Goal: Task Accomplishment & Management: Manage account settings

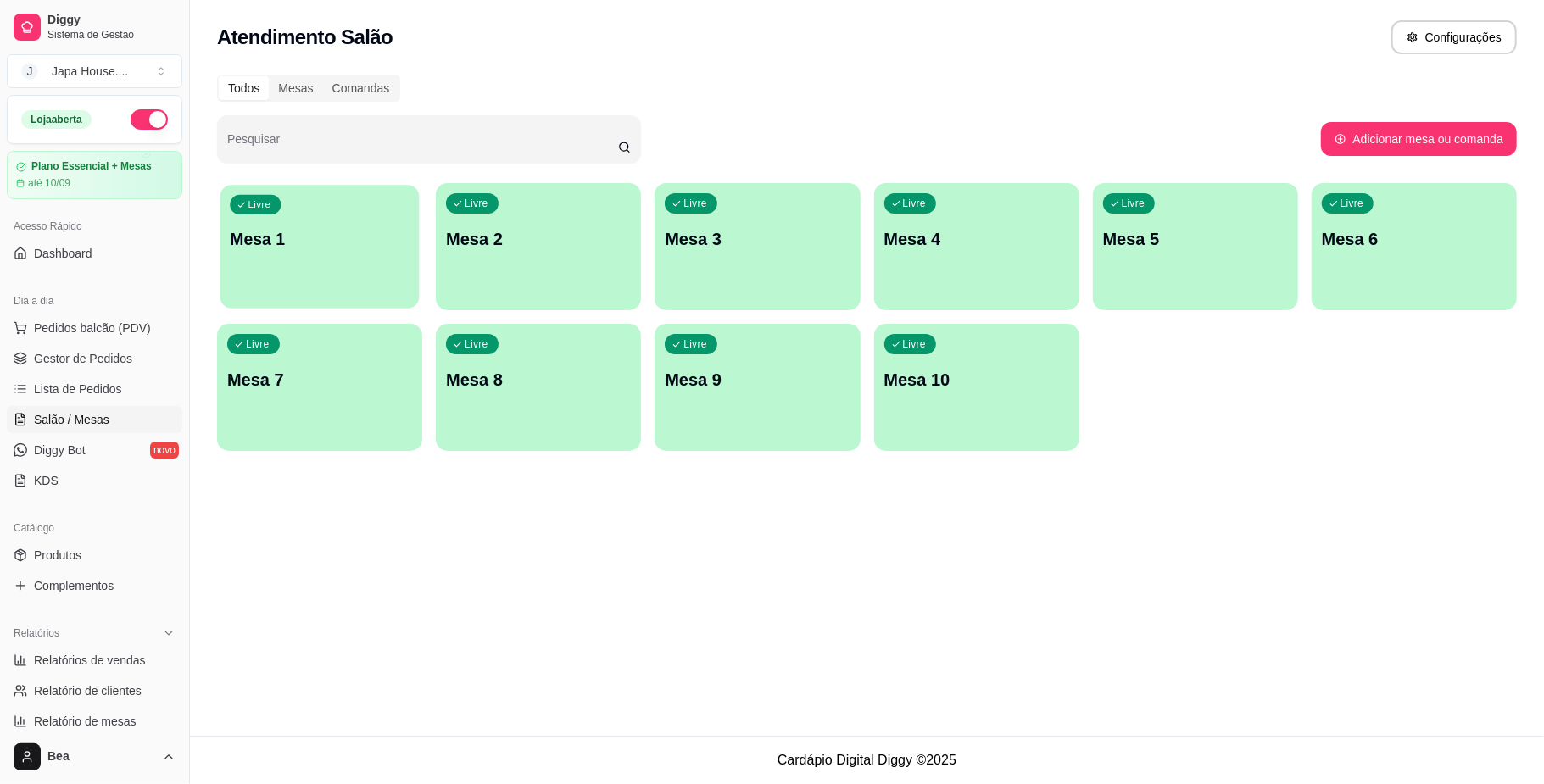
click at [307, 299] on div "button" at bounding box center [319, 298] width 200 height 20
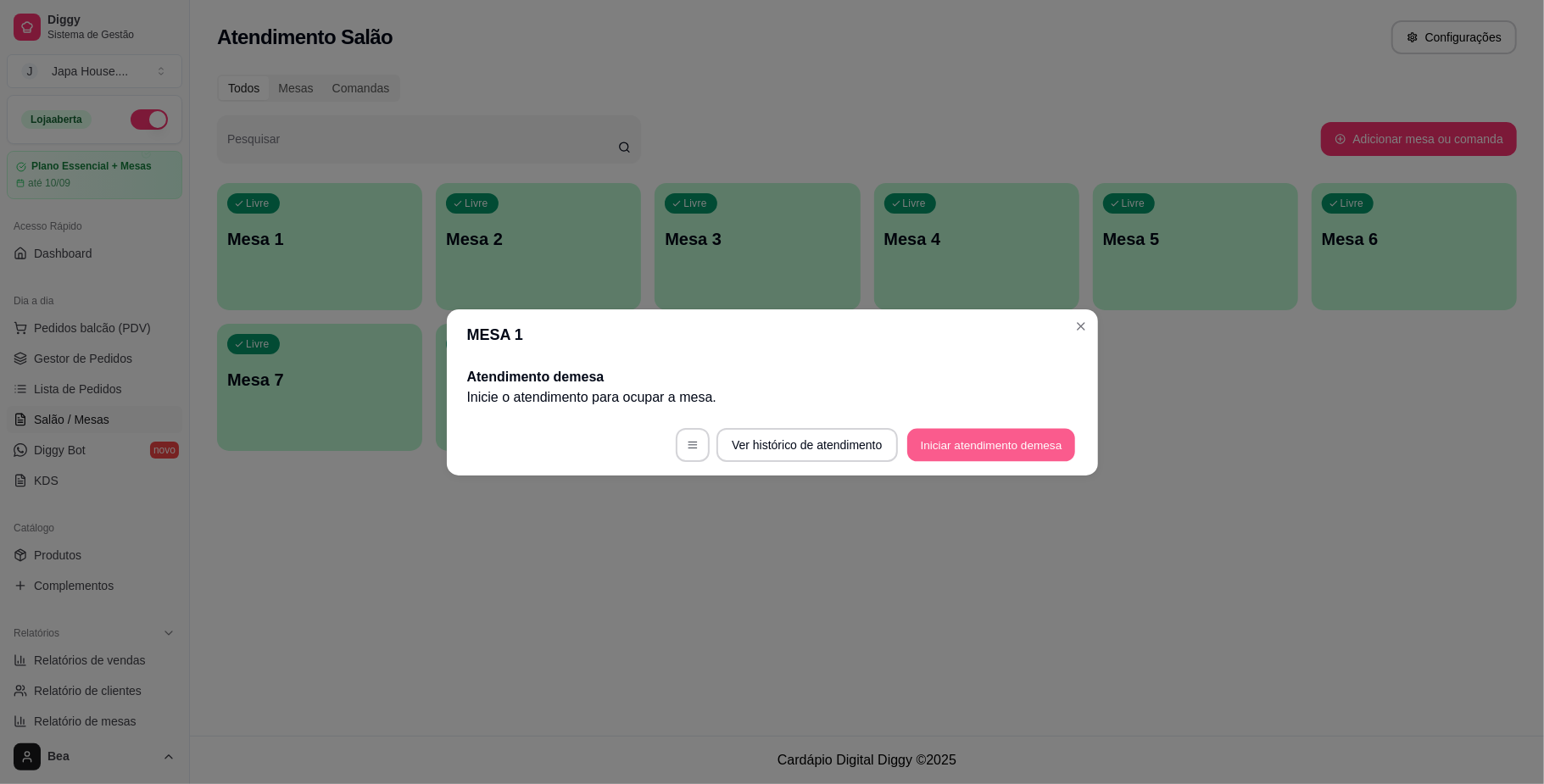
click at [937, 454] on button "Iniciar atendimento de mesa" at bounding box center [992, 444] width 168 height 33
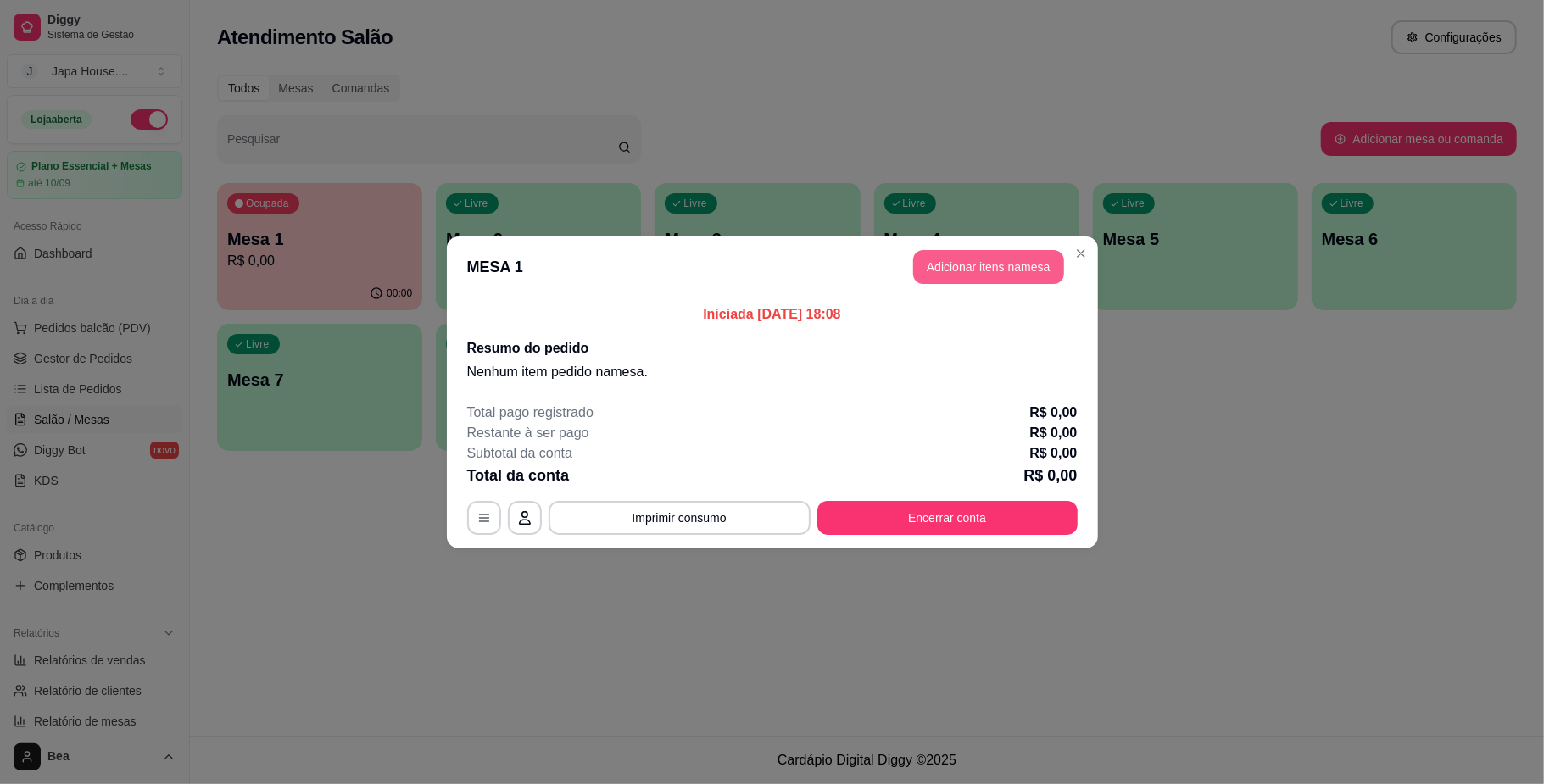
click at [977, 262] on button "Adicionar itens na mesa" at bounding box center [989, 267] width 151 height 34
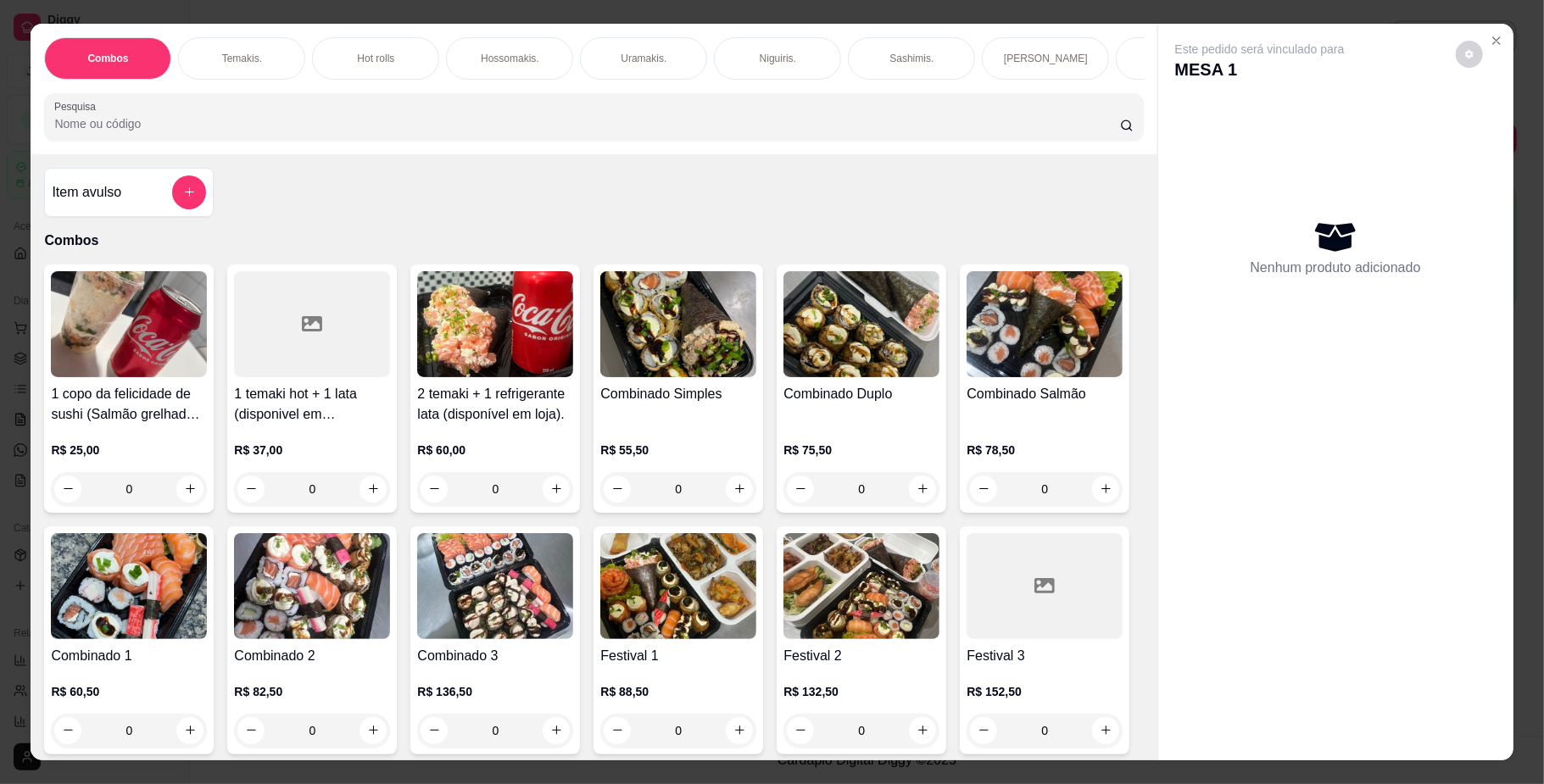
click at [728, 505] on div "0" at bounding box center [678, 490] width 156 height 34
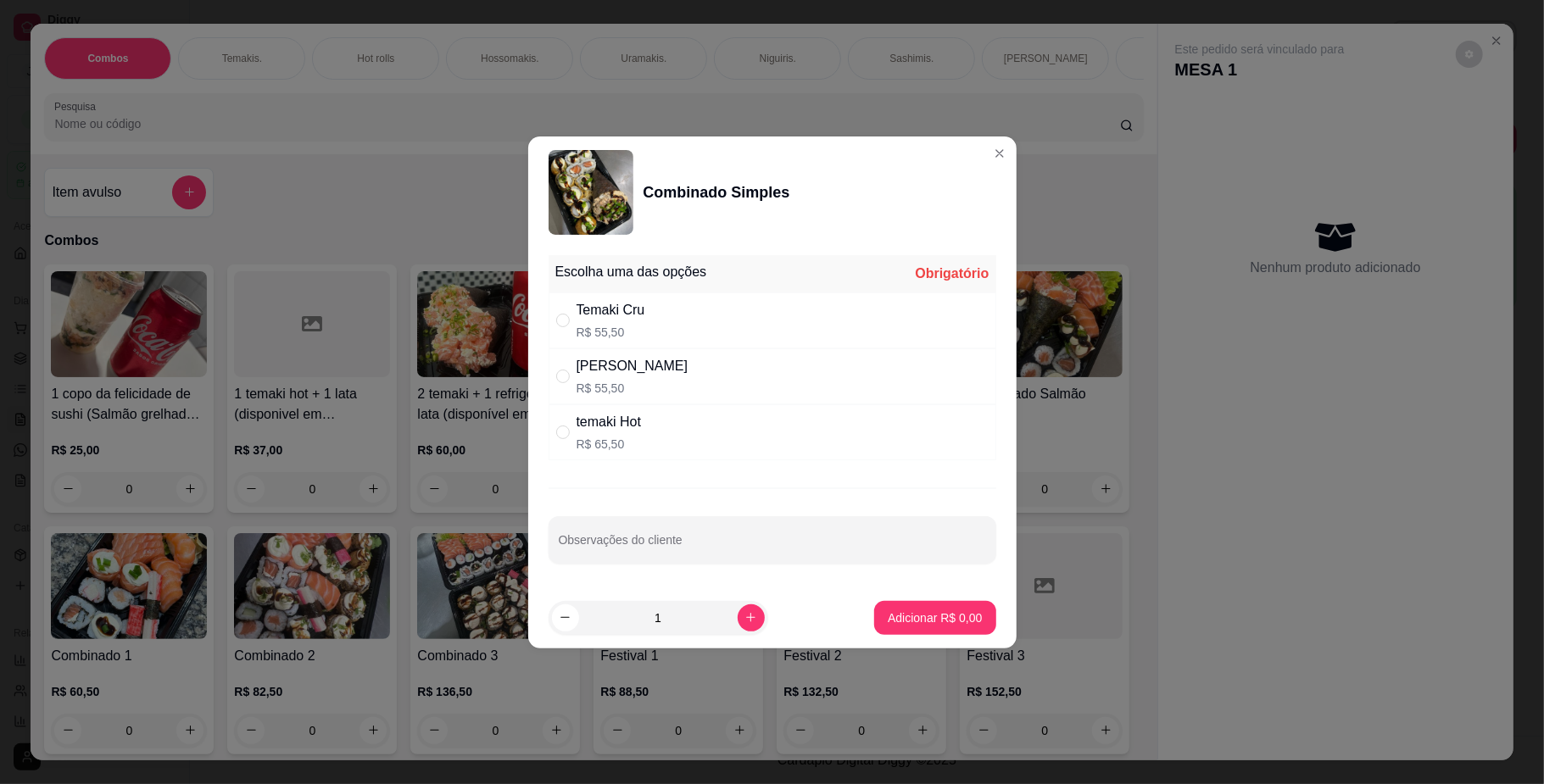
click at [743, 315] on div "Temaki Cru R$ 55,50" at bounding box center [772, 320] width 448 height 56
radio input "true"
click at [907, 626] on p "Adicionar R$ 55,50" at bounding box center [932, 618] width 101 height 17
type input "1"
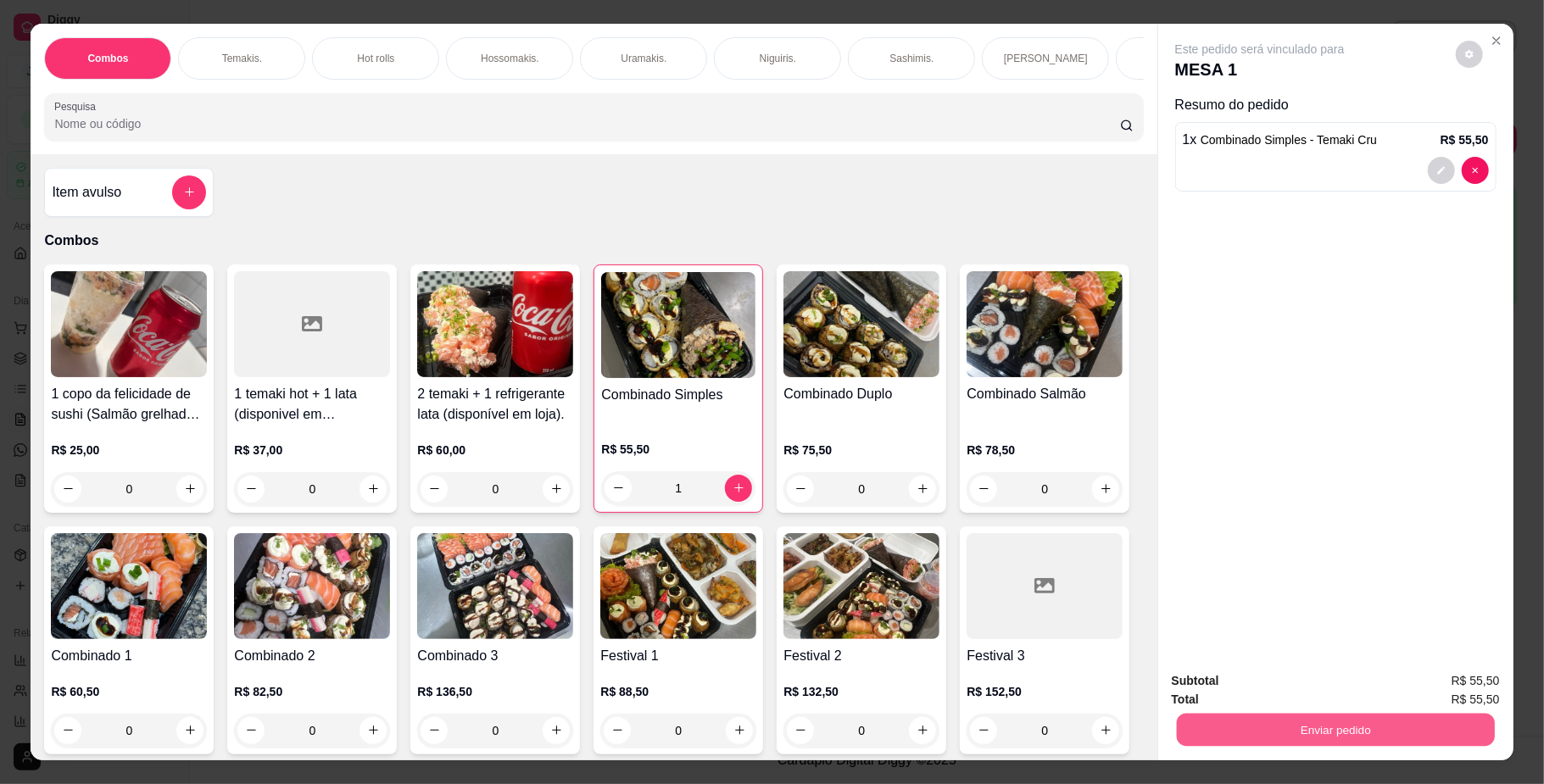
click at [1381, 716] on button "Enviar pedido" at bounding box center [1335, 730] width 318 height 33
click at [1310, 682] on button "Não registrar e enviar pedido" at bounding box center [1278, 688] width 171 height 32
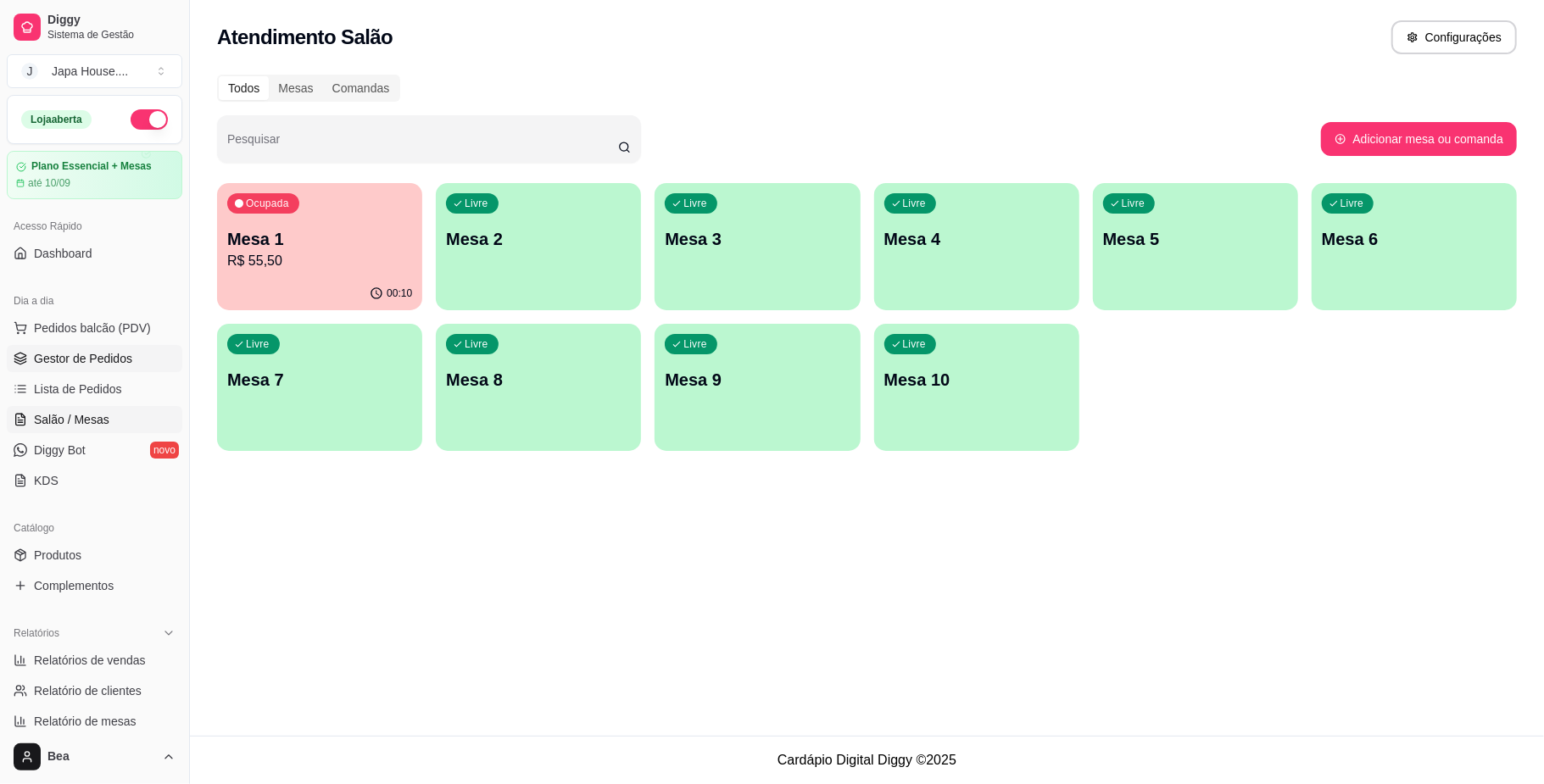
click at [86, 353] on span "Gestor de Pedidos" at bounding box center [83, 359] width 98 height 17
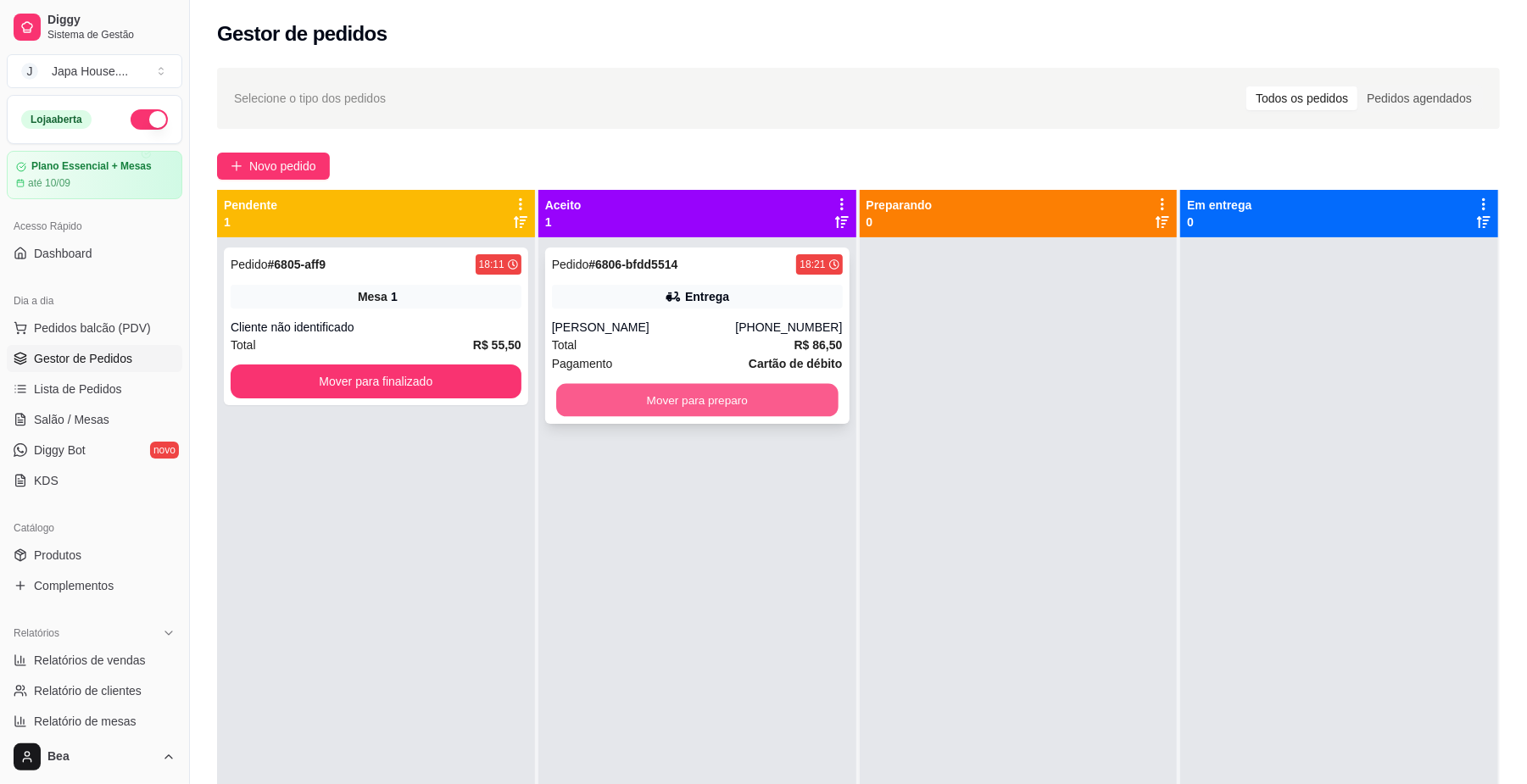
click at [617, 401] on button "Mover para preparo" at bounding box center [697, 401] width 282 height 33
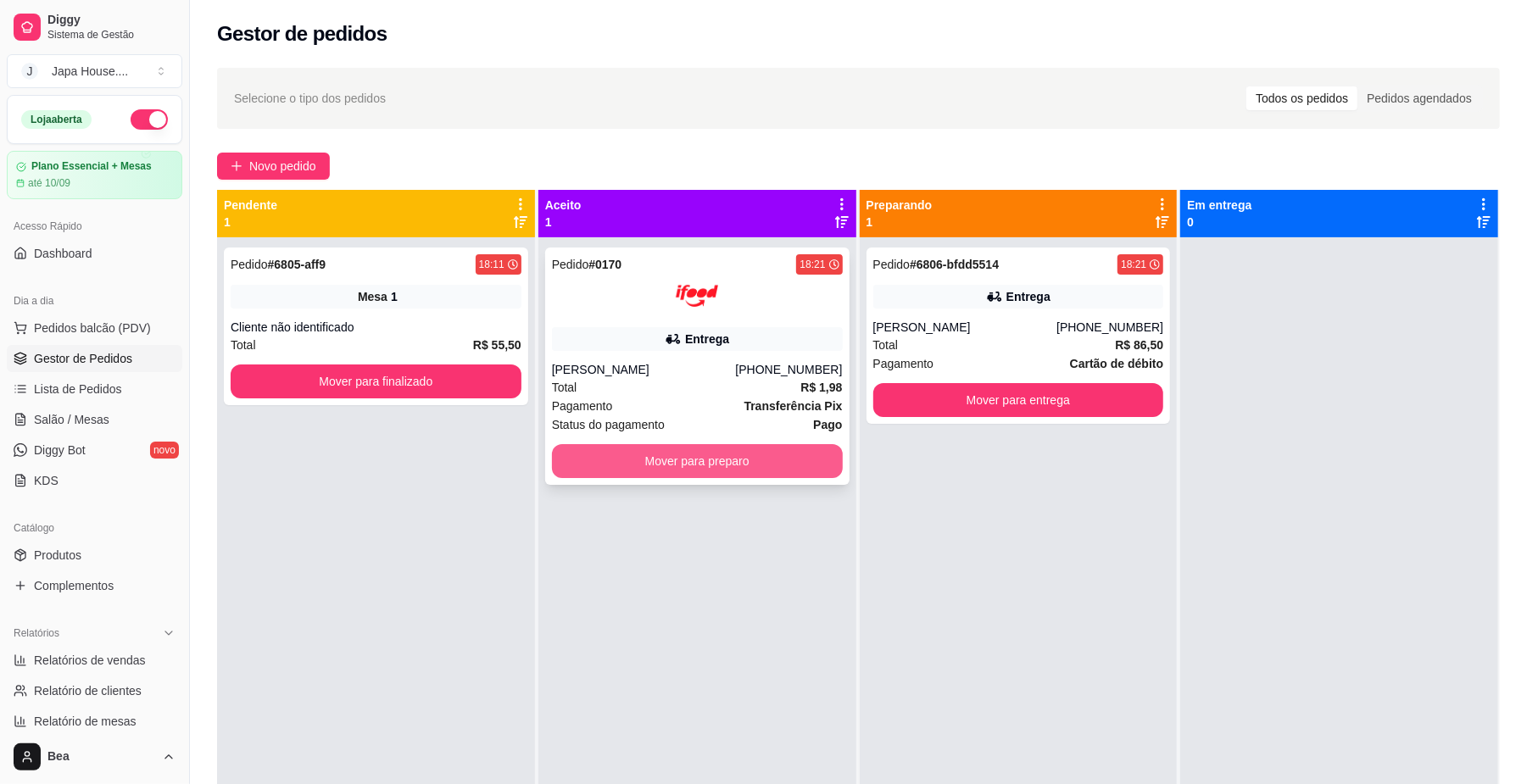
click at [702, 460] on button "Mover para preparo" at bounding box center [698, 461] width 291 height 34
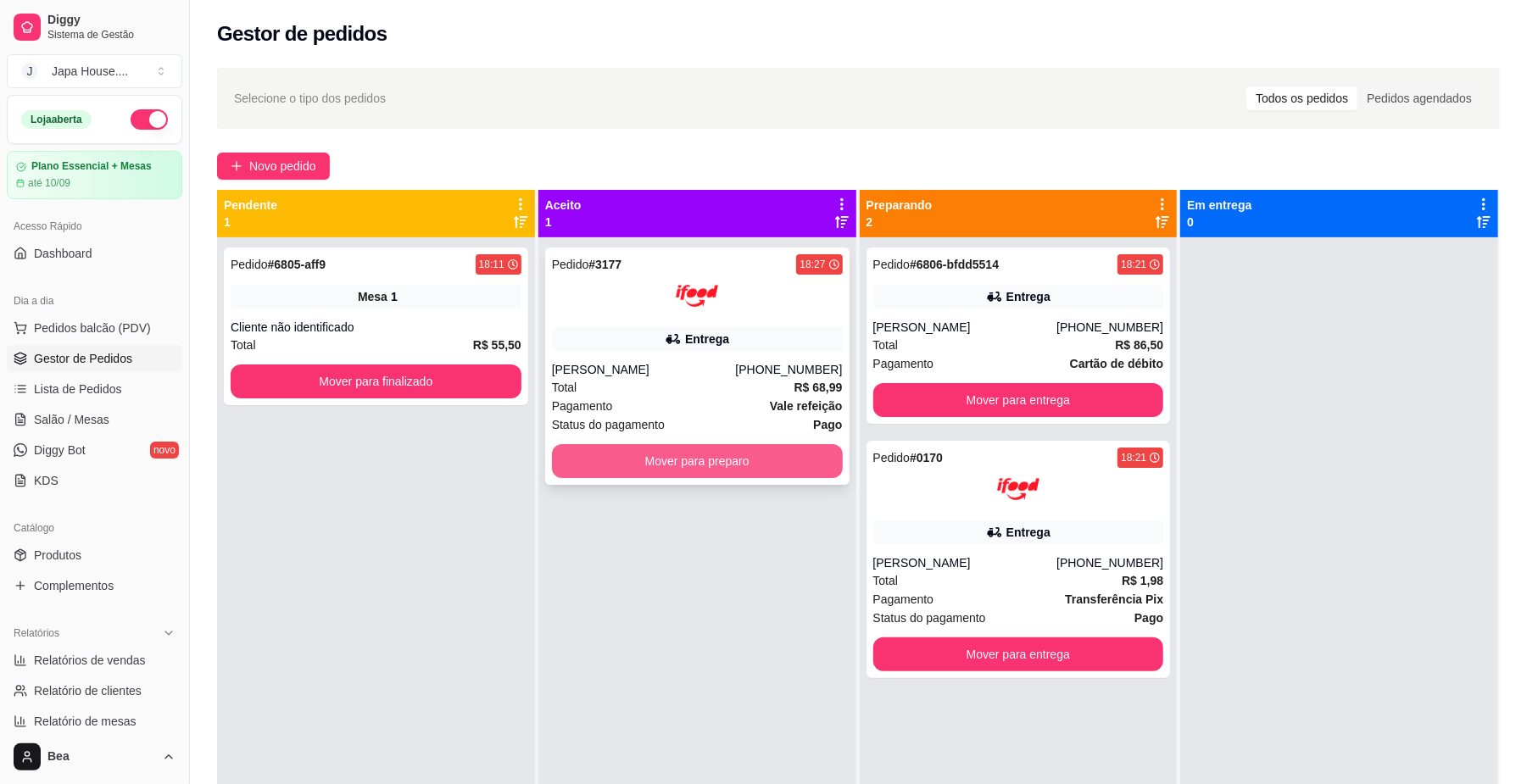
click at [780, 453] on button "Mover para preparo" at bounding box center [698, 461] width 291 height 34
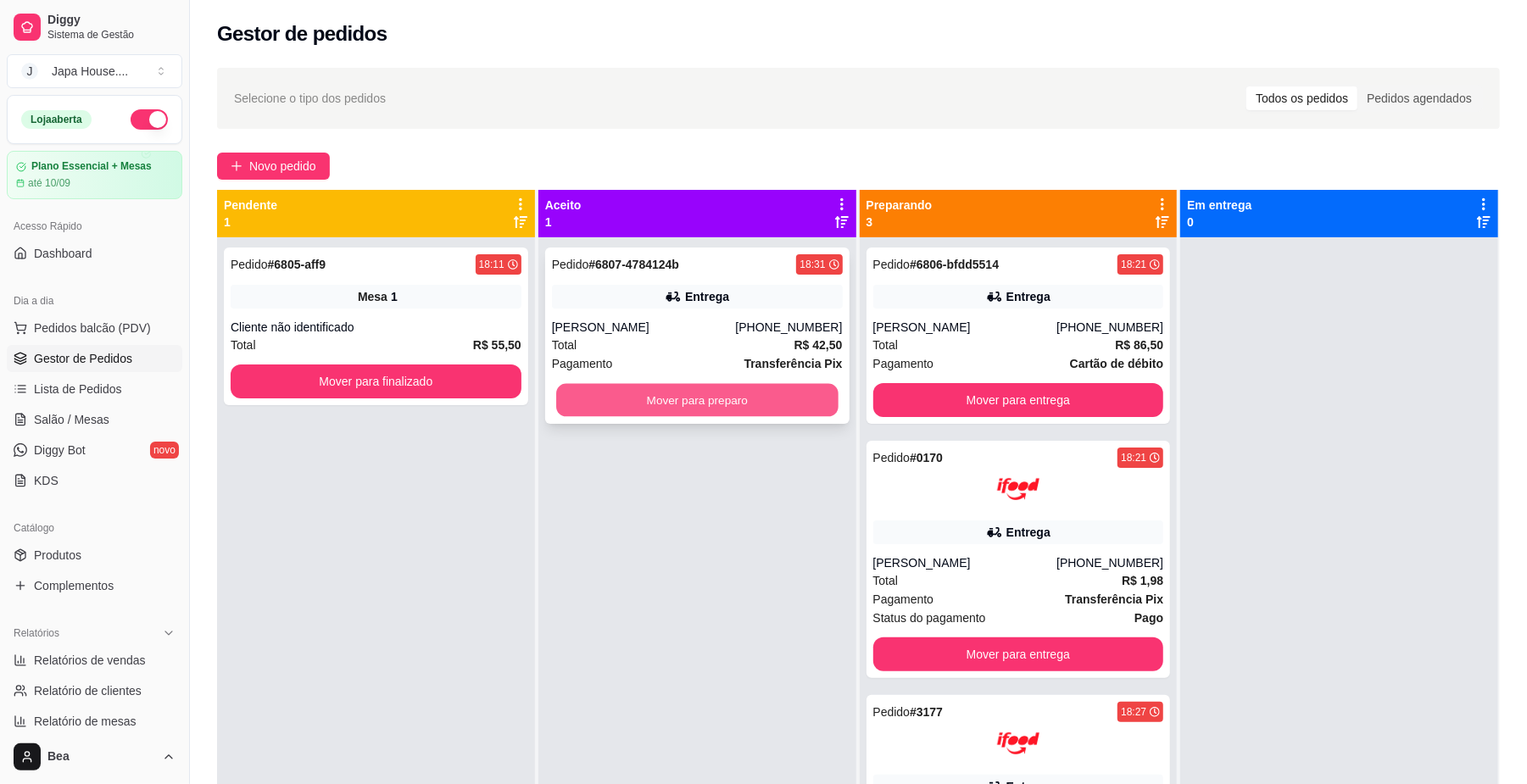
click at [737, 397] on button "Mover para preparo" at bounding box center [697, 401] width 282 height 33
click at [609, 391] on button "Mover para preparo" at bounding box center [698, 401] width 291 height 34
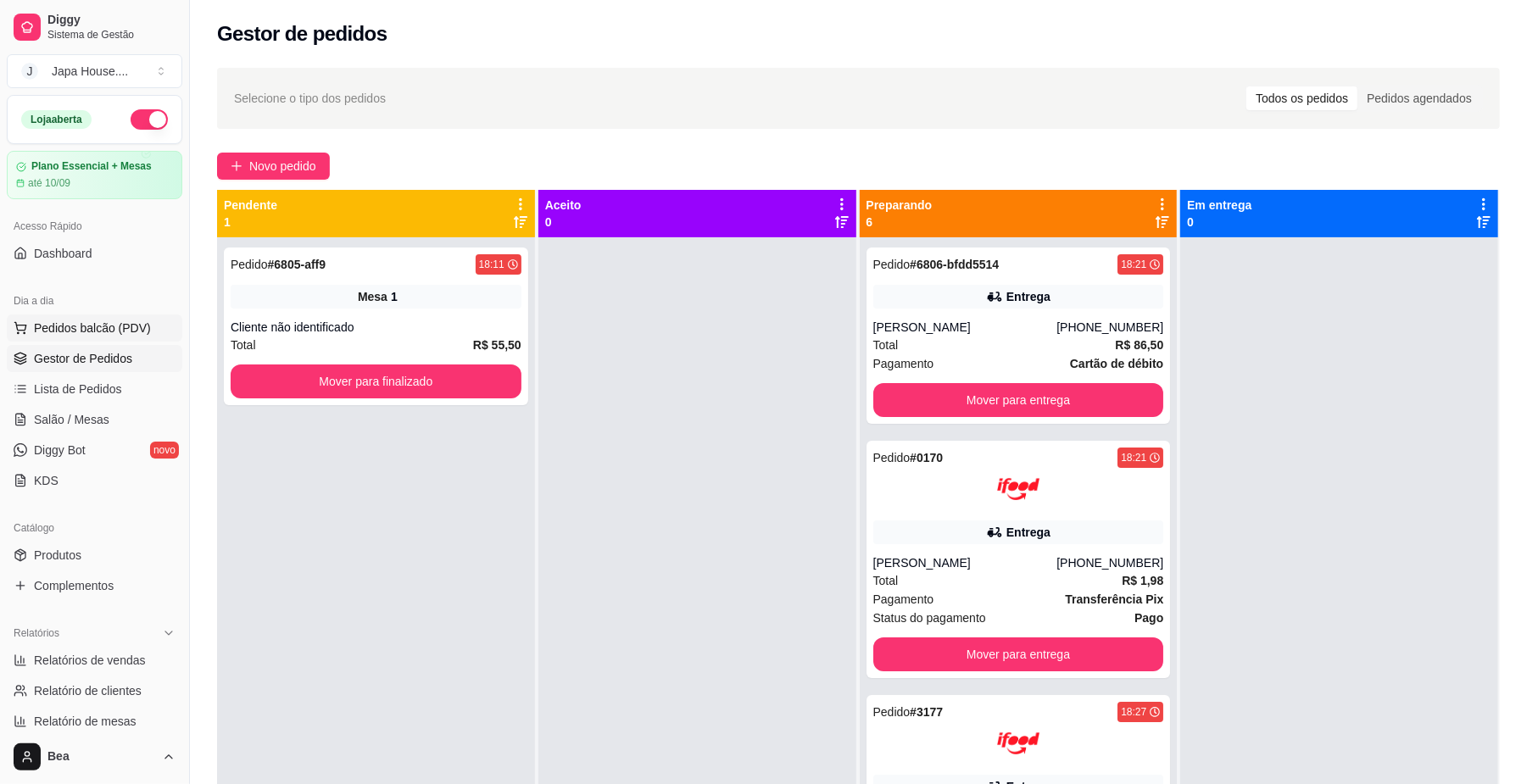
click at [116, 327] on span "Pedidos balcão (PDV)" at bounding box center [92, 328] width 117 height 17
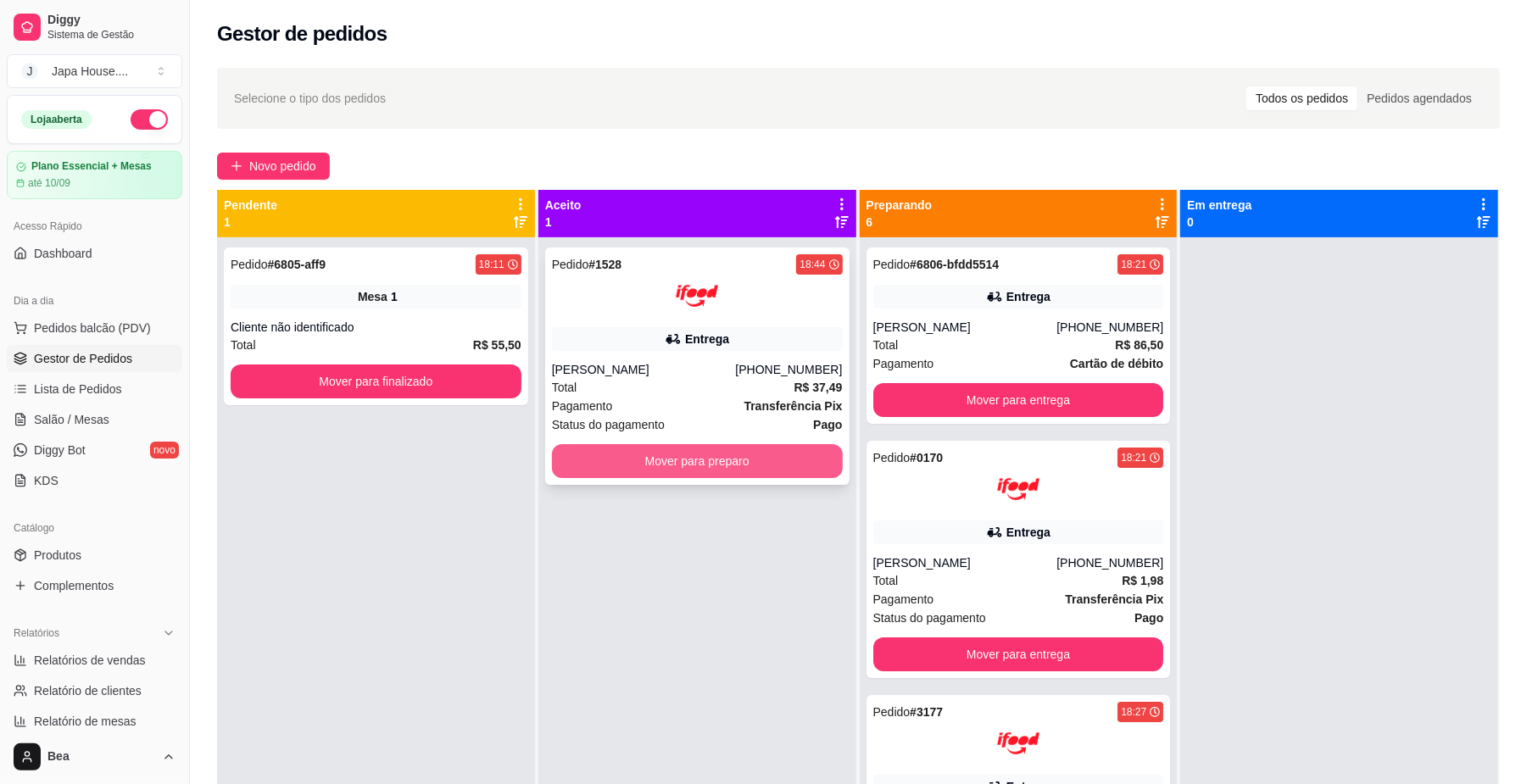
click at [771, 473] on button "Mover para preparo" at bounding box center [698, 461] width 291 height 34
click at [703, 470] on button "Mover para preparo" at bounding box center [697, 461] width 282 height 33
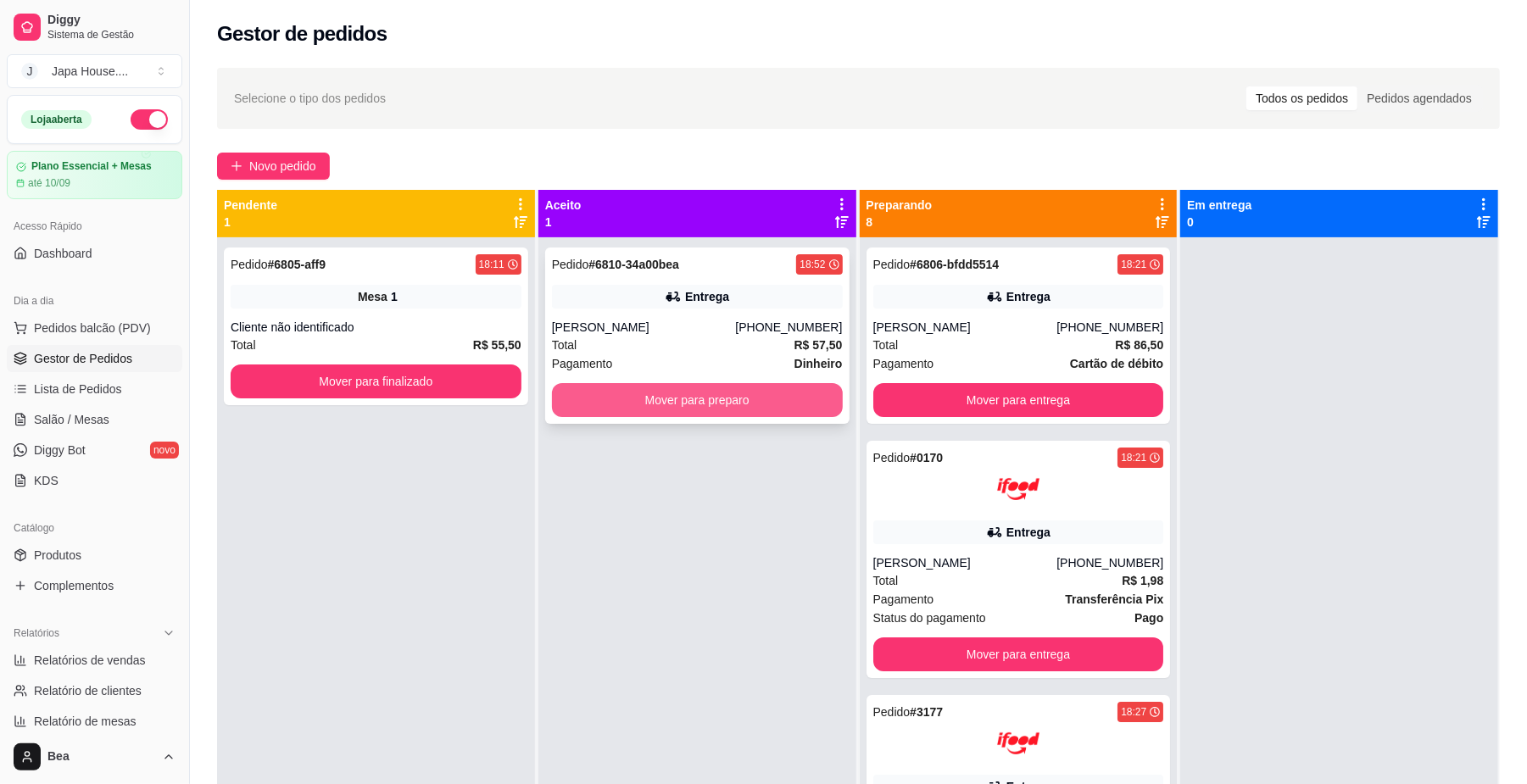
click at [737, 401] on button "Mover para preparo" at bounding box center [698, 401] width 291 height 34
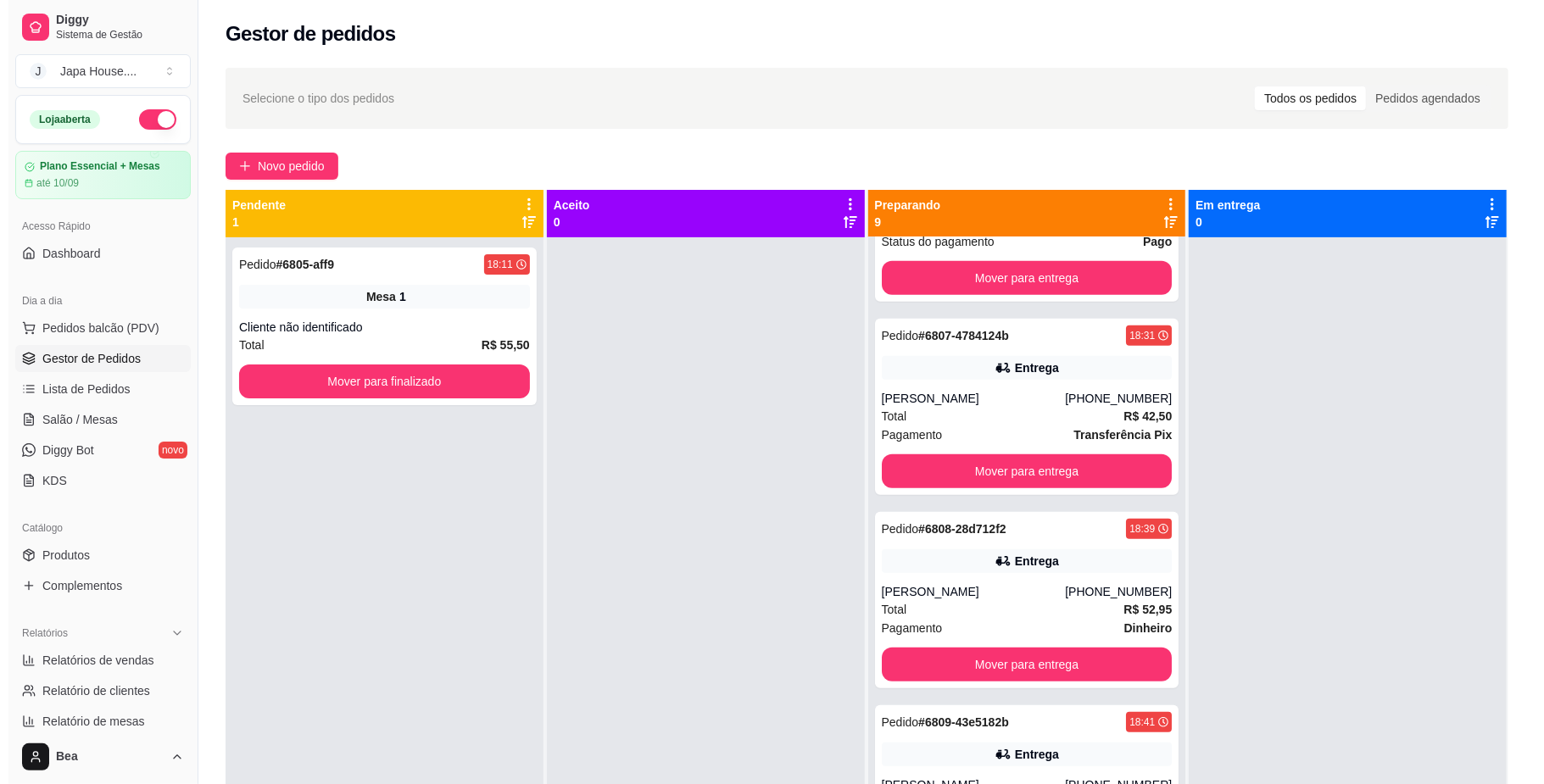
scroll to position [852, 0]
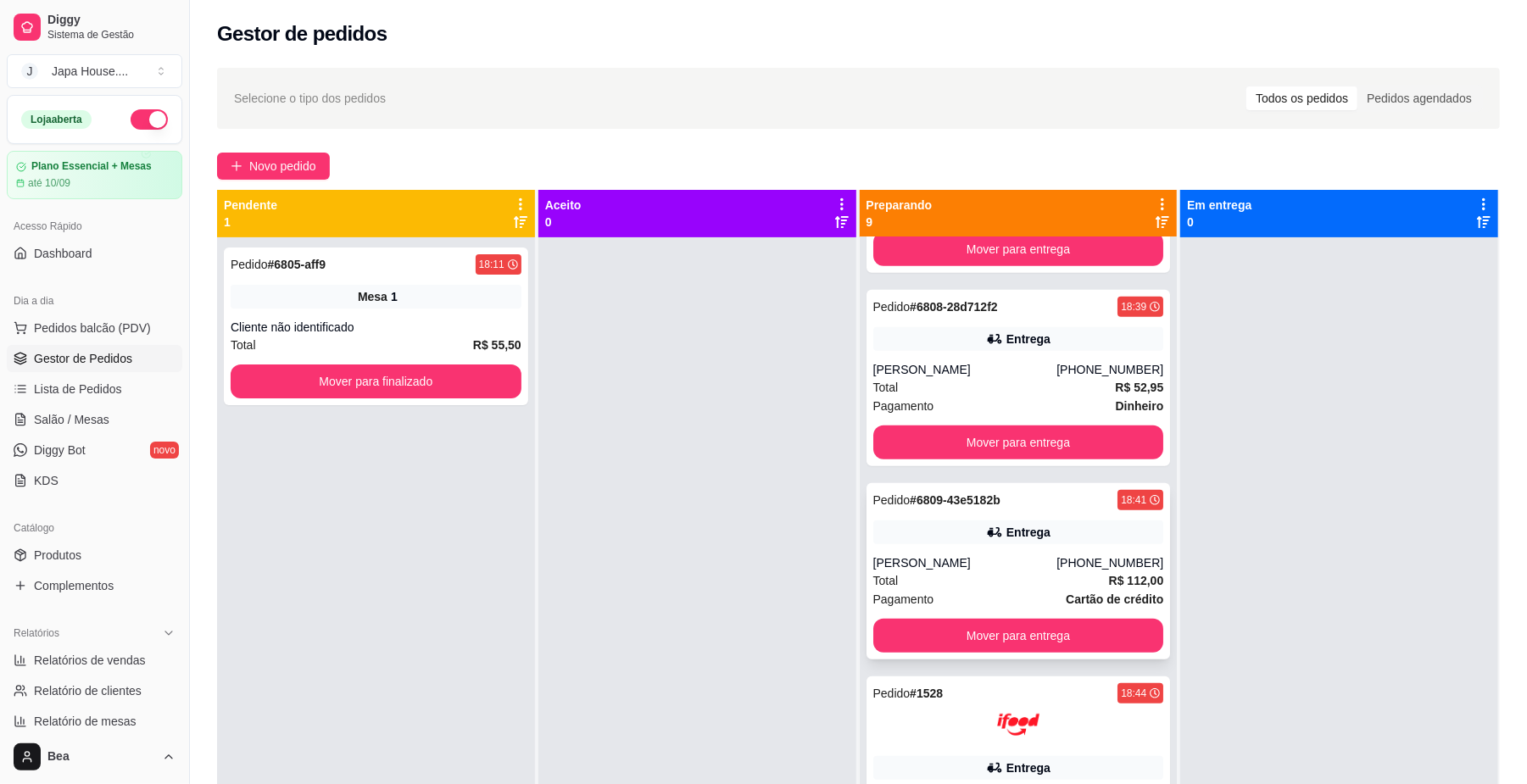
click at [1108, 581] on strong "R$ 112,00" at bounding box center [1136, 580] width 55 height 14
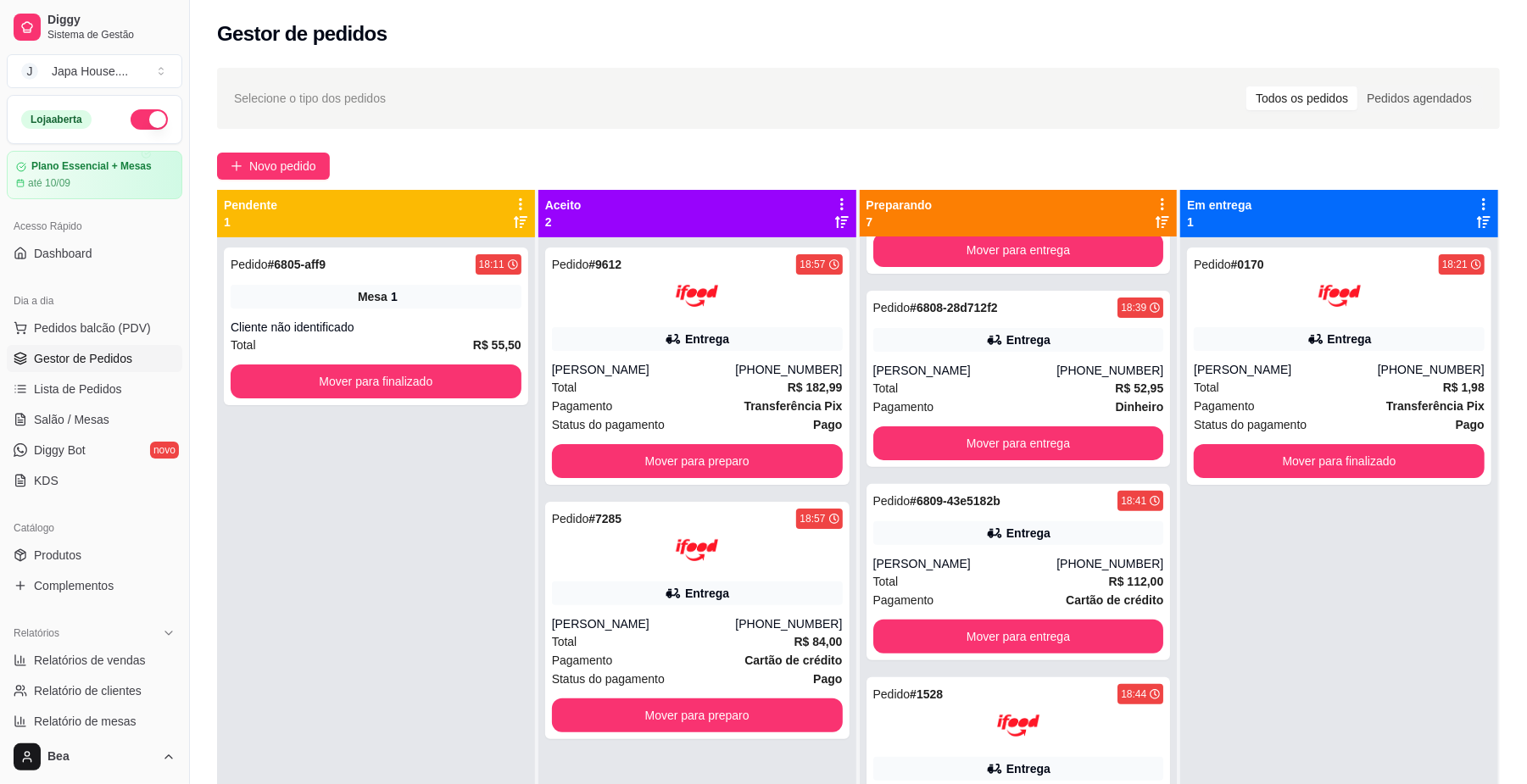
scroll to position [0, 0]
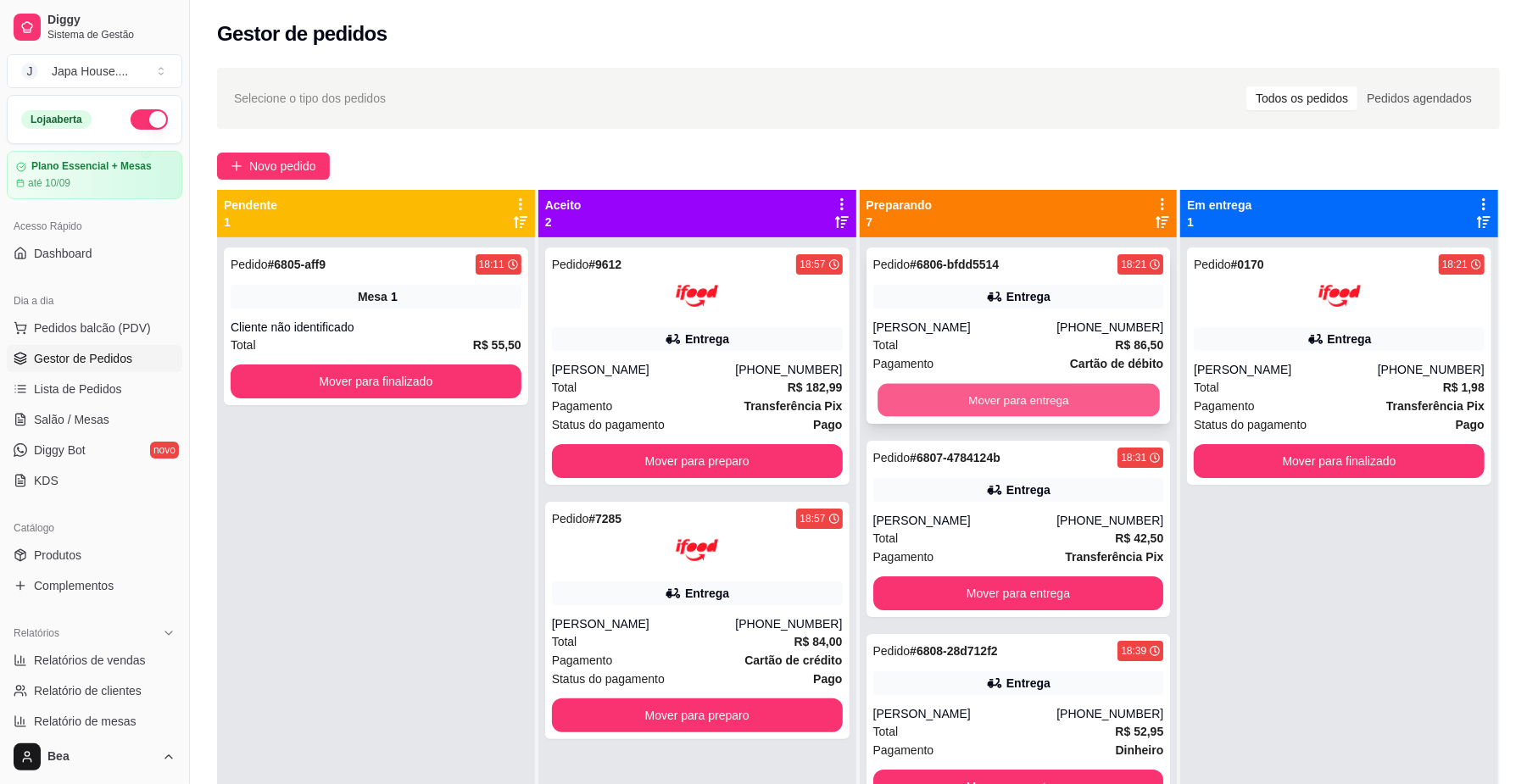
click at [1090, 395] on button "Mover para entrega" at bounding box center [1018, 401] width 282 height 33
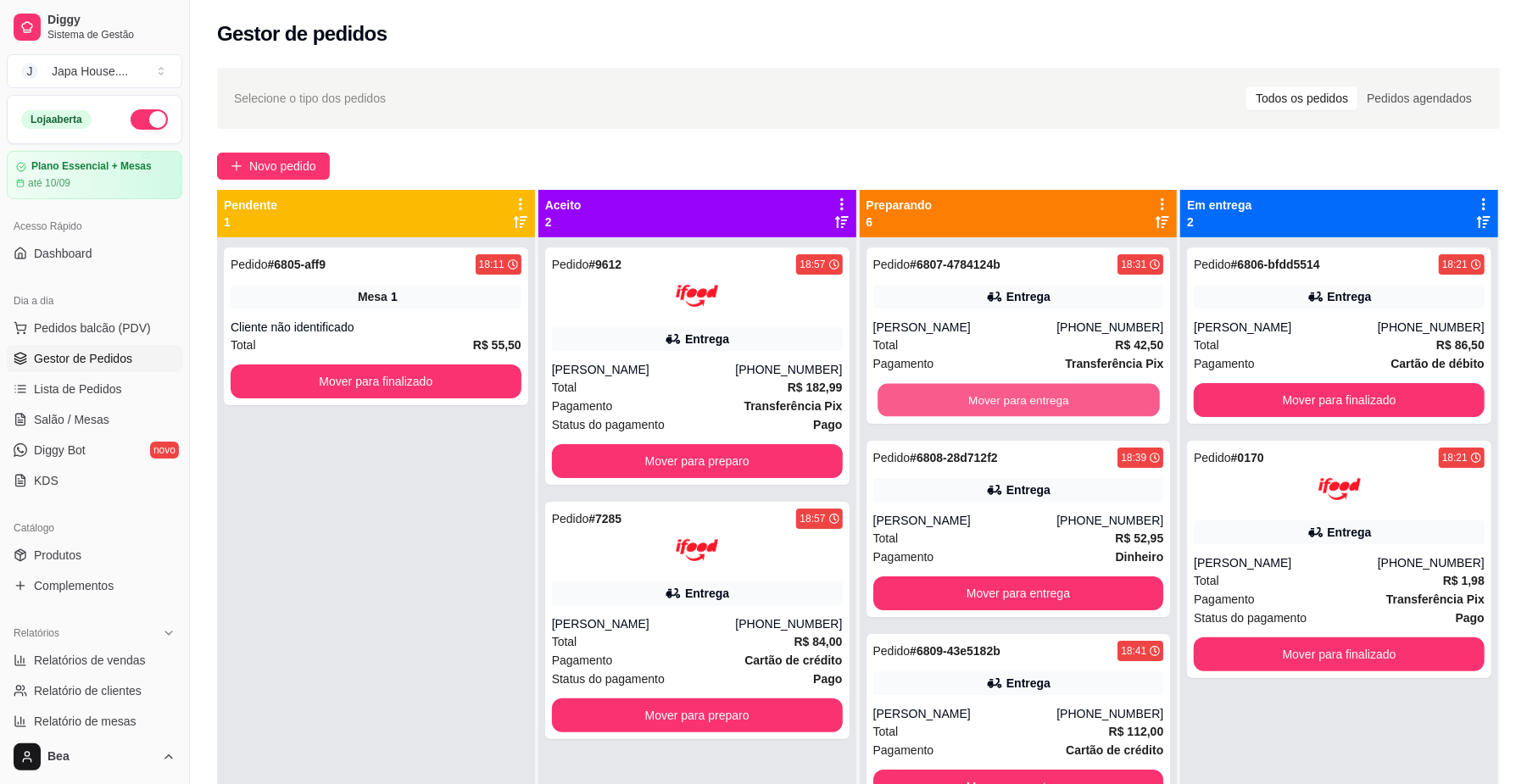
click at [1090, 395] on button "Mover para entrega" at bounding box center [1018, 401] width 282 height 33
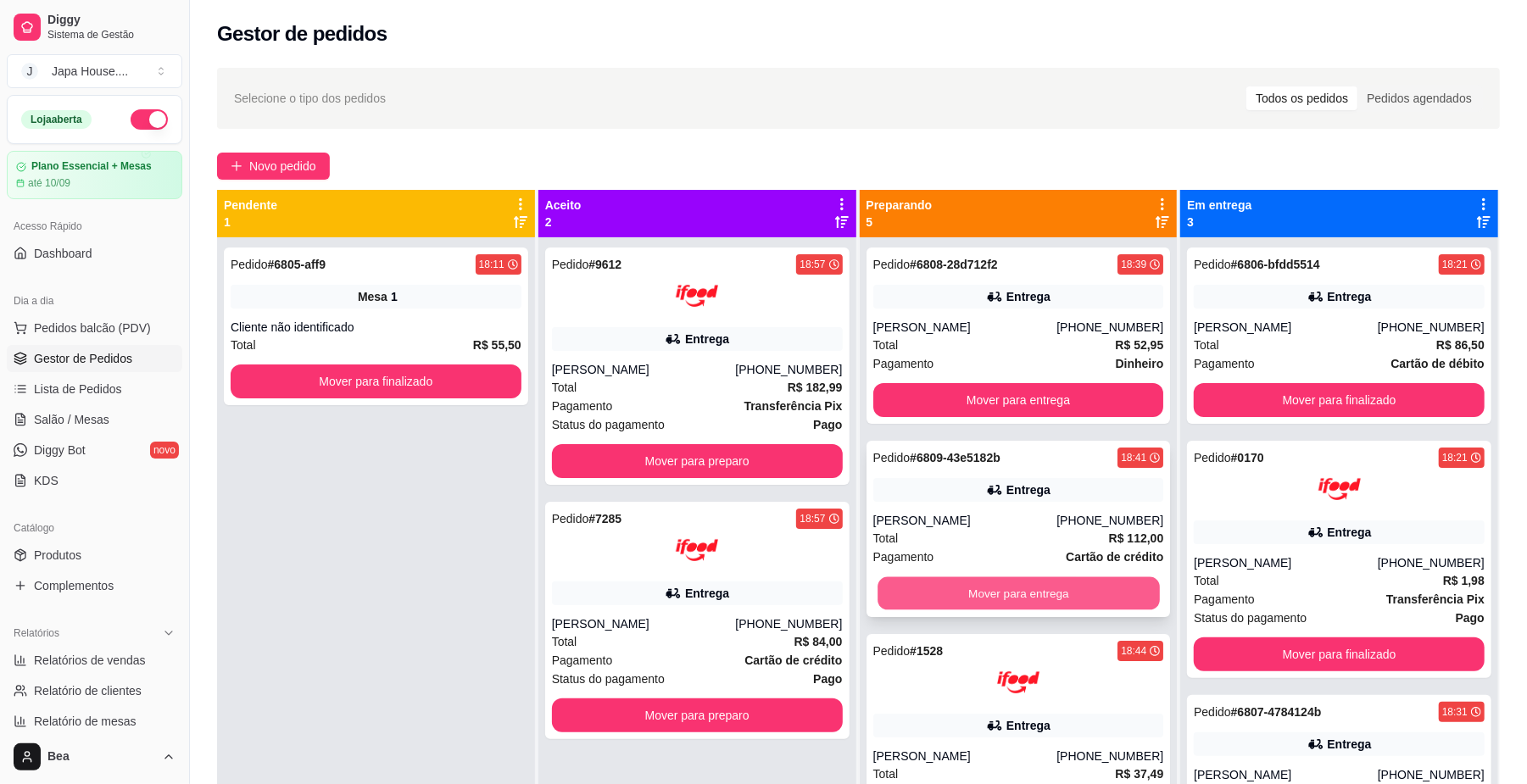
click at [1063, 586] on button "Mover para entrega" at bounding box center [1018, 593] width 282 height 33
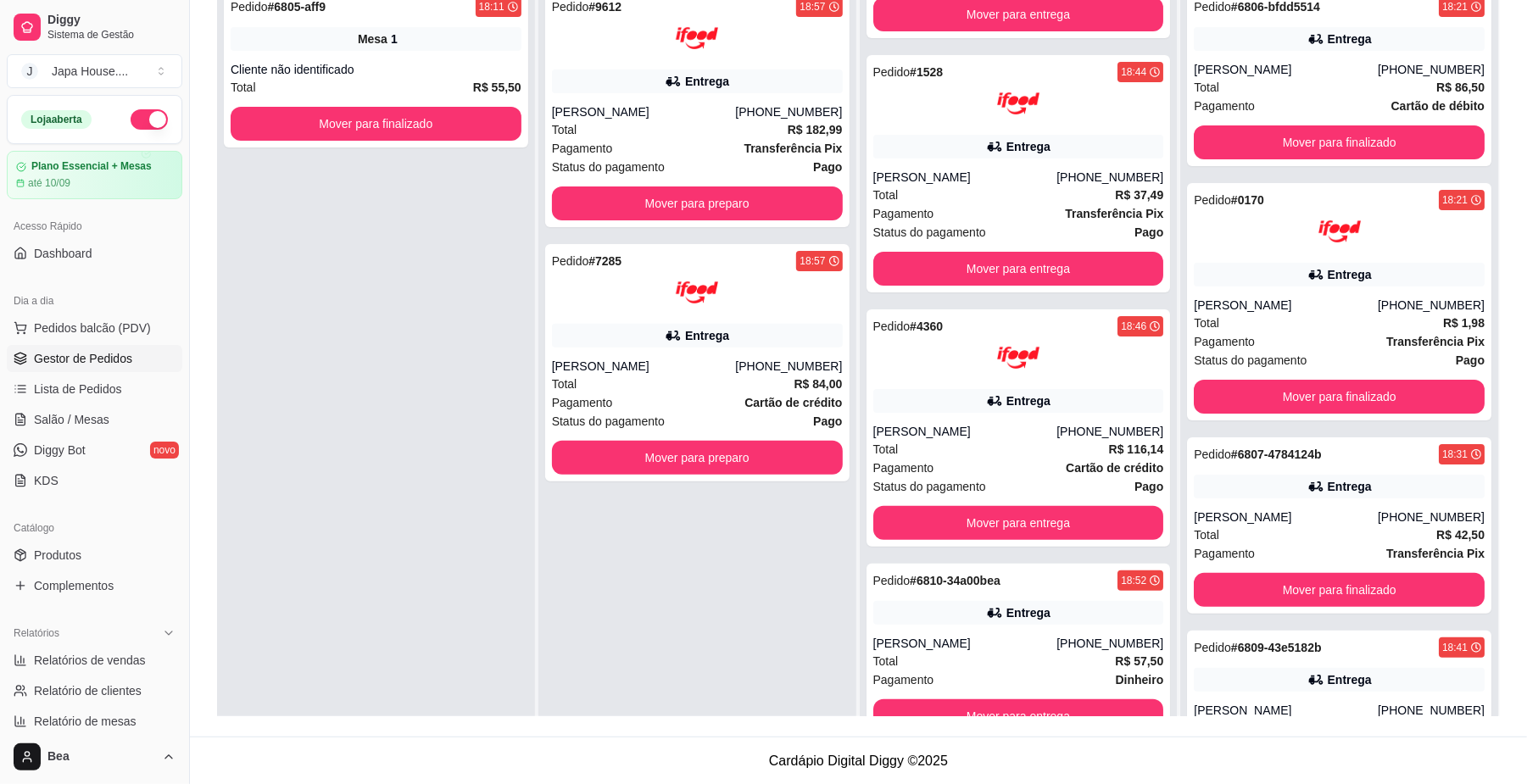
scroll to position [258, 0]
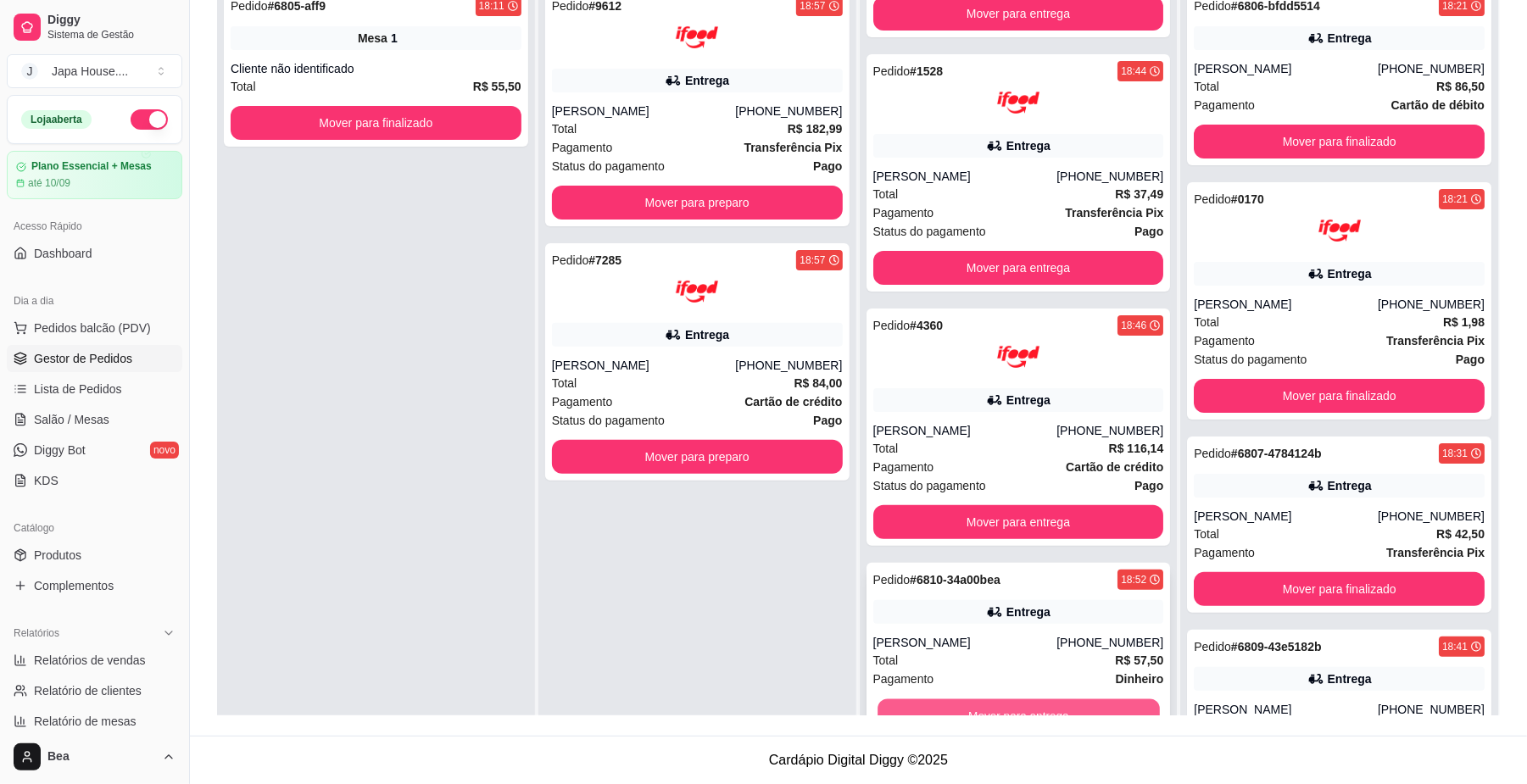
click at [1010, 700] on button "Mover para entrega" at bounding box center [1018, 716] width 282 height 33
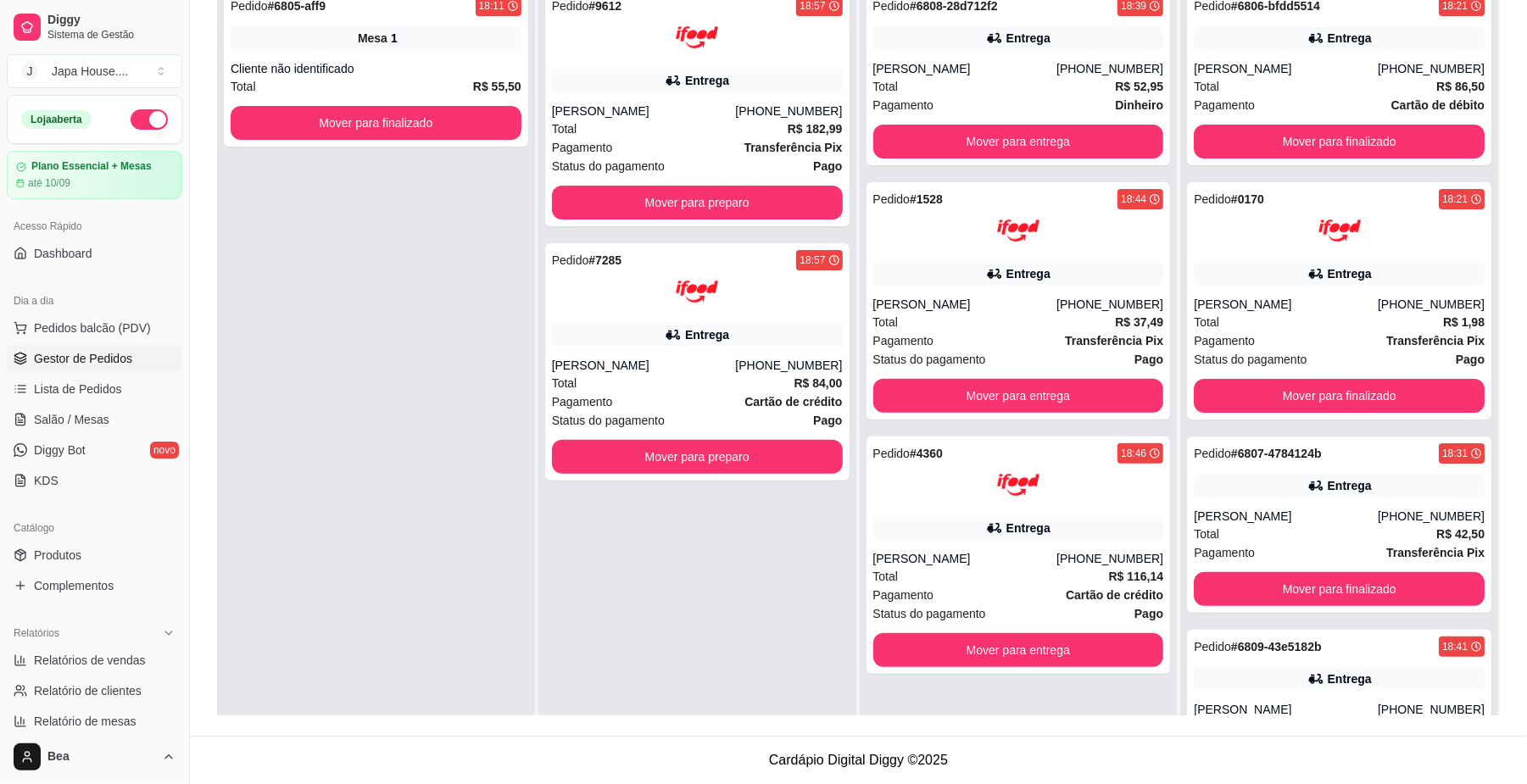
scroll to position [0, 0]
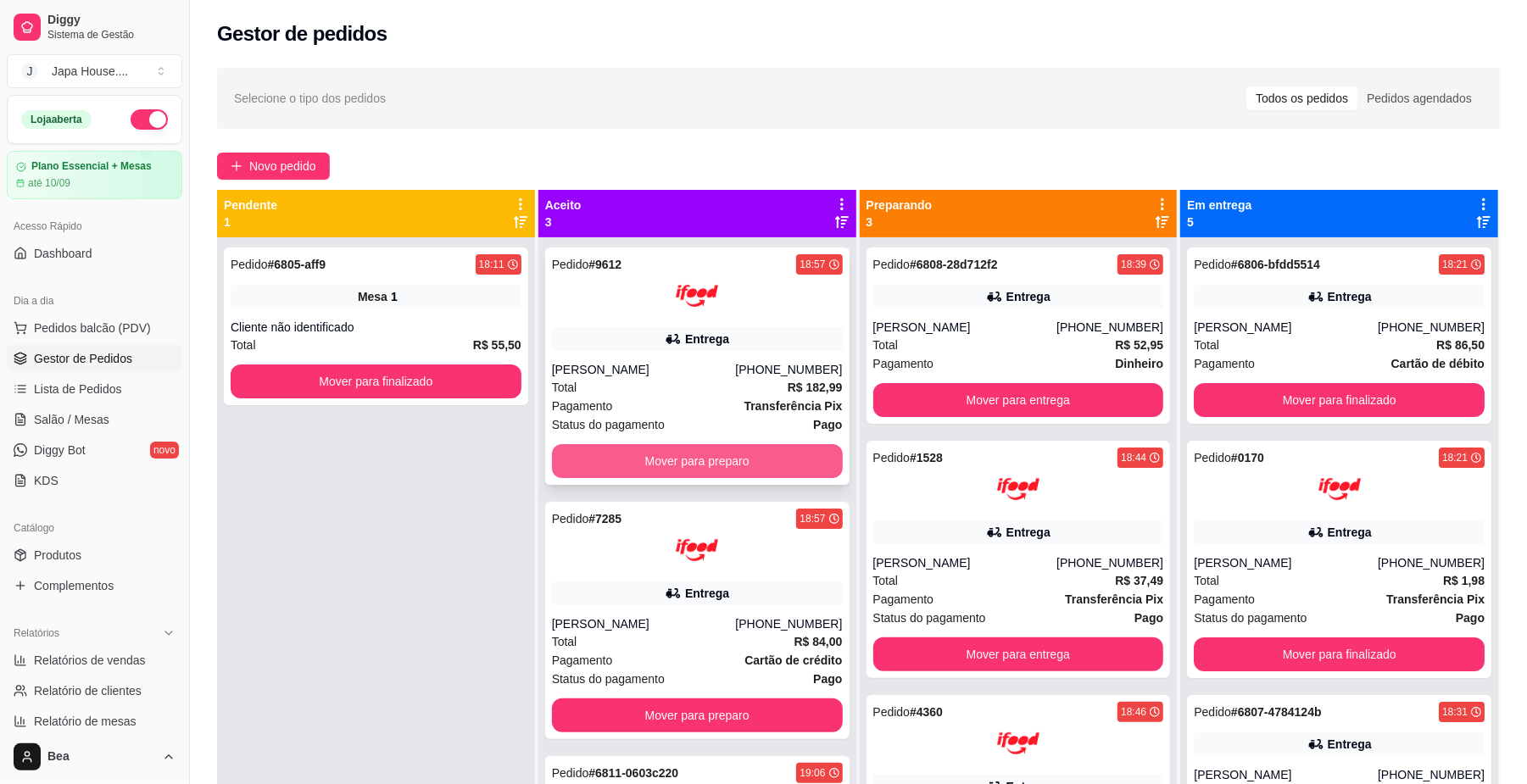
click at [792, 454] on button "Mover para preparo" at bounding box center [698, 461] width 291 height 34
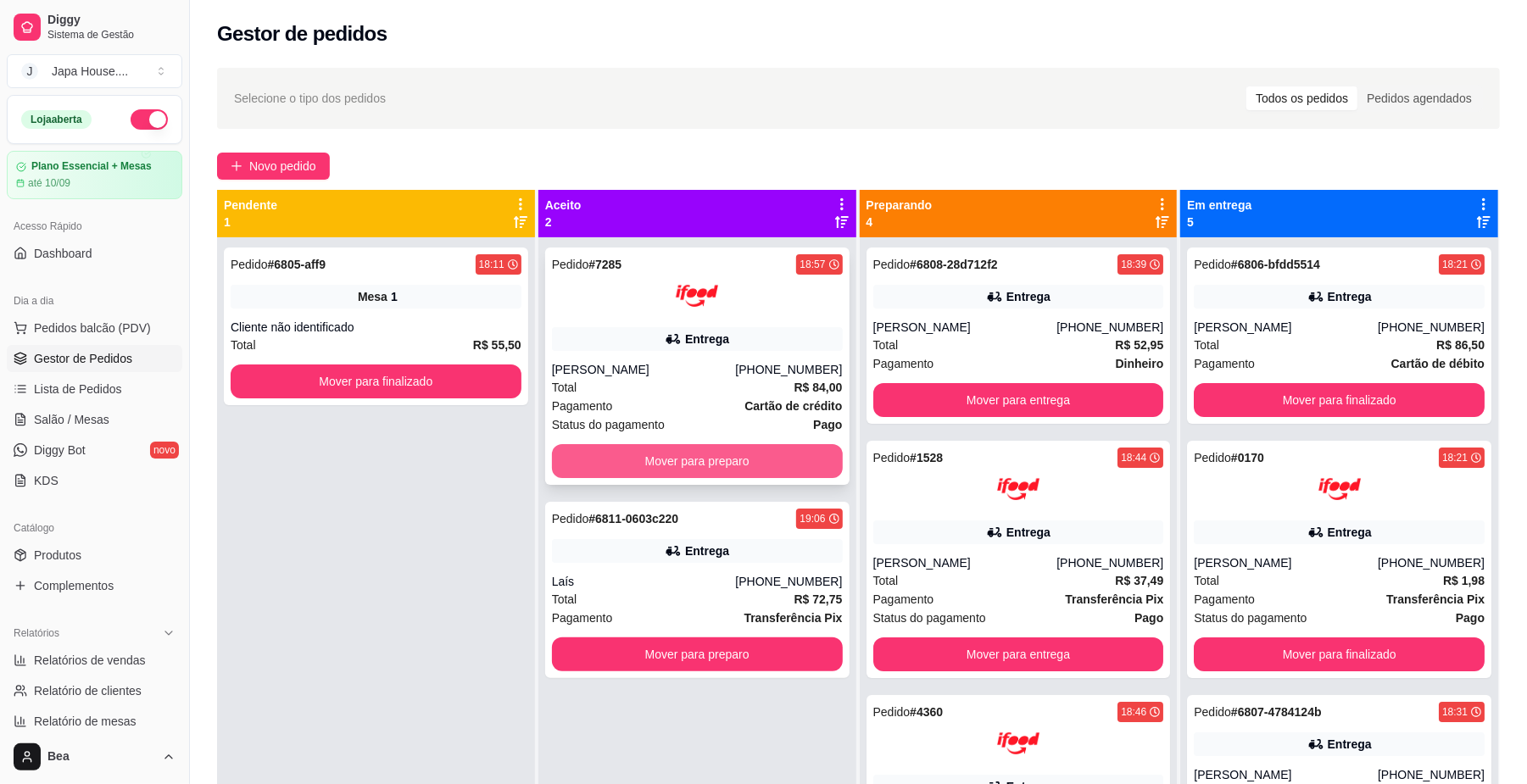
click at [792, 453] on button "Mover para preparo" at bounding box center [698, 461] width 291 height 34
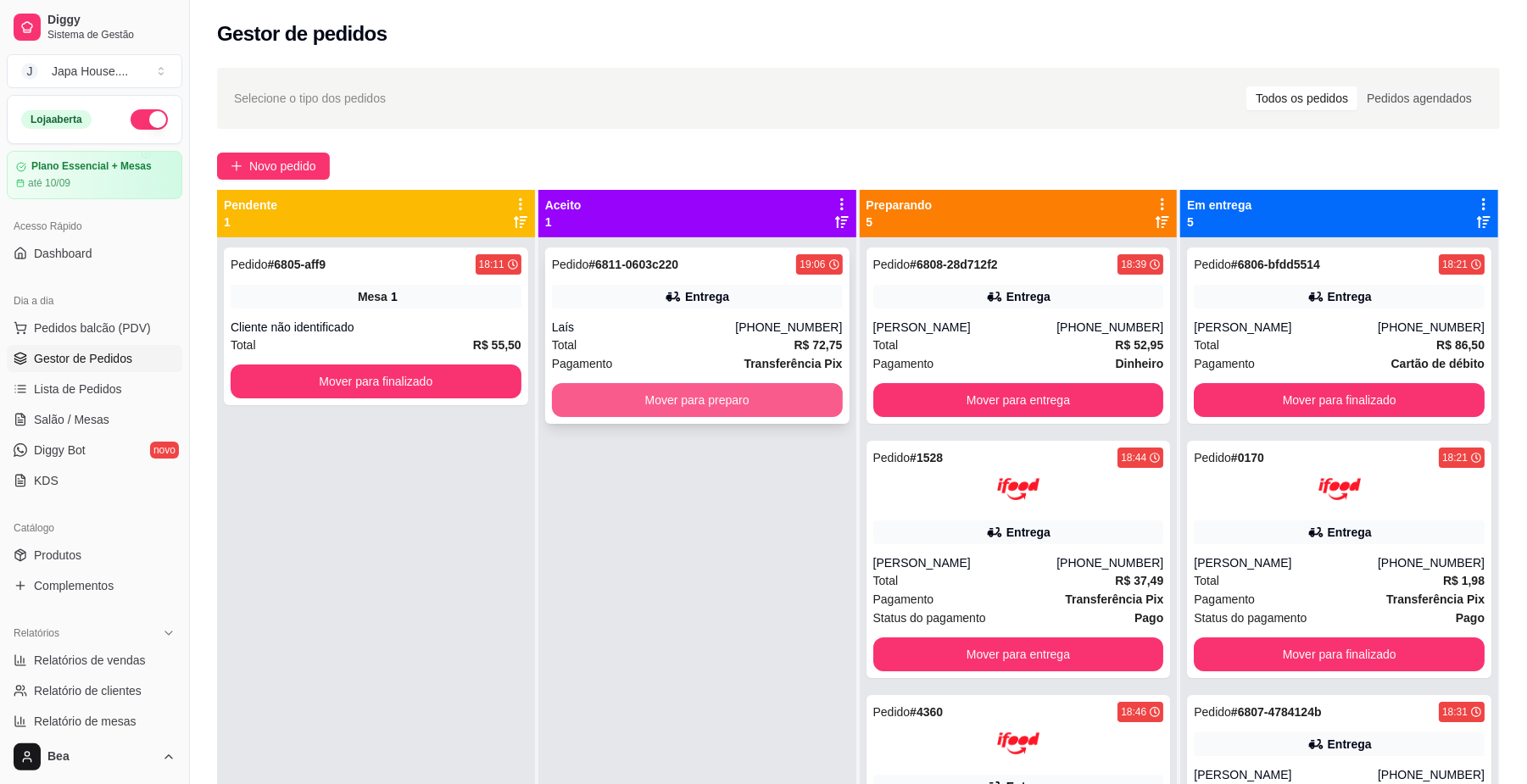
click at [785, 400] on button "Mover para preparo" at bounding box center [698, 401] width 291 height 34
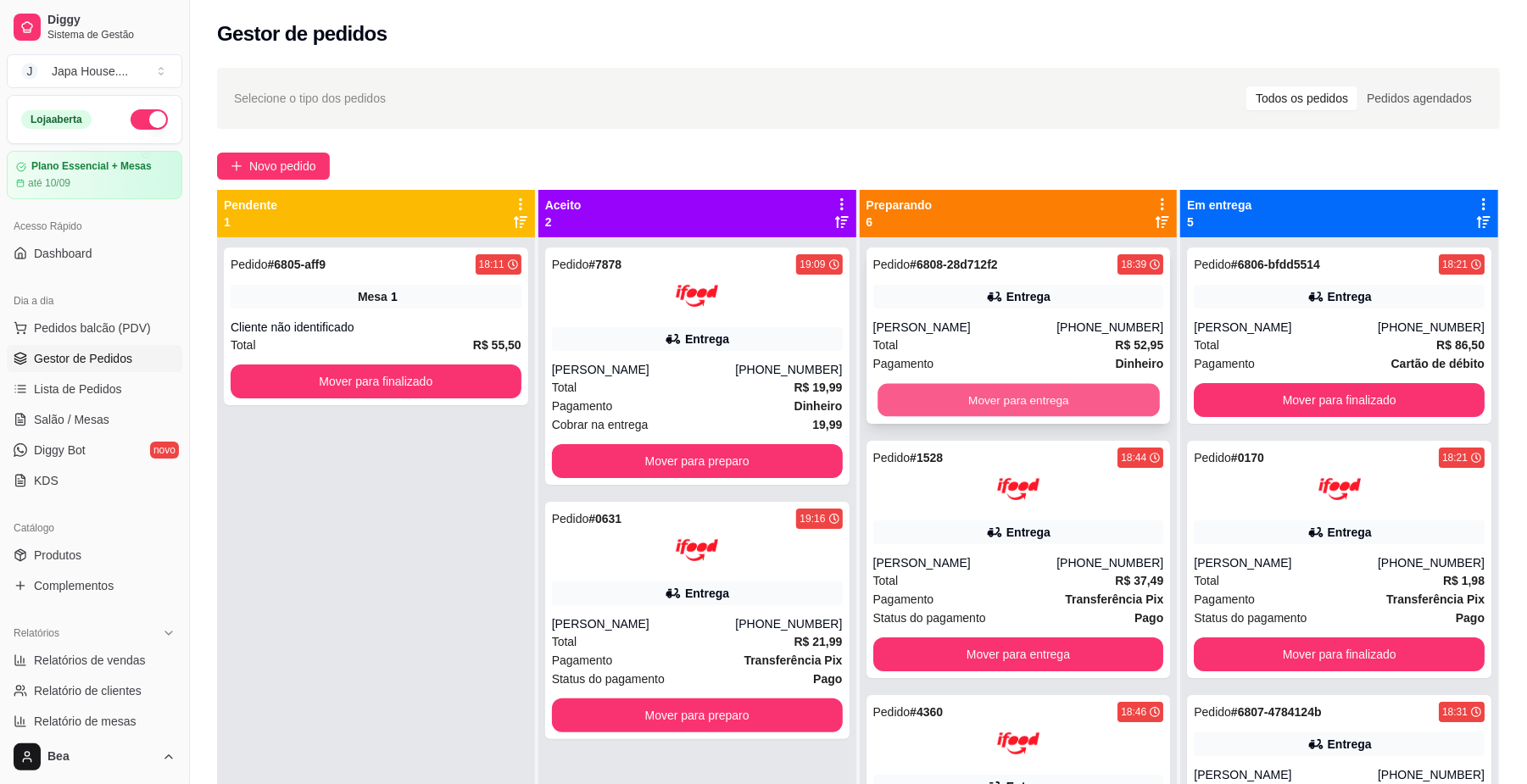
click at [1046, 400] on button "Mover para entrega" at bounding box center [1018, 401] width 282 height 33
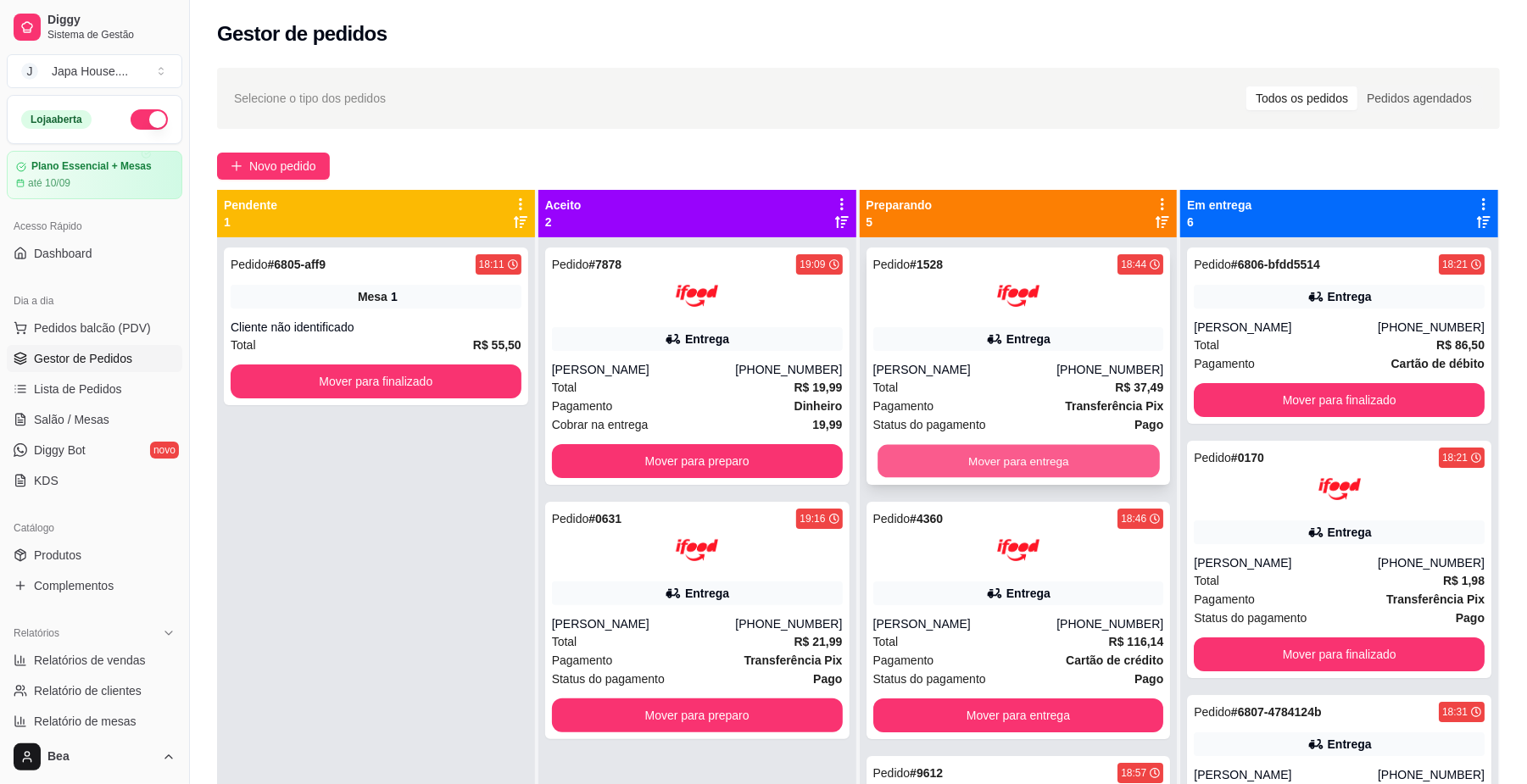
click at [1087, 453] on button "Mover para entrega" at bounding box center [1018, 461] width 282 height 33
click at [1084, 453] on button "Mover para entrega" at bounding box center [1018, 461] width 282 height 33
click at [1180, 498] on div "Pedido # 6806-bfdd5514 18:21 Entrega Leandro Melo (11) 96990-6212 Total R$ 86,5…" at bounding box center [1339, 629] width 318 height 784
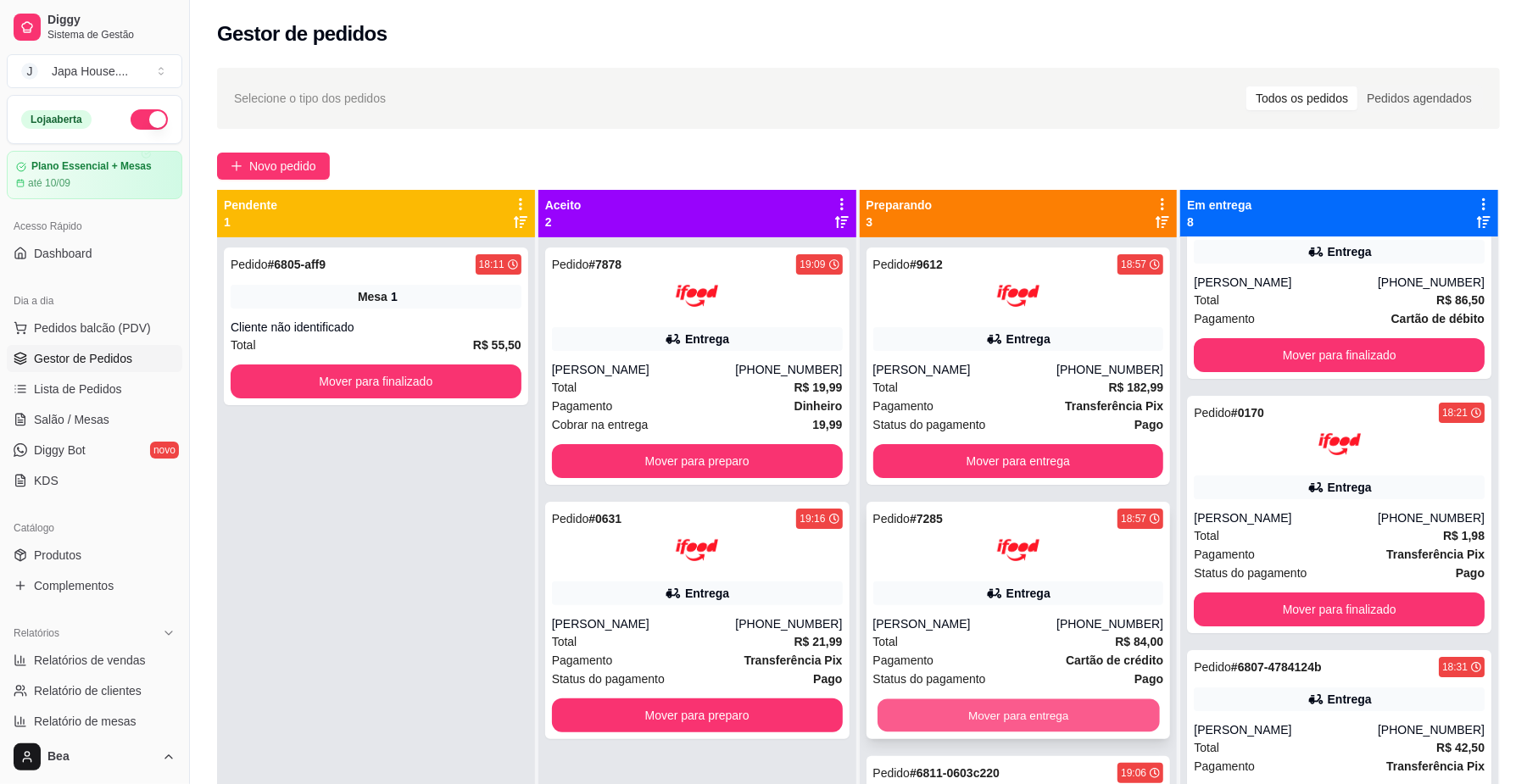
click at [1106, 706] on button "Mover para entrega" at bounding box center [1018, 716] width 282 height 33
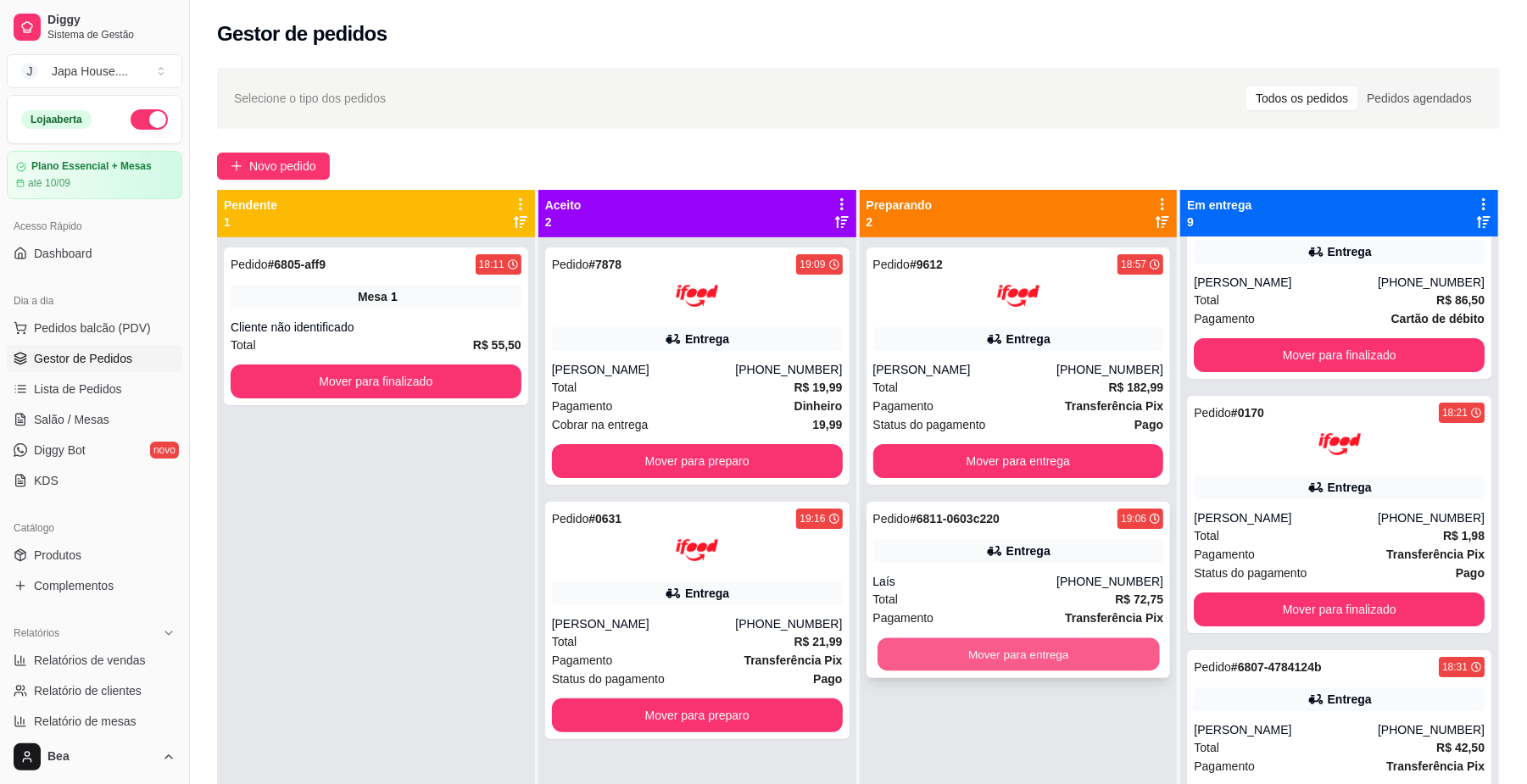
click at [1077, 657] on button "Mover para entrega" at bounding box center [1018, 655] width 282 height 33
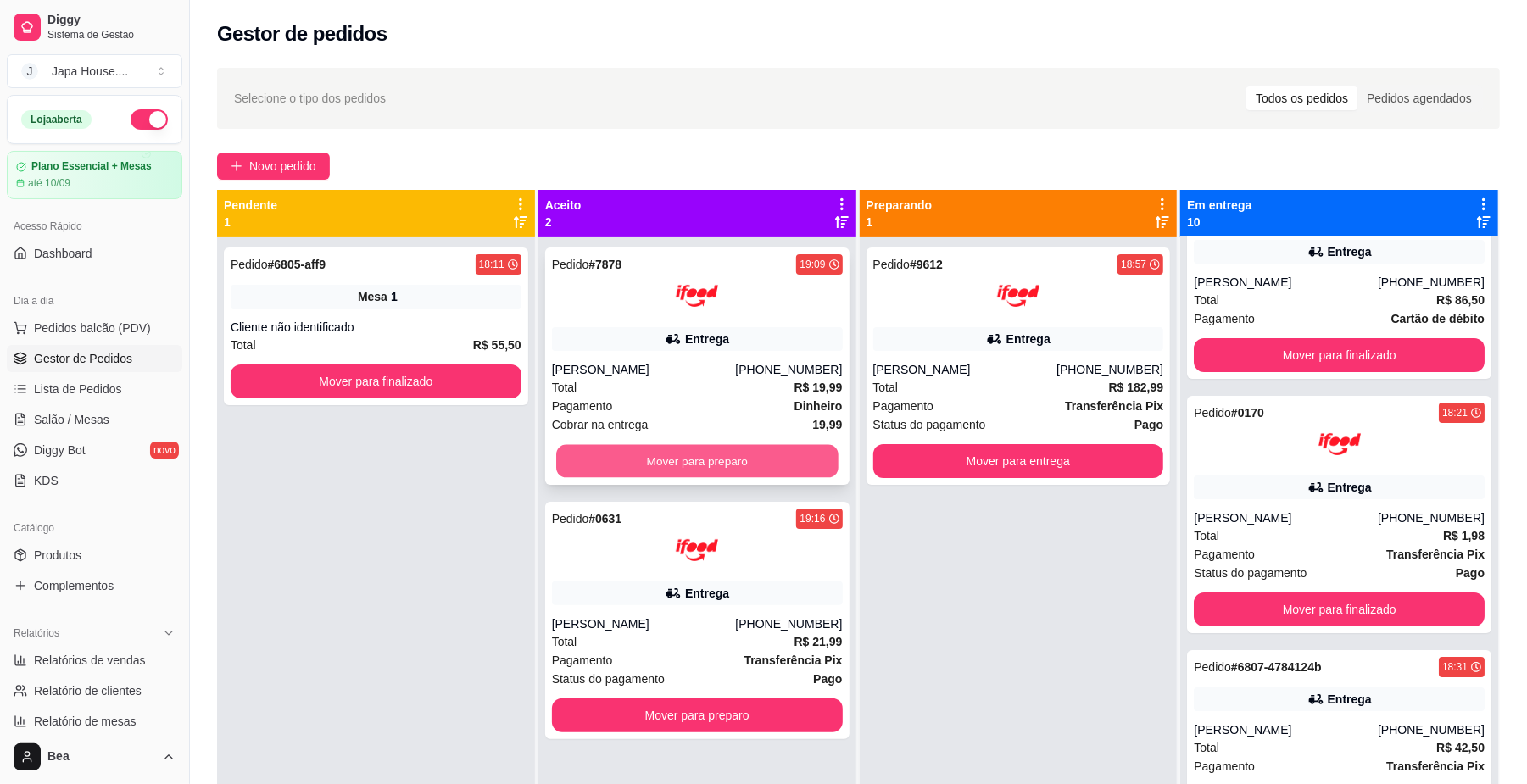
click at [811, 472] on button "Mover para preparo" at bounding box center [697, 461] width 282 height 33
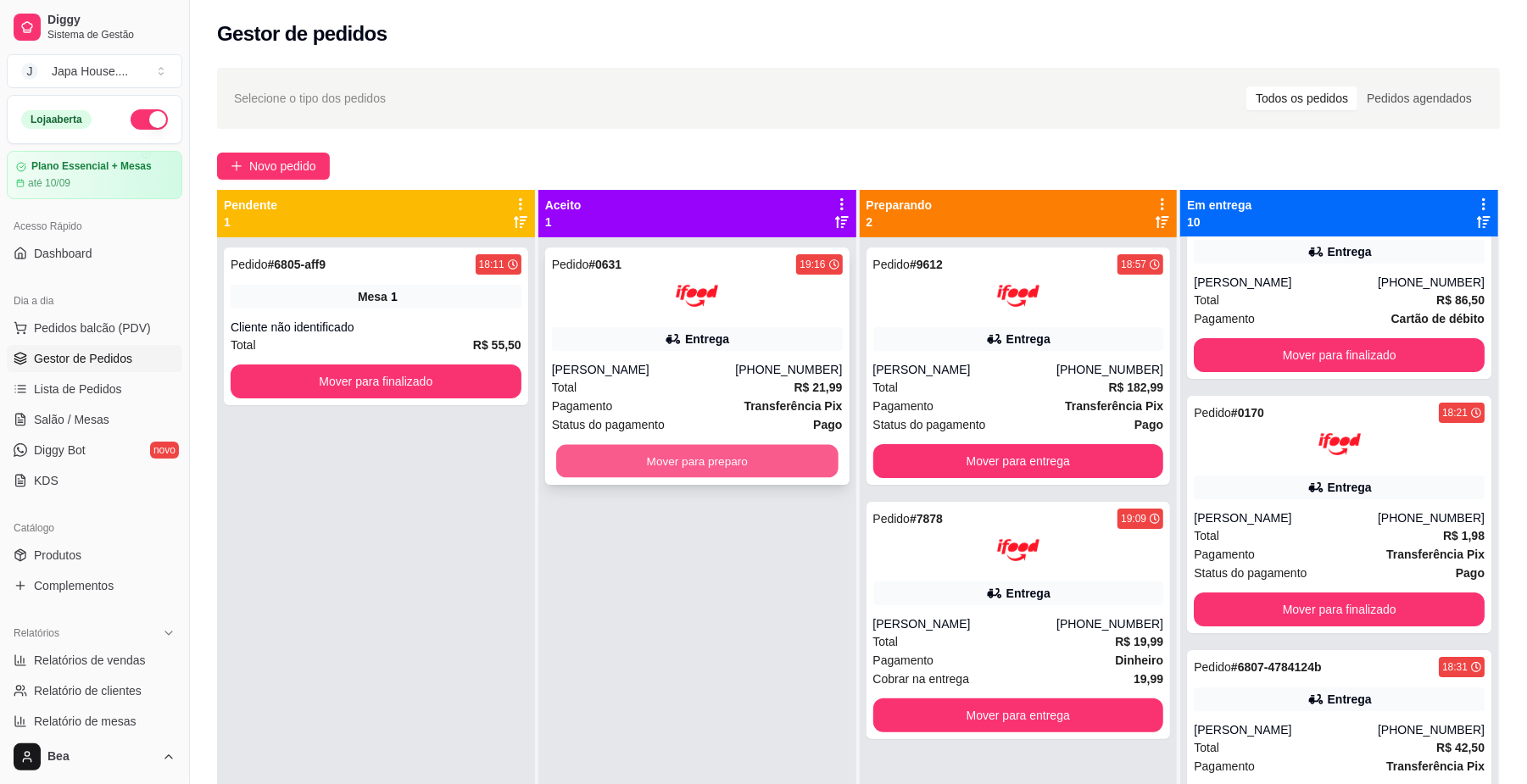
click at [802, 458] on button "Mover para preparo" at bounding box center [697, 461] width 282 height 33
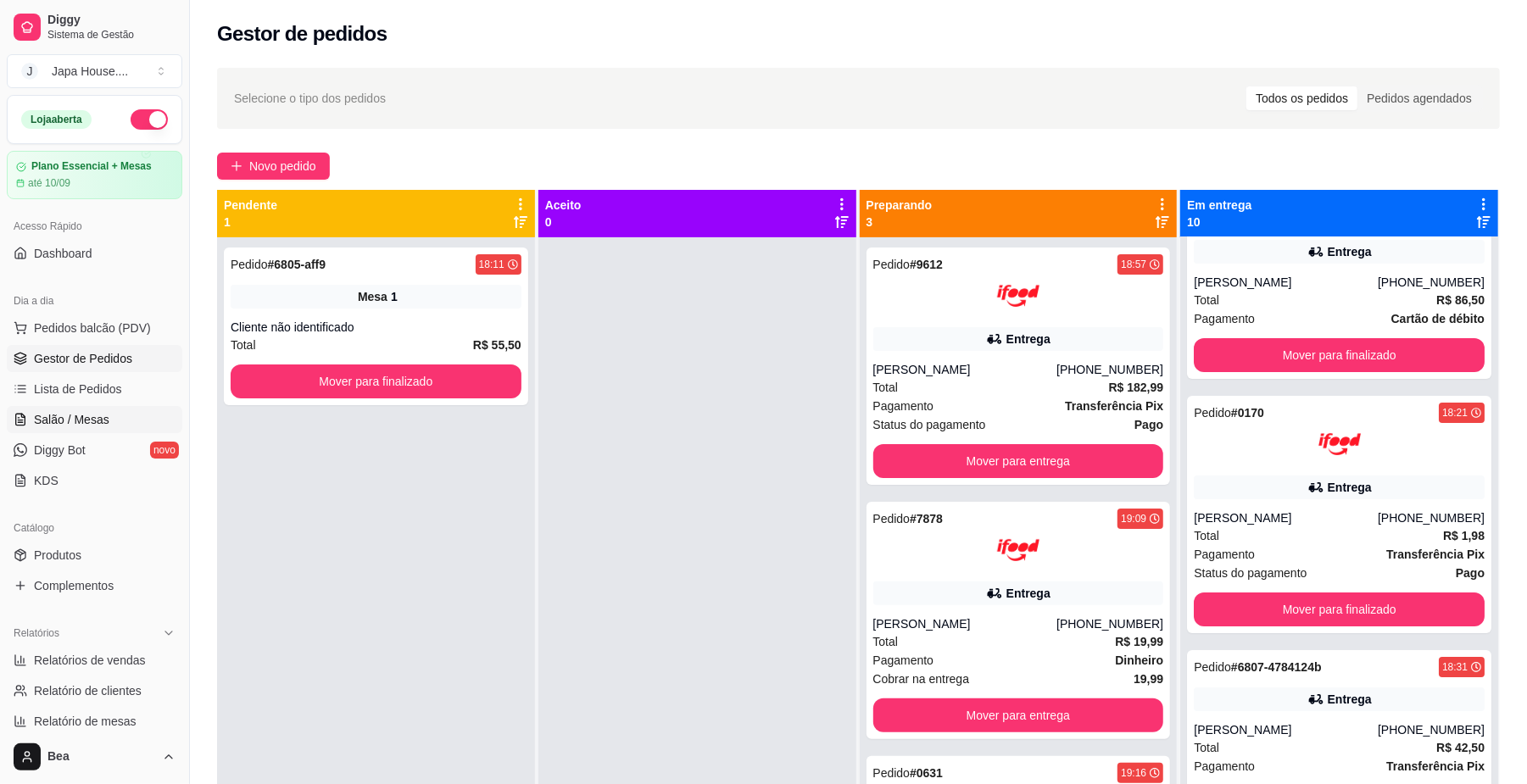
click at [102, 431] on link "Salão / Mesas" at bounding box center [94, 419] width 175 height 27
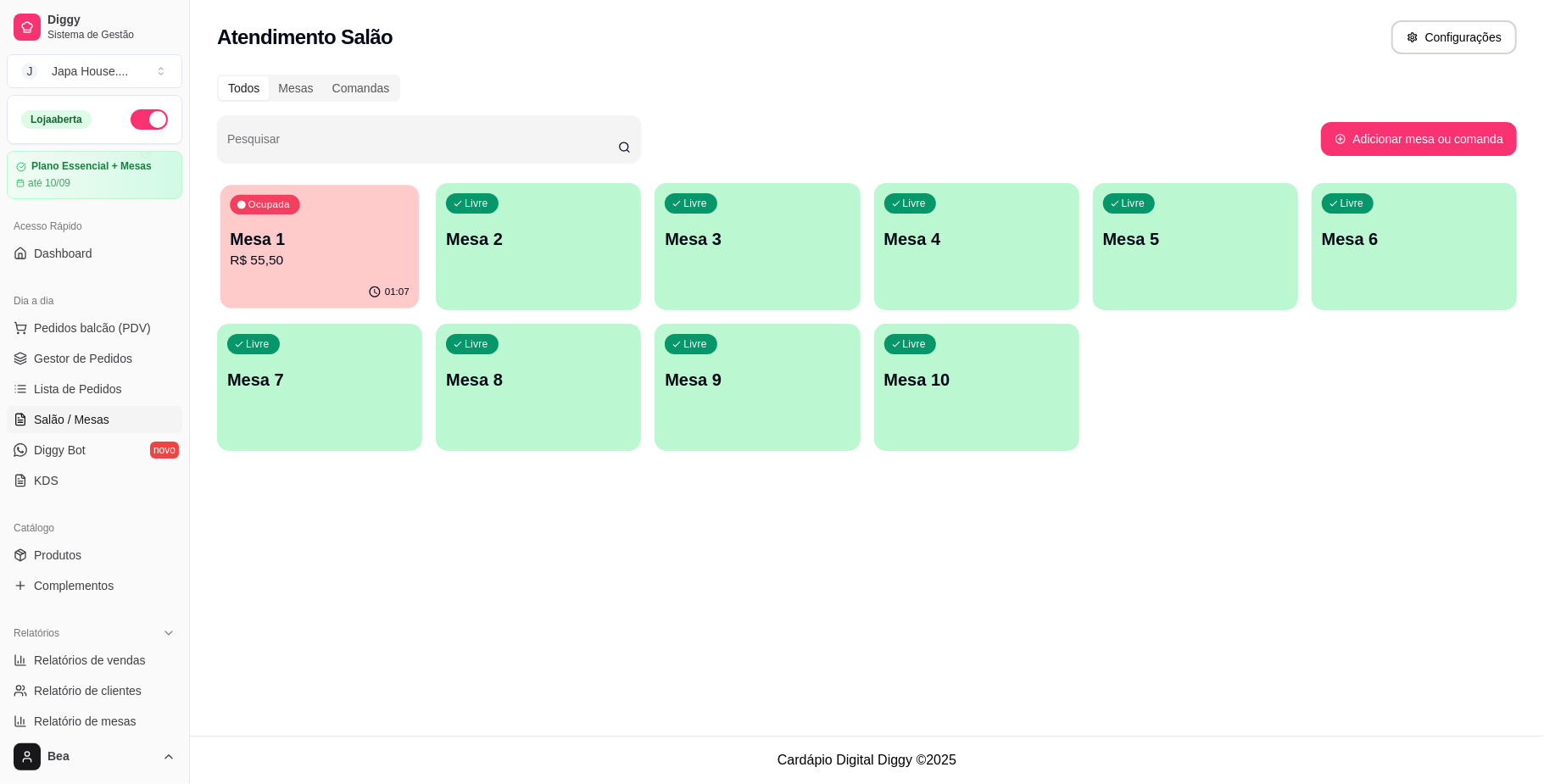
click at [315, 248] on p "Mesa 1" at bounding box center [319, 239] width 180 height 23
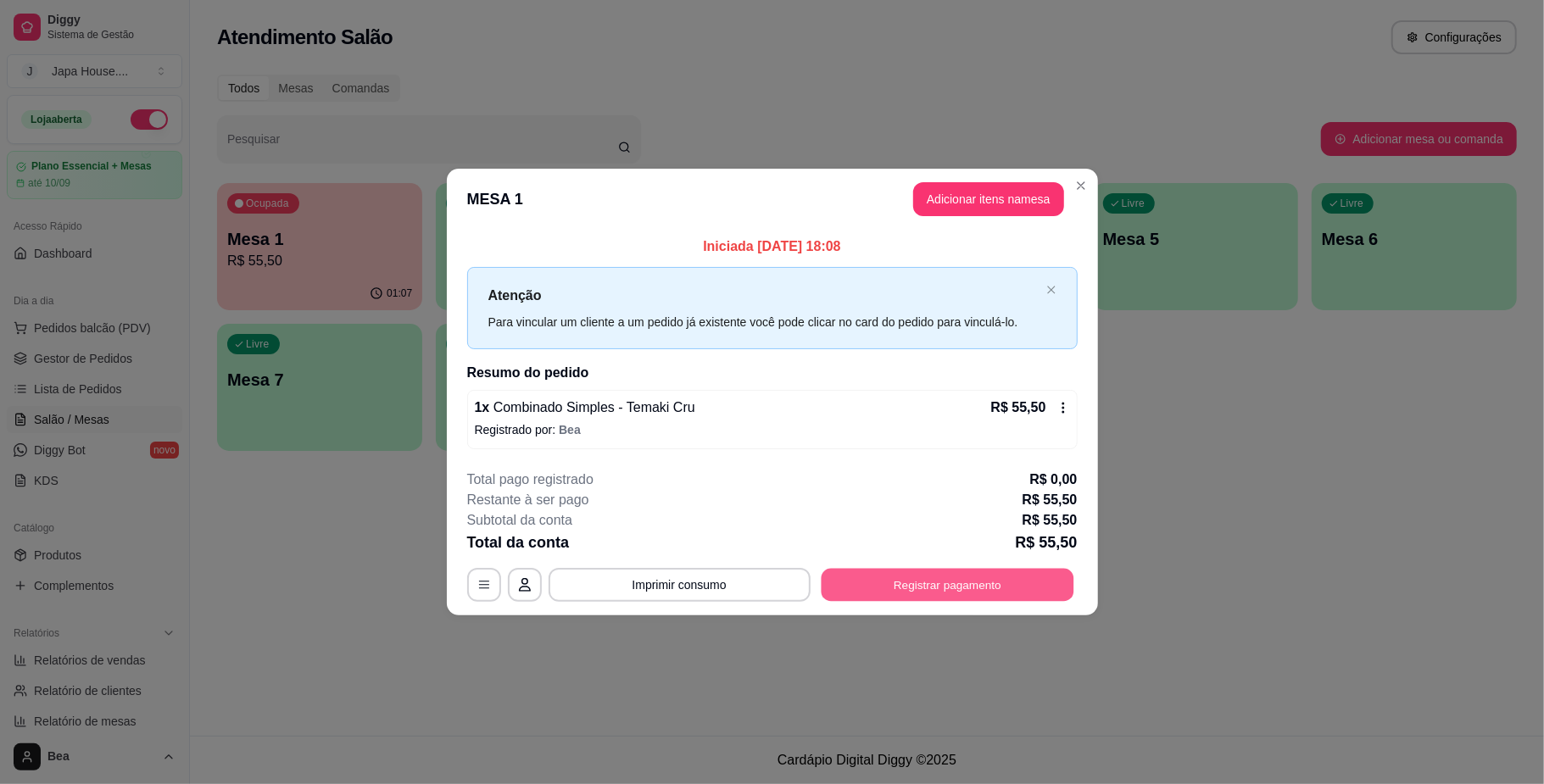
click at [915, 580] on button "Registrar pagamento" at bounding box center [947, 585] width 253 height 33
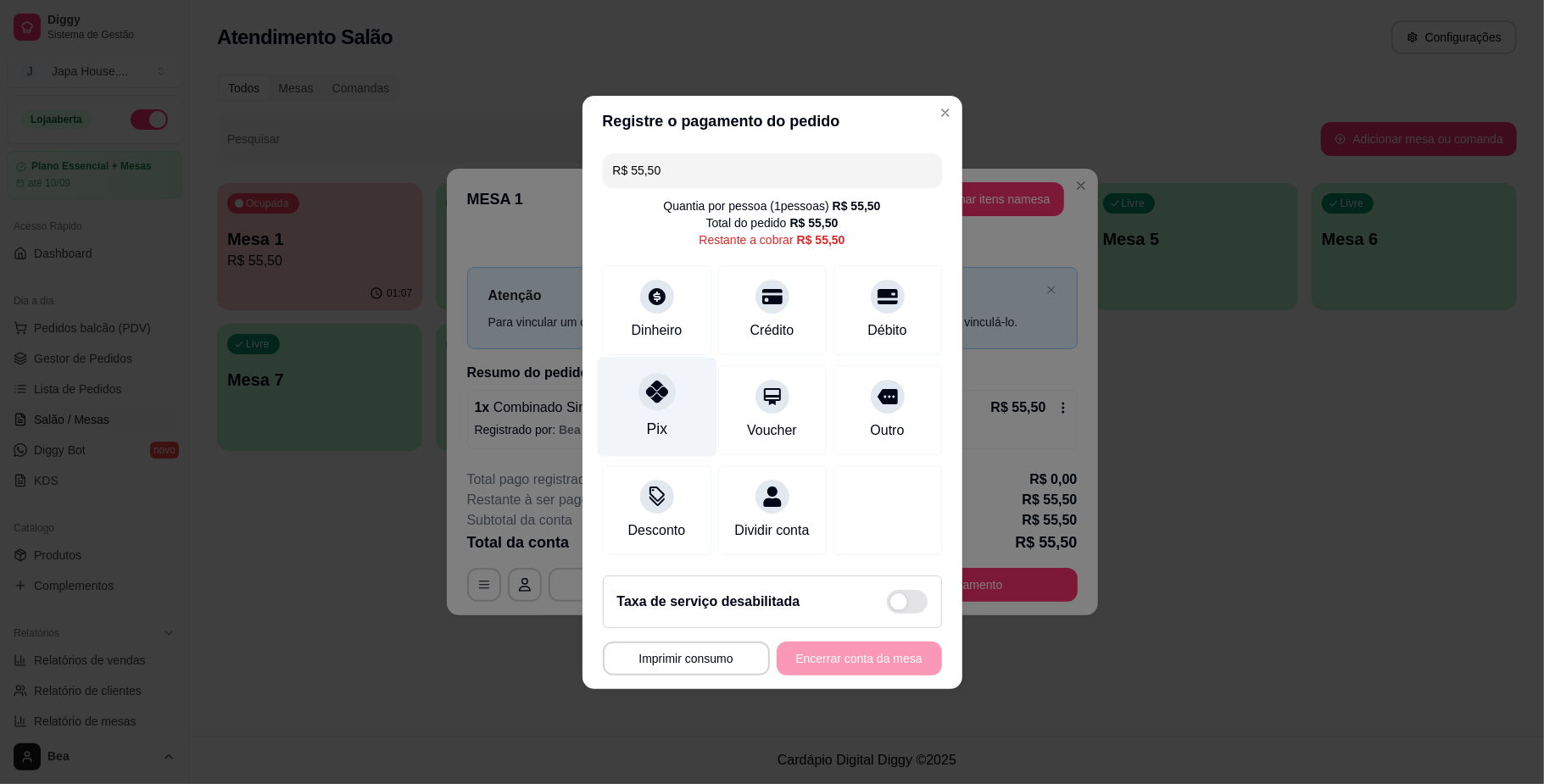
click at [668, 387] on div at bounding box center [658, 392] width 38 height 38
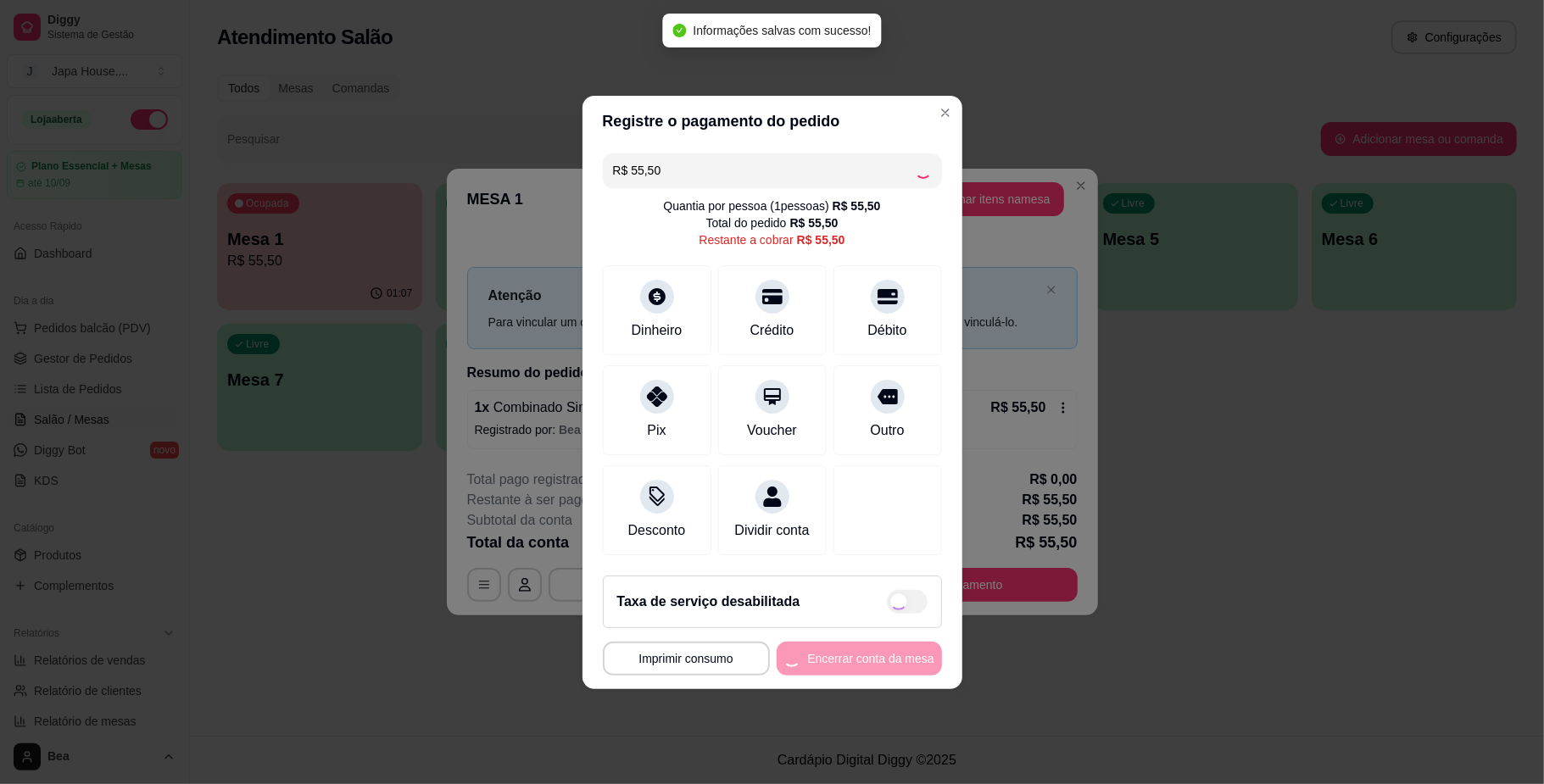
type input "R$ 0,00"
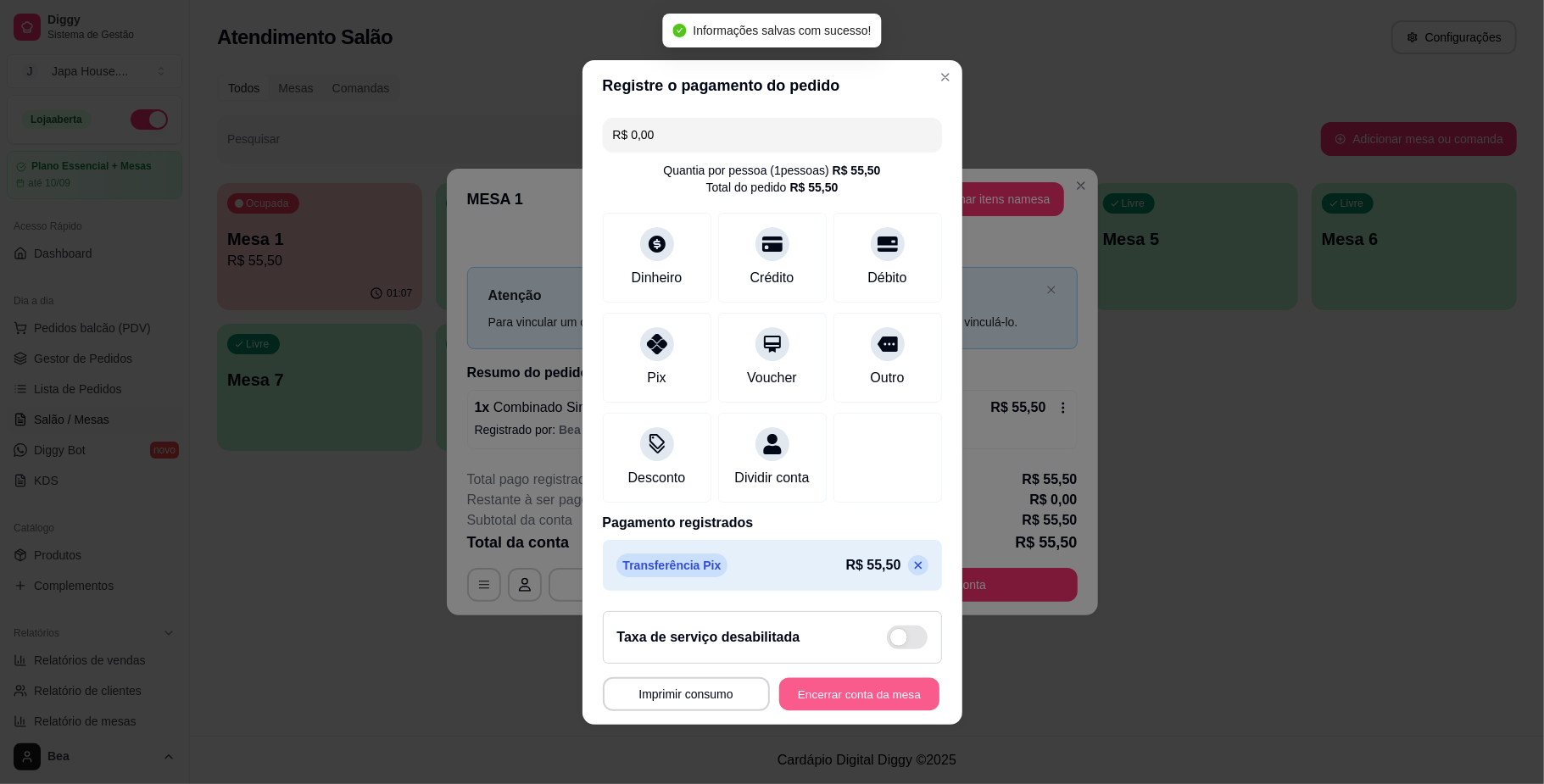
click at [849, 693] on button "Encerrar conta da mesa" at bounding box center [859, 693] width 160 height 33
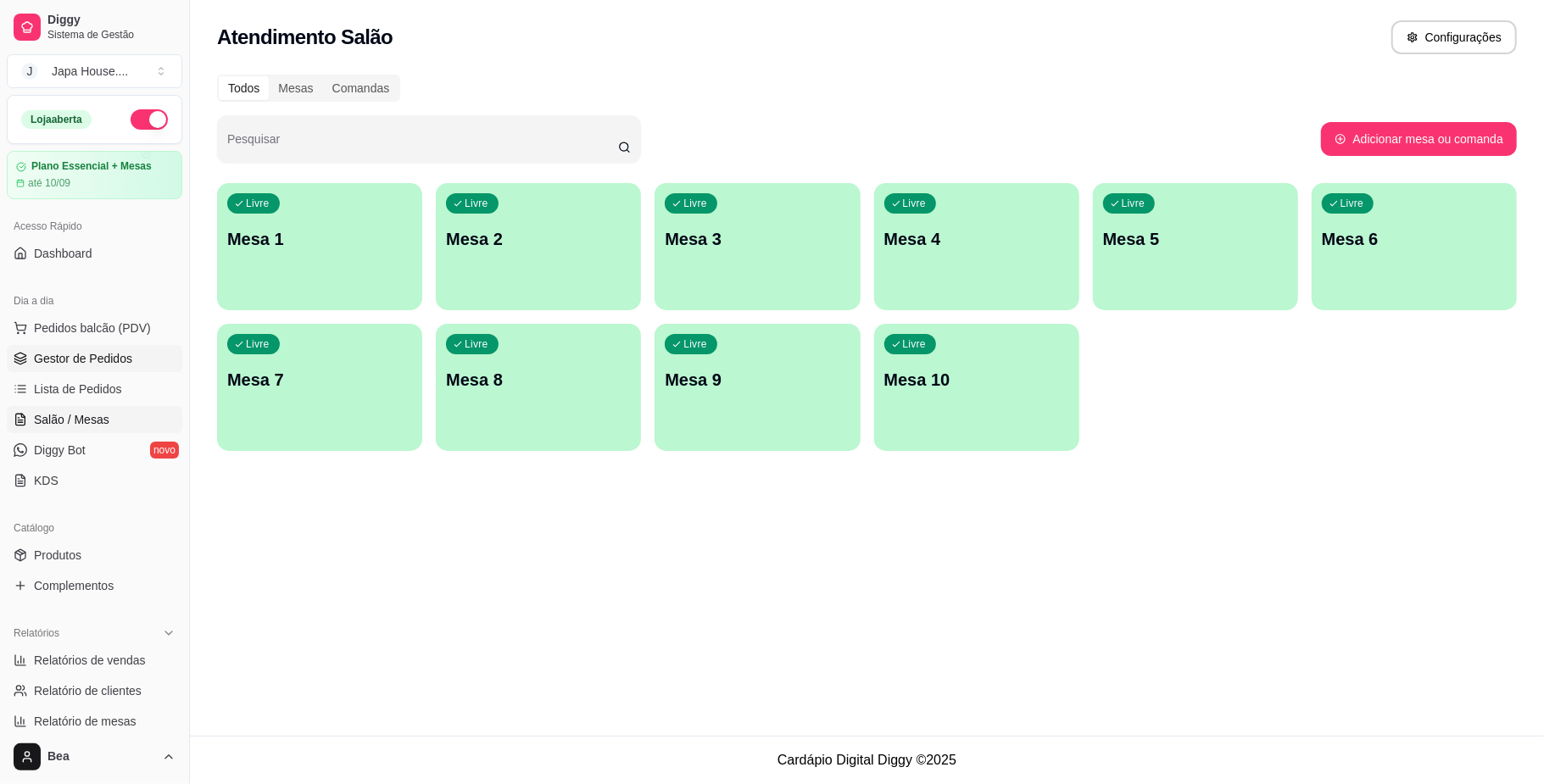
click at [85, 360] on span "Gestor de Pedidos" at bounding box center [83, 359] width 98 height 17
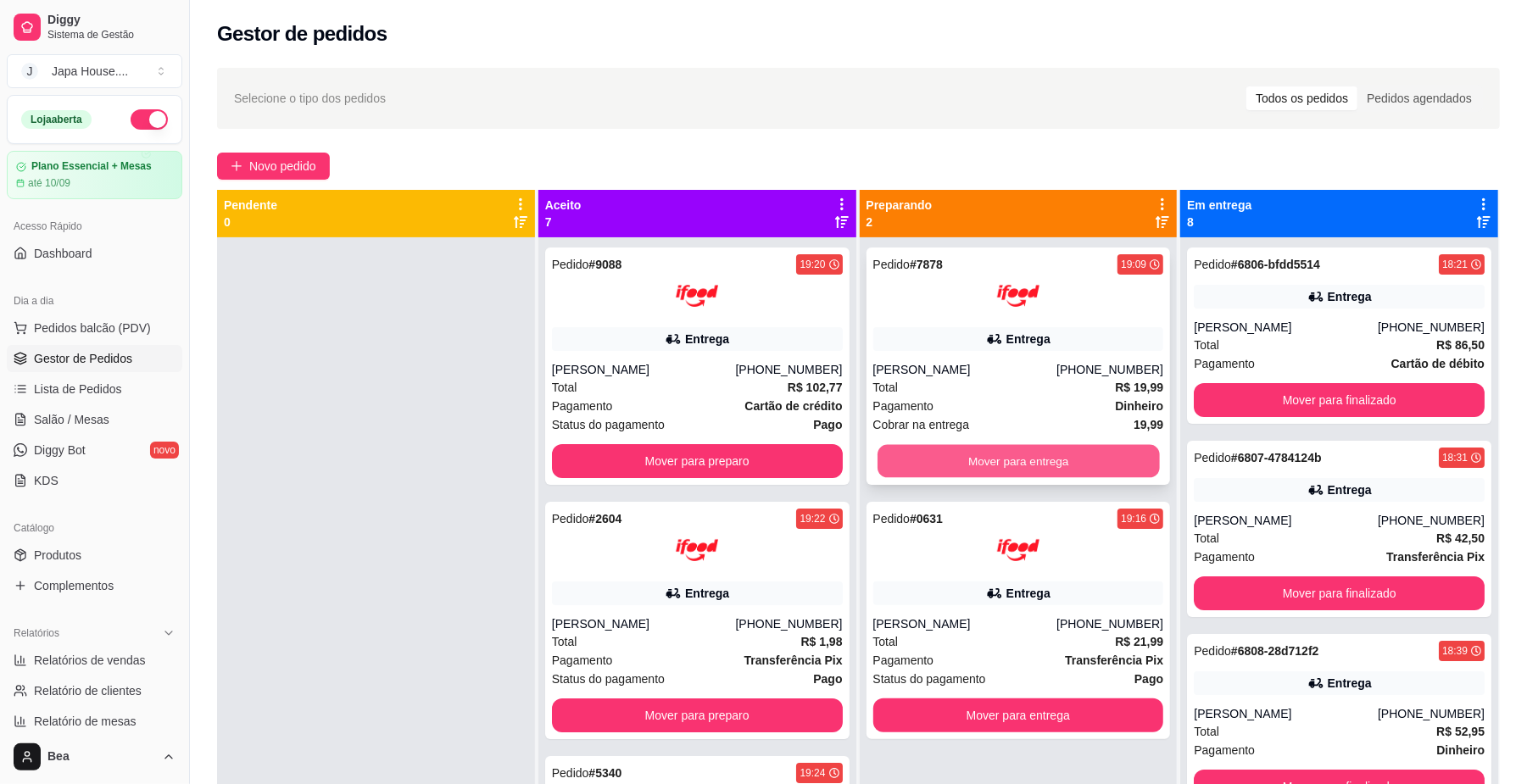
click at [1024, 448] on button "Mover para entrega" at bounding box center [1018, 461] width 282 height 33
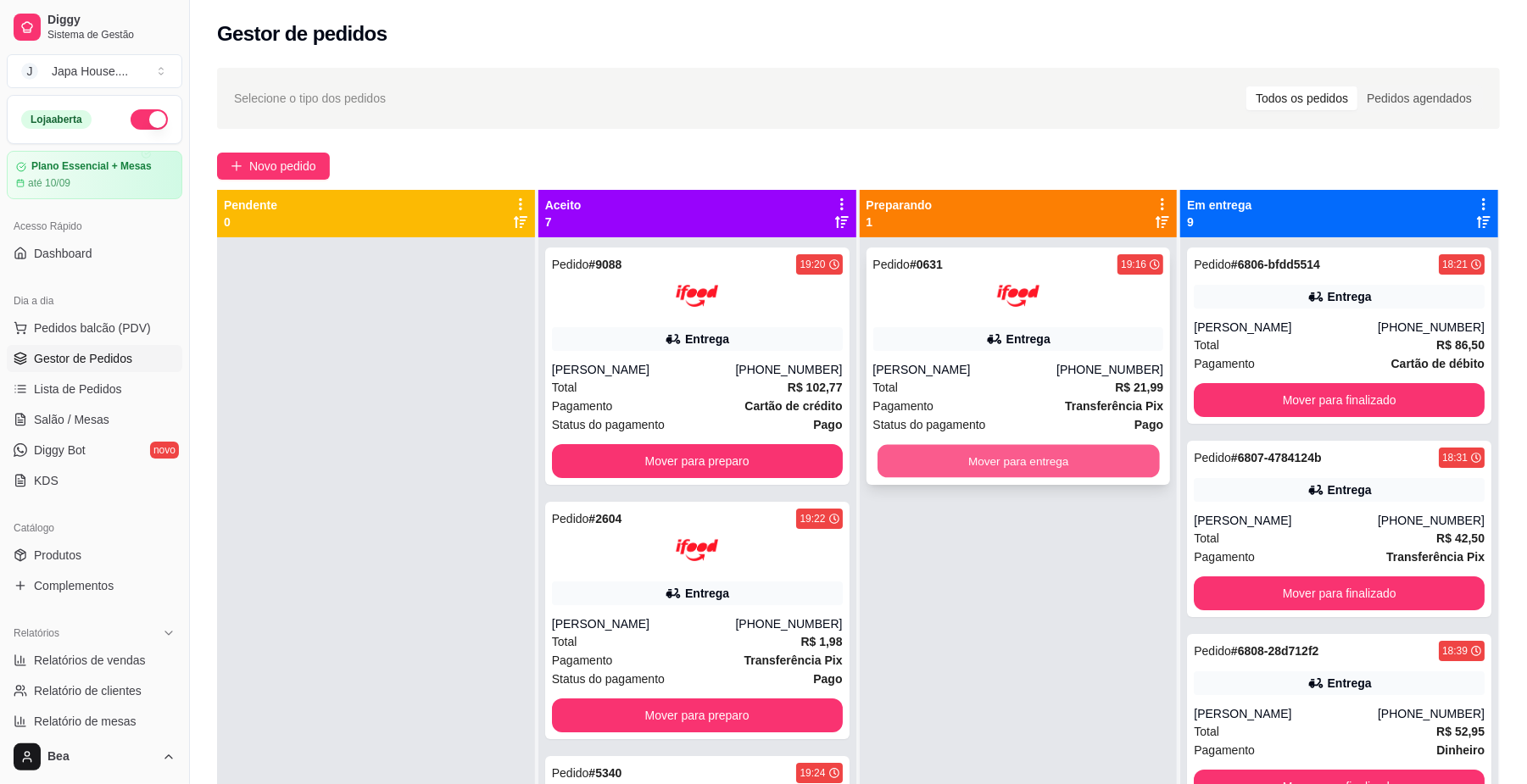
click at [1014, 448] on button "Mover para entrega" at bounding box center [1018, 461] width 282 height 33
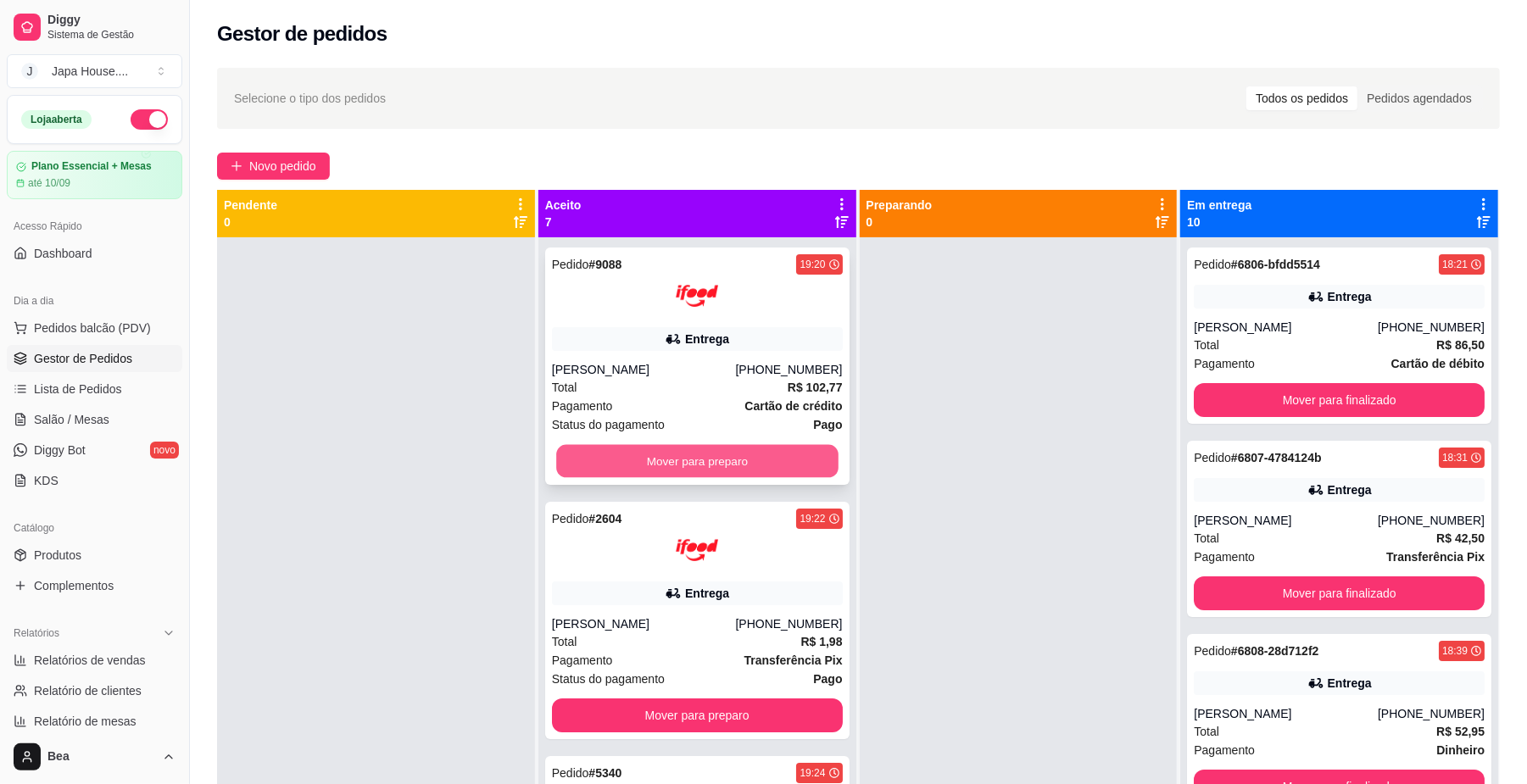
click at [753, 460] on button "Mover para preparo" at bounding box center [697, 461] width 282 height 33
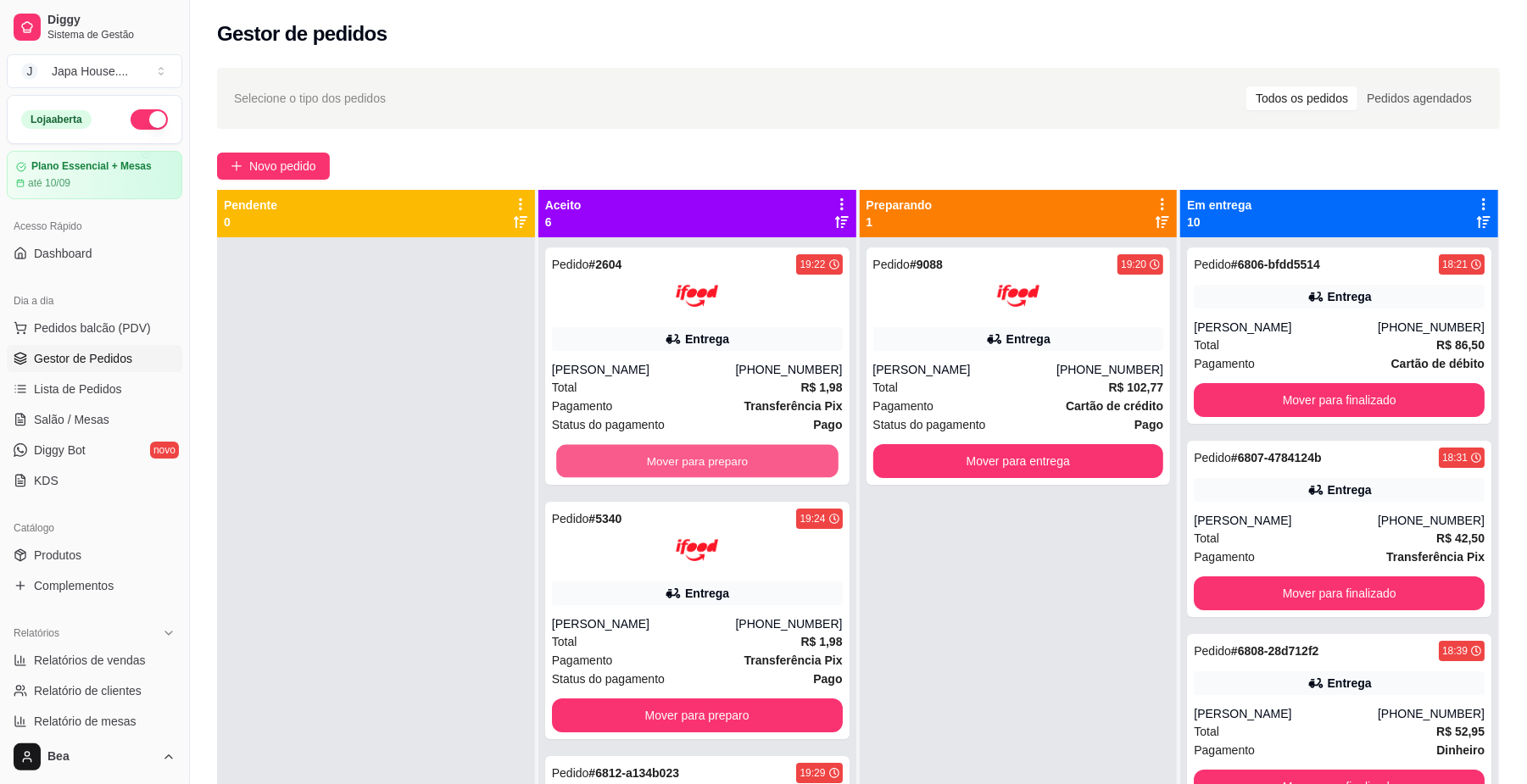
click at [753, 460] on button "Mover para preparo" at bounding box center [697, 461] width 282 height 33
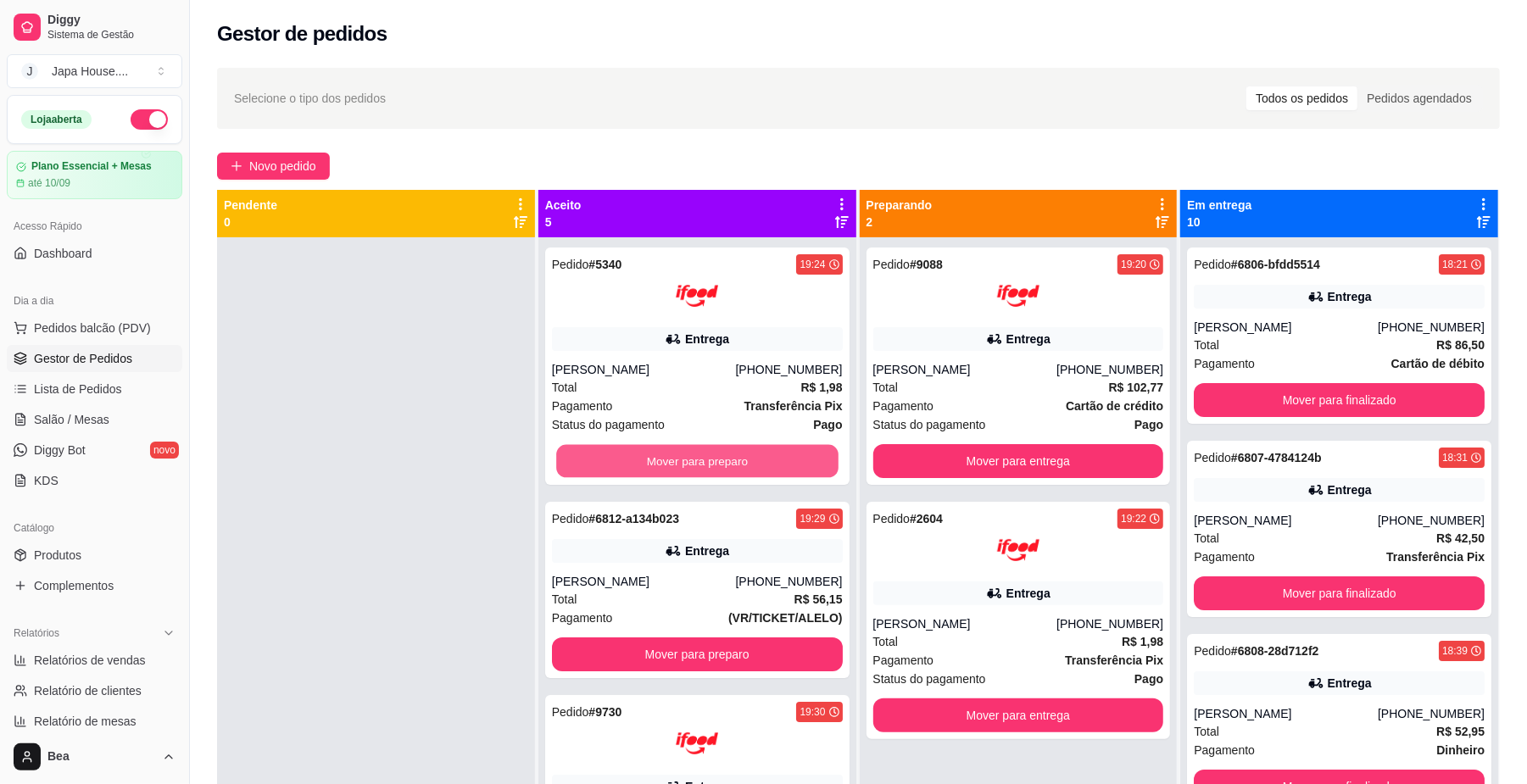
click at [753, 460] on button "Mover para preparo" at bounding box center [697, 461] width 282 height 33
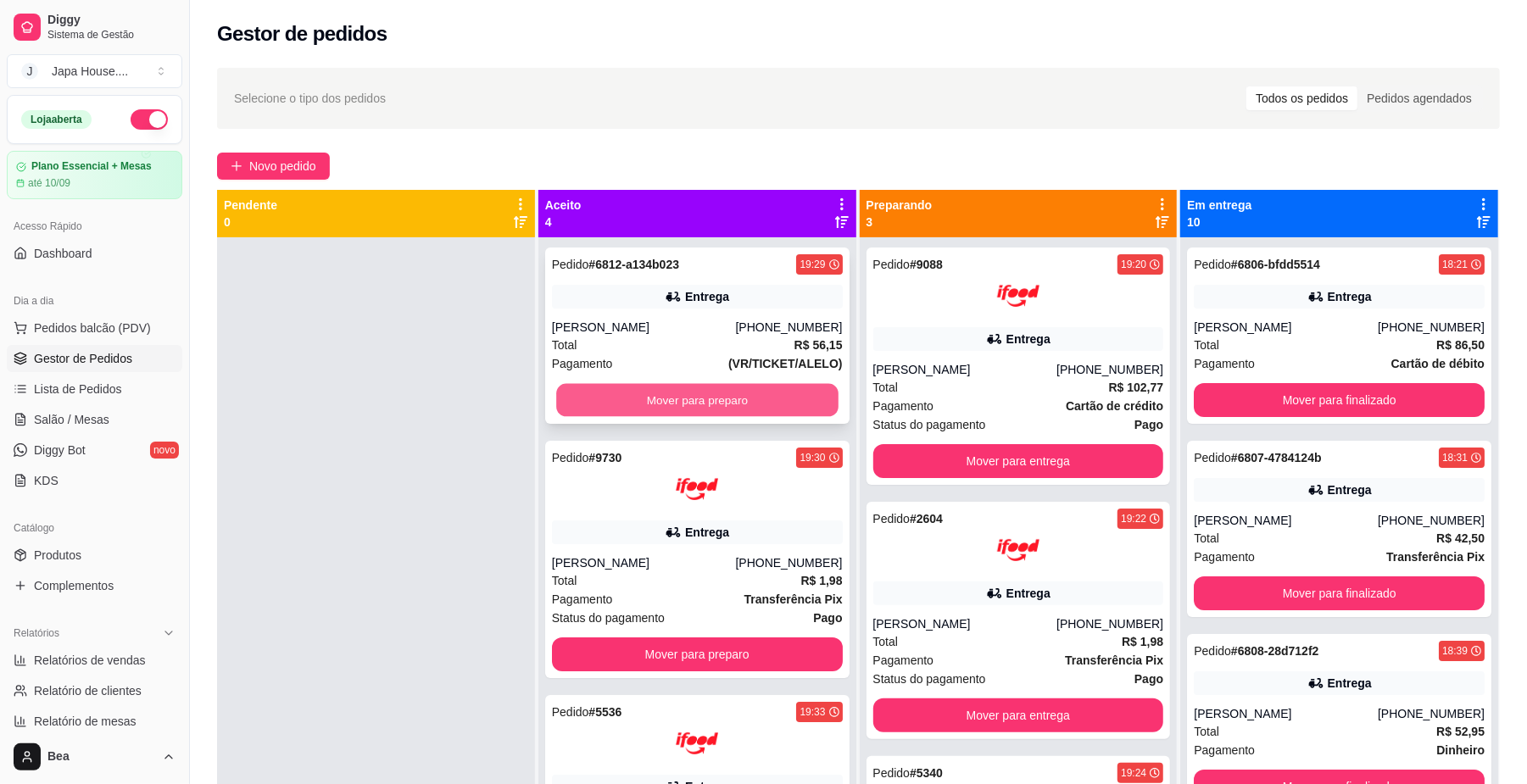
click at [717, 394] on button "Mover para preparo" at bounding box center [697, 401] width 282 height 33
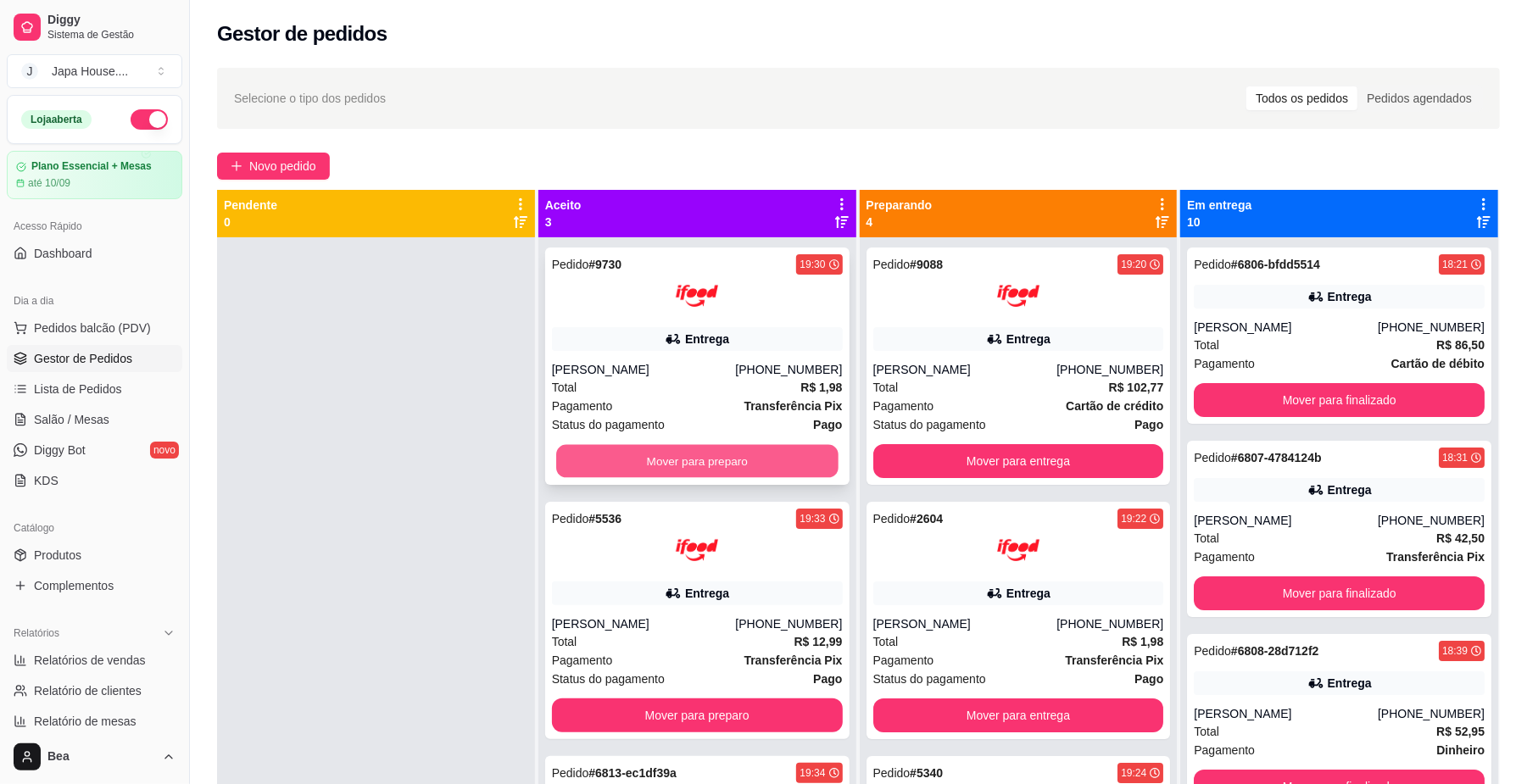
click at [734, 448] on button "Mover para preparo" at bounding box center [697, 461] width 282 height 33
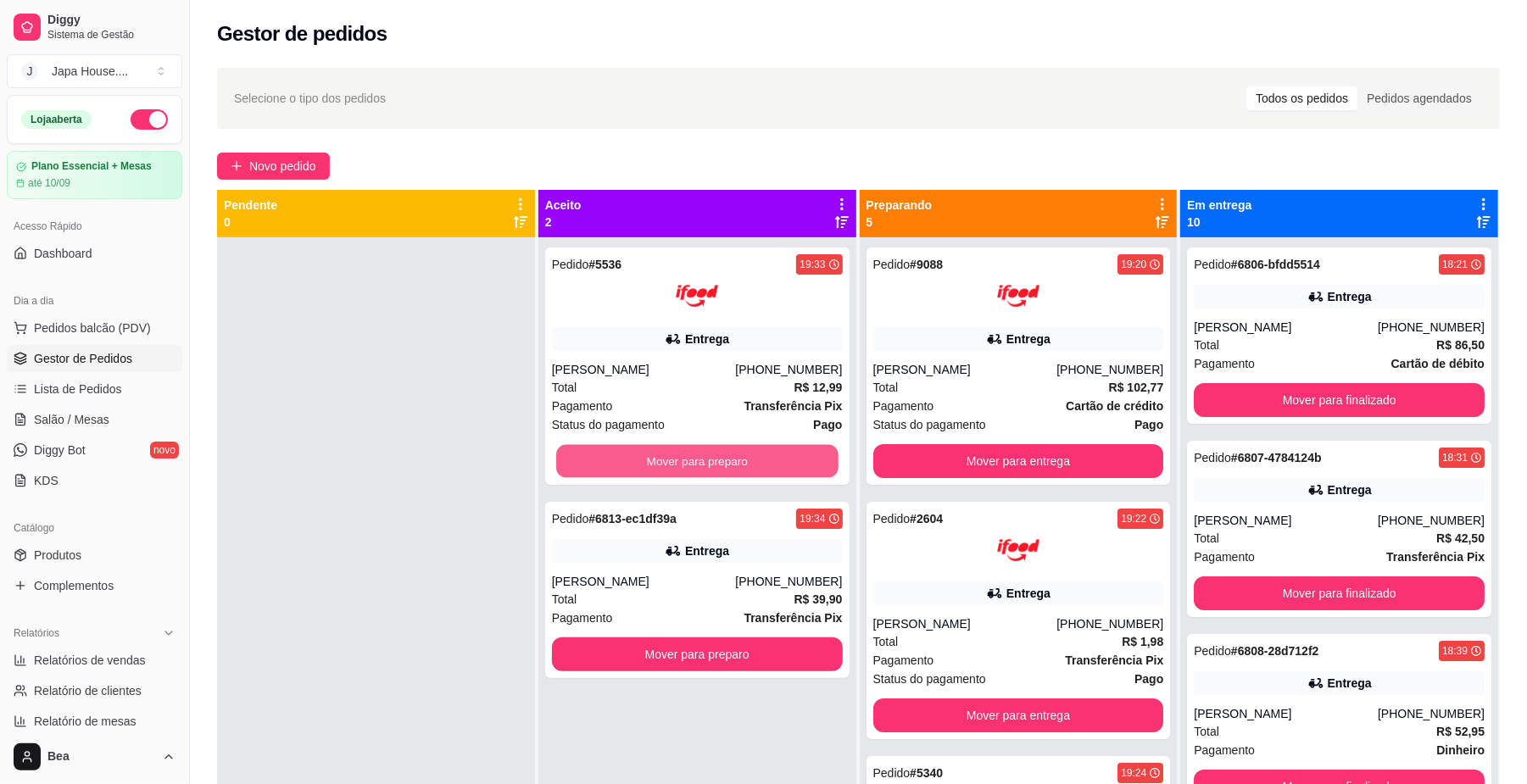
click at [734, 448] on button "Mover para preparo" at bounding box center [697, 461] width 282 height 33
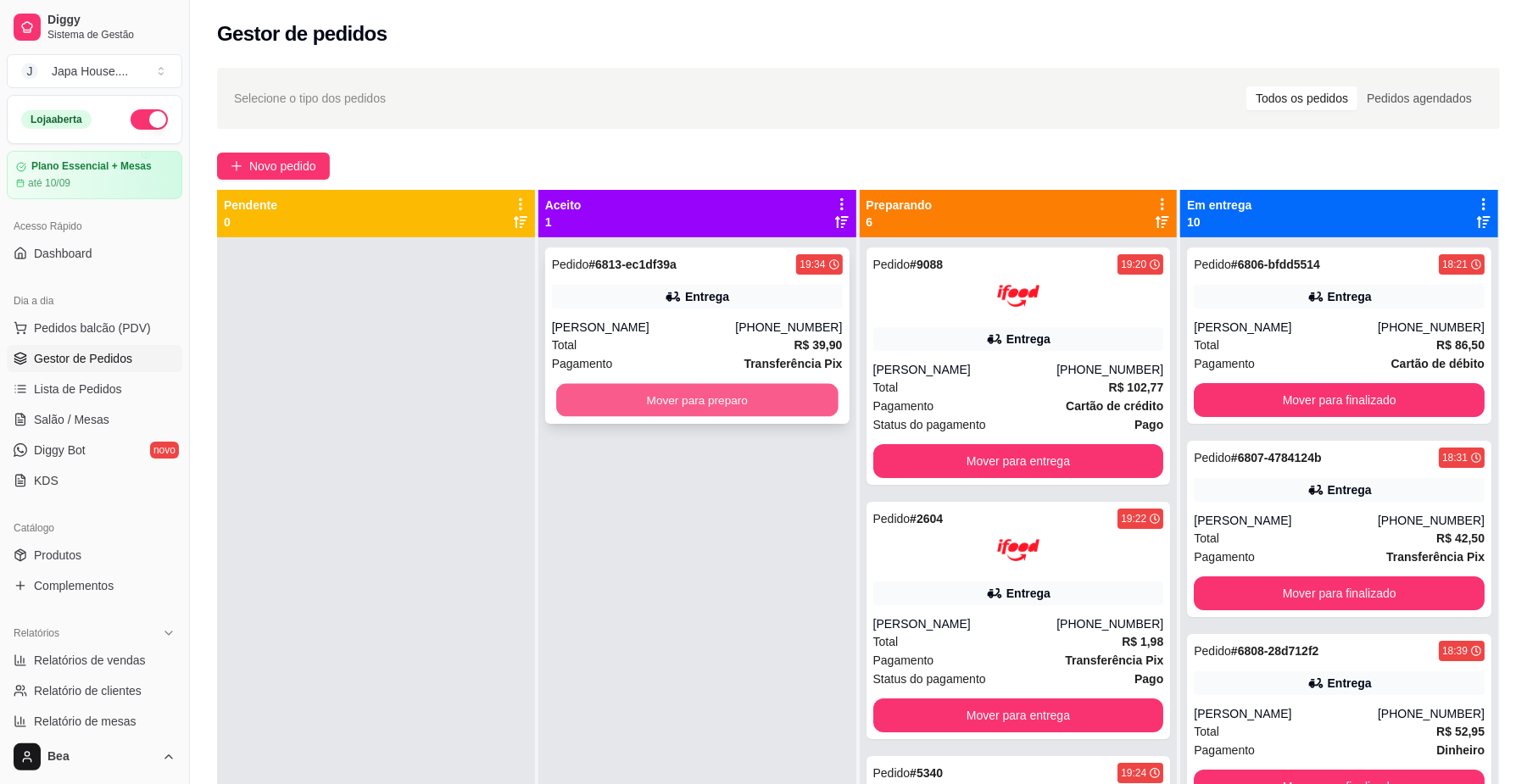
click at [707, 405] on button "Mover para preparo" at bounding box center [697, 401] width 282 height 33
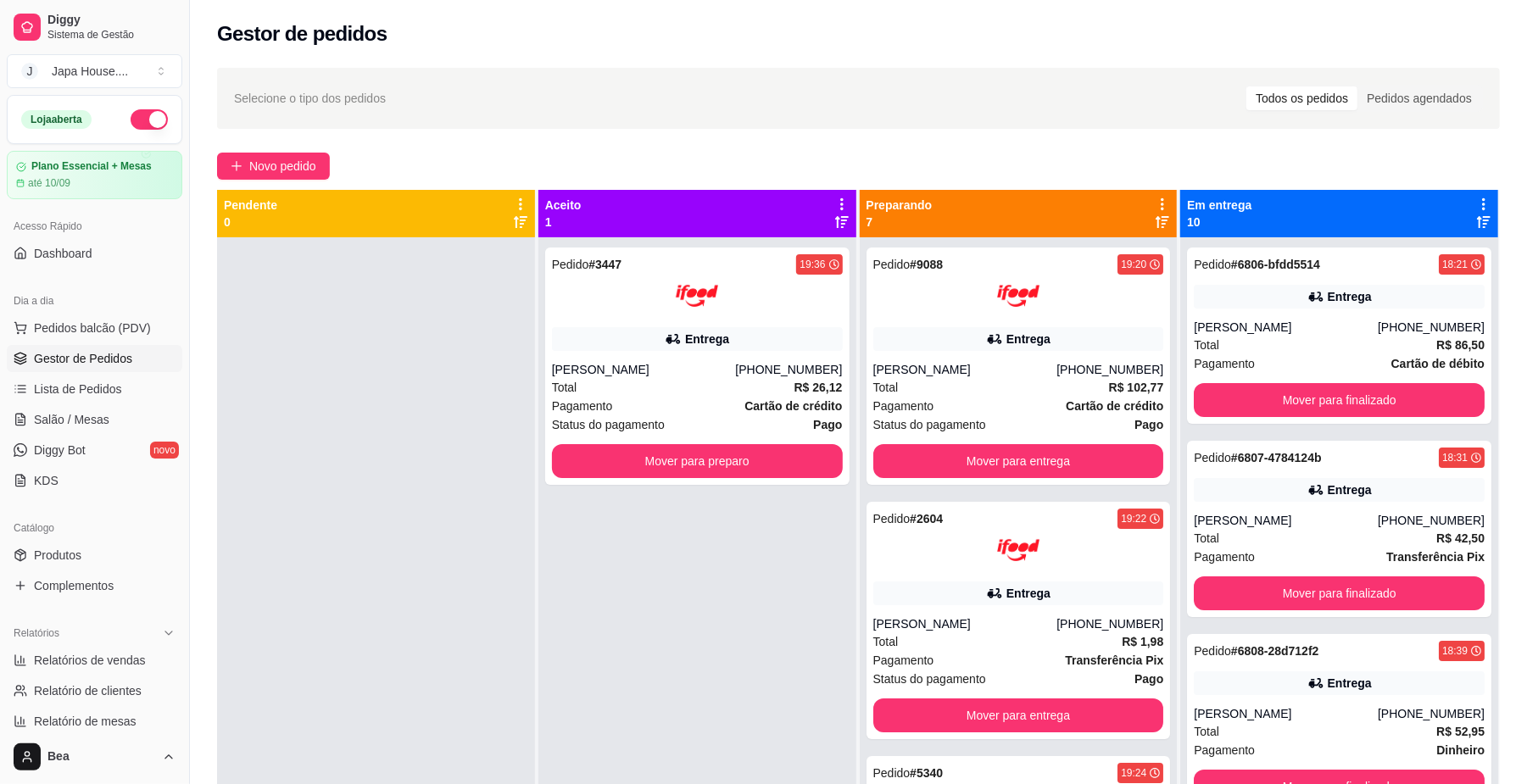
scroll to position [444, 0]
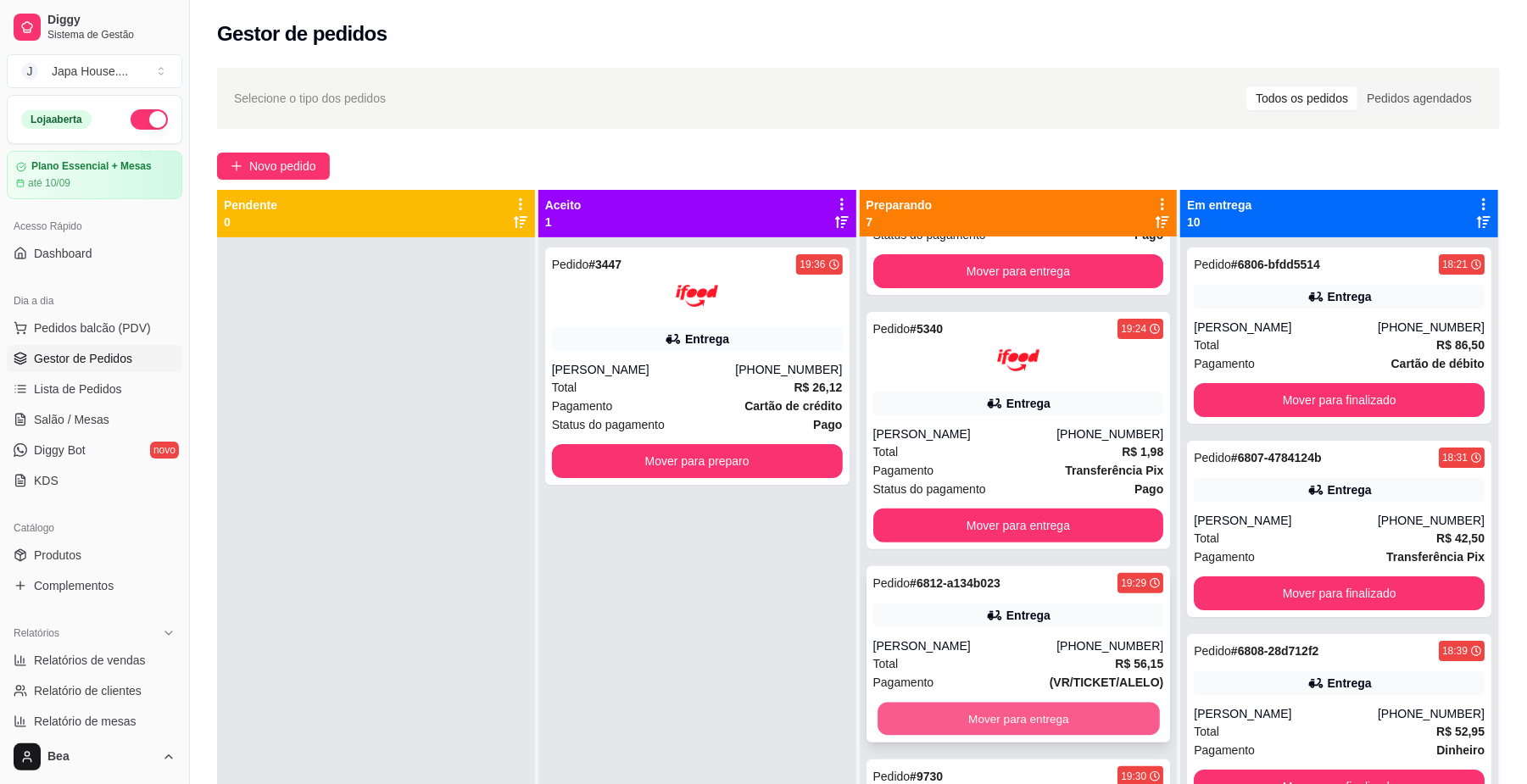
click at [1041, 720] on button "Mover para entrega" at bounding box center [1018, 719] width 282 height 33
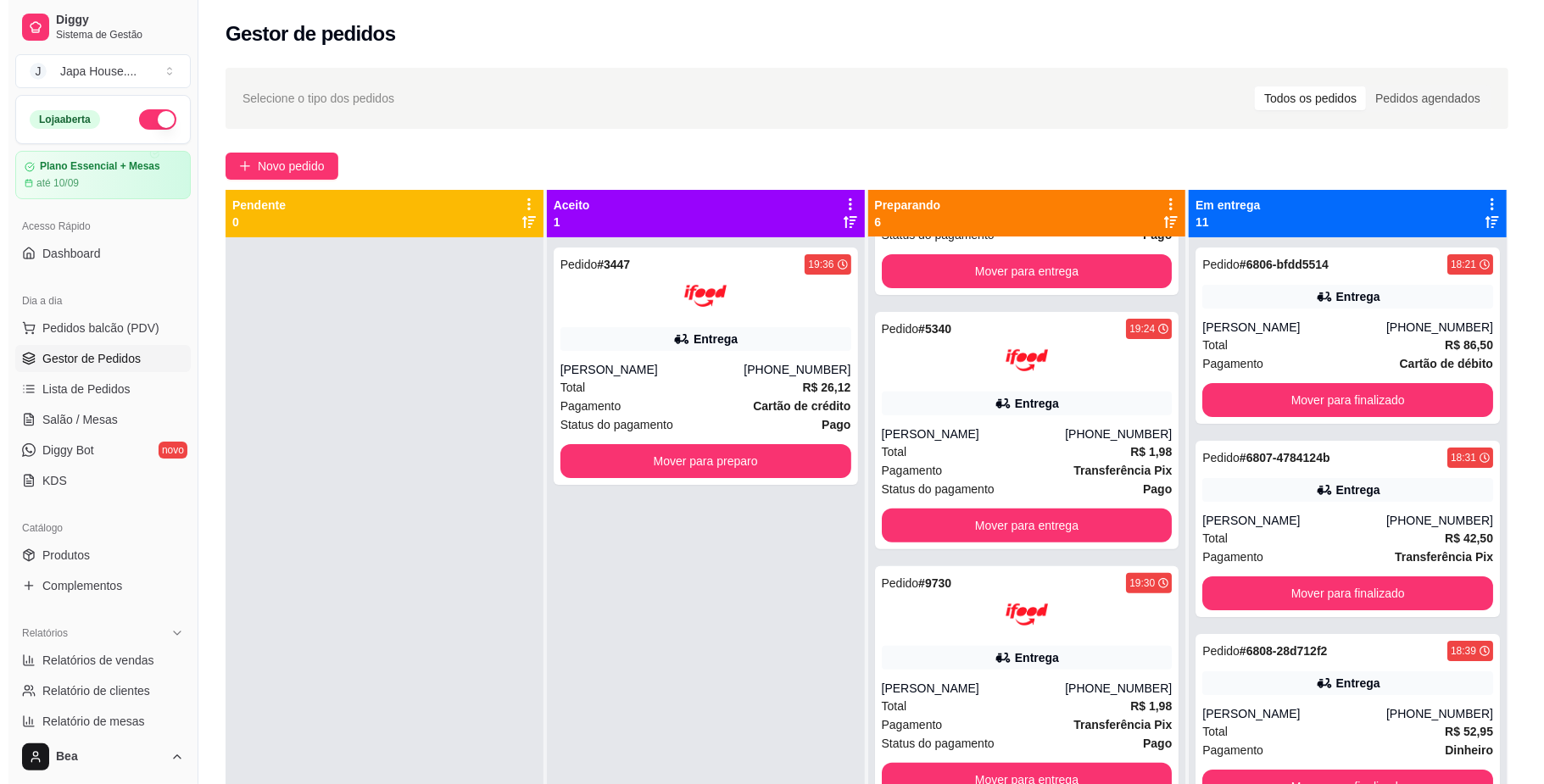
scroll to position [0, 0]
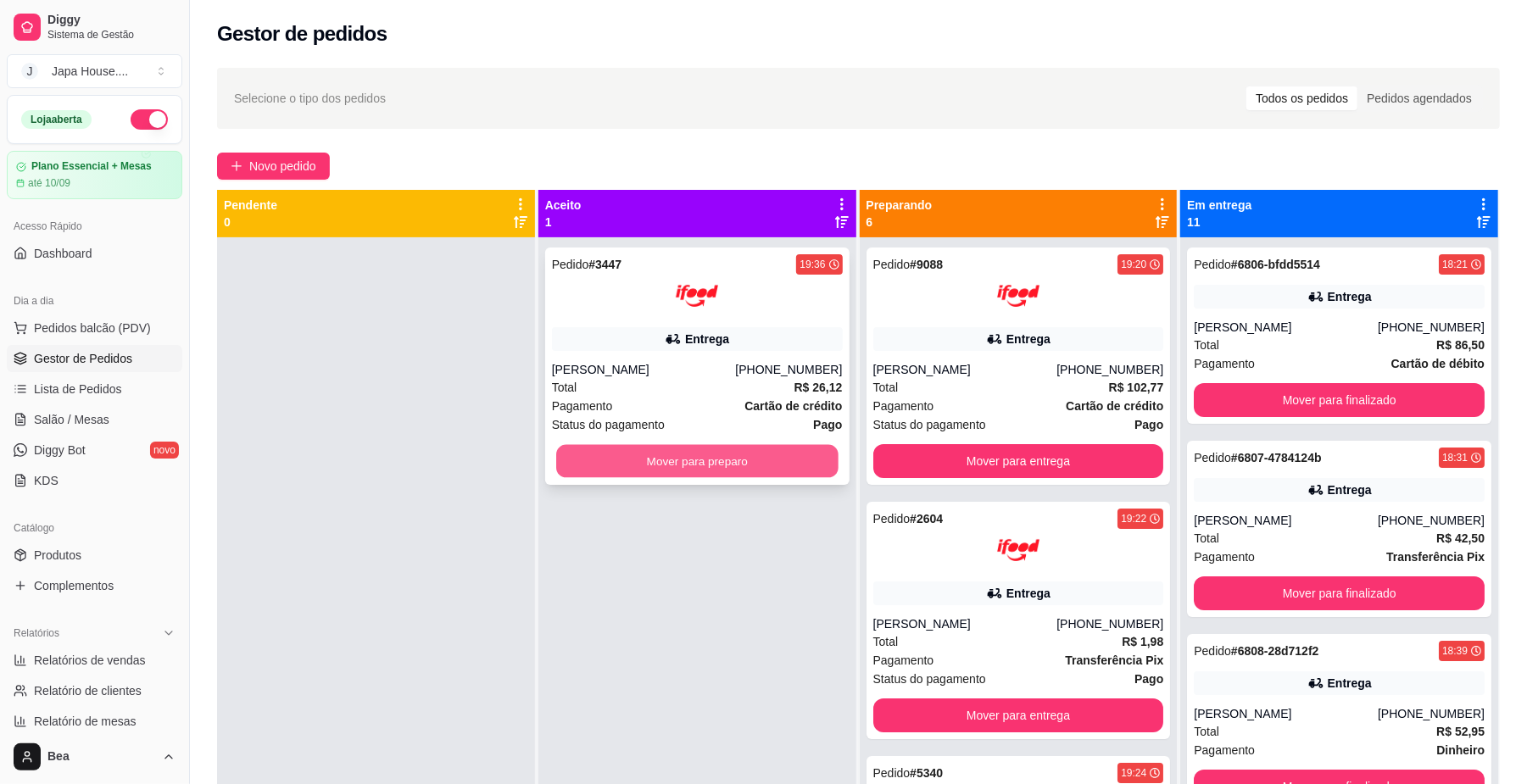
click at [795, 463] on button "Mover para preparo" at bounding box center [697, 461] width 282 height 33
click at [811, 455] on button "Mover para preparo" at bounding box center [698, 461] width 291 height 34
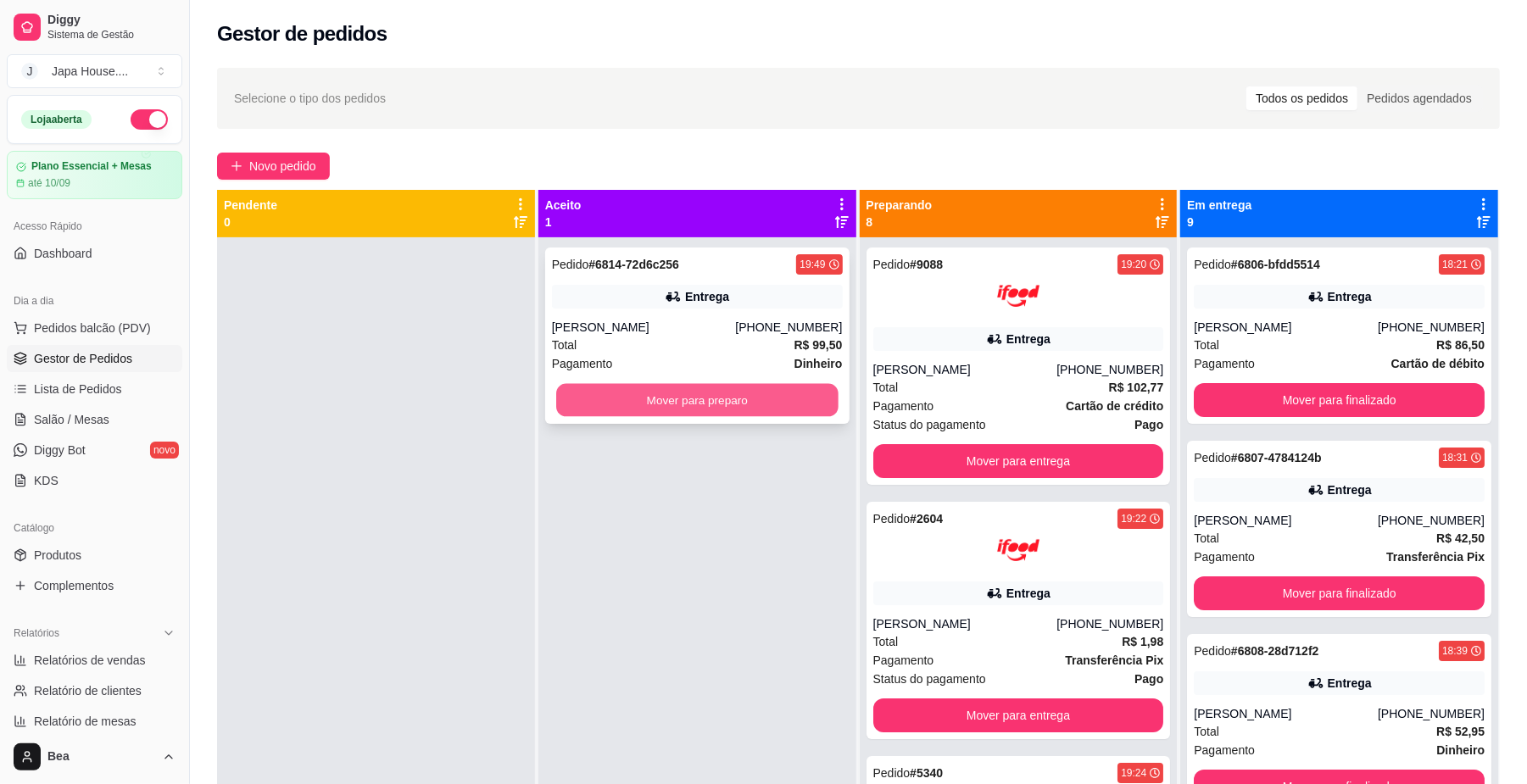
click at [743, 400] on button "Mover para preparo" at bounding box center [697, 401] width 282 height 33
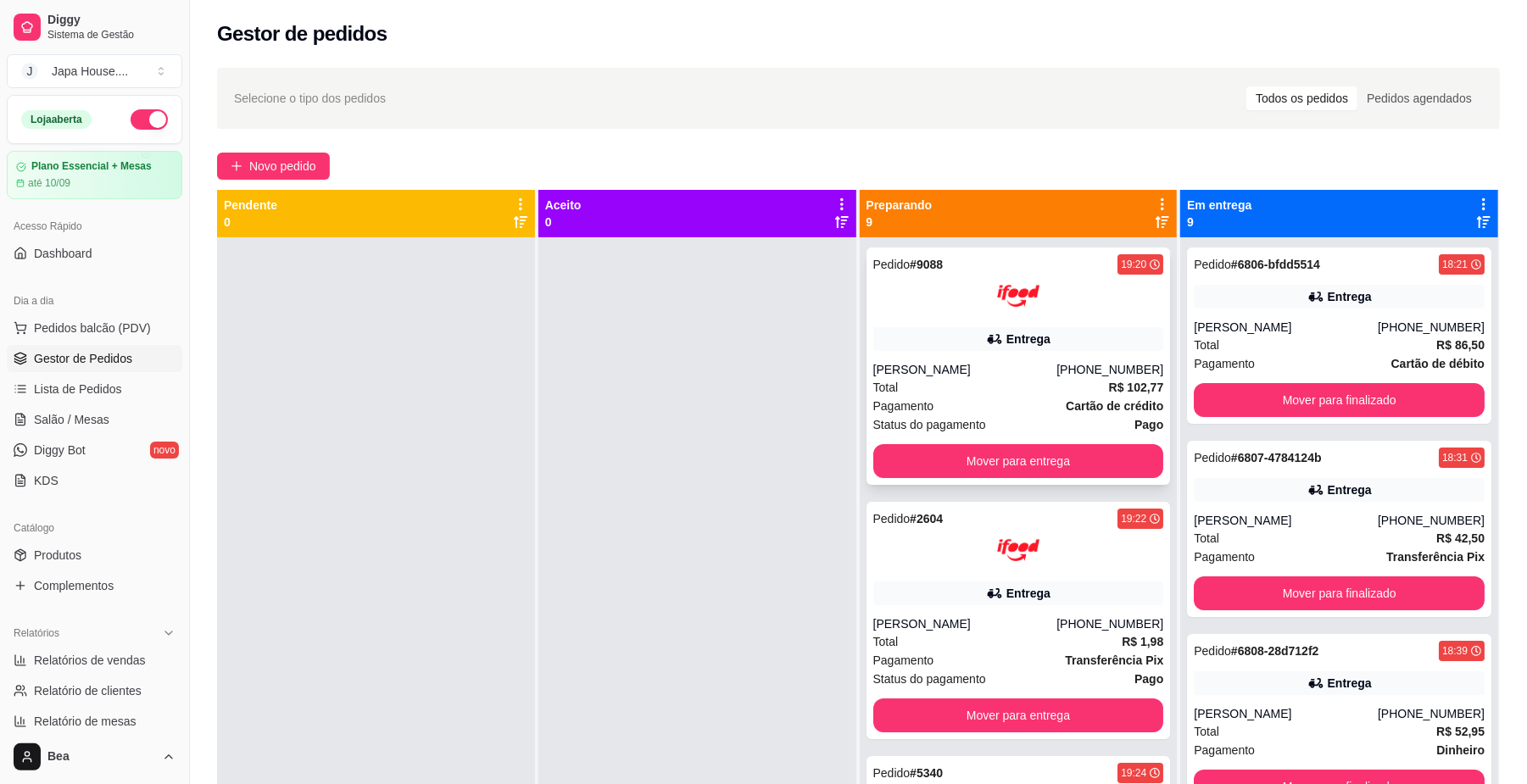
click at [956, 395] on div "Total R$ 102,77" at bounding box center [1019, 388] width 291 height 19
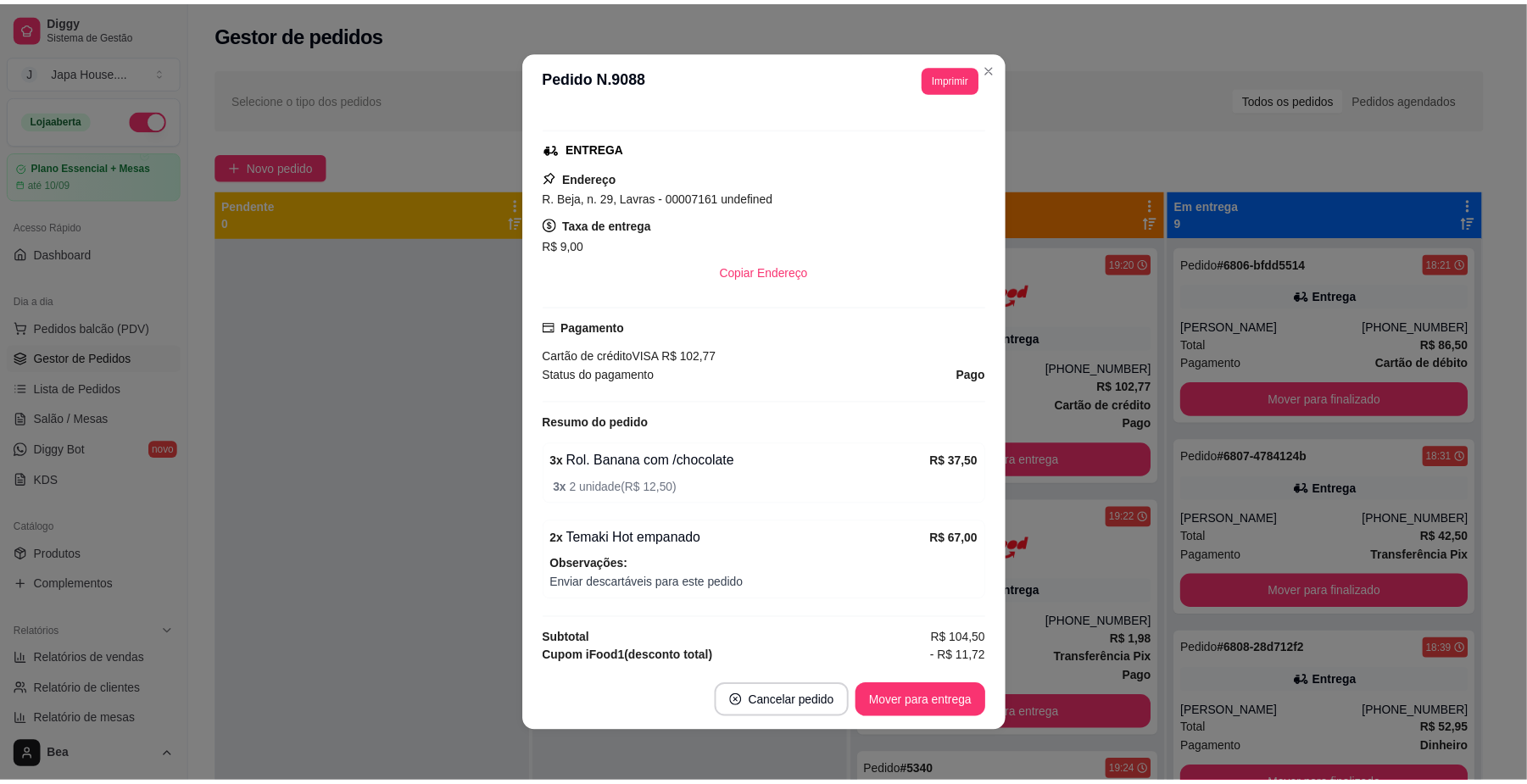
scroll to position [290, 0]
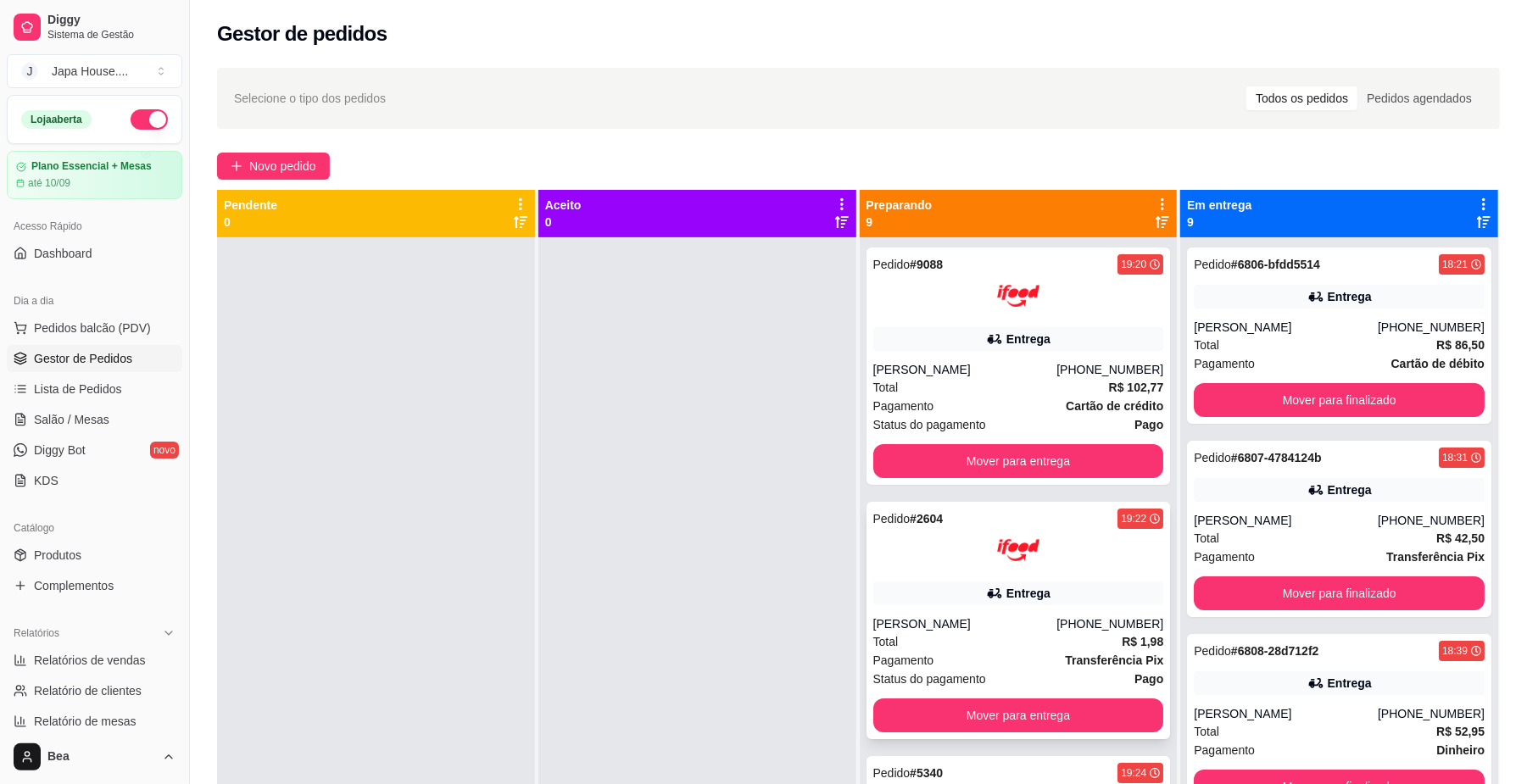
click at [1096, 632] on div "[PHONE_NUMBER]" at bounding box center [1109, 624] width 107 height 17
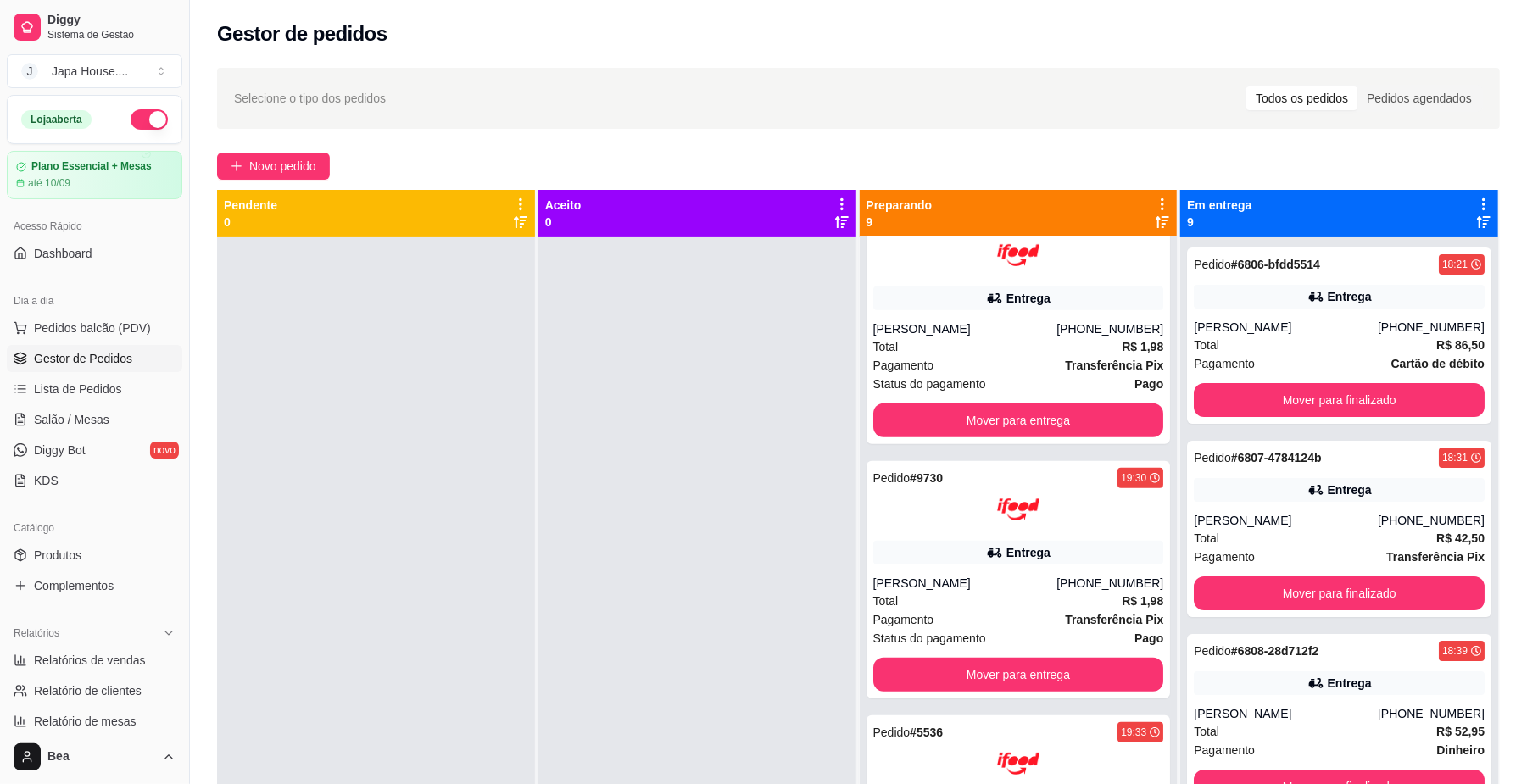
scroll to position [560, 0]
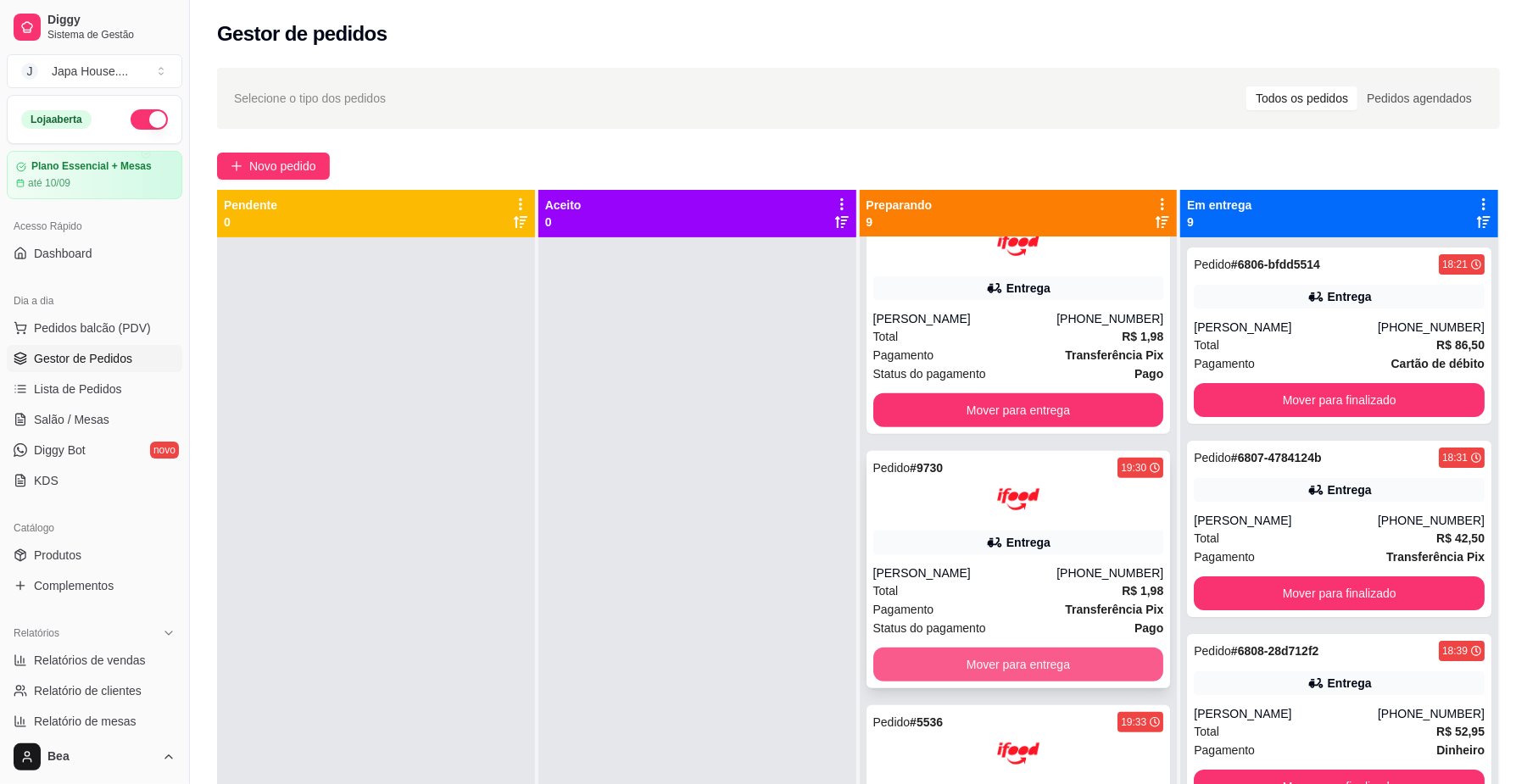
click at [1044, 666] on button "Mover para entrega" at bounding box center [1019, 665] width 291 height 34
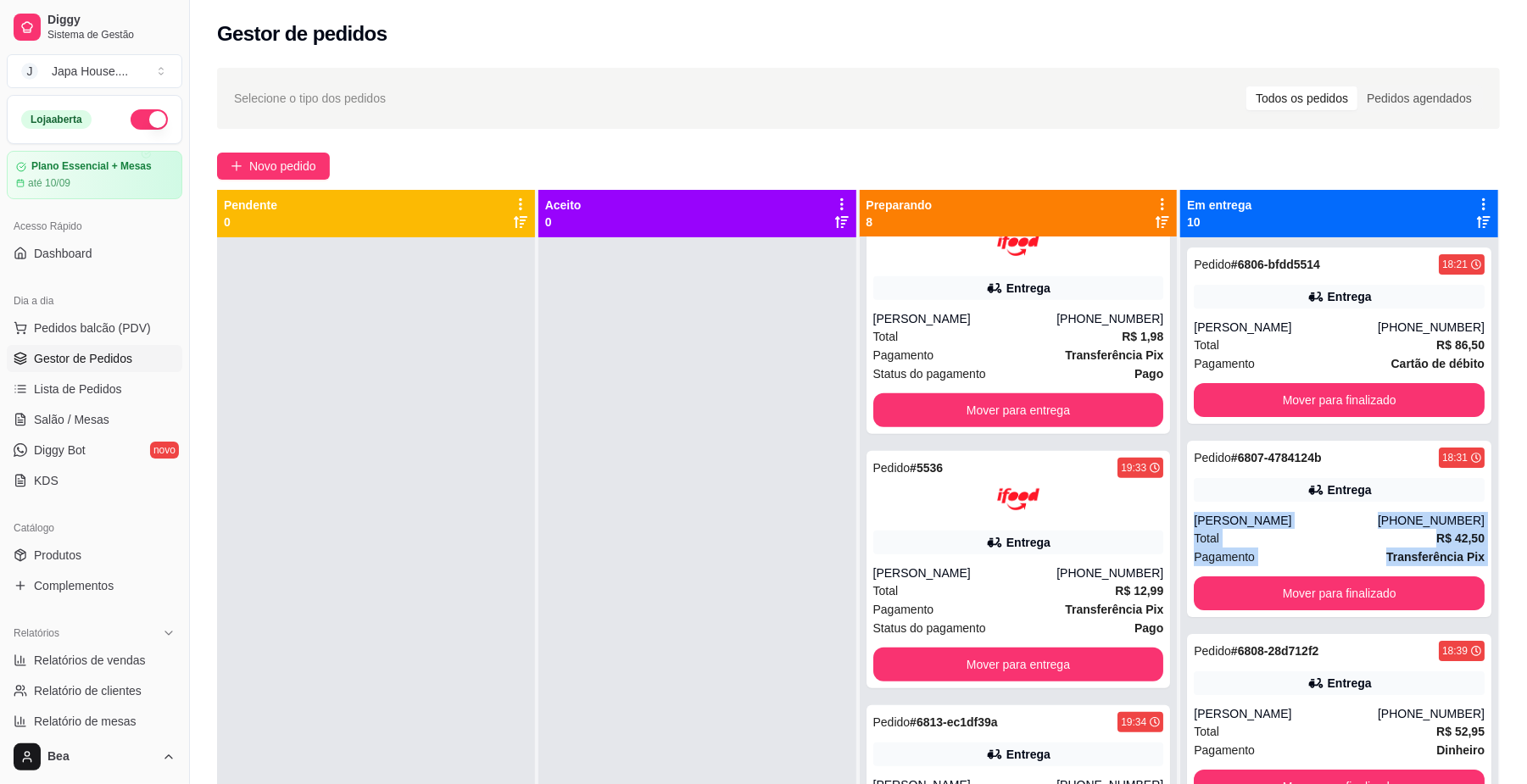
drag, startPoint x: 1168, startPoint y: 517, endPoint x: 1167, endPoint y: 581, distance: 64.0
click at [1180, 581] on div "Pedido # 6806-bfdd5514 18:21 Entrega [PERSON_NAME] [PHONE_NUMBER] Total R$ 86,5…" at bounding box center [1339, 629] width 318 height 784
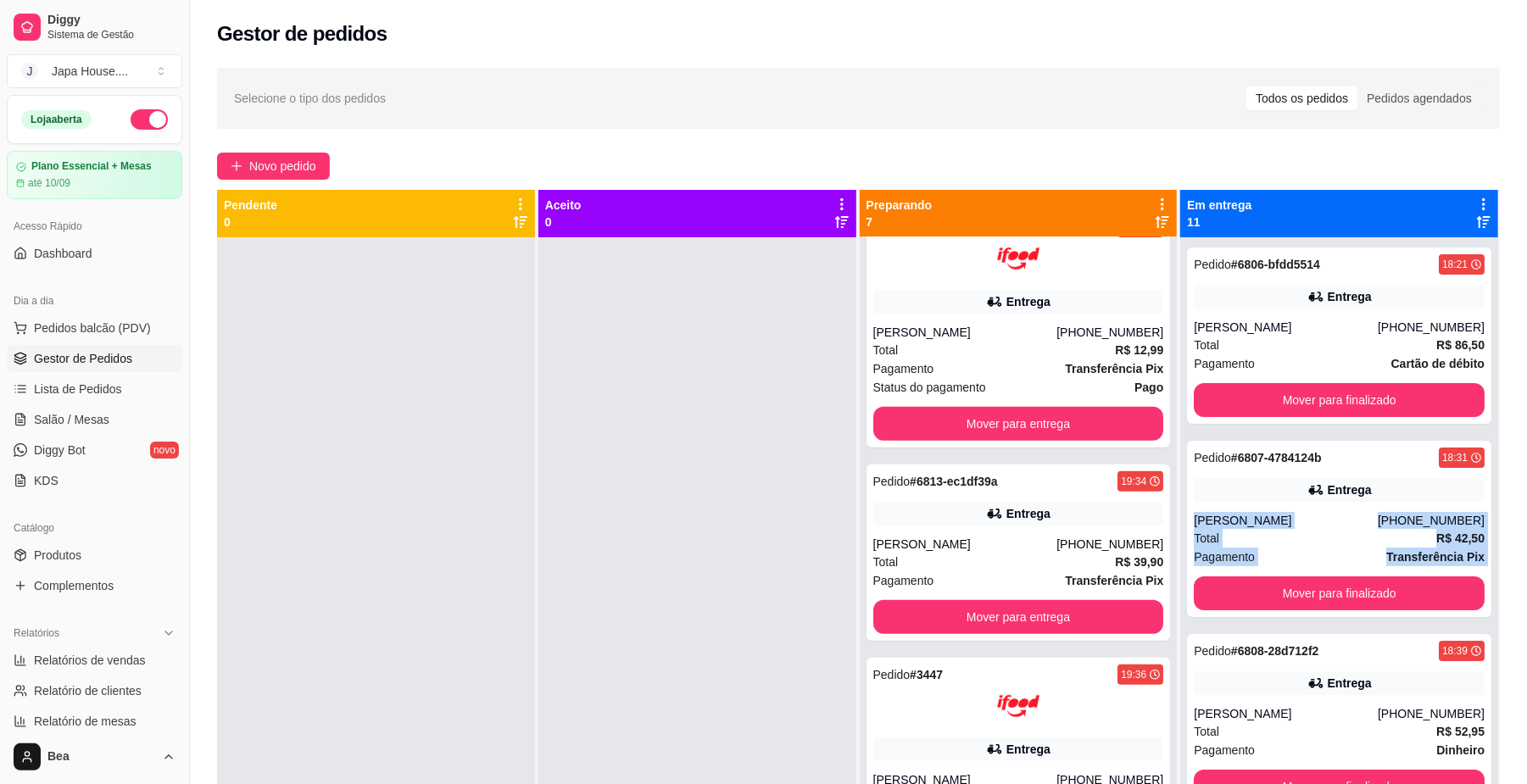
scroll to position [548, 0]
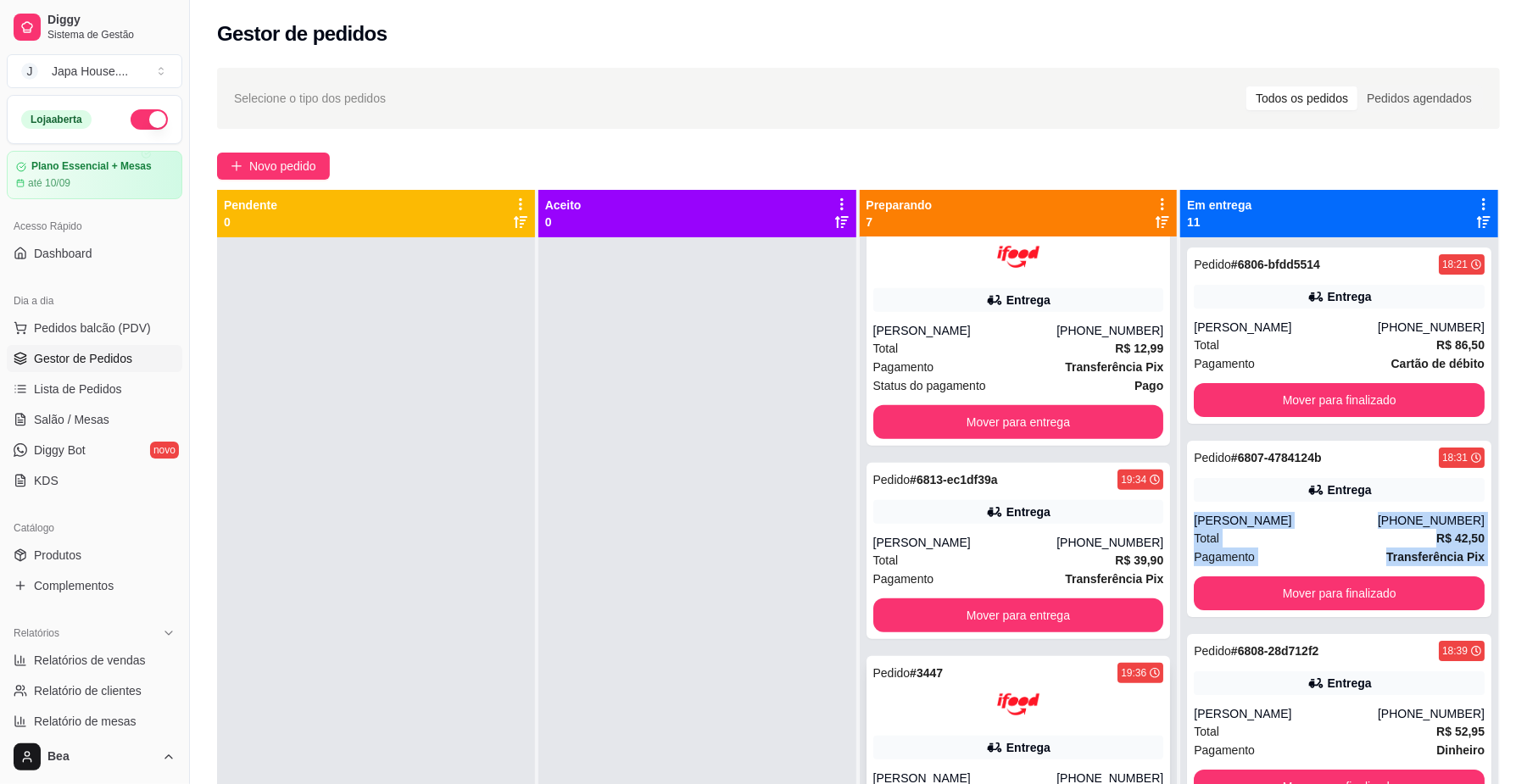
click at [997, 698] on img at bounding box center [1019, 704] width 43 height 43
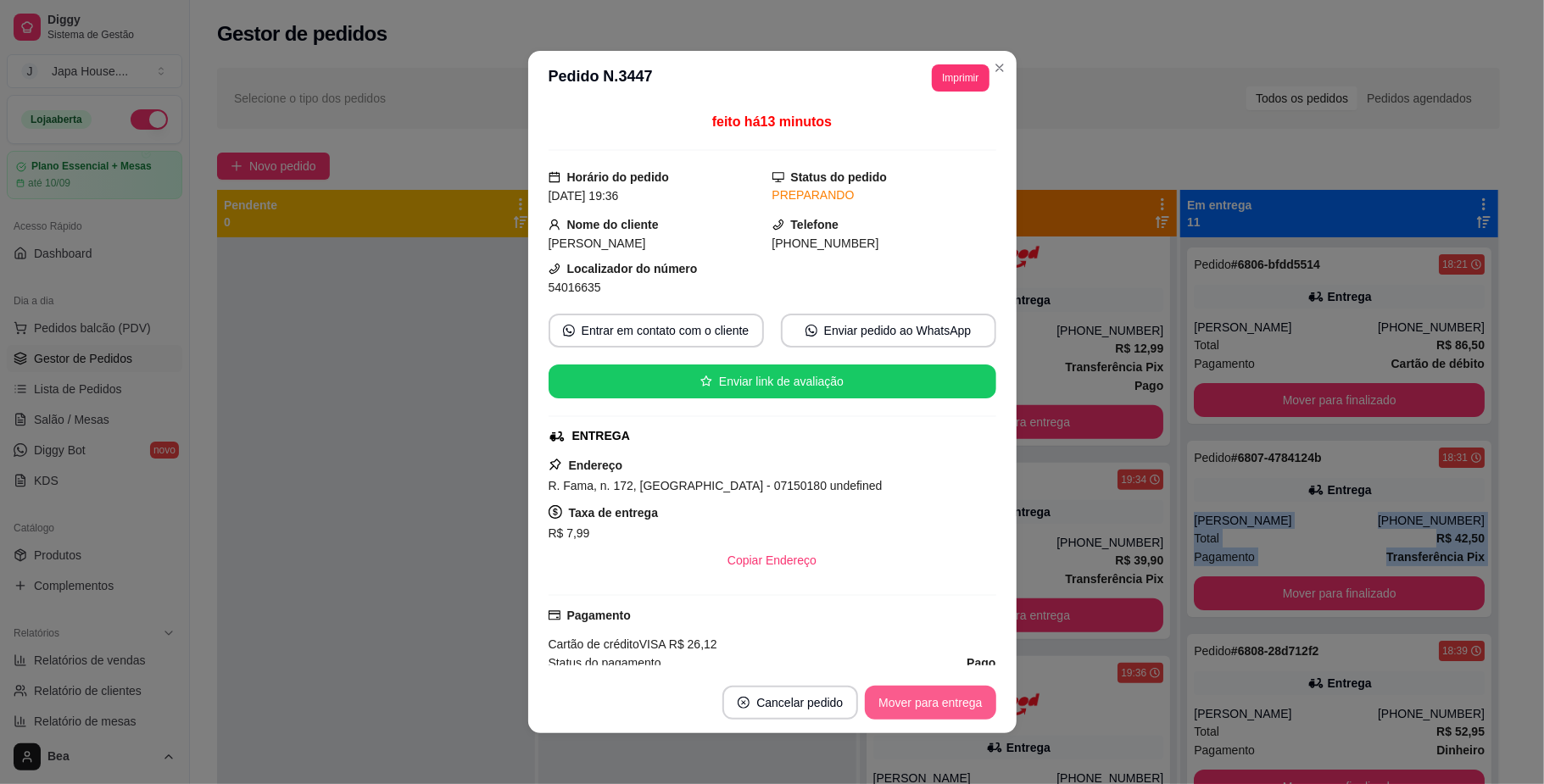
click at [934, 704] on button "Mover para entrega" at bounding box center [930, 703] width 131 height 34
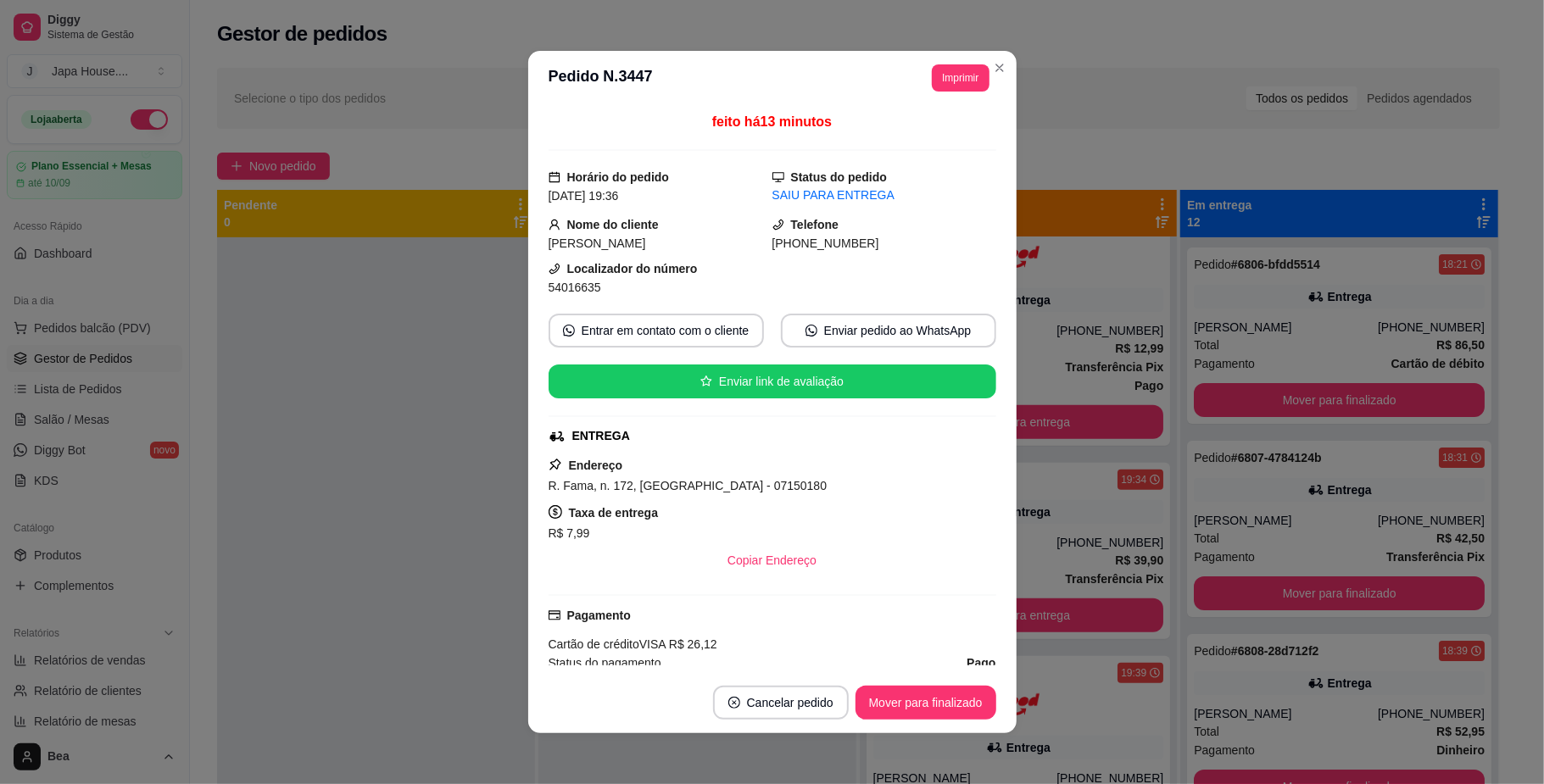
click at [528, 688] on footer "Cancelar pedido Mover para finalizado" at bounding box center [772, 702] width 488 height 61
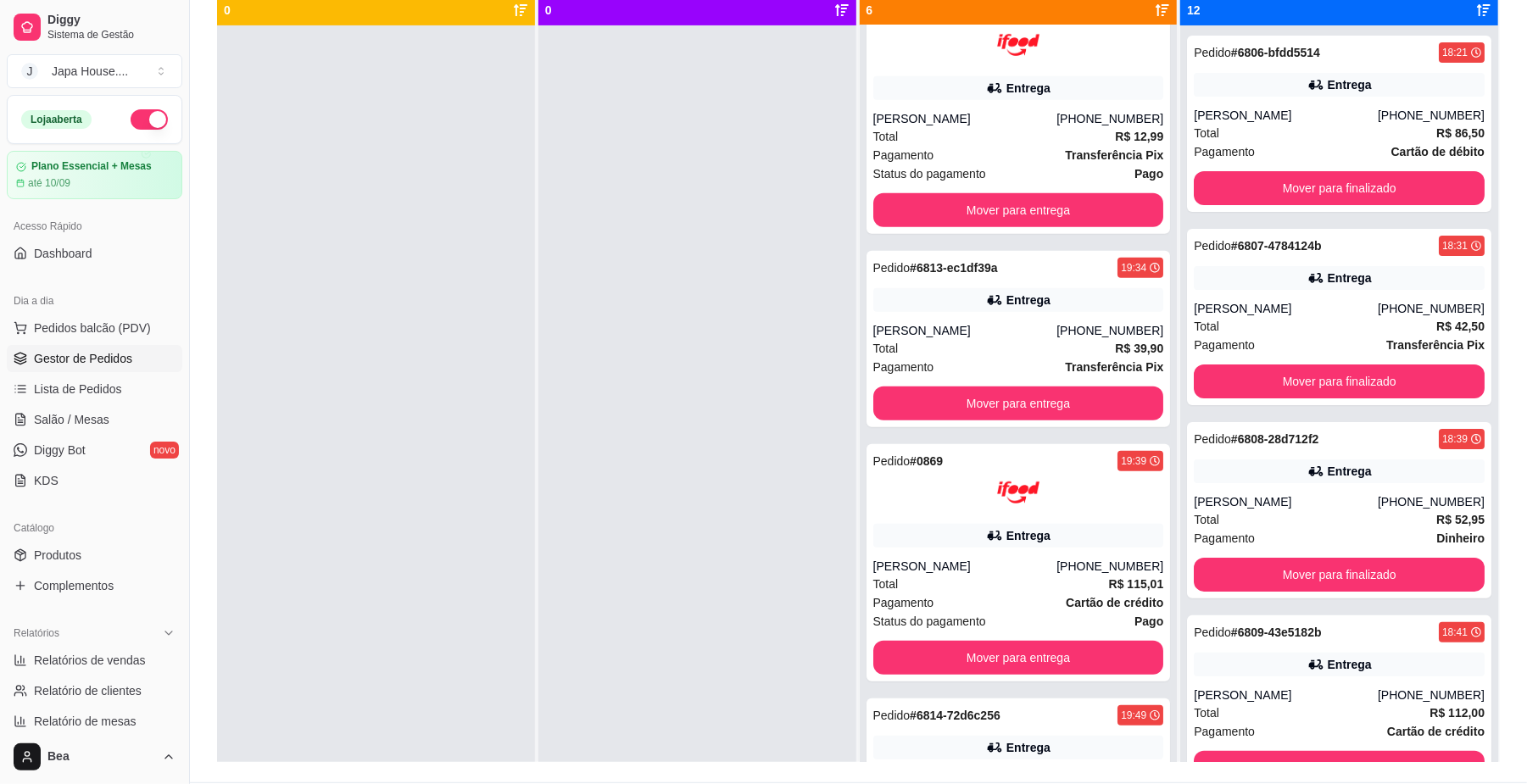
scroll to position [195, 0]
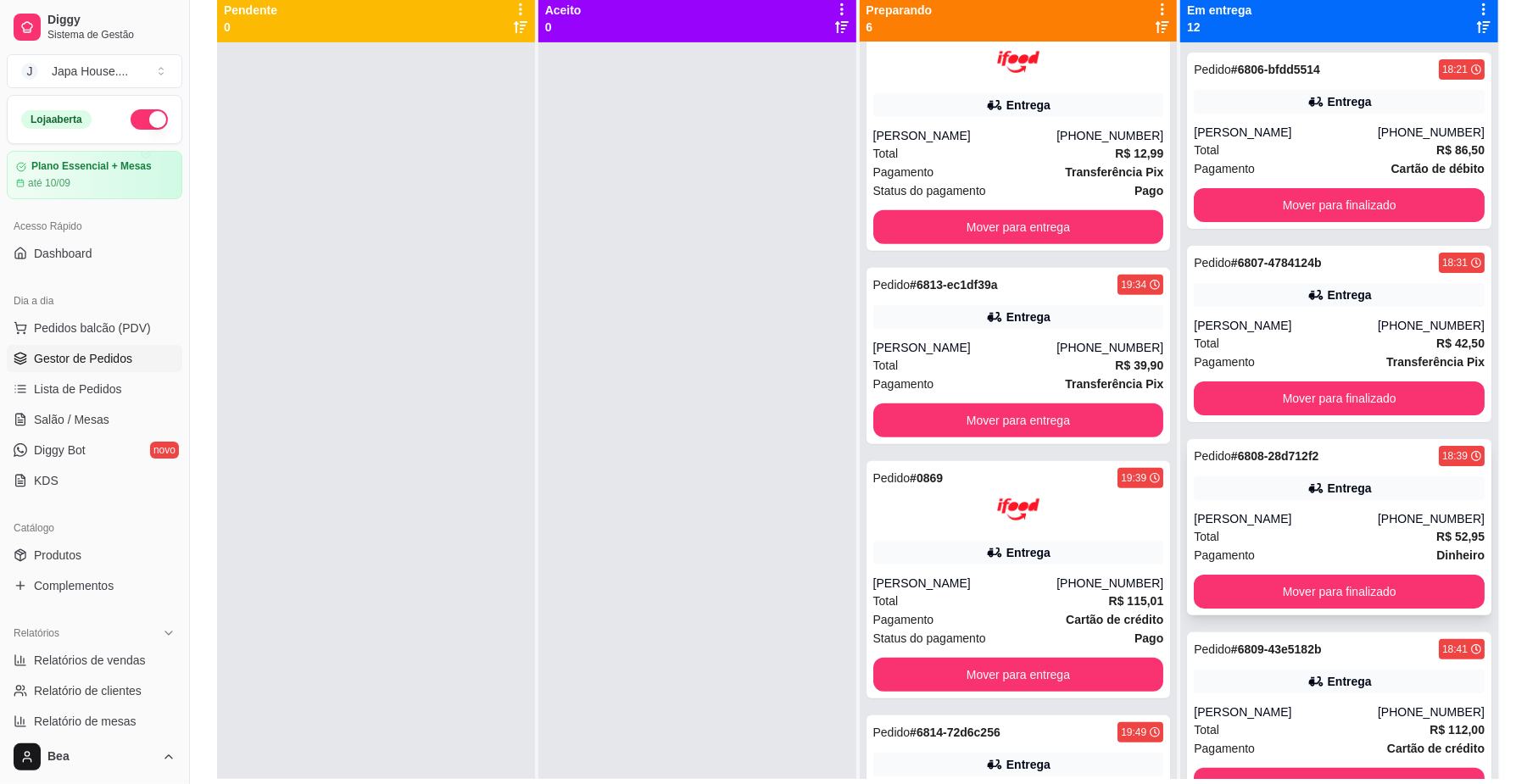
click at [1201, 573] on div "Pedido # 6808-28d712f2 18:39 Entrega [PERSON_NAME] [PHONE_NUMBER] Total R$ 52,9…" at bounding box center [1339, 527] width 305 height 176
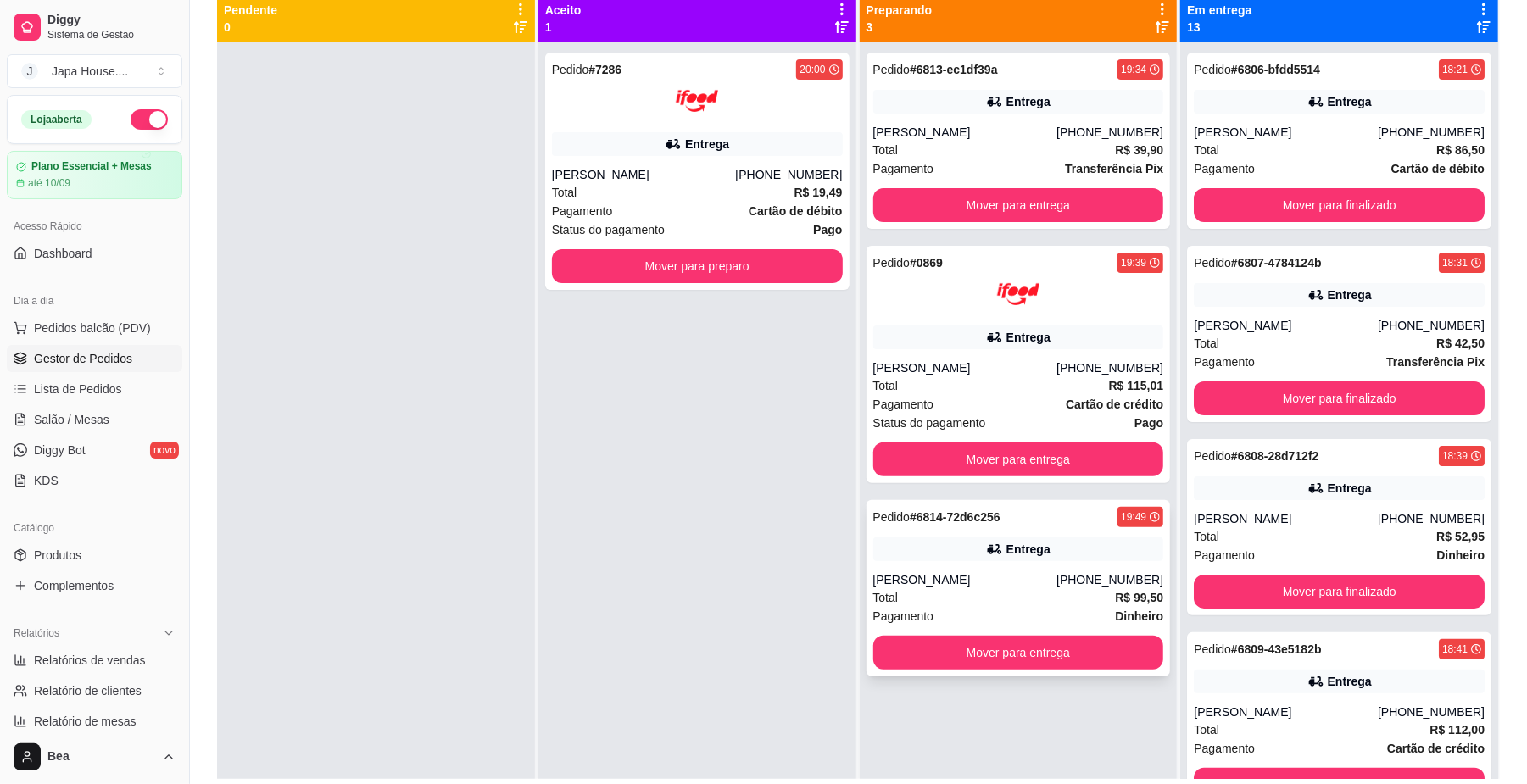
scroll to position [0, 0]
click at [770, 280] on button "Mover para preparo" at bounding box center [697, 266] width 282 height 33
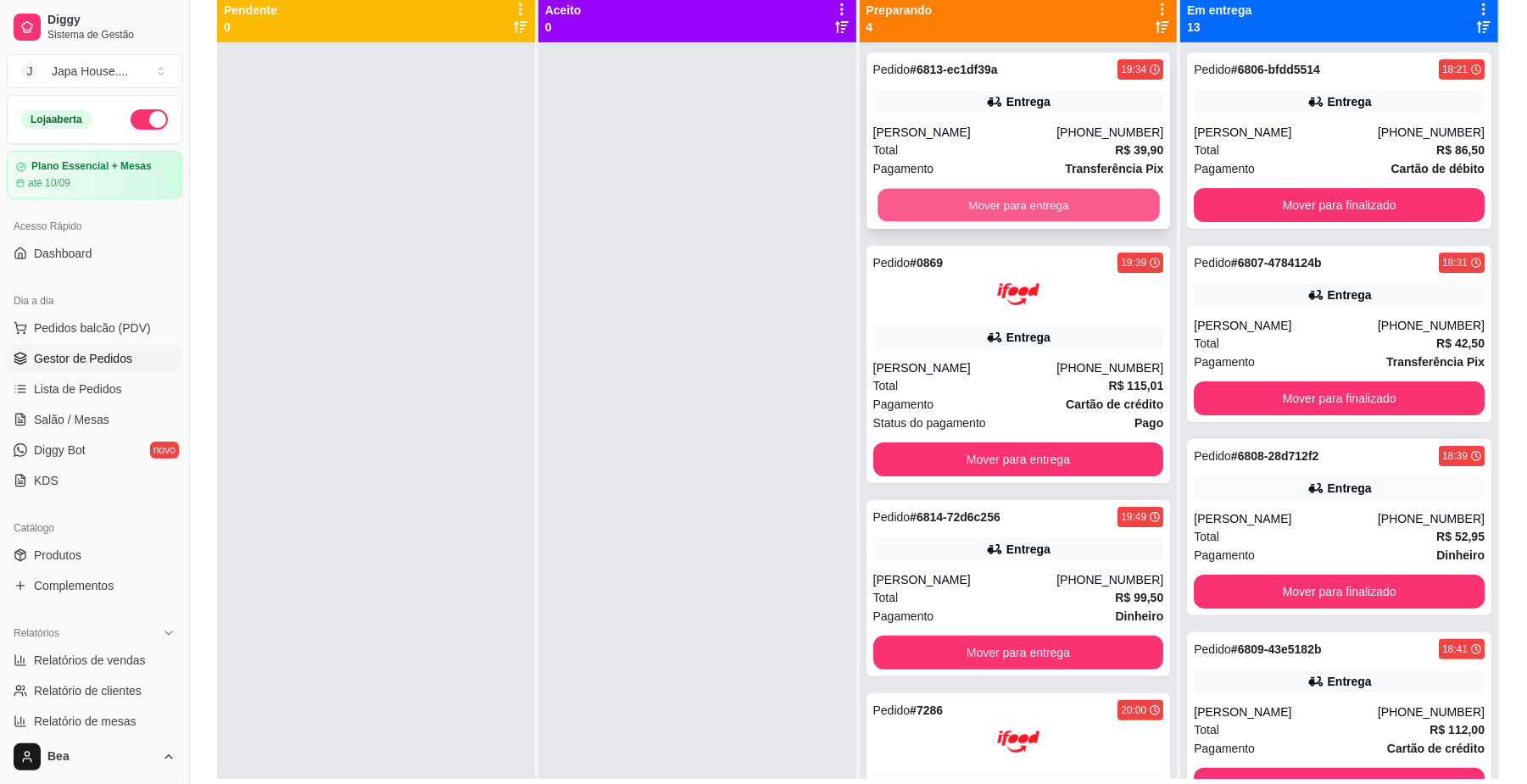
click at [916, 209] on button "Mover para entrega" at bounding box center [1018, 205] width 282 height 33
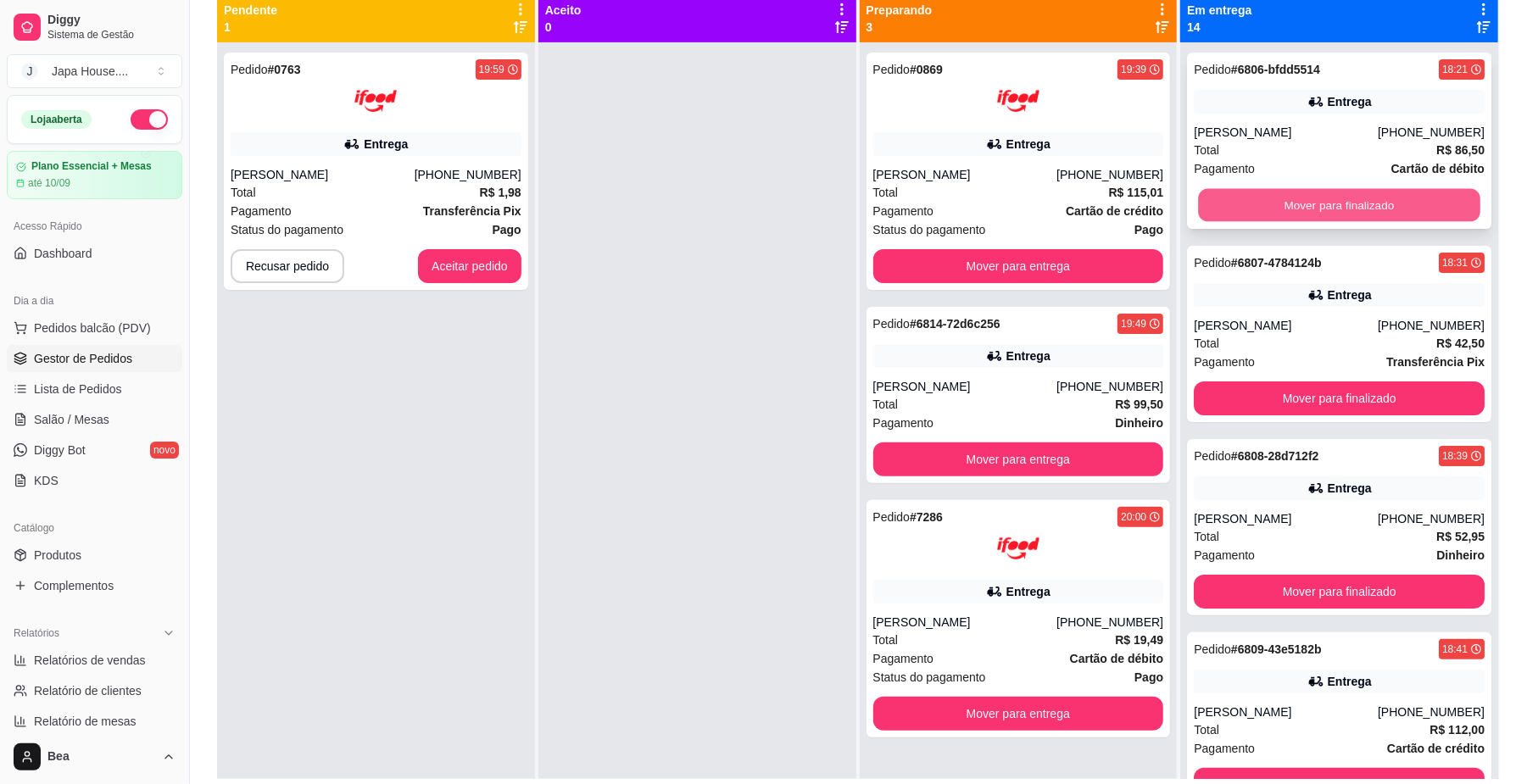
click at [1248, 209] on button "Mover para finalizado" at bounding box center [1338, 205] width 282 height 33
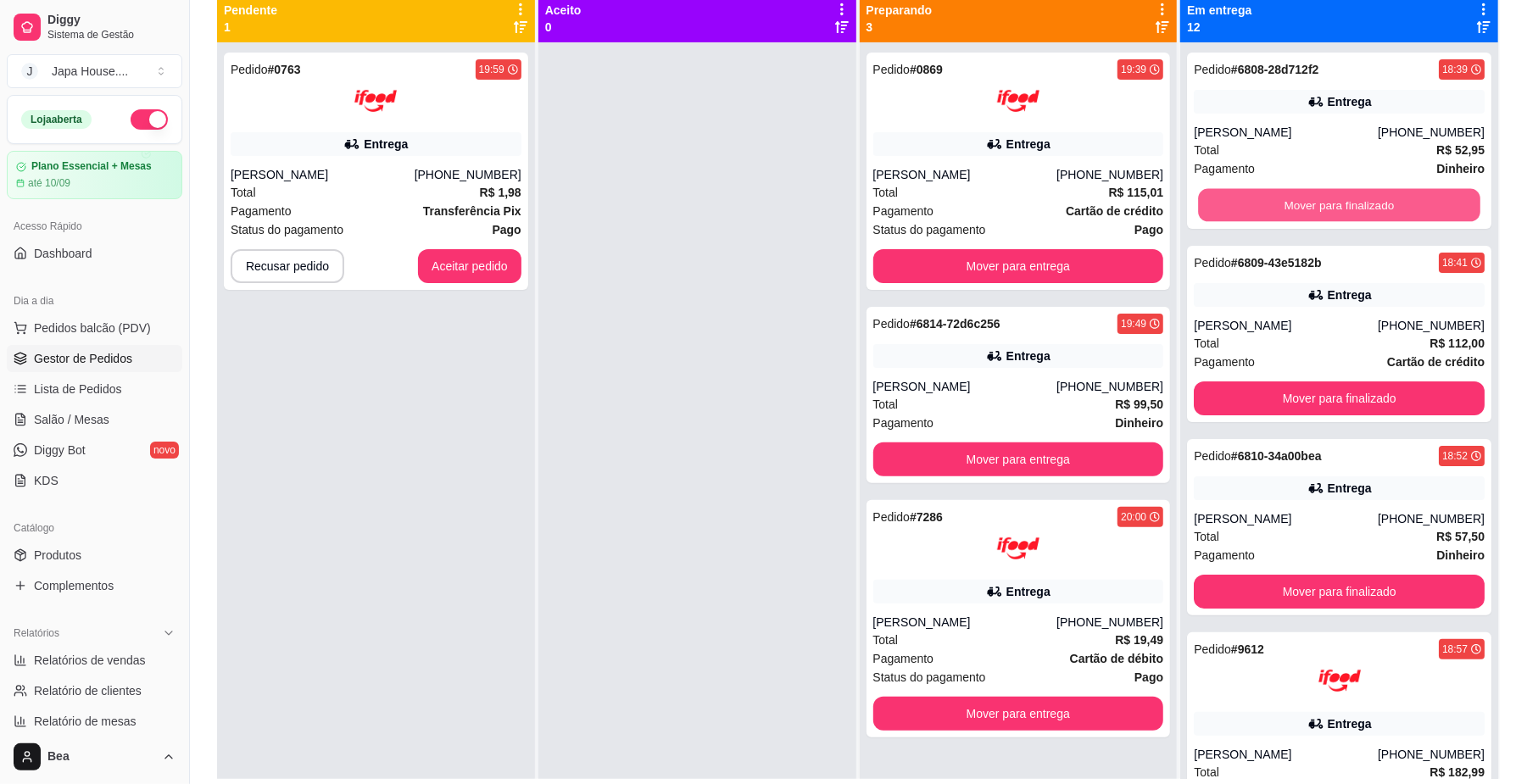
click at [1248, 209] on button "Mover para finalizado" at bounding box center [1338, 205] width 282 height 33
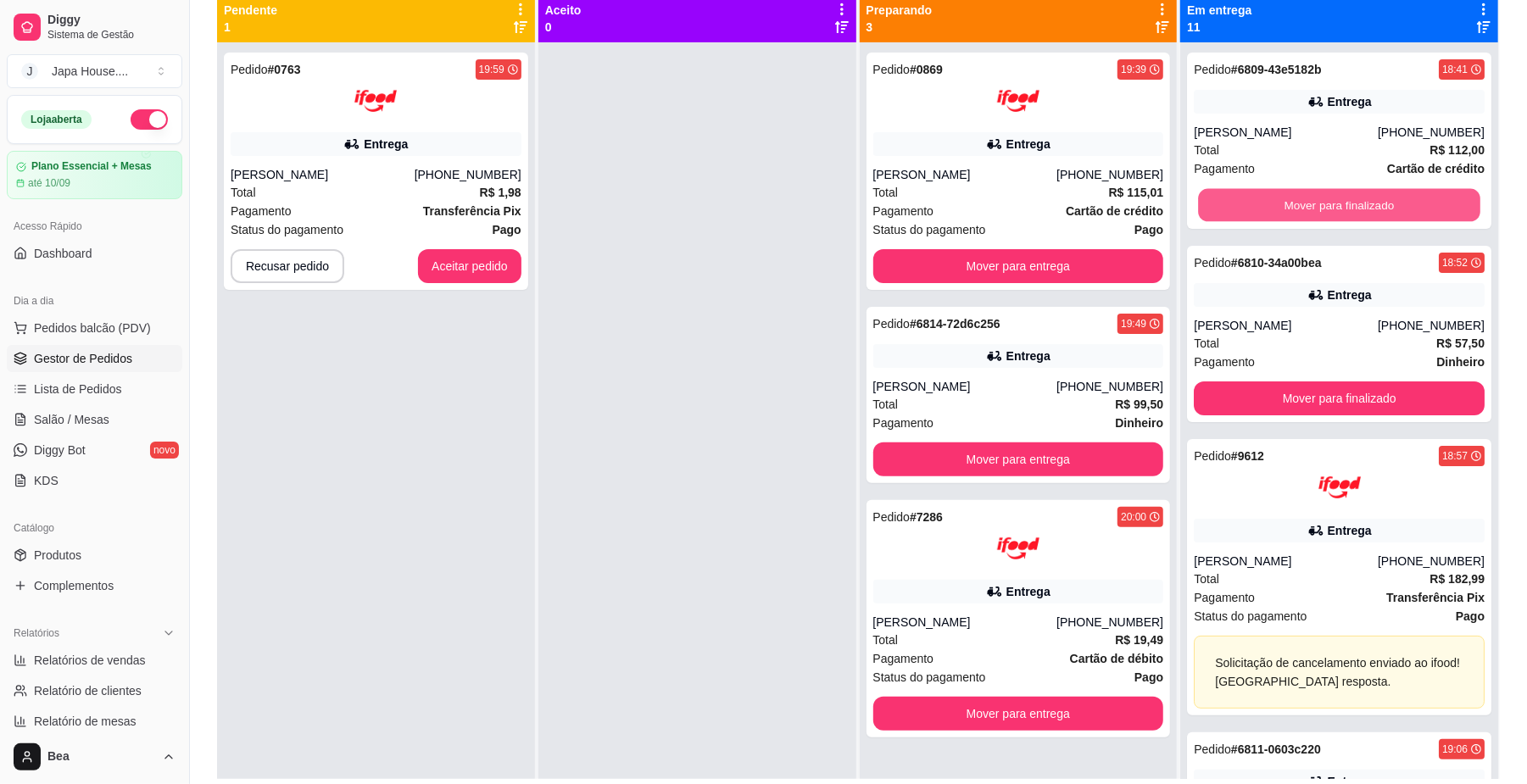
click at [1248, 209] on button "Mover para finalizado" at bounding box center [1338, 205] width 282 height 33
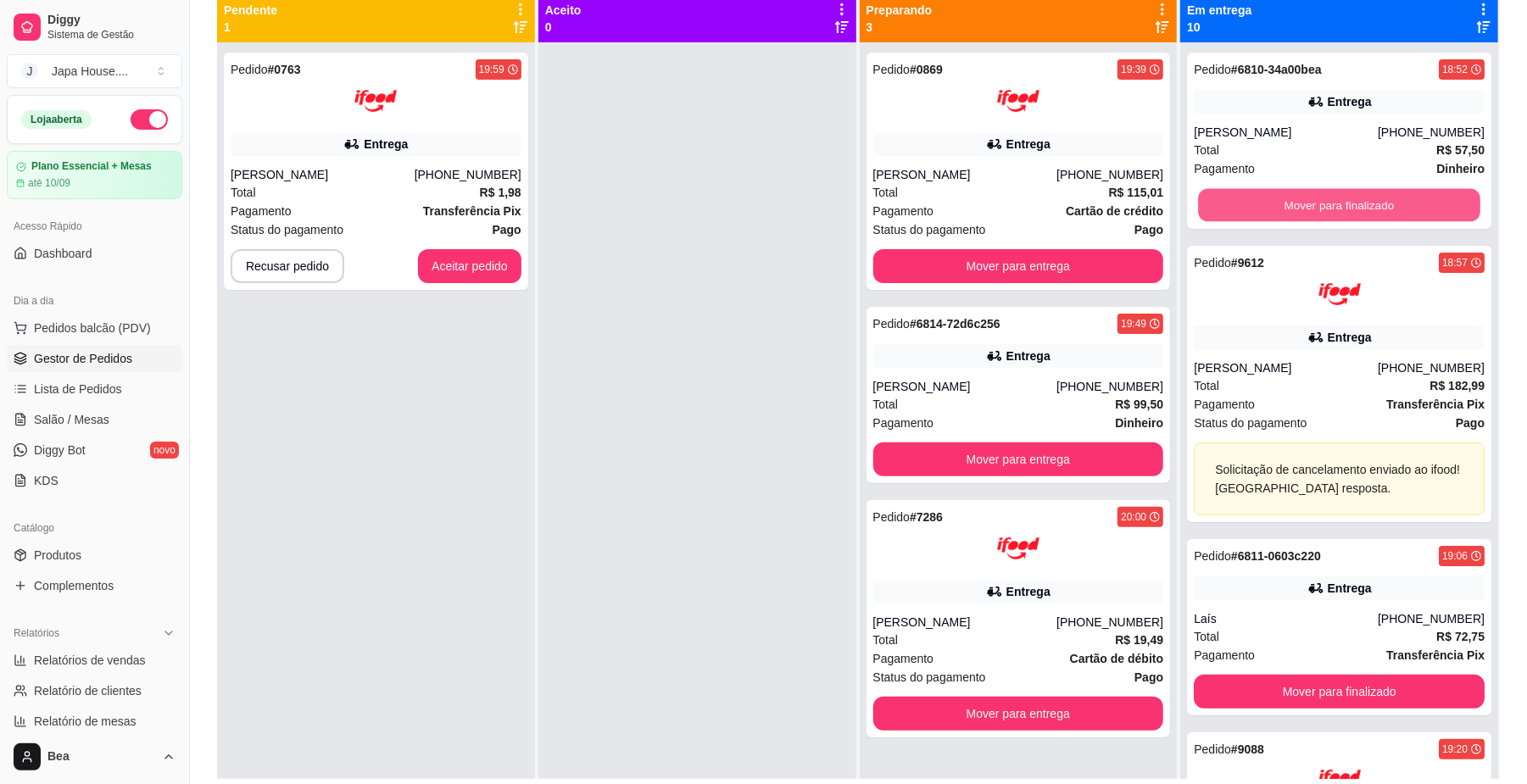
click at [1248, 209] on button "Mover para finalizado" at bounding box center [1338, 205] width 282 height 33
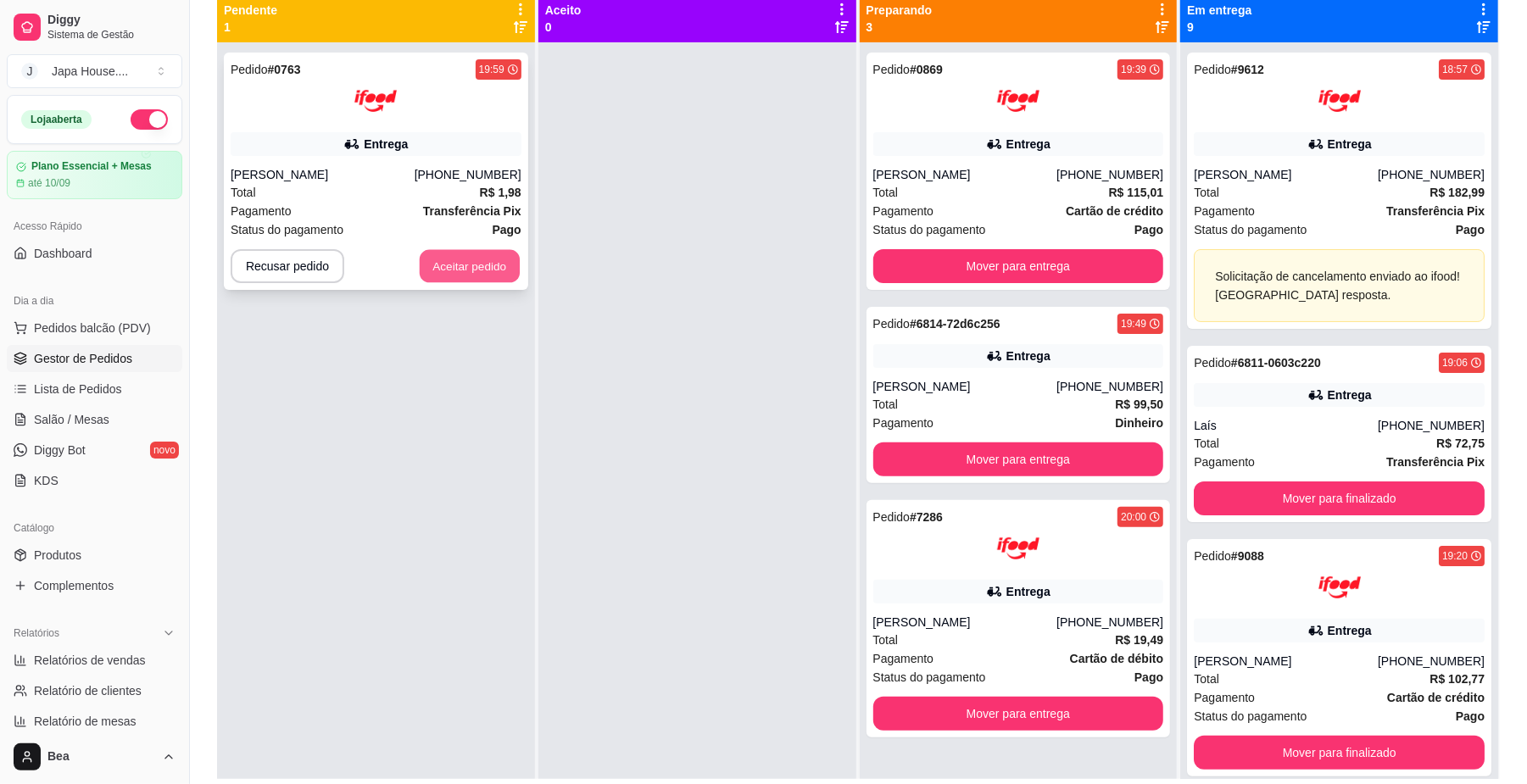
click at [502, 258] on button "Aceitar pedido" at bounding box center [469, 266] width 100 height 33
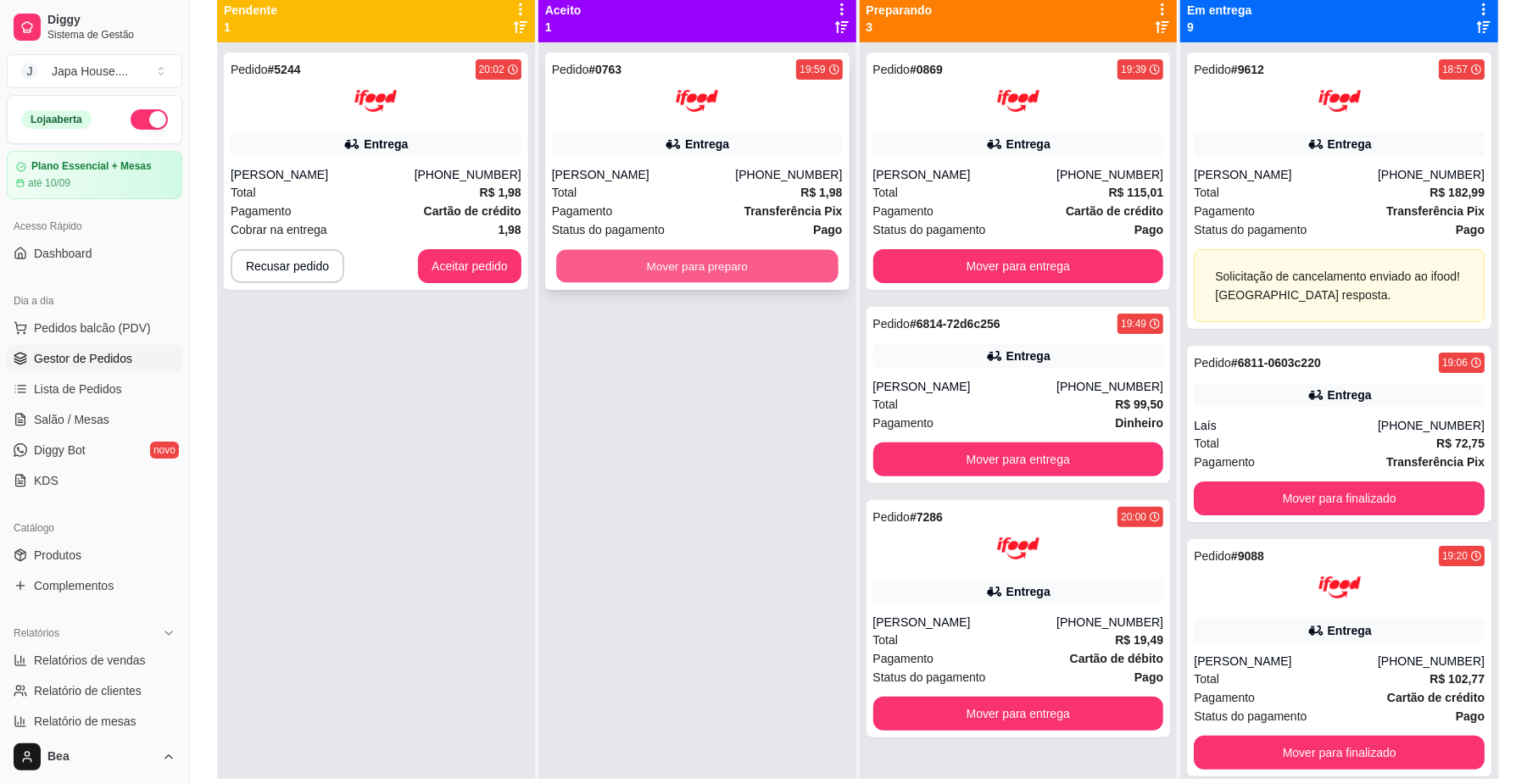
click at [798, 273] on button "Mover para preparo" at bounding box center [697, 266] width 282 height 33
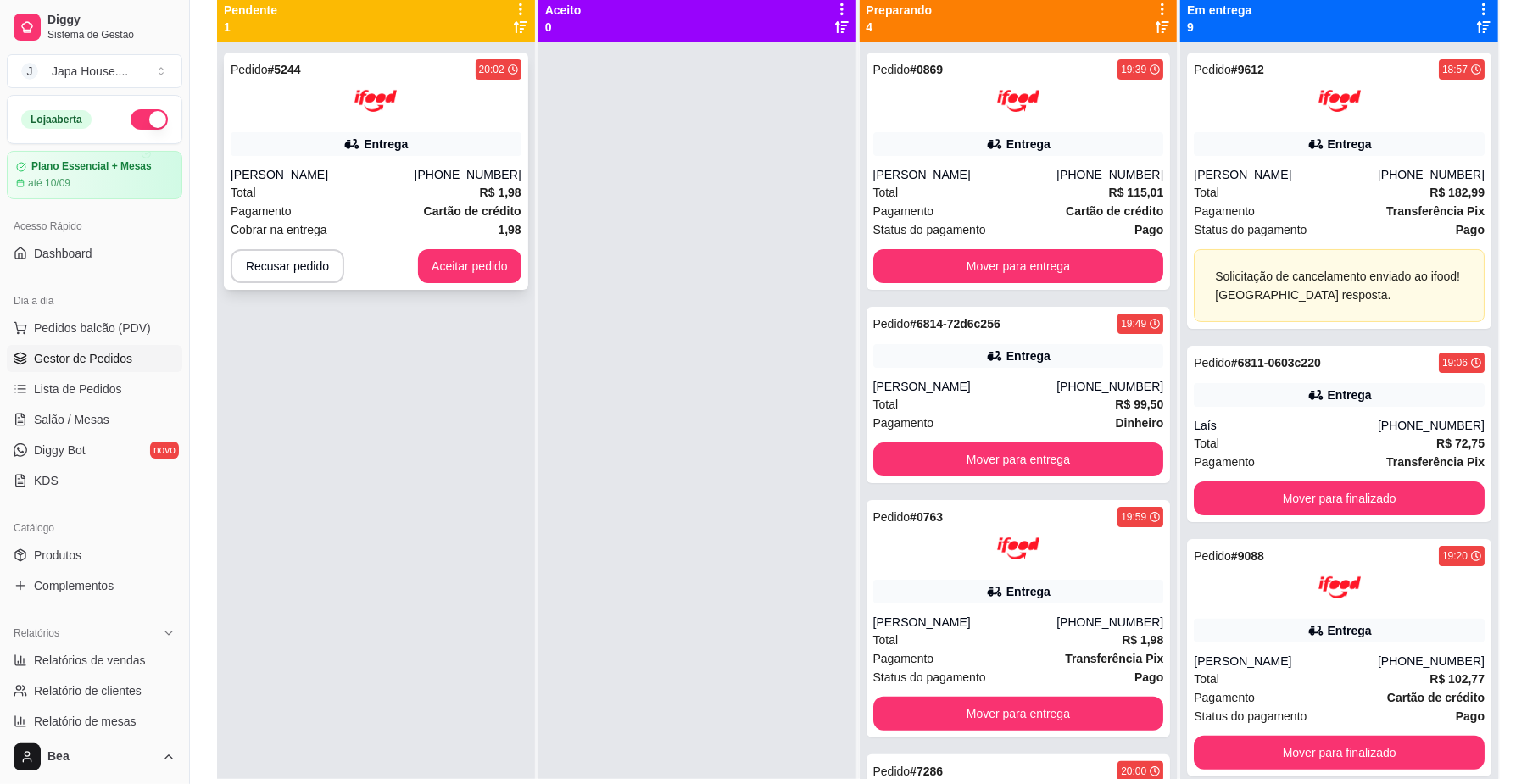
click at [984, 589] on html "Diggy Sistema de Gestão J Japa House. ... Loja aberta Plano Essencial + Mesas a…" at bounding box center [764, 197] width 1527 height 784
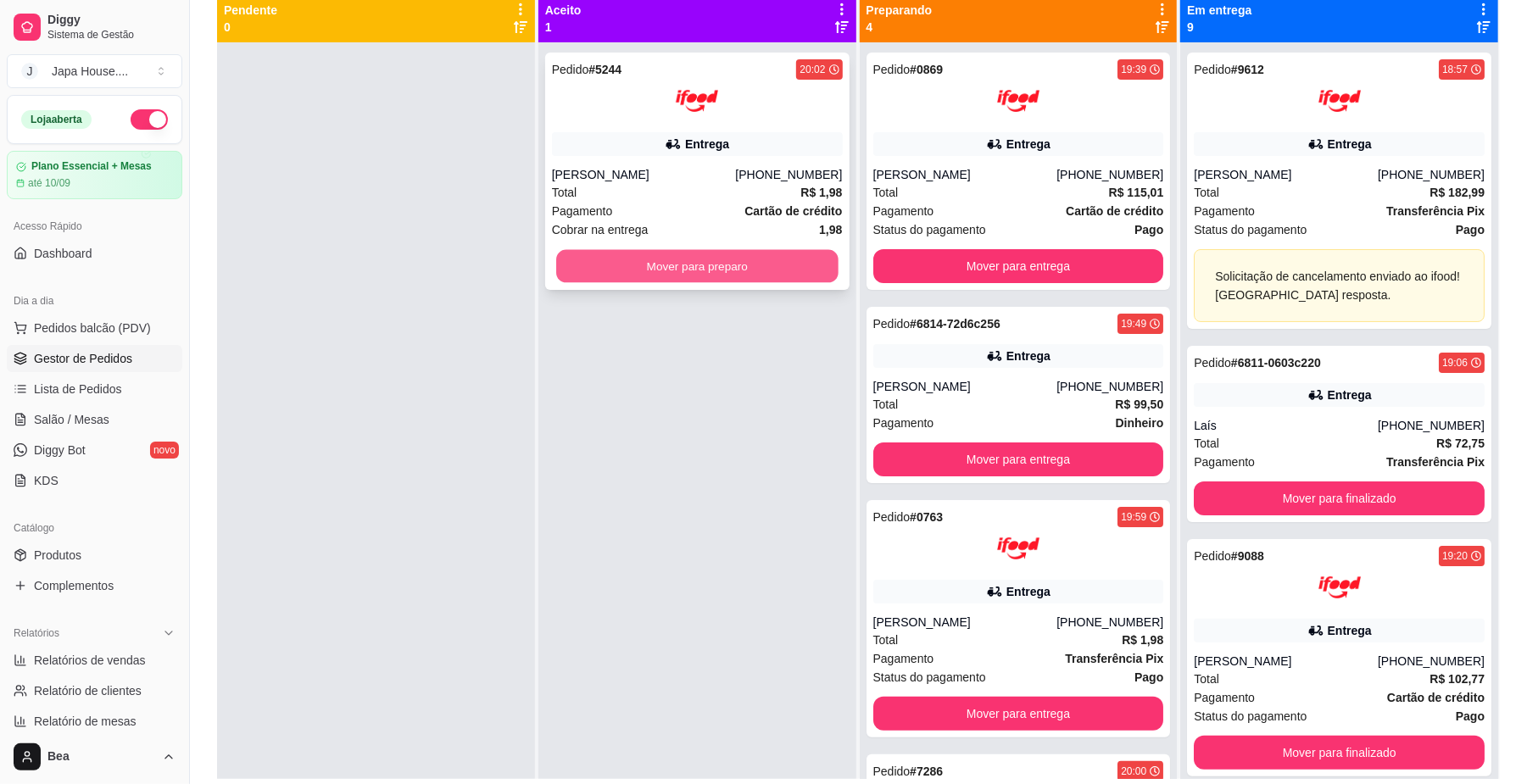
click at [826, 268] on button "Mover para preparo" at bounding box center [697, 266] width 282 height 33
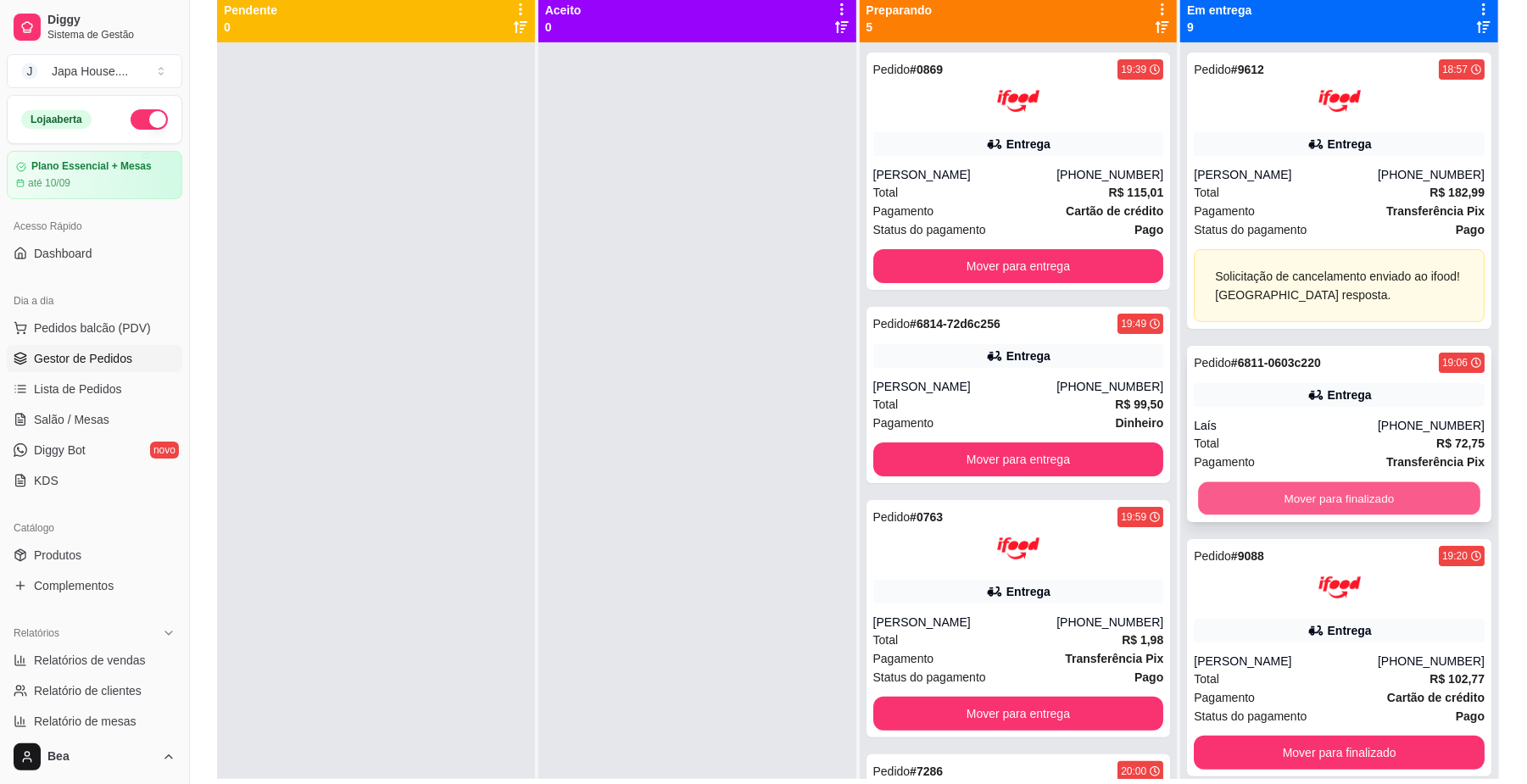
click at [1393, 500] on button "Mover para finalizado" at bounding box center [1338, 498] width 282 height 33
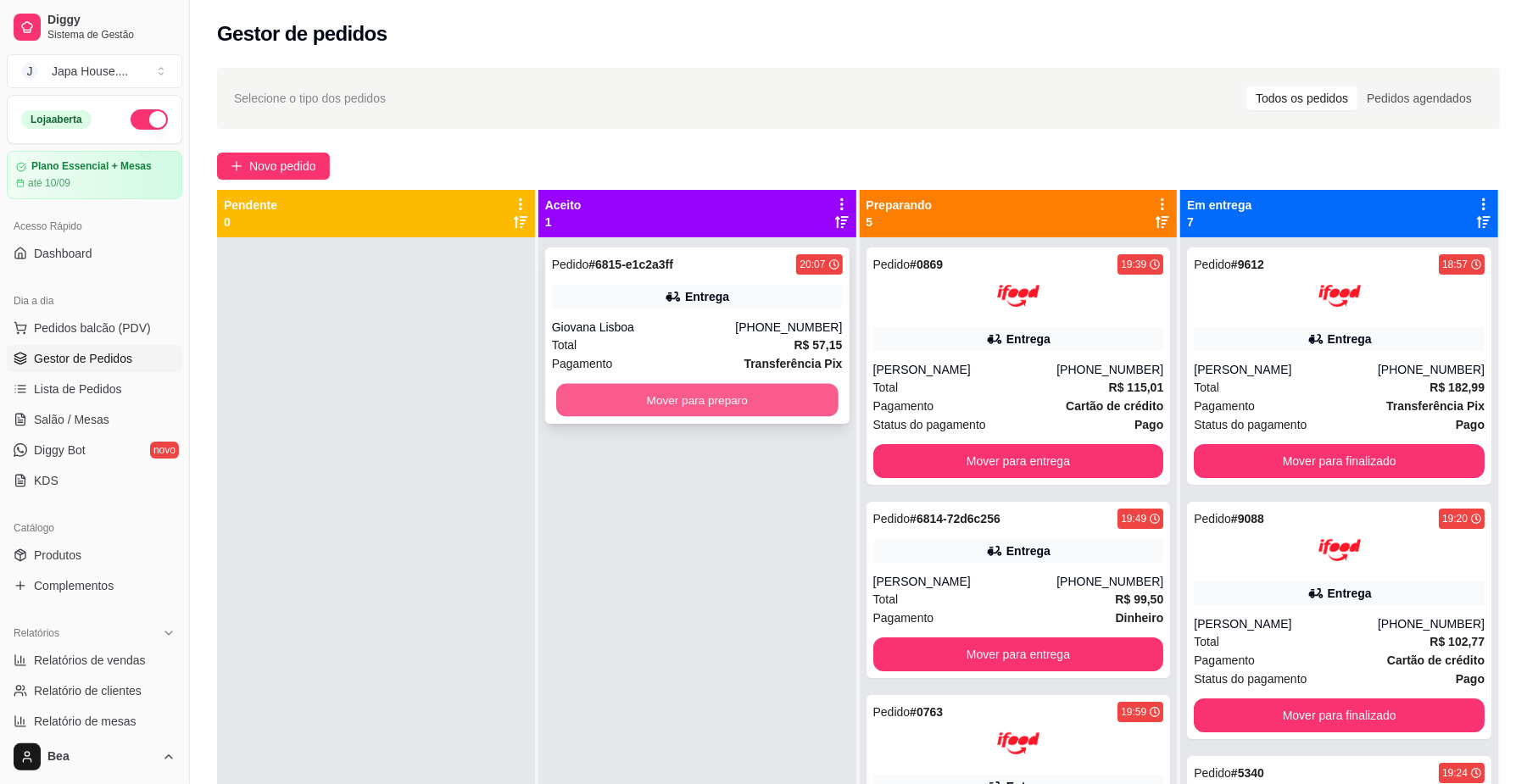
click at [774, 403] on button "Mover para preparo" at bounding box center [697, 401] width 282 height 33
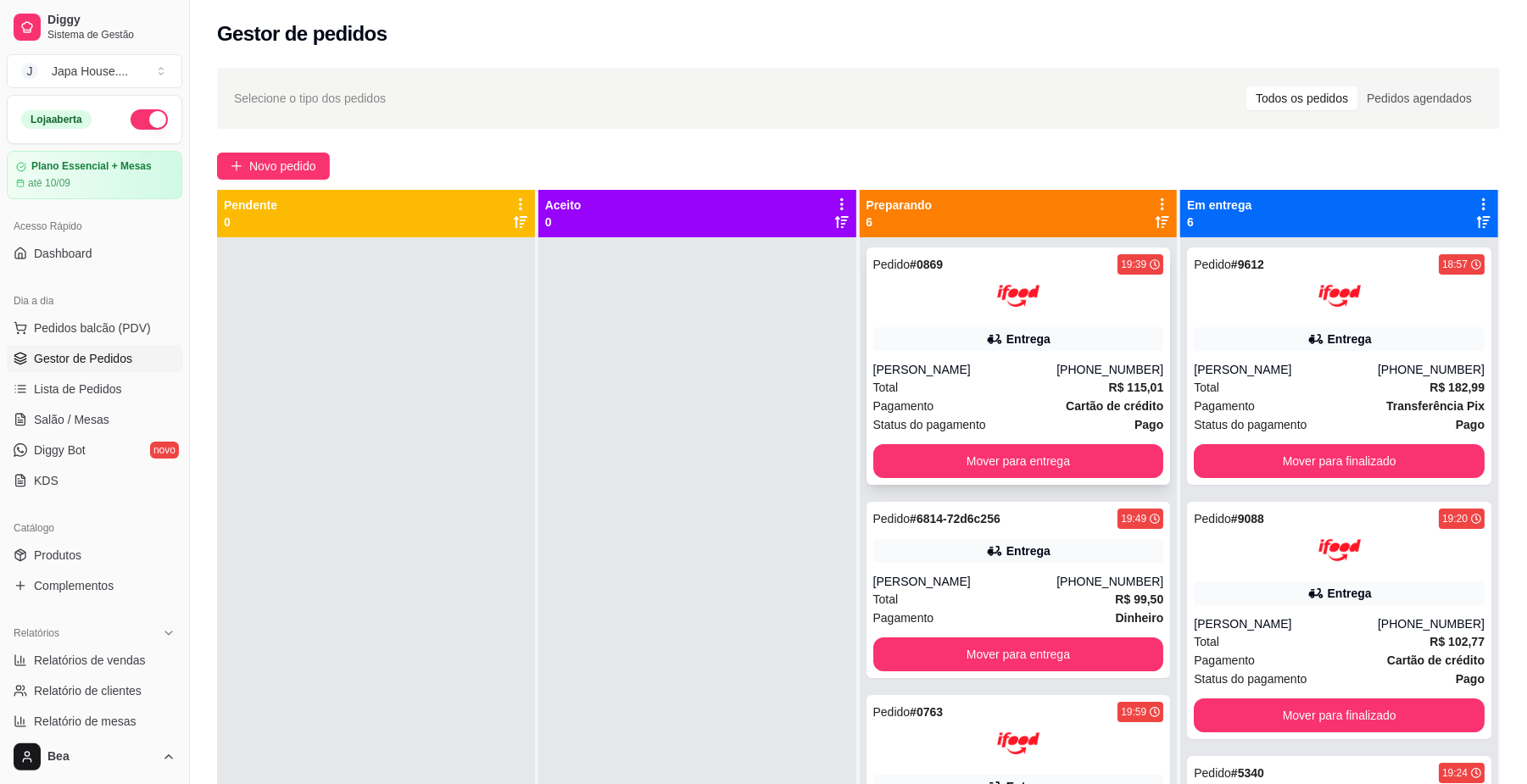
click at [1052, 388] on div "Total R$ 115,01" at bounding box center [1019, 388] width 291 height 19
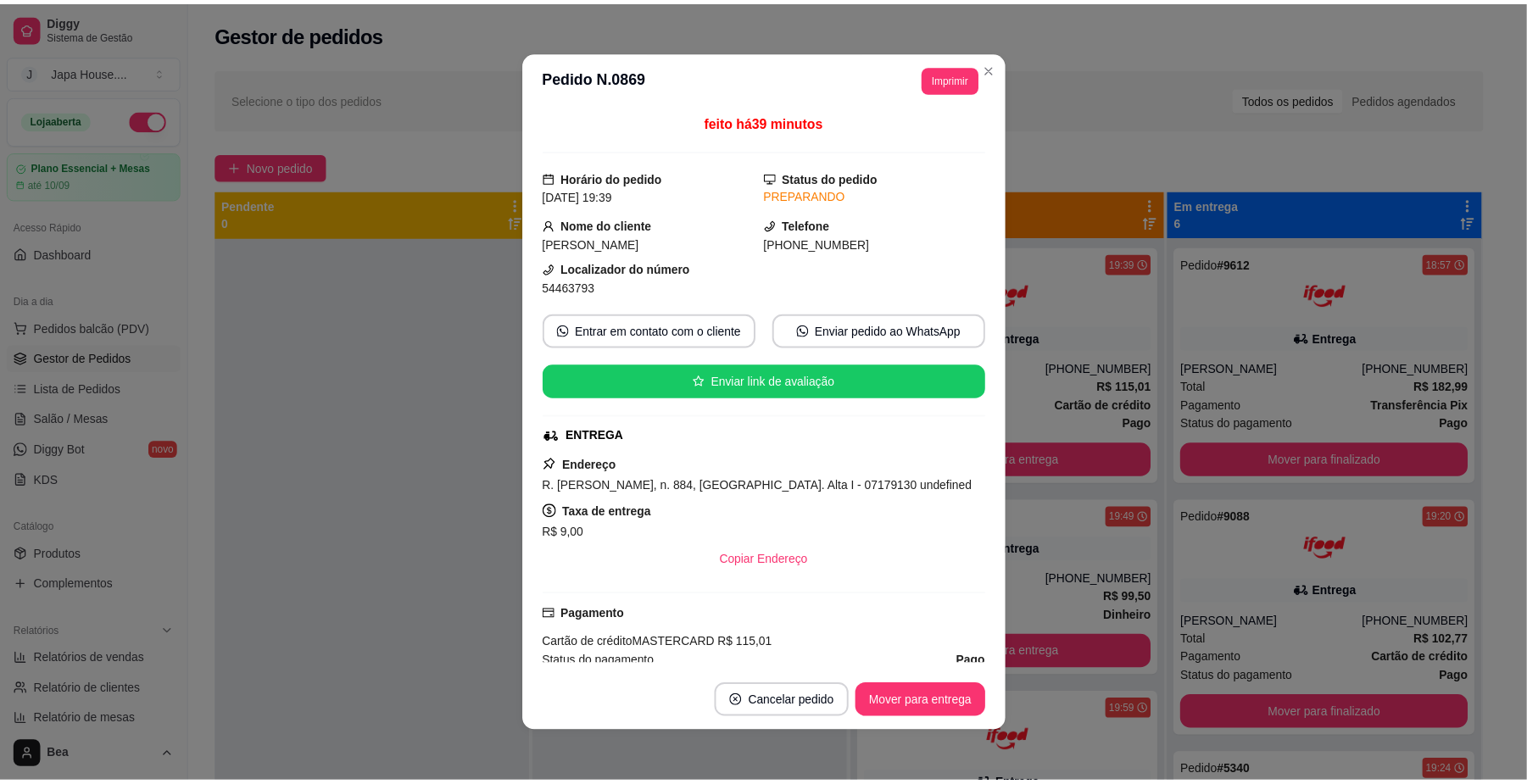
scroll to position [325, 0]
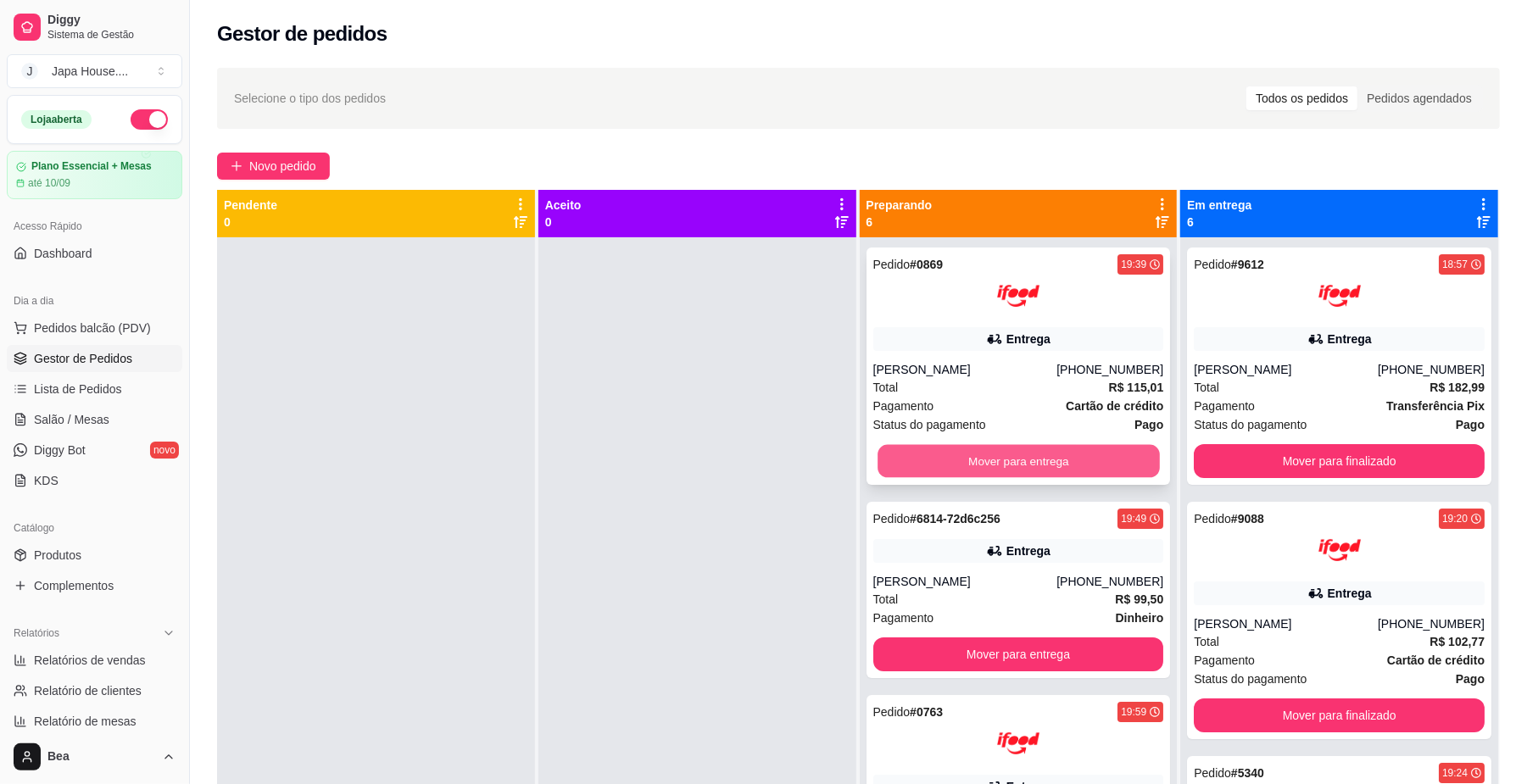
click at [1021, 459] on button "Mover para entrega" at bounding box center [1018, 461] width 282 height 33
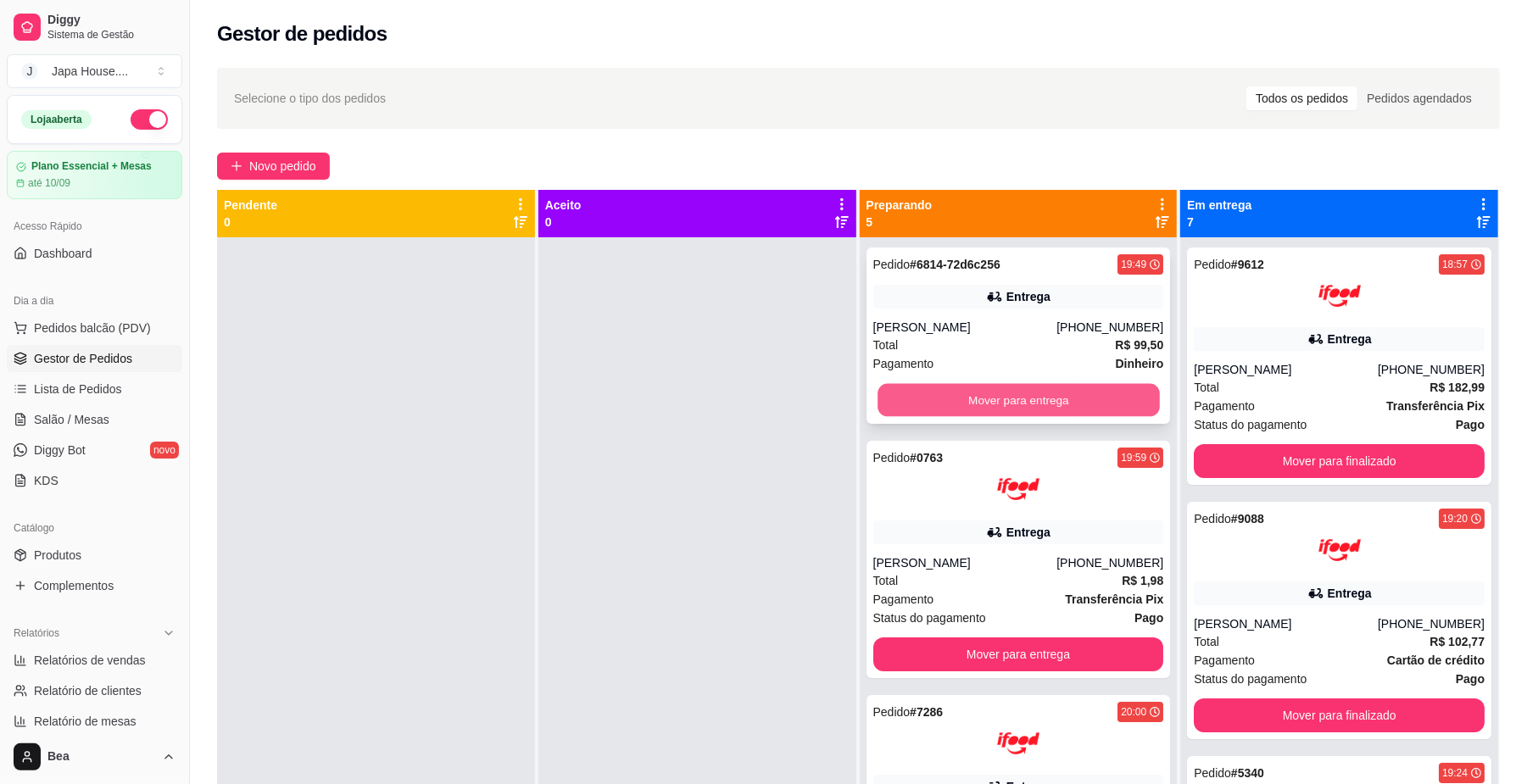
click at [1007, 395] on button "Mover para entrega" at bounding box center [1018, 401] width 282 height 33
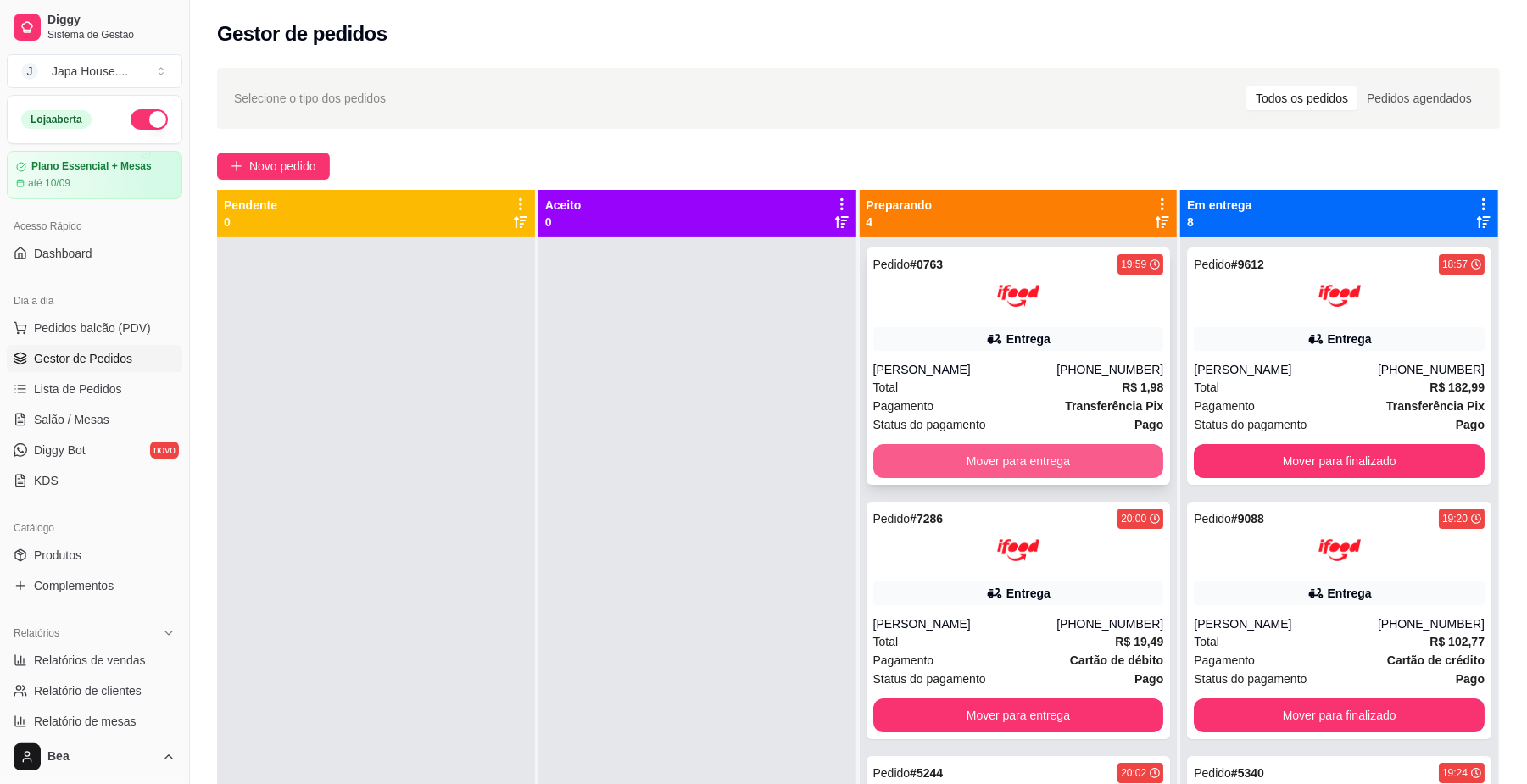
click at [1008, 458] on button "Mover para entrega" at bounding box center [1019, 461] width 291 height 34
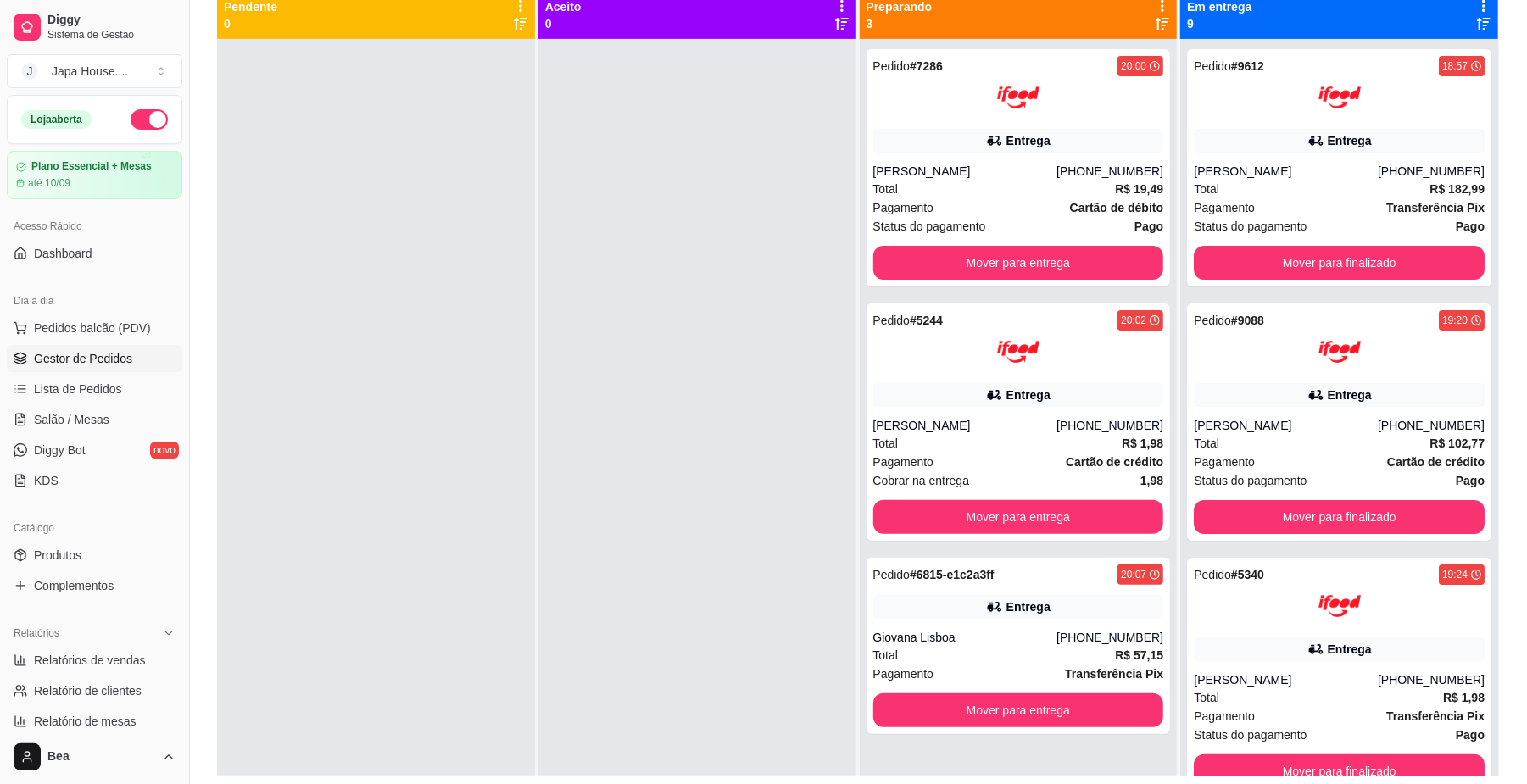
scroll to position [204, 0]
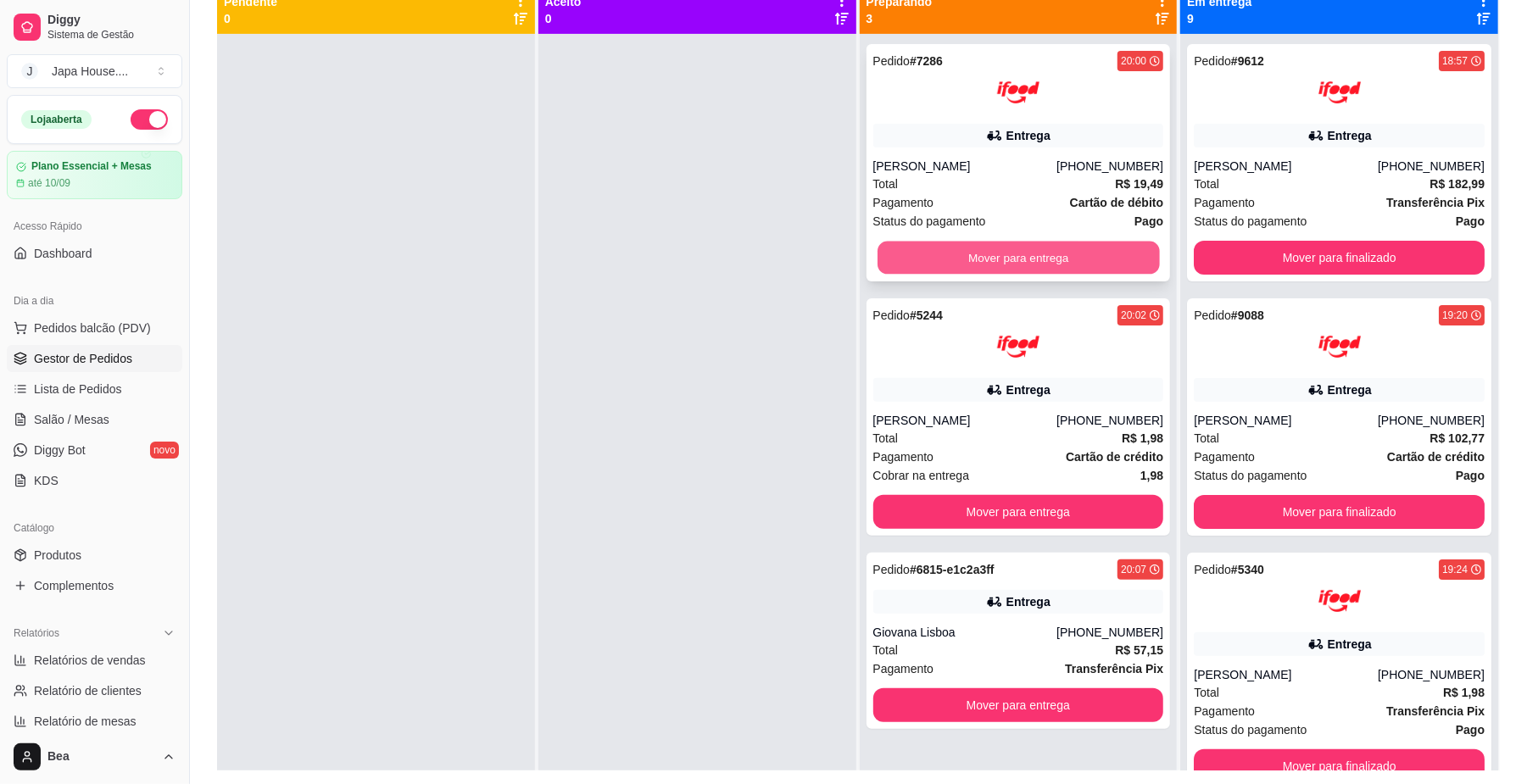
click at [1090, 262] on button "Mover para entrega" at bounding box center [1018, 258] width 282 height 33
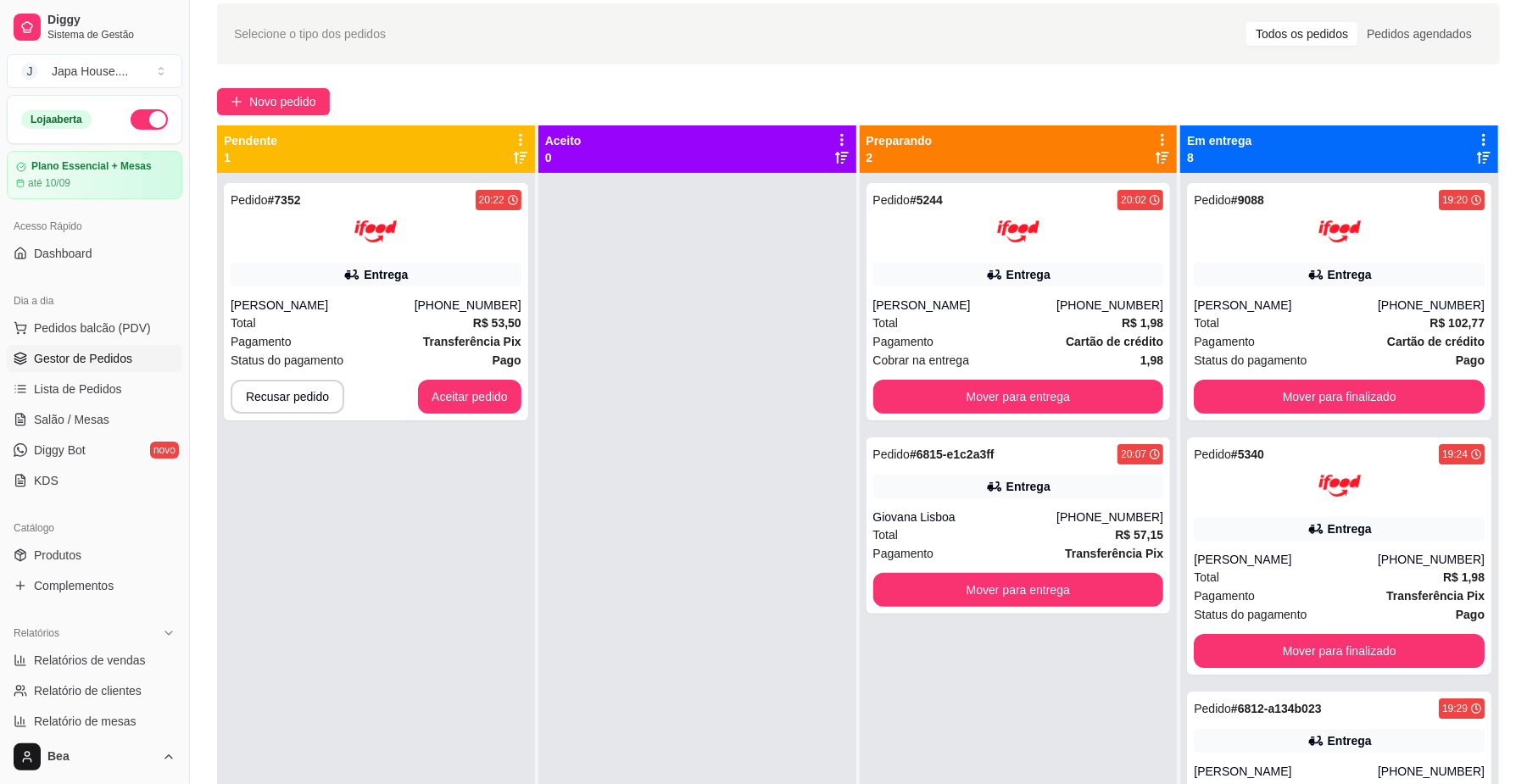
scroll to position [0, 0]
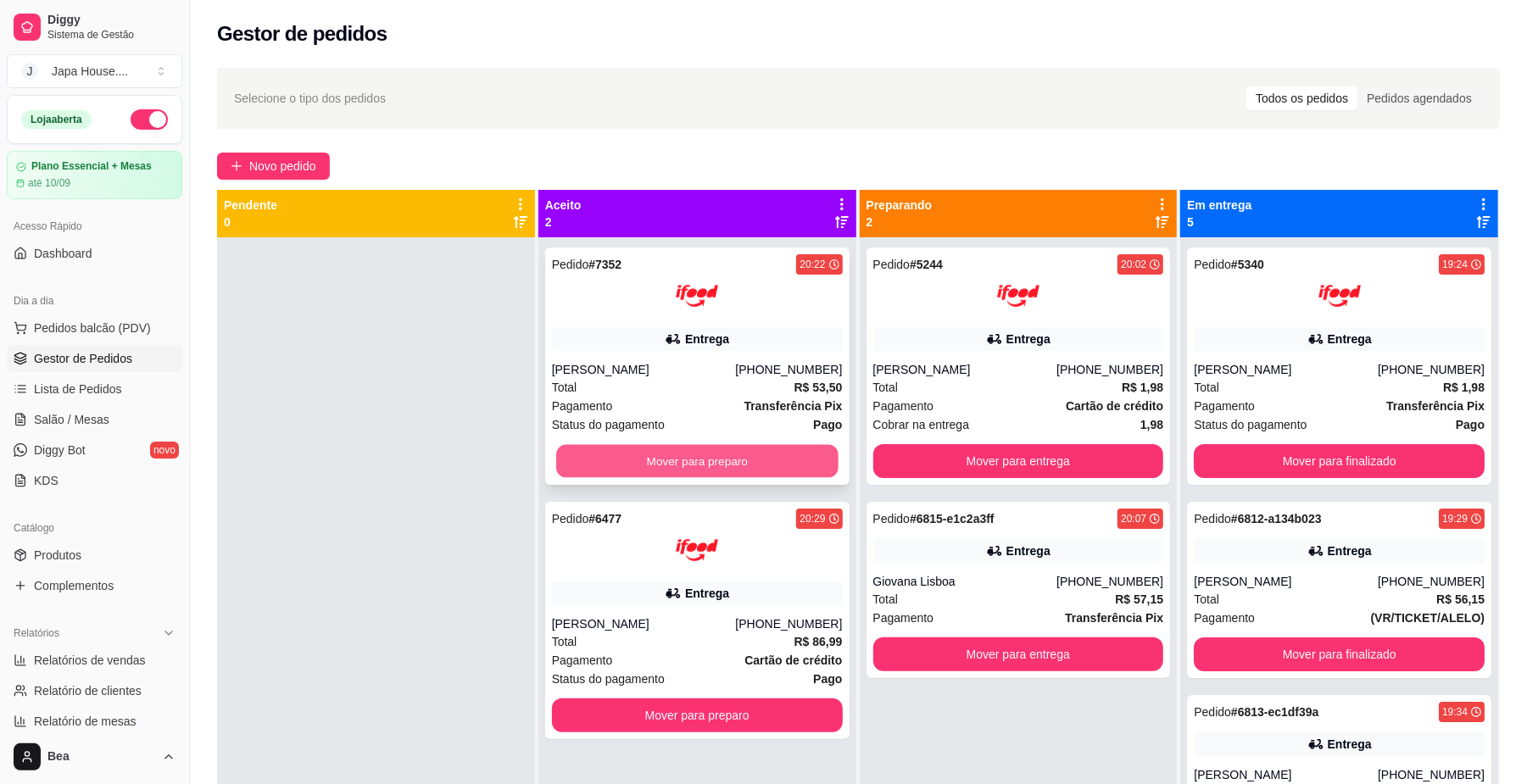
click at [769, 453] on button "Mover para preparo" at bounding box center [697, 461] width 282 height 33
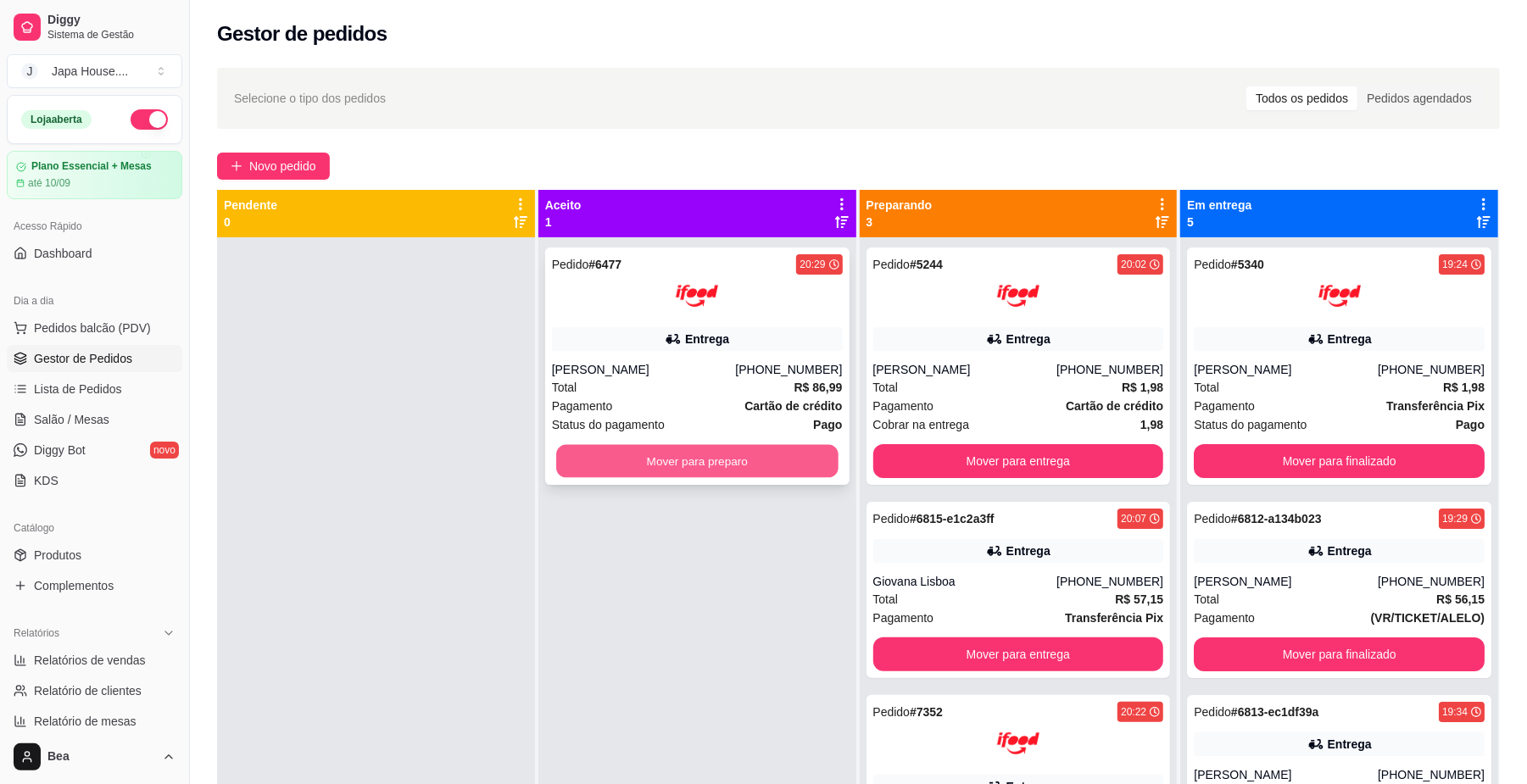
click at [747, 452] on button "Mover para preparo" at bounding box center [697, 461] width 282 height 33
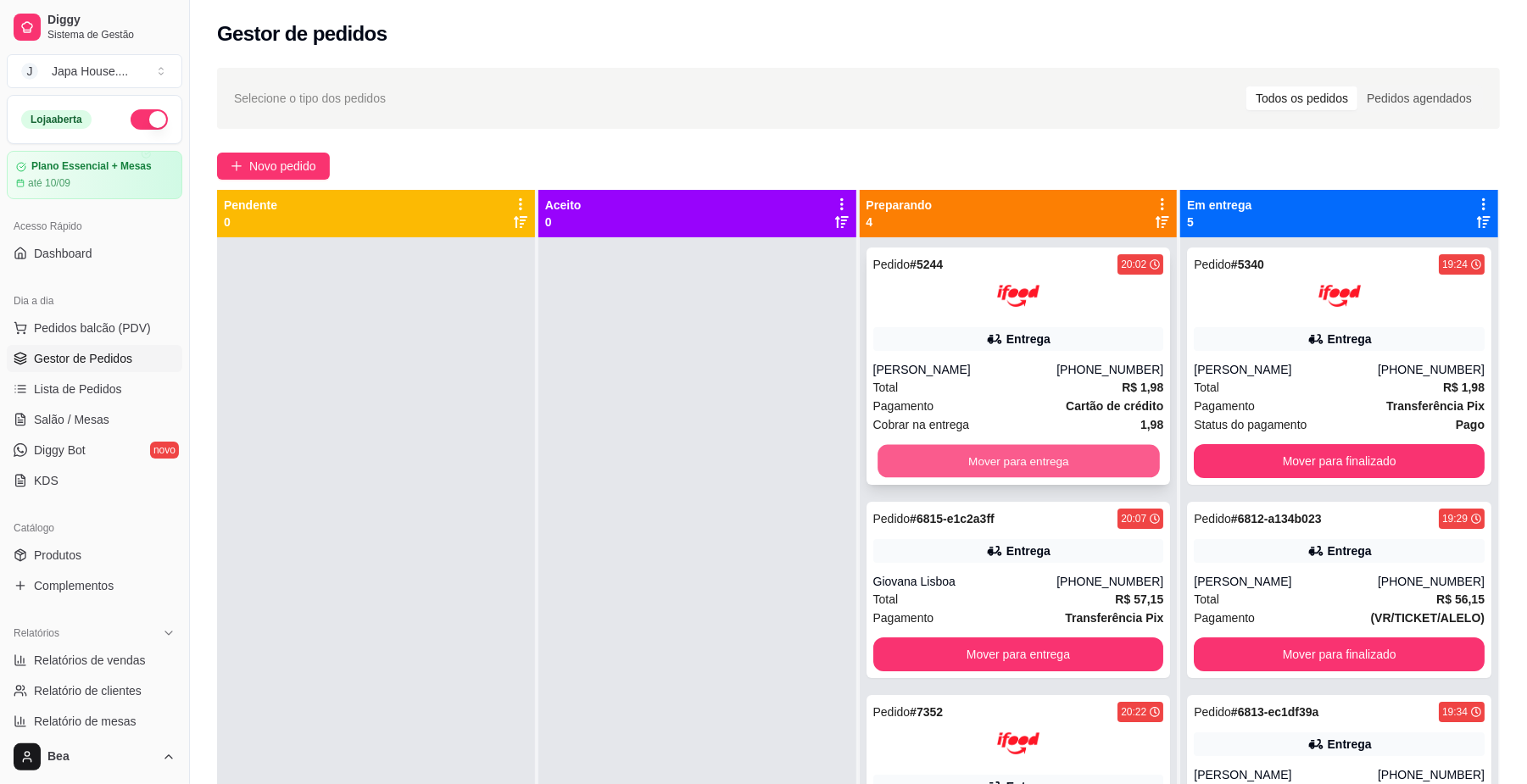
click at [957, 473] on button "Mover para entrega" at bounding box center [1018, 461] width 282 height 33
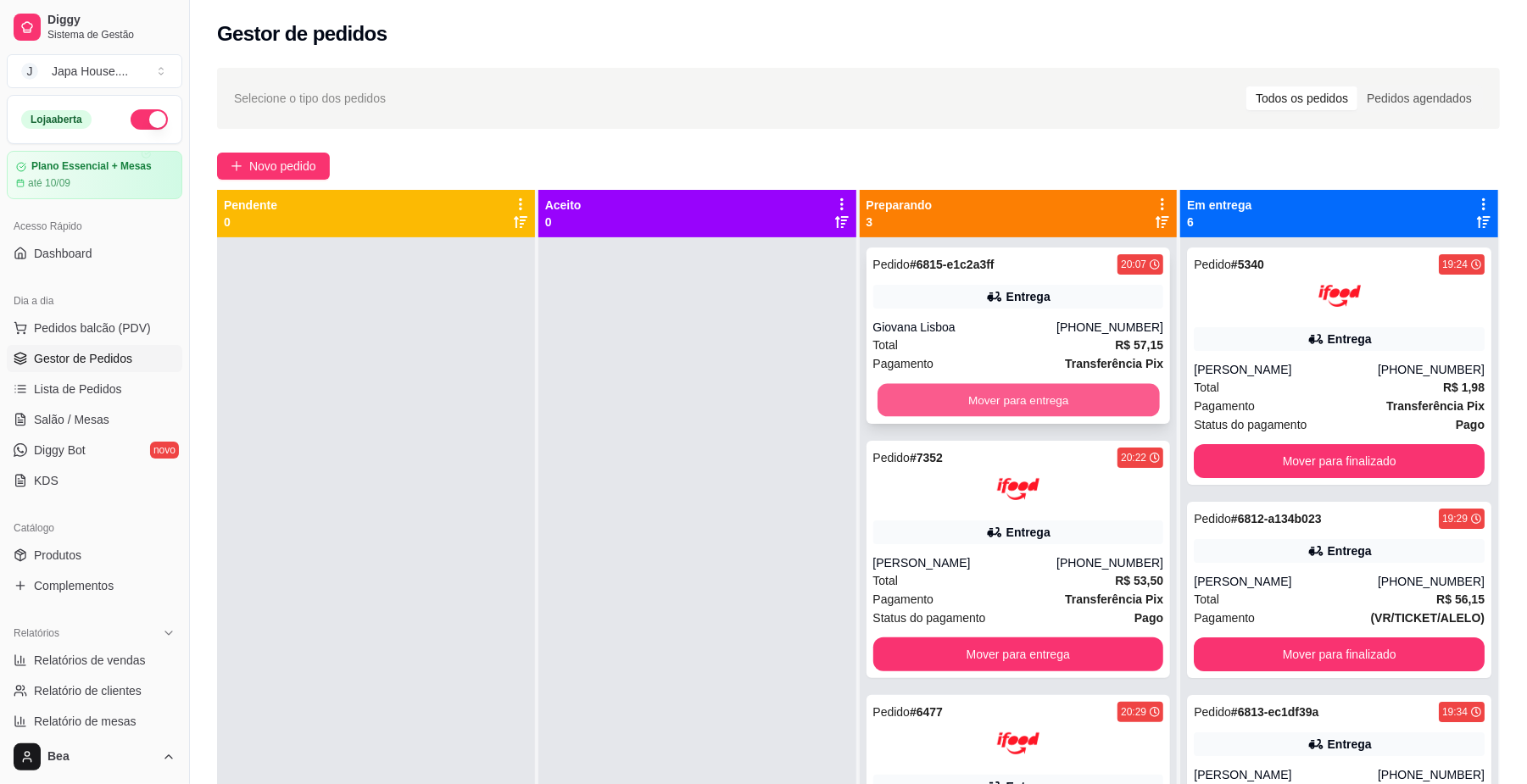
click at [967, 405] on button "Mover para entrega" at bounding box center [1018, 401] width 282 height 33
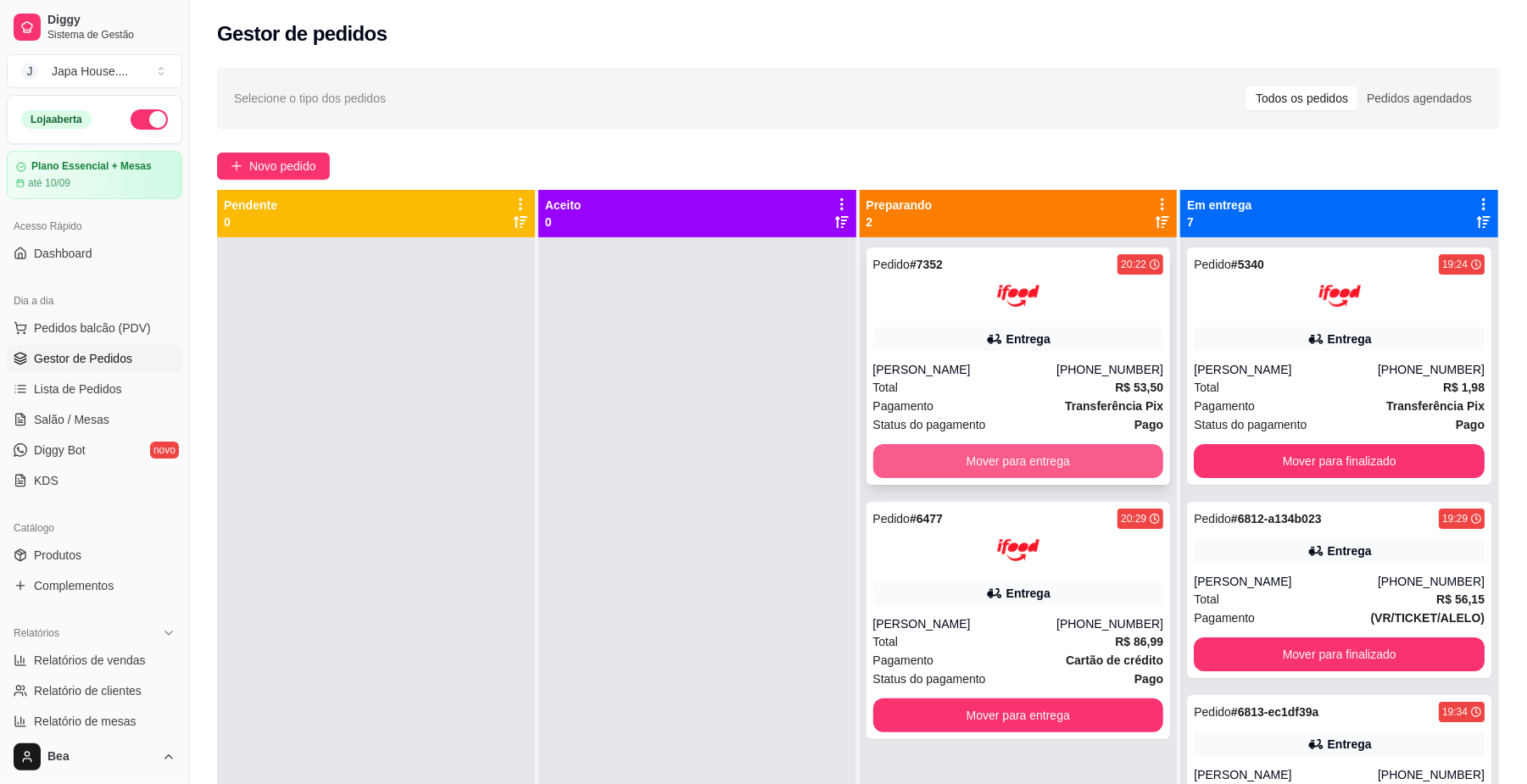
click at [982, 455] on button "Mover para entrega" at bounding box center [1019, 461] width 291 height 34
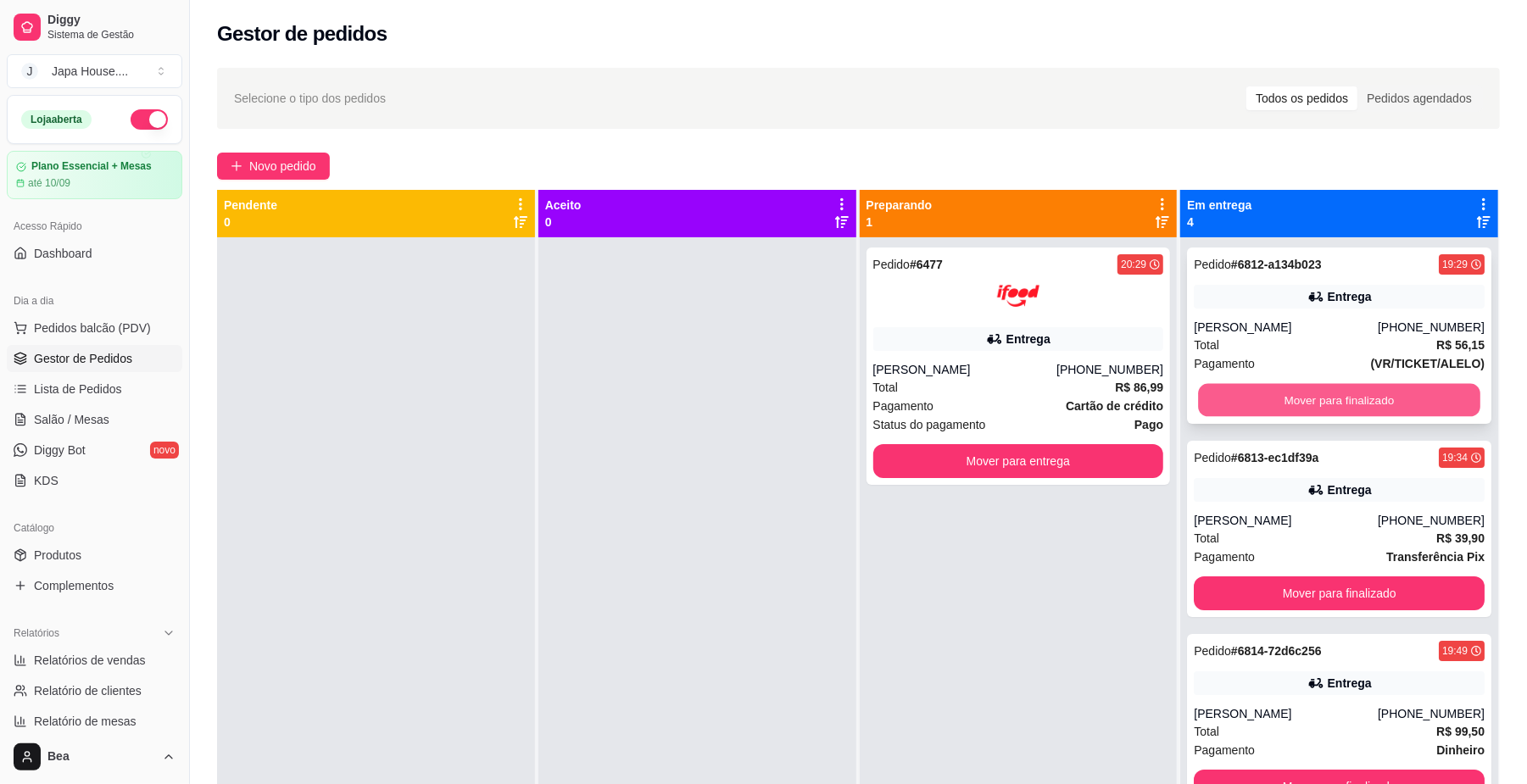
click at [1289, 397] on button "Mover para finalizado" at bounding box center [1338, 401] width 282 height 33
click at [1289, 397] on button "Mover para finalizado" at bounding box center [1339, 401] width 291 height 34
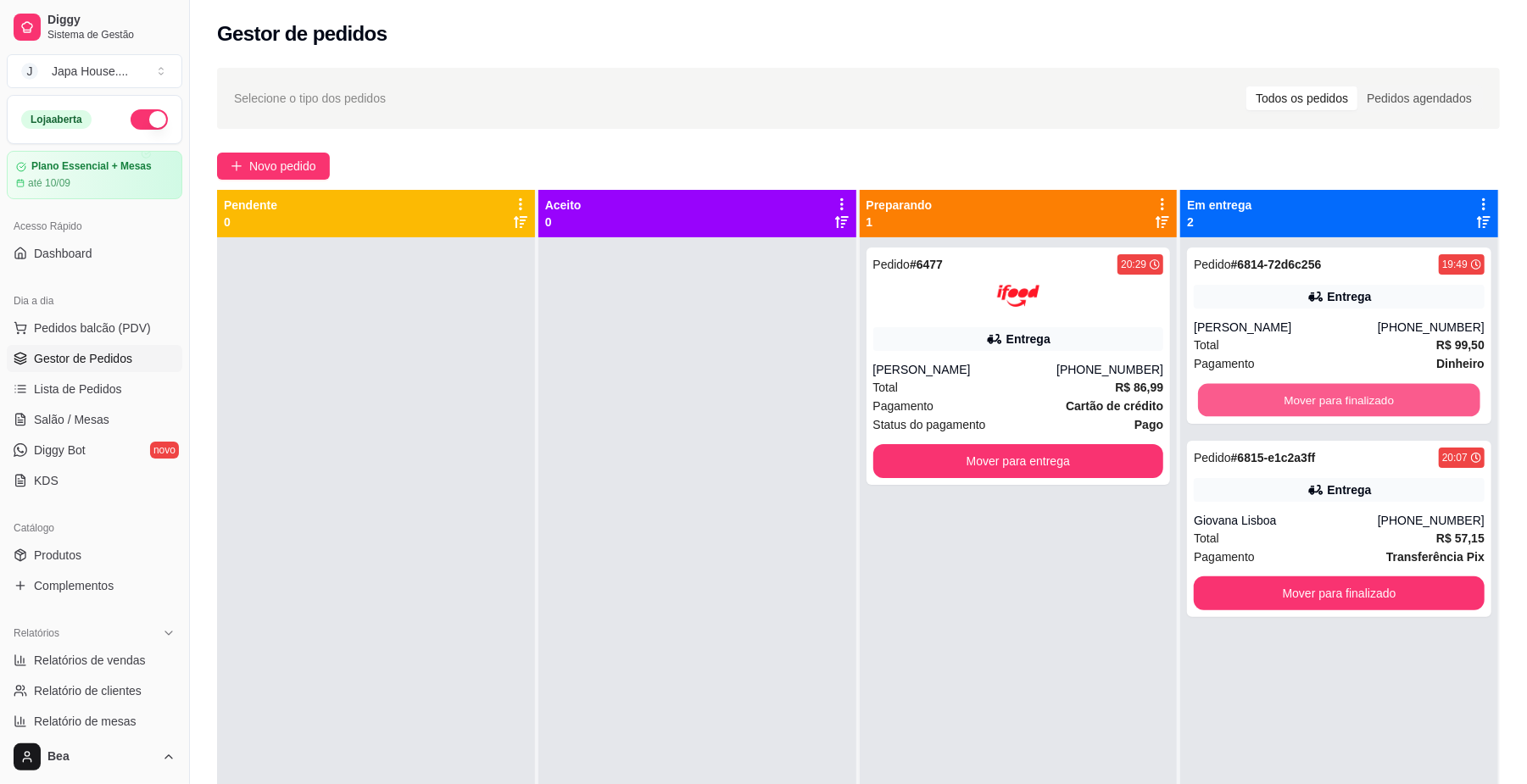
click at [1289, 397] on button "Mover para finalizado" at bounding box center [1338, 401] width 282 height 33
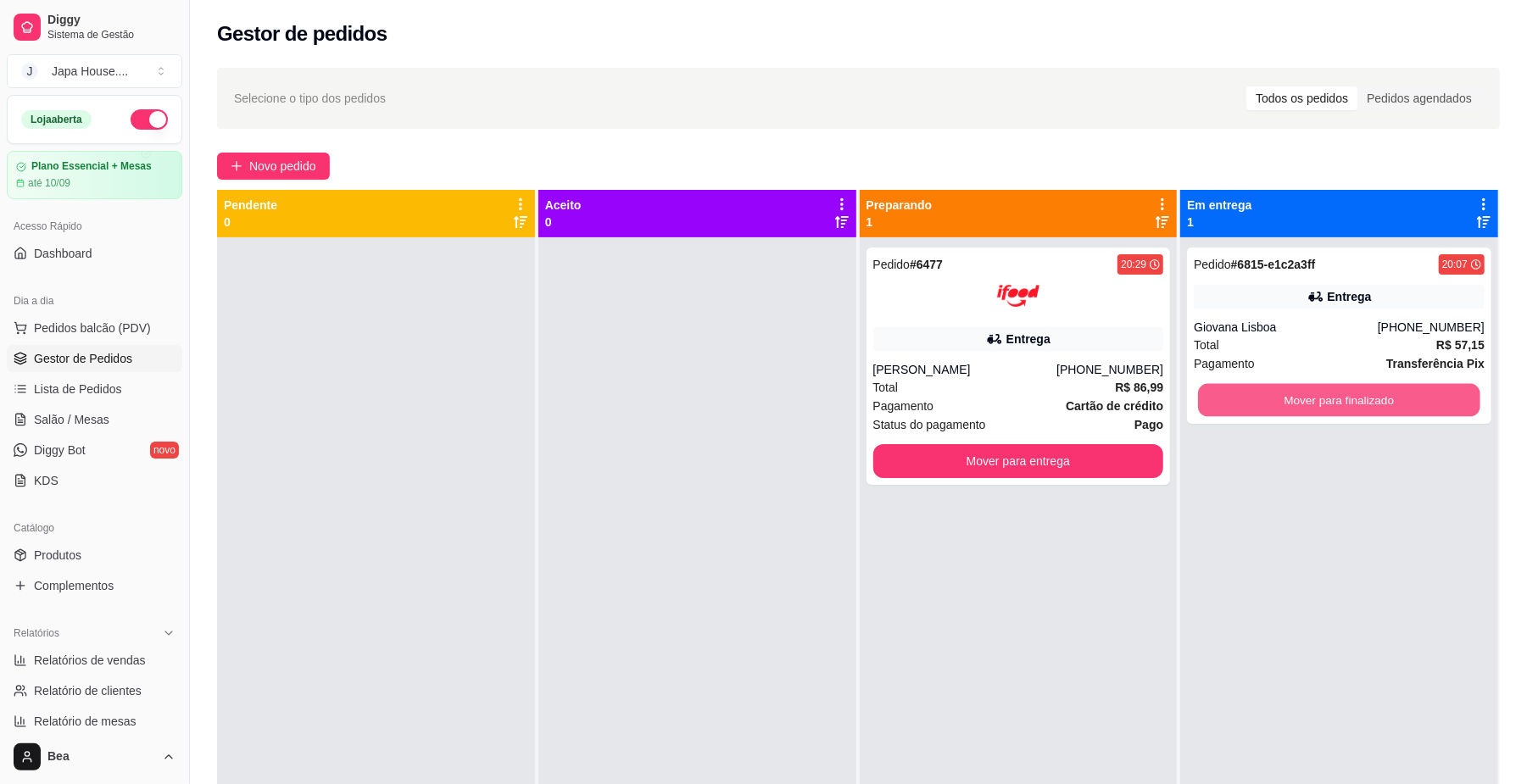
click at [1289, 397] on button "Mover para finalizado" at bounding box center [1338, 401] width 282 height 33
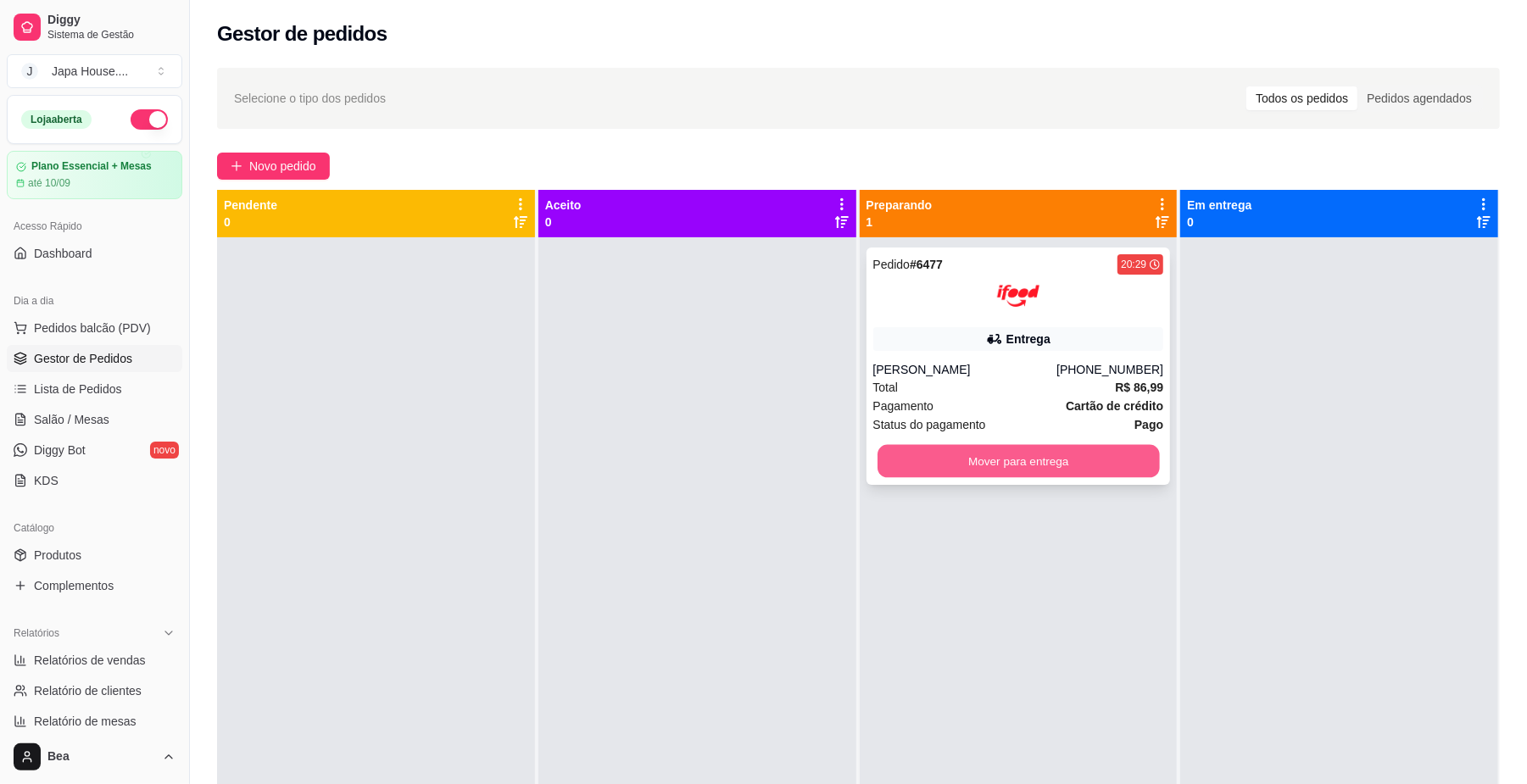
click at [953, 458] on button "Mover para entrega" at bounding box center [1018, 461] width 282 height 33
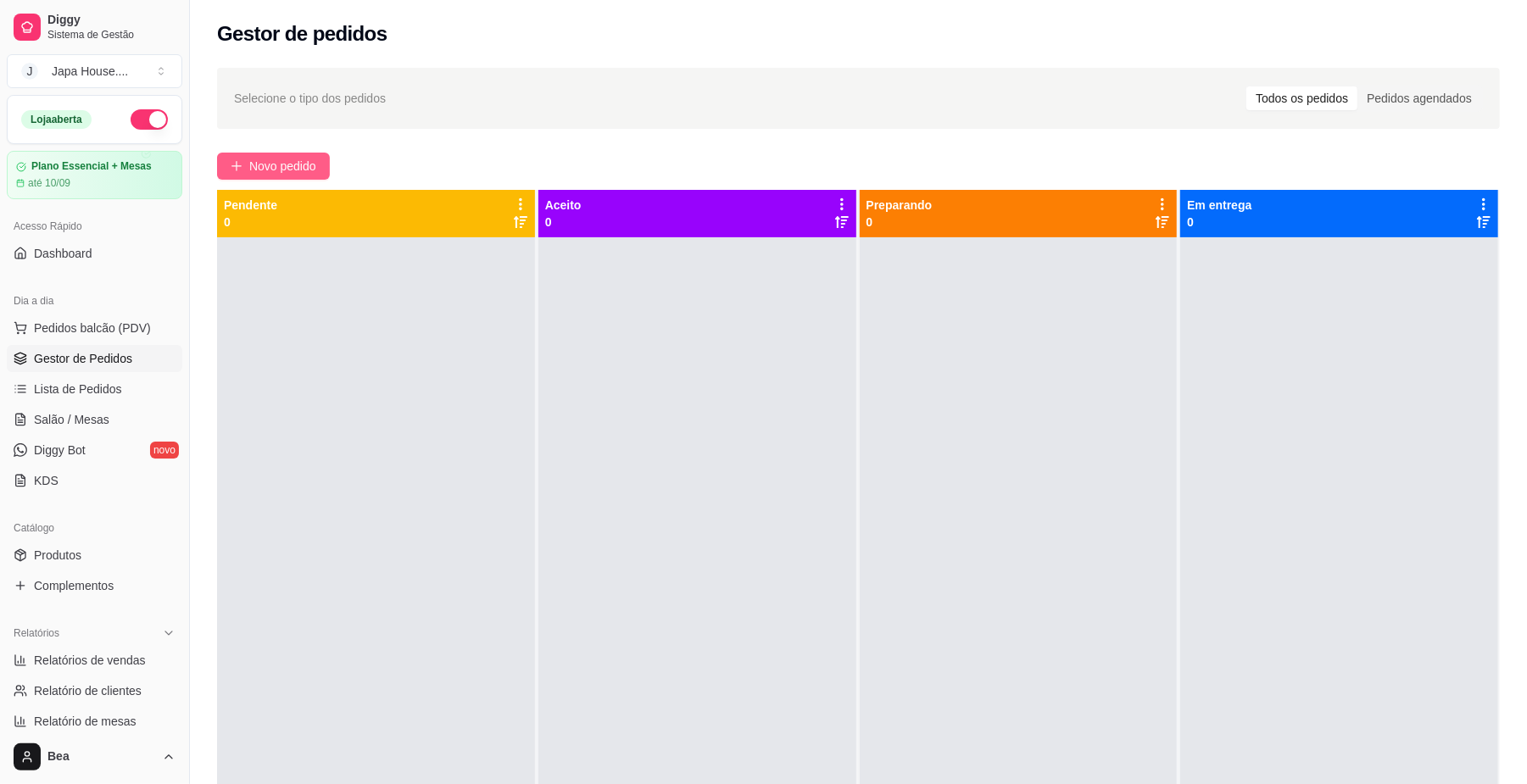
click at [268, 163] on span "Novo pedido" at bounding box center [282, 166] width 67 height 19
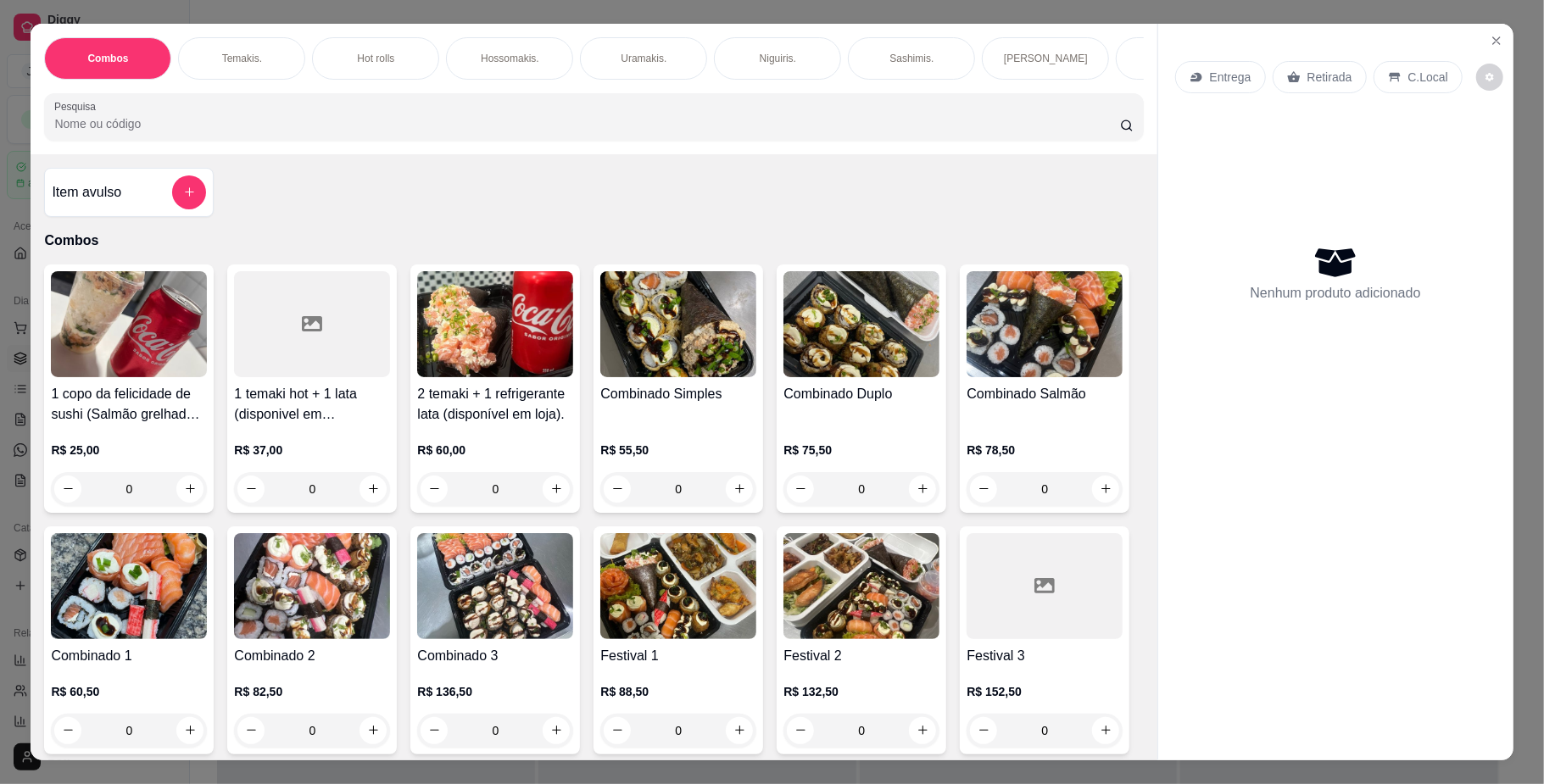
click at [657, 377] on img at bounding box center [678, 324] width 156 height 106
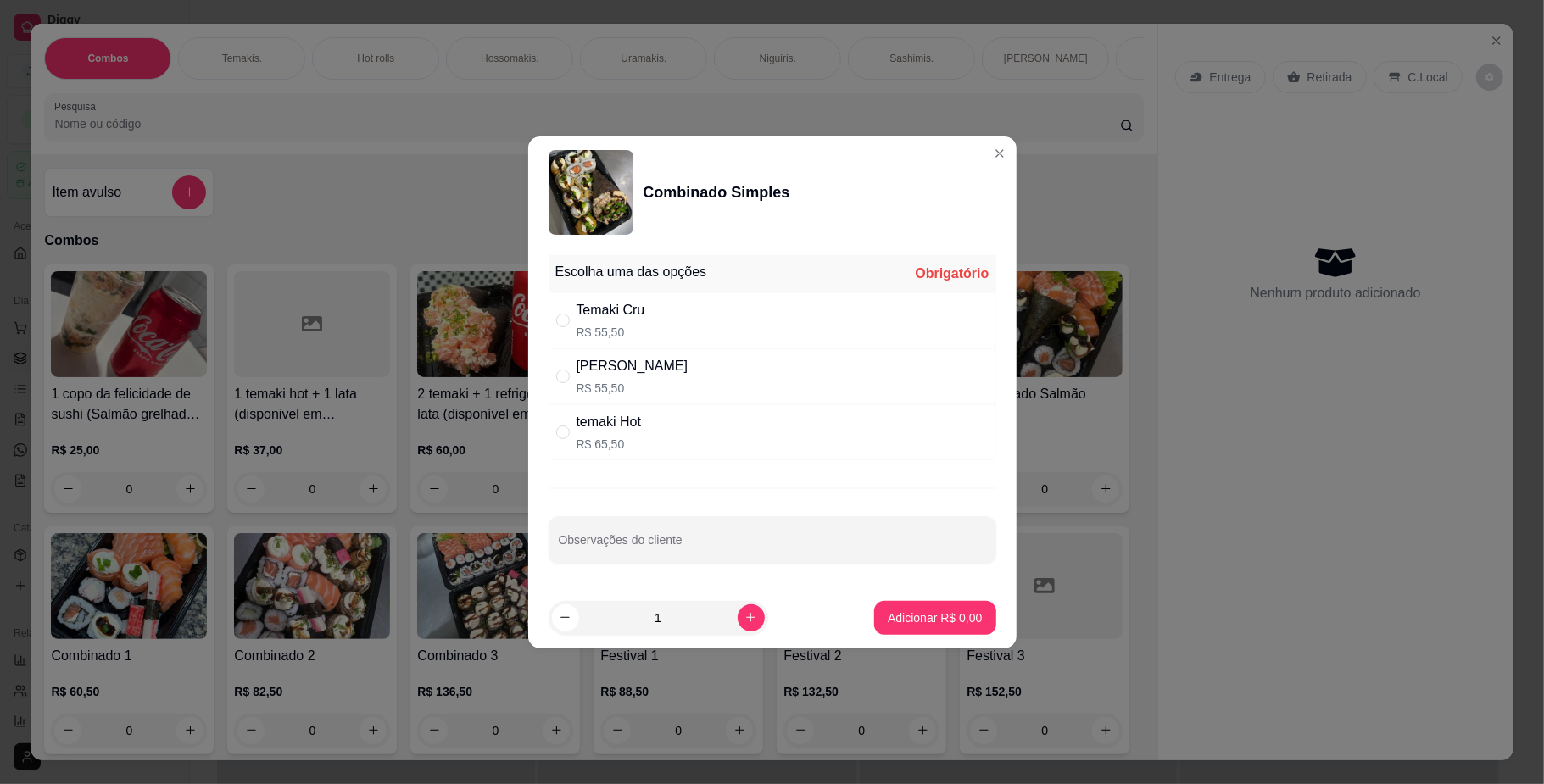
click at [657, 385] on p "R$ 55,50" at bounding box center [632, 389] width 112 height 17
radio input "true"
click at [931, 629] on button "Adicionar R$ 55,50" at bounding box center [933, 617] width 125 height 33
type input "1"
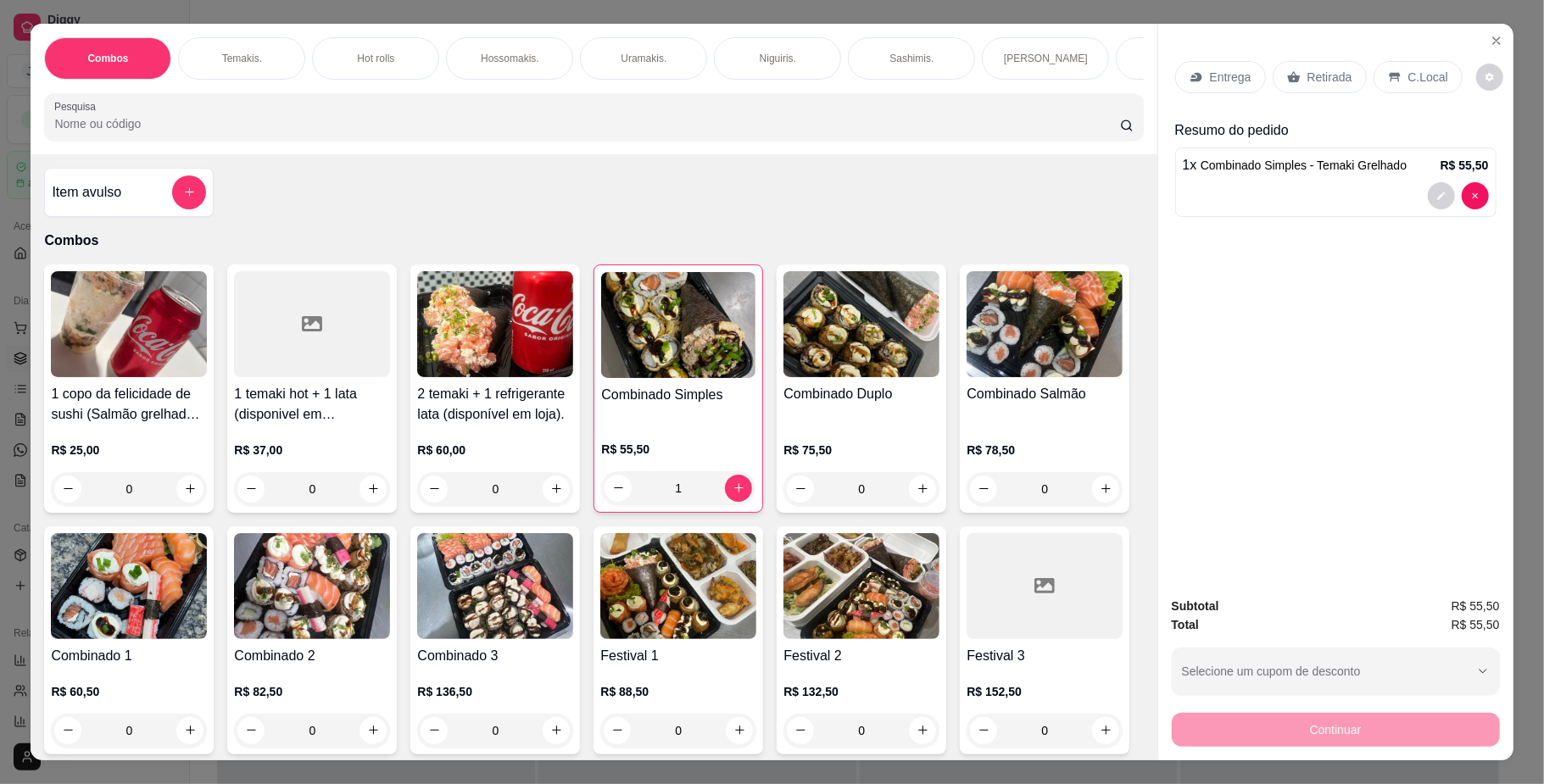
click at [1210, 75] on p "Entrega" at bounding box center [1231, 77] width 42 height 17
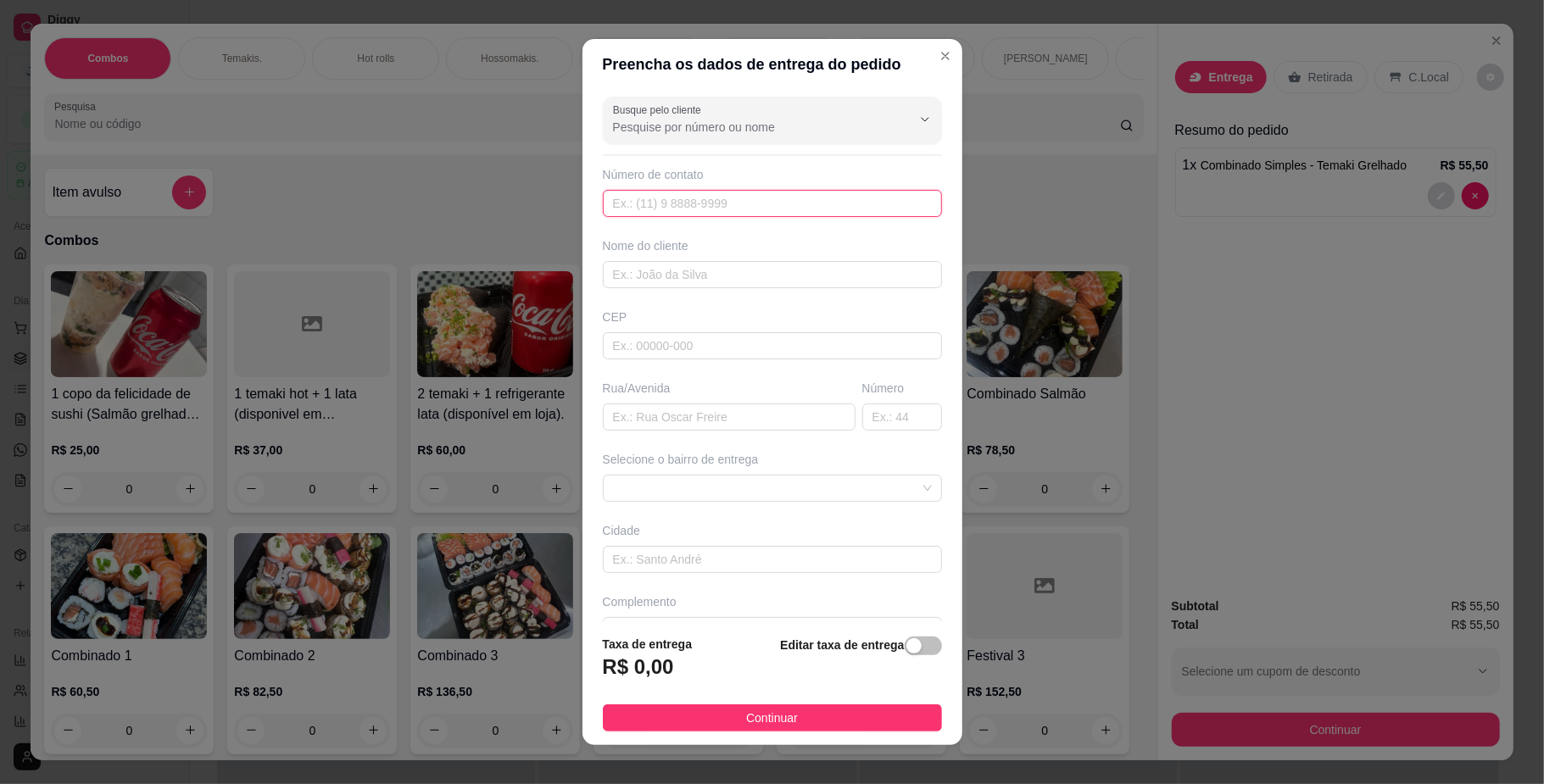
click at [841, 199] on input "text" at bounding box center [772, 204] width 339 height 27
type input "[PHONE_NUMBER]"
click at [812, 282] on input "text" at bounding box center [772, 275] width 339 height 27
type input "ARINE"
click at [737, 410] on input "text" at bounding box center [729, 417] width 253 height 27
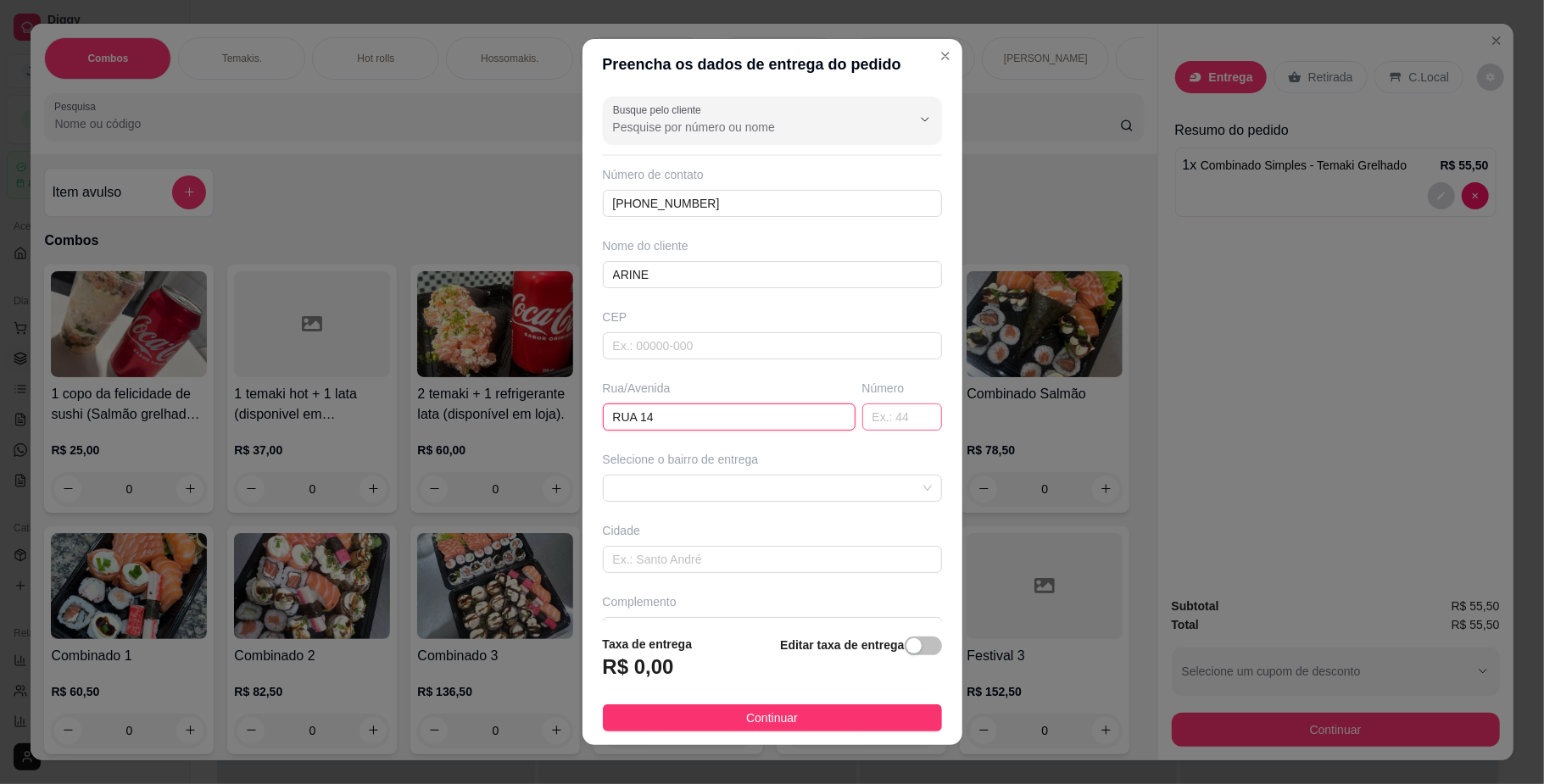
type input "RUA 14"
click at [866, 422] on input "text" at bounding box center [902, 417] width 80 height 27
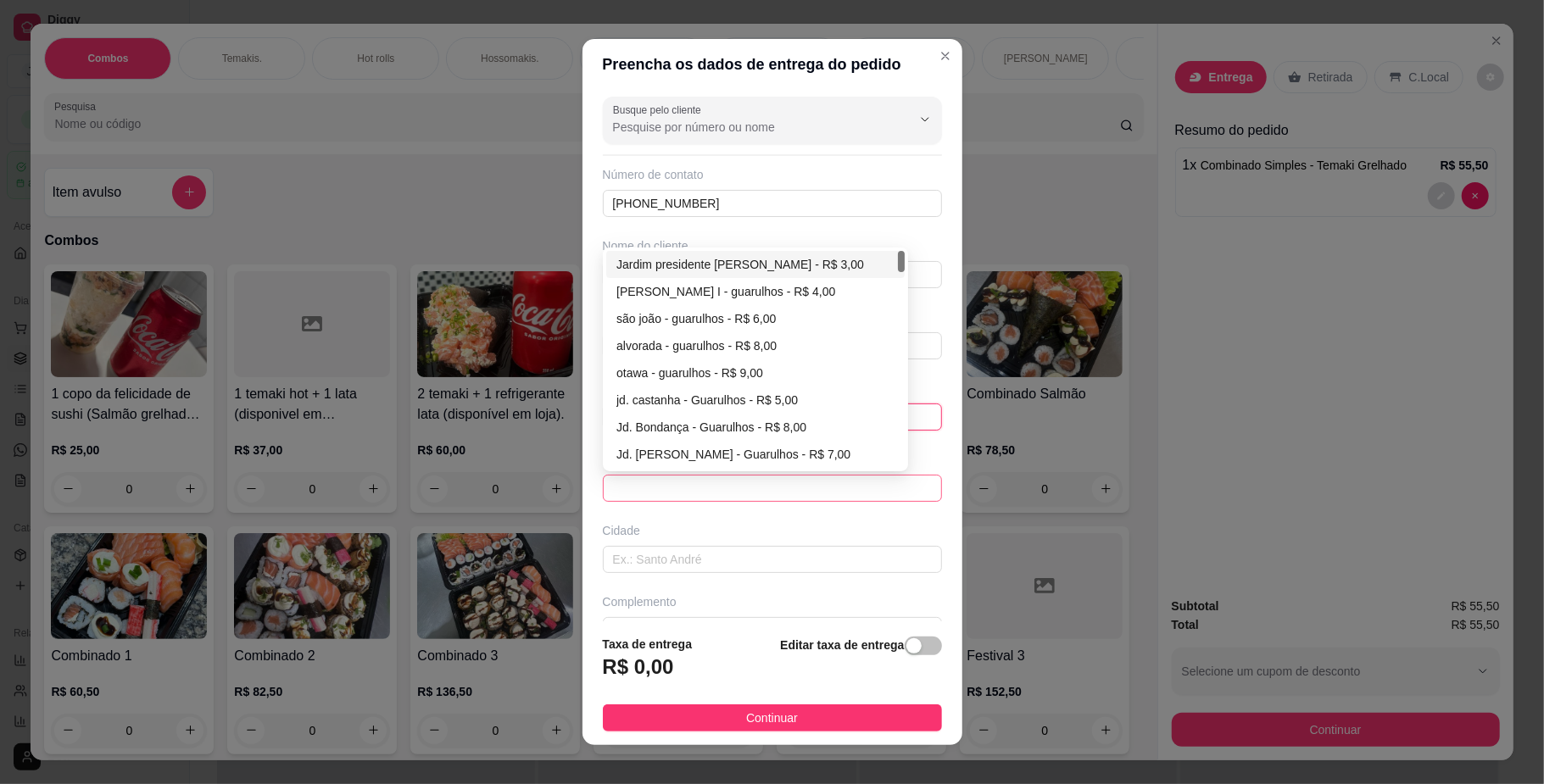
click at [818, 489] on span at bounding box center [772, 489] width 319 height 26
type input "118"
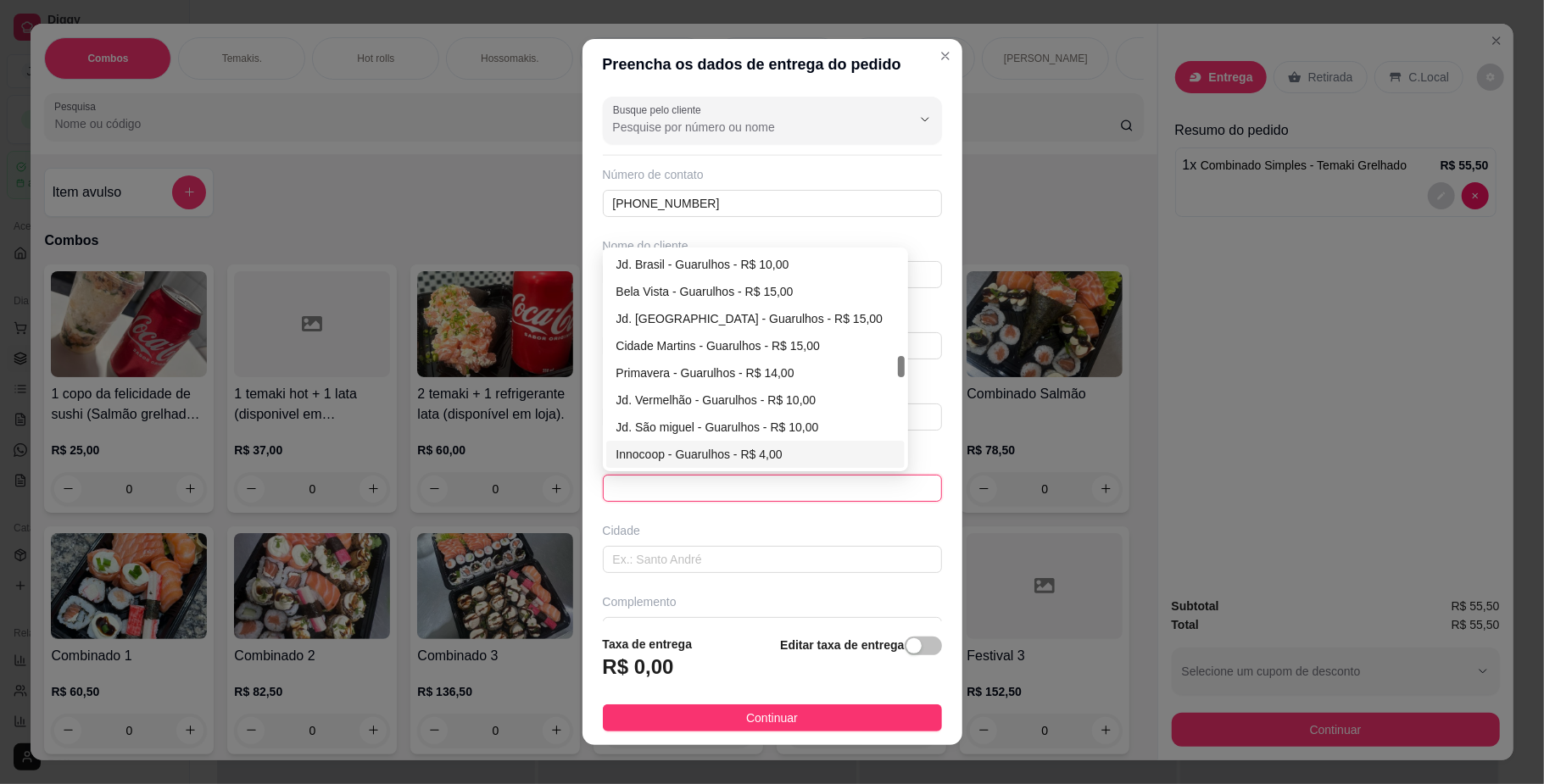
click at [663, 448] on div "Innocoop - Guarulhos - R$ 4,00" at bounding box center [755, 454] width 278 height 19
type input "Guarulhos"
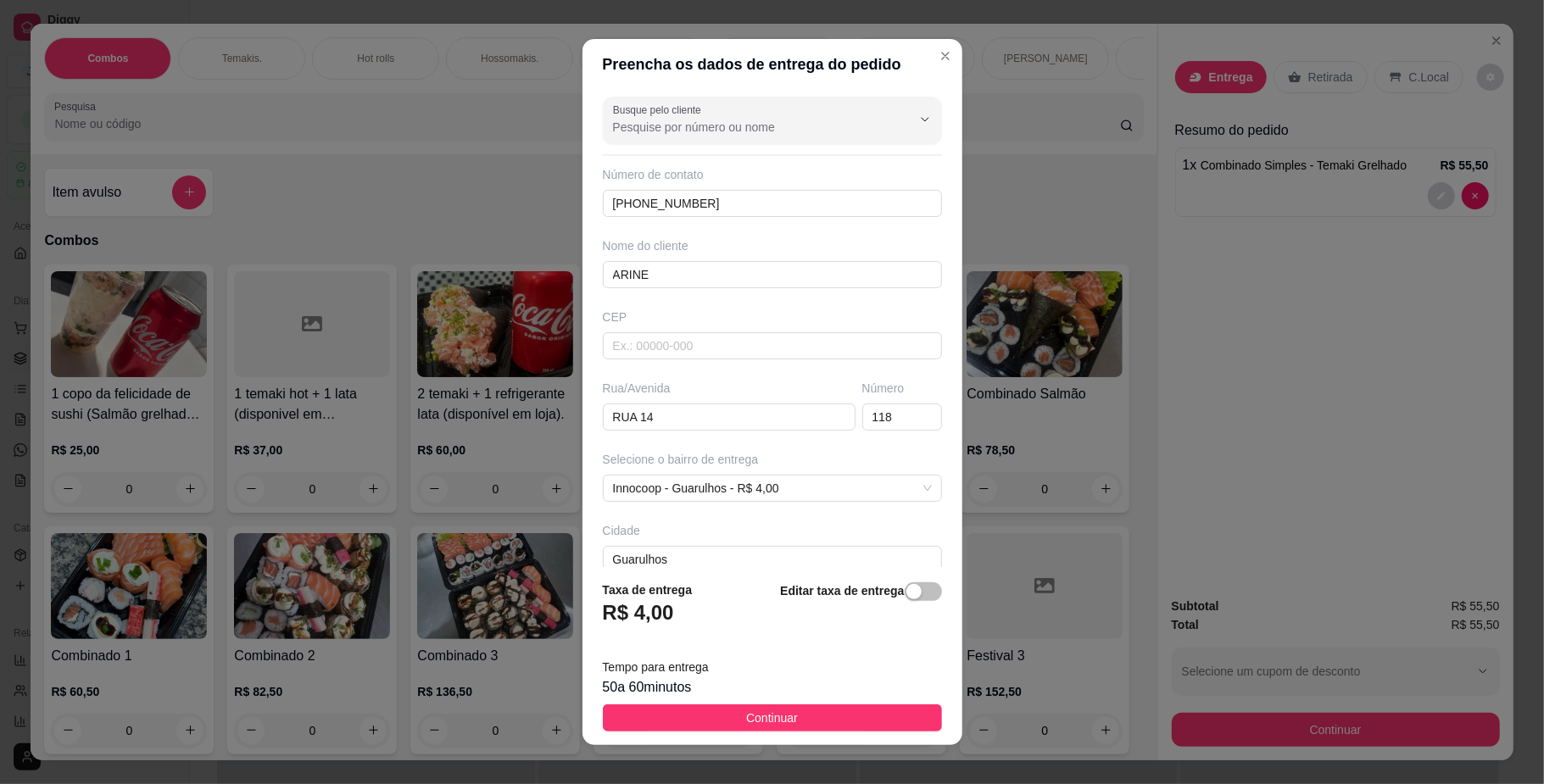
scroll to position [98, 0]
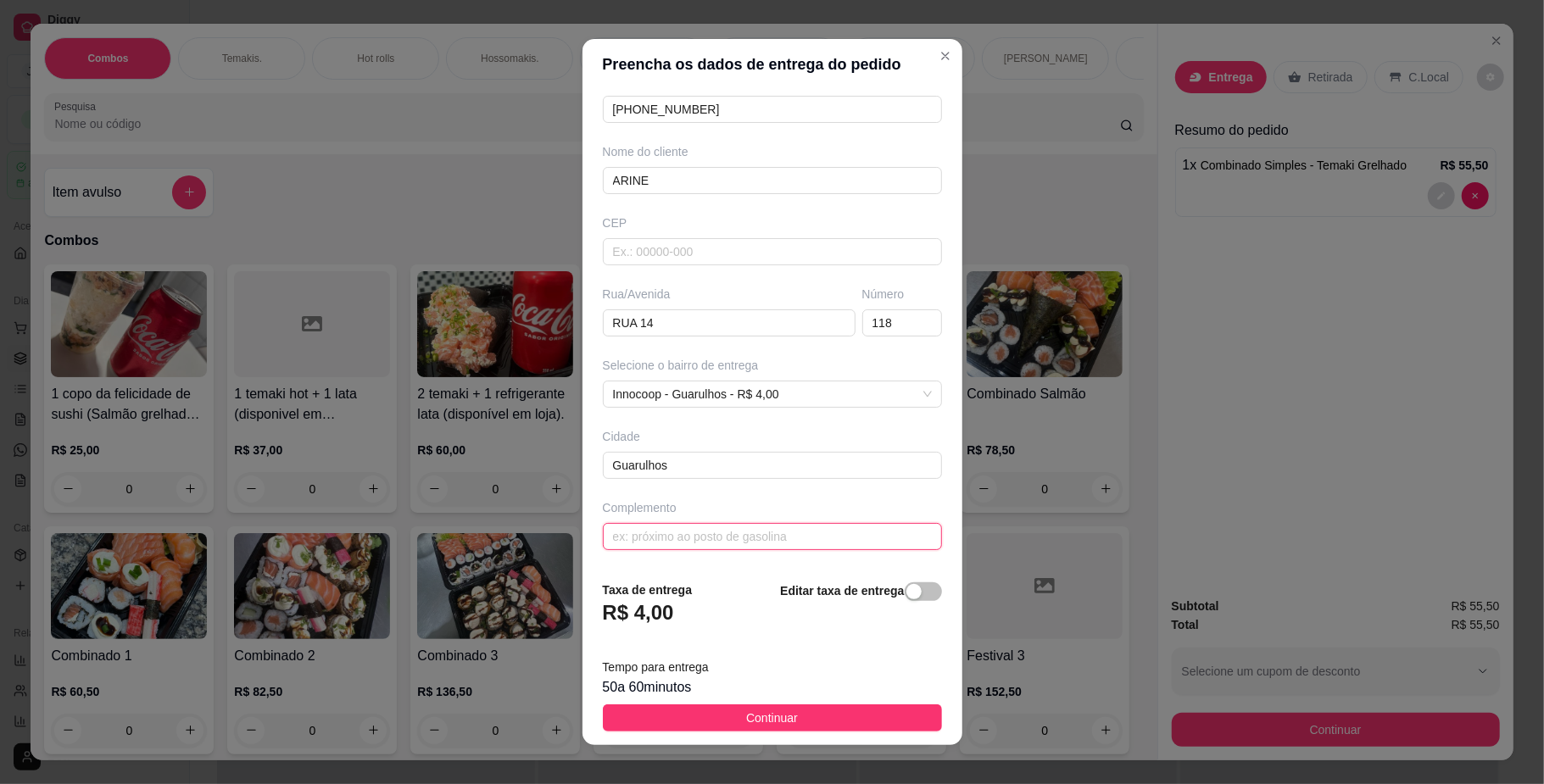
click at [844, 538] on input "text" at bounding box center [772, 537] width 339 height 27
type input "CASA 21"
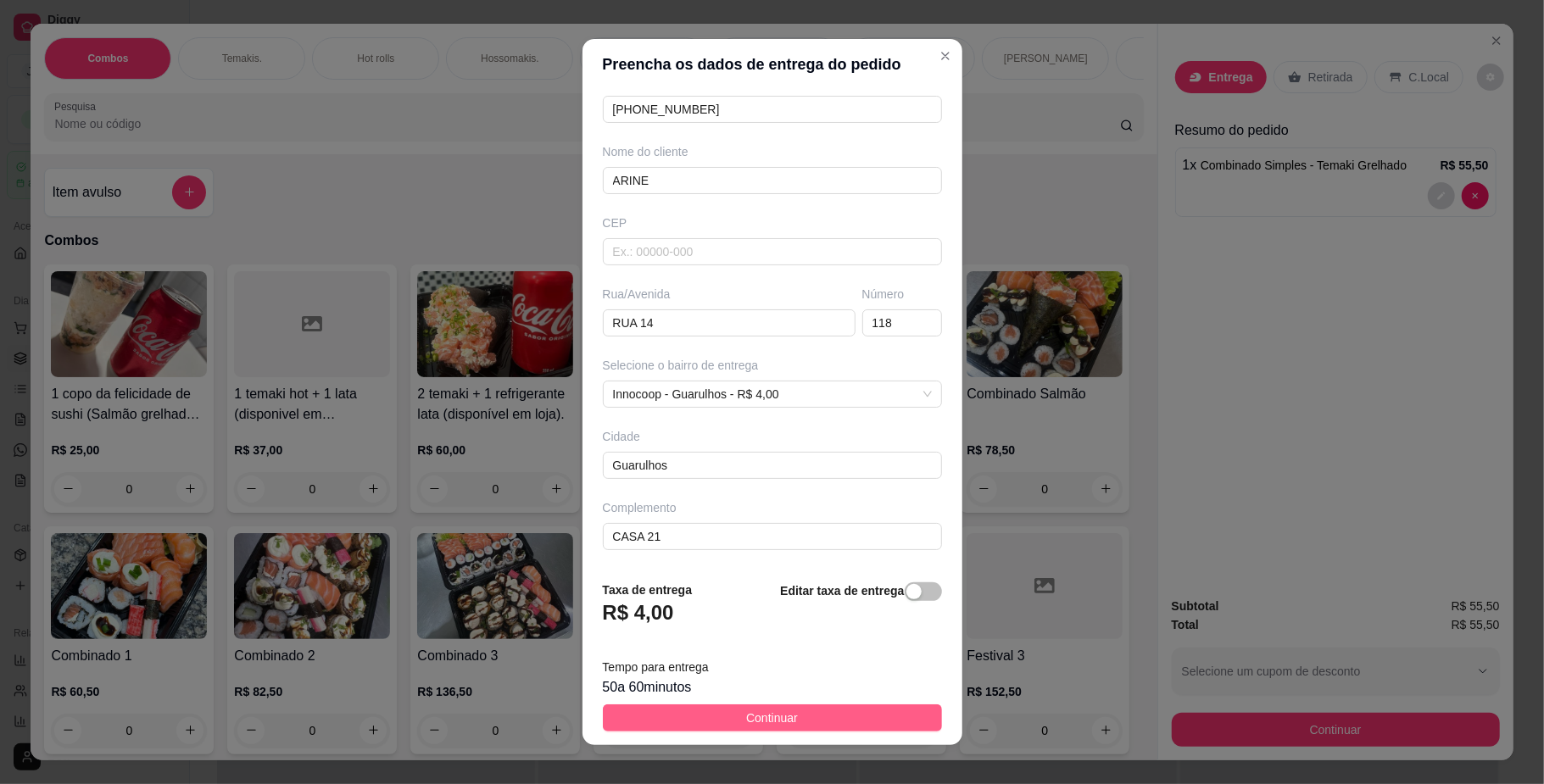
click at [805, 720] on button "Continuar" at bounding box center [772, 718] width 339 height 27
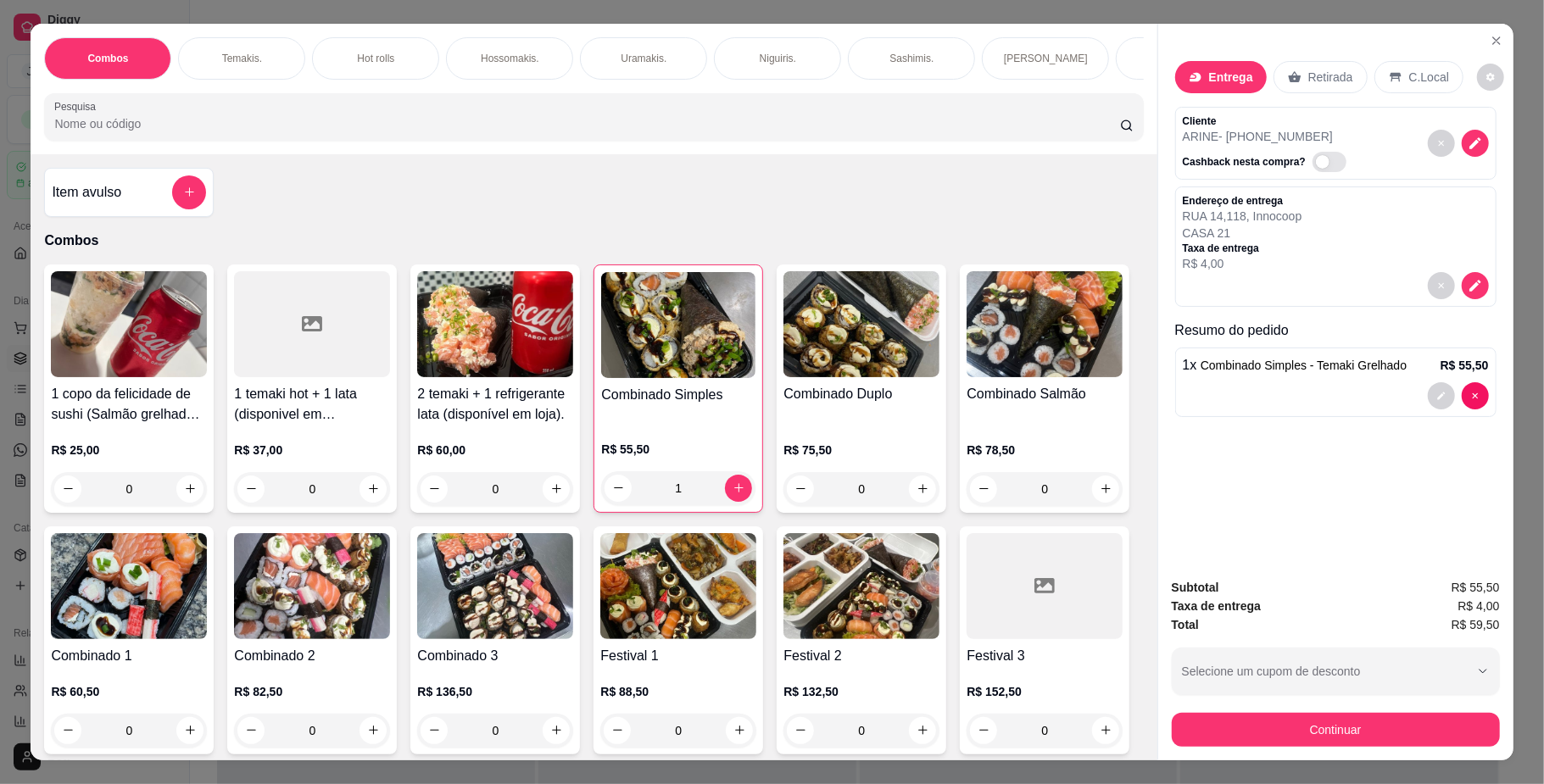
scroll to position [31, 0]
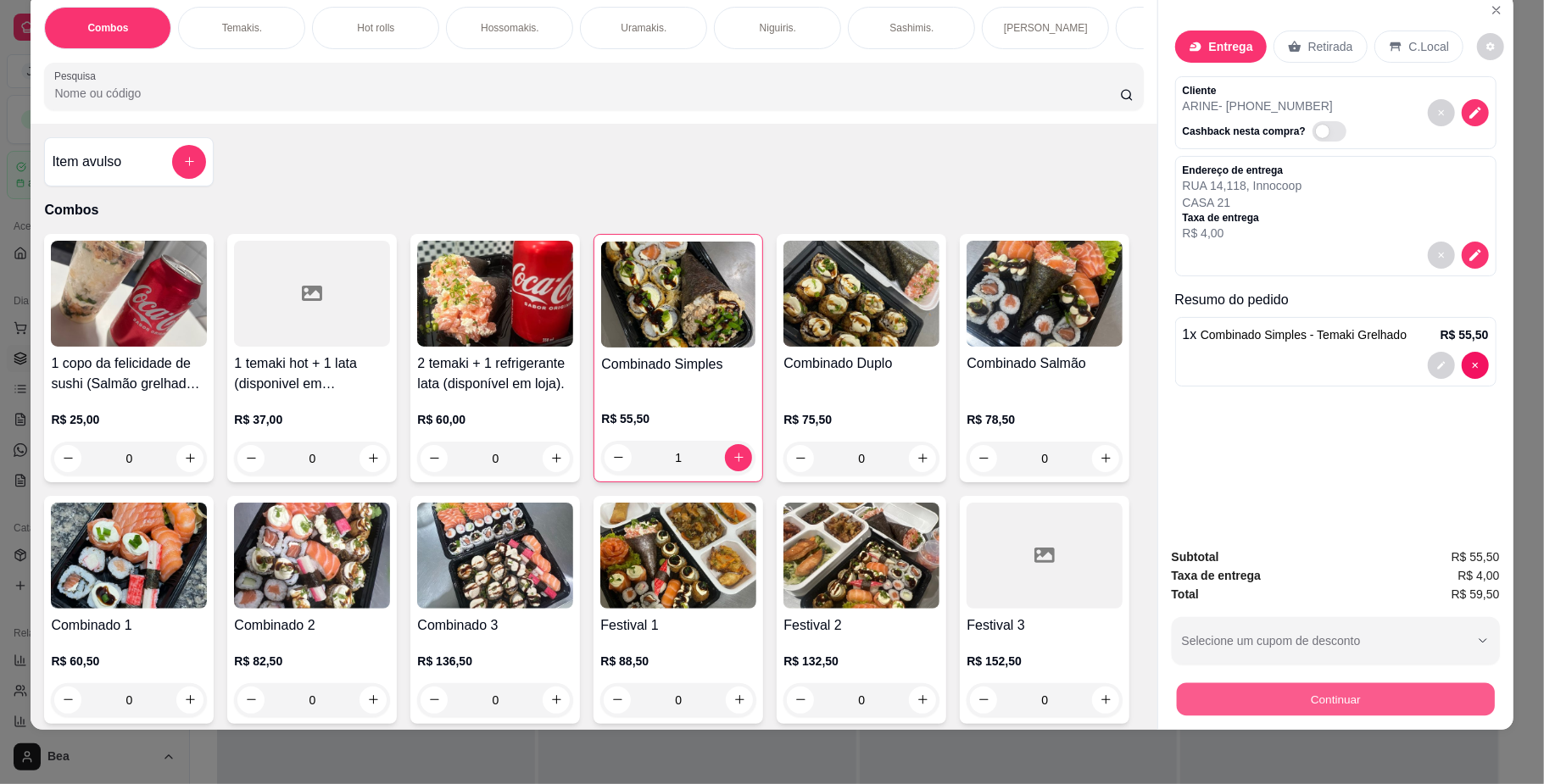
click at [1338, 700] on button "Continuar" at bounding box center [1335, 699] width 318 height 33
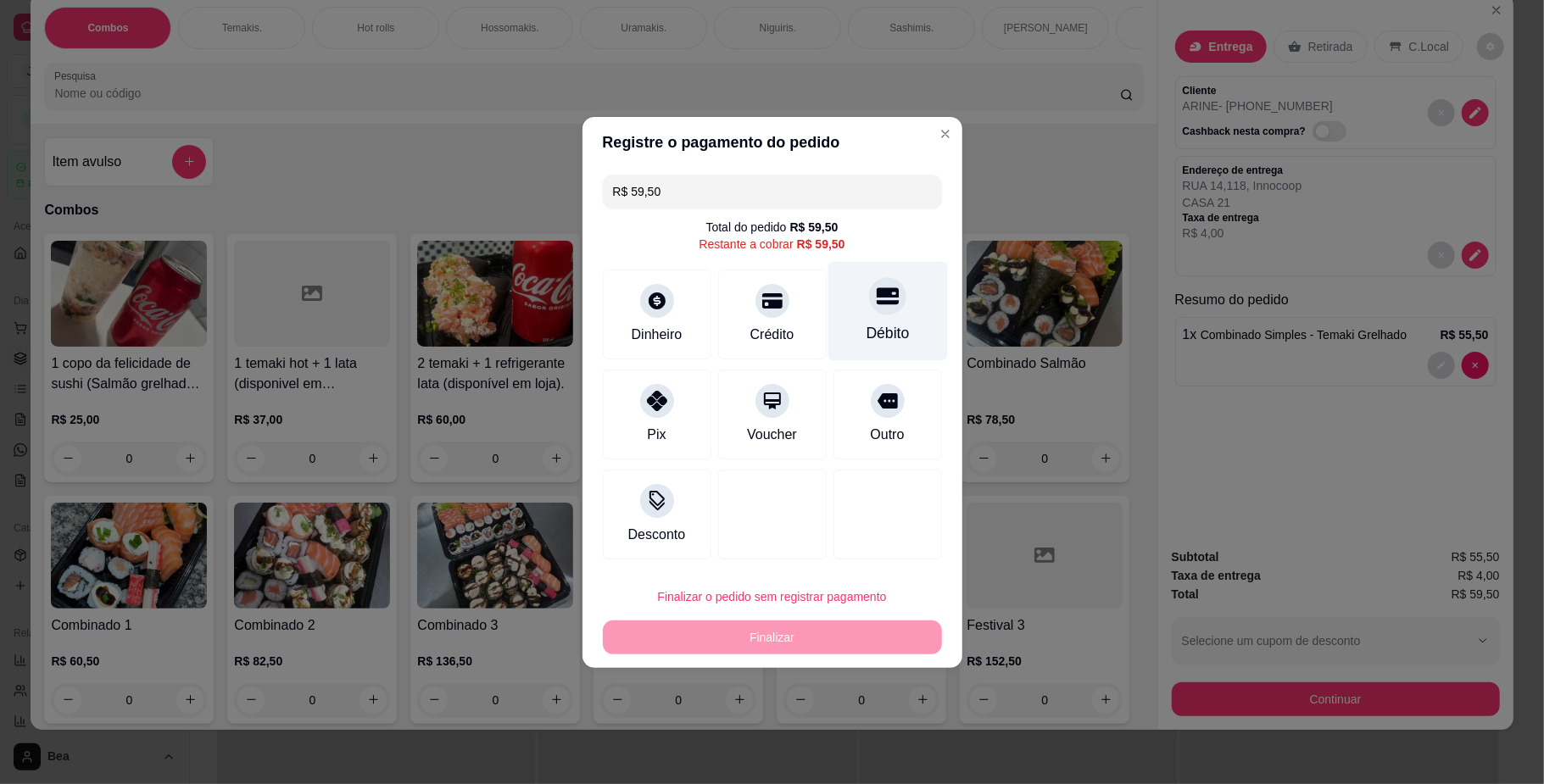
click at [885, 303] on div at bounding box center [888, 296] width 38 height 38
type input "R$ 0,00"
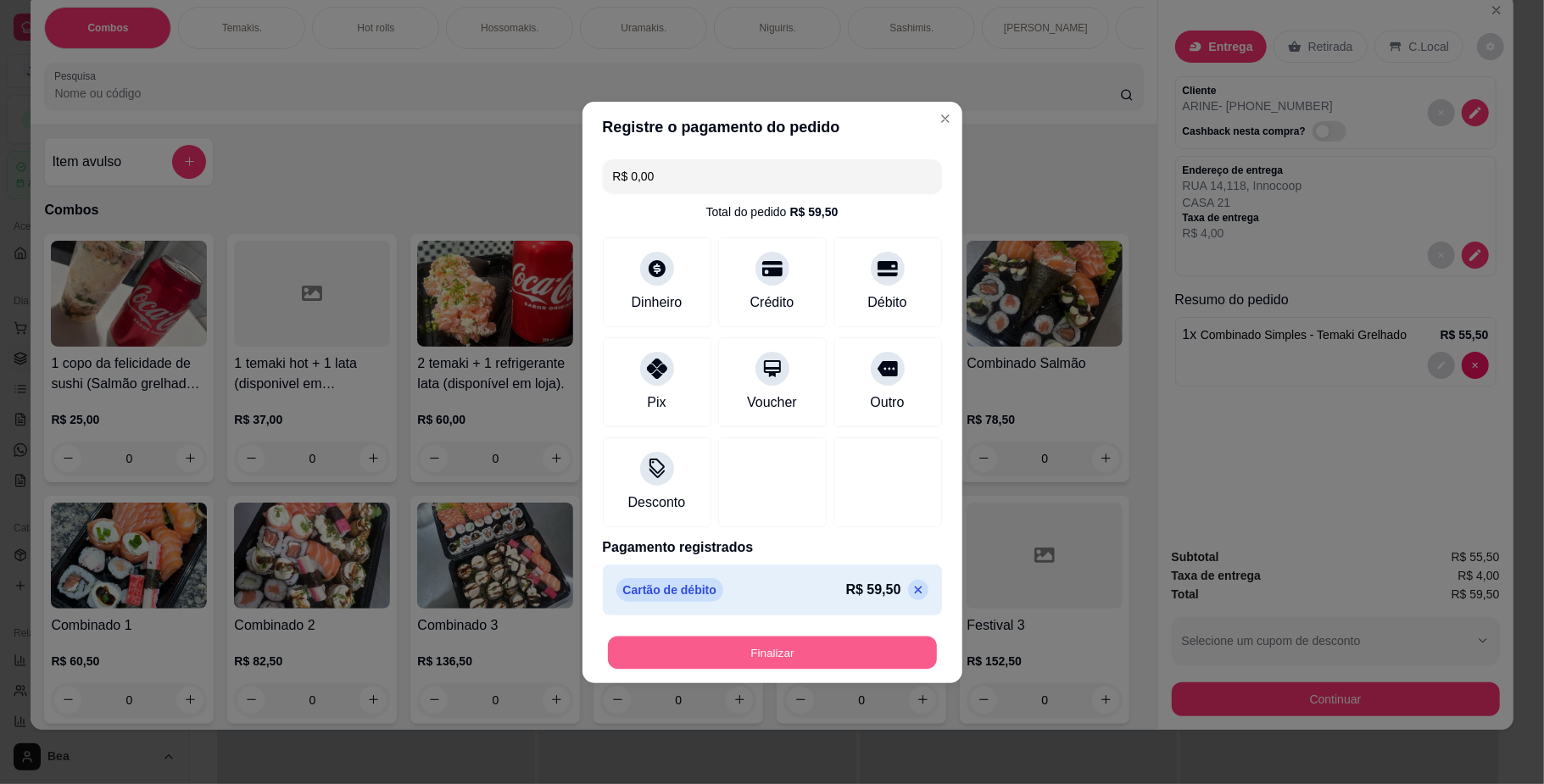
click at [849, 653] on button "Finalizar" at bounding box center [772, 652] width 329 height 33
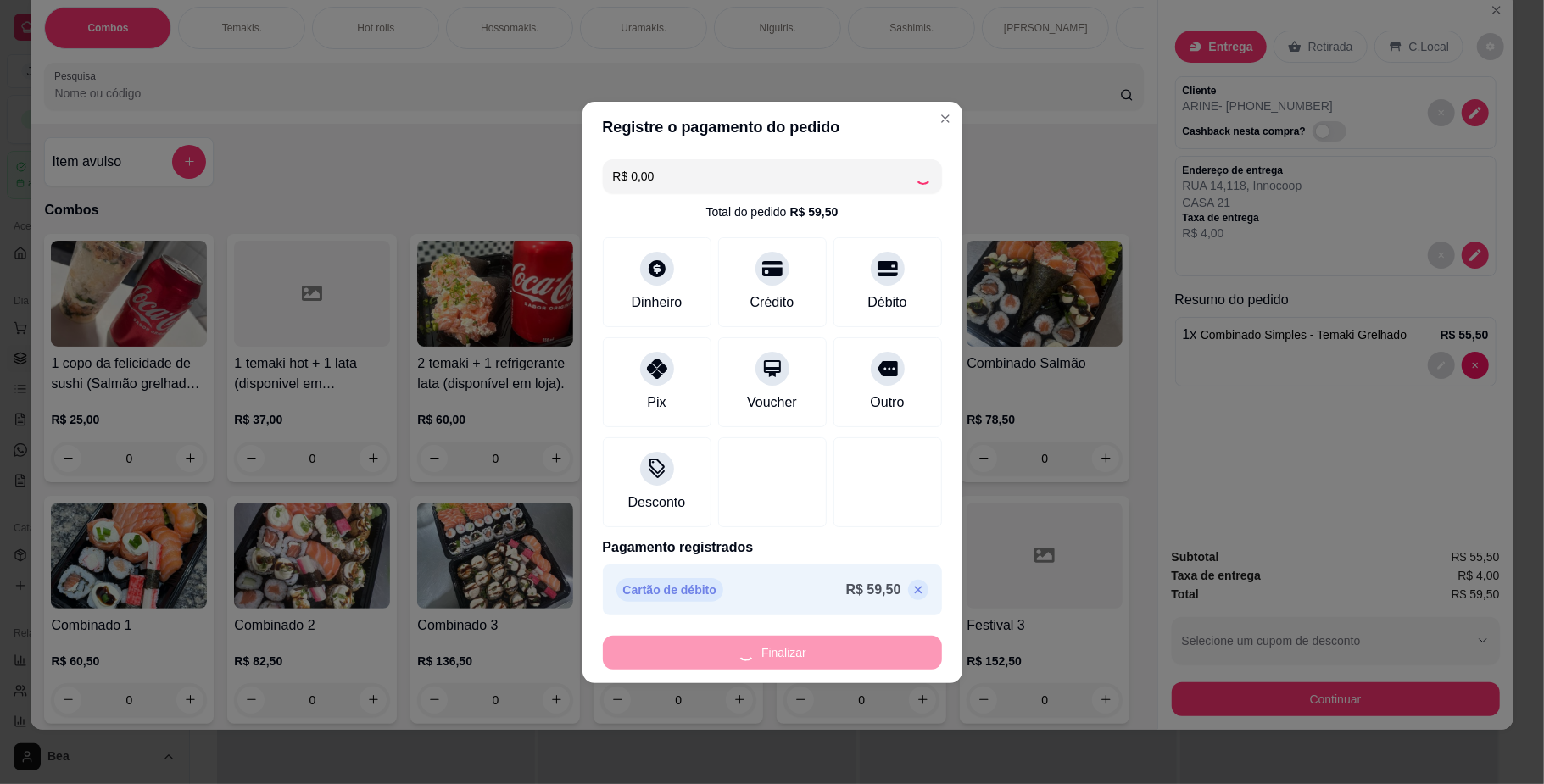
type input "0"
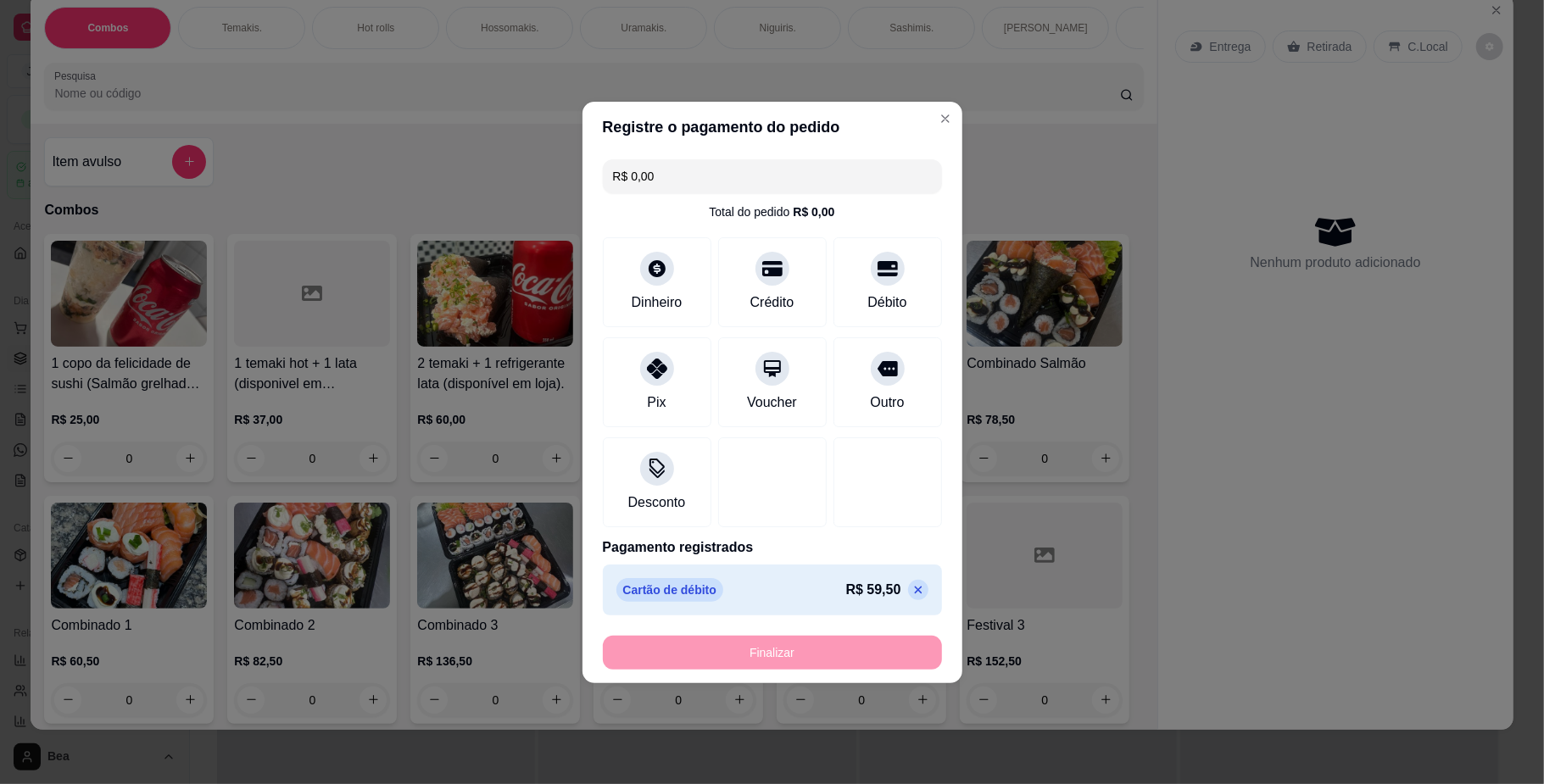
type input "-R$ 59,50"
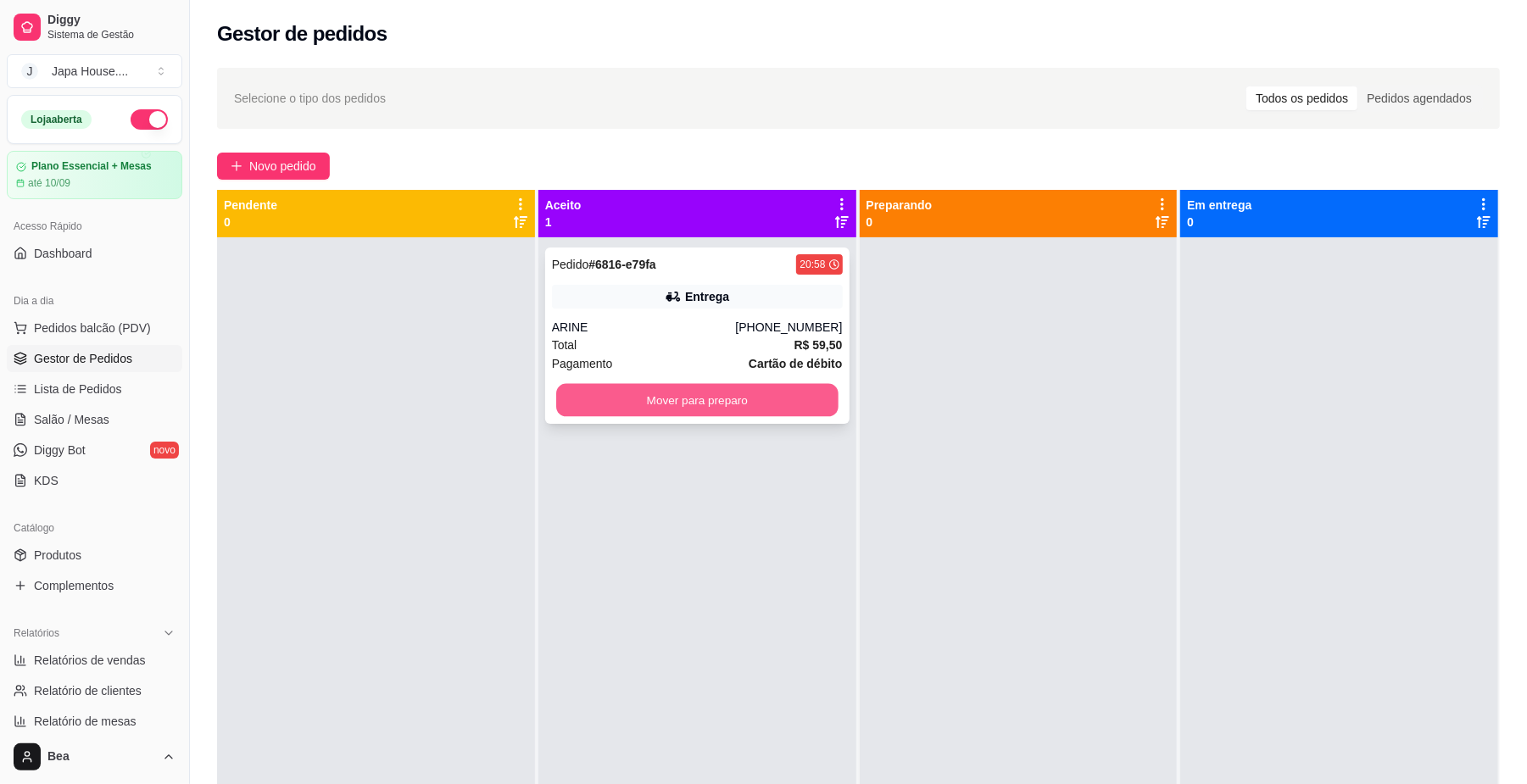
click at [754, 395] on button "Mover para preparo" at bounding box center [697, 401] width 282 height 33
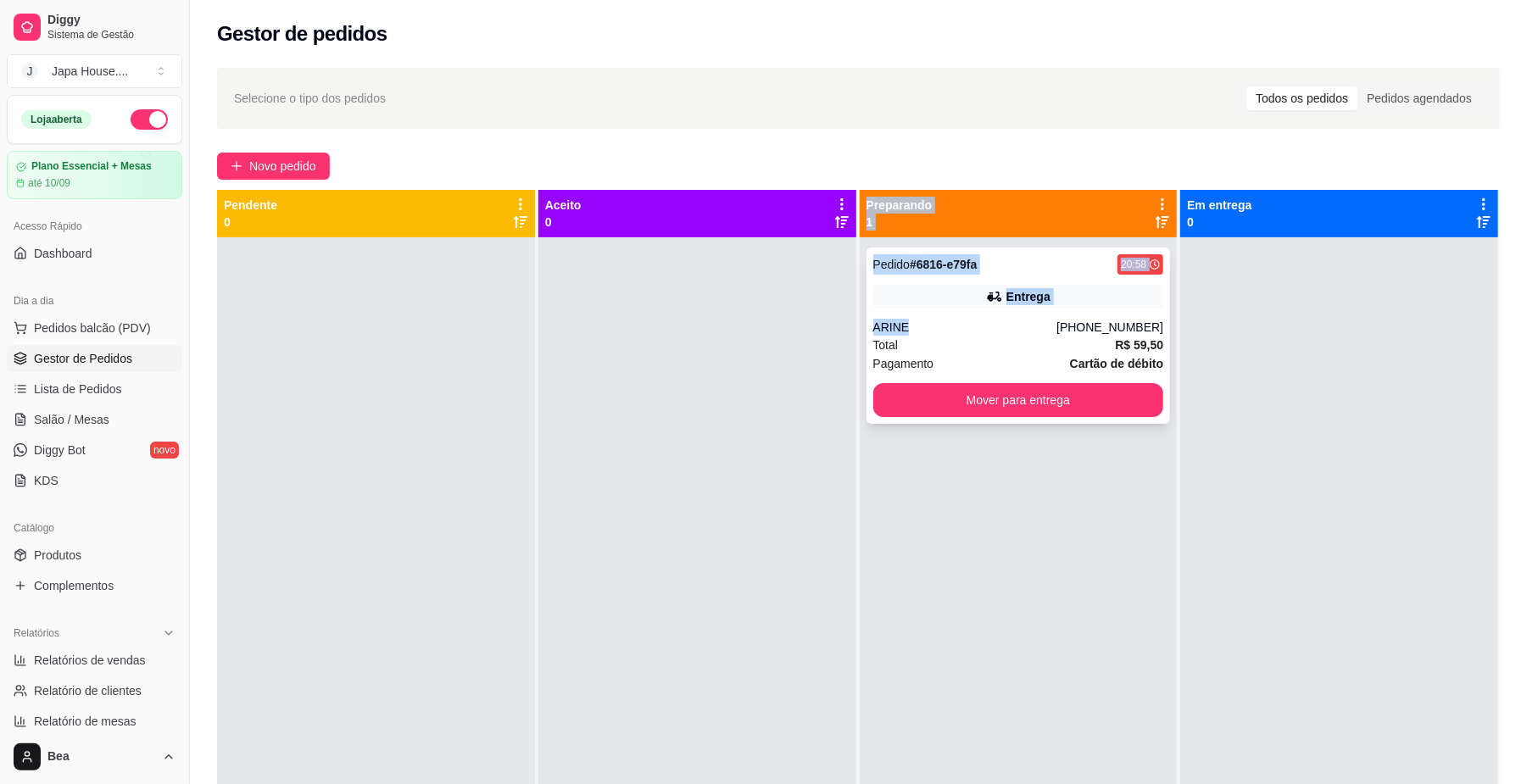
drag, startPoint x: 847, startPoint y: 611, endPoint x: 1001, endPoint y: 315, distance: 333.7
click at [1001, 315] on div "Pendente 0 Aceito 0 Preparando 1 Pedido # 6816-e79fa 20:58 Entrega ARINE [PHONE…" at bounding box center [859, 582] width 1282 height 784
click at [759, 435] on div at bounding box center [697, 629] width 318 height 784
drag, startPoint x: 759, startPoint y: 435, endPoint x: 1322, endPoint y: 394, distance: 564.5
click at [1322, 394] on div "Pendente 0 Aceito 0 Preparando 1 Pedido # 6816-e79fa 20:58 Entrega ARINE [PHONE…" at bounding box center [859, 582] width 1282 height 784
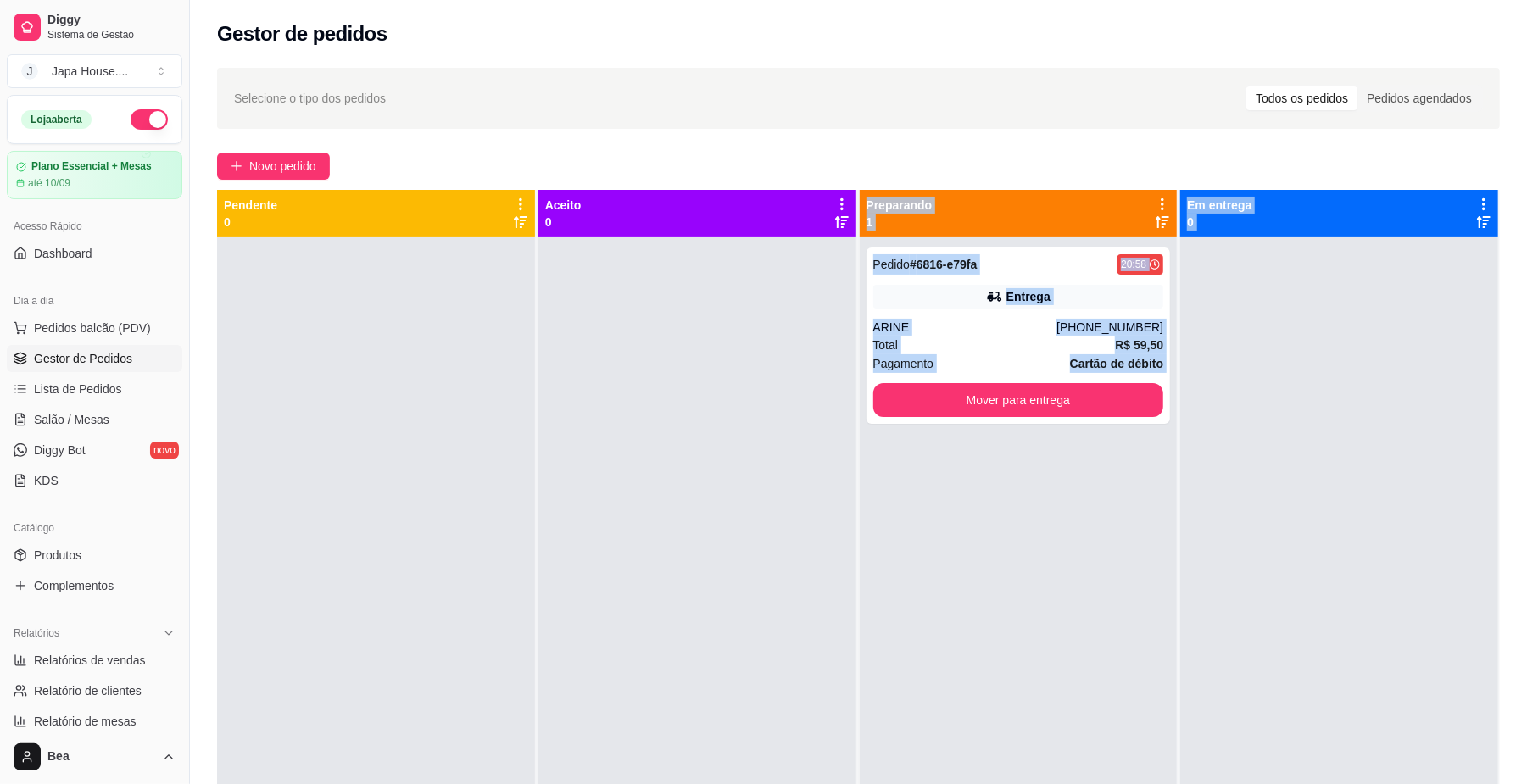
click at [1322, 394] on div at bounding box center [1339, 629] width 318 height 784
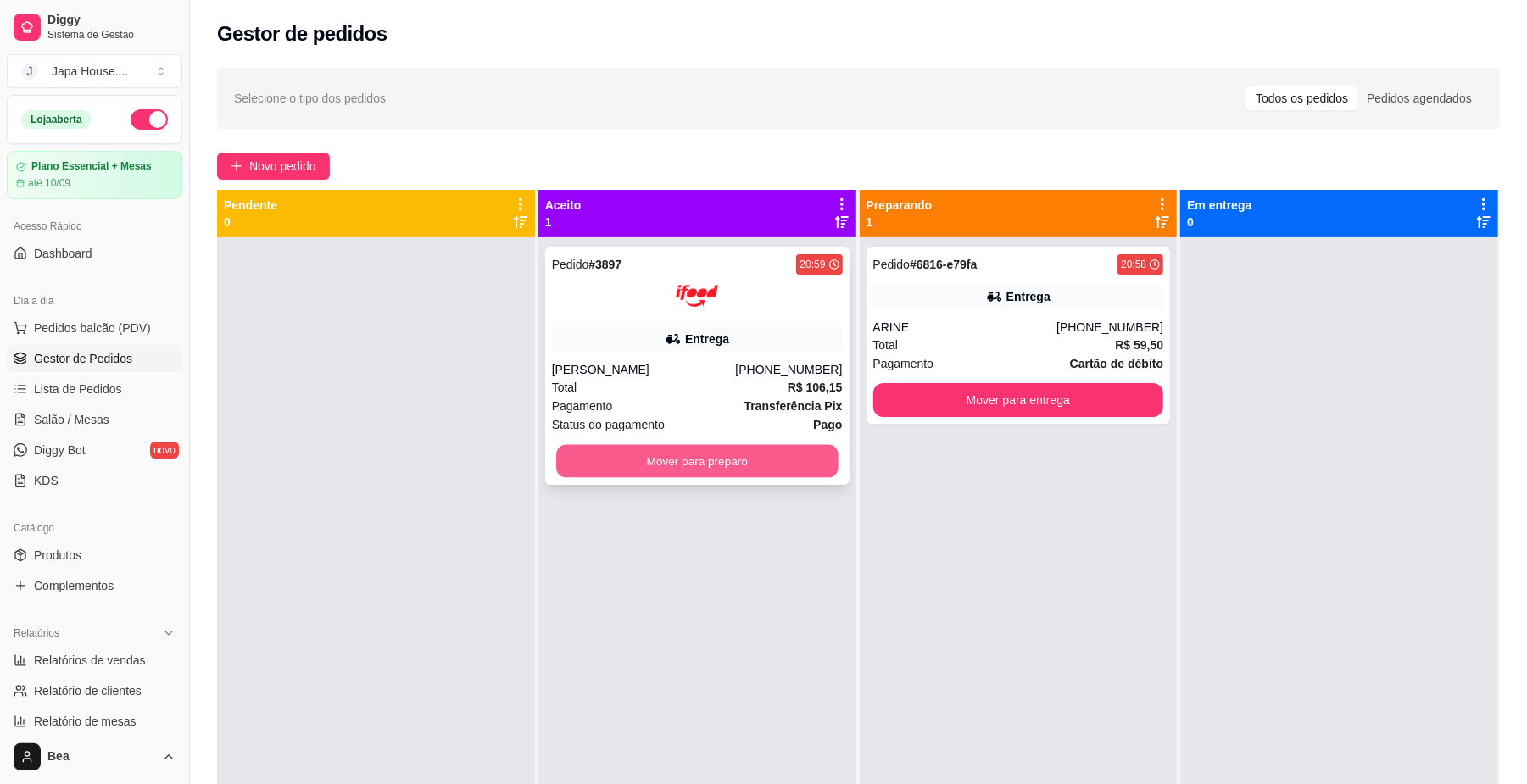
click at [781, 461] on button "Mover para preparo" at bounding box center [697, 461] width 282 height 33
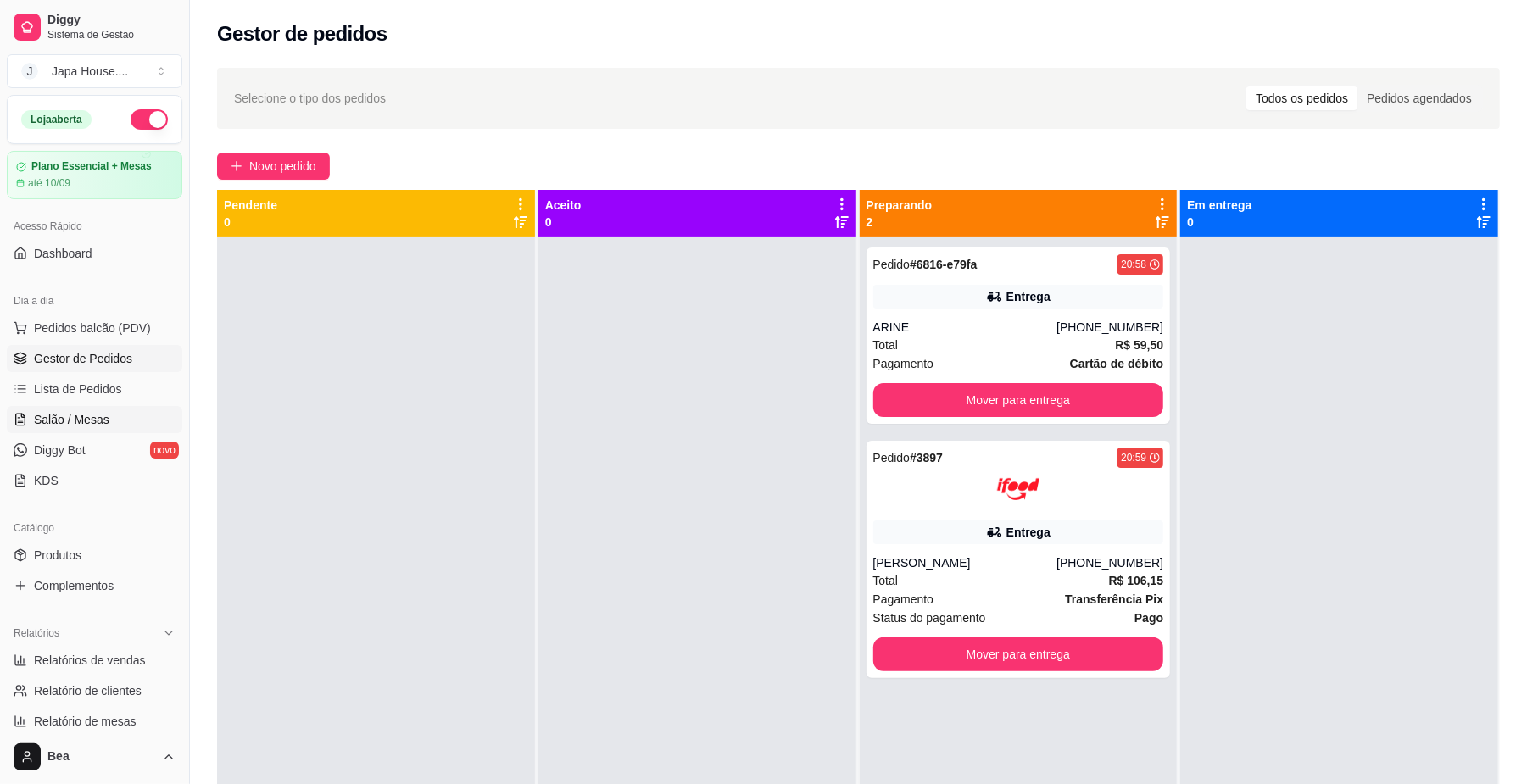
click at [121, 421] on link "Salão / Mesas" at bounding box center [94, 419] width 175 height 27
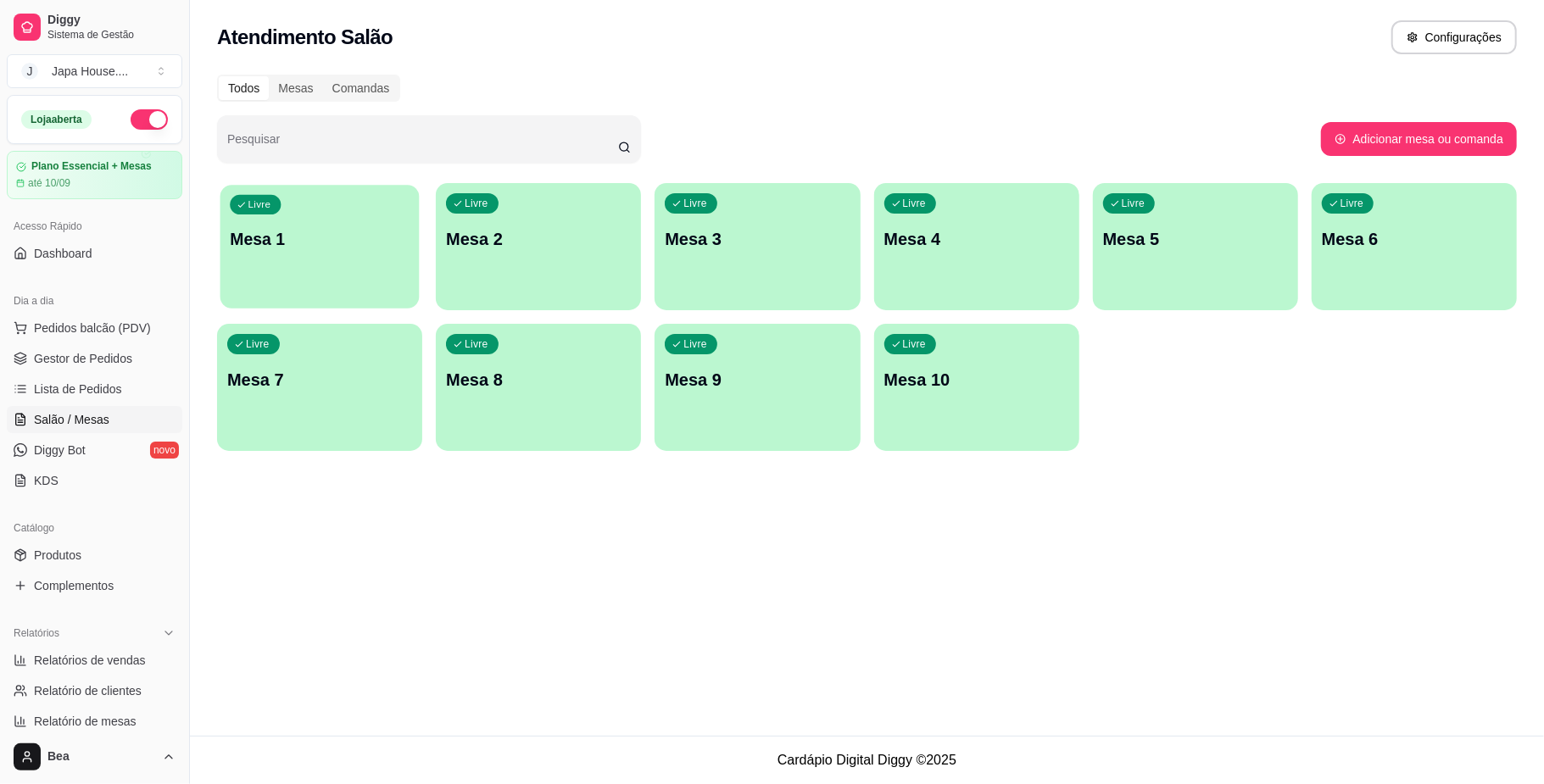
click at [324, 252] on div "Livre Mesa 1" at bounding box center [319, 236] width 200 height 104
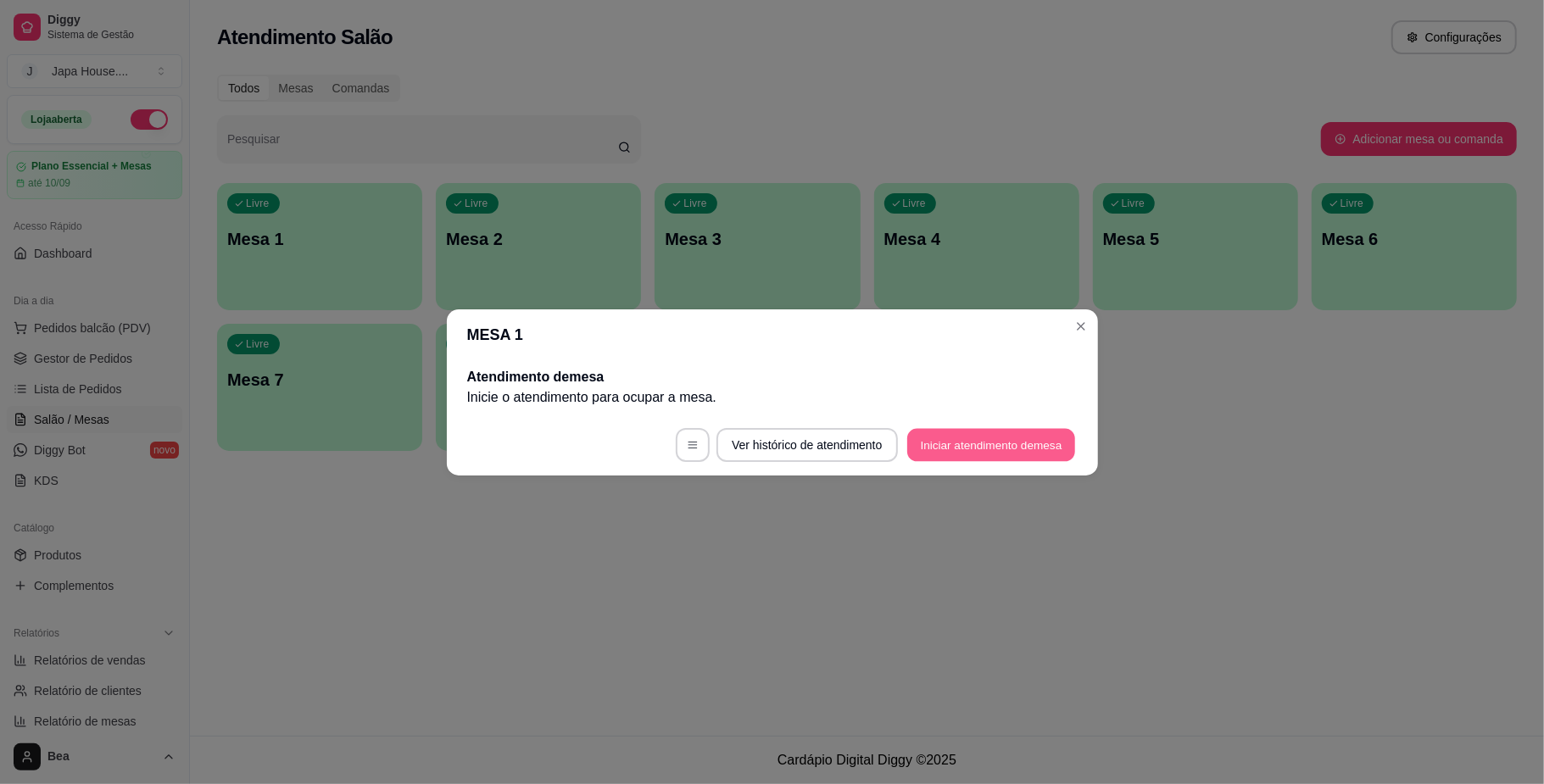
click at [939, 445] on button "Iniciar atendimento de mesa" at bounding box center [992, 444] width 168 height 33
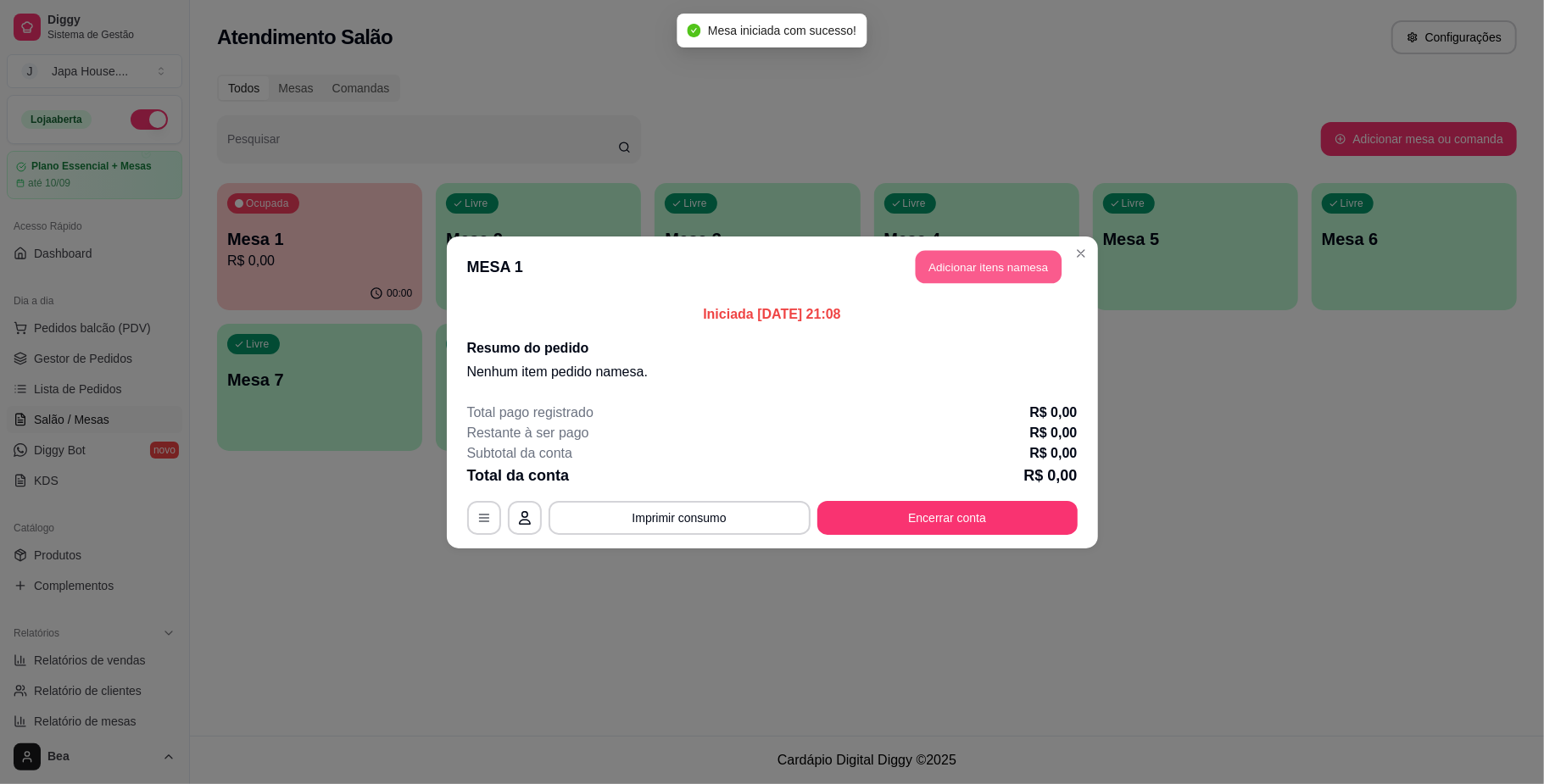
click at [950, 263] on button "Adicionar itens na mesa" at bounding box center [989, 266] width 146 height 33
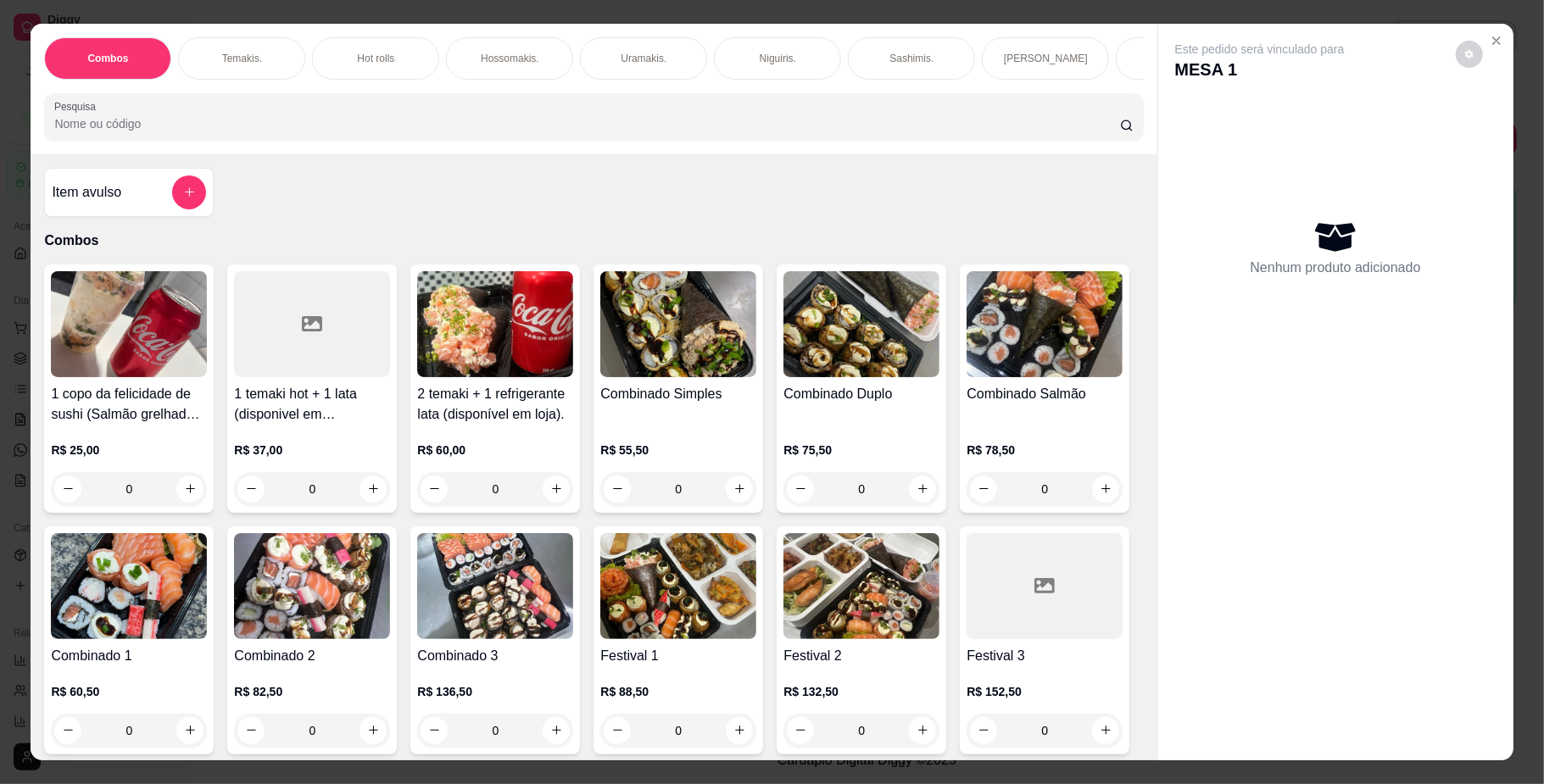
click at [573, 627] on img at bounding box center [495, 586] width 156 height 106
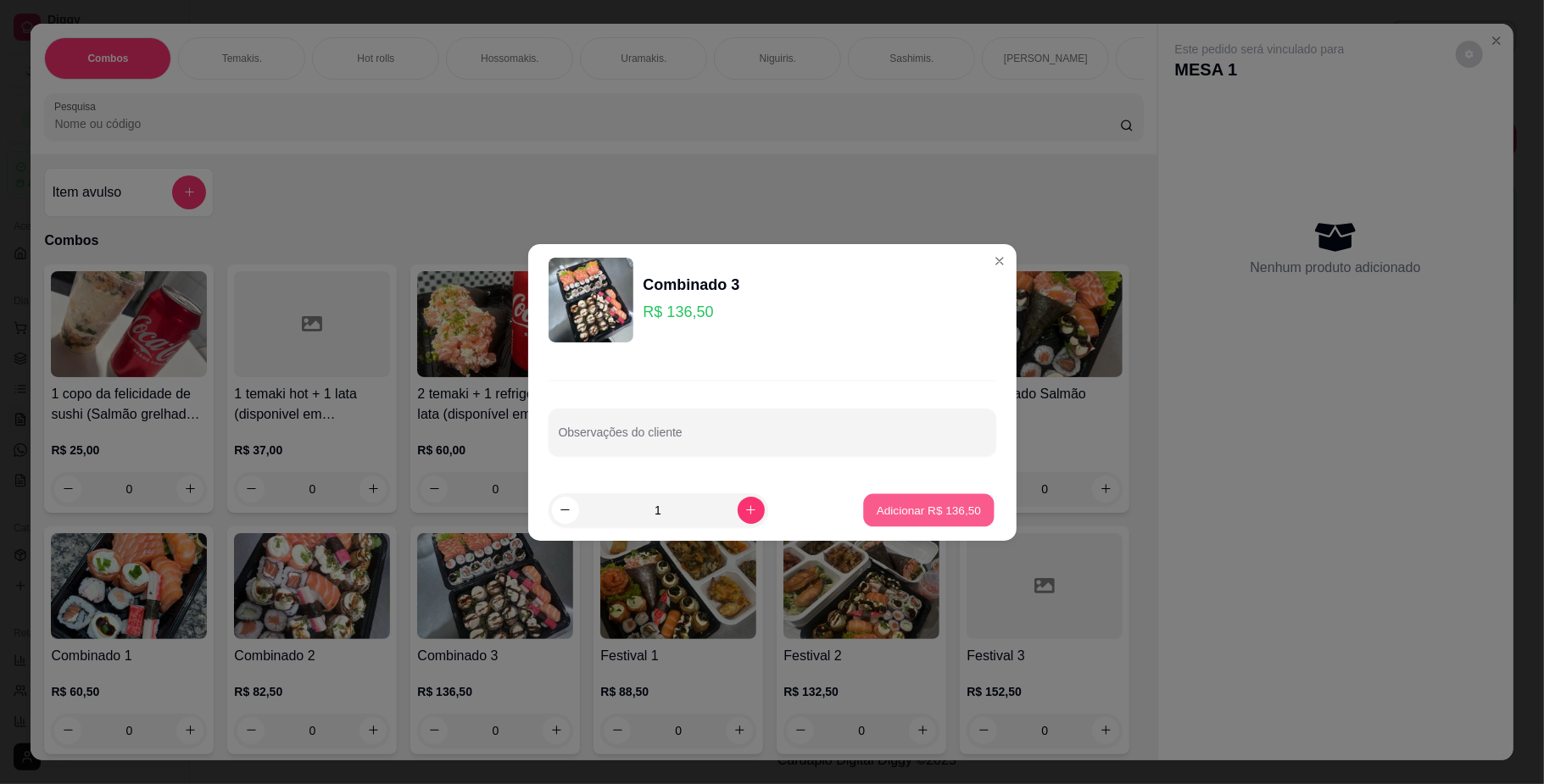
click at [894, 503] on p "Adicionar R$ 136,50" at bounding box center [929, 509] width 104 height 16
type input "1"
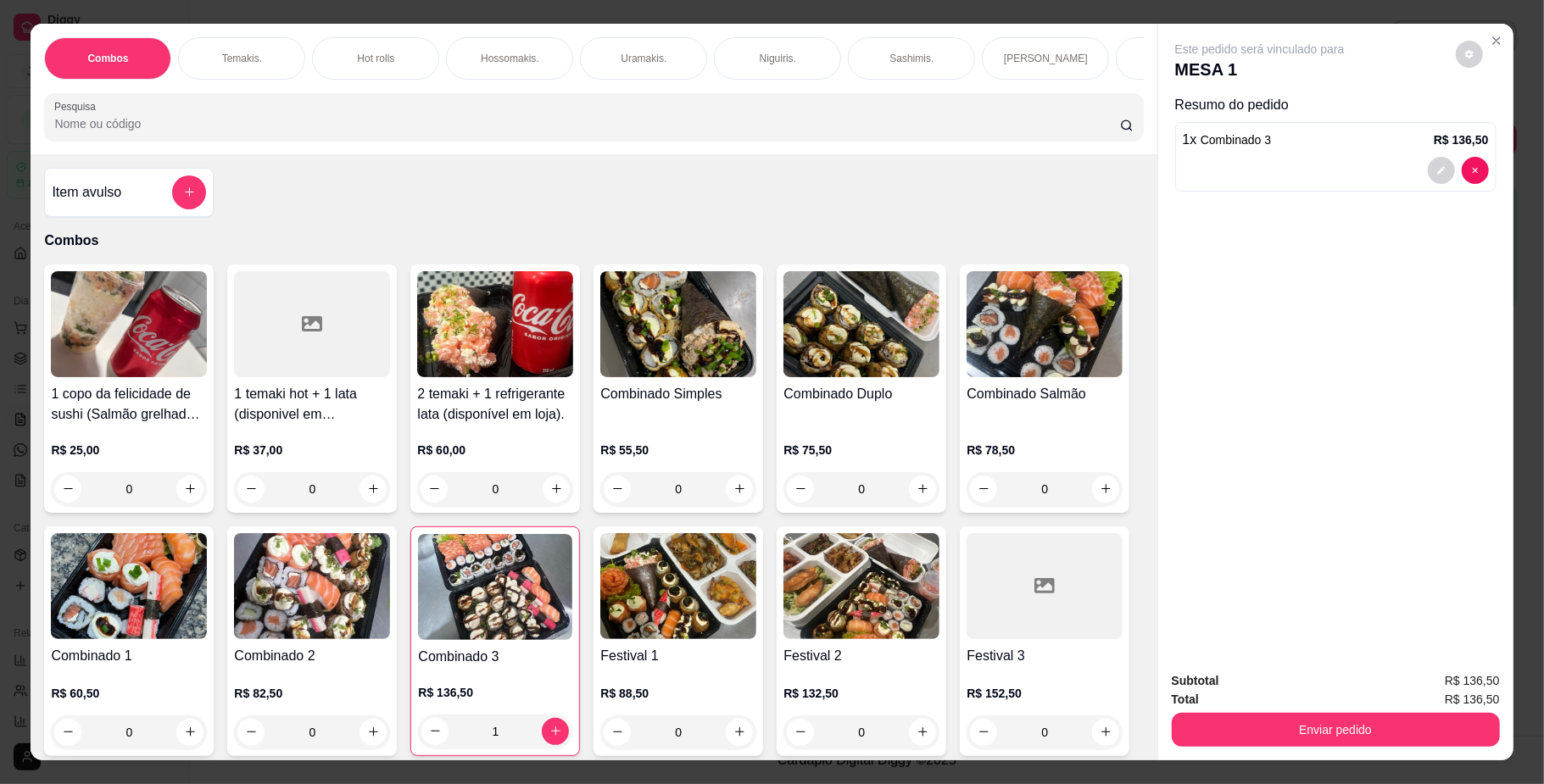
click at [1029, 44] on div "[PERSON_NAME]" at bounding box center [1046, 59] width 128 height 43
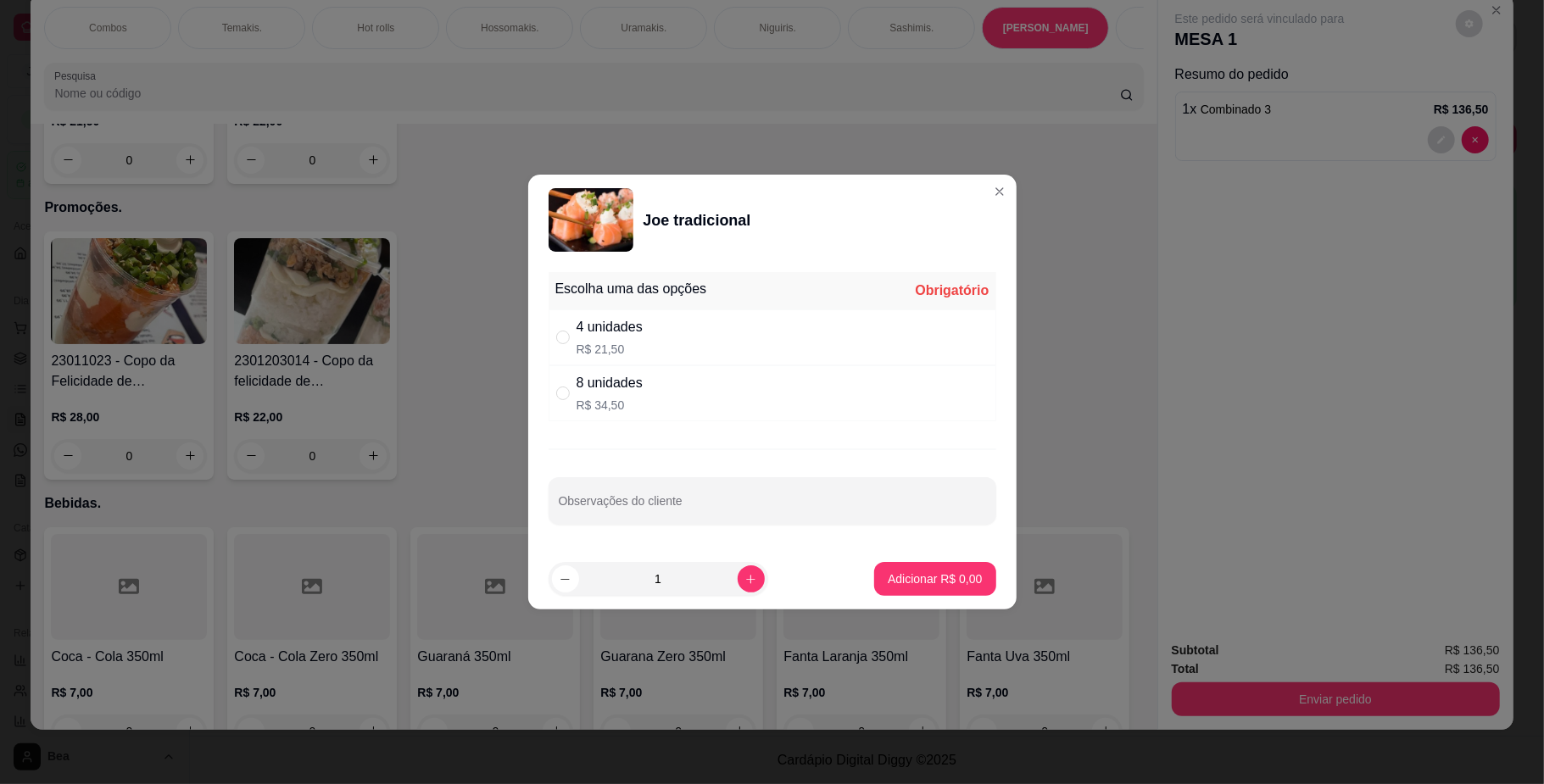
click at [631, 327] on div "4 unidades" at bounding box center [609, 327] width 66 height 21
radio input "true"
click at [915, 580] on p "Adicionar R$ 21,50" at bounding box center [932, 579] width 101 height 17
type input "1"
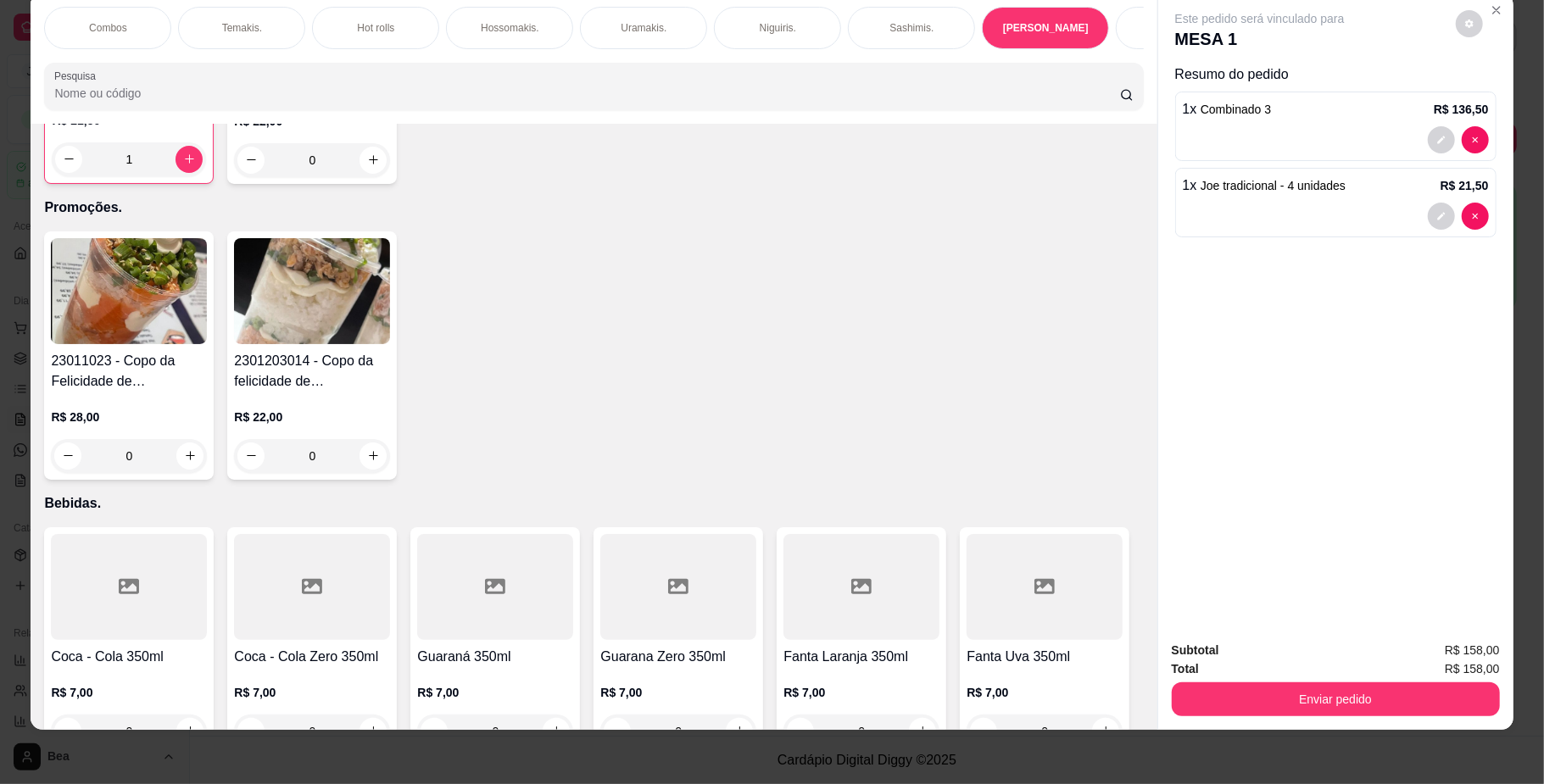
scroll to position [0, 962]
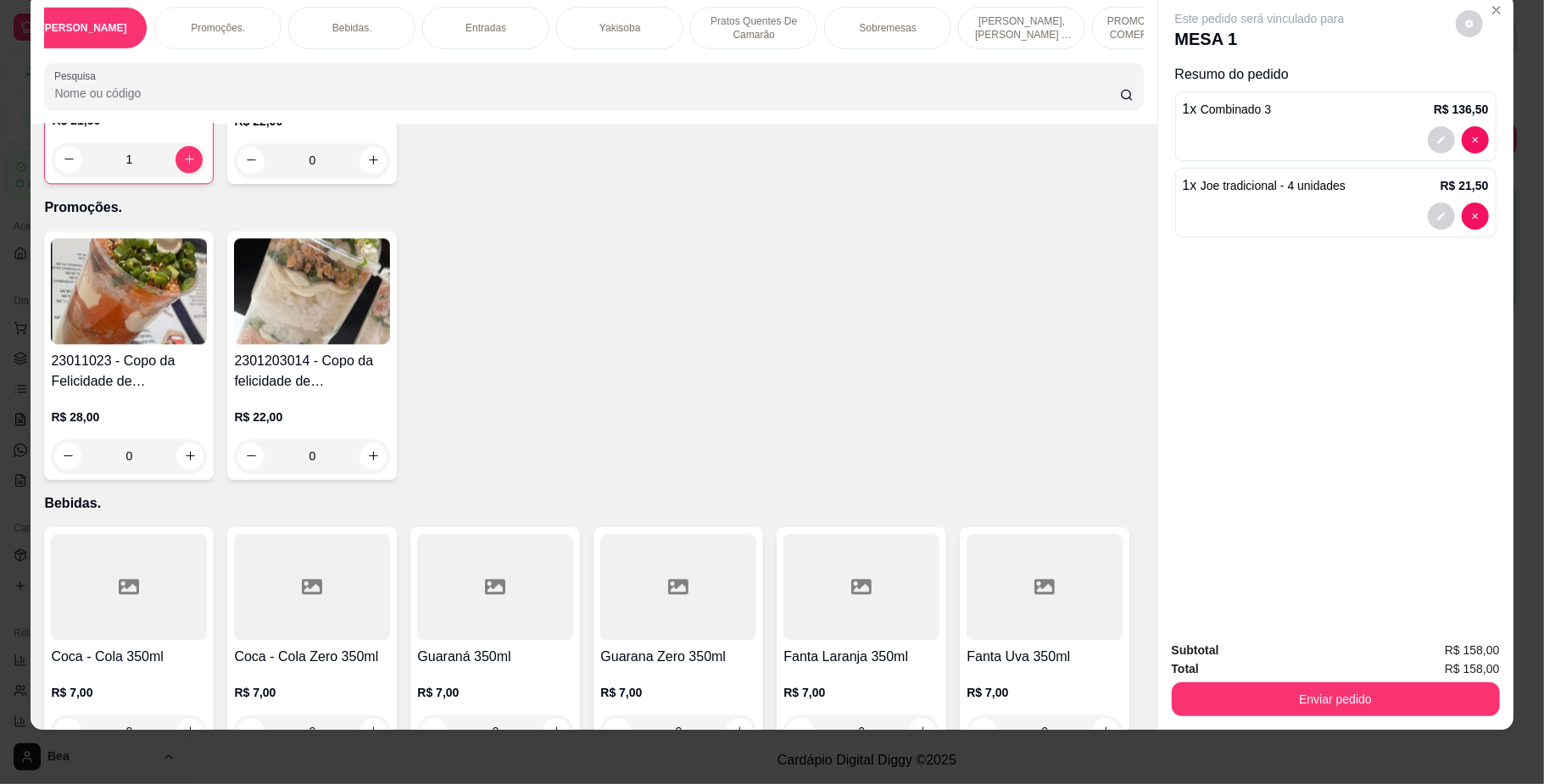
click at [337, 25] on p "Bebidas." at bounding box center [352, 28] width 40 height 14
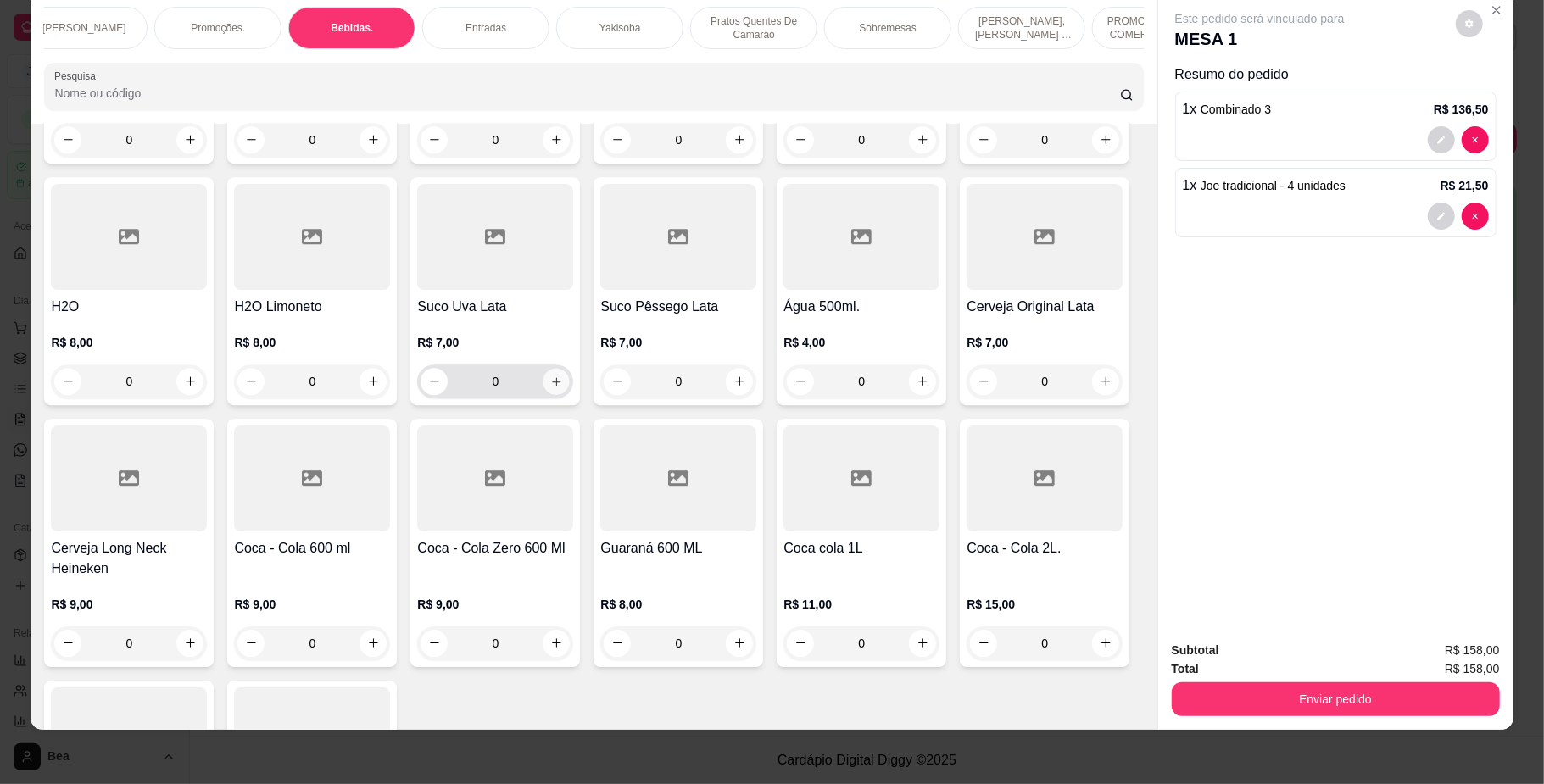
click at [563, 388] on icon "increase-product-quantity" at bounding box center [557, 381] width 13 height 13
type input "1"
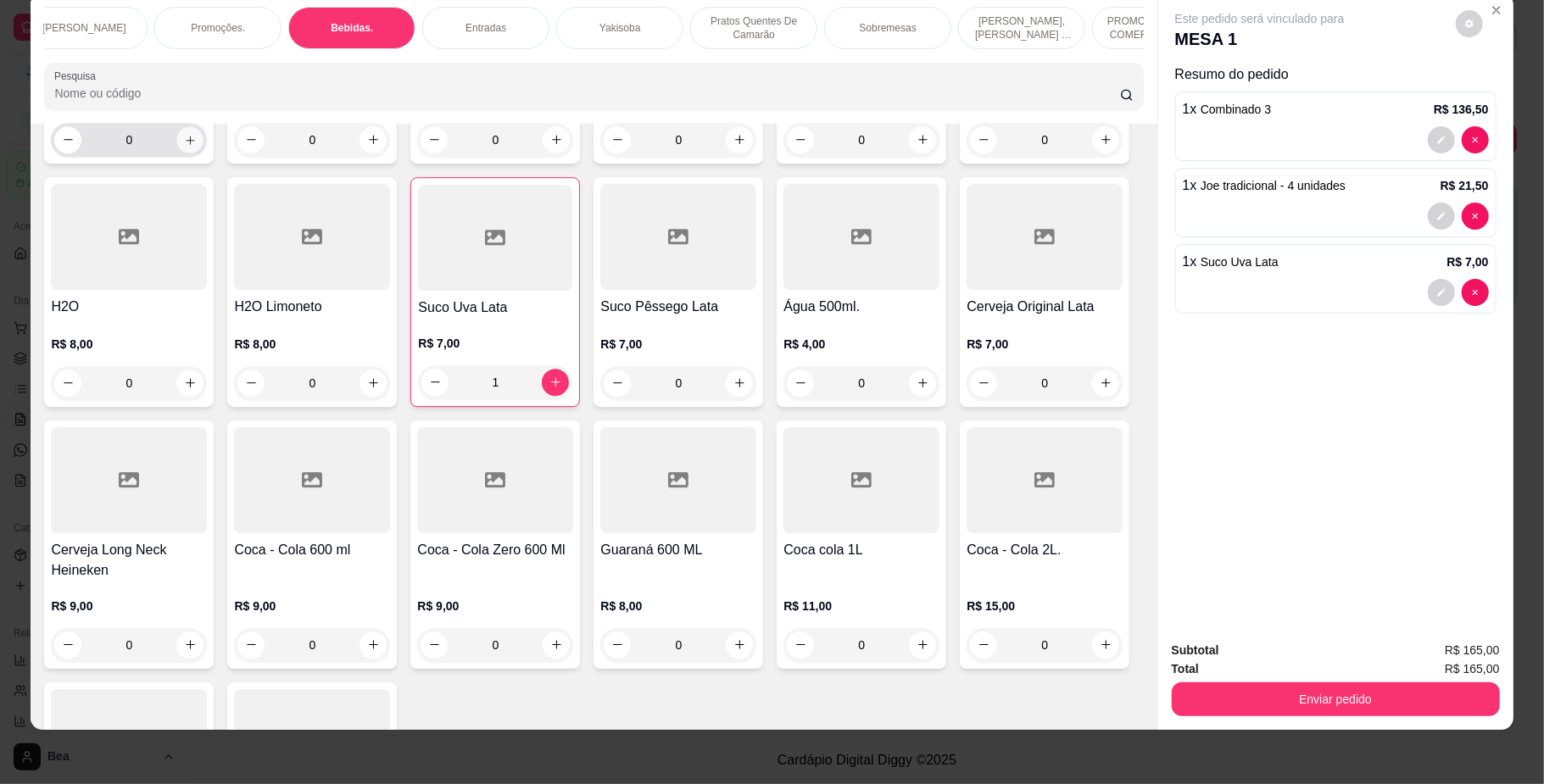
click at [178, 152] on button "increase-product-quantity" at bounding box center [190, 140] width 27 height 27
click at [184, 146] on icon "increase-product-quantity" at bounding box center [190, 139] width 13 height 13
type input "1"
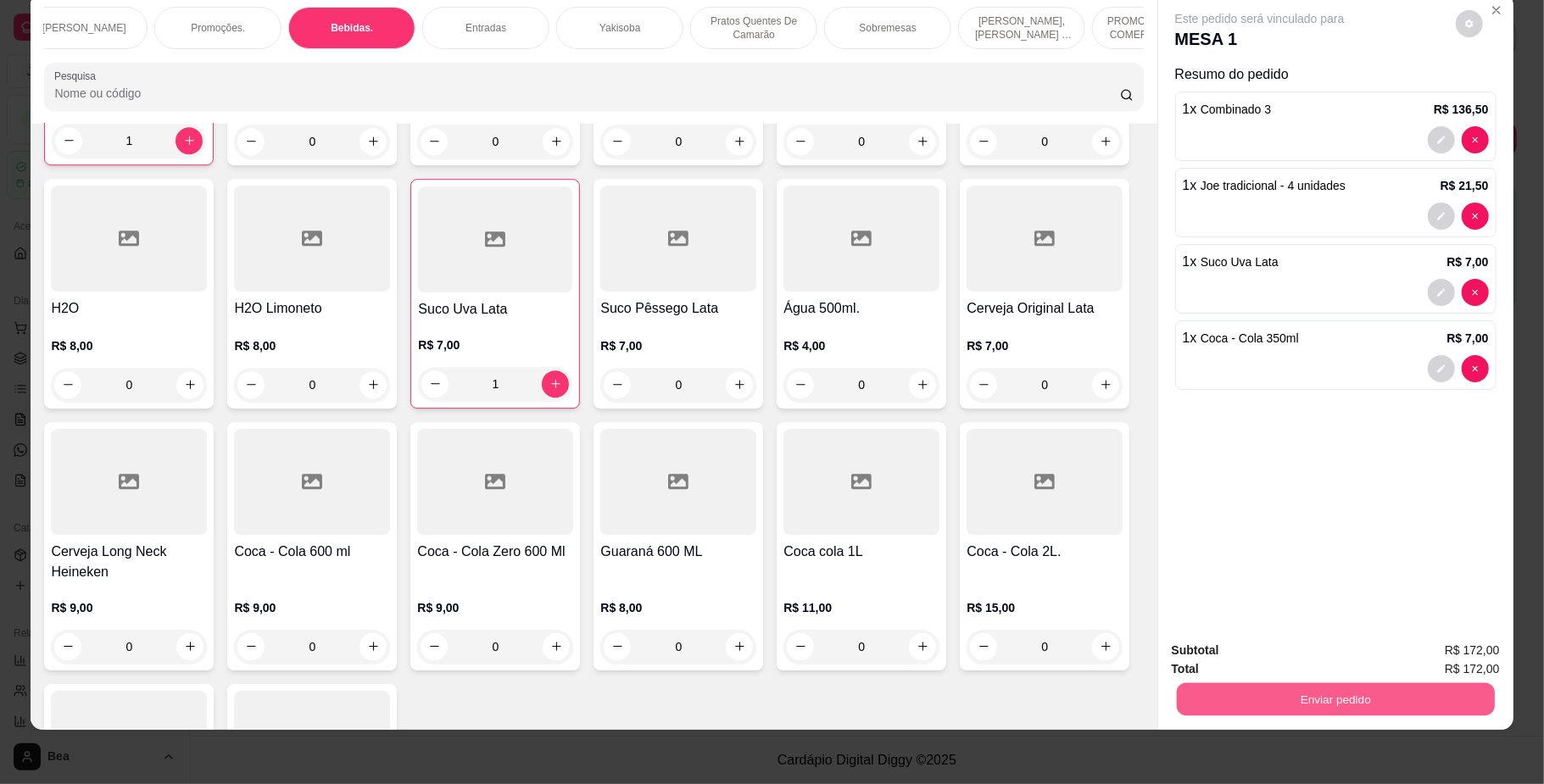
click at [1233, 700] on button "Enviar pedido" at bounding box center [1335, 699] width 318 height 33
click at [1249, 658] on button "Não registrar e enviar pedido" at bounding box center [1278, 658] width 171 height 32
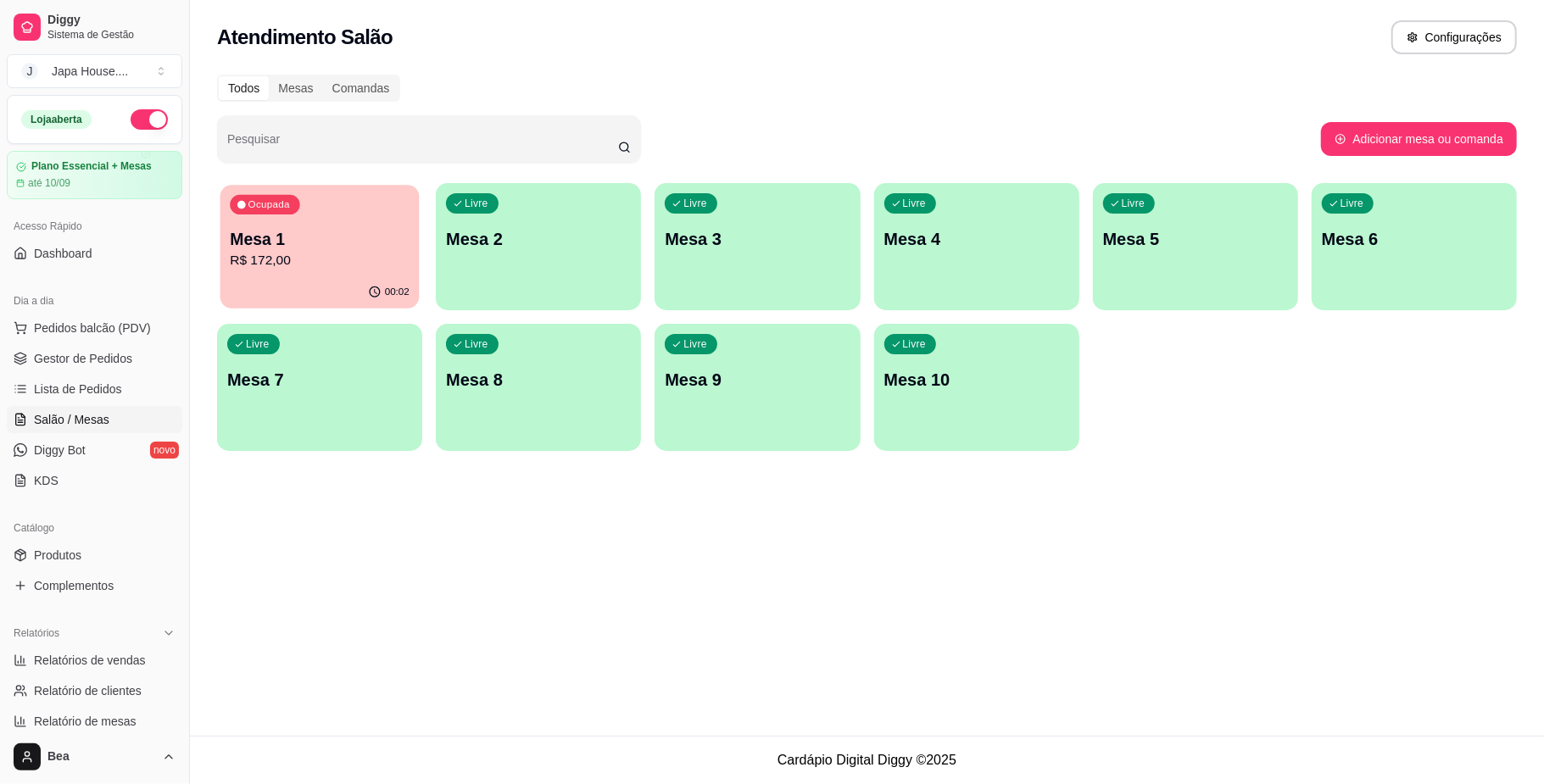
click at [294, 221] on div "Ocupada Mesa 1 R$ 172,00" at bounding box center [319, 230] width 200 height 92
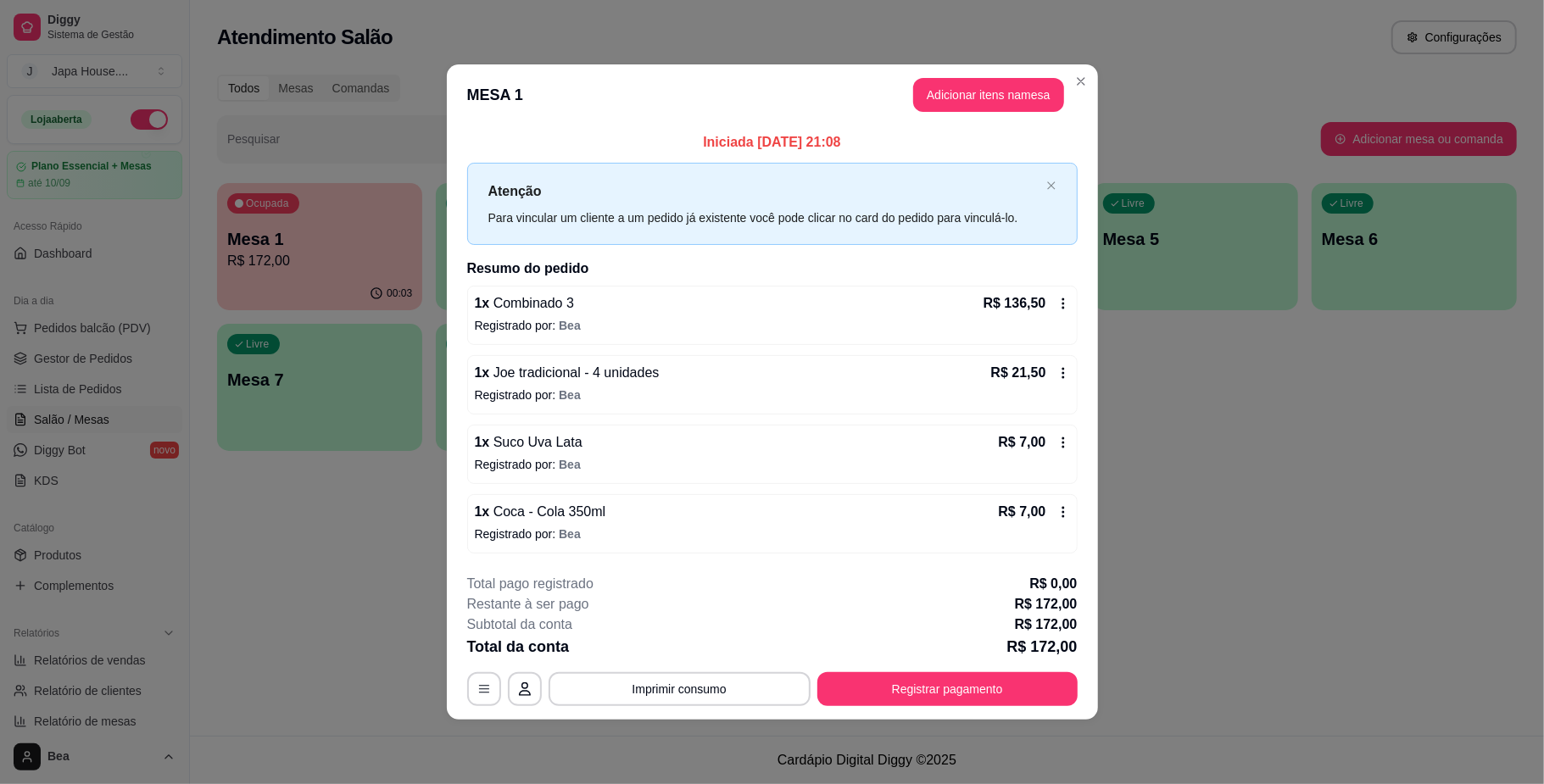
click at [1064, 516] on icon at bounding box center [1064, 512] width 14 height 14
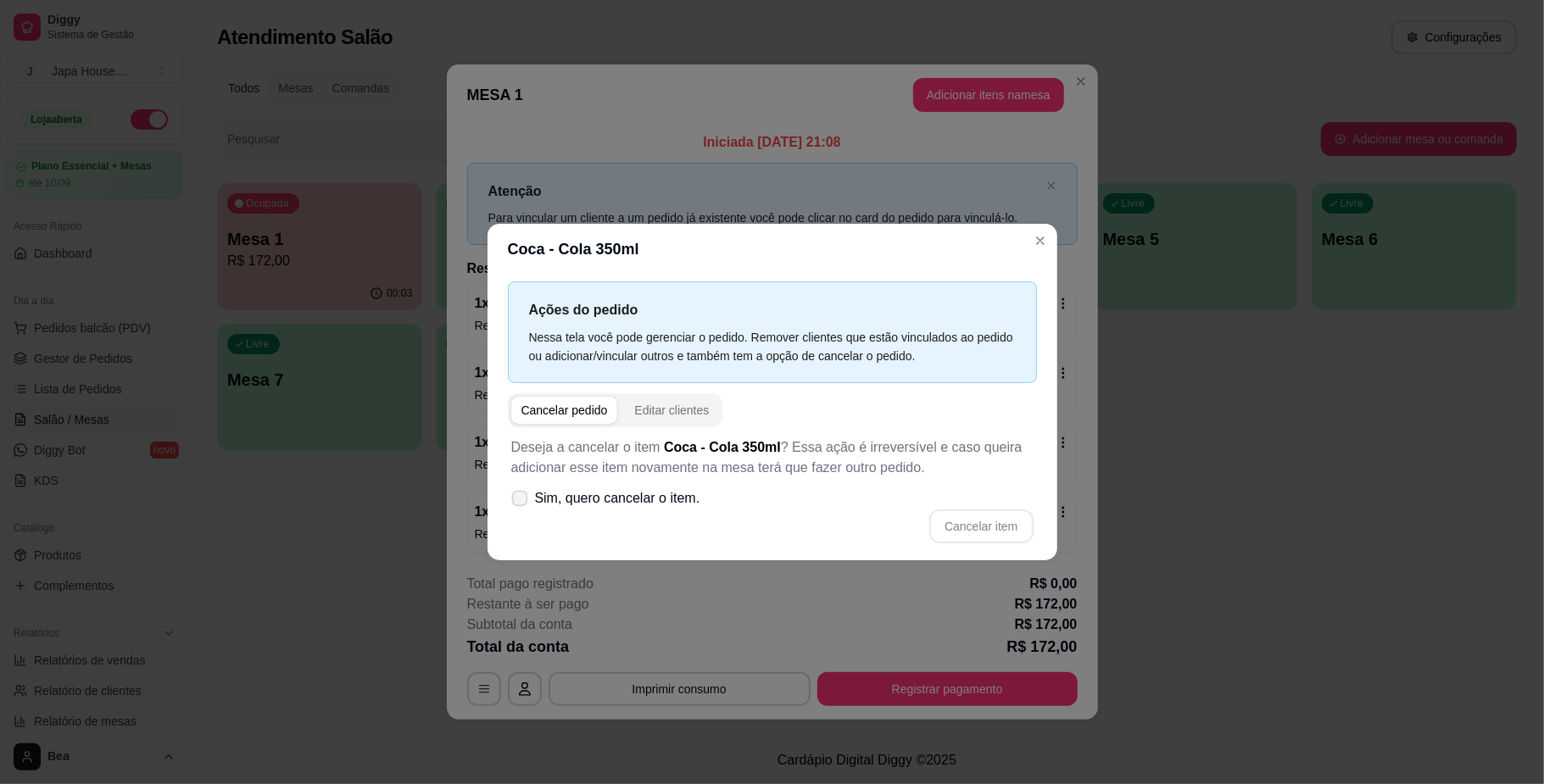
click at [530, 491] on label "Sim, quero cancelar o item." at bounding box center [605, 499] width 203 height 34
click at [522, 501] on input "Sim, quero cancelar o item." at bounding box center [516, 506] width 11 height 11
checkbox input "true"
click at [1012, 514] on button "Cancelar item" at bounding box center [981, 526] width 101 height 33
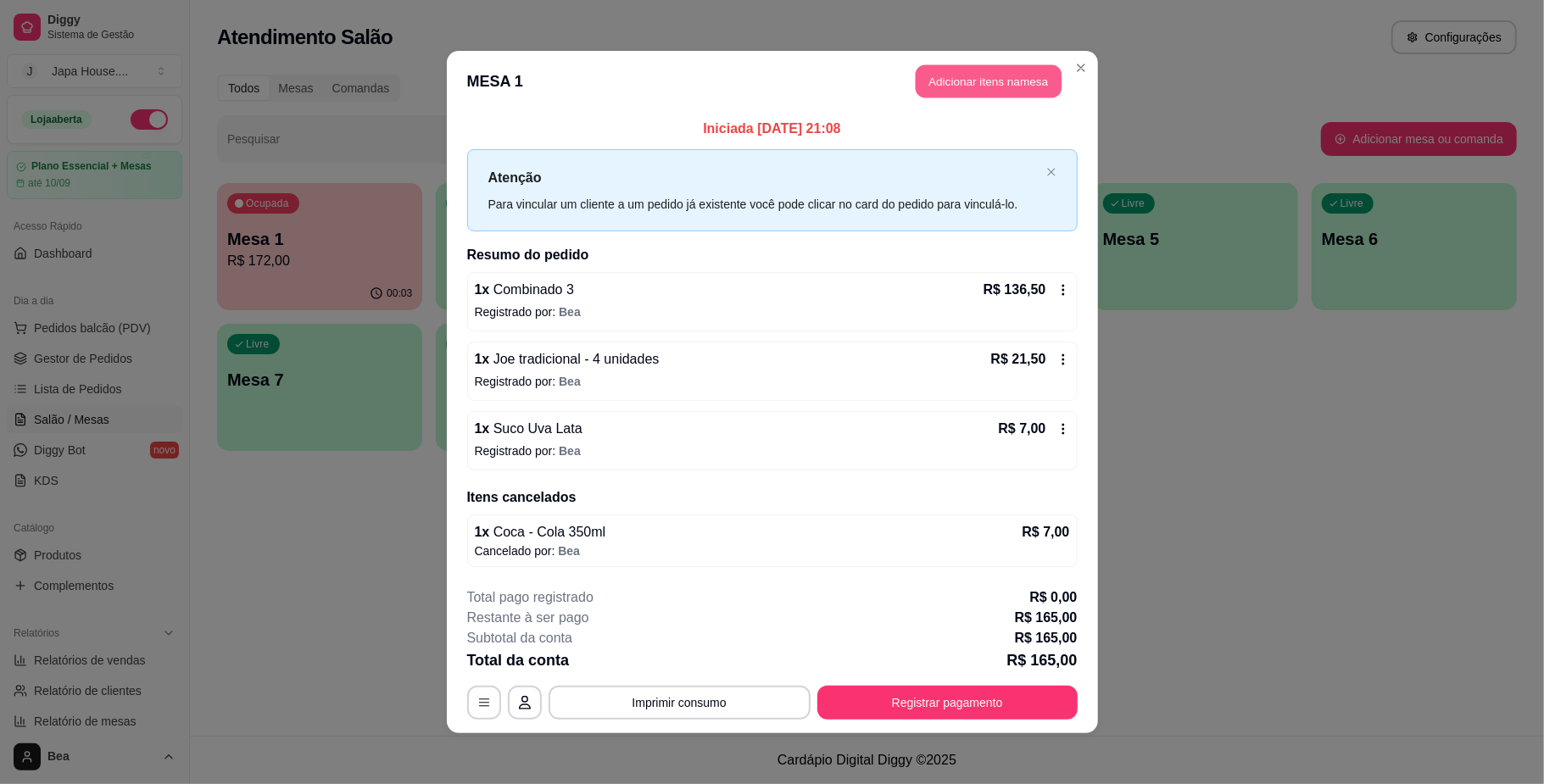
click at [972, 90] on button "Adicionar itens na mesa" at bounding box center [989, 81] width 146 height 33
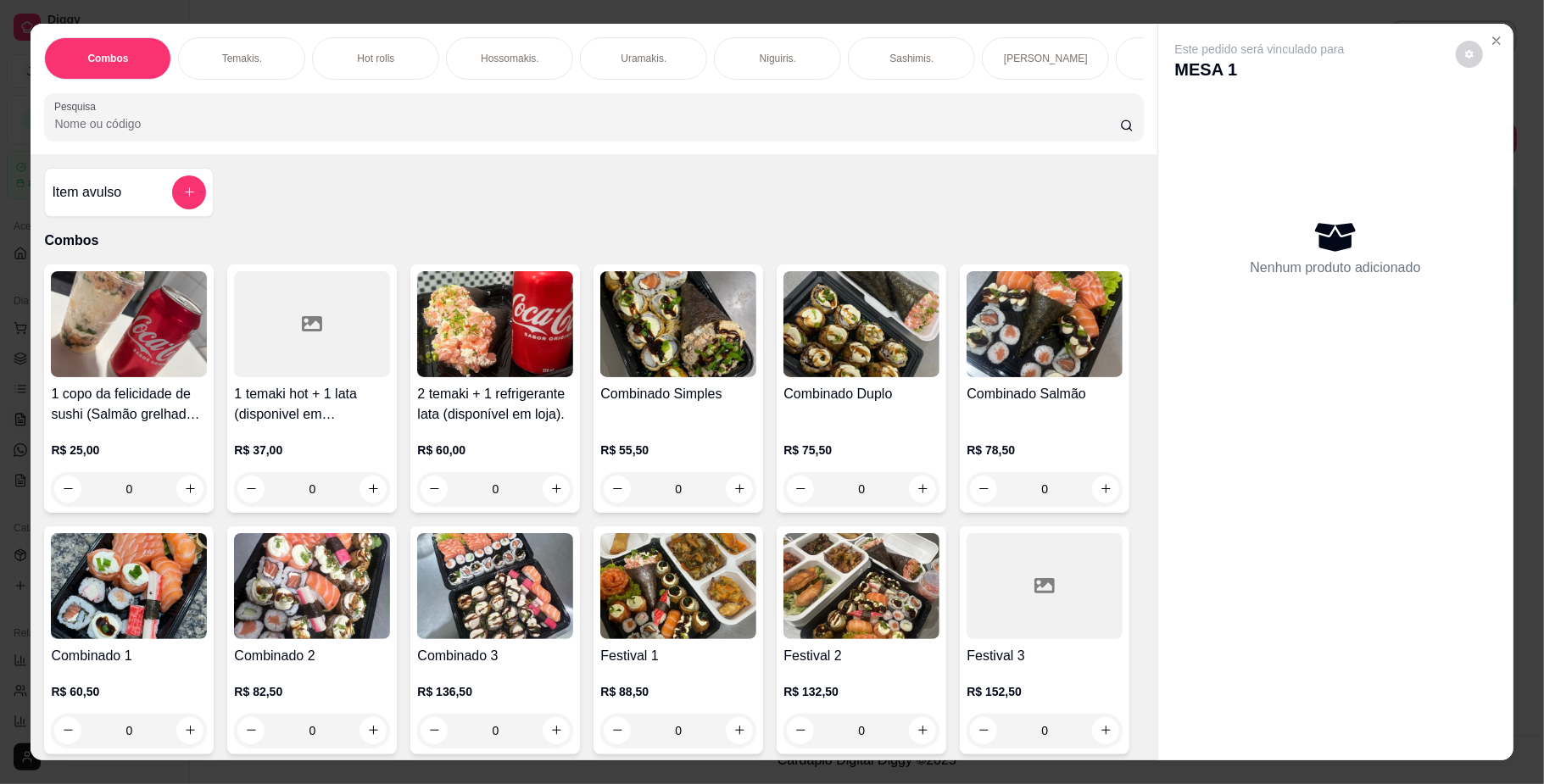
click at [265, 65] on div "Temakis." at bounding box center [241, 59] width 128 height 43
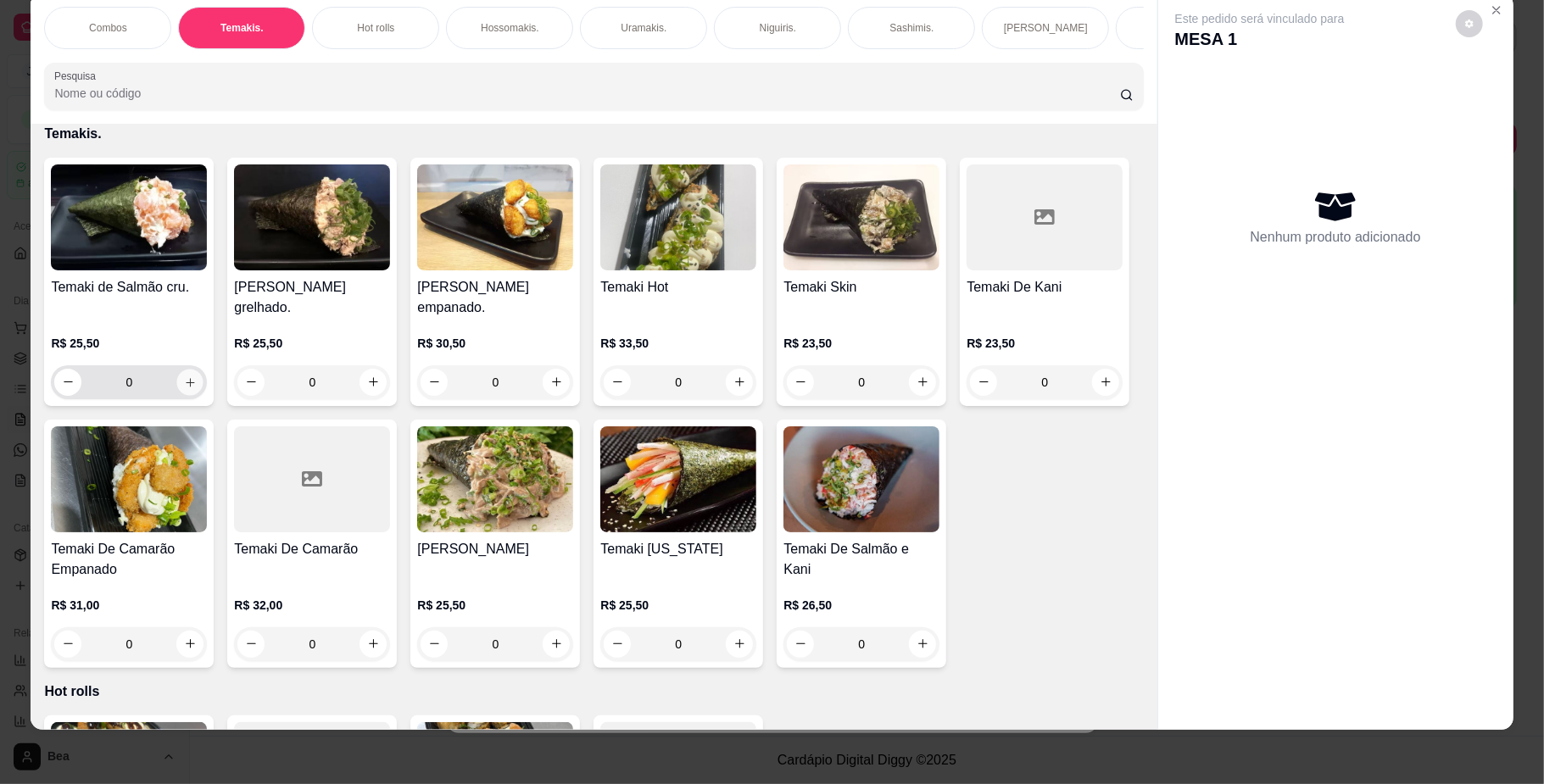
click at [184, 389] on icon "increase-product-quantity" at bounding box center [190, 382] width 13 height 13
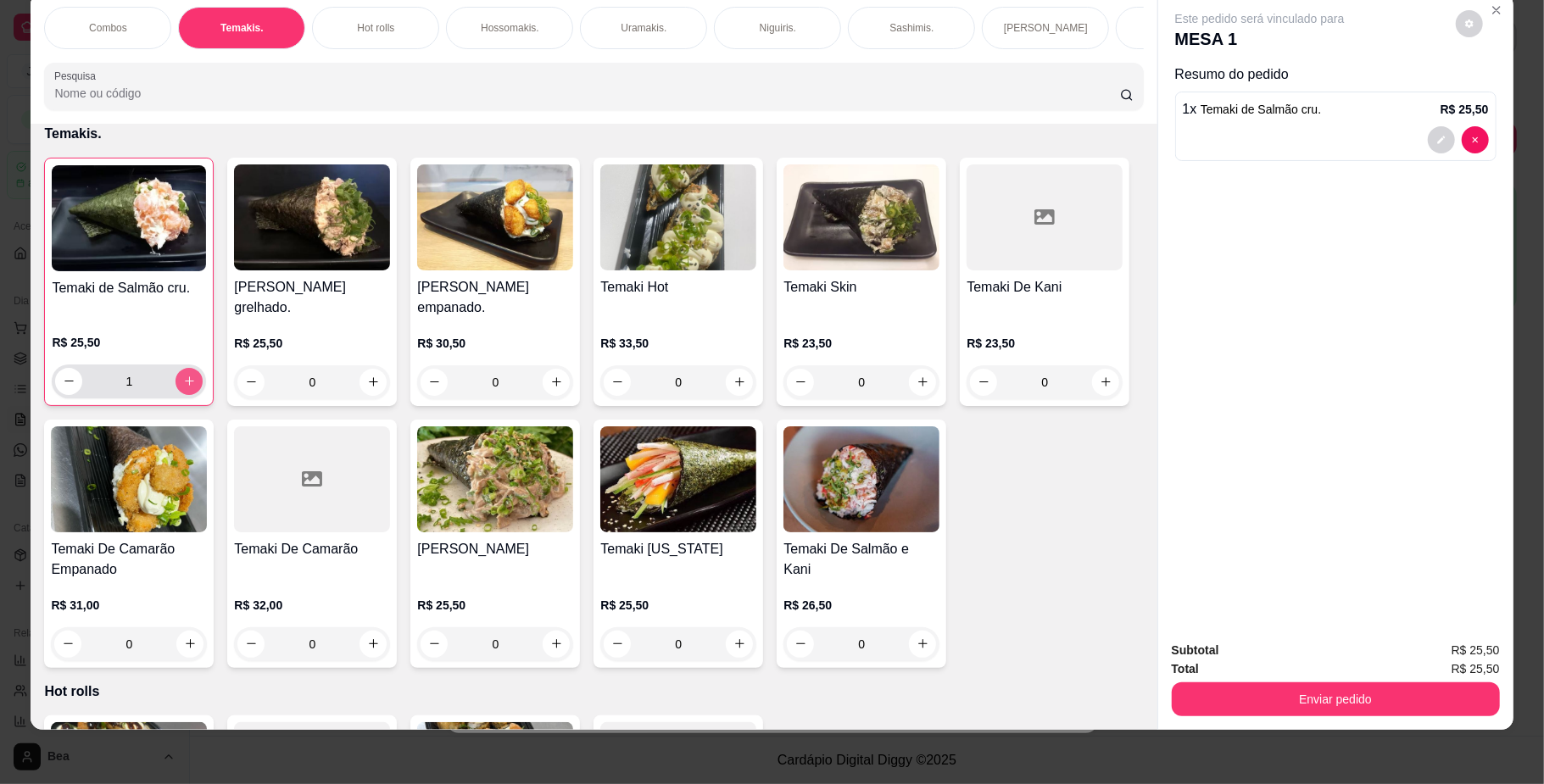
click at [183, 388] on icon "increase-product-quantity" at bounding box center [189, 381] width 13 height 13
type input "2"
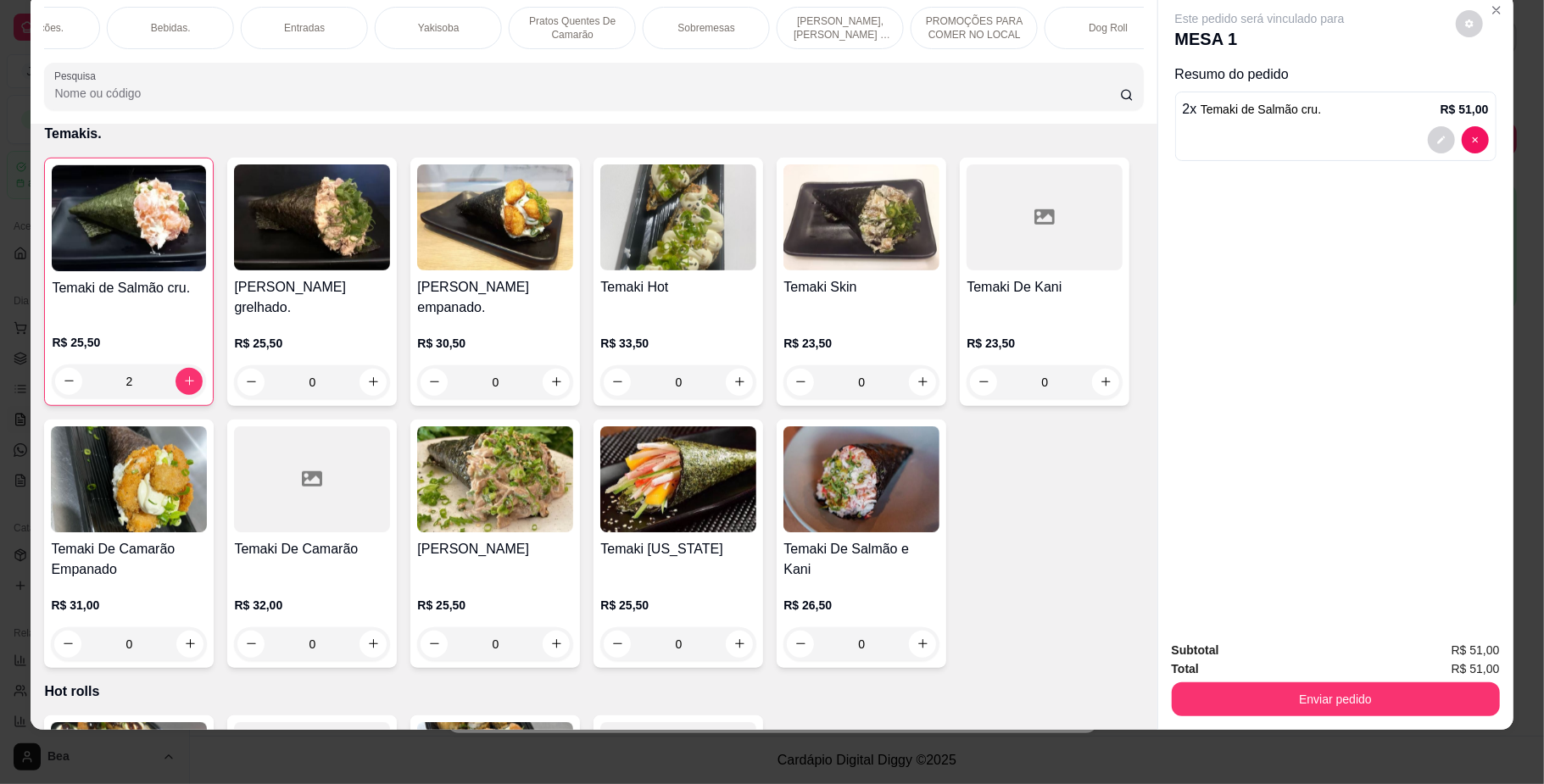
scroll to position [0, 1171]
click at [158, 25] on div "Bebidas." at bounding box center [142, 28] width 128 height 43
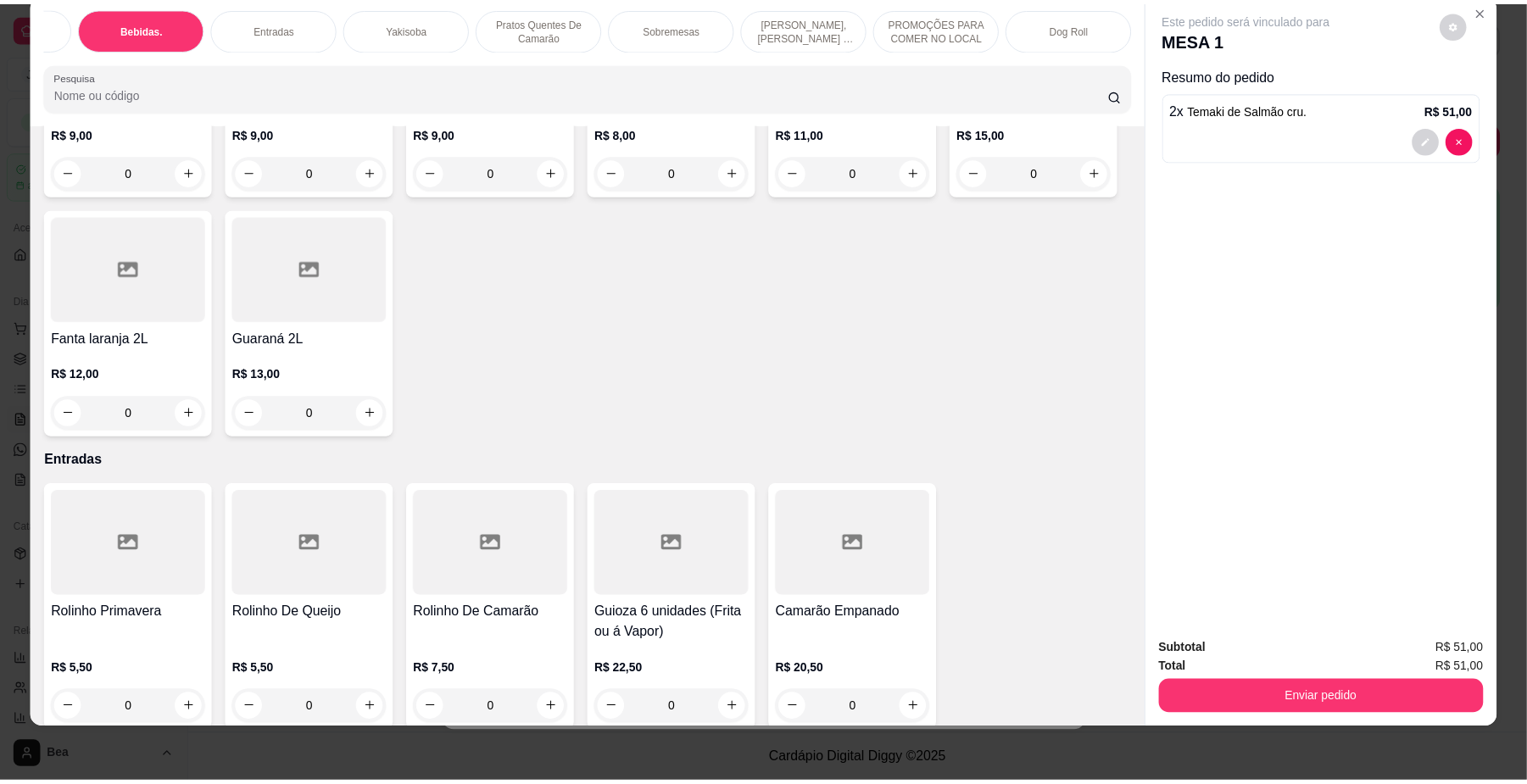
scroll to position [4172, 0]
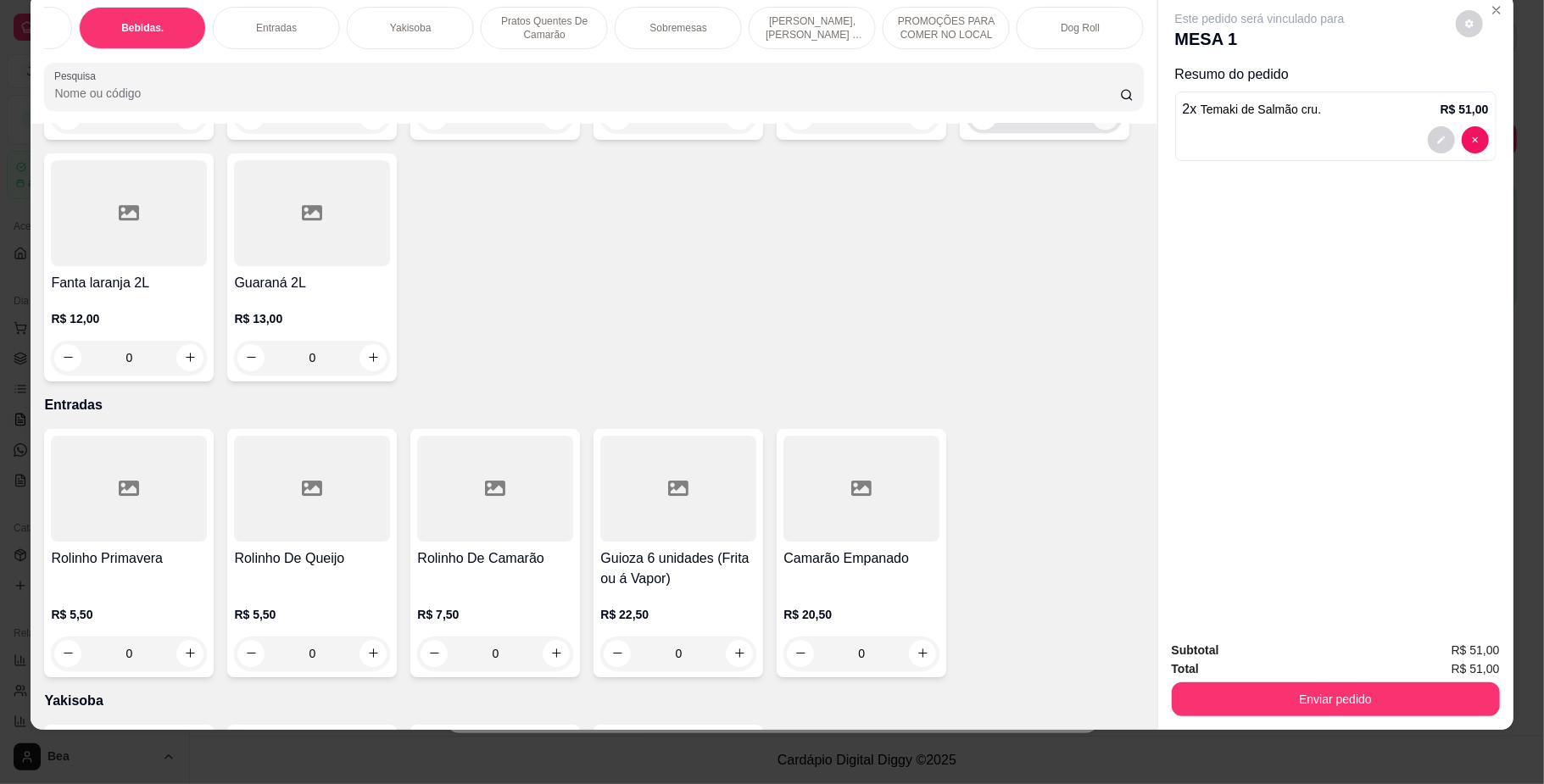
click at [1100, 122] on icon "increase-product-quantity" at bounding box center [1106, 116] width 13 height 13
type input "1"
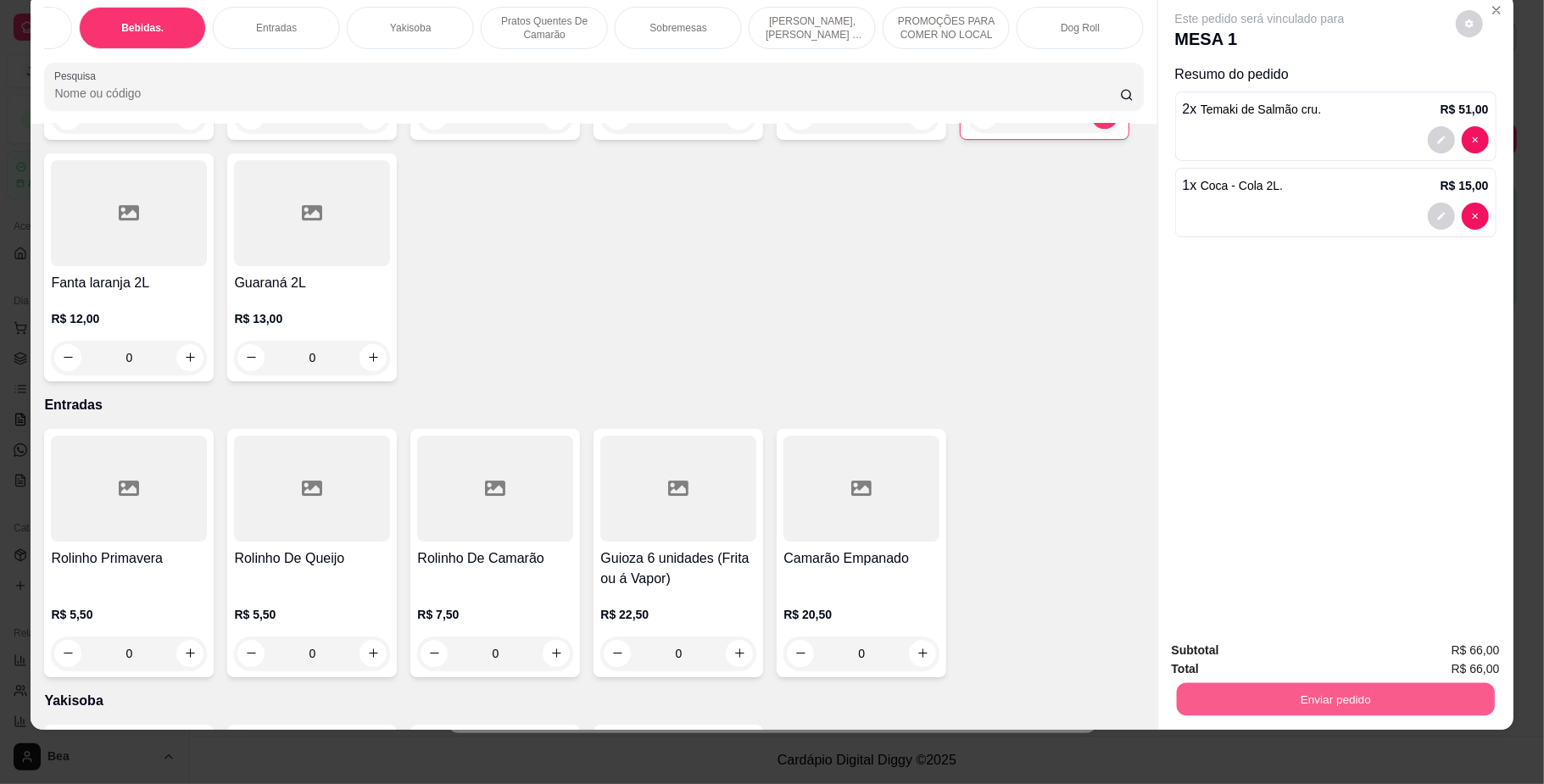
click at [1249, 699] on button "Enviar pedido" at bounding box center [1335, 699] width 318 height 33
click at [1254, 658] on button "Não registrar e enviar pedido" at bounding box center [1278, 658] width 171 height 32
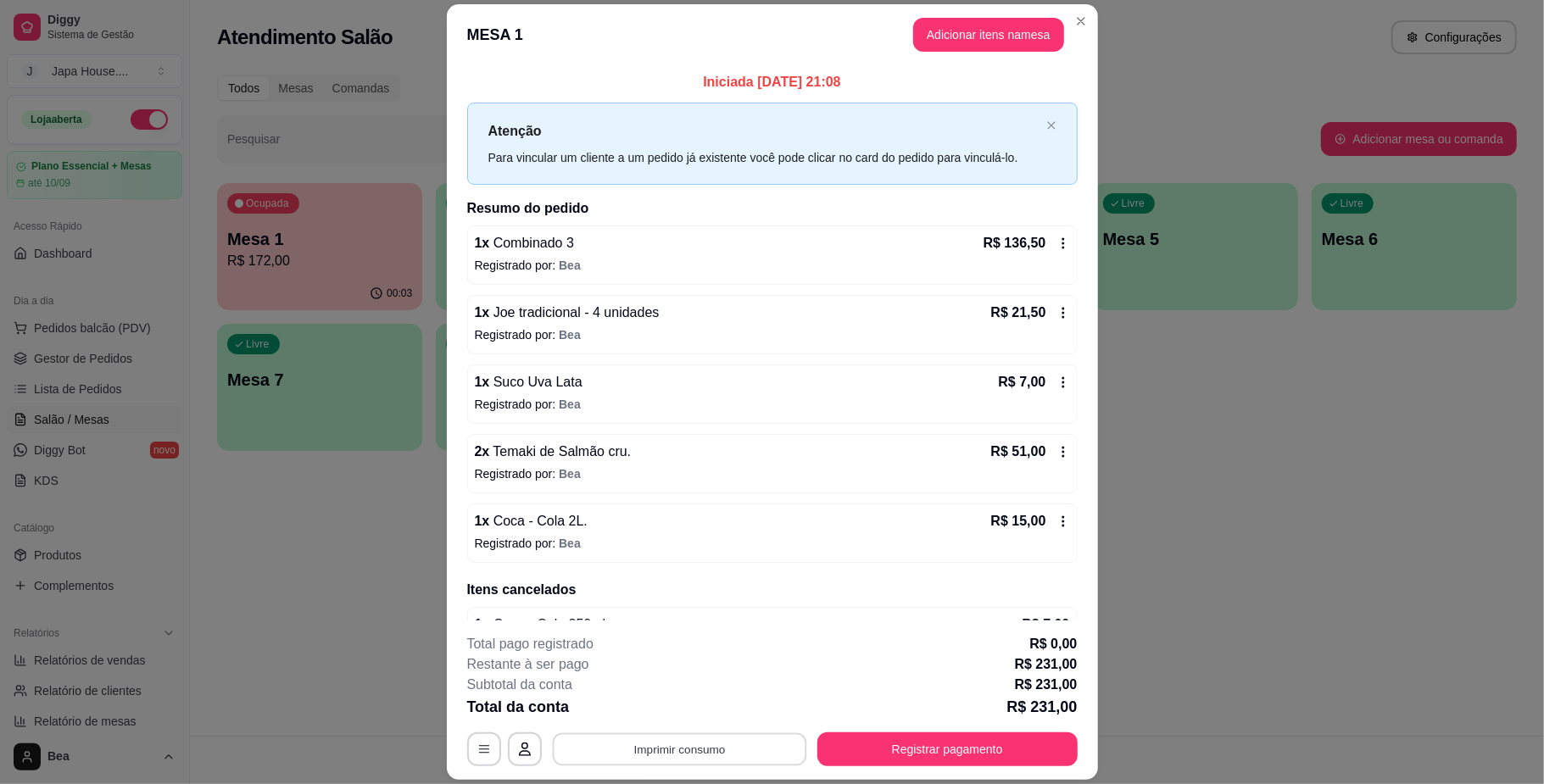
click at [731, 760] on button "Imprimir consumo" at bounding box center [679, 750] width 254 height 33
click at [690, 709] on button "IMPRESSORA" at bounding box center [677, 711] width 123 height 27
click at [642, 754] on button "Imprimir consumo" at bounding box center [679, 750] width 254 height 33
click at [653, 720] on button "IMPRESSORA" at bounding box center [676, 710] width 119 height 27
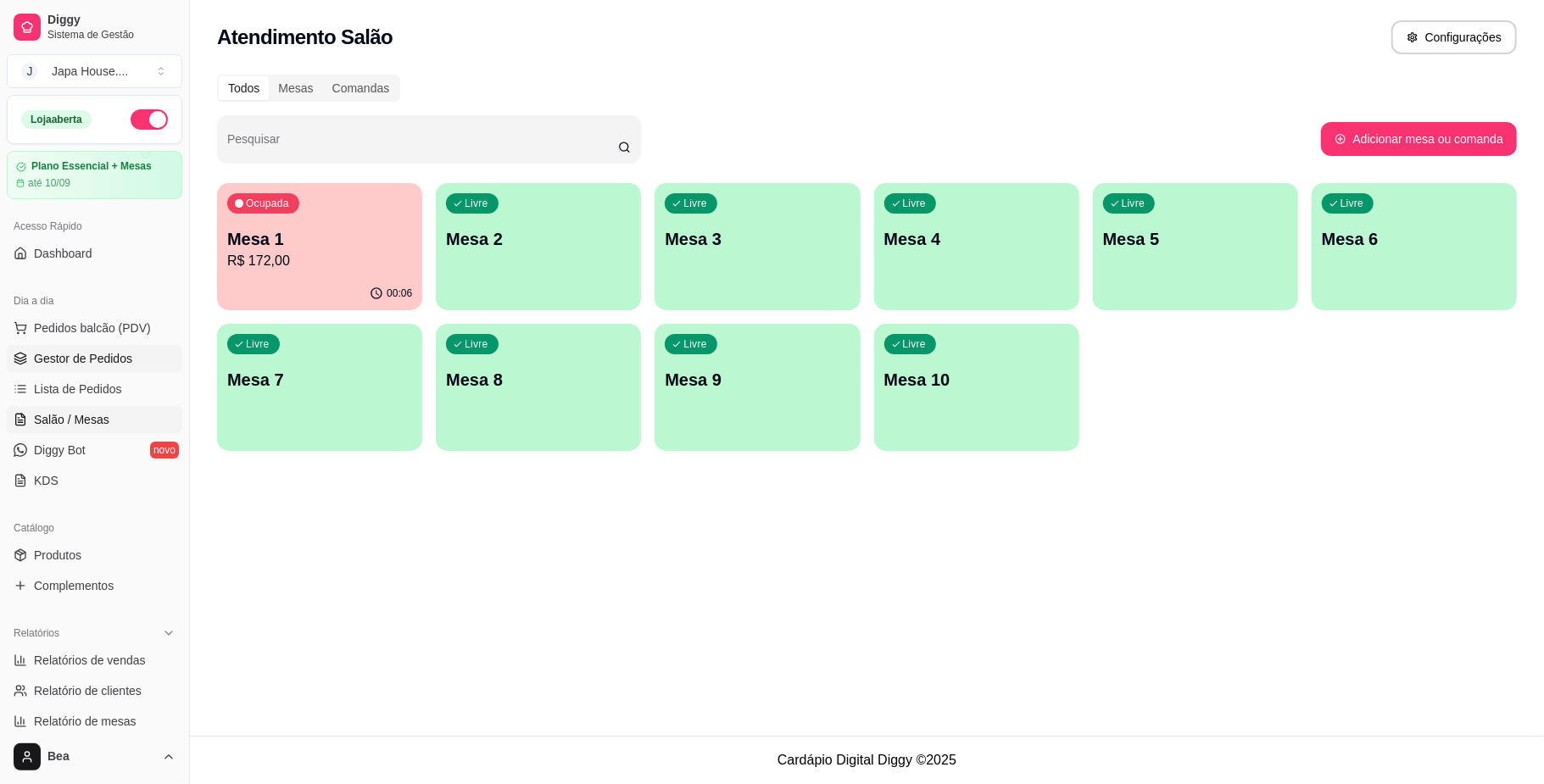
click at [117, 356] on span "Gestor de Pedidos" at bounding box center [83, 359] width 98 height 17
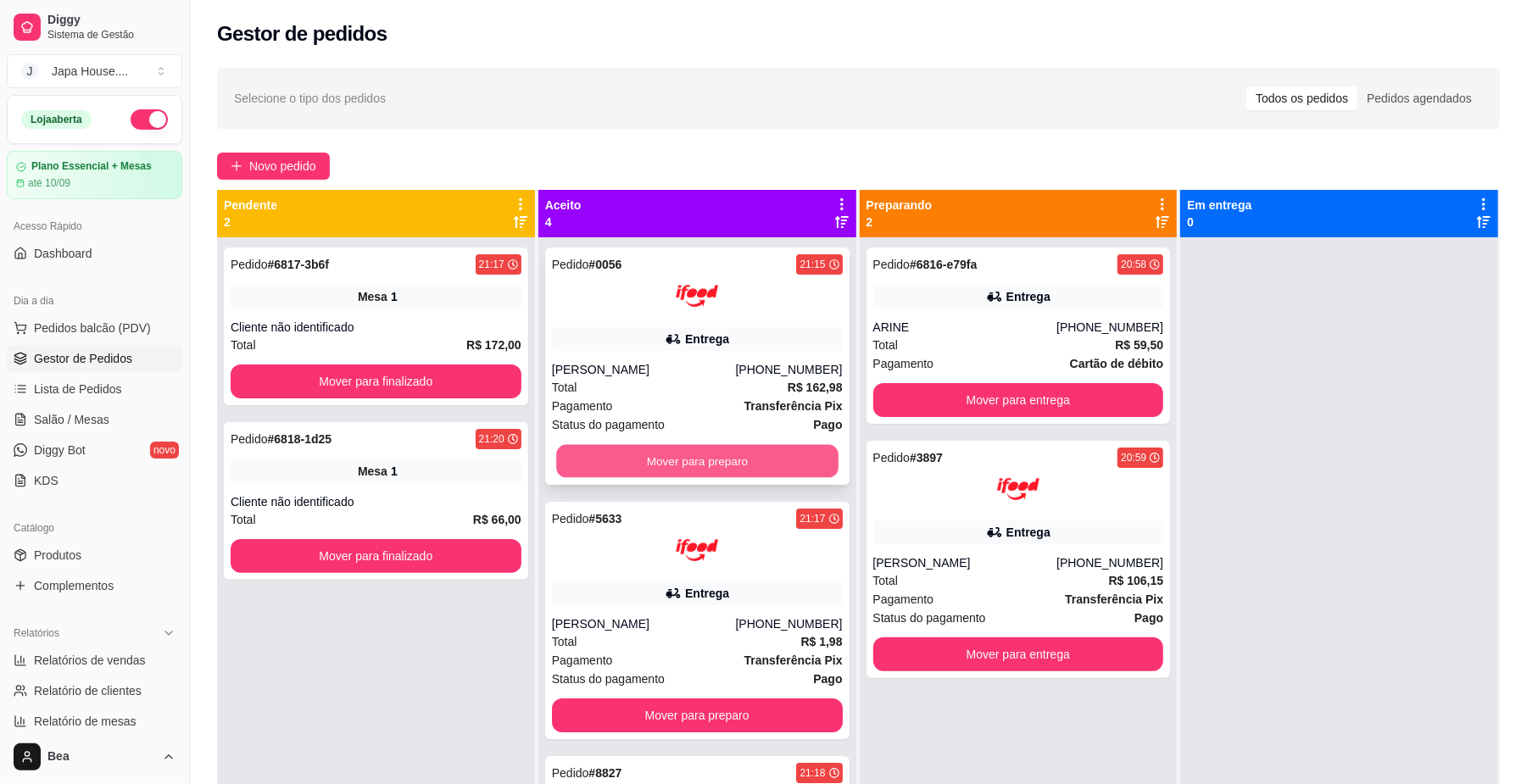
click at [671, 463] on button "Mover para preparo" at bounding box center [697, 461] width 282 height 33
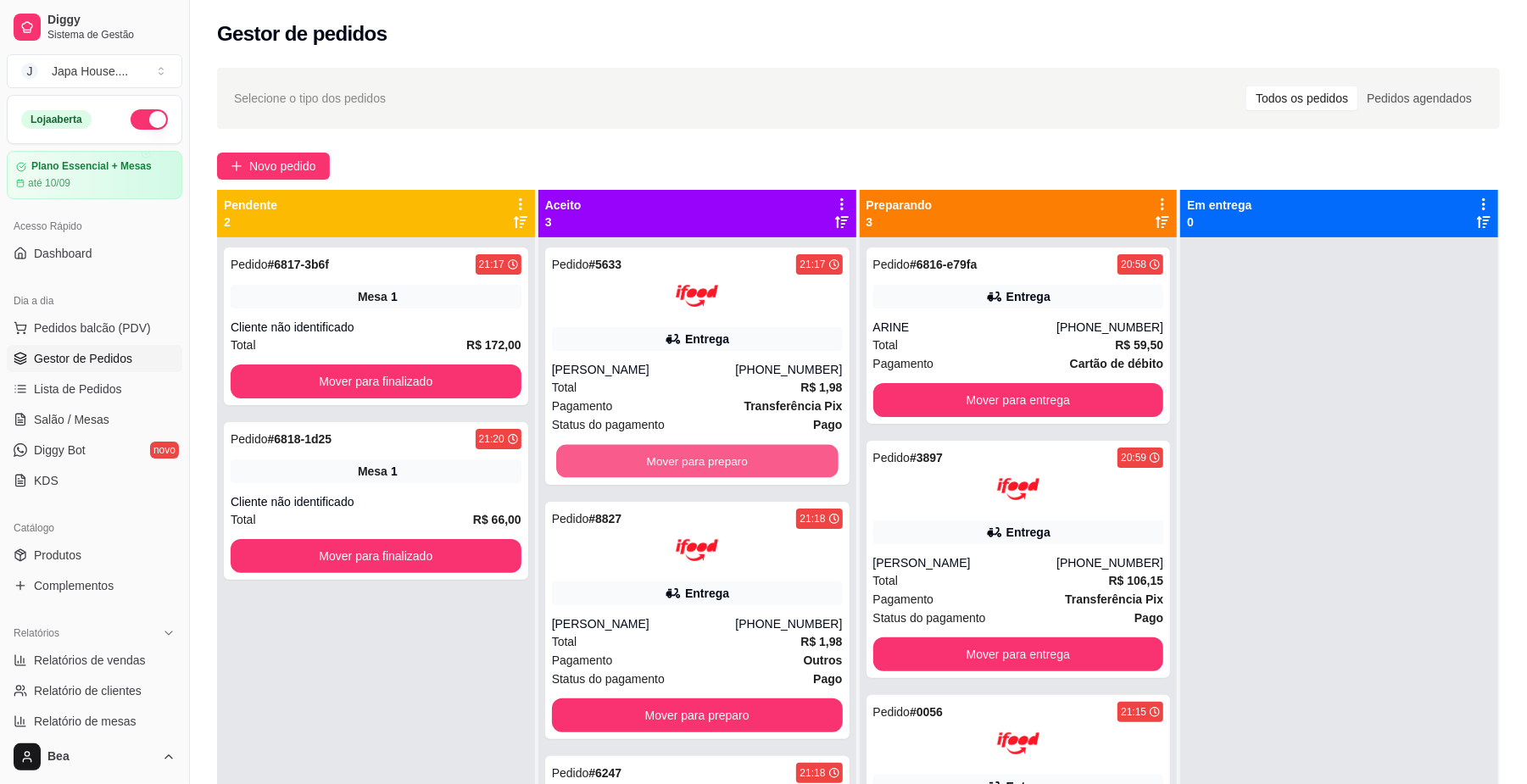
click at [671, 463] on button "Mover para preparo" at bounding box center [697, 461] width 282 height 33
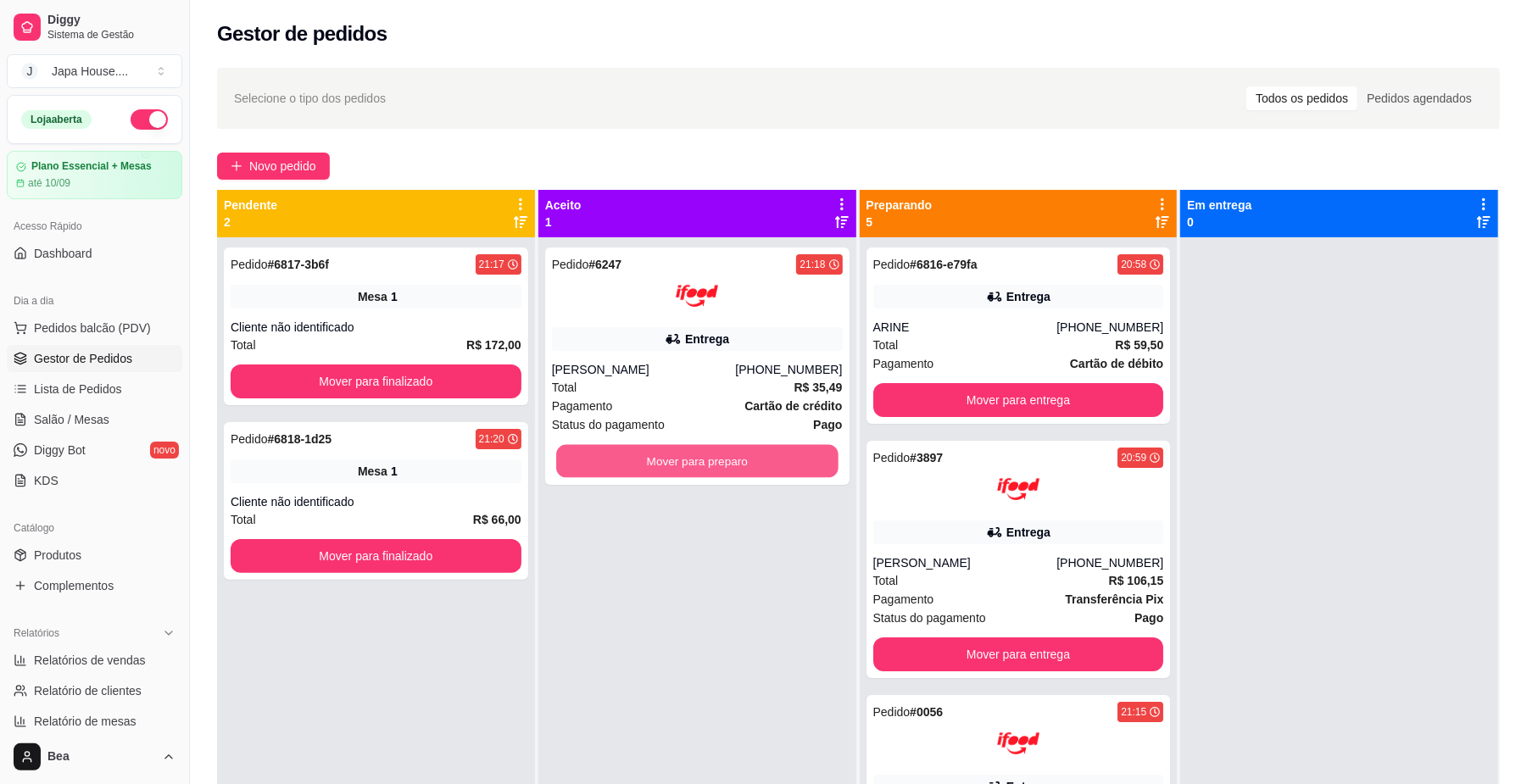
click at [671, 463] on button "Mover para preparo" at bounding box center [697, 461] width 282 height 33
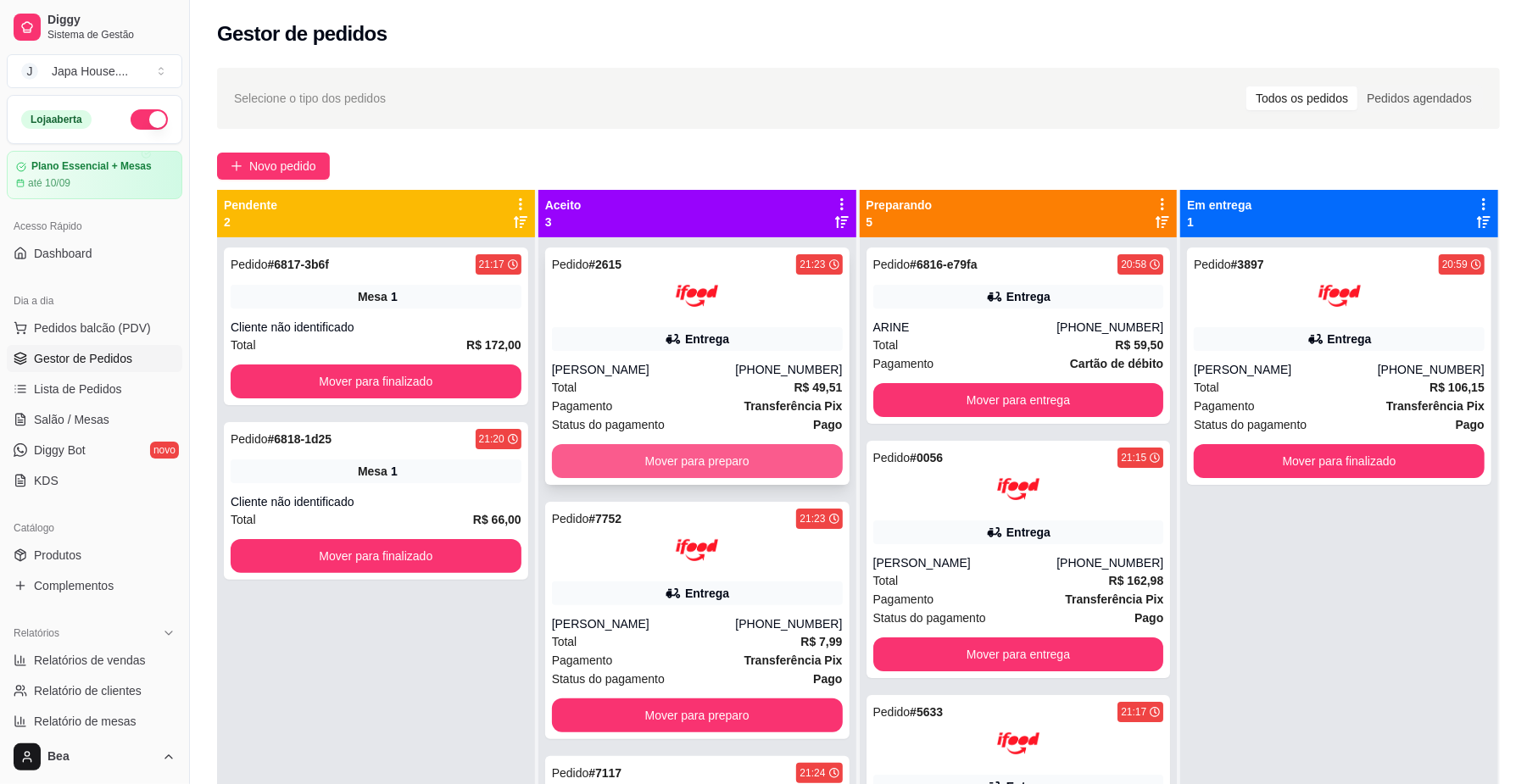
click at [686, 455] on button "Mover para preparo" at bounding box center [698, 461] width 291 height 34
click at [692, 461] on button "Mover para preparo" at bounding box center [698, 461] width 291 height 34
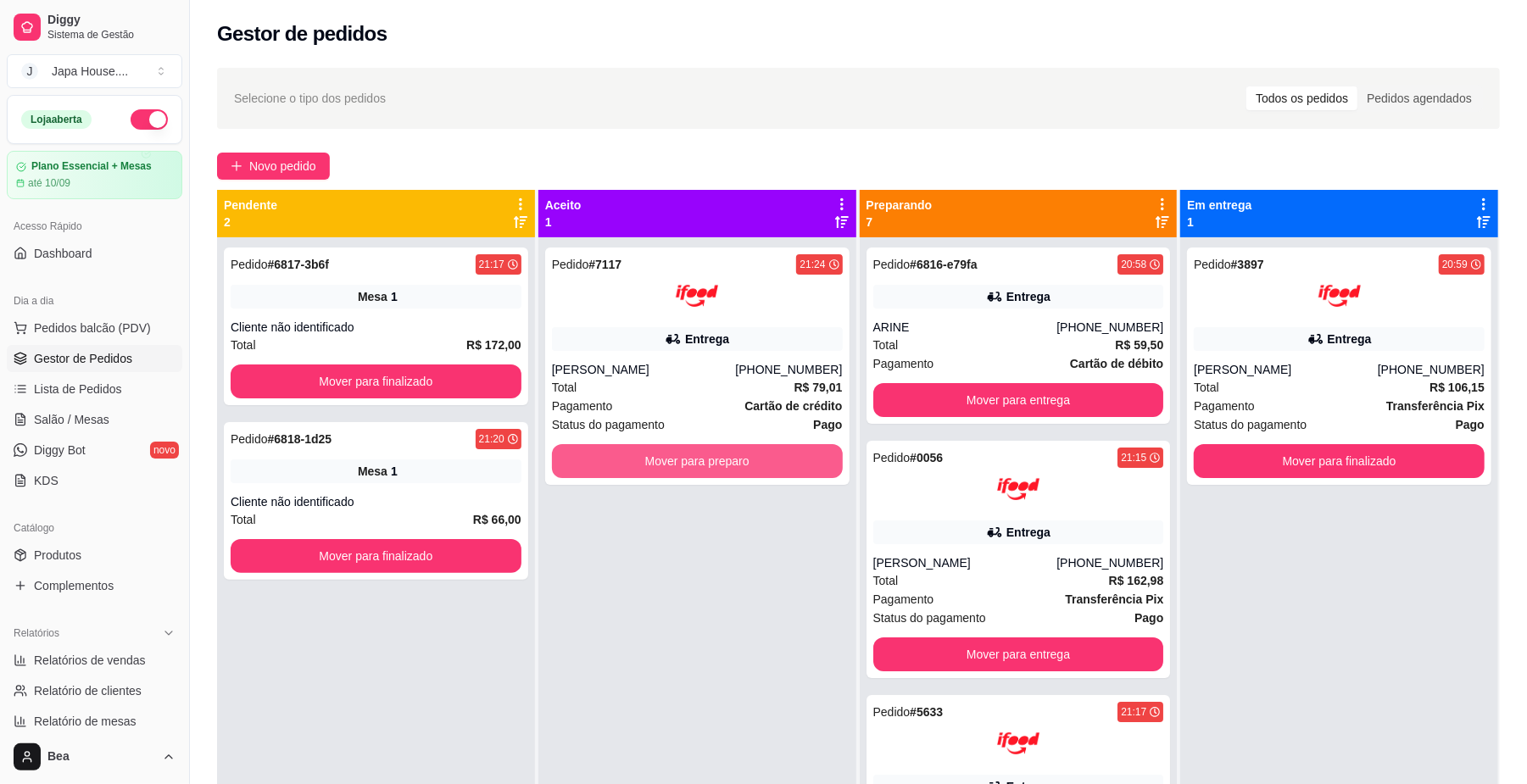
click at [692, 461] on button "Mover para preparo" at bounding box center [698, 461] width 291 height 34
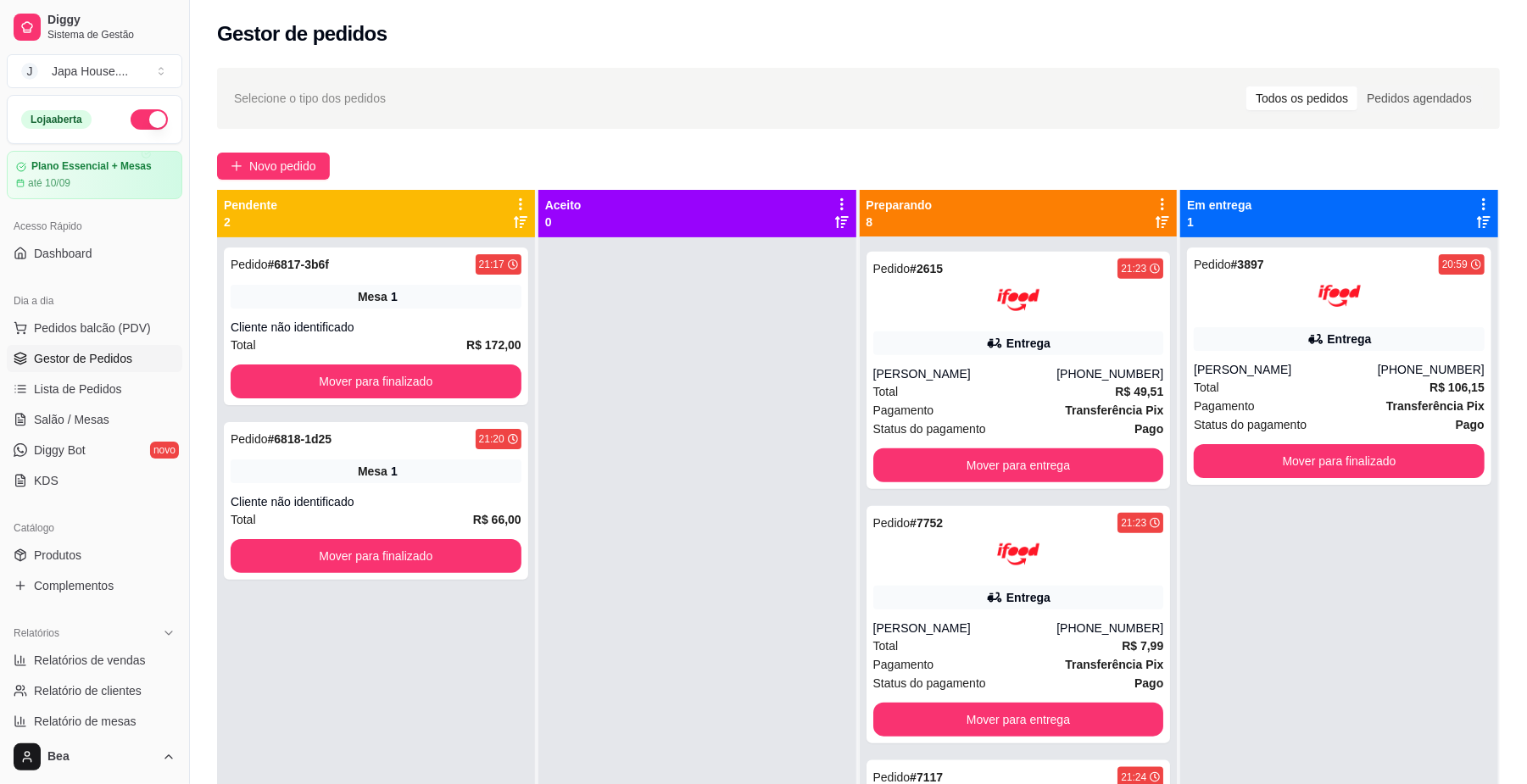
scroll to position [258, 0]
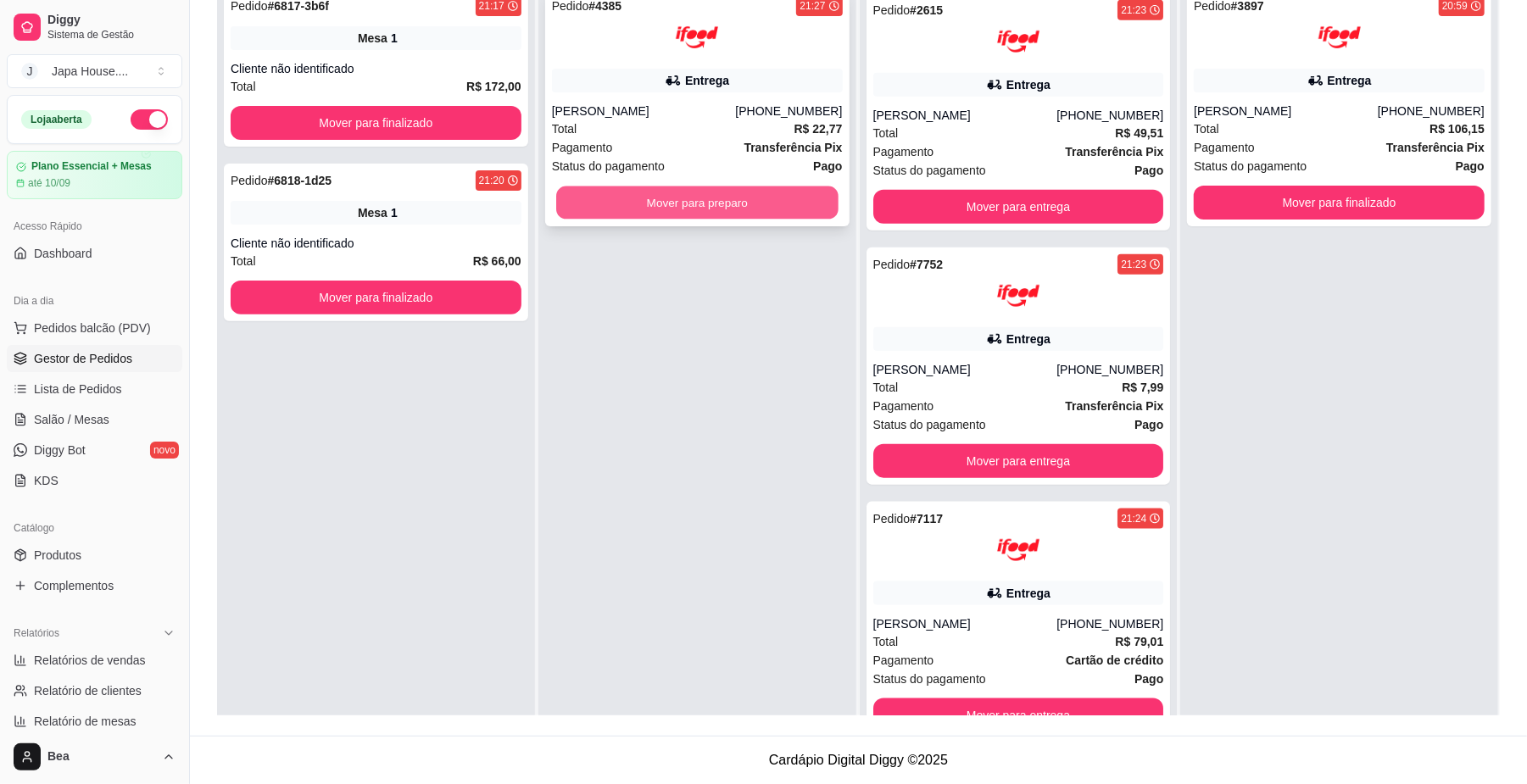
click at [733, 202] on button "Mover para preparo" at bounding box center [697, 203] width 282 height 33
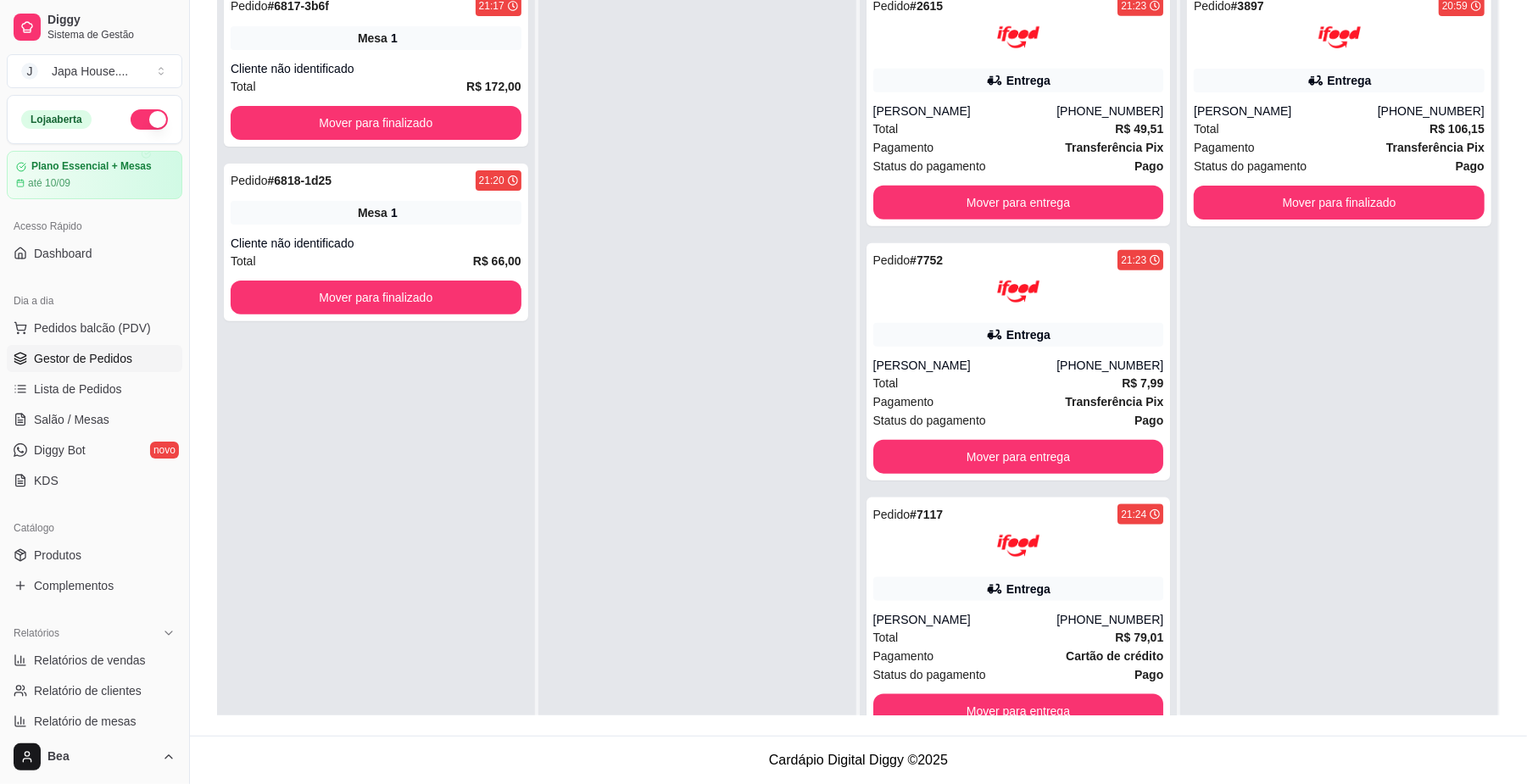
scroll to position [0, 0]
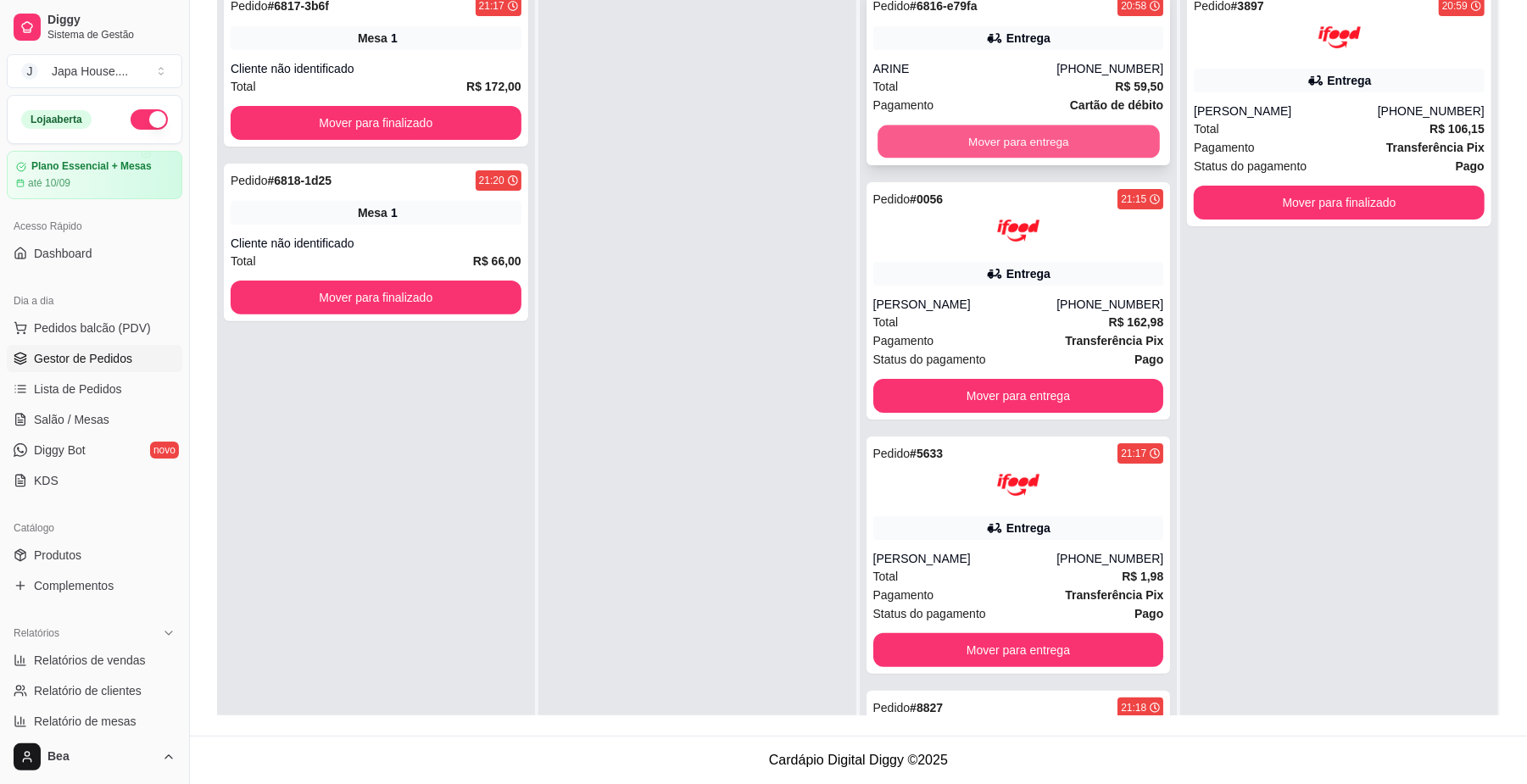
click at [1083, 136] on button "Mover para entrega" at bounding box center [1018, 142] width 282 height 33
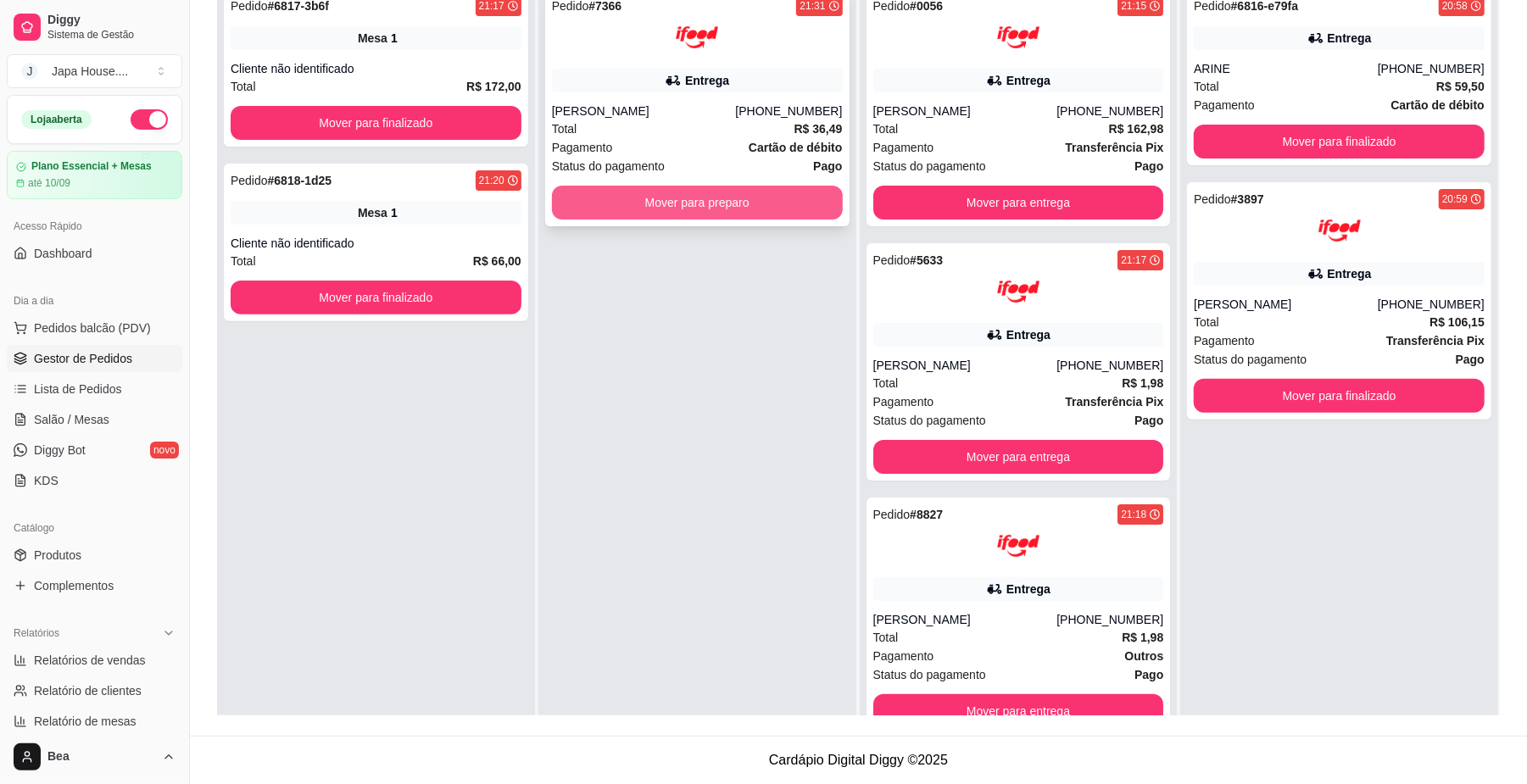
click at [710, 199] on button "Mover para preparo" at bounding box center [698, 203] width 291 height 34
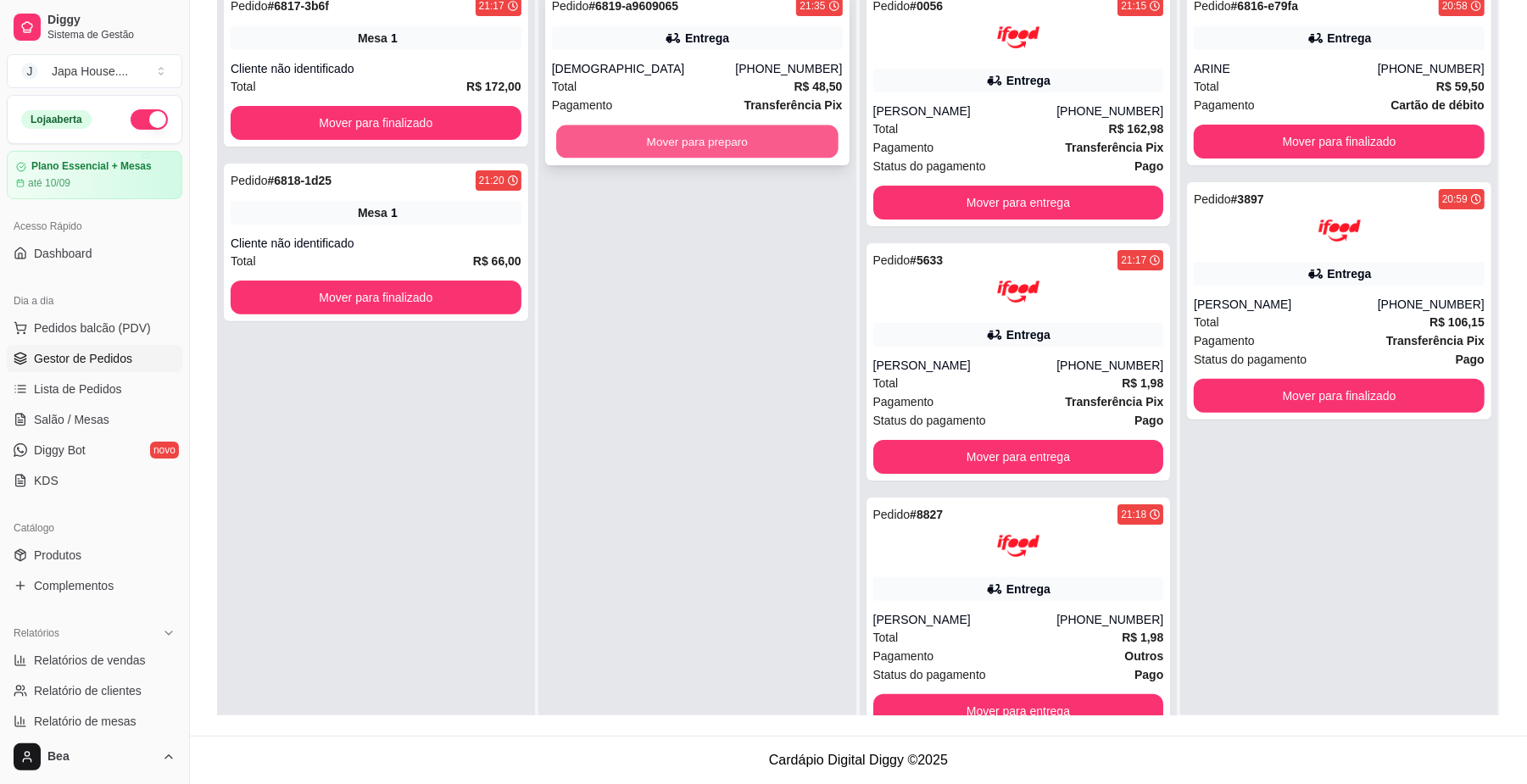
click at [729, 134] on button "Mover para preparo" at bounding box center [697, 142] width 282 height 33
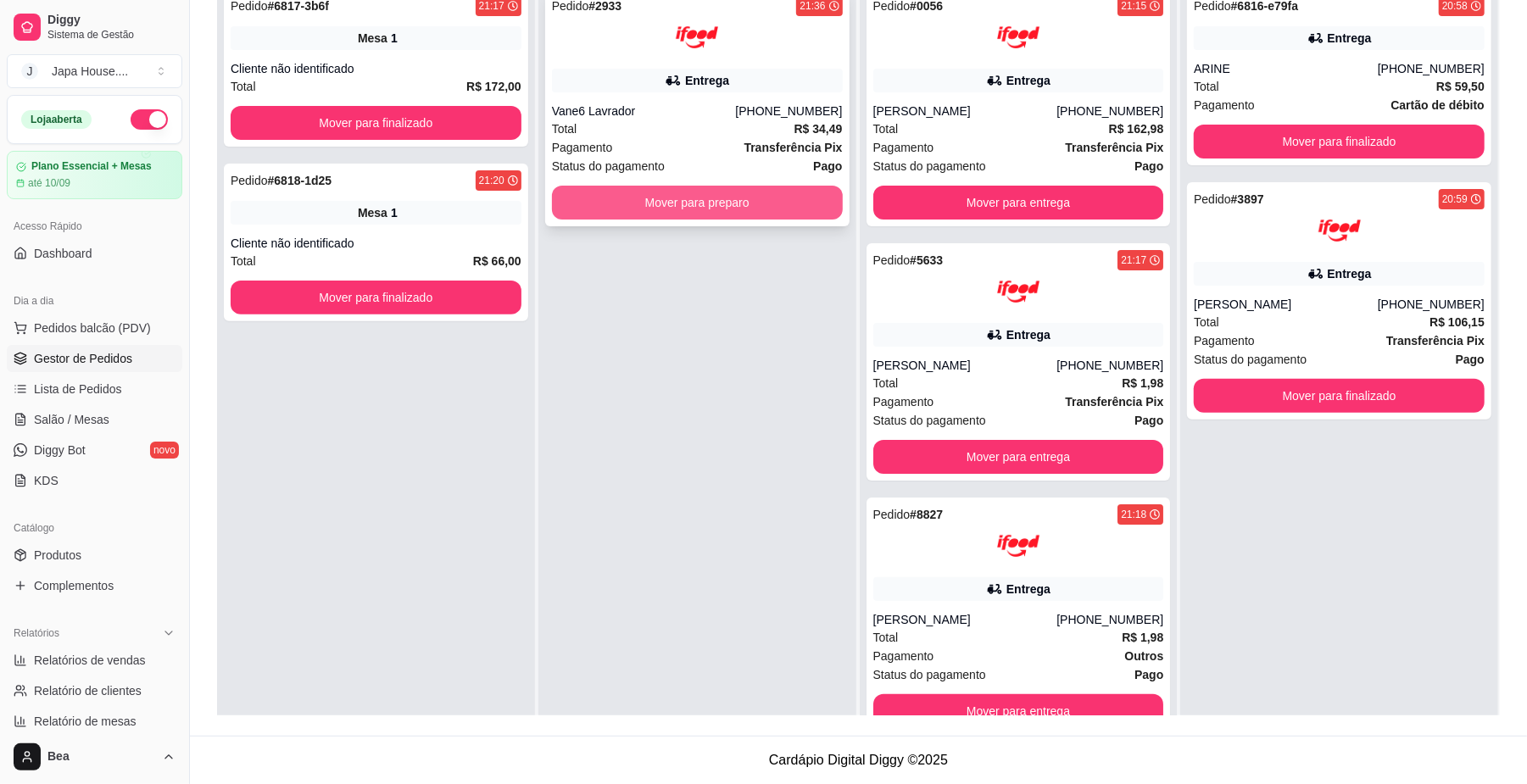
click at [726, 194] on button "Mover para preparo" at bounding box center [698, 203] width 291 height 34
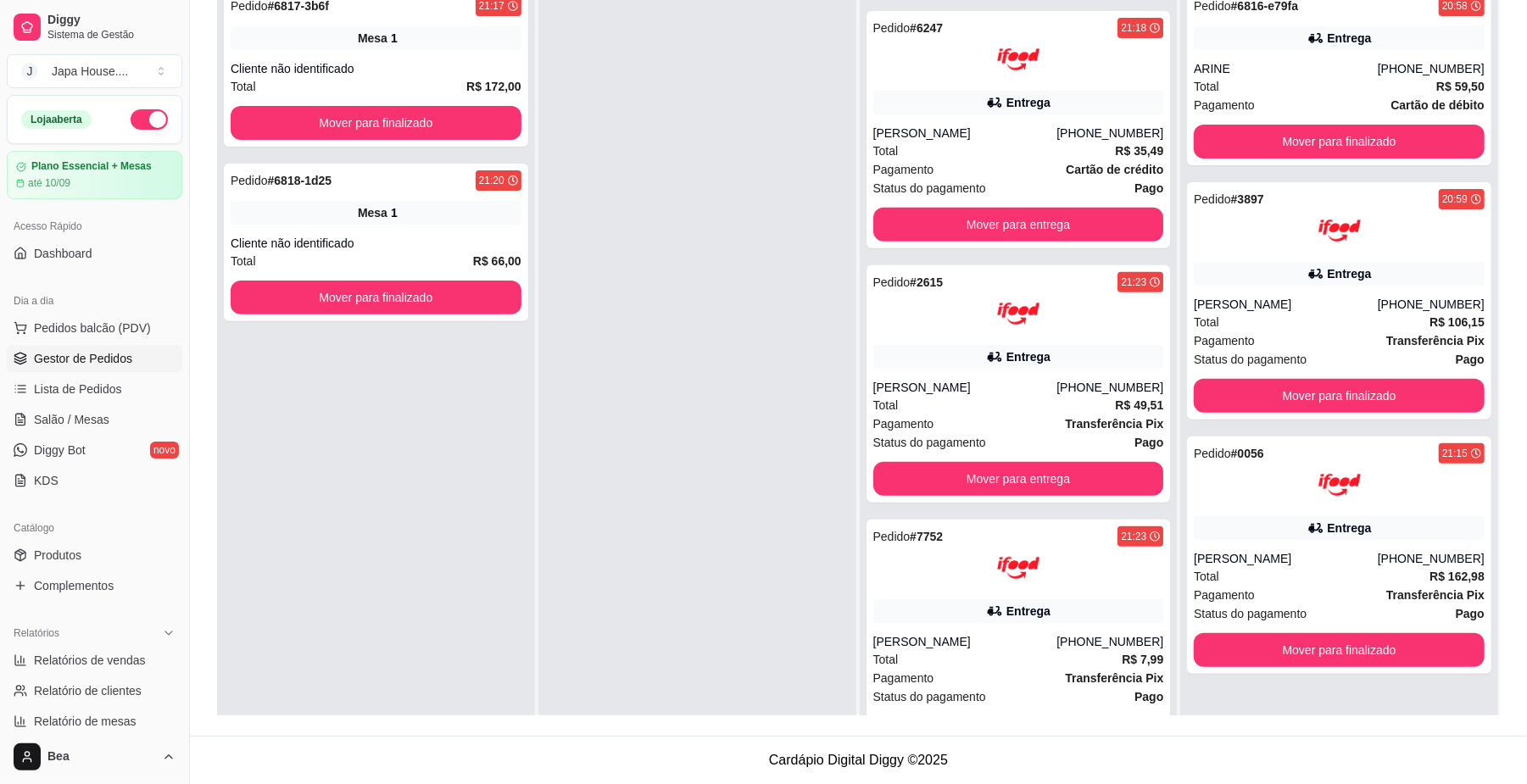
scroll to position [651, 0]
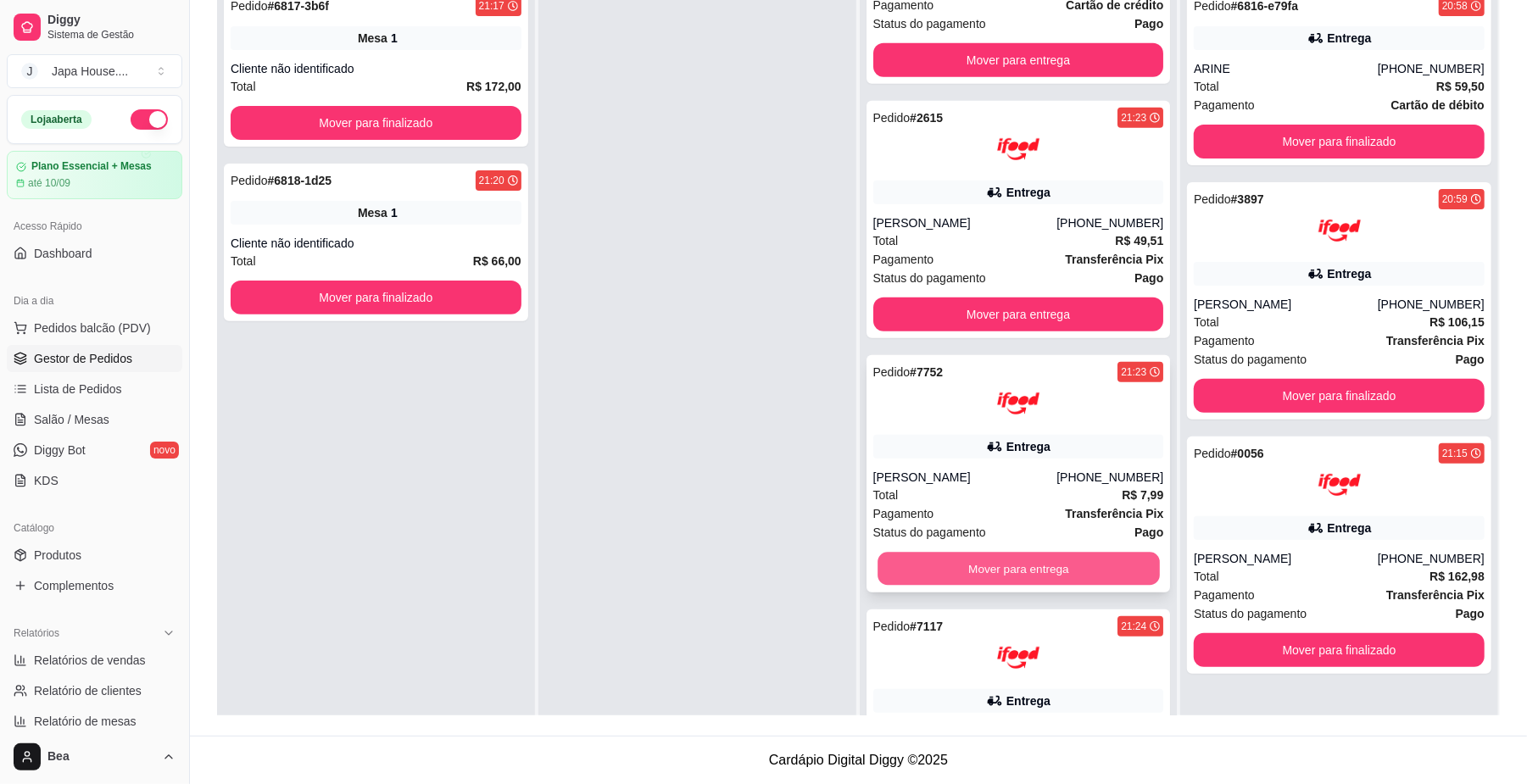
click at [1062, 568] on button "Mover para entrega" at bounding box center [1018, 569] width 282 height 33
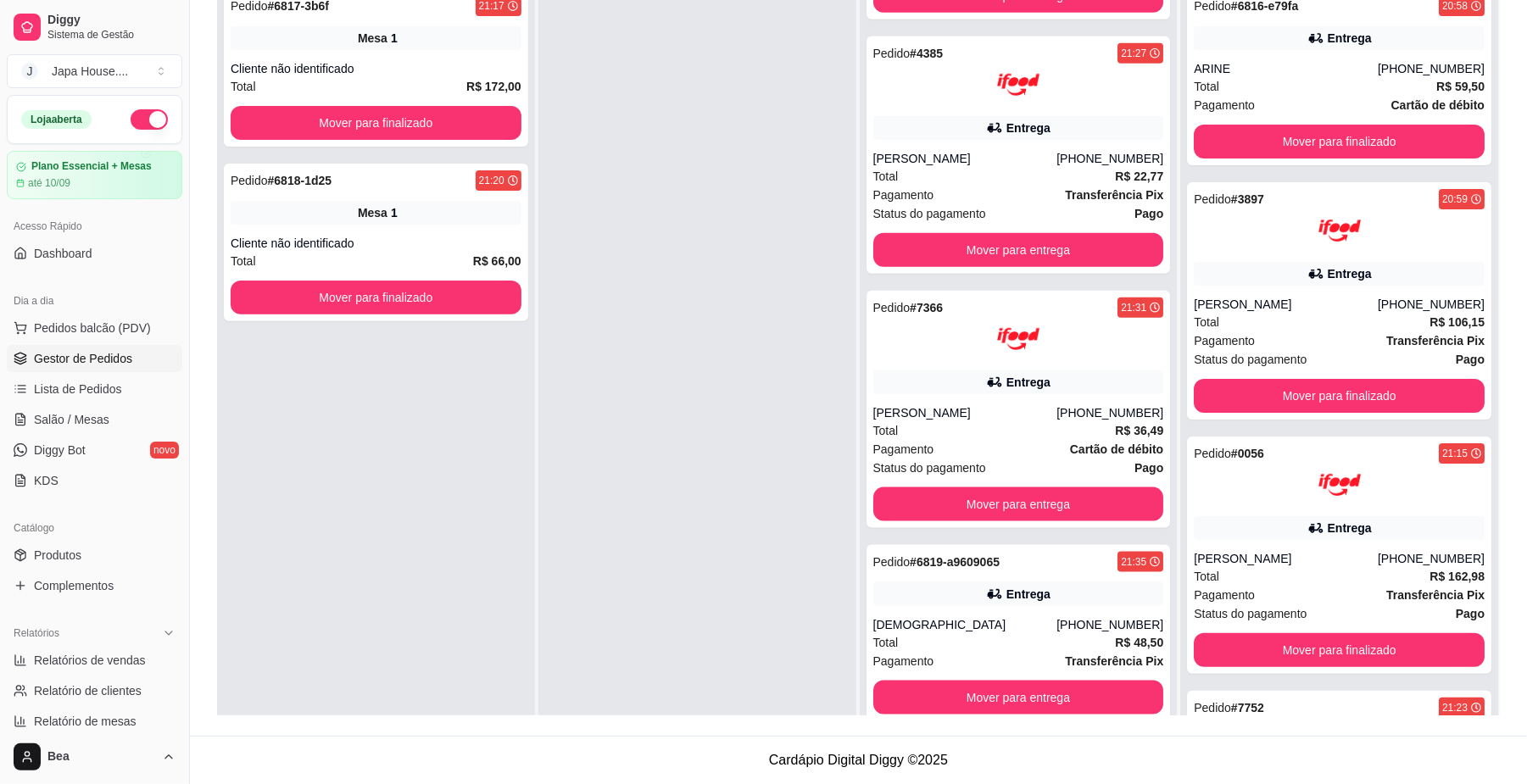
scroll to position [1226, 0]
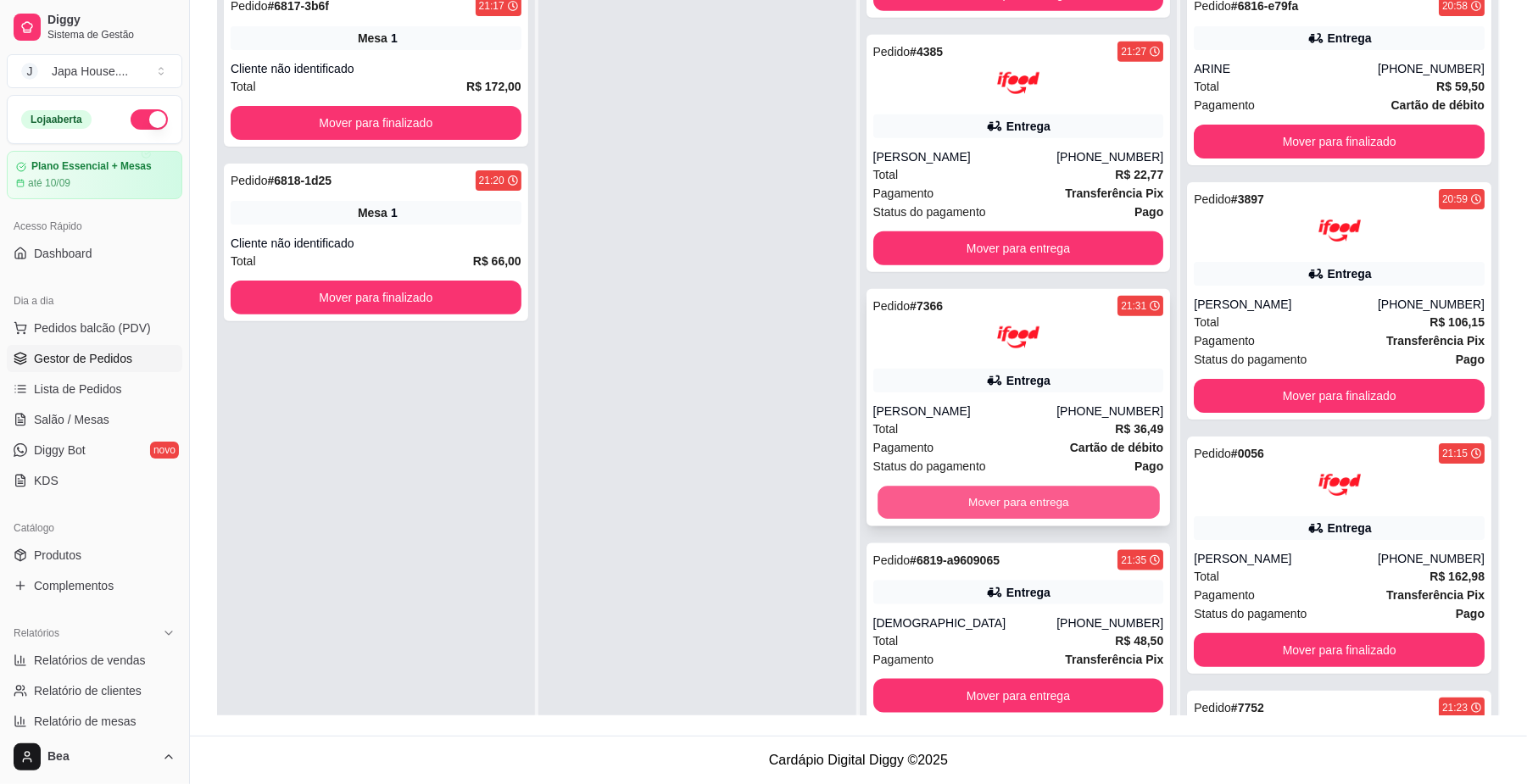
click at [1079, 512] on button "Mover para entrega" at bounding box center [1018, 502] width 282 height 33
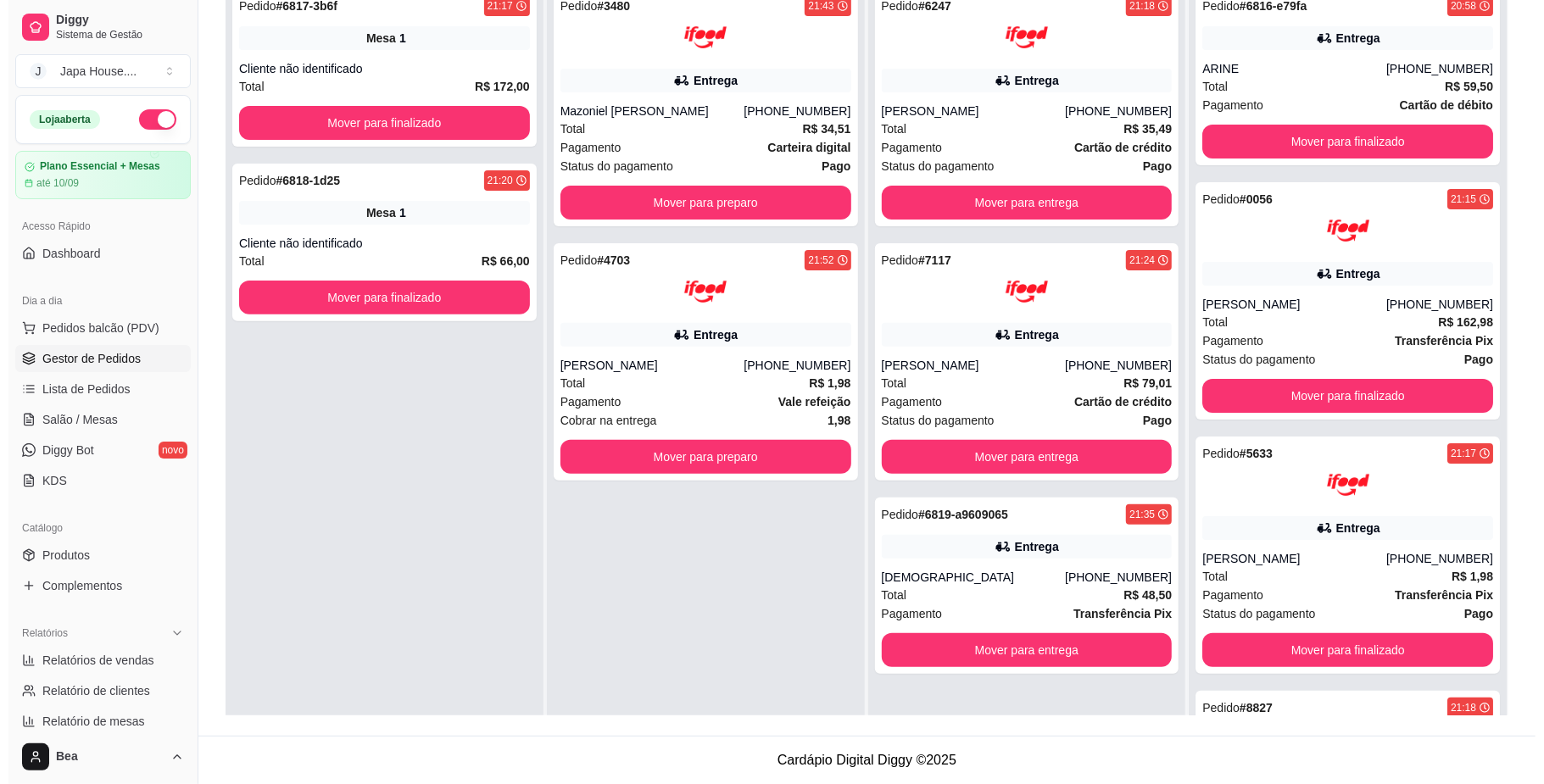
scroll to position [74, 0]
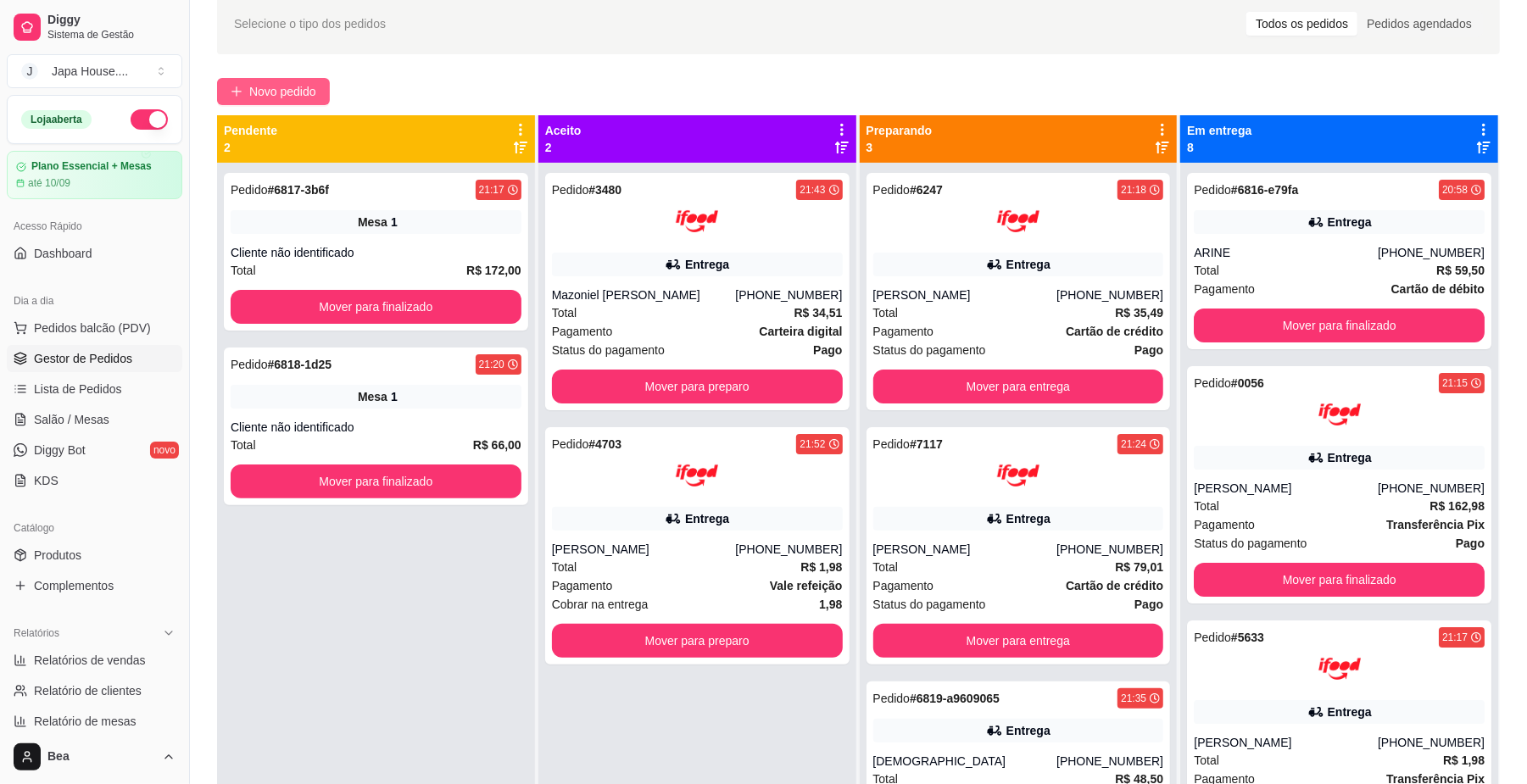
click at [296, 86] on span "Novo pedido" at bounding box center [282, 92] width 67 height 19
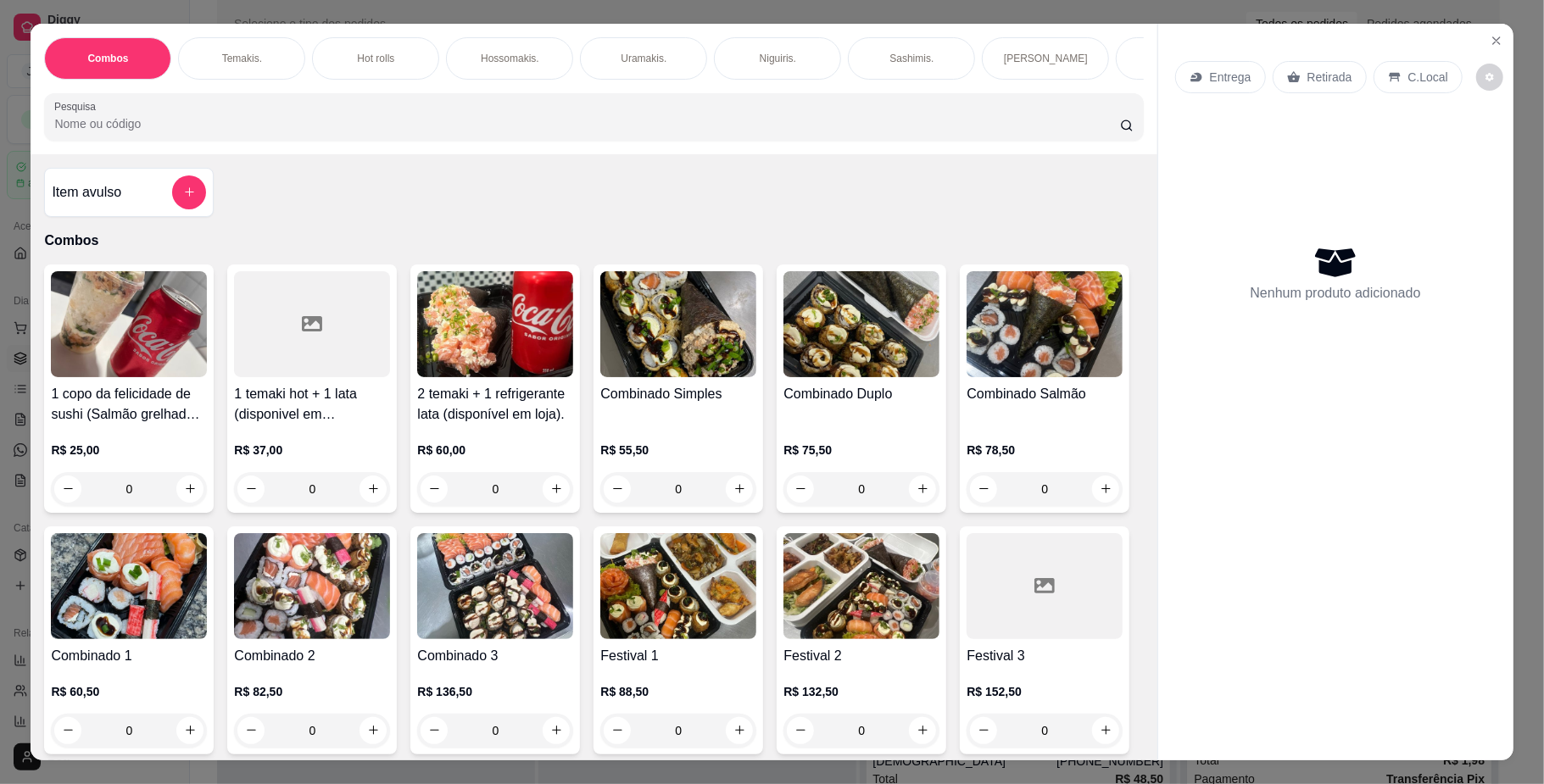
click at [1228, 82] on p "Entrega" at bounding box center [1231, 77] width 42 height 17
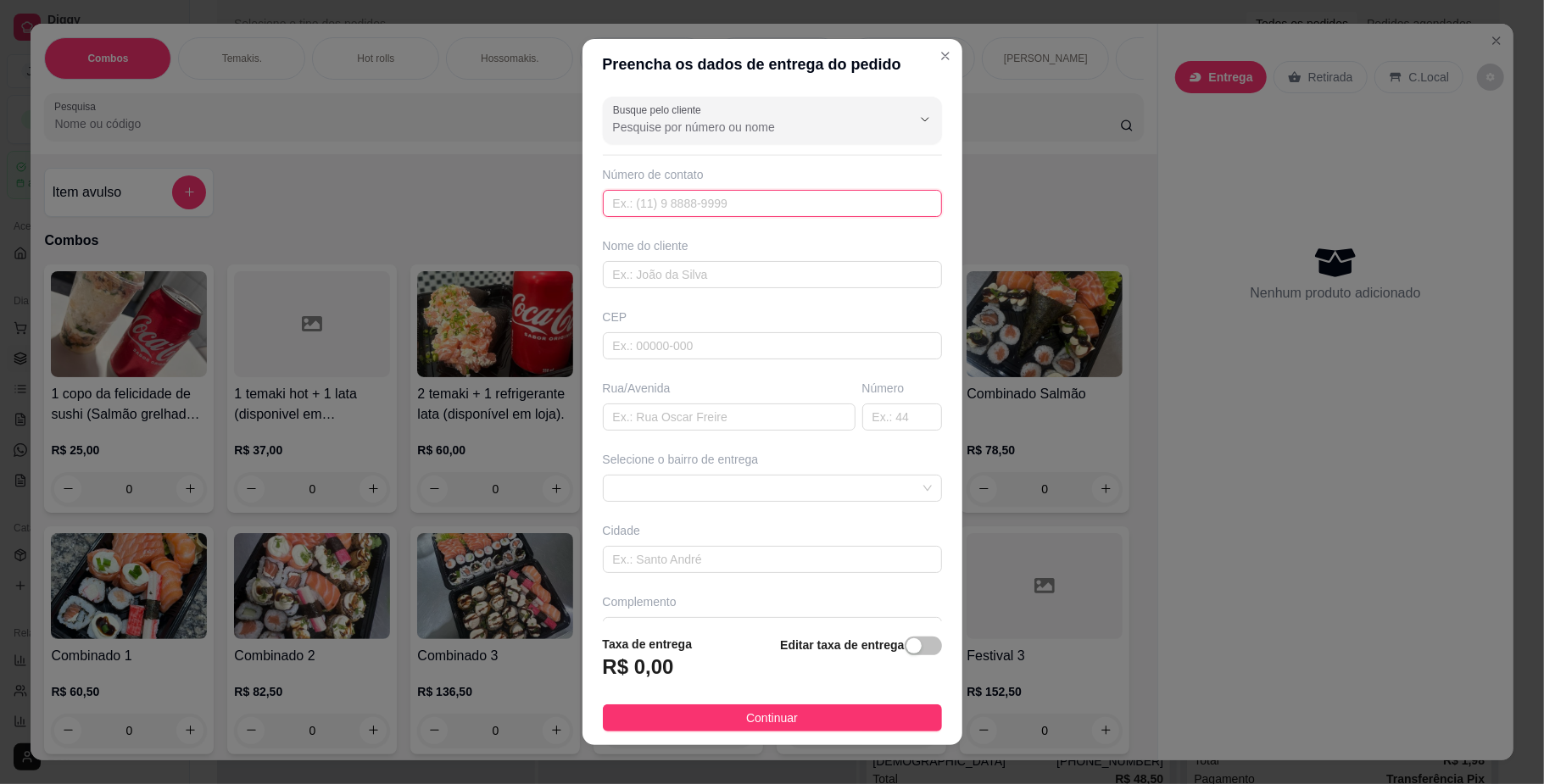
click at [737, 202] on input "text" at bounding box center [772, 204] width 339 height 27
type input "[PHONE_NUMBER]"
click at [748, 288] on input "text" at bounding box center [772, 275] width 339 height 27
type input "ANA"
click at [750, 419] on input "text" at bounding box center [729, 417] width 253 height 27
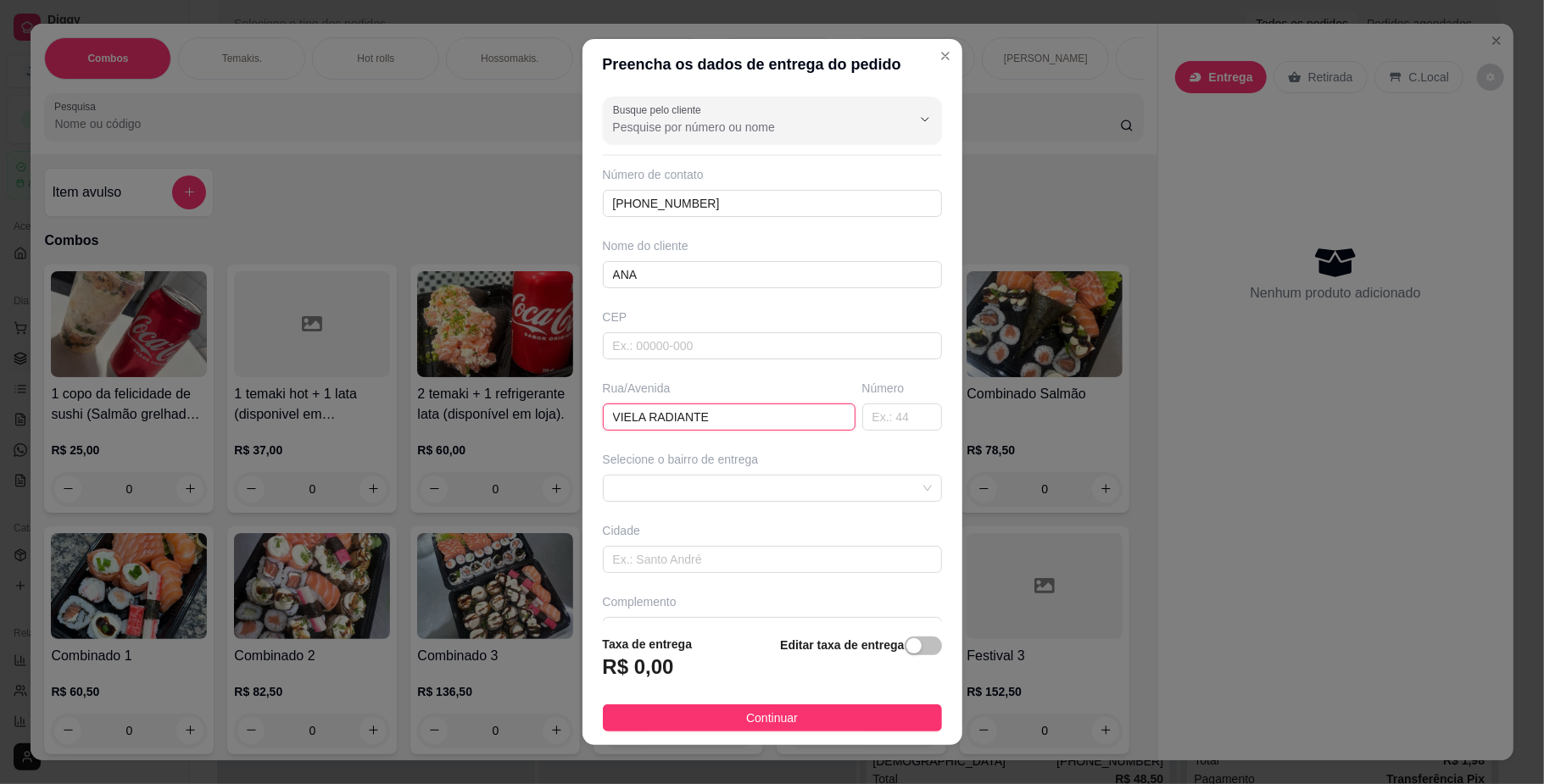
click at [605, 418] on input "VIELA RADIANTE" at bounding box center [729, 417] width 253 height 27
type input "R100 - VIELA RADIANTE"
type input "54"
click at [677, 505] on div "Busque pelo cliente Número de contato [PHONE_NUMBER] Nome do cliente ANA CEP Ru…" at bounding box center [772, 355] width 380 height 532
click at [685, 499] on span at bounding box center [772, 489] width 319 height 26
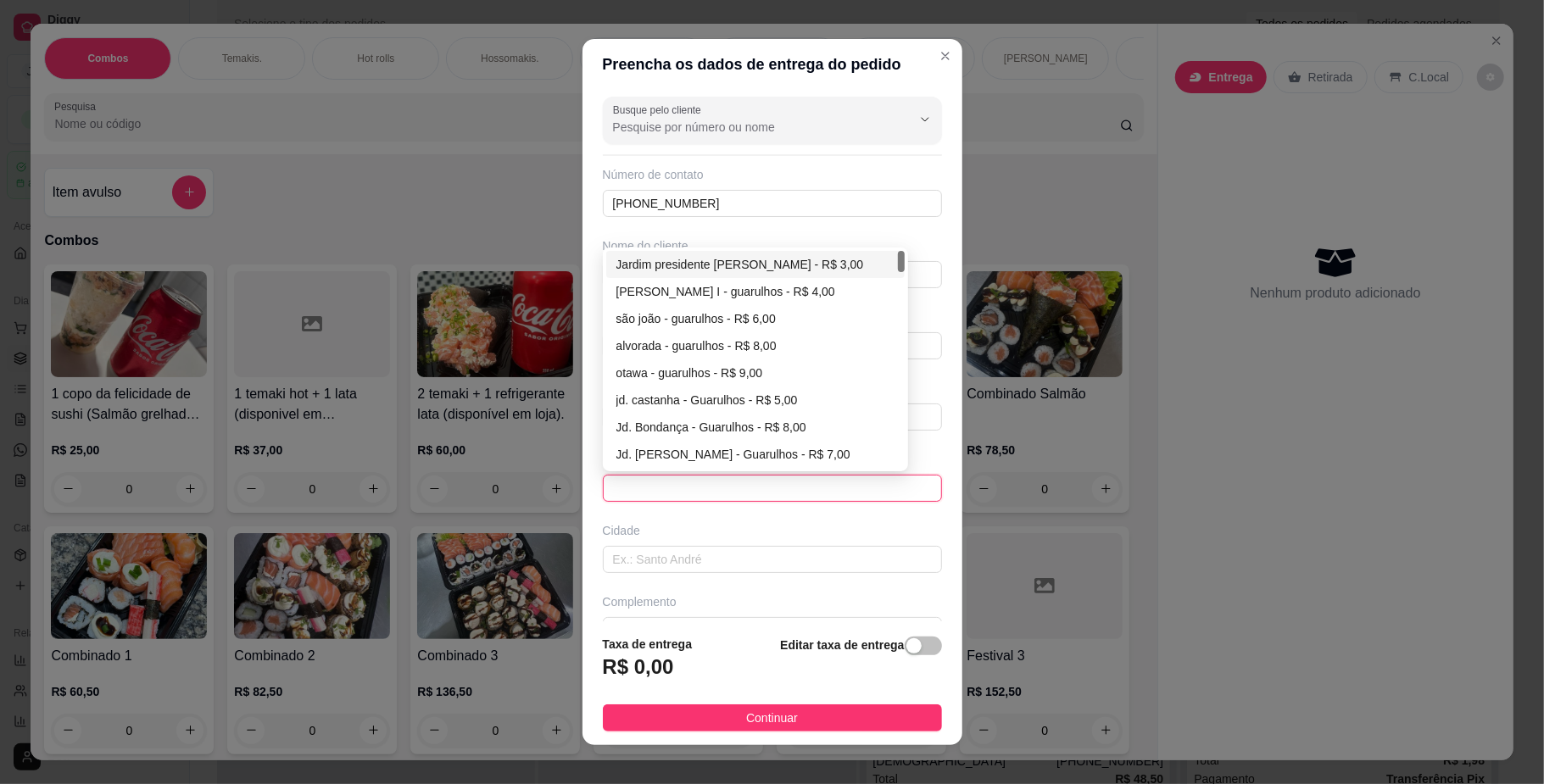
click at [695, 263] on div "Jardim presidente [PERSON_NAME] - R$ 3,00" at bounding box center [755, 264] width 278 height 19
type input "Guarulhos"
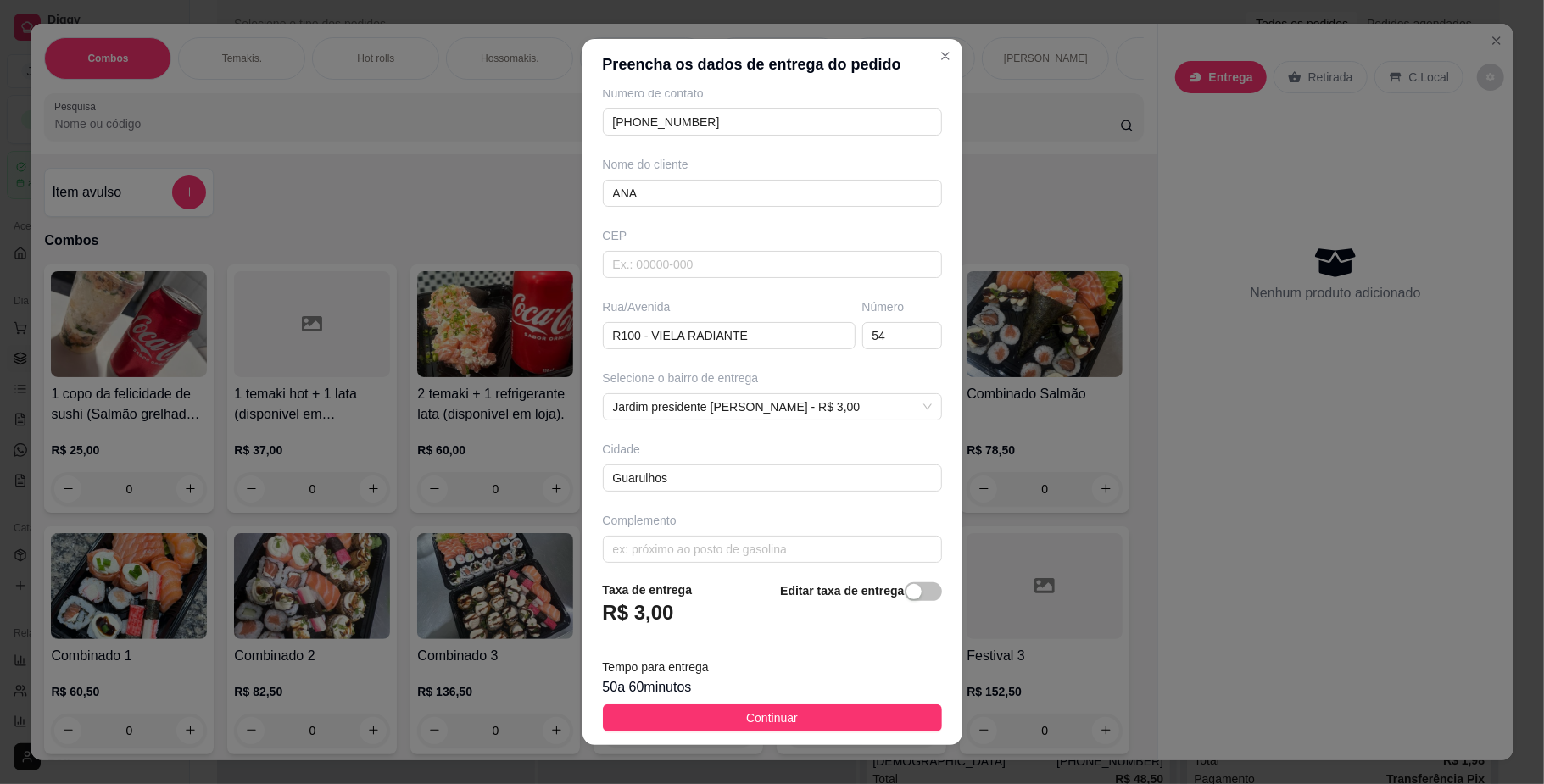
scroll to position [98, 0]
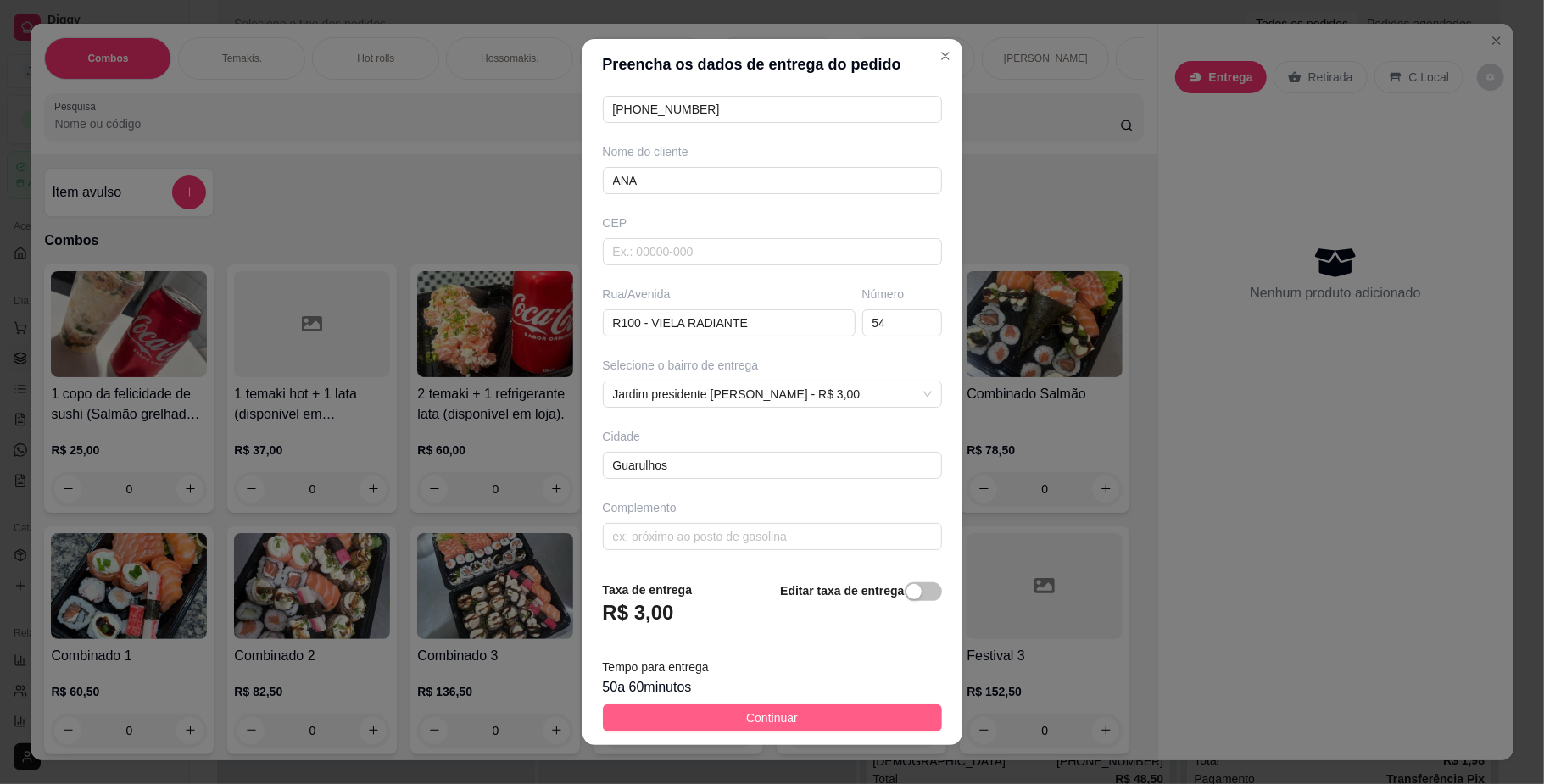
click at [748, 717] on span "Continuar" at bounding box center [772, 718] width 51 height 19
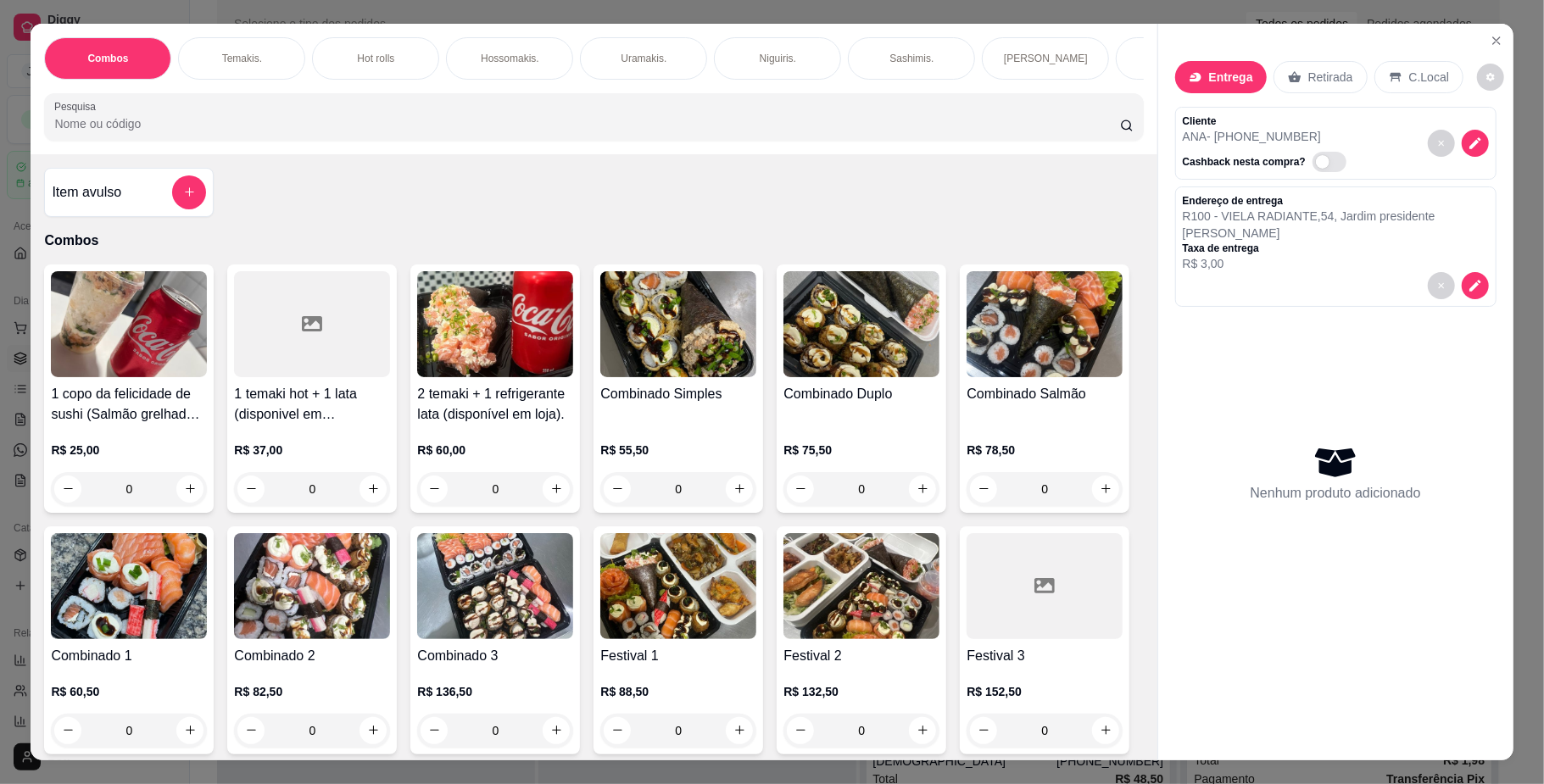
click at [249, 58] on p "Temakis." at bounding box center [241, 58] width 40 height 14
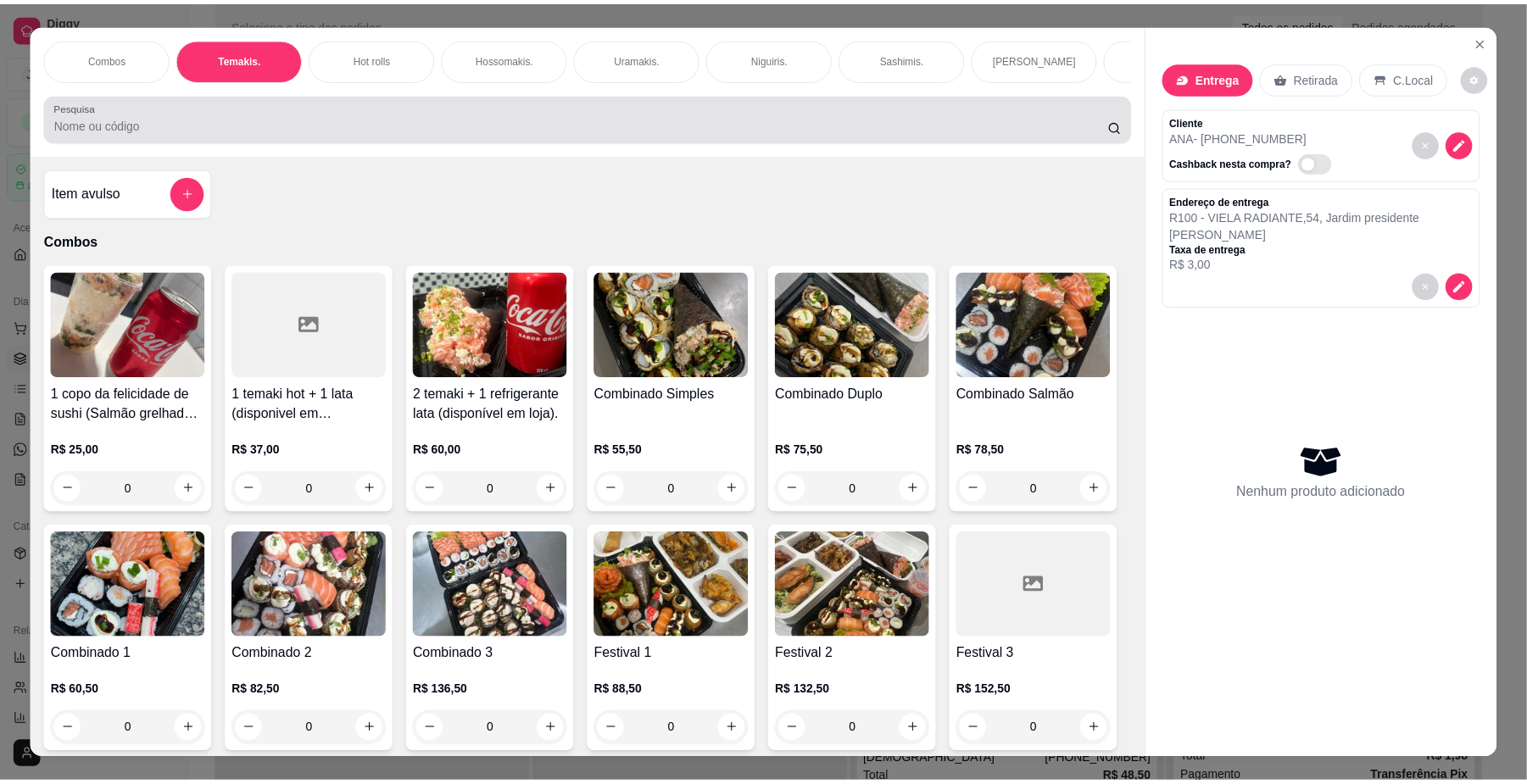
scroll to position [31, 0]
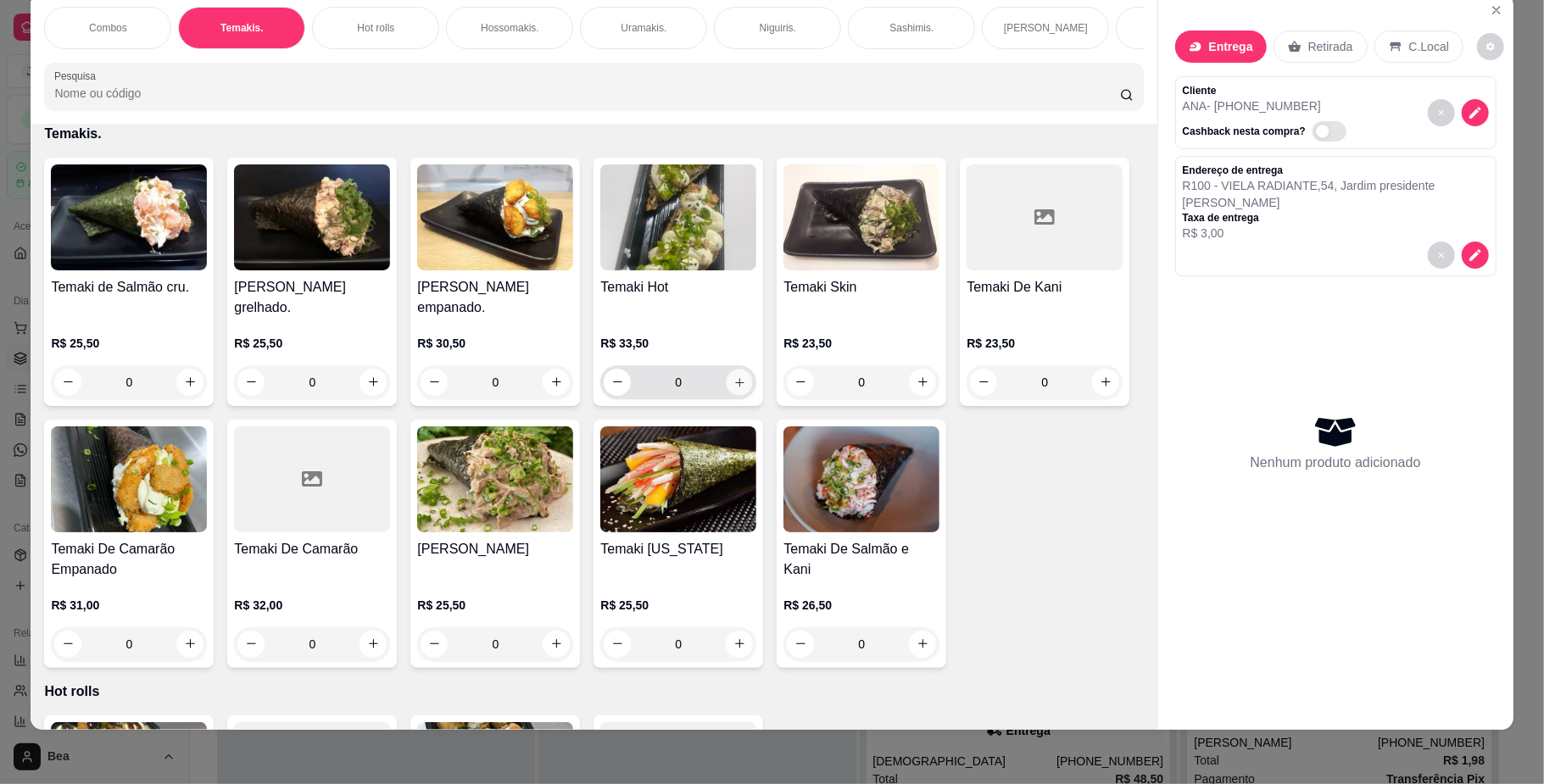
click at [730, 395] on button "increase-product-quantity" at bounding box center [740, 382] width 27 height 27
type input "1"
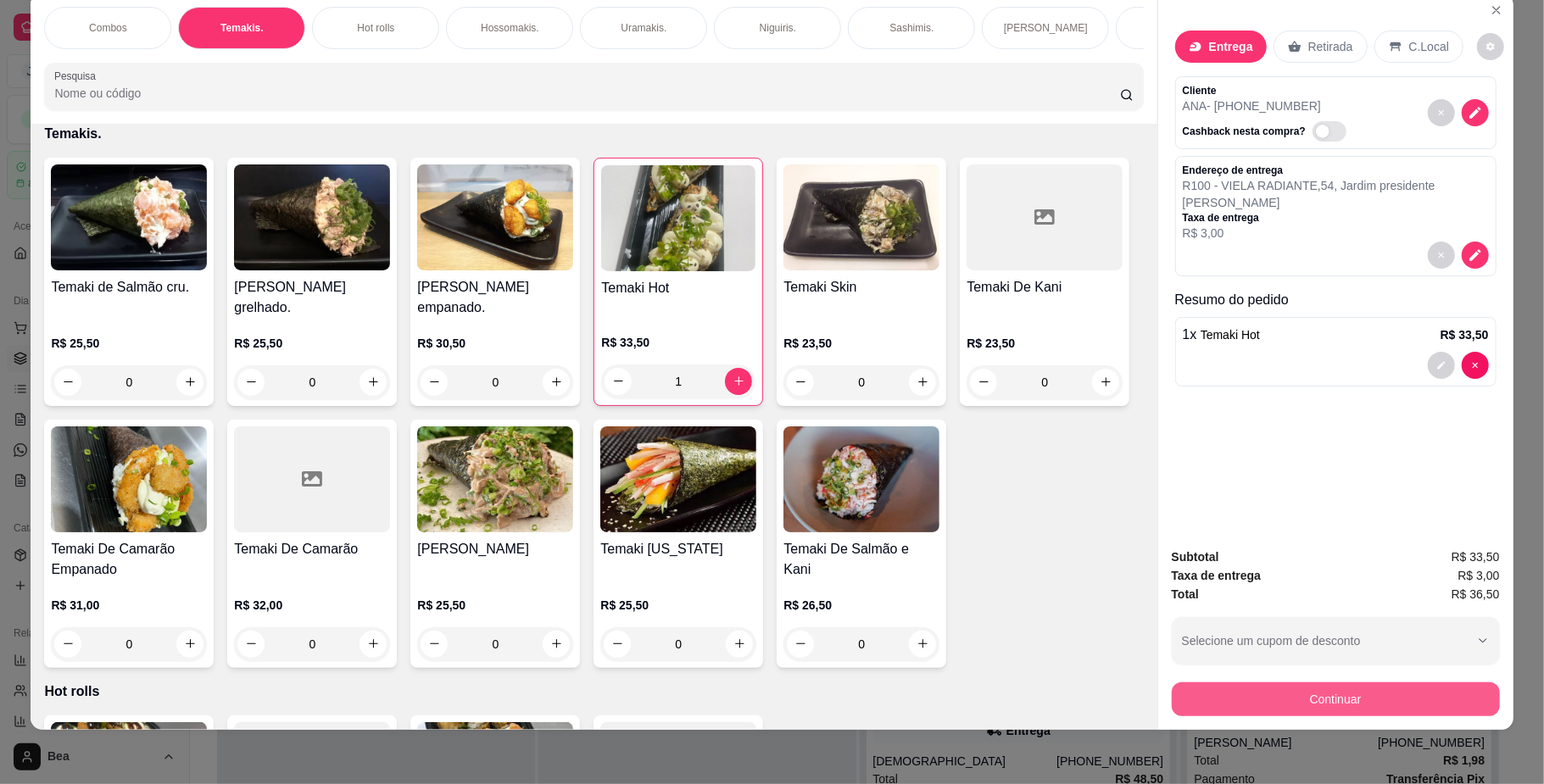
click at [1279, 705] on button "Continuar" at bounding box center [1336, 699] width 328 height 34
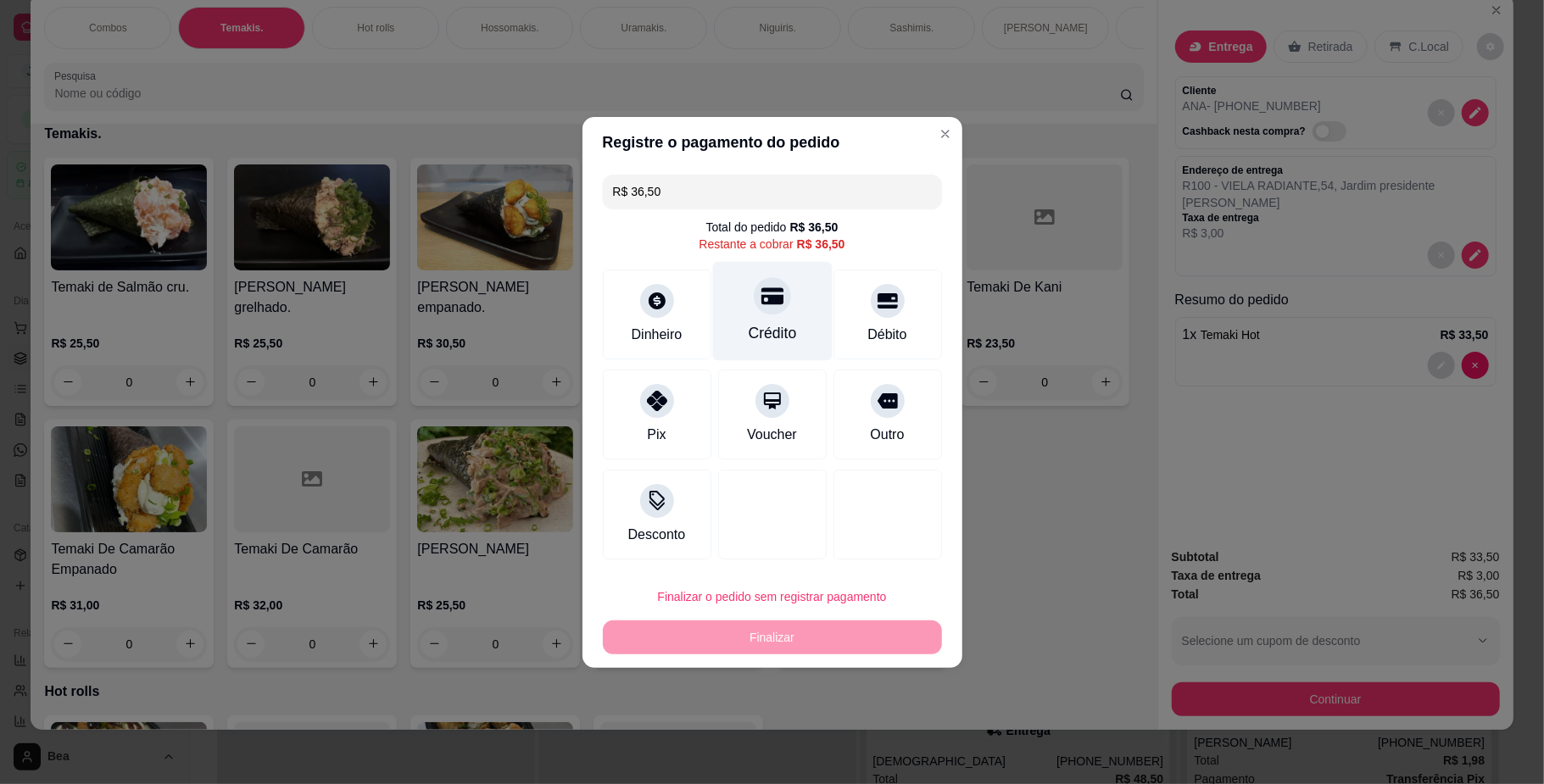
click at [756, 334] on div "Crédito" at bounding box center [772, 333] width 48 height 22
type input "R$ 0,00"
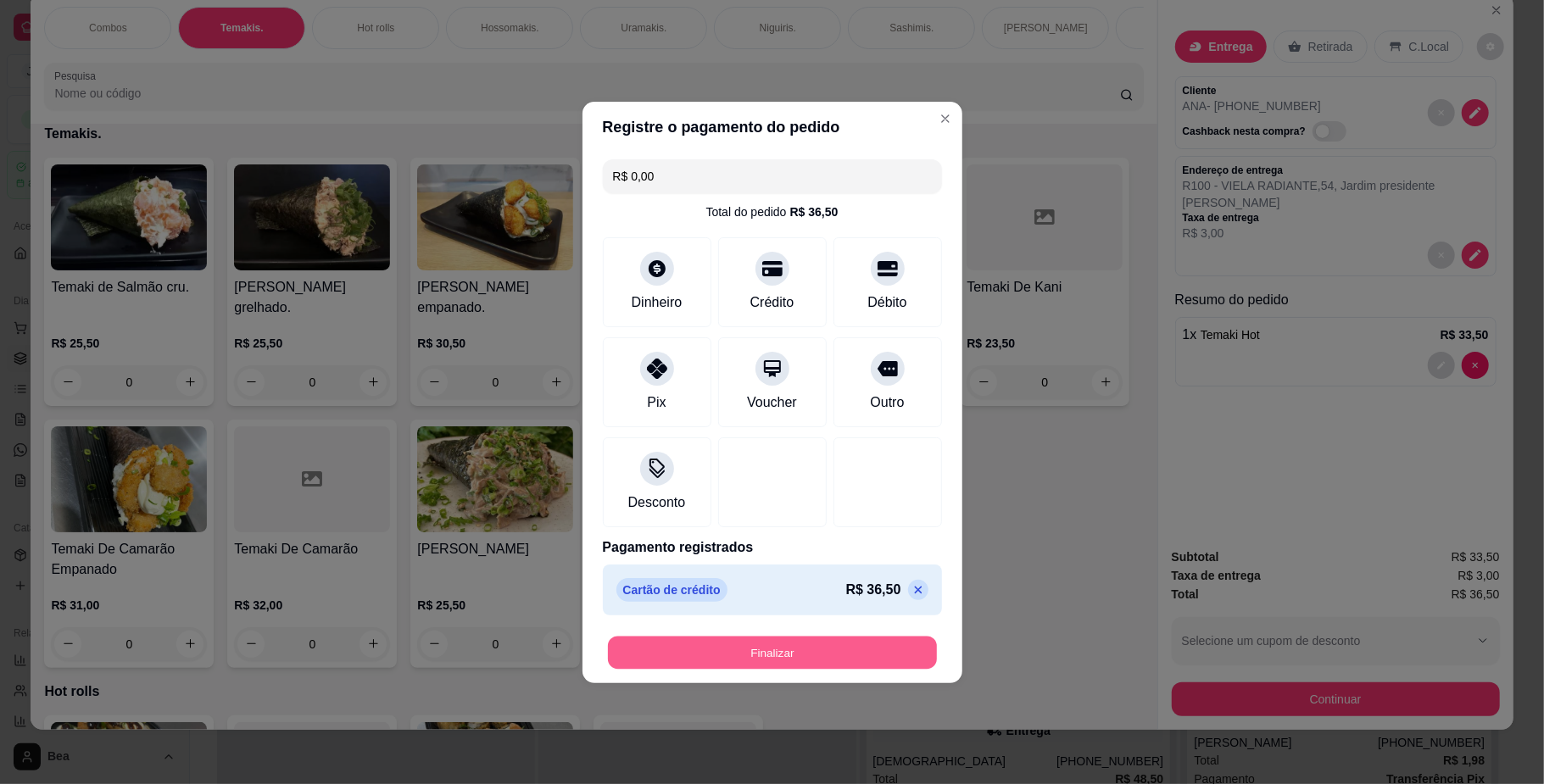
click at [858, 643] on button "Finalizar" at bounding box center [772, 652] width 329 height 33
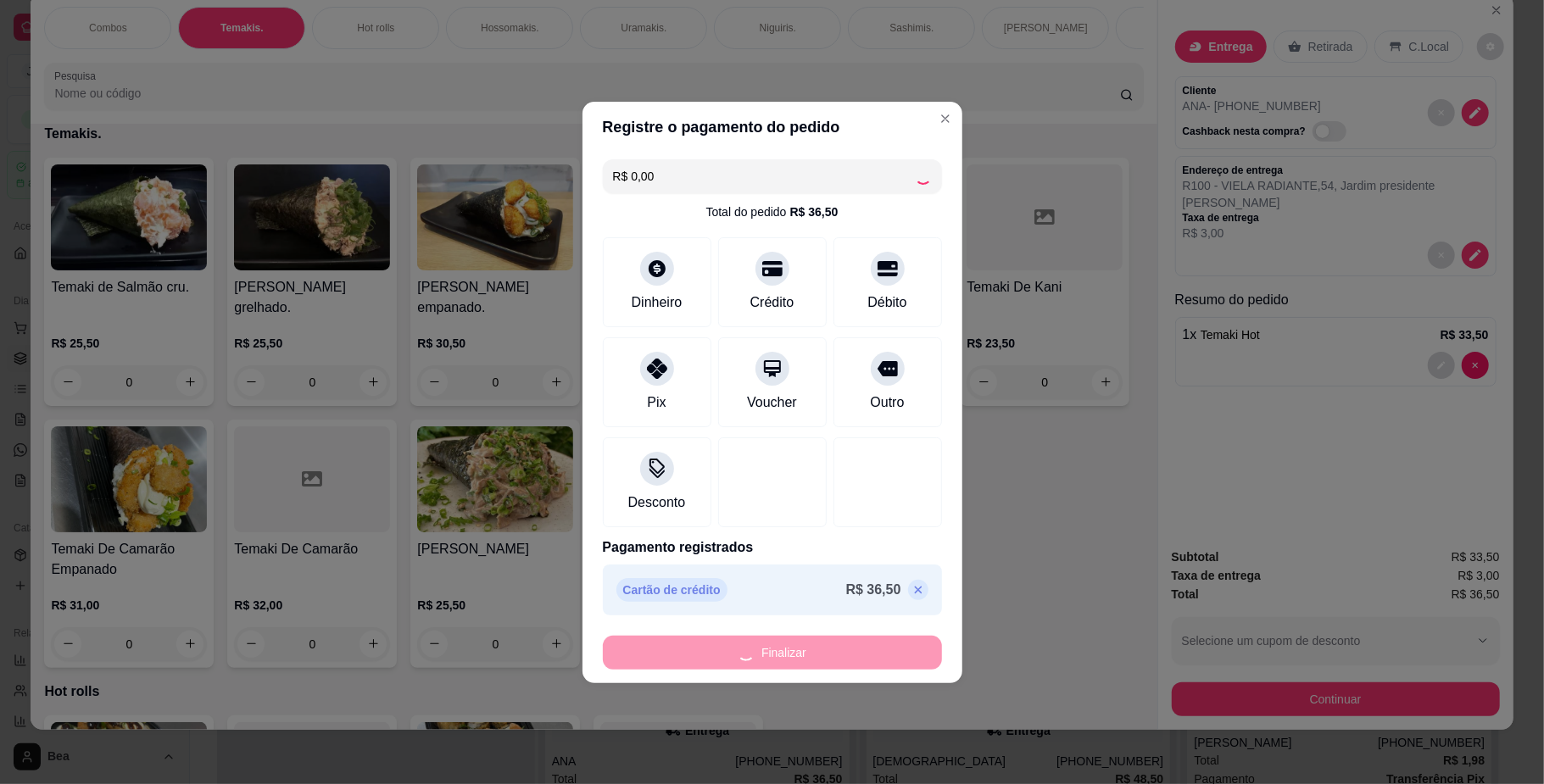
type input "0"
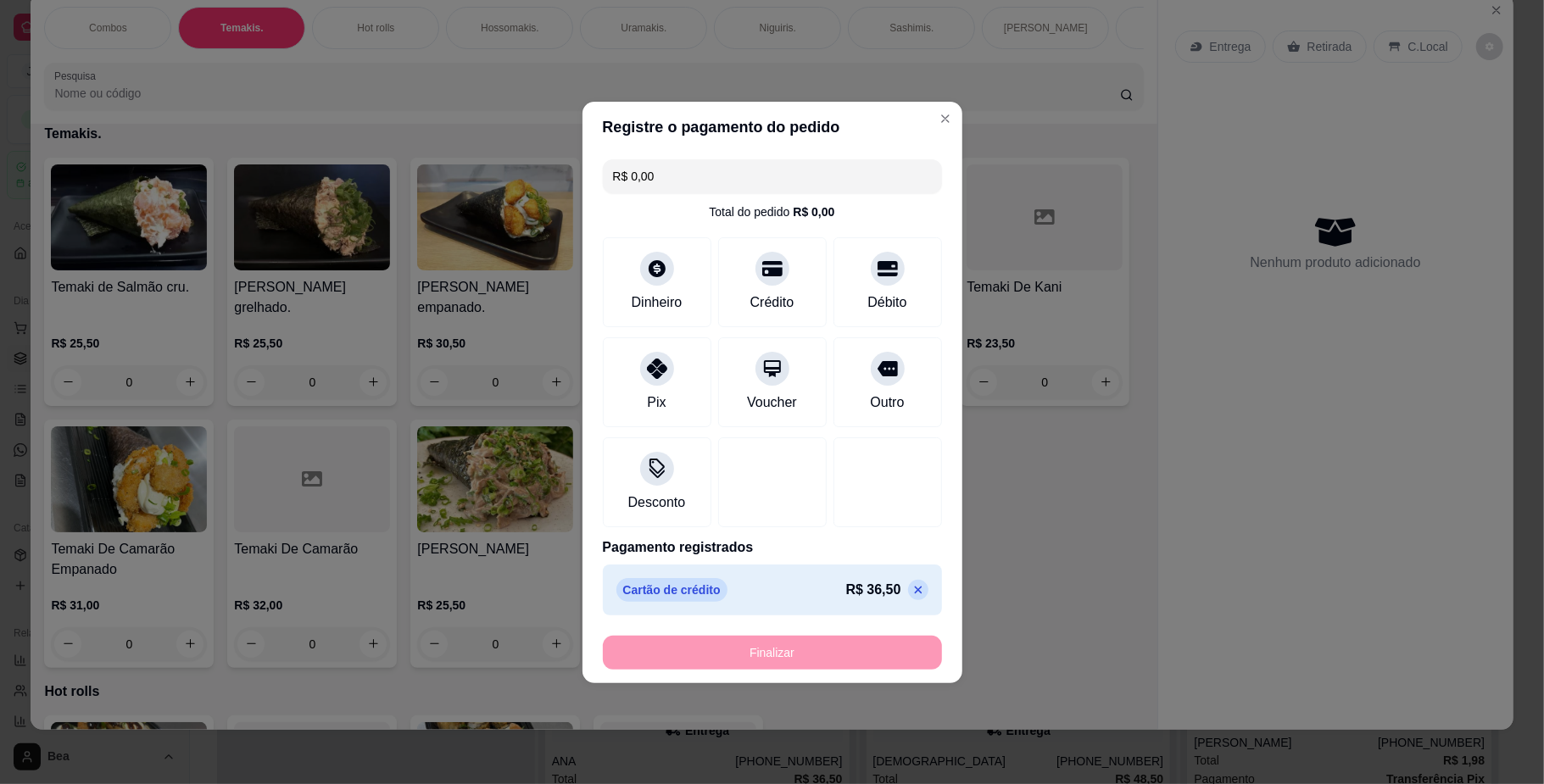
type input "-R$ 36,50"
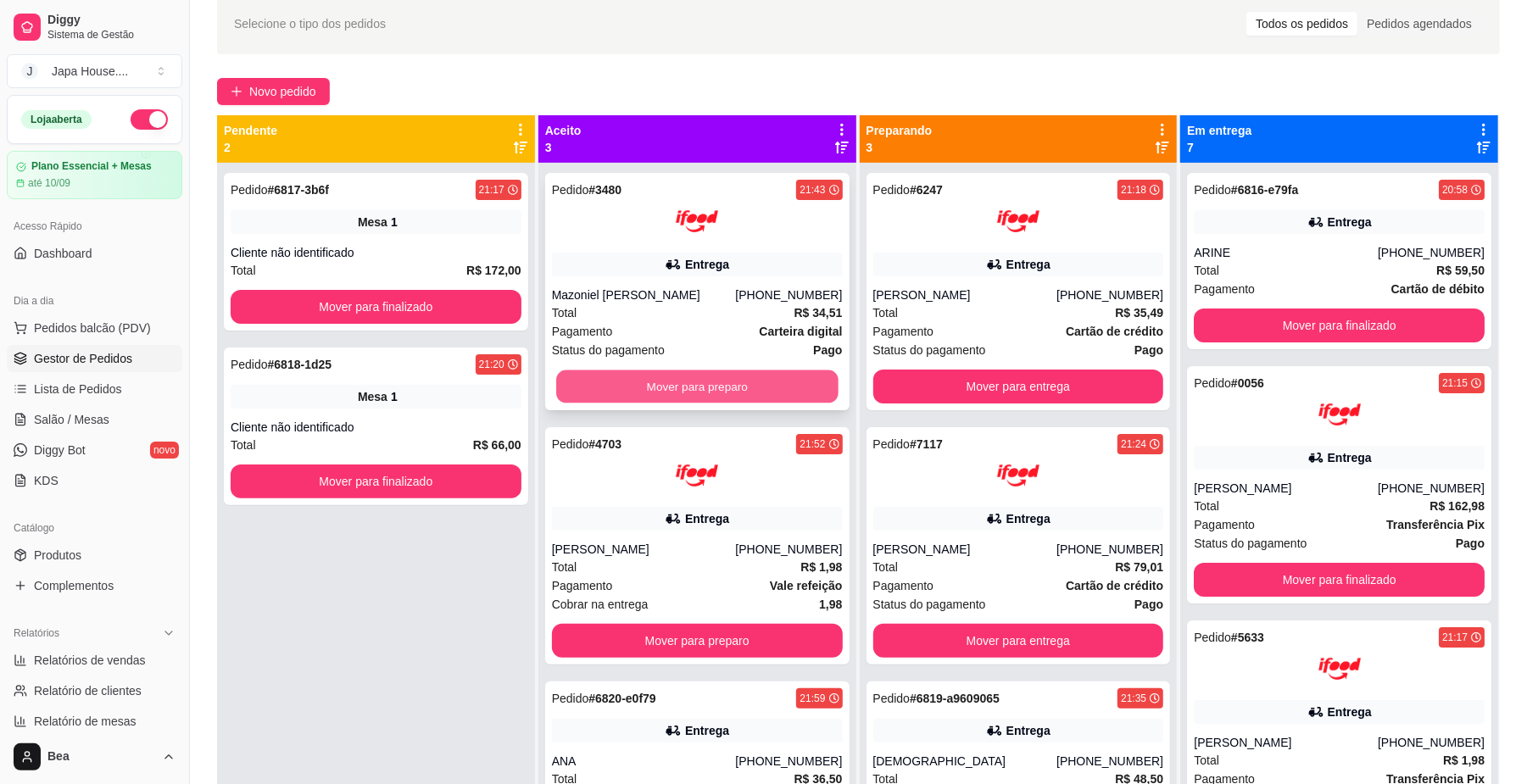
click at [740, 380] on button "Mover para preparo" at bounding box center [697, 387] width 282 height 33
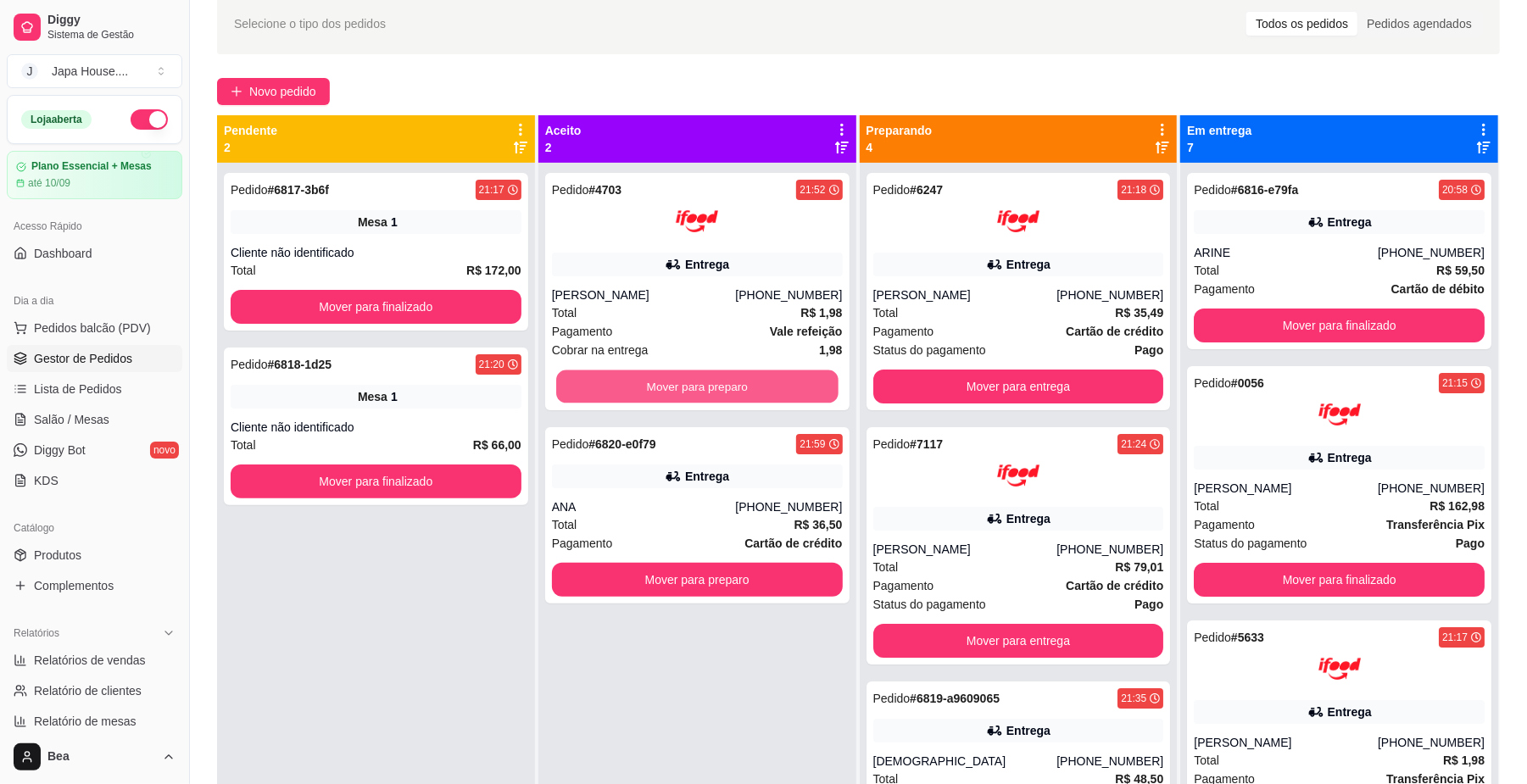
click at [744, 382] on button "Mover para preparo" at bounding box center [697, 387] width 282 height 33
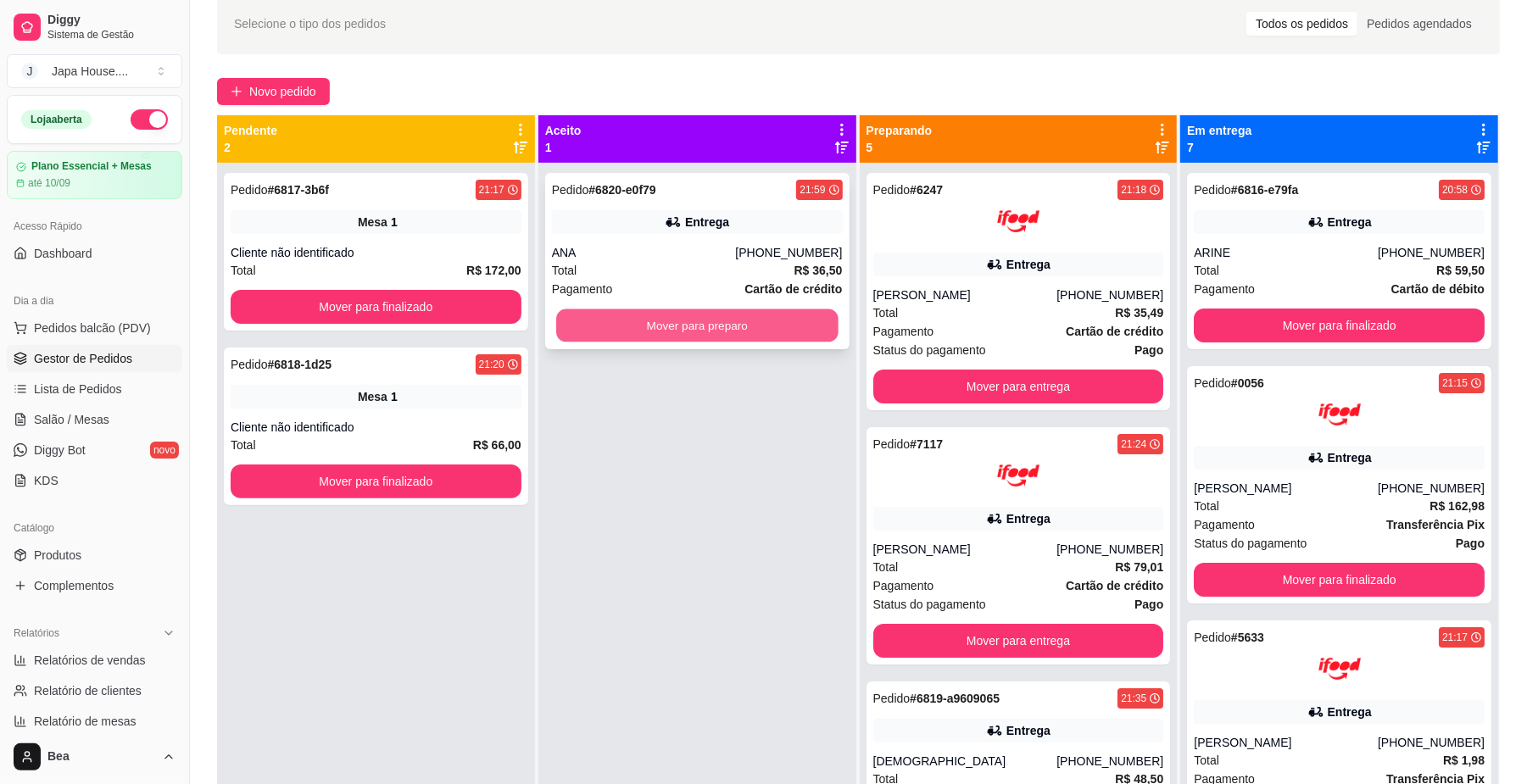
click at [746, 320] on button "Mover para preparo" at bounding box center [697, 325] width 282 height 33
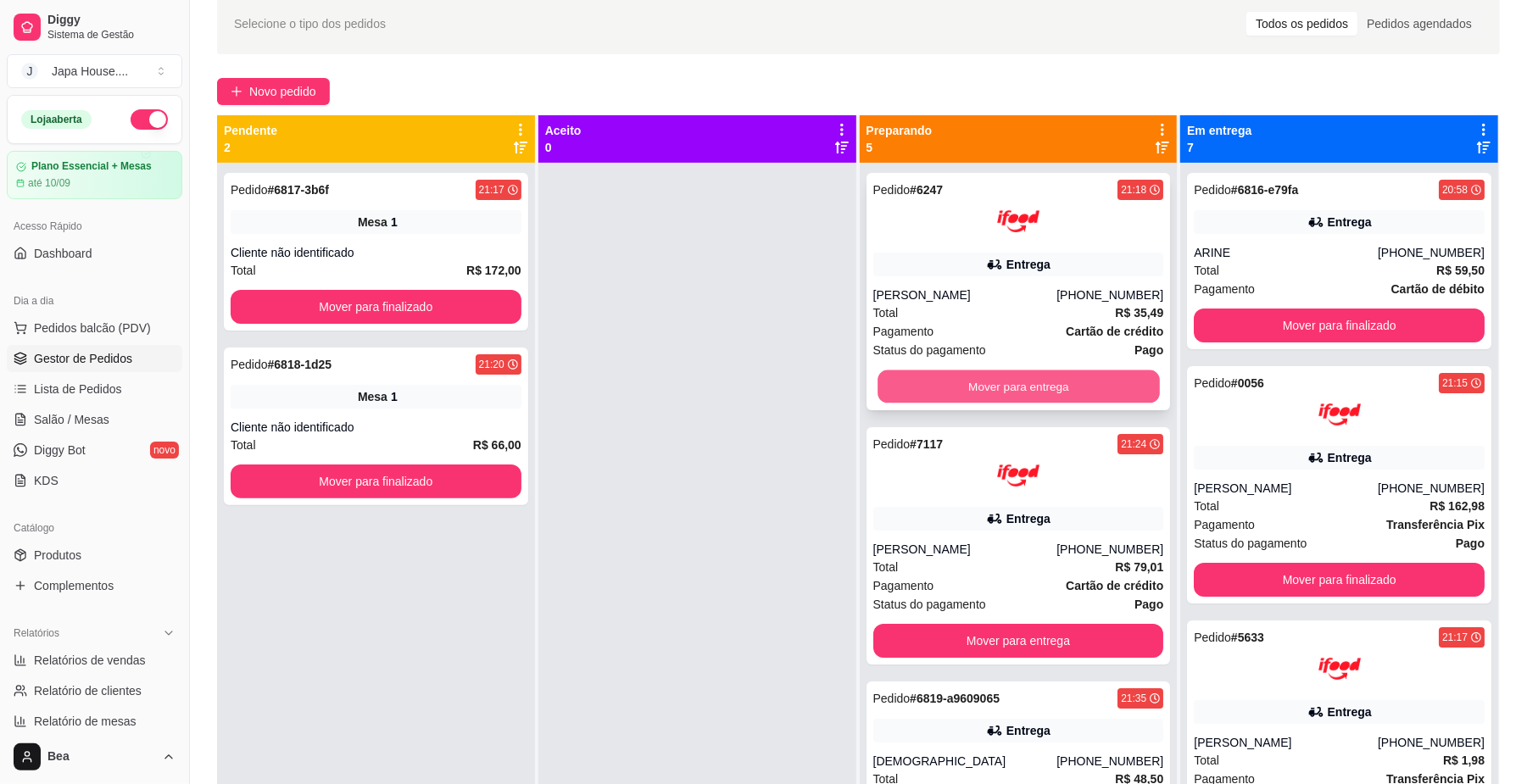
click at [1102, 390] on button "Mover para entrega" at bounding box center [1018, 387] width 282 height 33
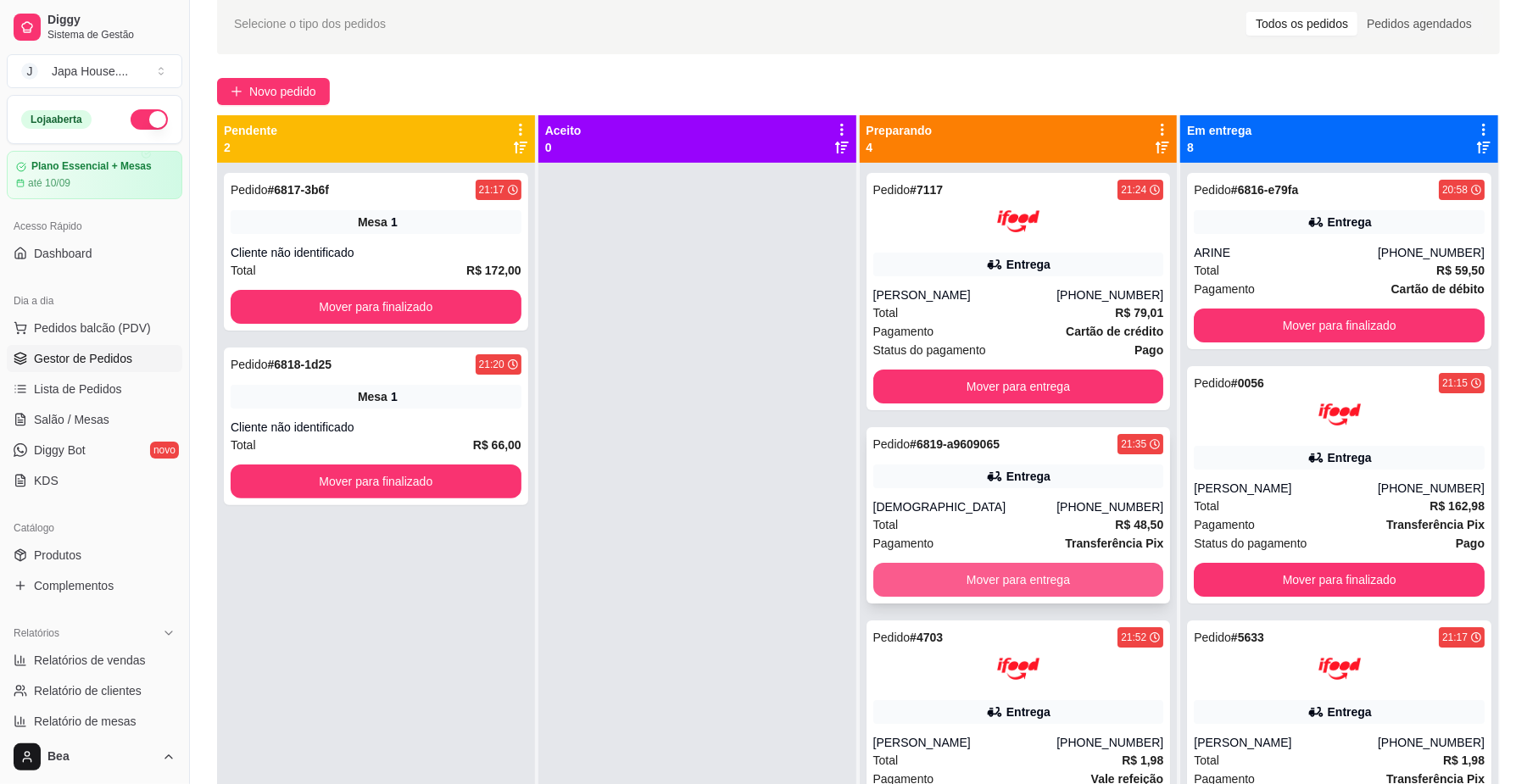
click at [1126, 577] on button "Mover para entrega" at bounding box center [1019, 580] width 291 height 34
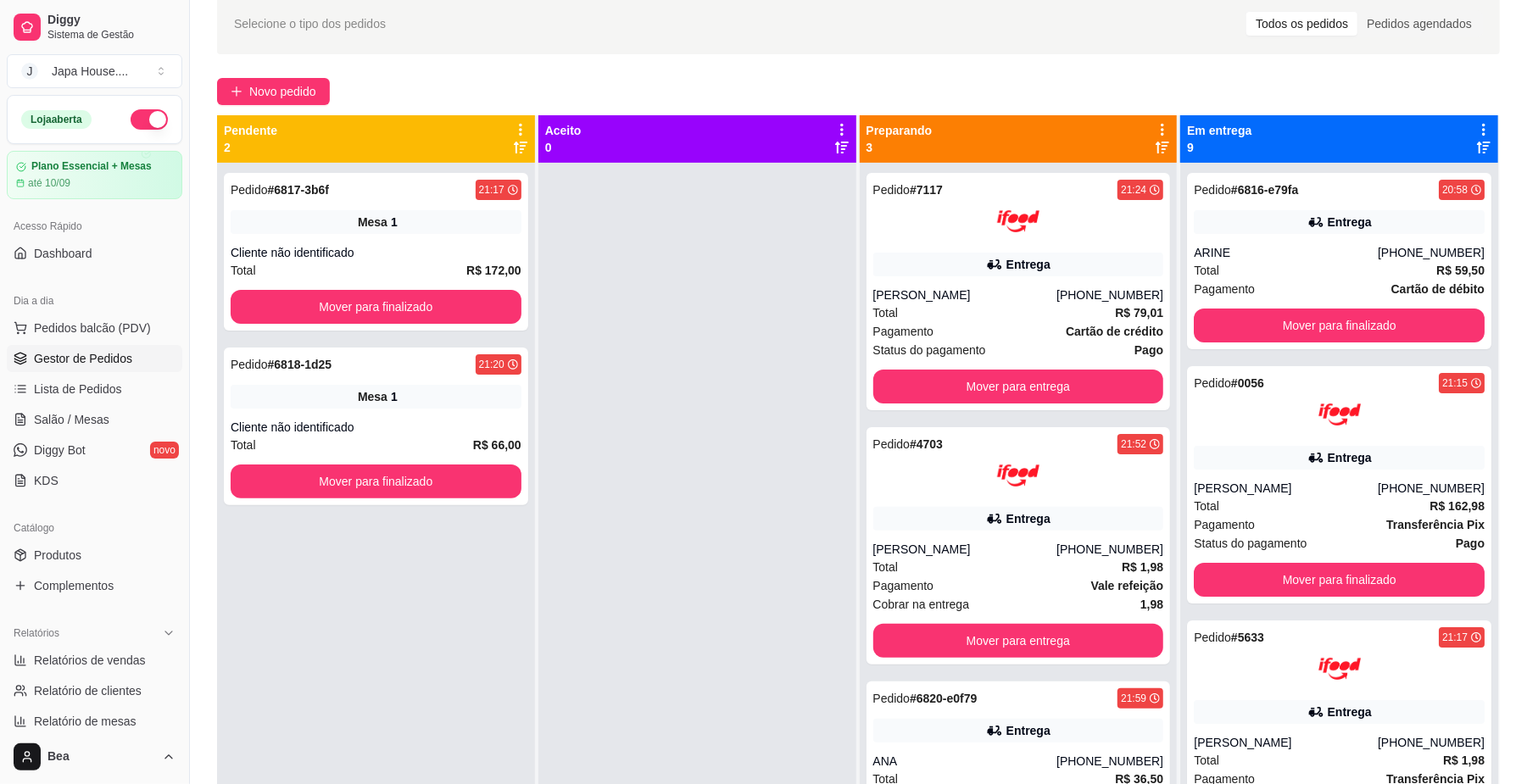
click at [747, 546] on div at bounding box center [697, 555] width 318 height 784
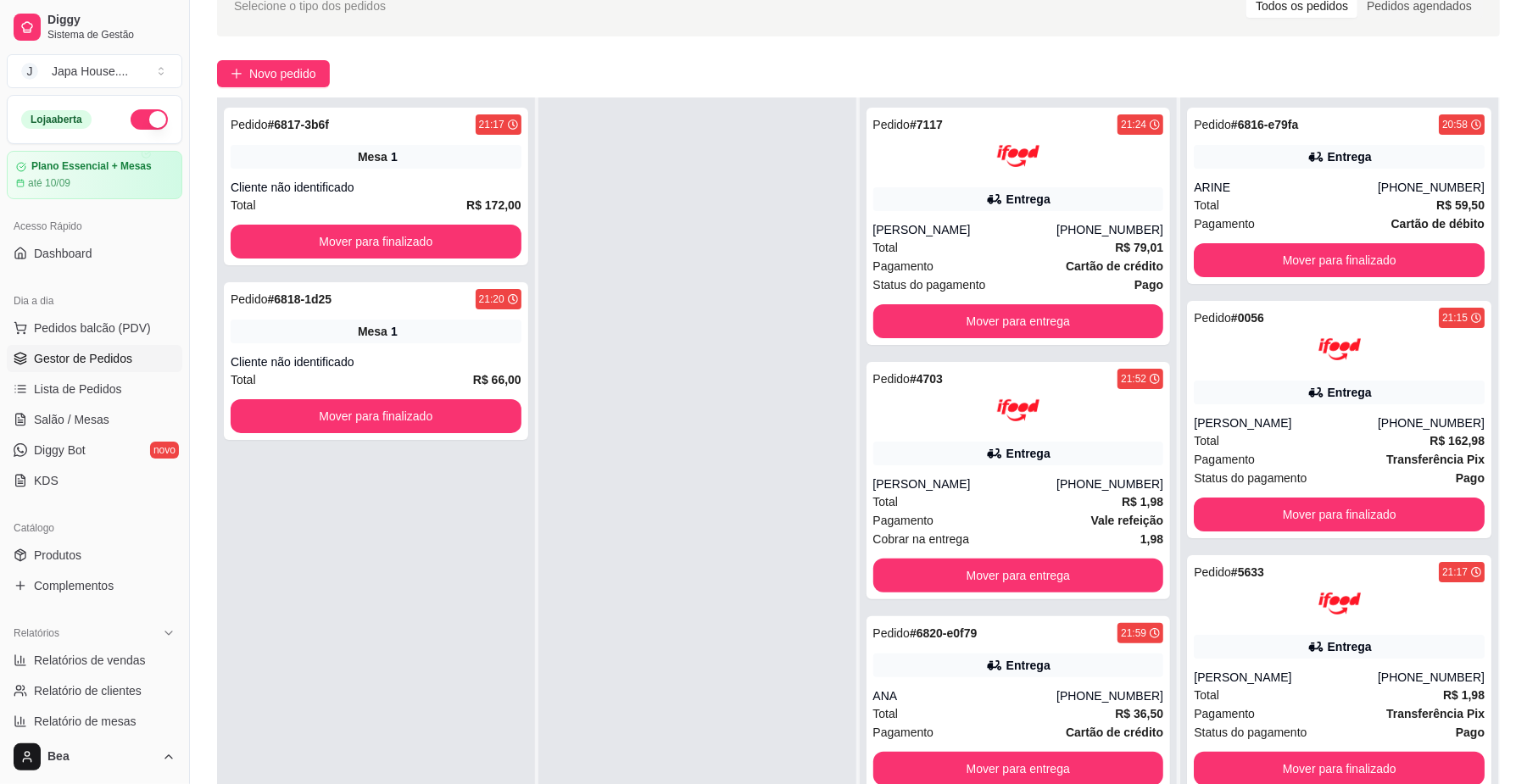
scroll to position [89, 0]
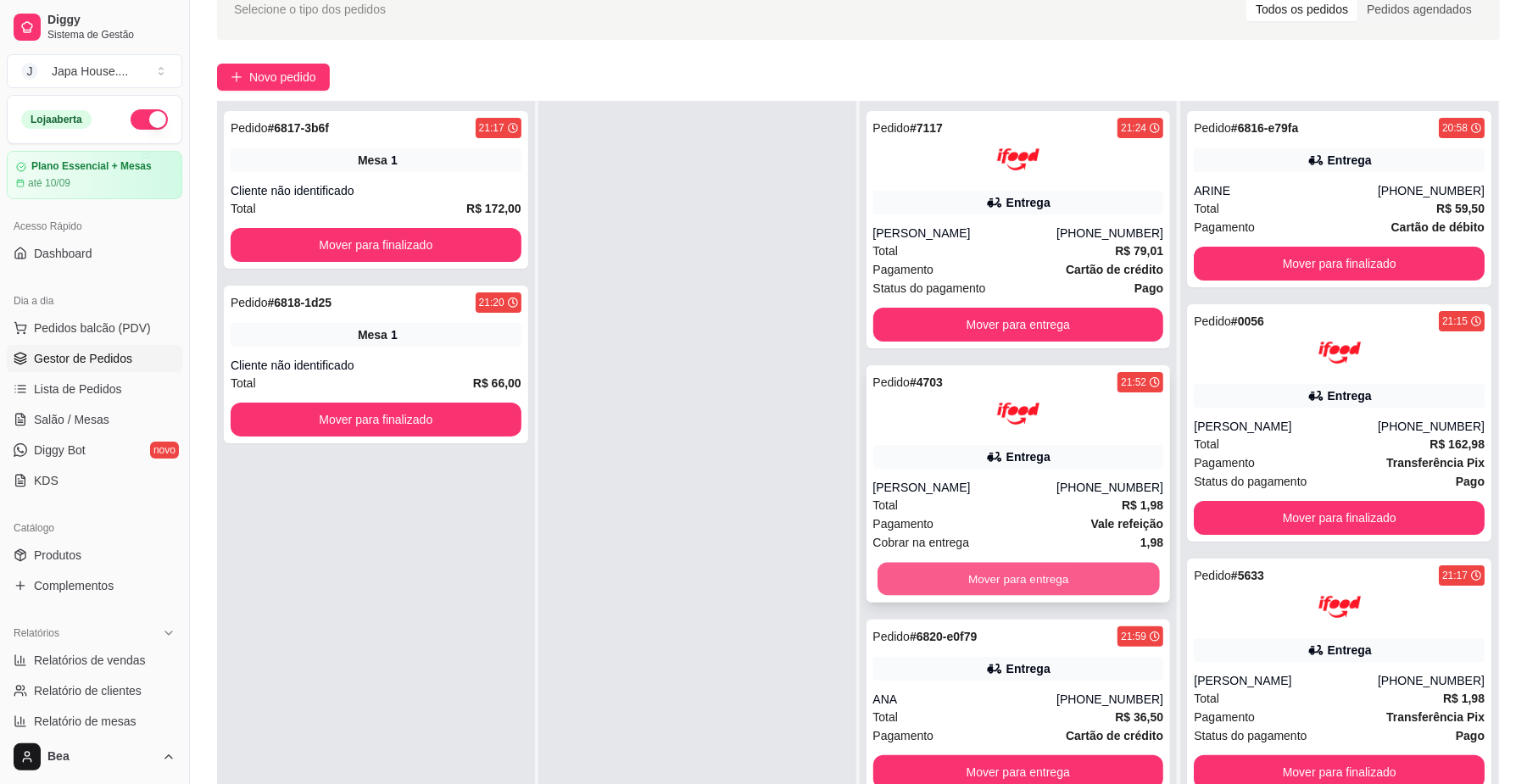
click at [1113, 574] on button "Mover para entrega" at bounding box center [1018, 579] width 282 height 33
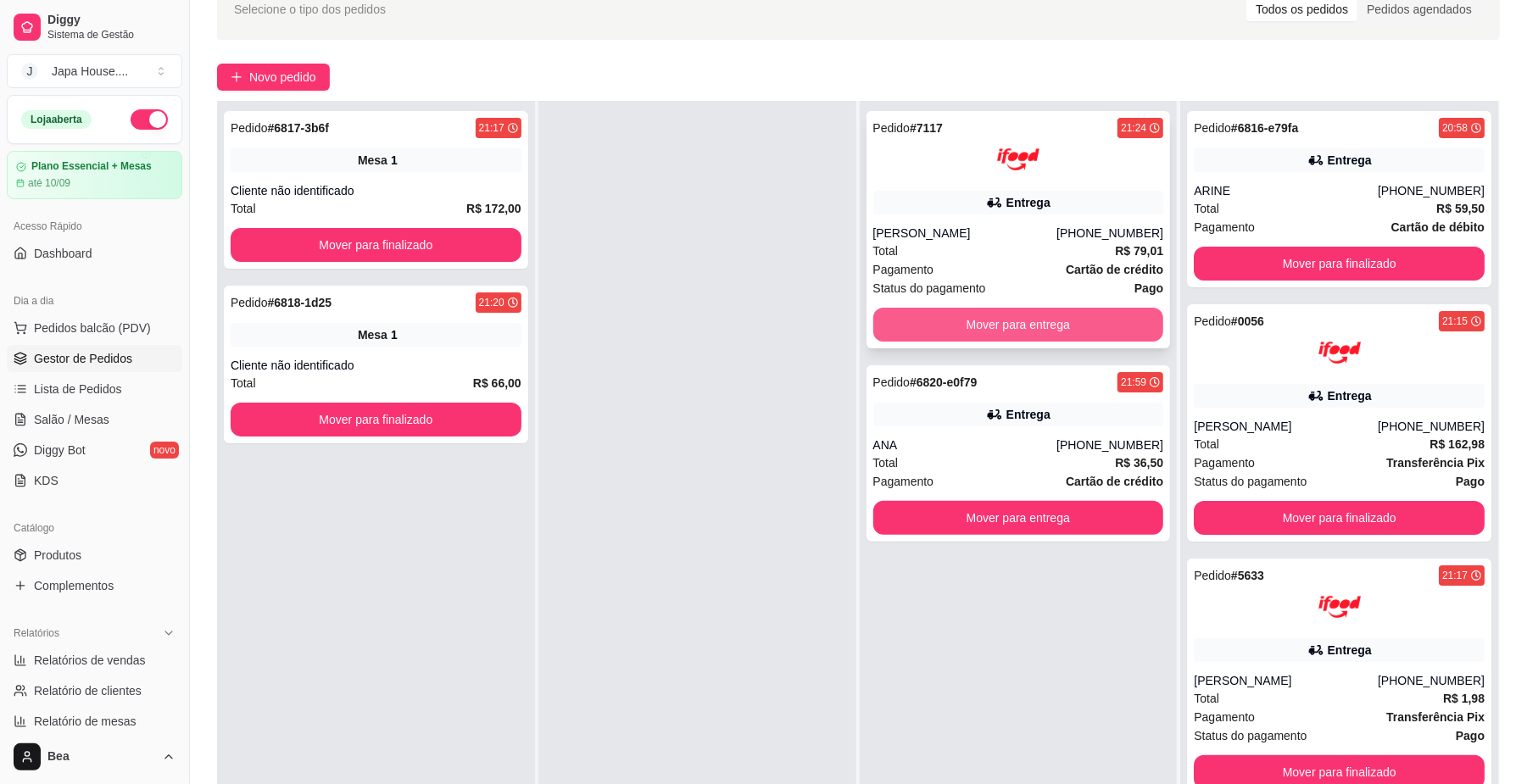
click at [1067, 332] on button "Mover para entrega" at bounding box center [1019, 324] width 291 height 34
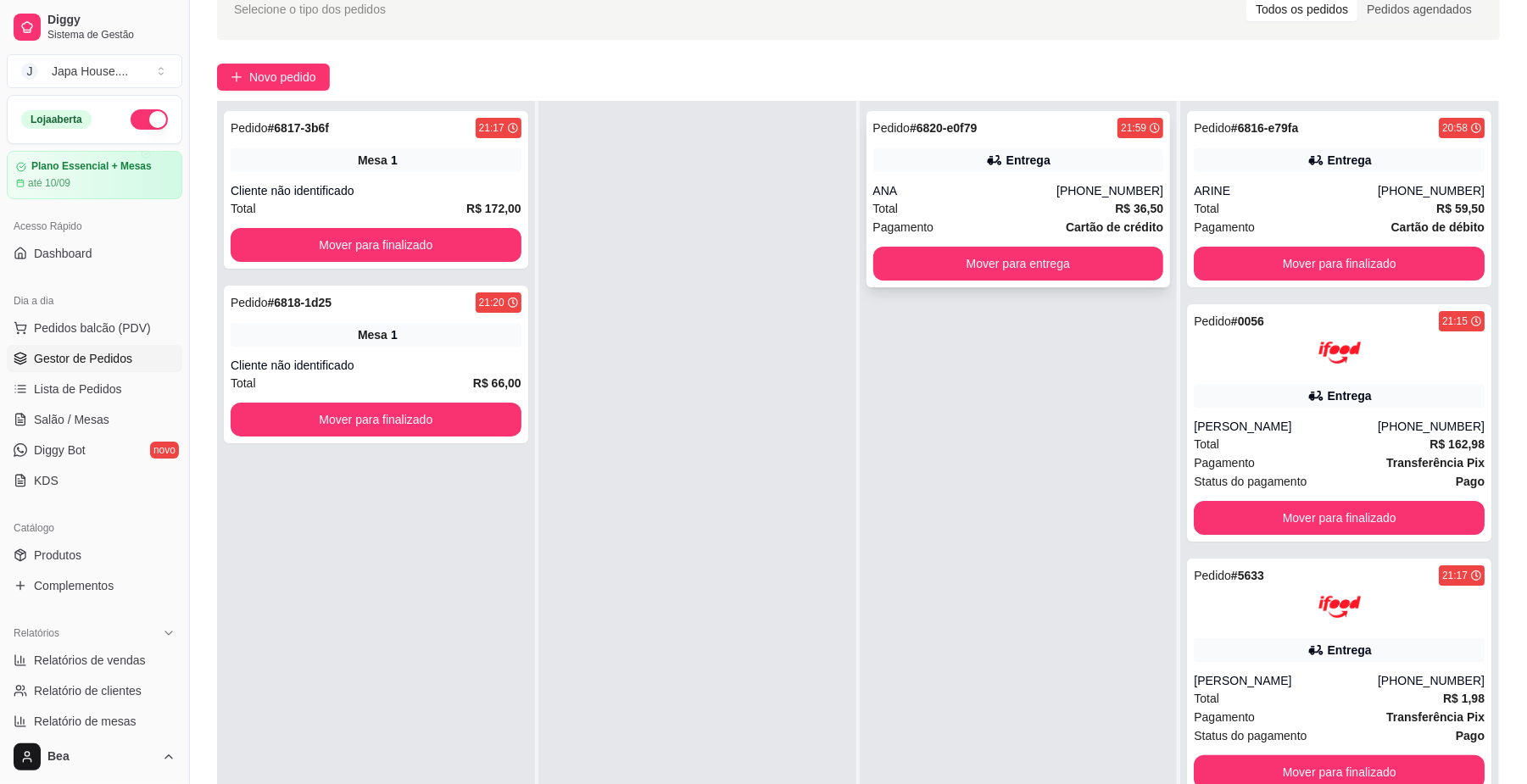
click at [1092, 278] on button "Mover para entrega" at bounding box center [1019, 264] width 291 height 34
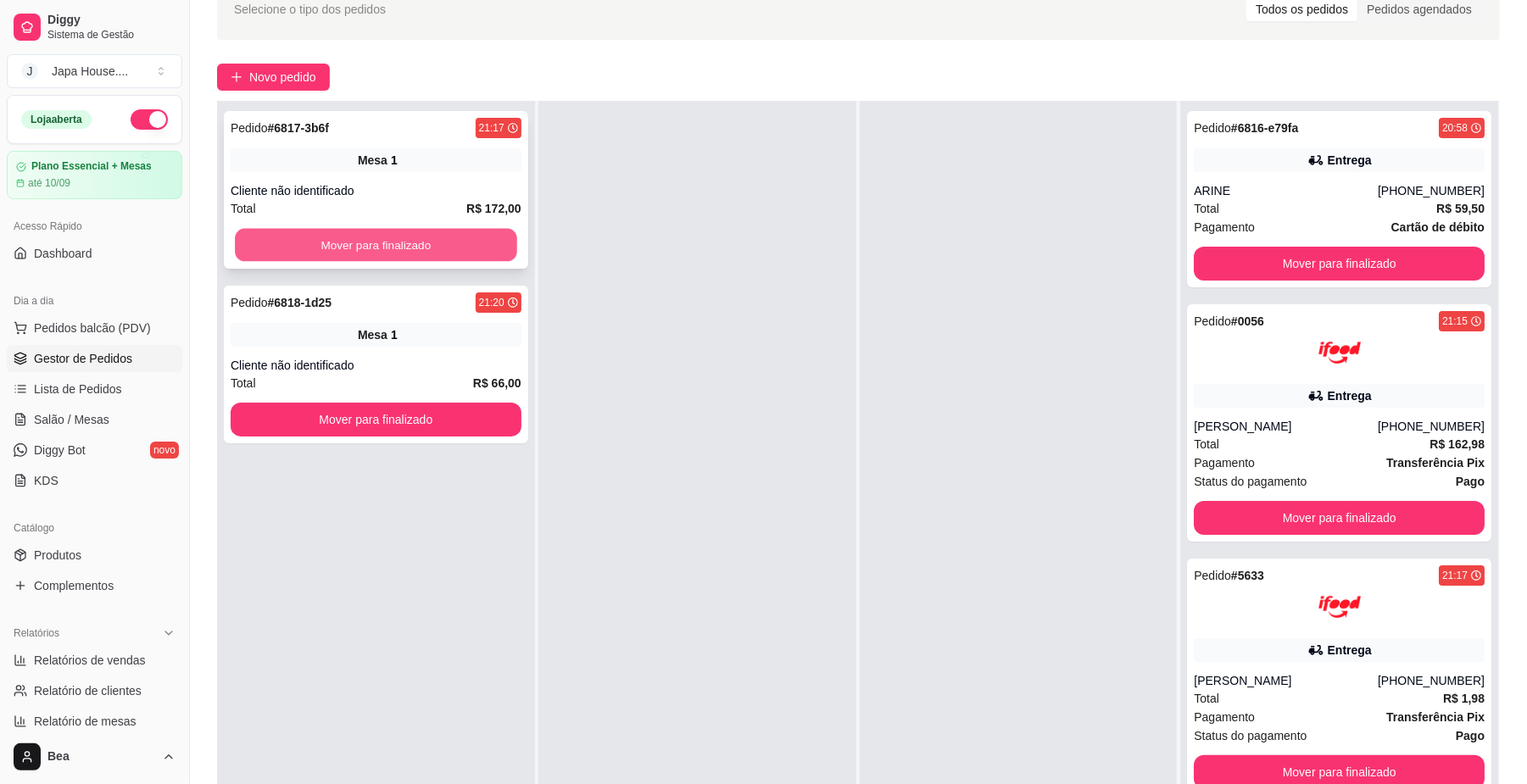
click at [383, 241] on button "Mover para finalizado" at bounding box center [375, 245] width 282 height 33
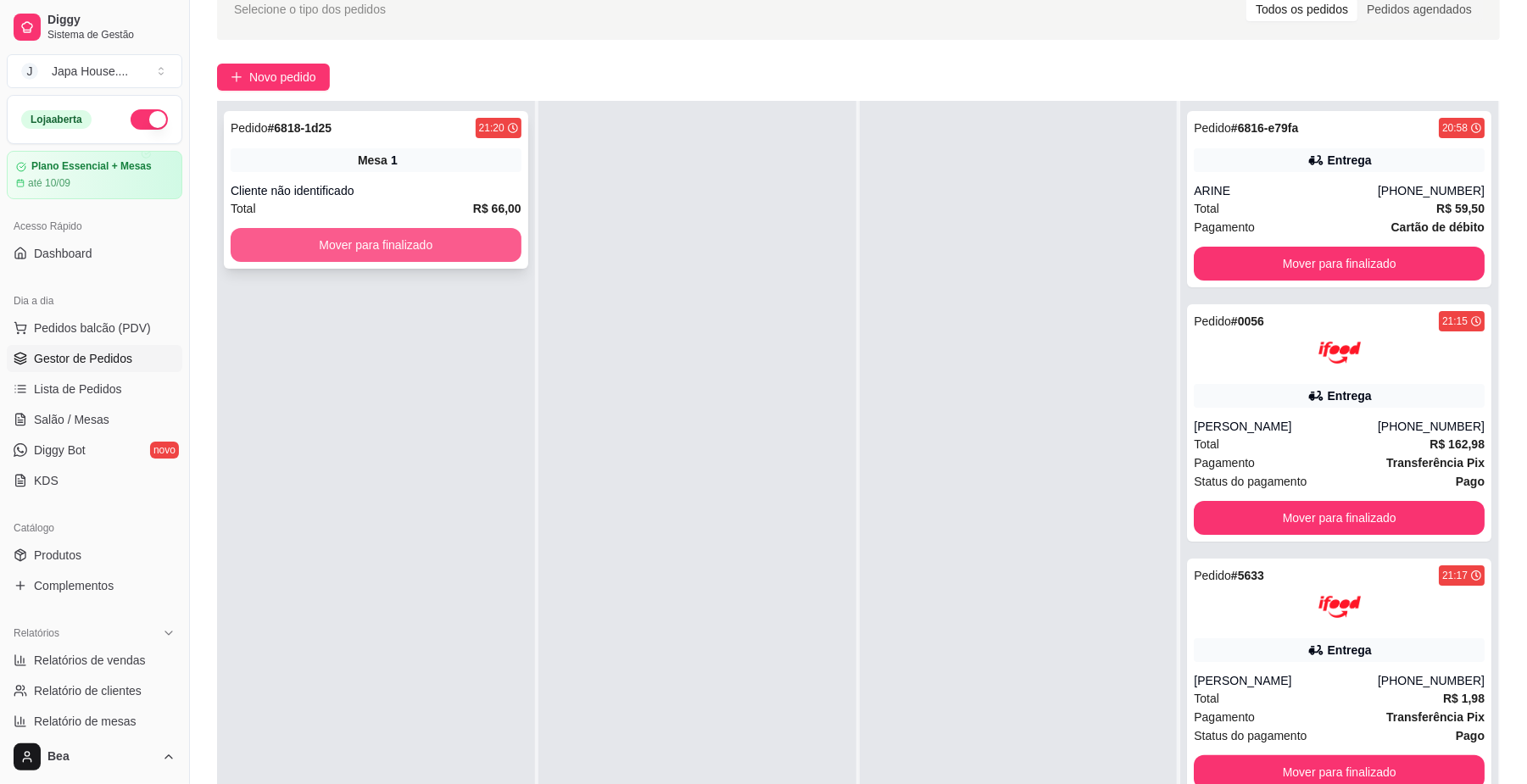
click at [385, 241] on button "Mover para finalizado" at bounding box center [376, 245] width 291 height 34
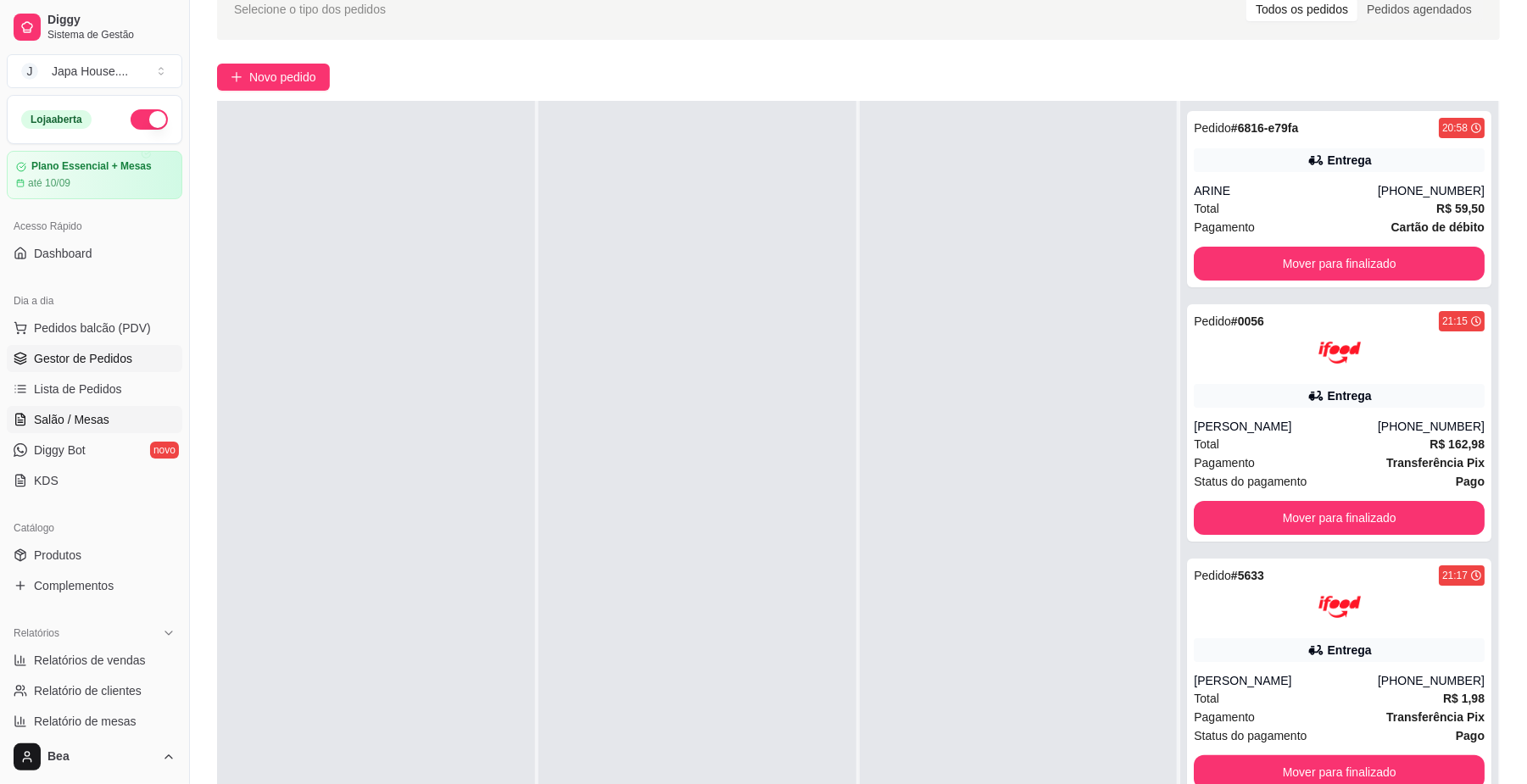
click at [54, 413] on span "Salão / Mesas" at bounding box center [72, 419] width 75 height 17
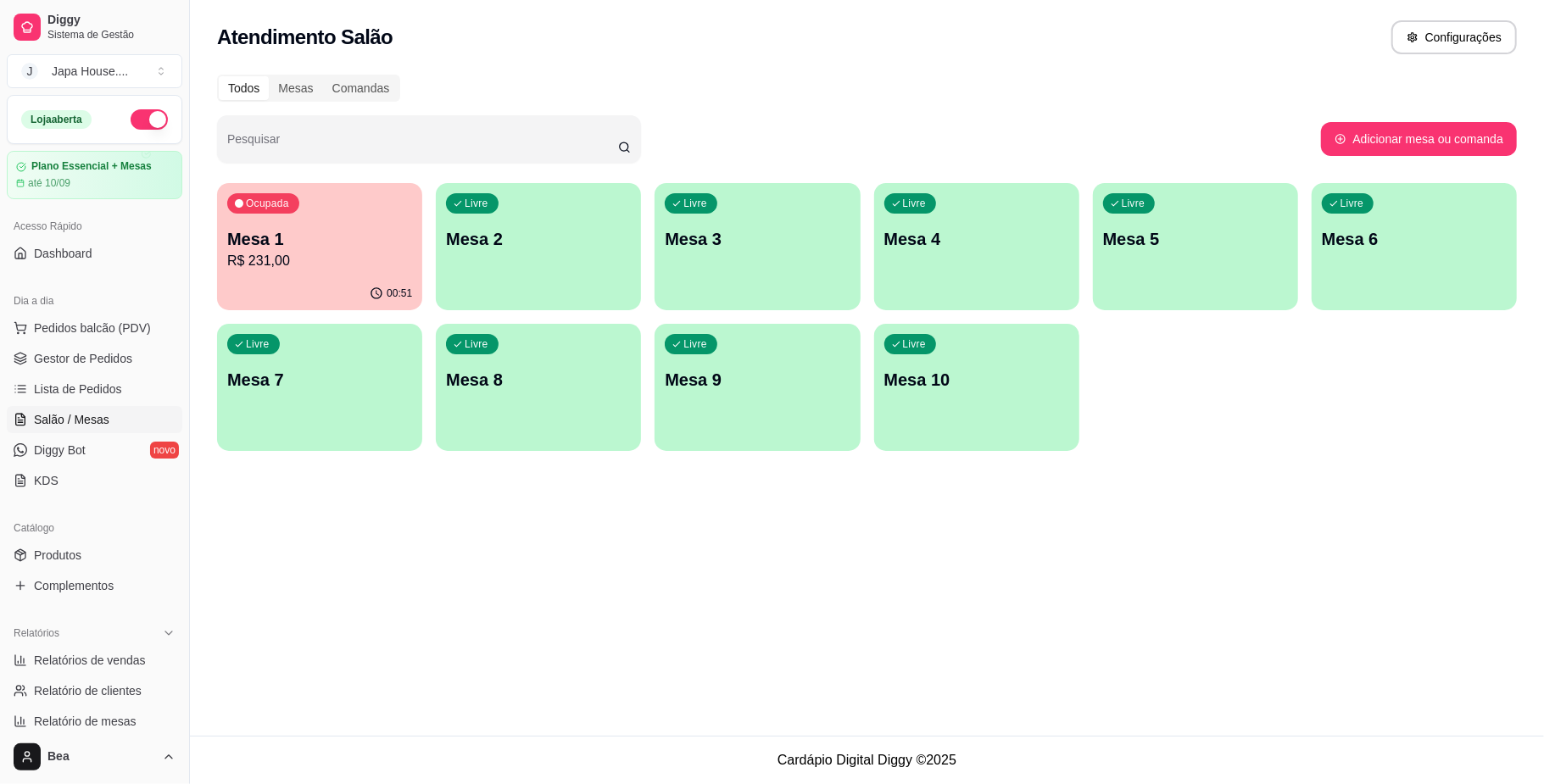
click at [334, 239] on p "Mesa 1" at bounding box center [319, 239] width 185 height 24
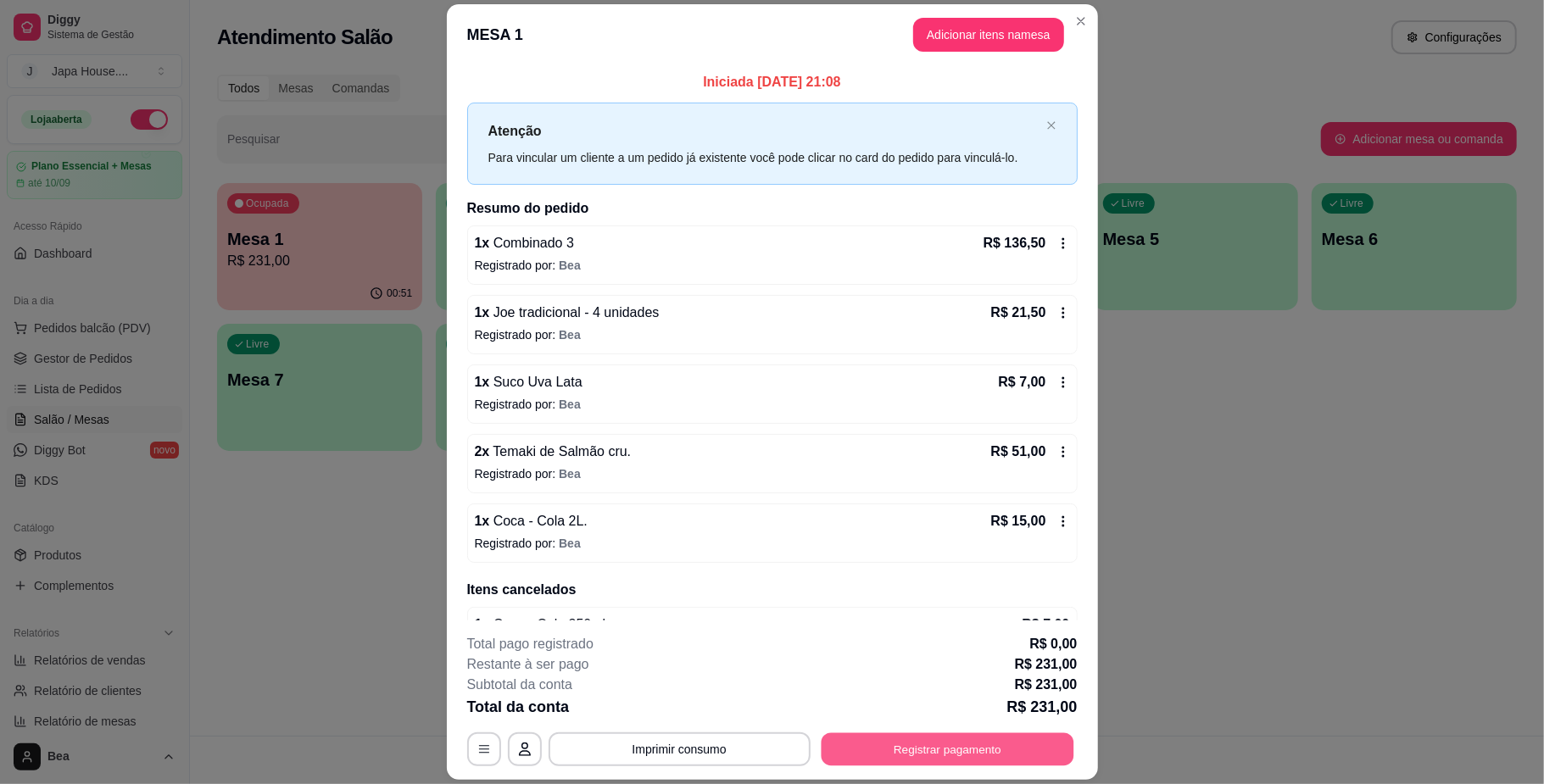
click at [879, 749] on button "Registrar pagamento" at bounding box center [947, 750] width 253 height 33
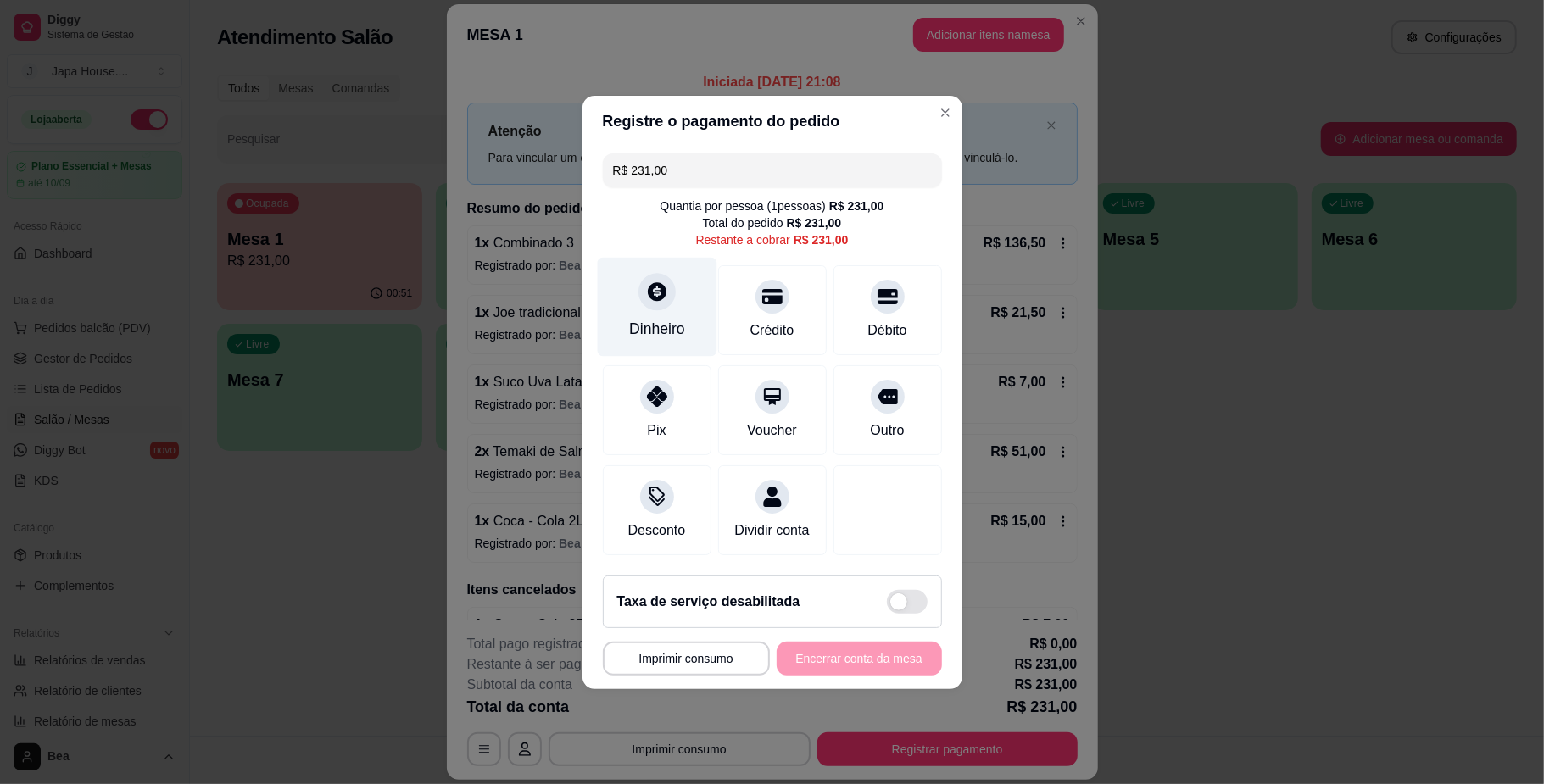
click at [640, 282] on div at bounding box center [658, 292] width 38 height 38
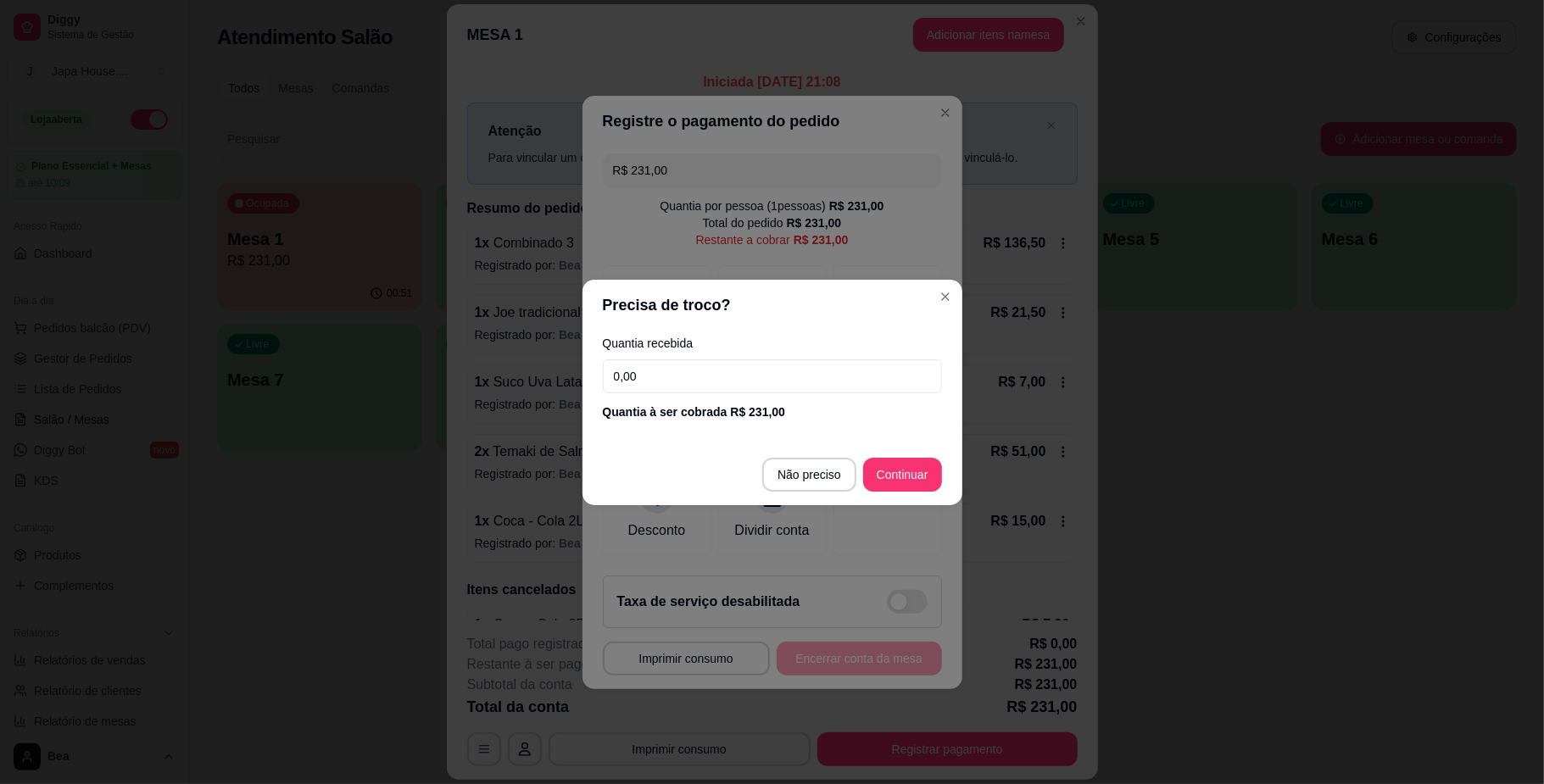
click at [845, 381] on input "0,00" at bounding box center [772, 377] width 339 height 34
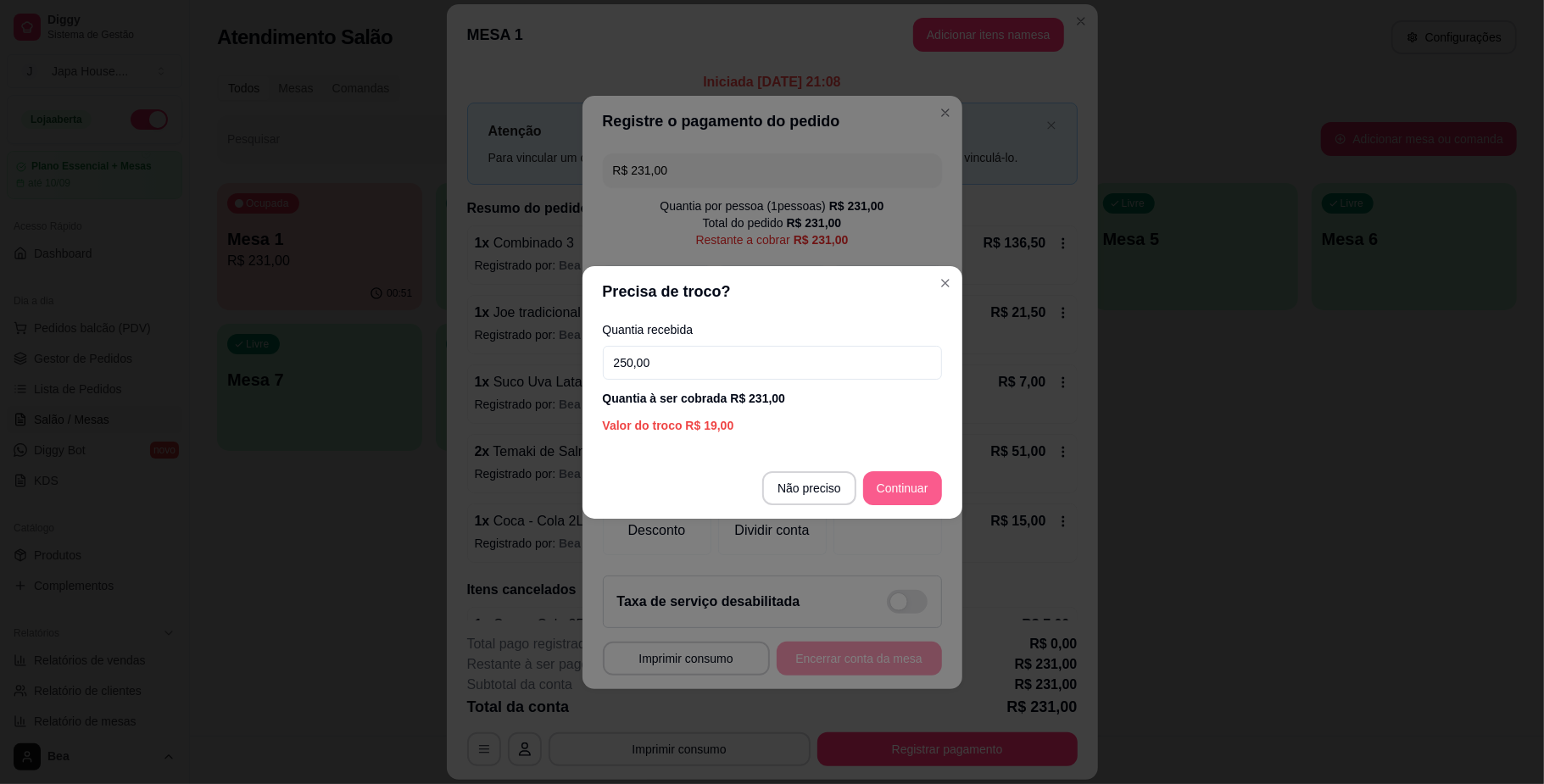
type input "250,00"
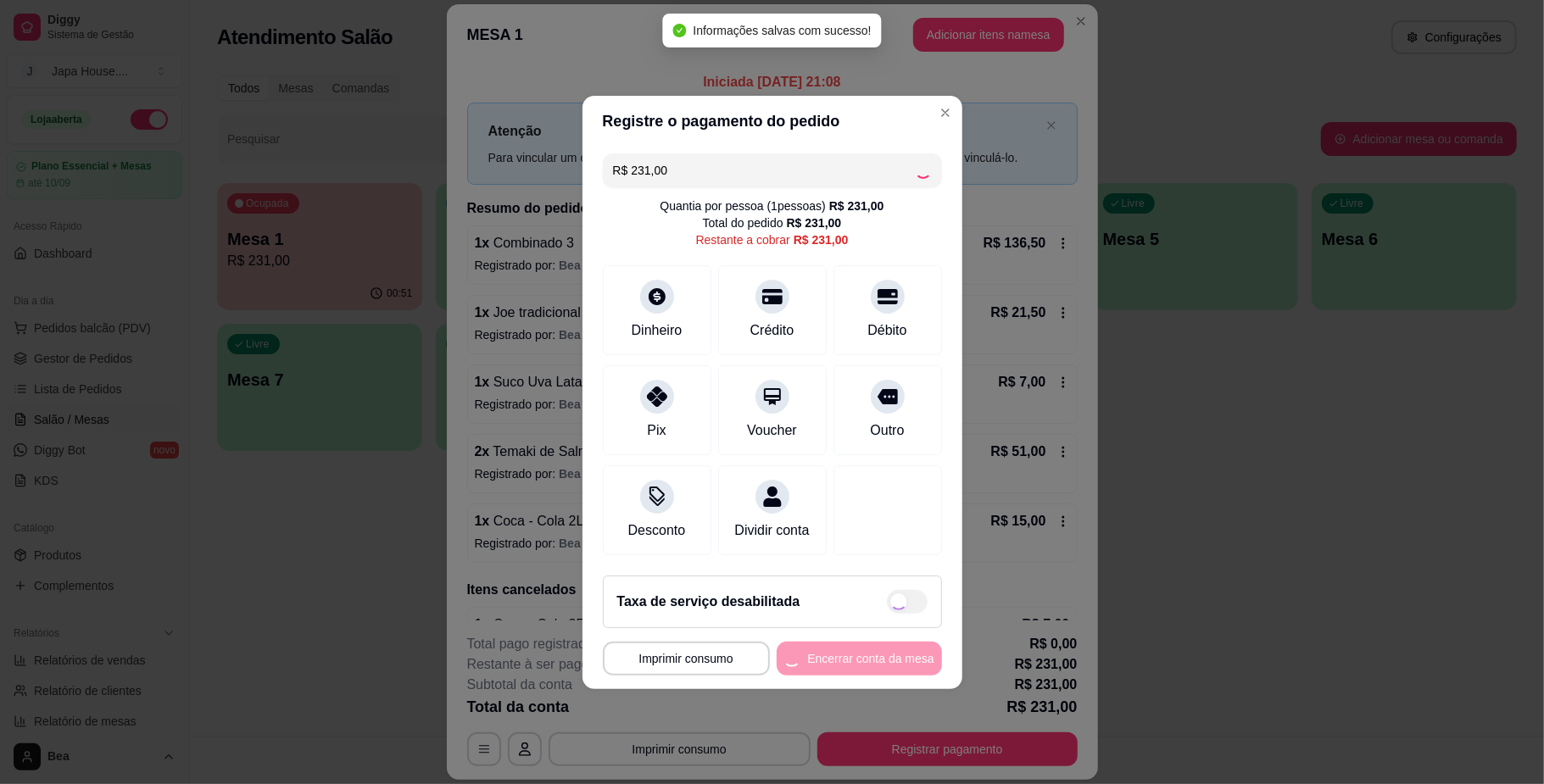
type input "R$ 0,00"
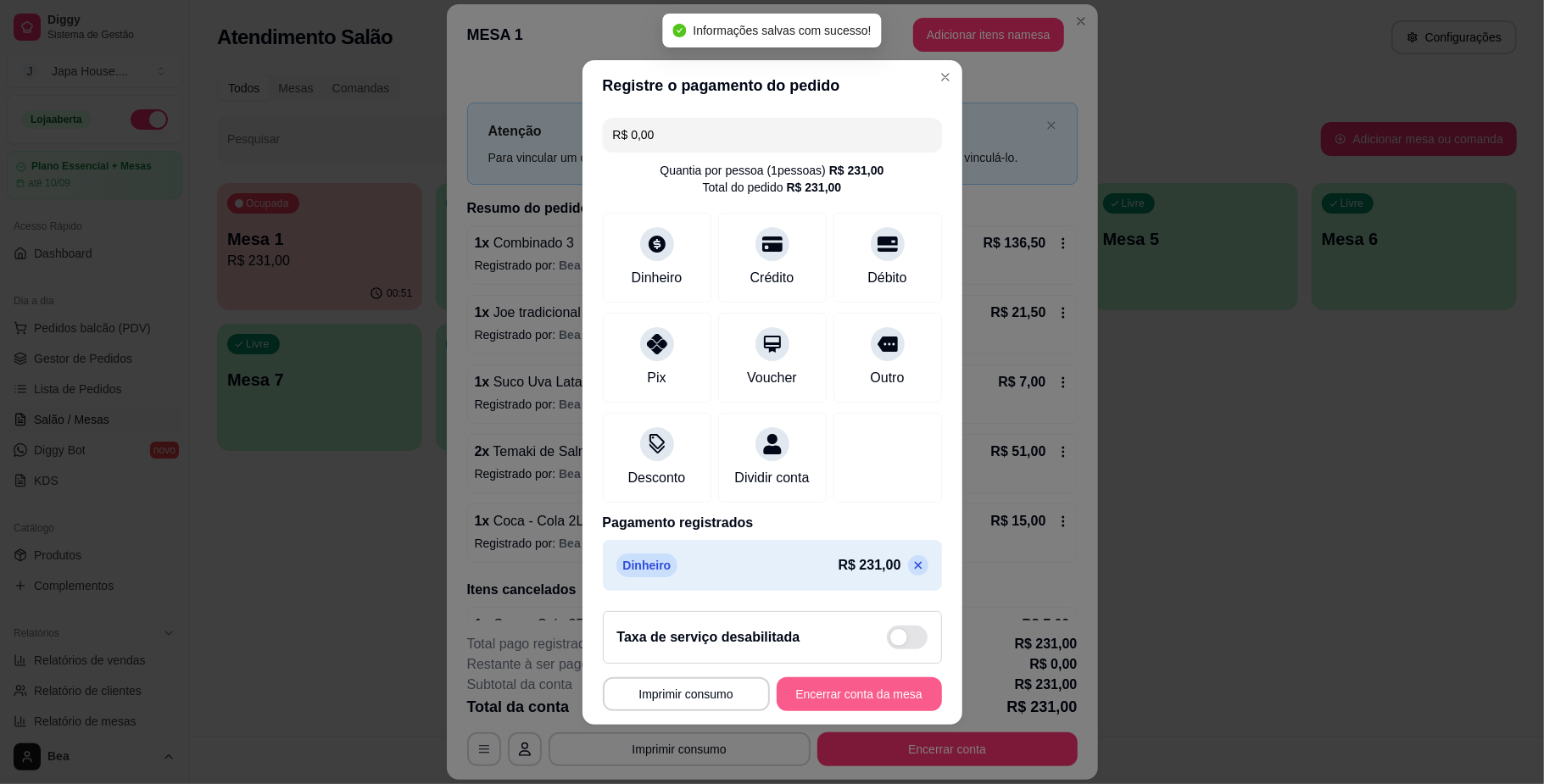
click at [859, 706] on button "Encerrar conta da mesa" at bounding box center [859, 694] width 165 height 34
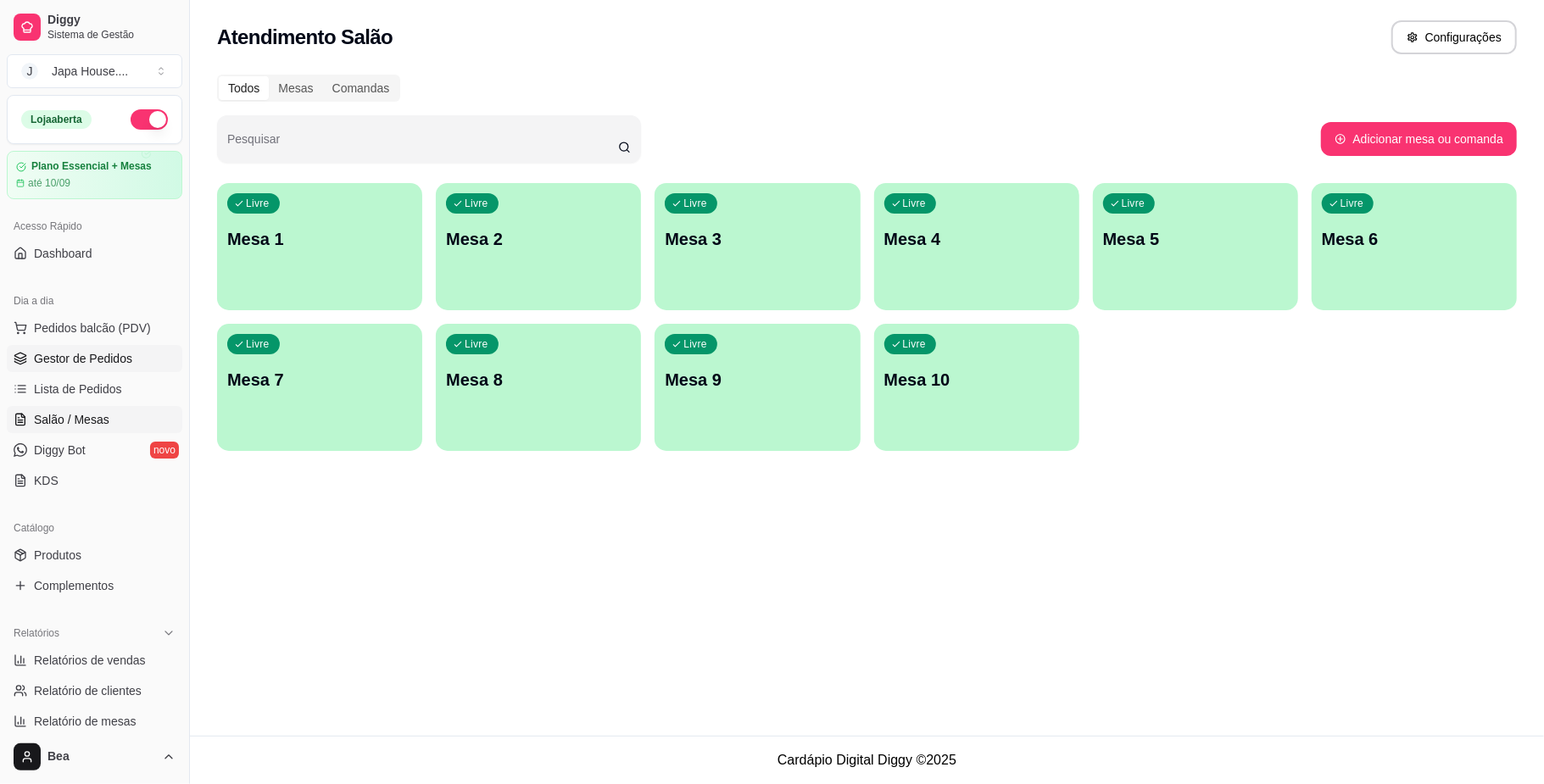
click at [73, 364] on span "Gestor de Pedidos" at bounding box center [83, 359] width 98 height 17
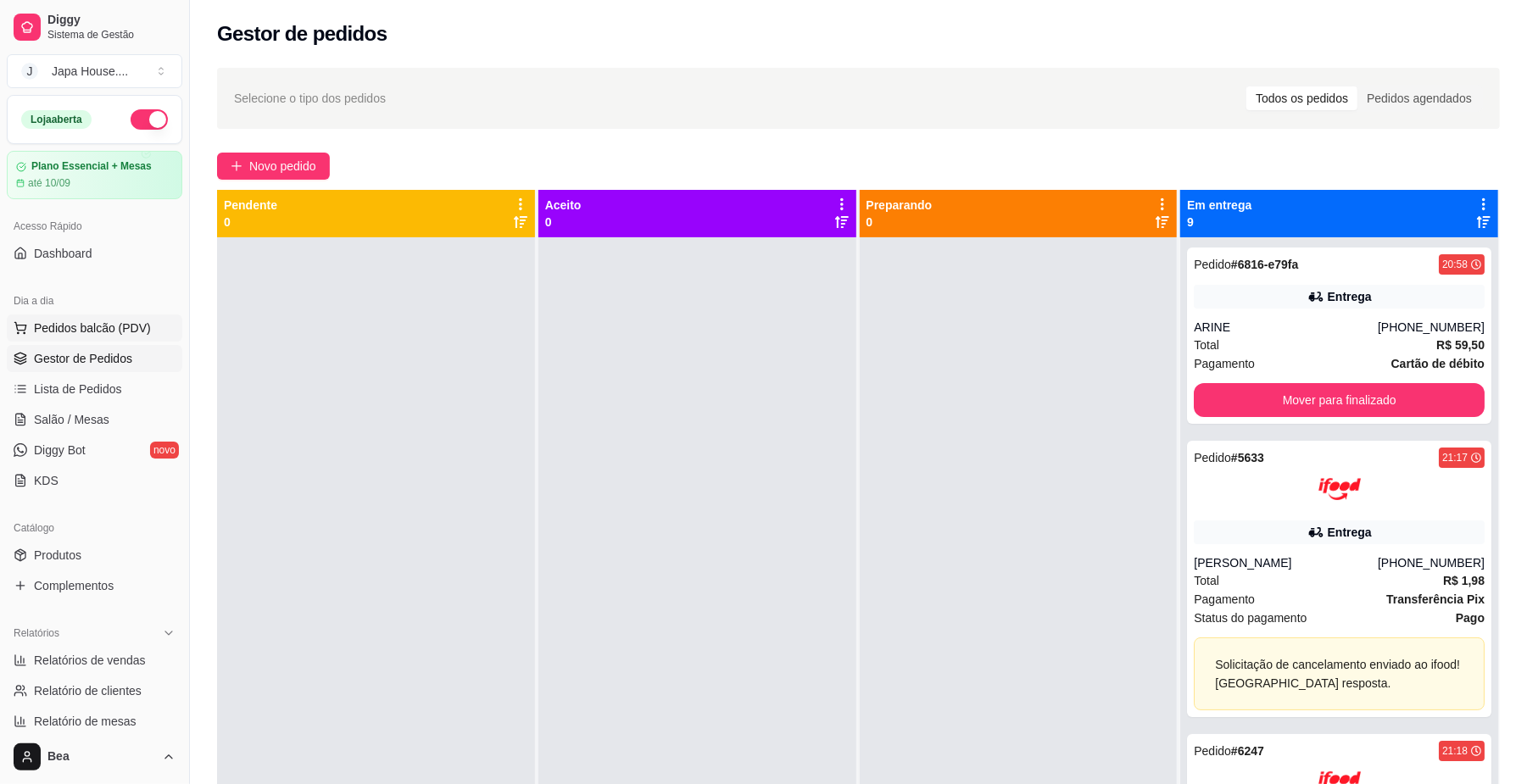
click at [104, 326] on span "Pedidos balcão (PDV)" at bounding box center [92, 328] width 117 height 17
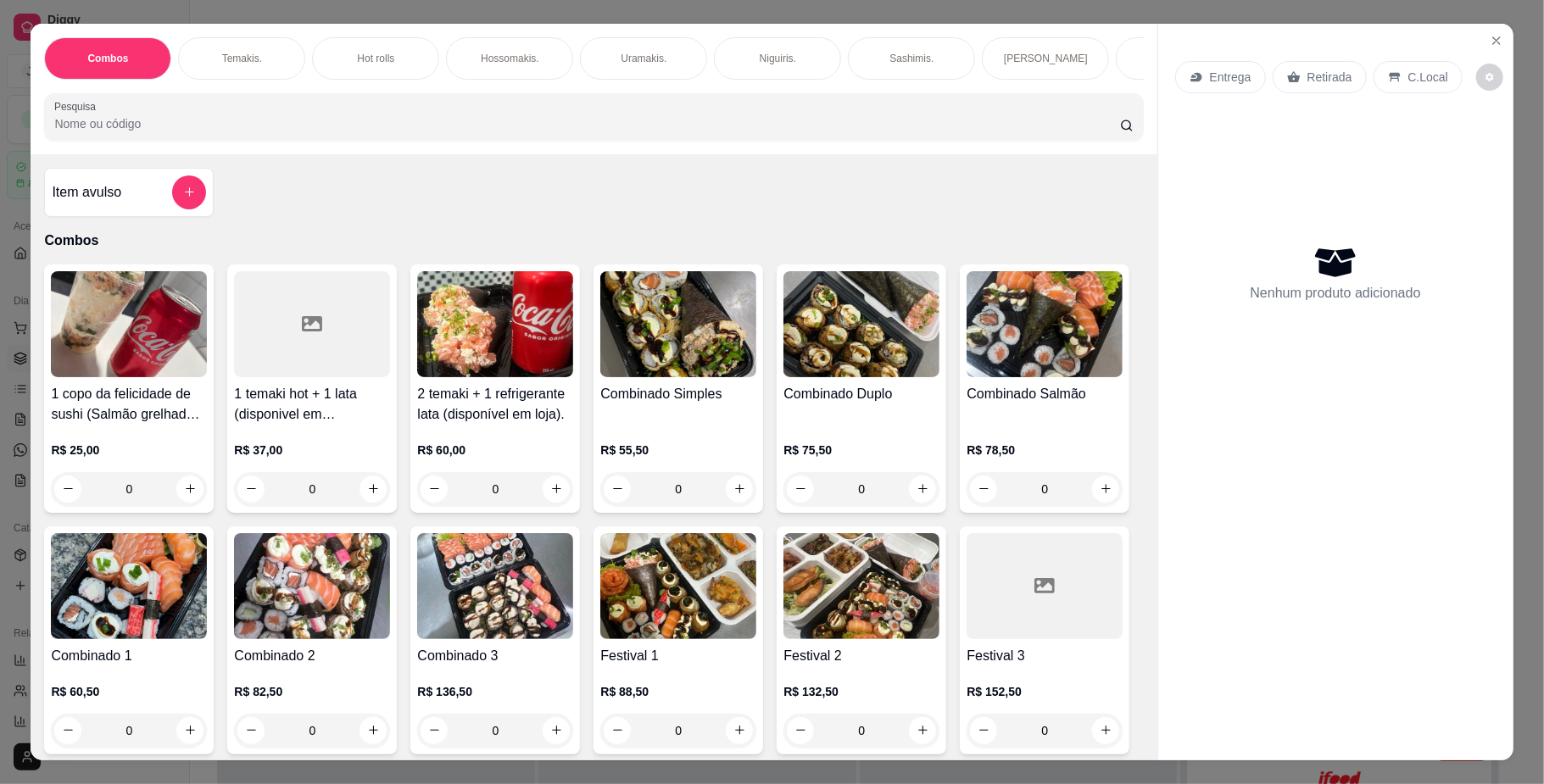
click at [379, 59] on p "Hot rolls" at bounding box center [376, 58] width 38 height 14
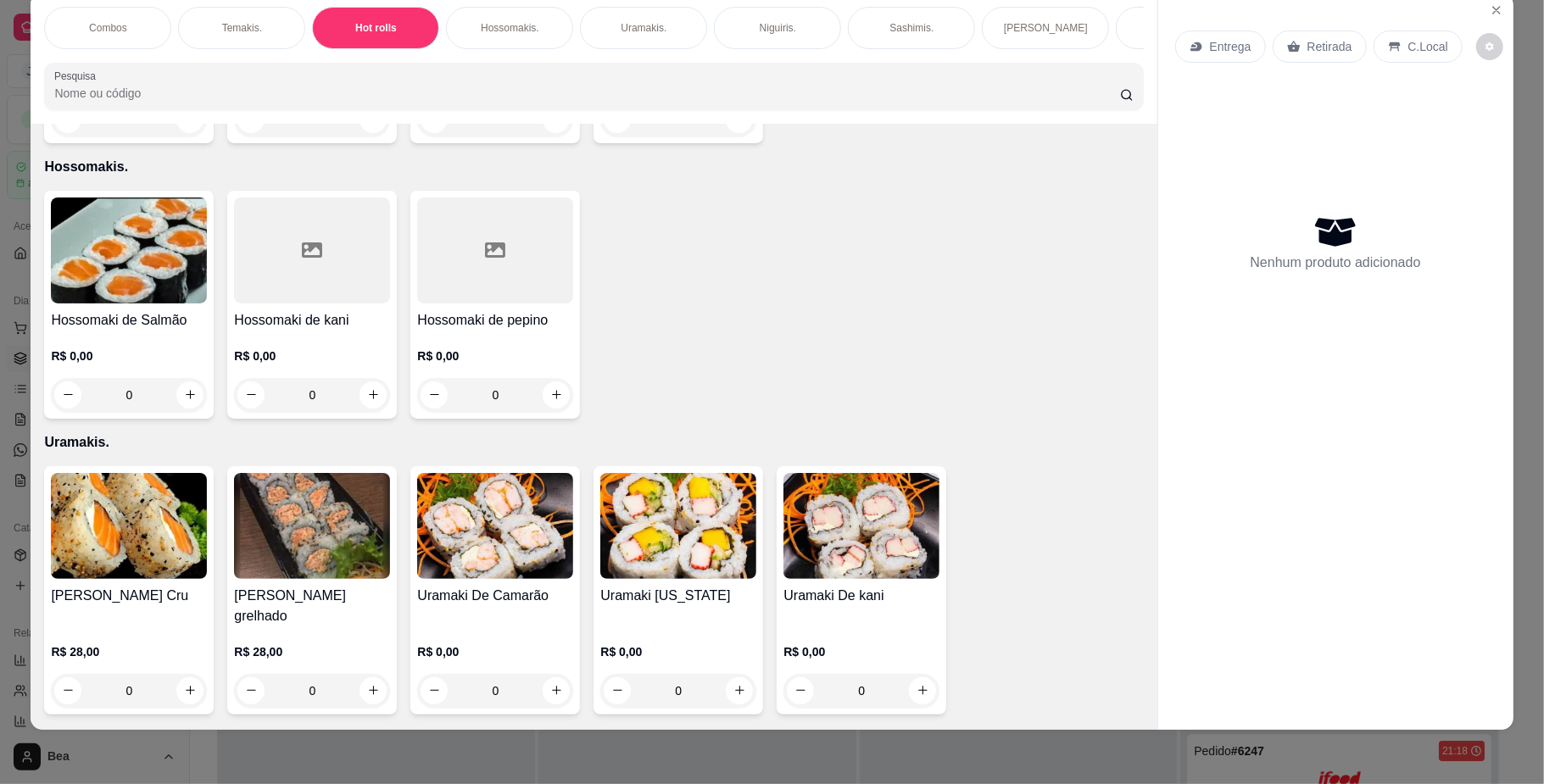
click at [185, 136] on div "0" at bounding box center [128, 120] width 156 height 34
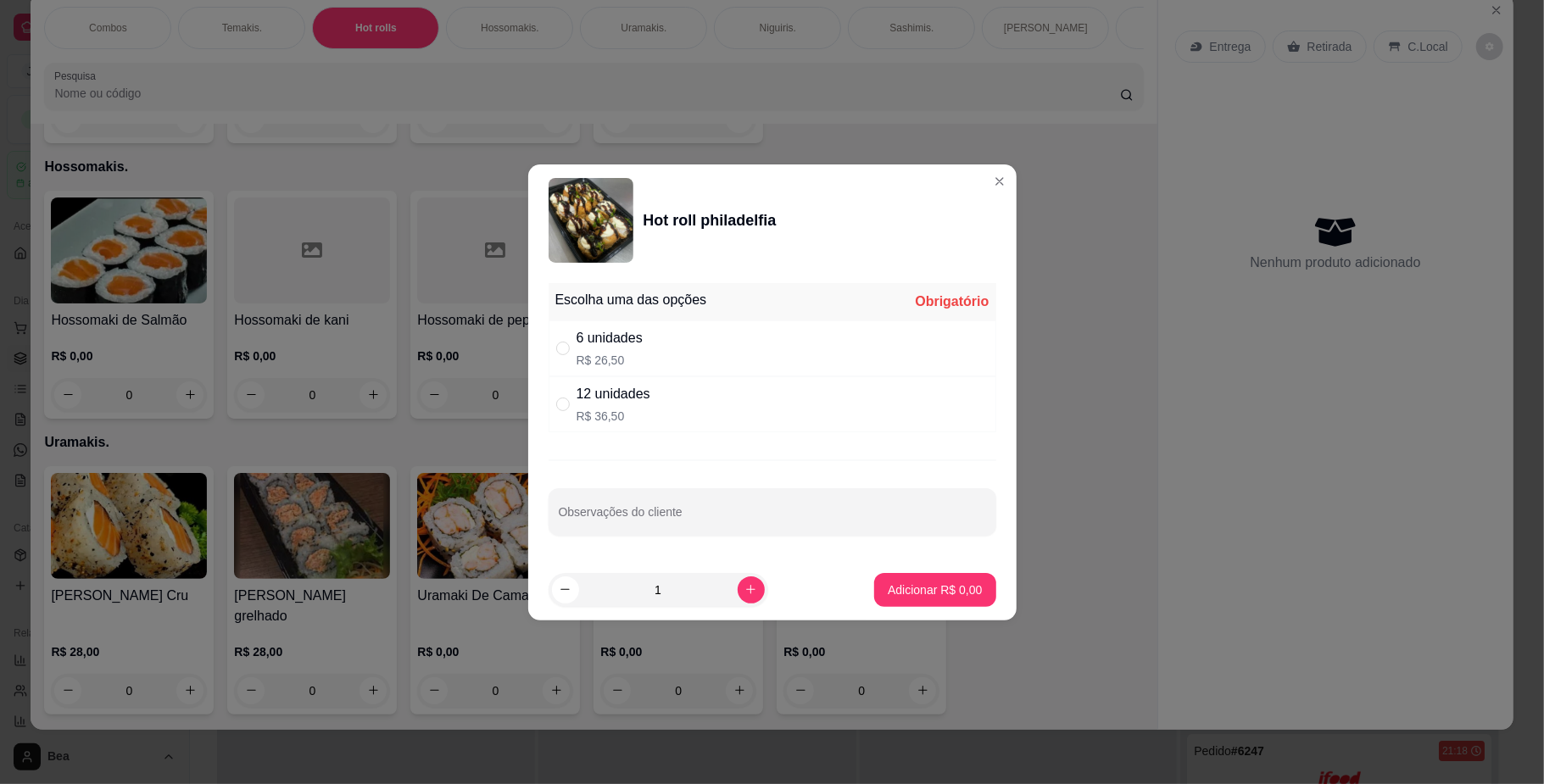
click at [696, 396] on div "12 unidades R$ 36,50" at bounding box center [772, 404] width 448 height 56
radio input "true"
click at [728, 604] on div "1" at bounding box center [659, 590] width 213 height 34
click at [747, 584] on button "increase-product-quantity" at bounding box center [751, 589] width 27 height 27
type input "2"
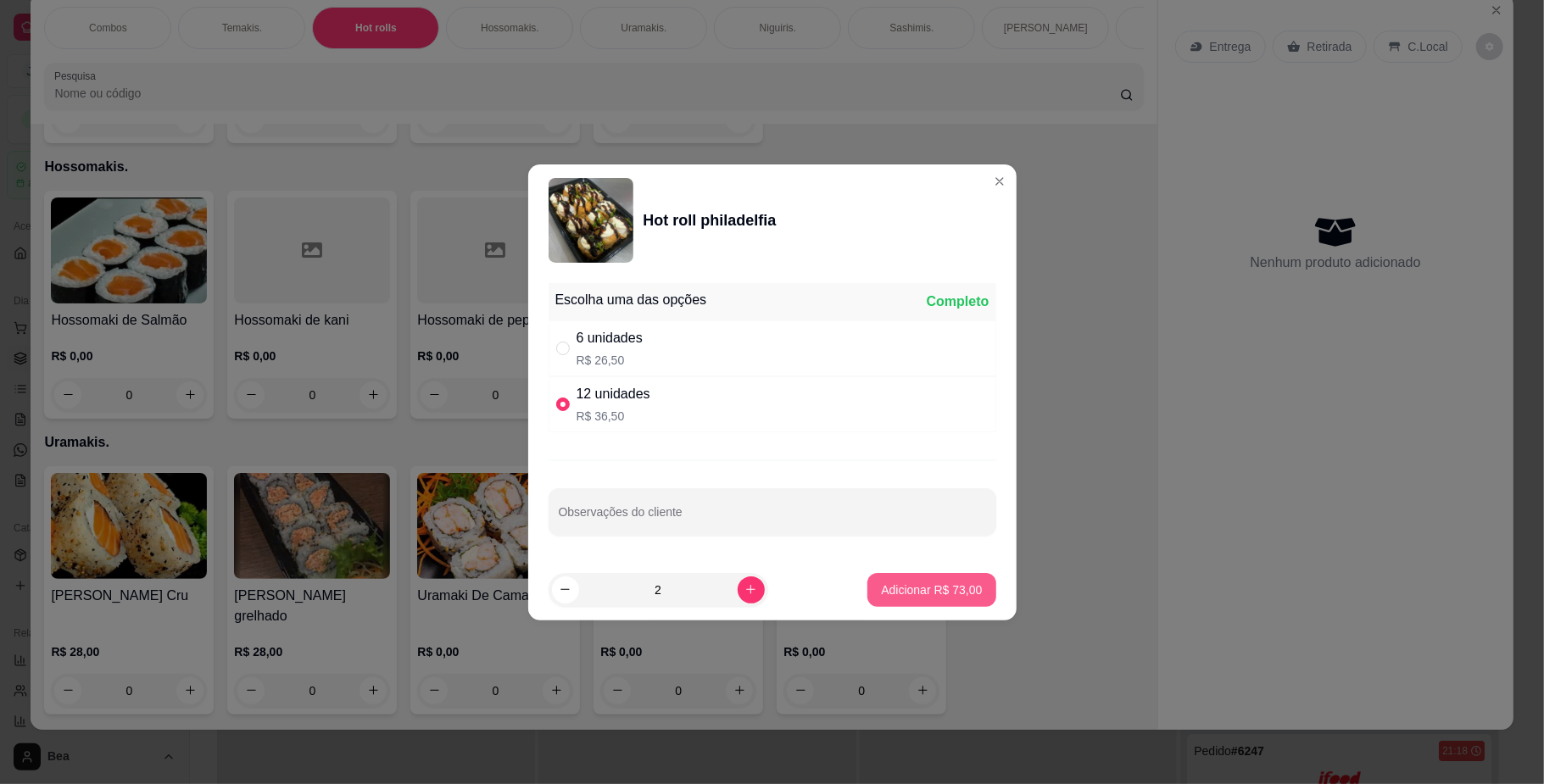
click at [953, 593] on p "Adicionar R$ 73,00" at bounding box center [932, 590] width 101 height 17
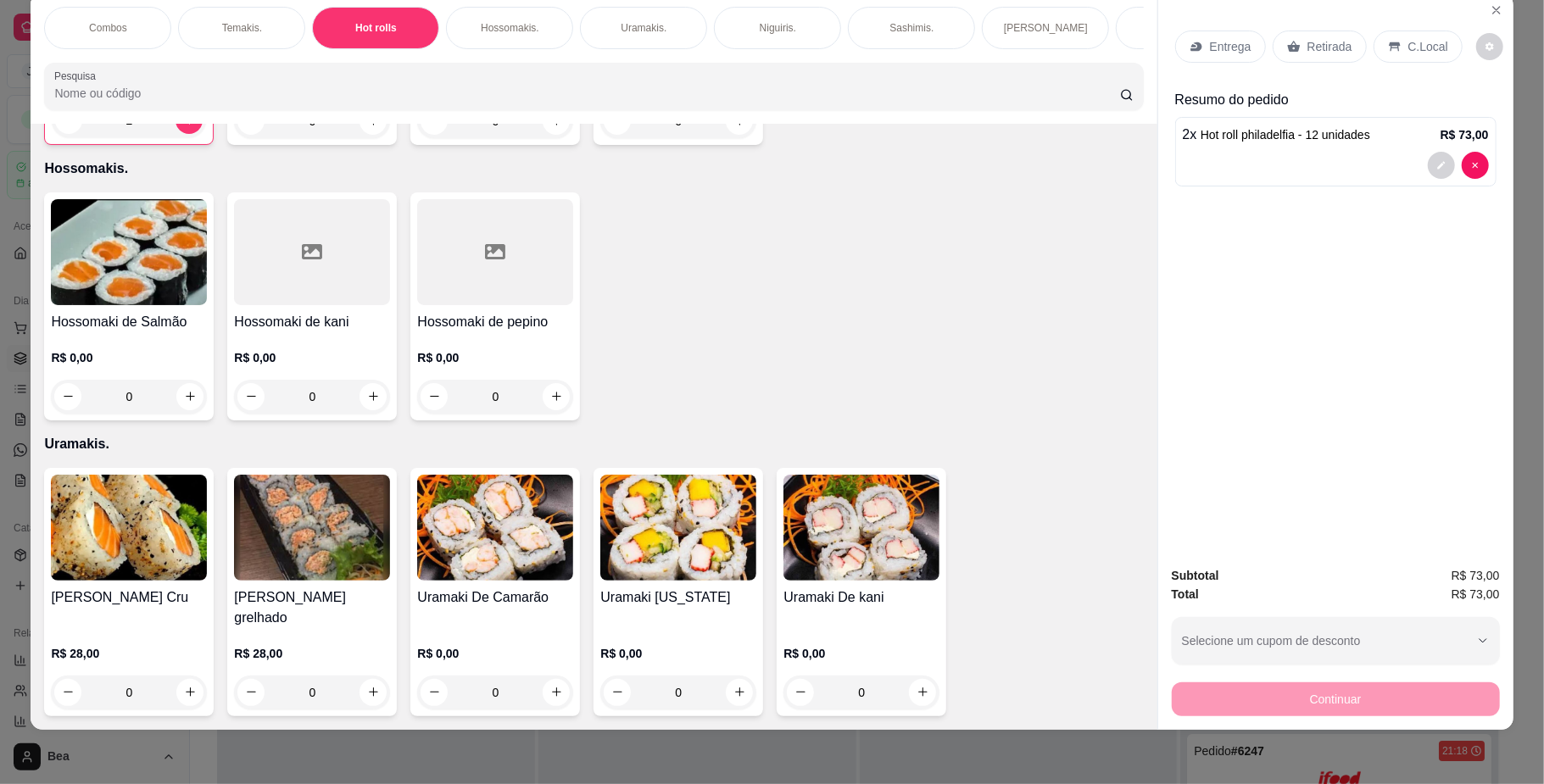
type input "2"
click at [259, 31] on div "Temakis." at bounding box center [241, 28] width 128 height 43
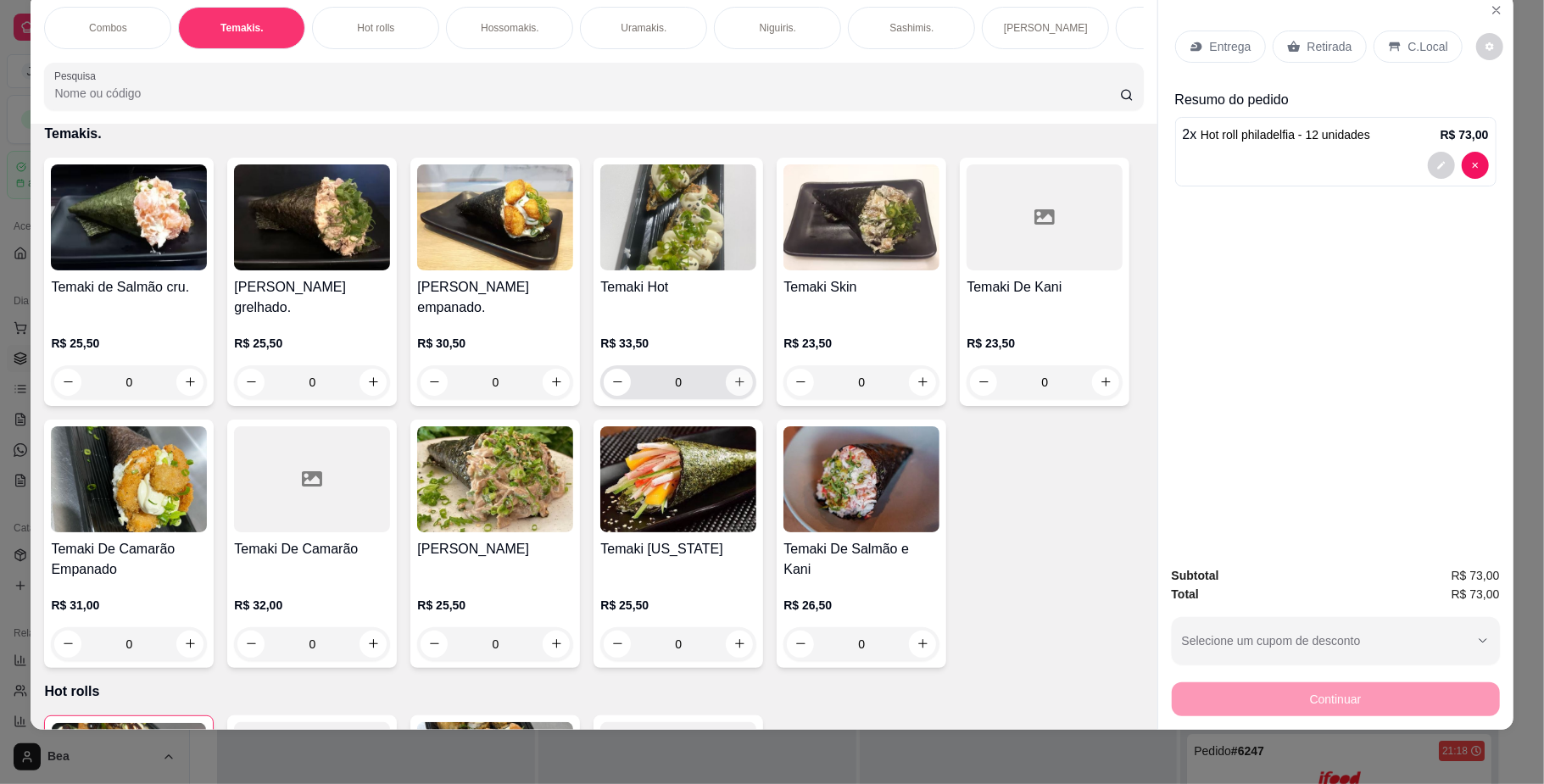
click at [734, 389] on icon "increase-product-quantity" at bounding box center [740, 382] width 13 height 13
click at [733, 388] on icon "increase-product-quantity" at bounding box center [739, 381] width 13 height 13
type input "2"
click at [1308, 48] on p "Retirada" at bounding box center [1330, 47] width 45 height 17
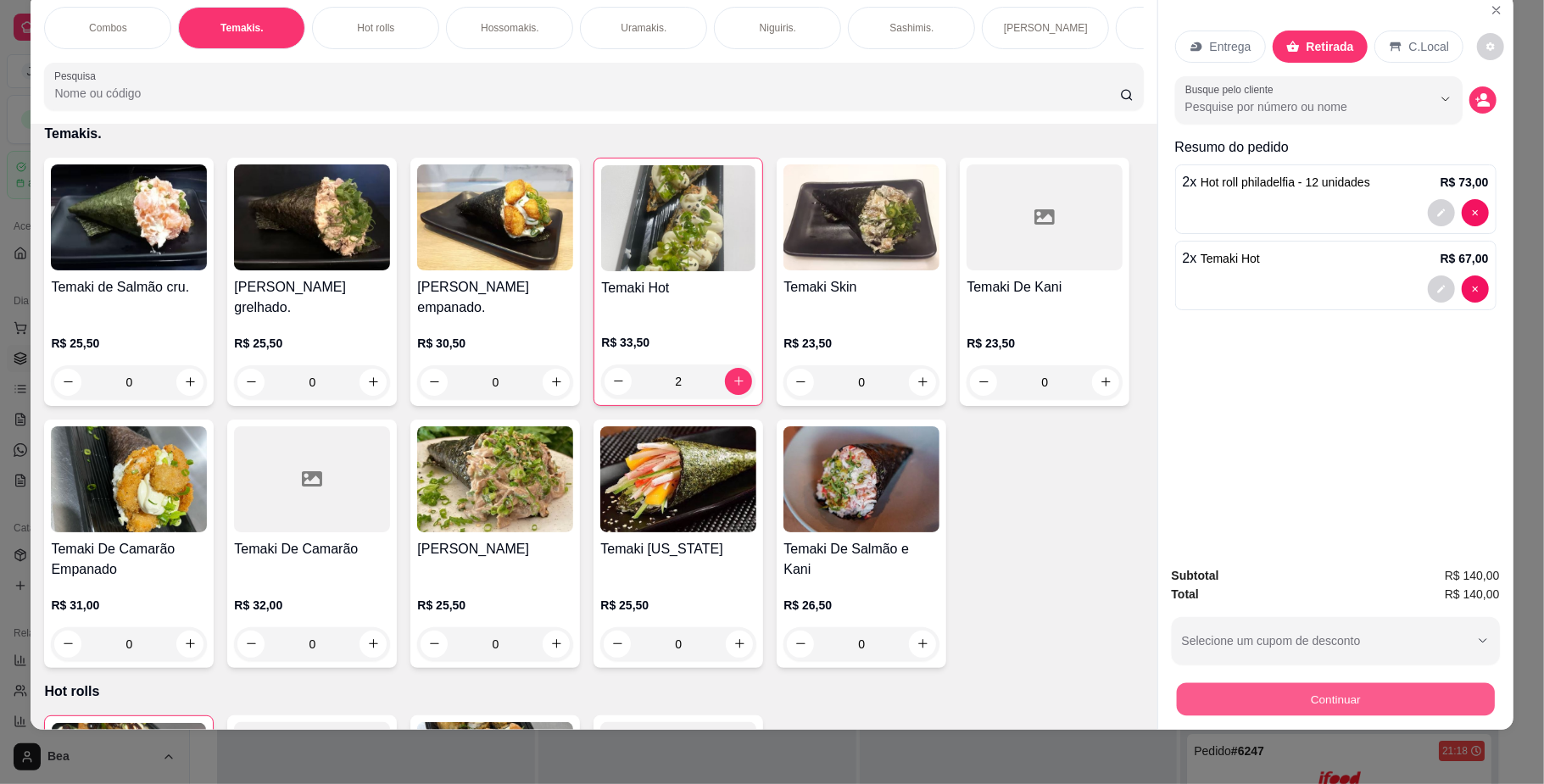
click at [1375, 699] on button "Continuar" at bounding box center [1335, 699] width 318 height 33
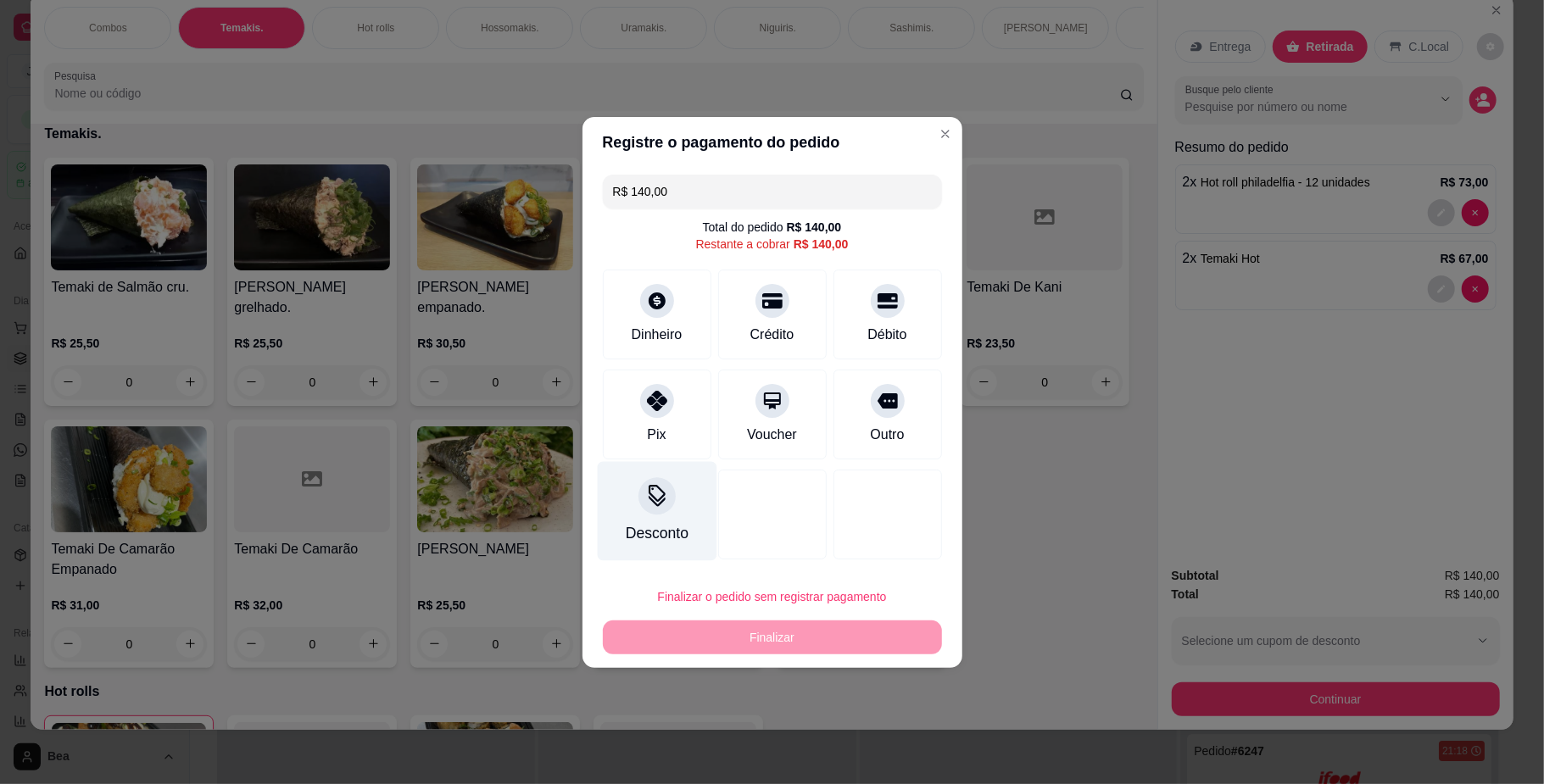
click at [626, 520] on div "Desconto" at bounding box center [657, 511] width 120 height 99
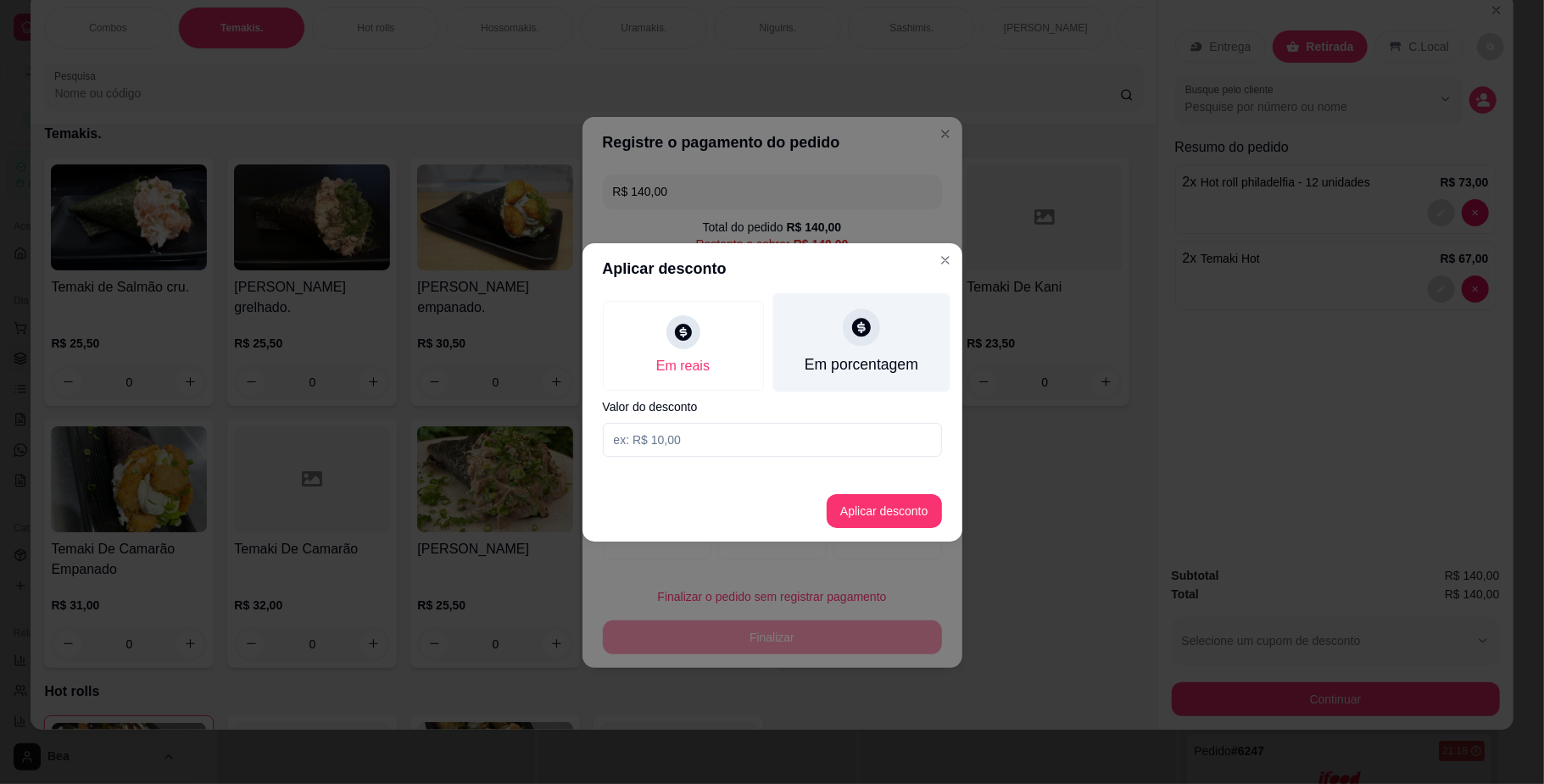
click at [838, 324] on div "Em porcentagem" at bounding box center [861, 342] width 177 height 99
click at [661, 442] on input at bounding box center [772, 440] width 339 height 34
type input "20"
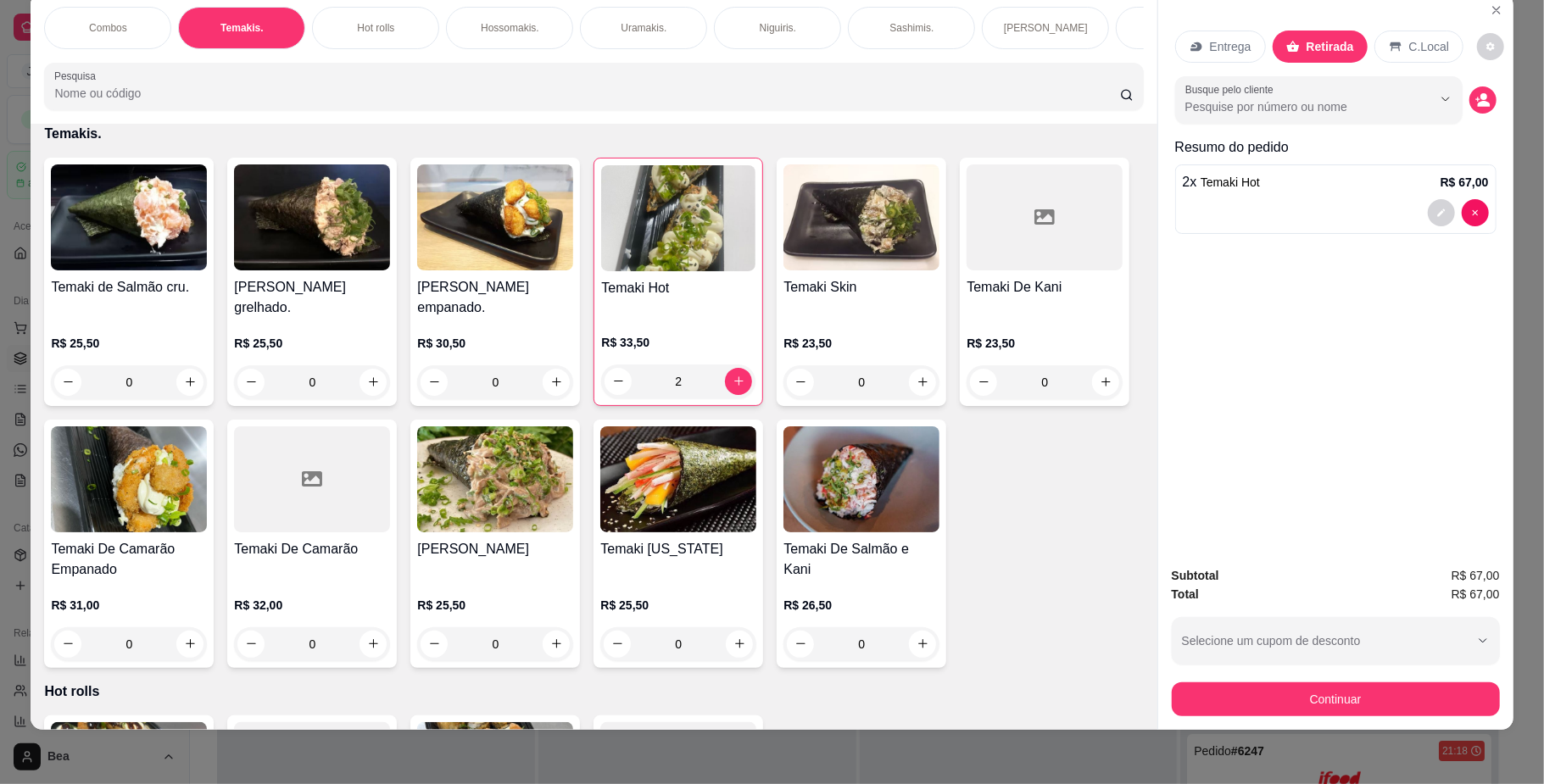
type input "0"
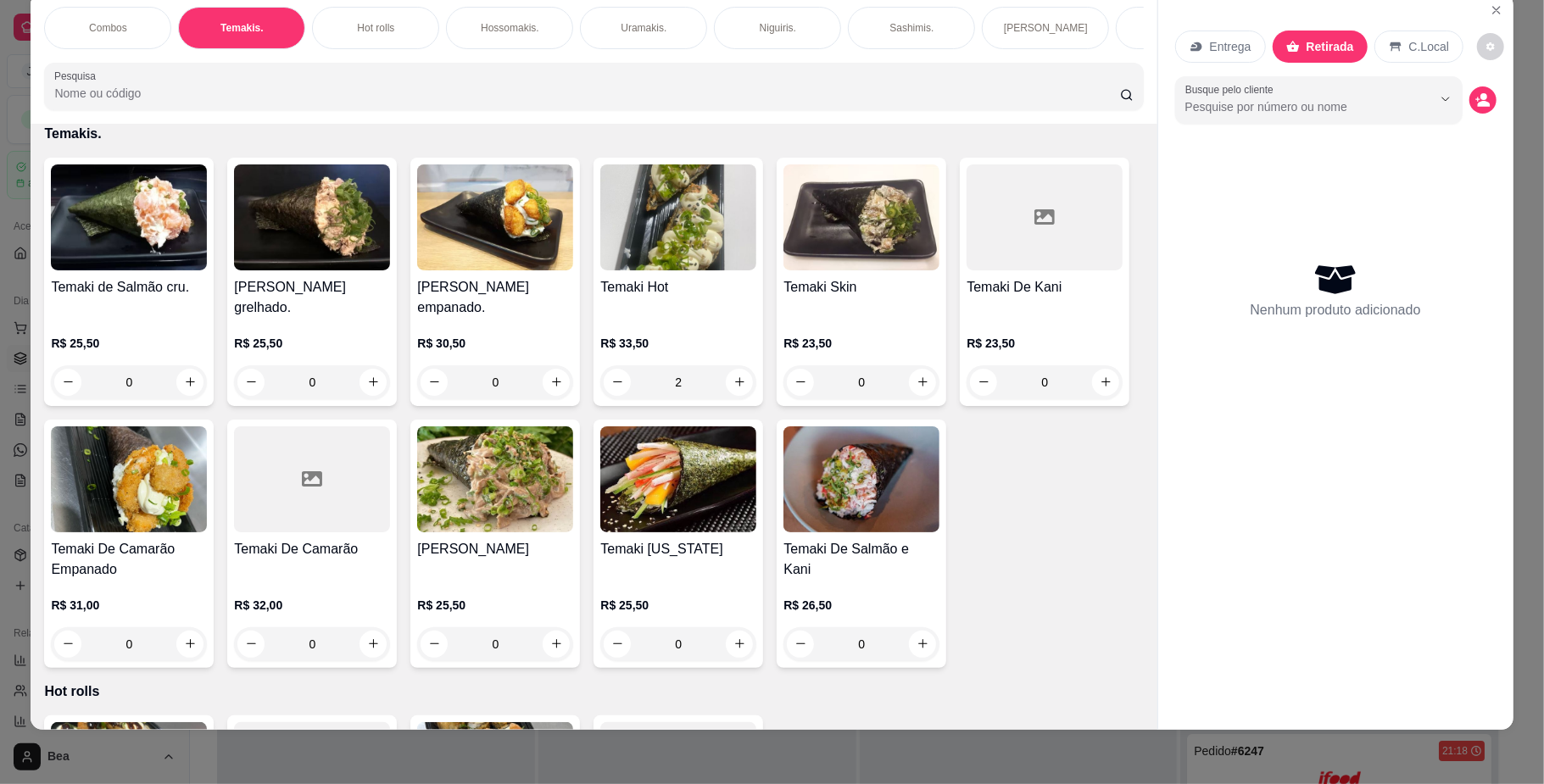
type input "0"
click at [89, 22] on p "Combos" at bounding box center [108, 28] width 39 height 14
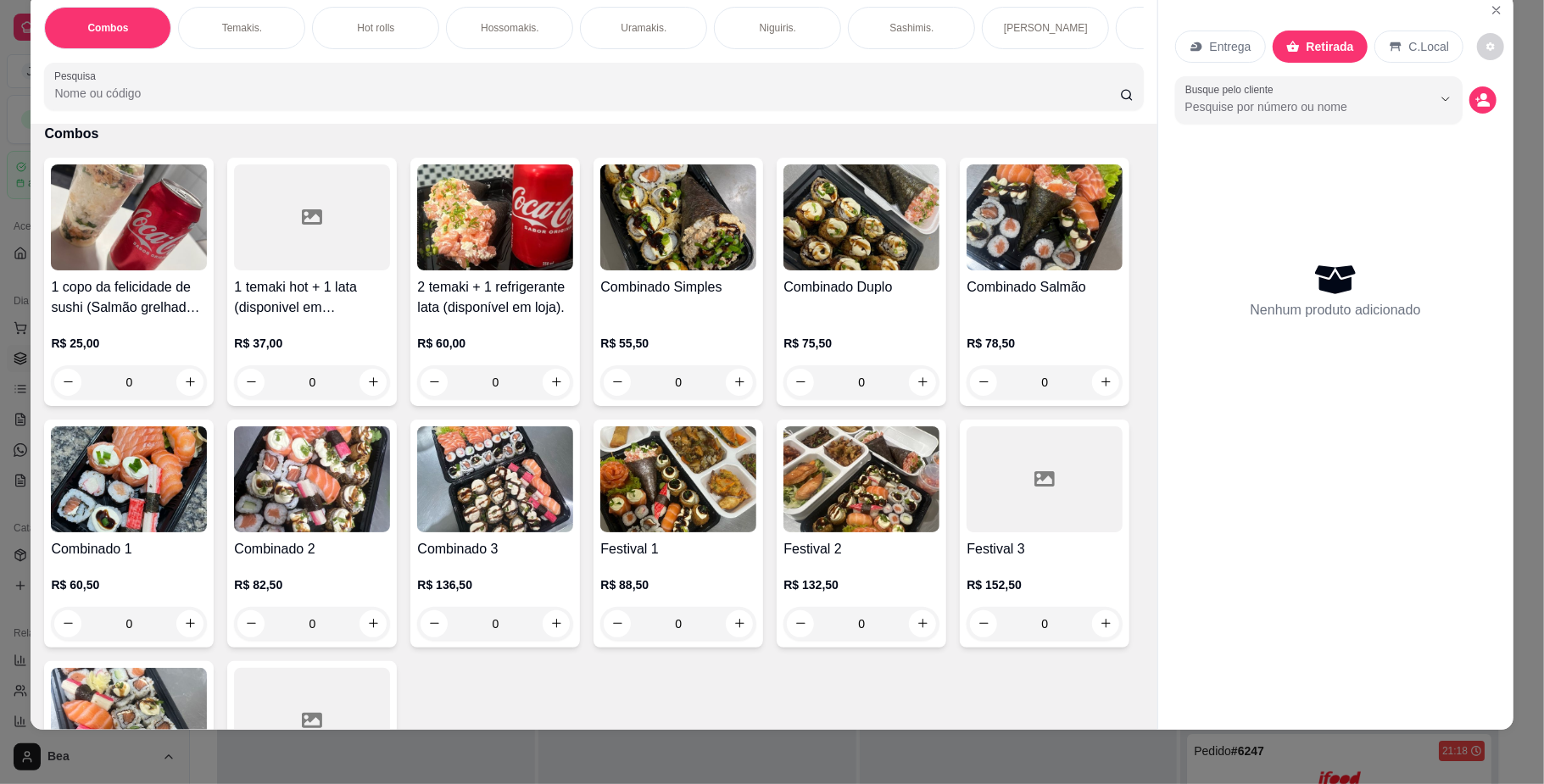
click at [921, 395] on div "0" at bounding box center [861, 383] width 156 height 34
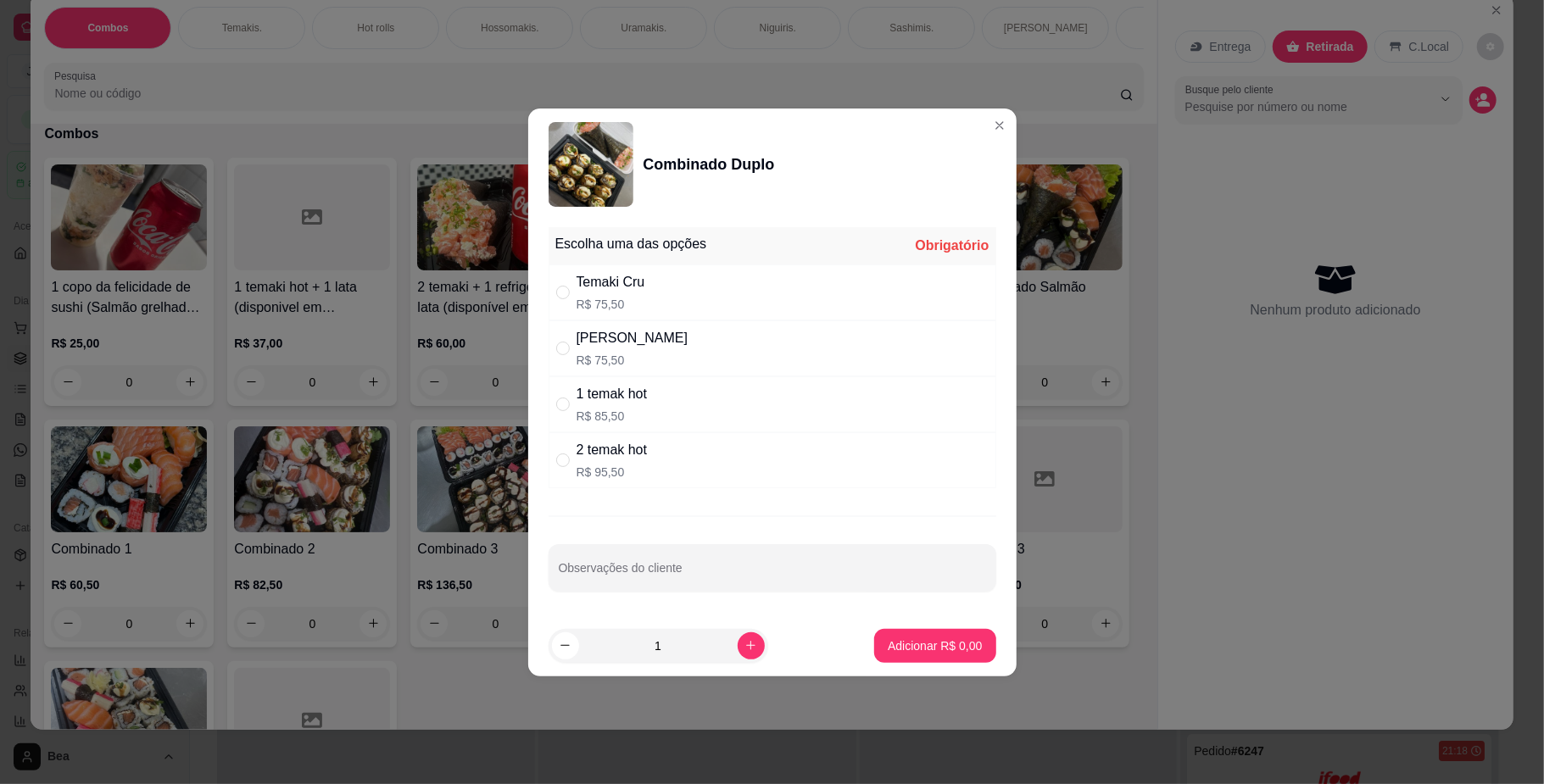
click at [649, 413] on div "1 temak hot R$ 85,50" at bounding box center [772, 404] width 448 height 56
click at [611, 483] on div "2 temak hot R$ 95,50" at bounding box center [772, 460] width 448 height 56
radio input "false"
radio input "true"
click at [964, 633] on button "Adicionar R$ 95,50" at bounding box center [932, 646] width 128 height 34
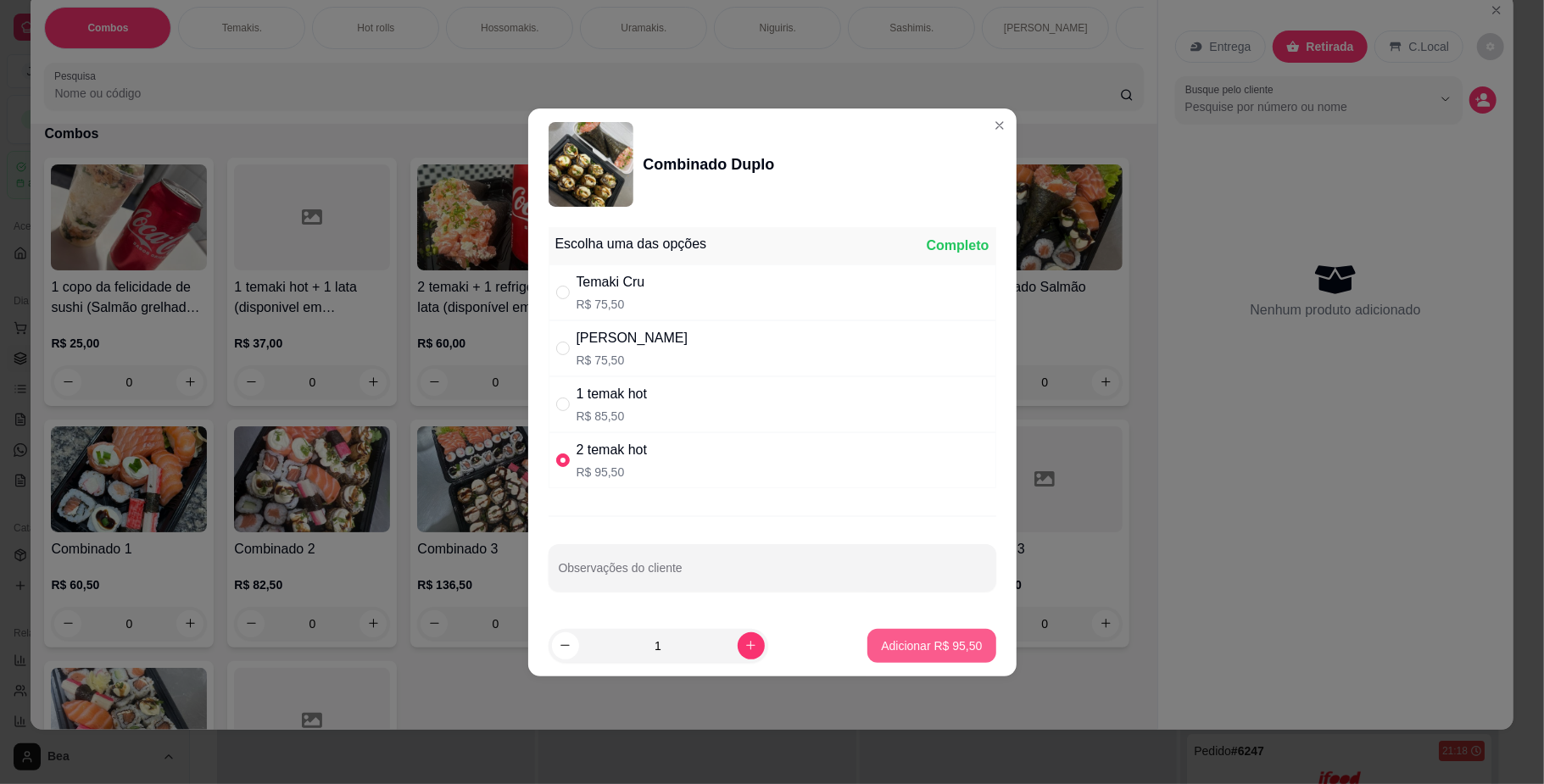
type input "1"
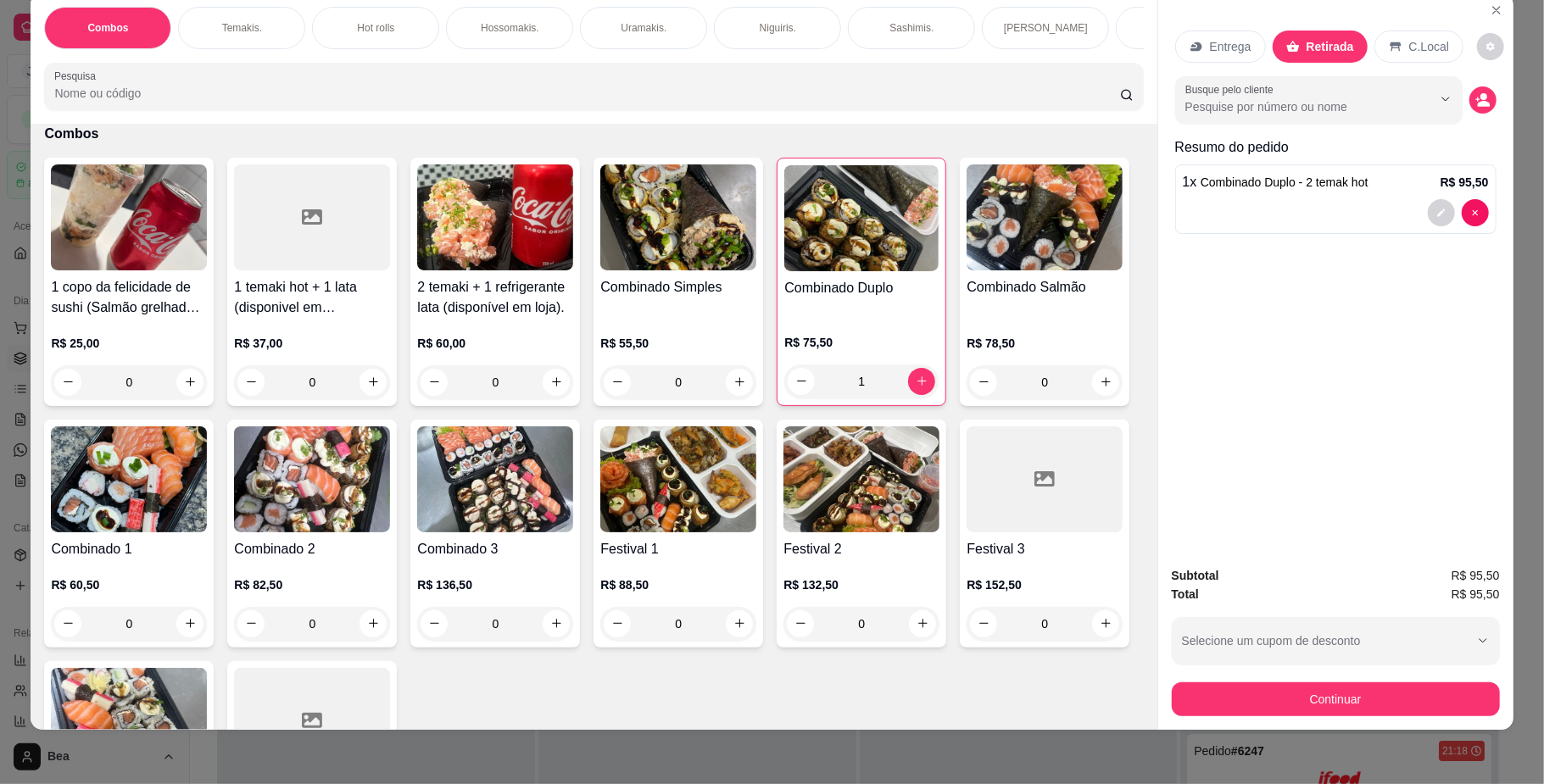
click at [241, 26] on p "Temakis." at bounding box center [241, 28] width 40 height 14
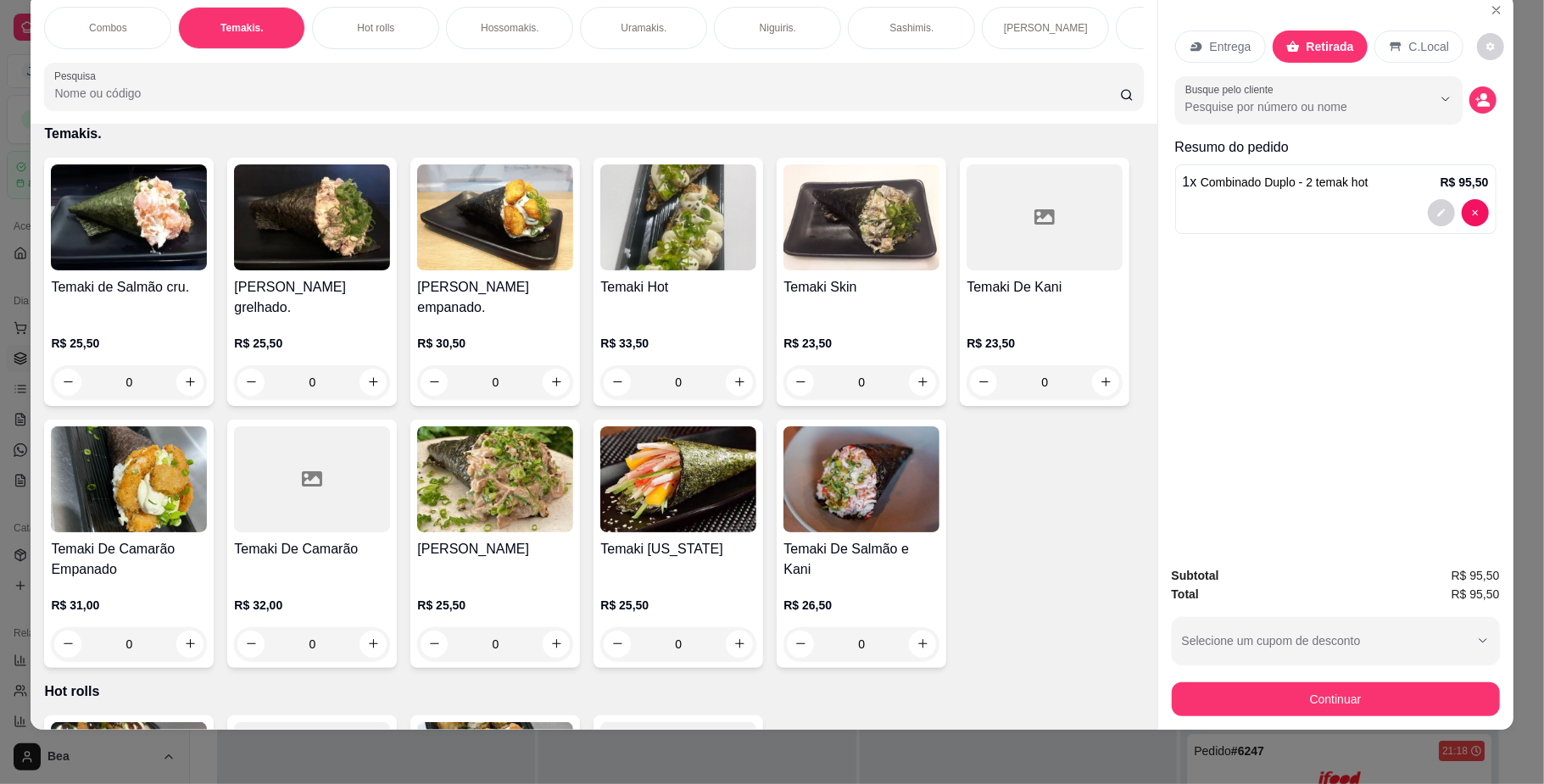
click at [391, 34] on div "Hot rolls" at bounding box center [375, 28] width 128 height 43
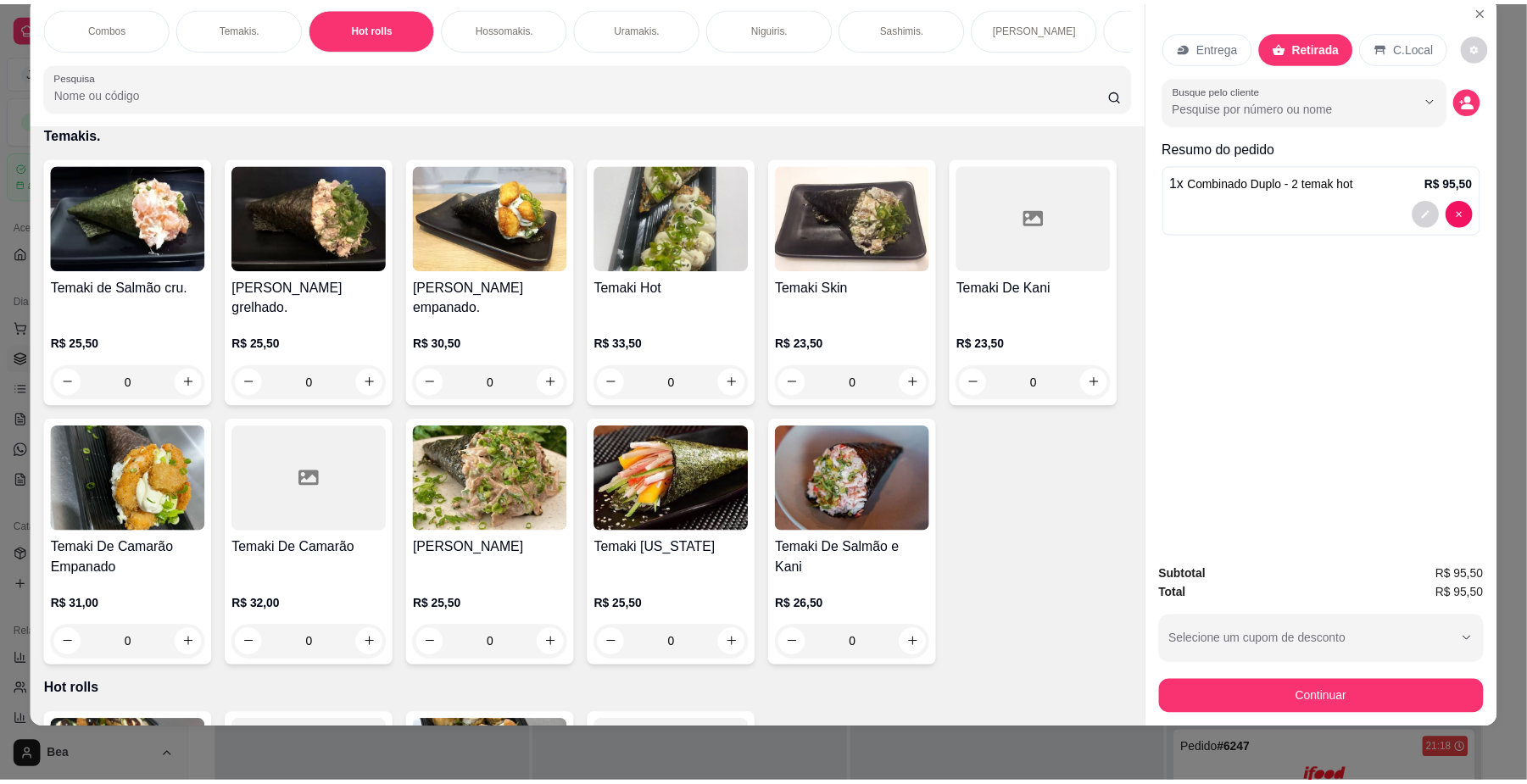
scroll to position [1655, 0]
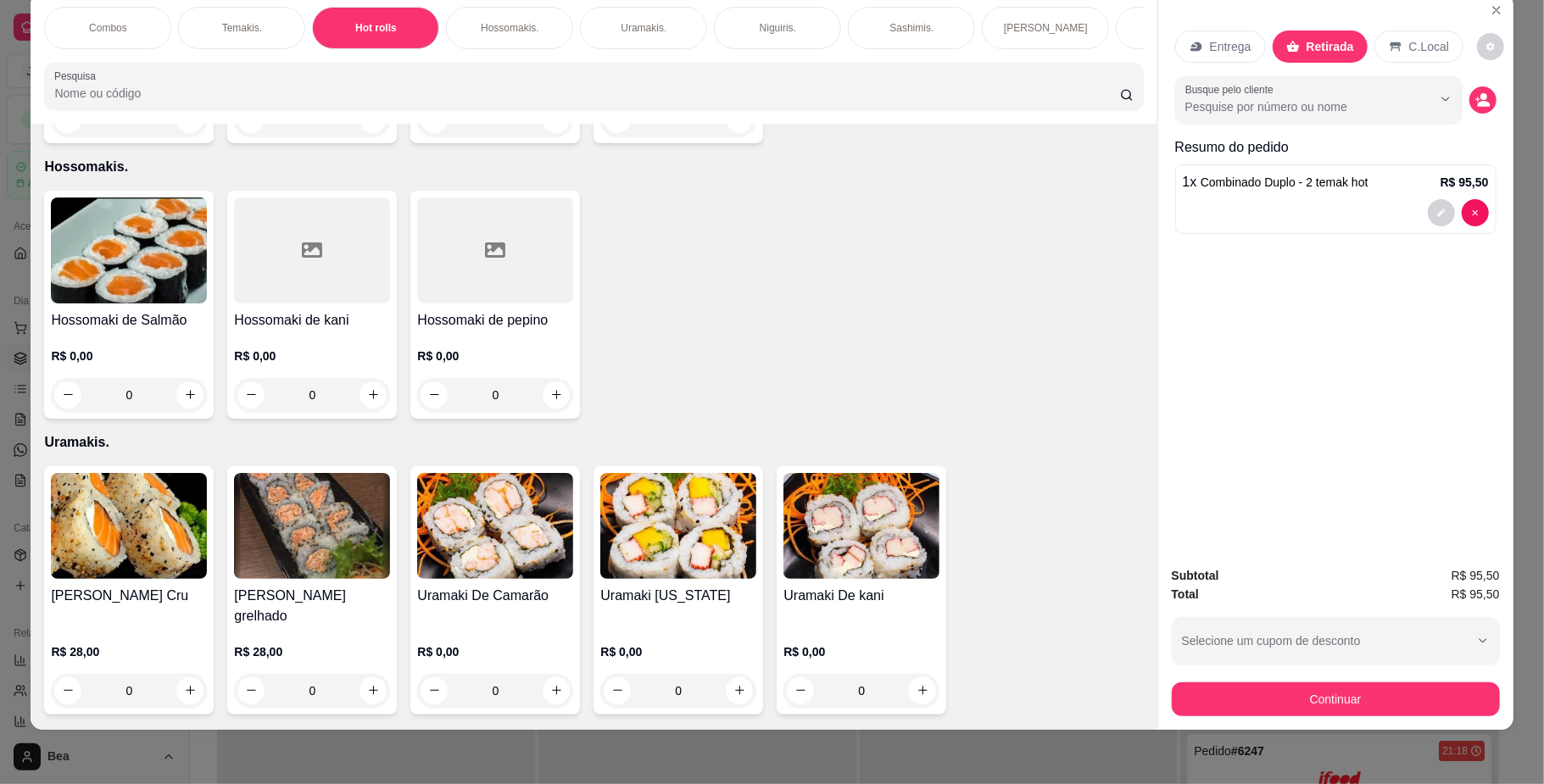
click at [181, 136] on div "0" at bounding box center [128, 120] width 156 height 34
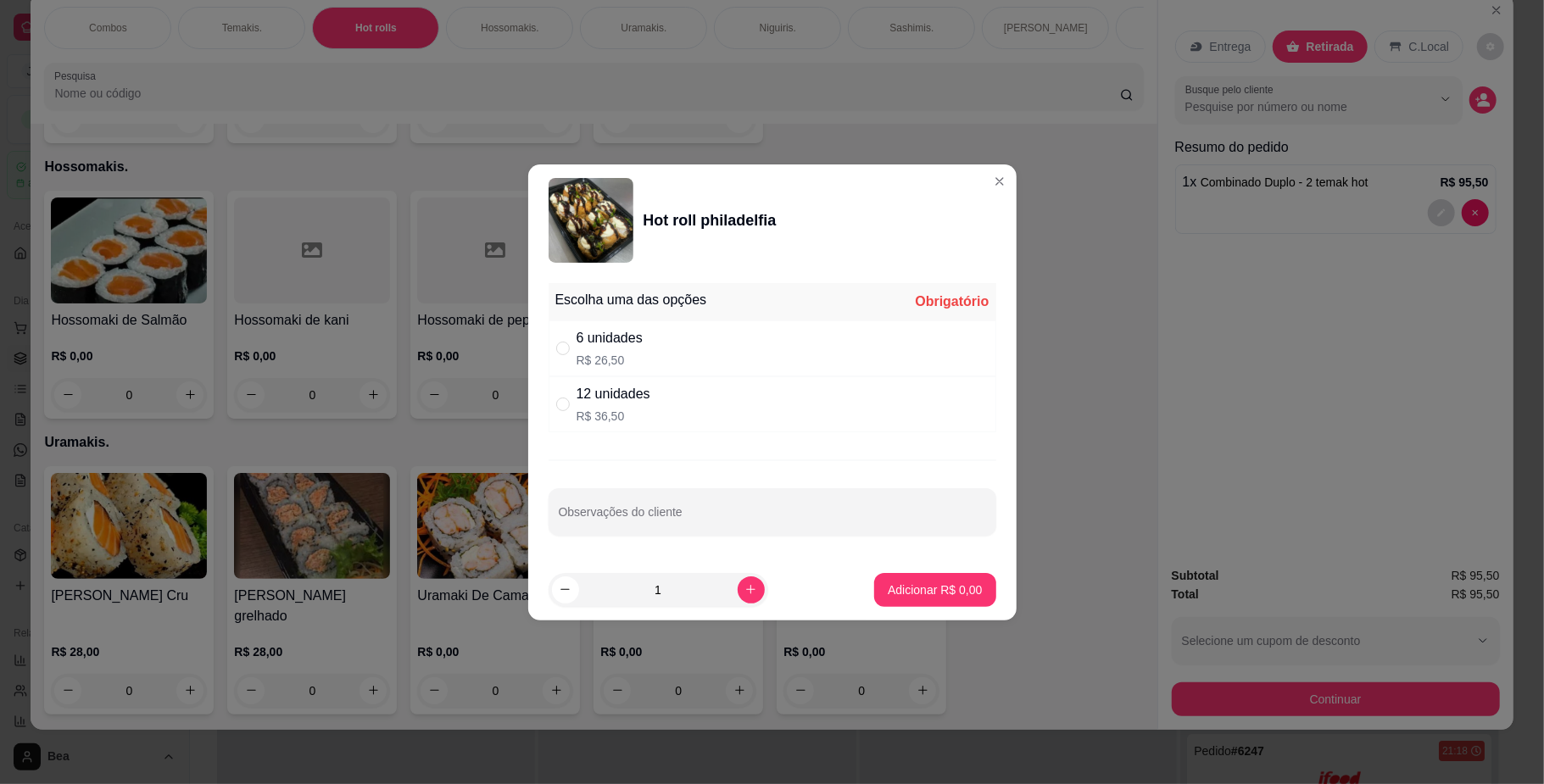
click at [717, 390] on div "12 unidades R$ 36,50" at bounding box center [772, 404] width 448 height 56
radio input "true"
click at [908, 585] on p "Adicionar R$ 36,50" at bounding box center [932, 590] width 101 height 17
type input "1"
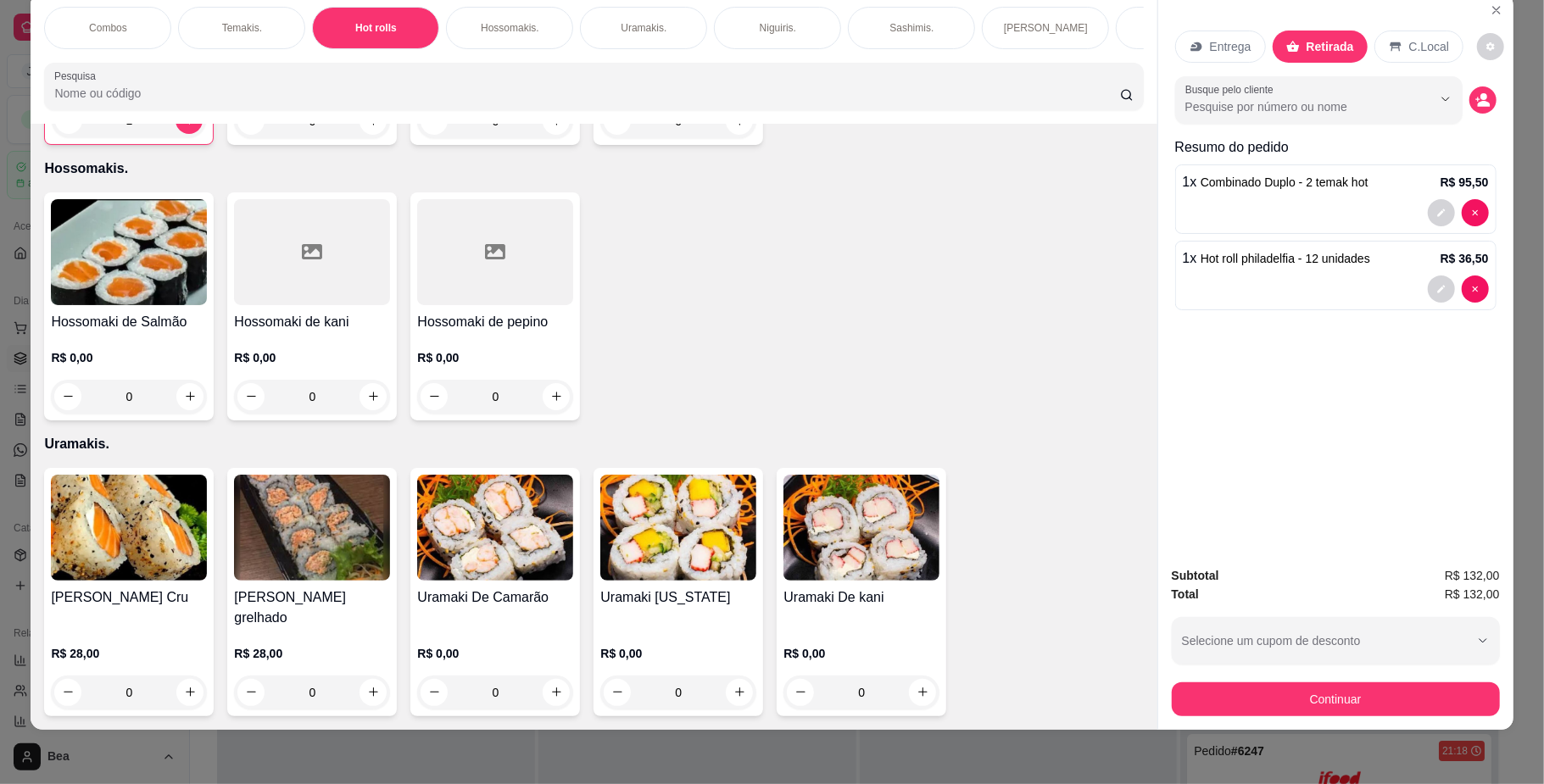
click at [1308, 727] on div "Subtotal R$ 132,00 Total R$ 132,00 Selecione um cupom de desconto JAPAHOUSE01 P…" at bounding box center [1336, 641] width 355 height 177
click at [1314, 702] on button "Continuar" at bounding box center [1336, 699] width 328 height 34
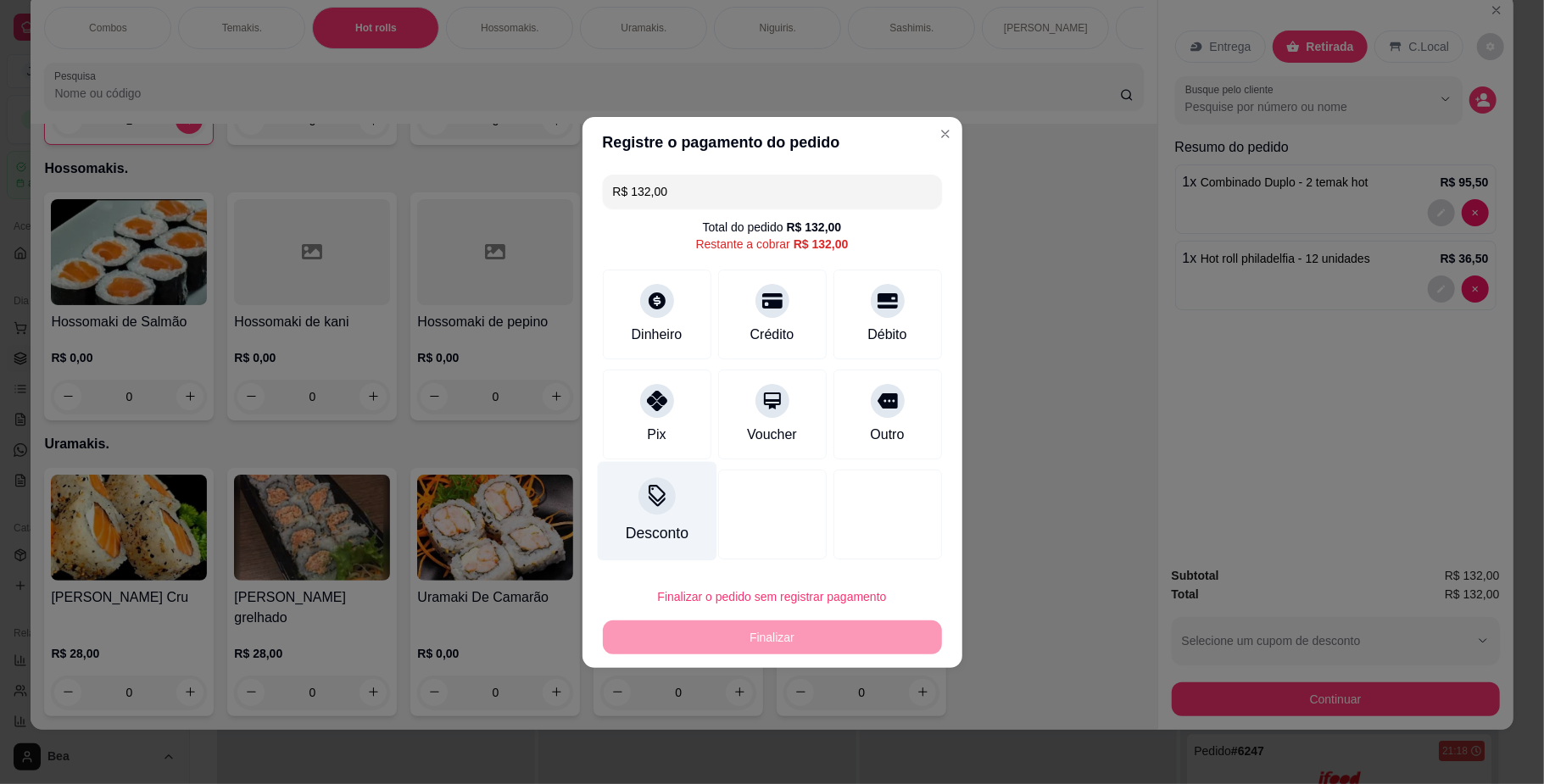
click at [628, 520] on div "Desconto" at bounding box center [657, 511] width 120 height 99
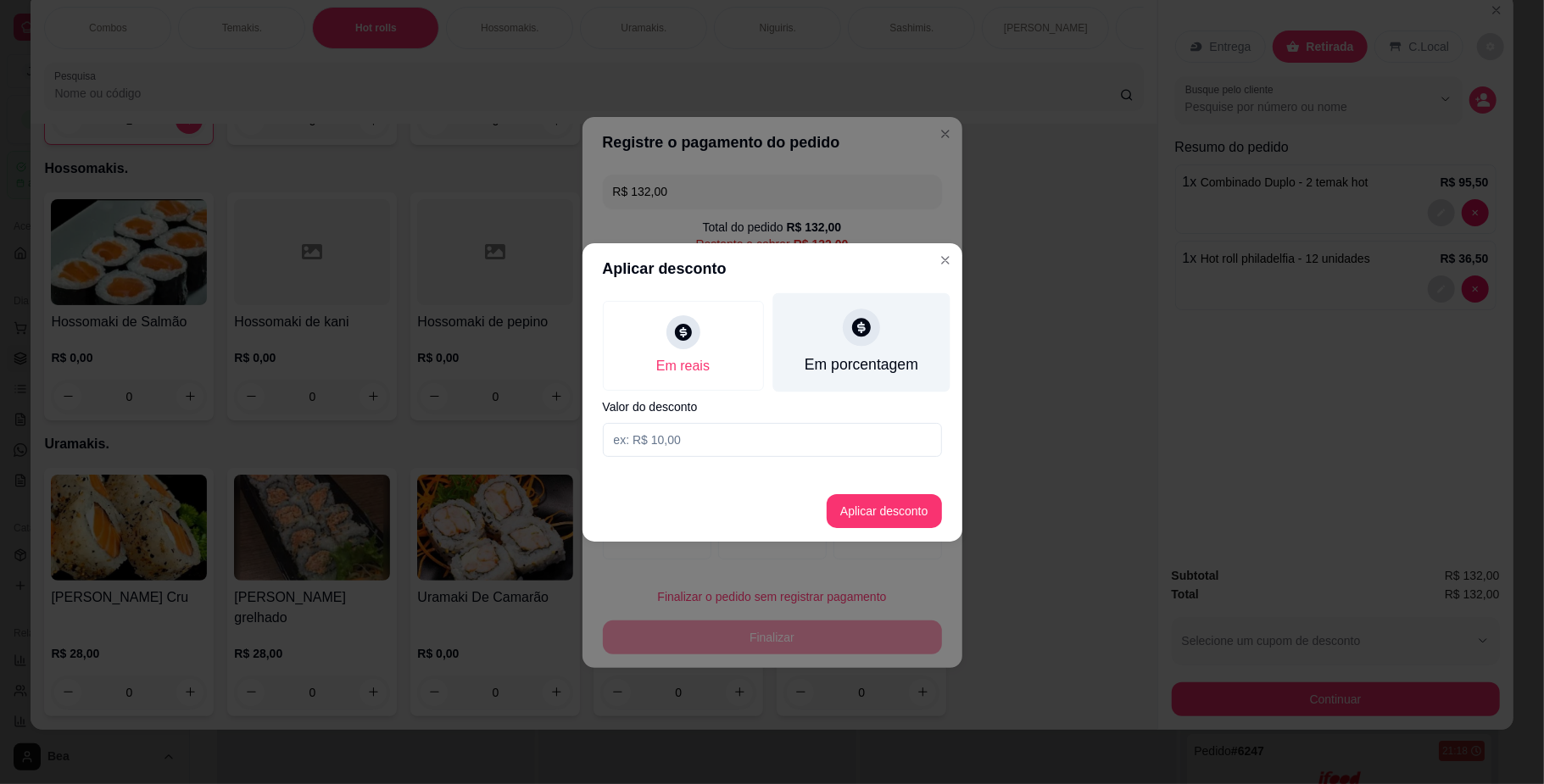
click at [862, 337] on icon at bounding box center [861, 327] width 22 height 22
click at [714, 438] on input at bounding box center [772, 440] width 339 height 34
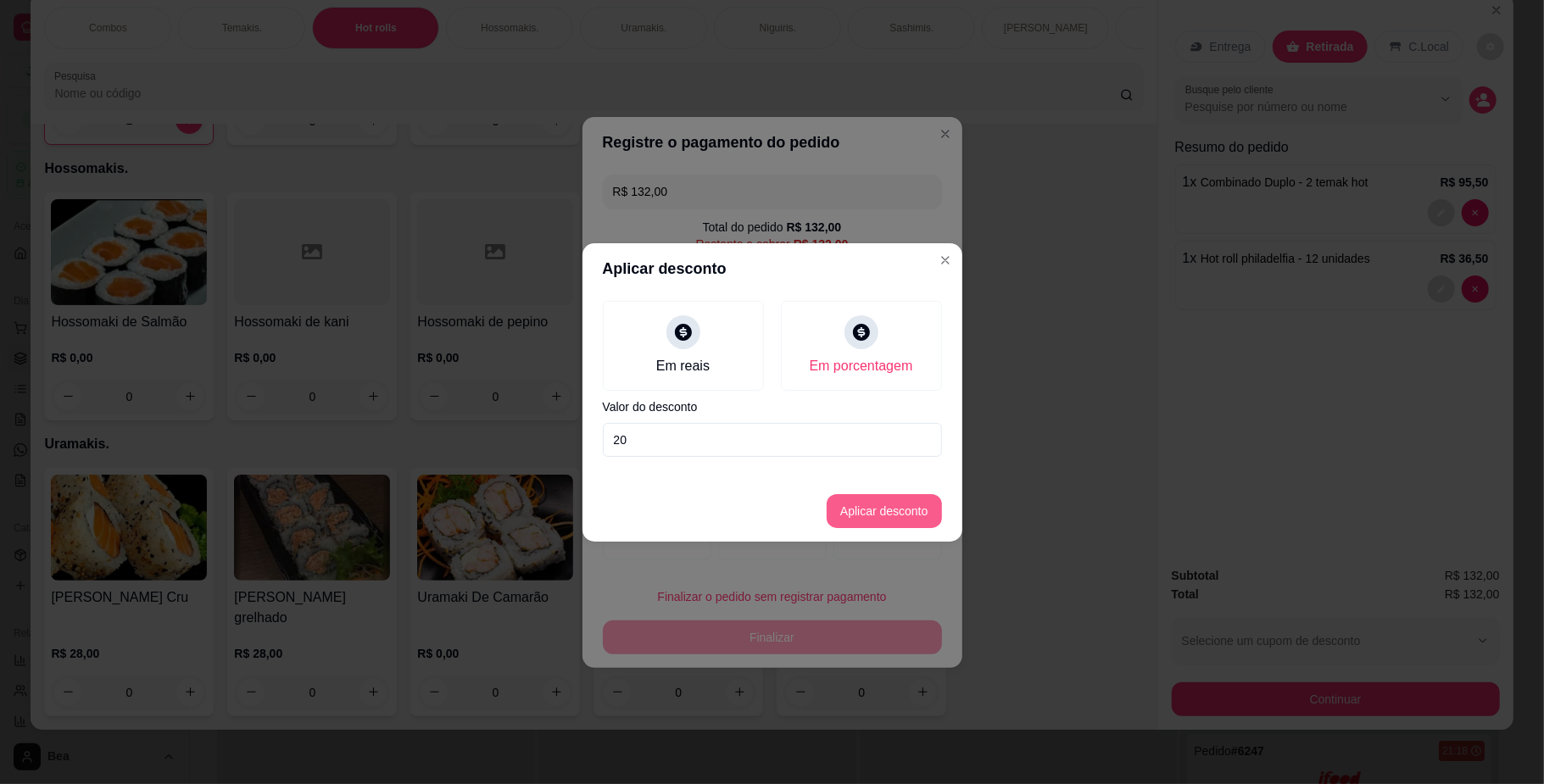
type input "20"
click at [915, 516] on button "Aplicar desconto" at bounding box center [885, 511] width 116 height 34
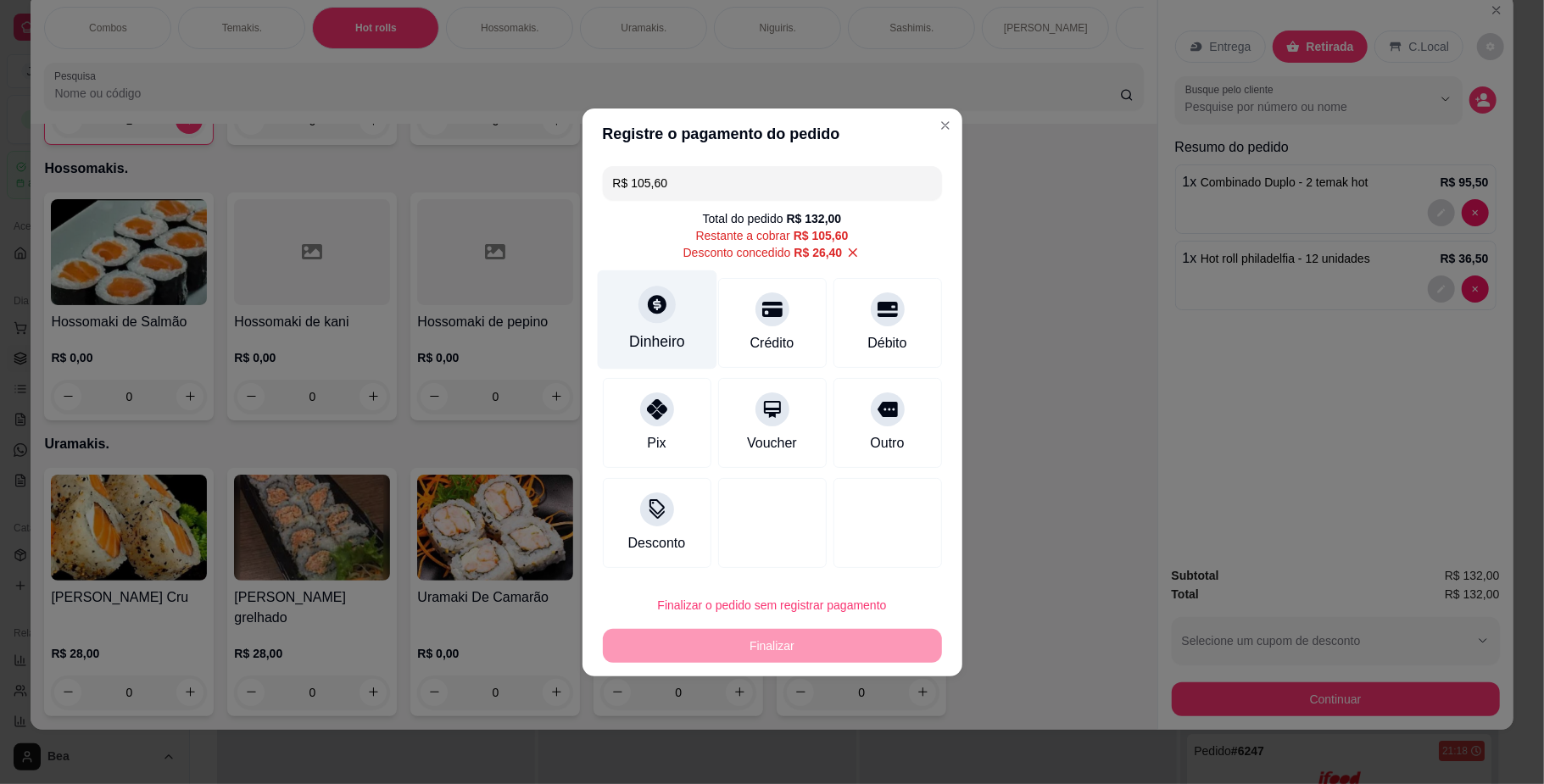
click at [650, 336] on div "Dinheiro" at bounding box center [657, 342] width 56 height 22
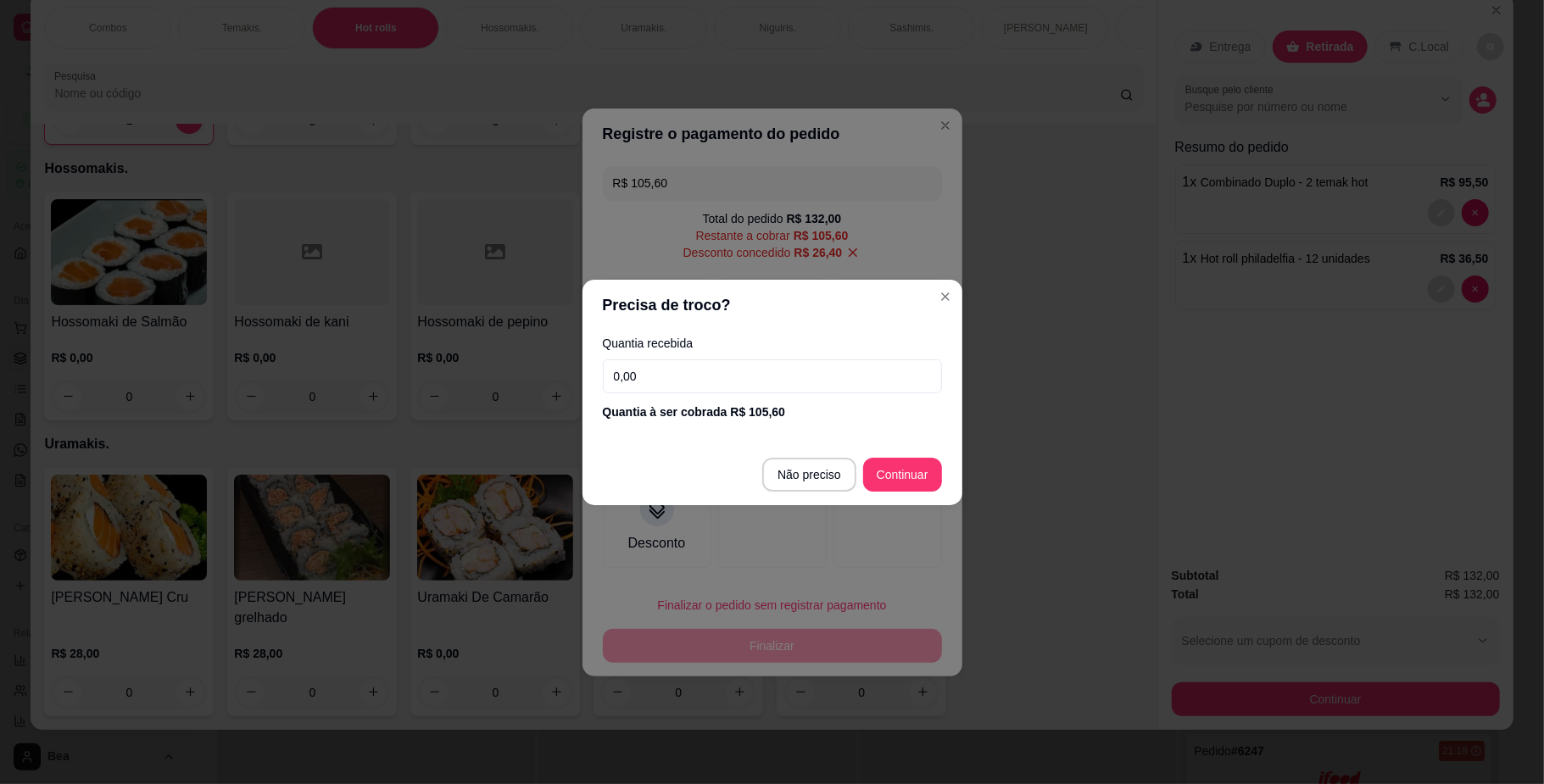
click at [749, 382] on input "0,00" at bounding box center [772, 377] width 339 height 34
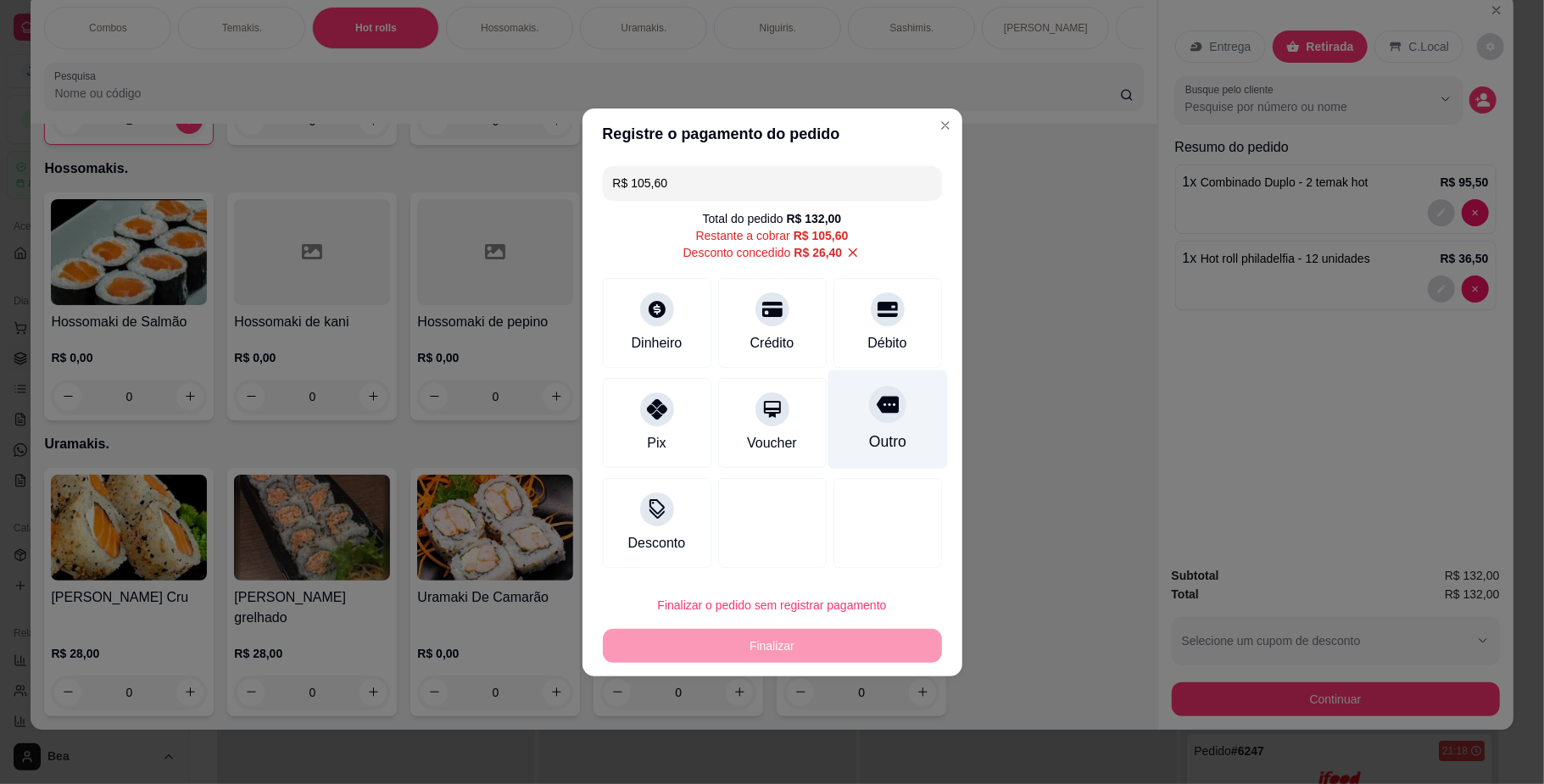
click at [876, 408] on icon at bounding box center [887, 405] width 22 height 22
type input "R$ 0,00"
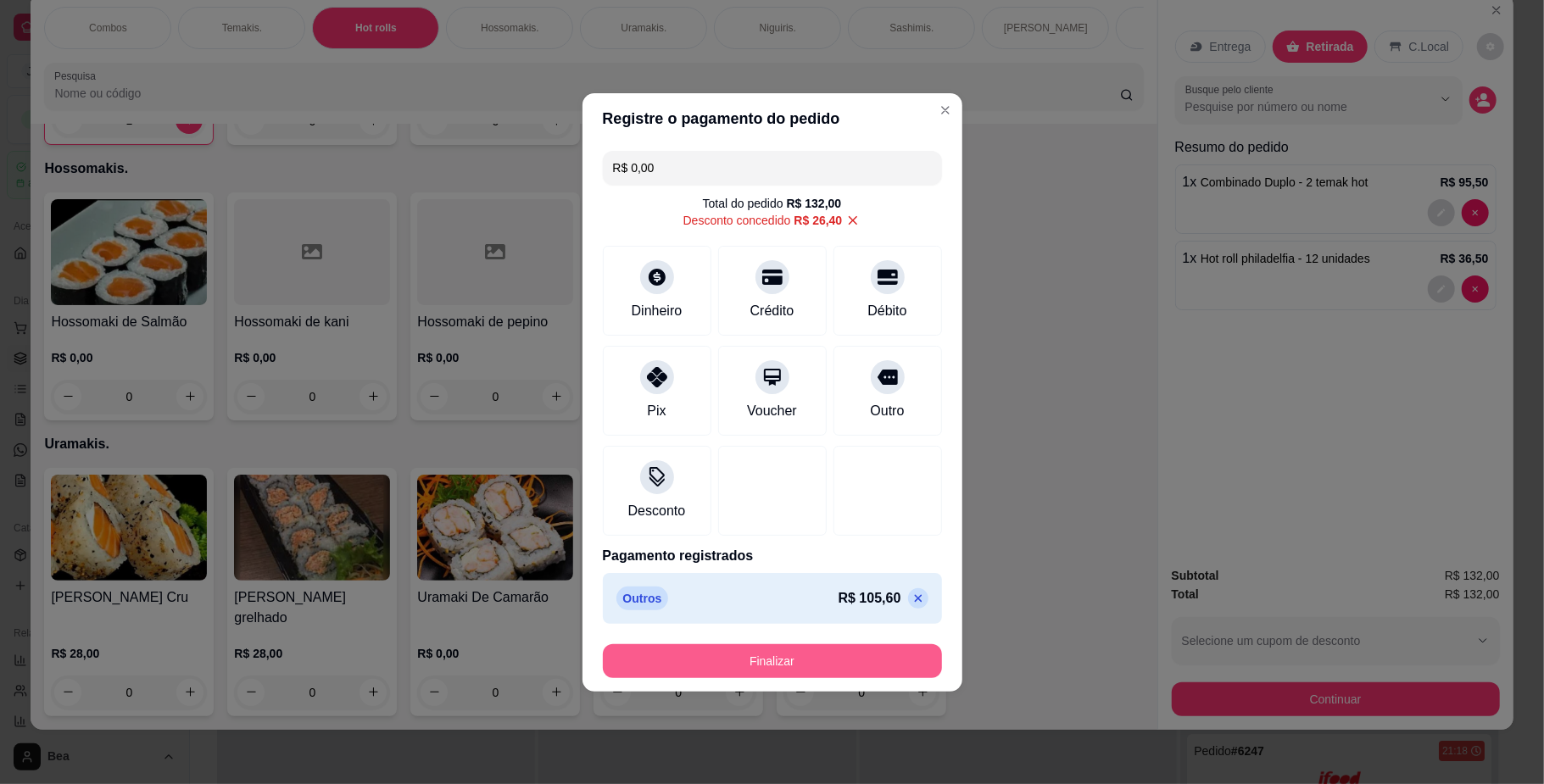
click at [821, 652] on button "Finalizar" at bounding box center [772, 662] width 339 height 34
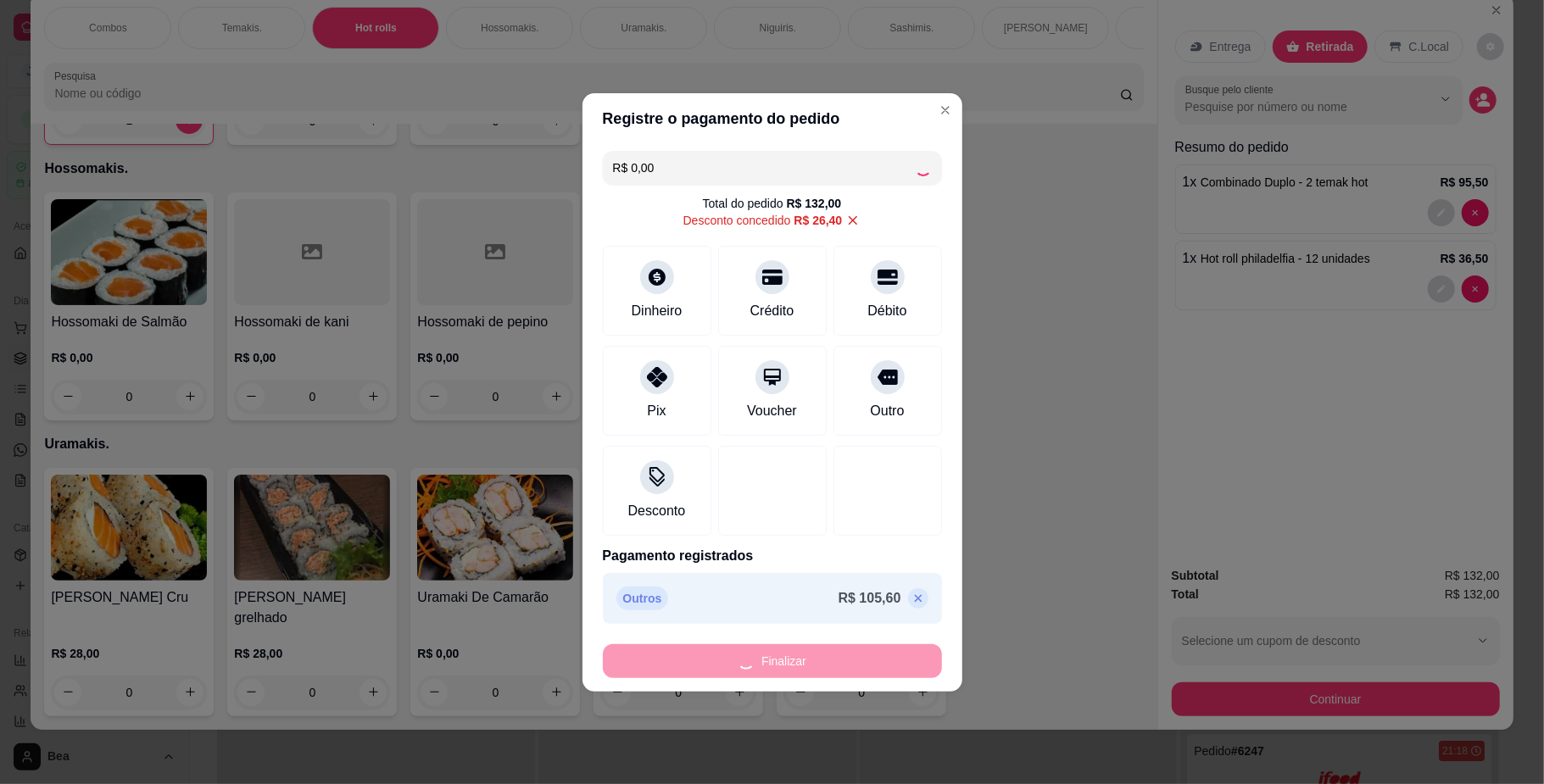
type input "0"
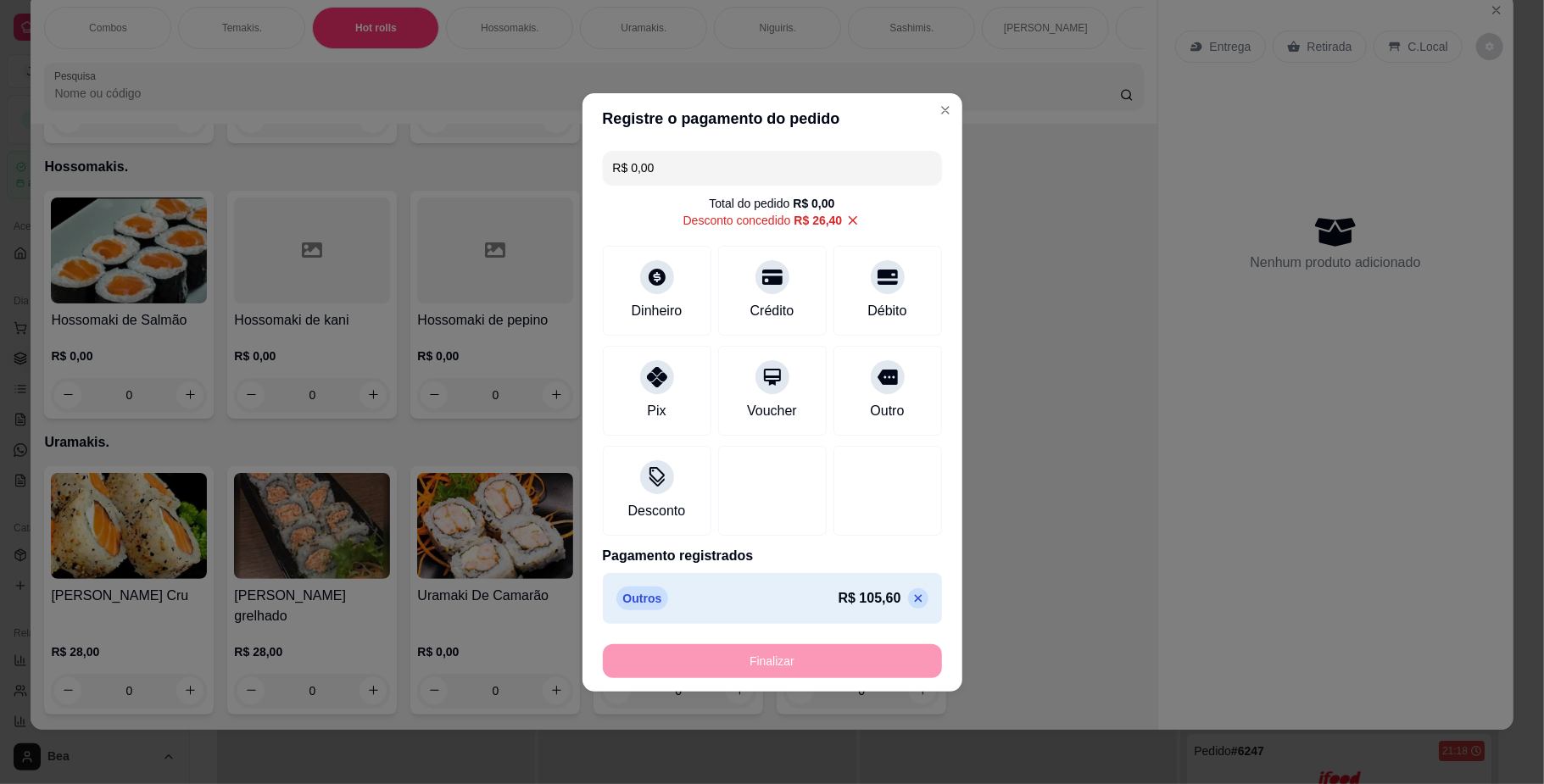
type input "-R$ 132,00"
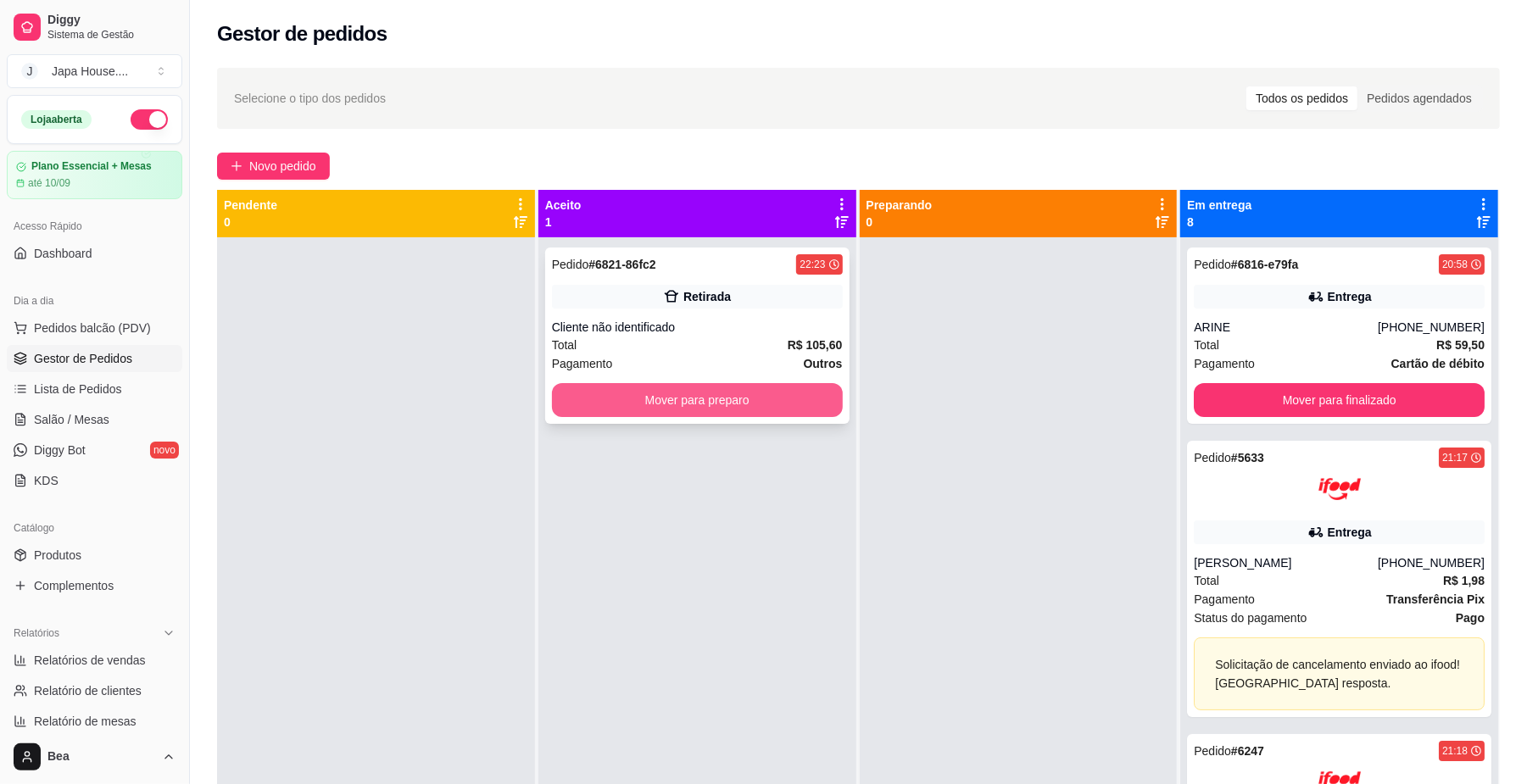
click at [798, 404] on button "Mover para preparo" at bounding box center [698, 401] width 291 height 34
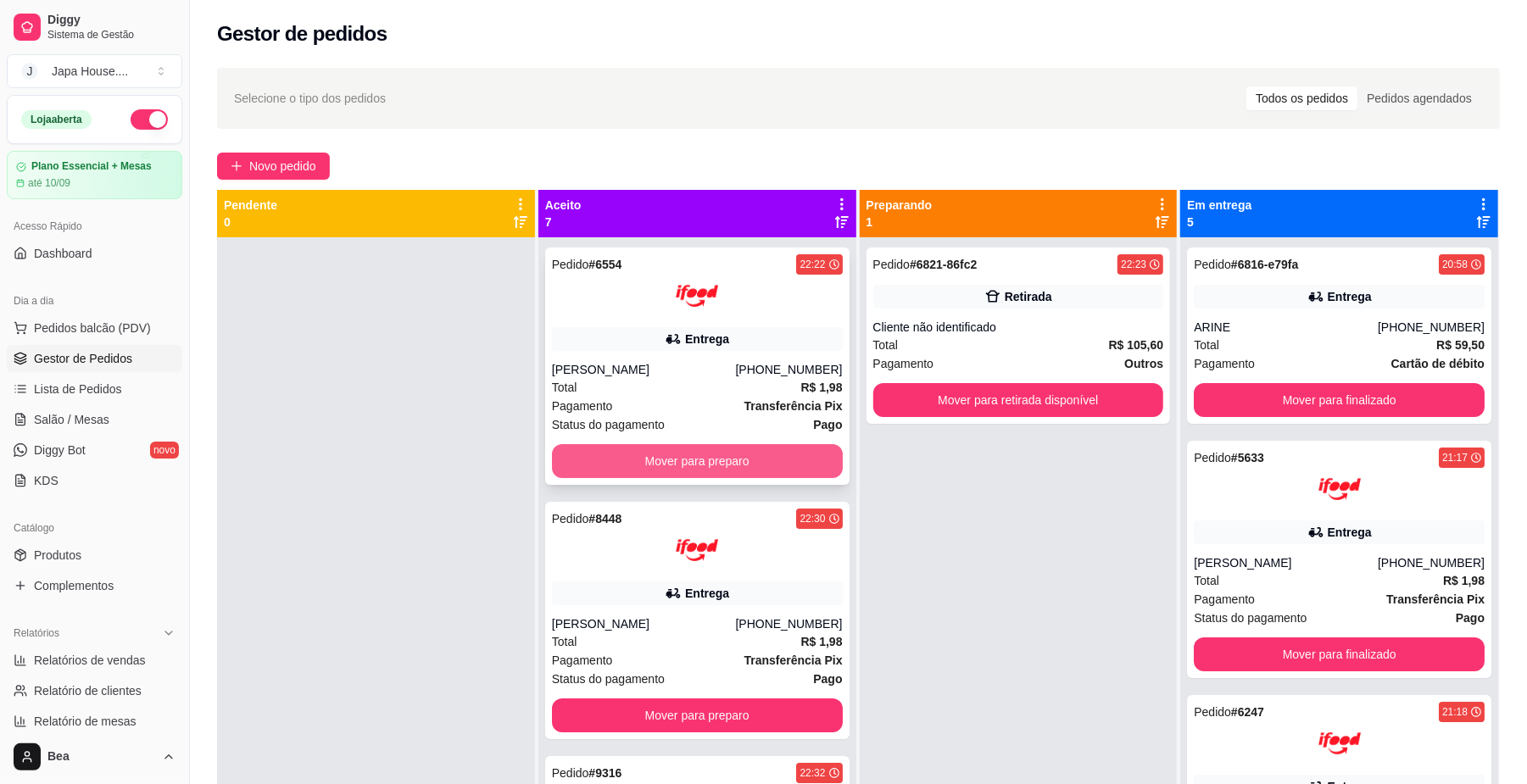
click at [771, 463] on button "Mover para preparo" at bounding box center [698, 461] width 291 height 34
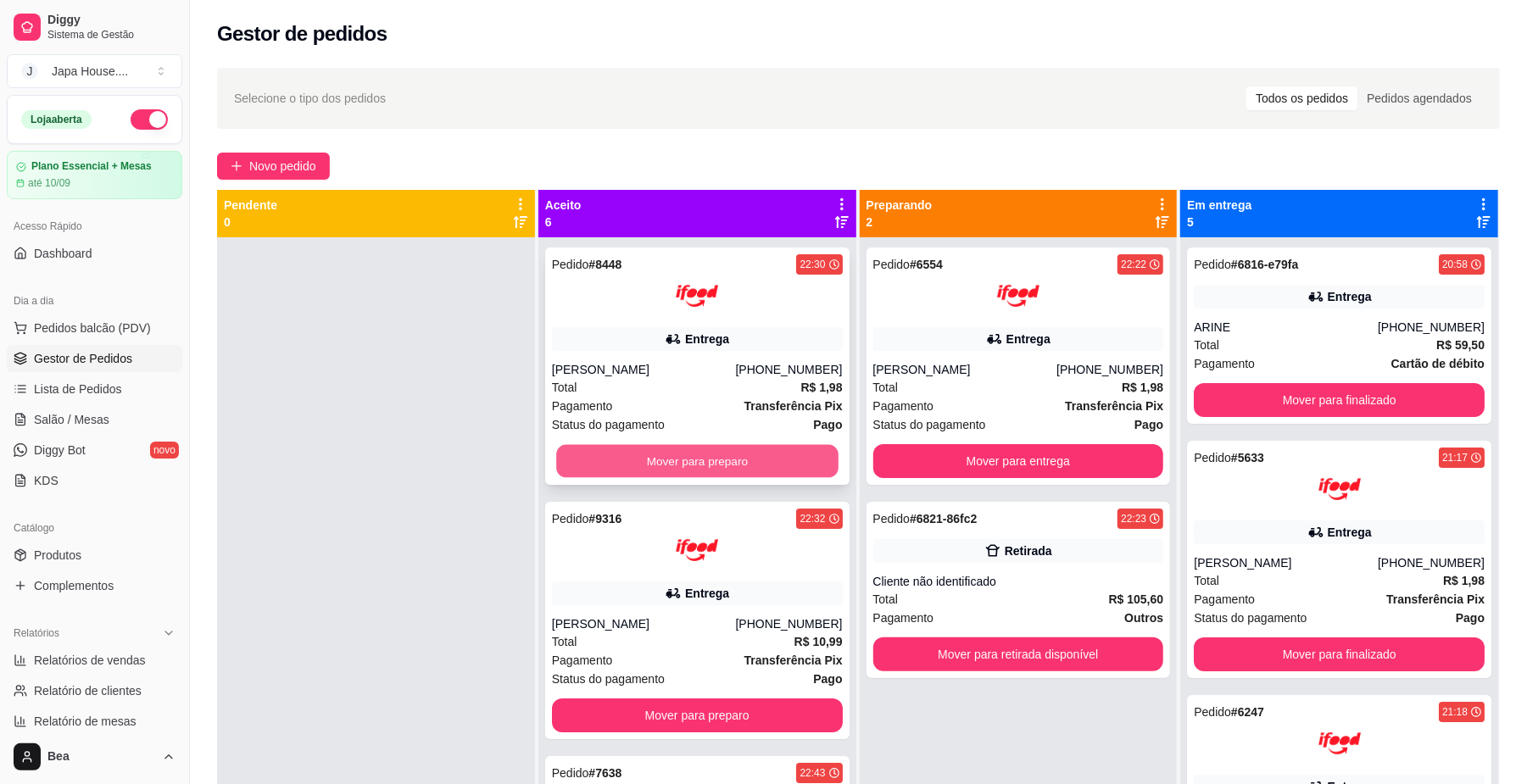
click at [771, 465] on button "Mover para preparo" at bounding box center [697, 461] width 282 height 33
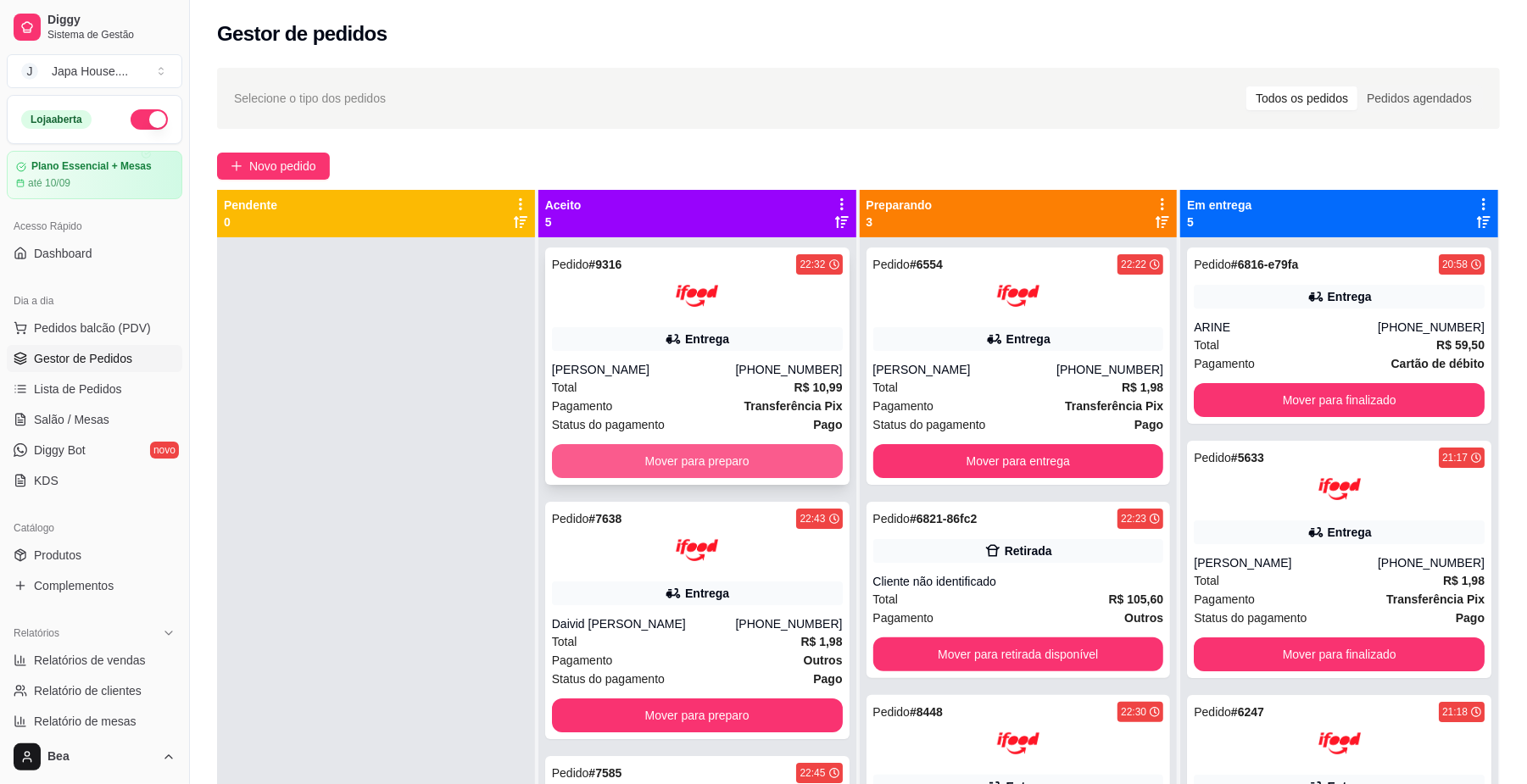
click at [771, 462] on button "Mover para preparo" at bounding box center [698, 461] width 291 height 34
click at [771, 458] on button "Mover para preparo" at bounding box center [698, 461] width 291 height 34
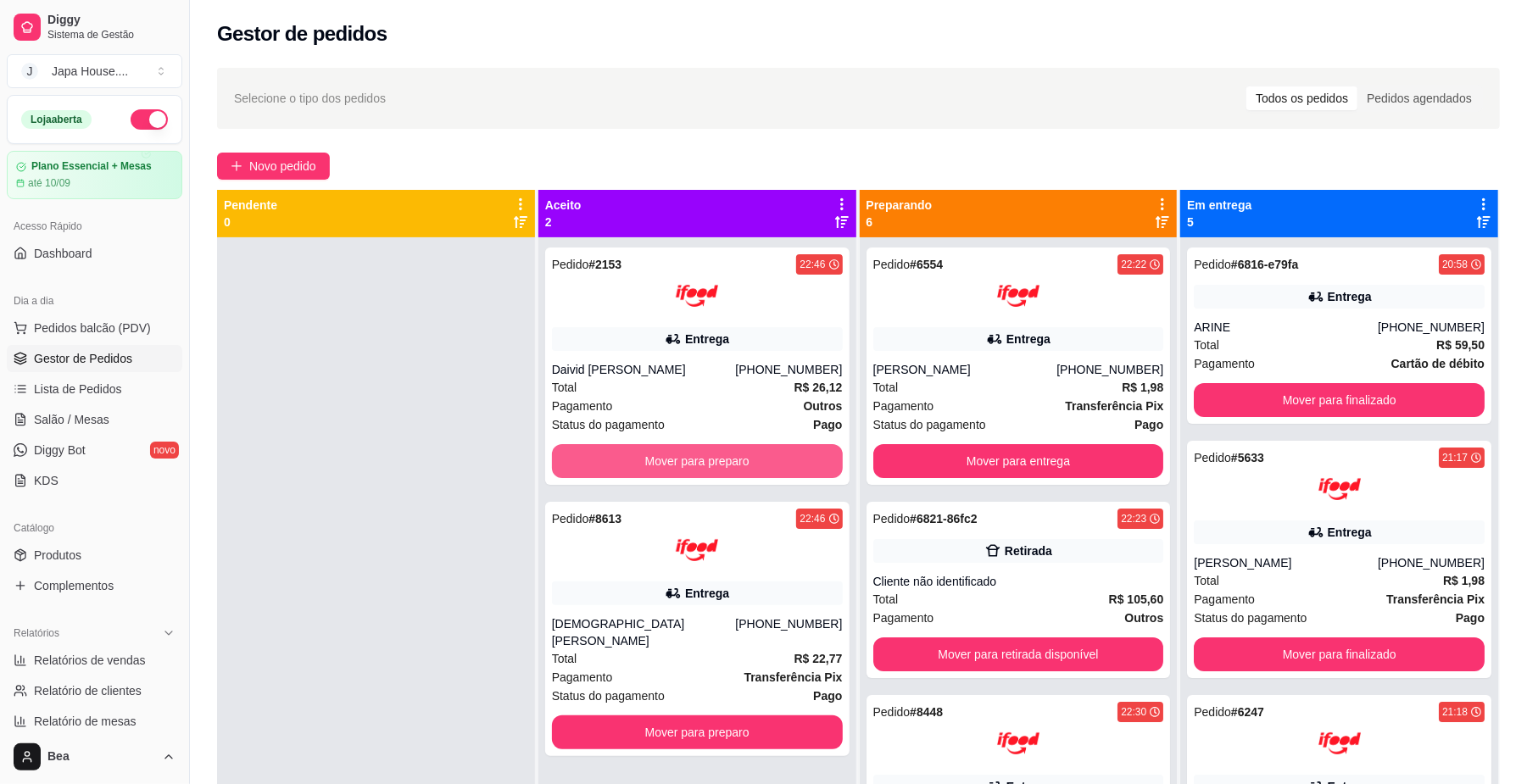
click at [771, 458] on button "Mover para preparo" at bounding box center [698, 461] width 291 height 34
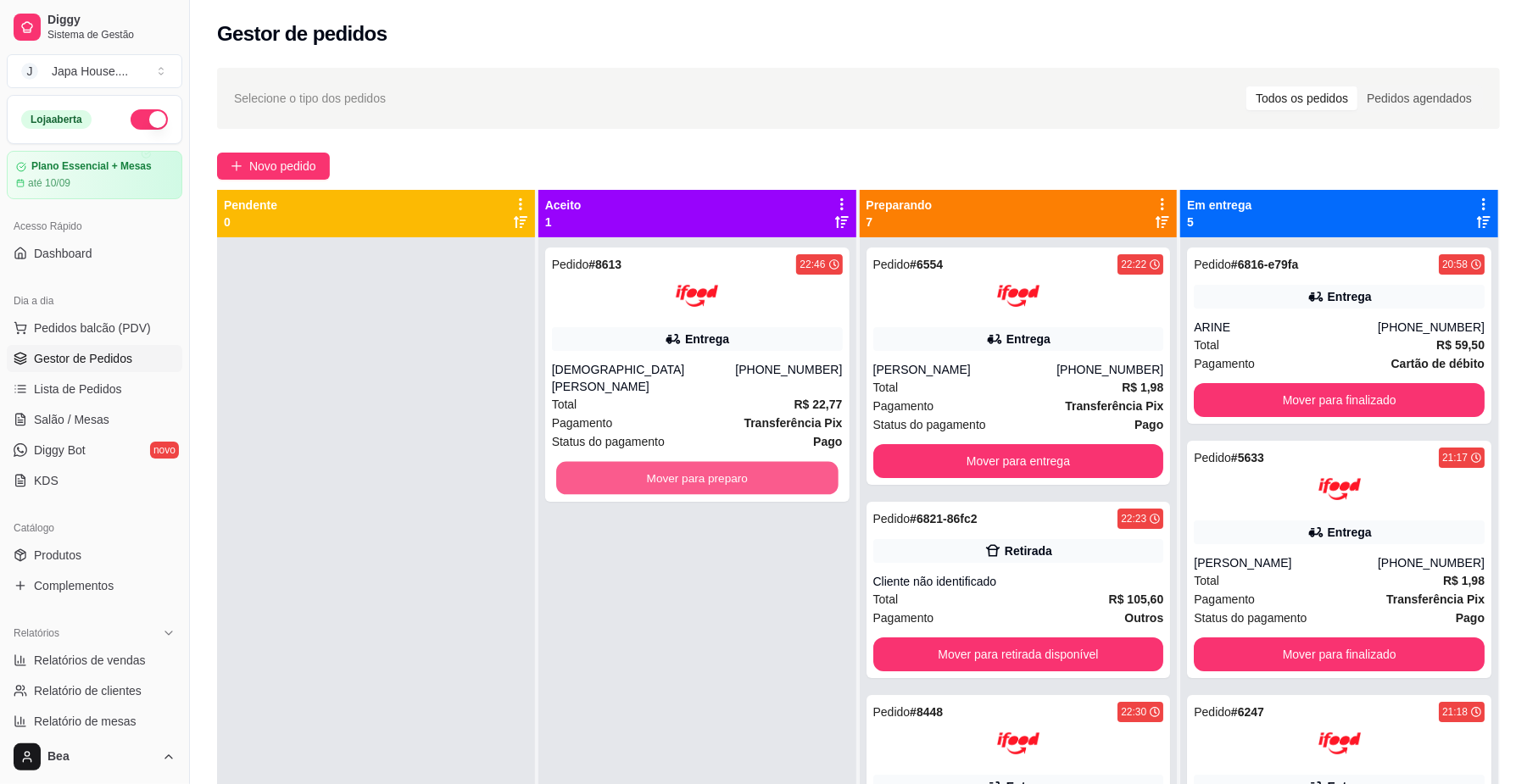
click at [771, 462] on button "Mover para preparo" at bounding box center [697, 478] width 282 height 33
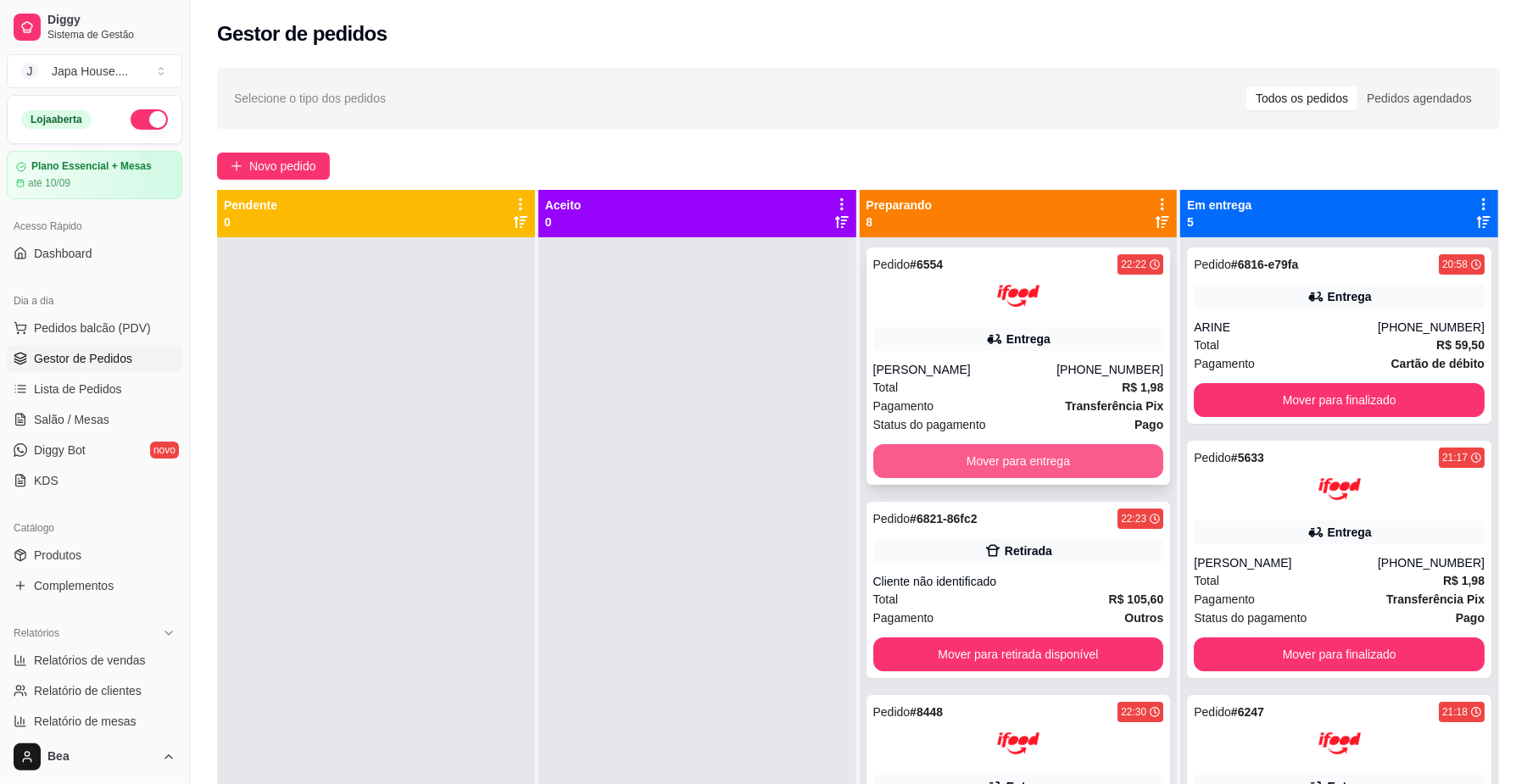
click at [997, 466] on button "Mover para entrega" at bounding box center [1019, 461] width 291 height 34
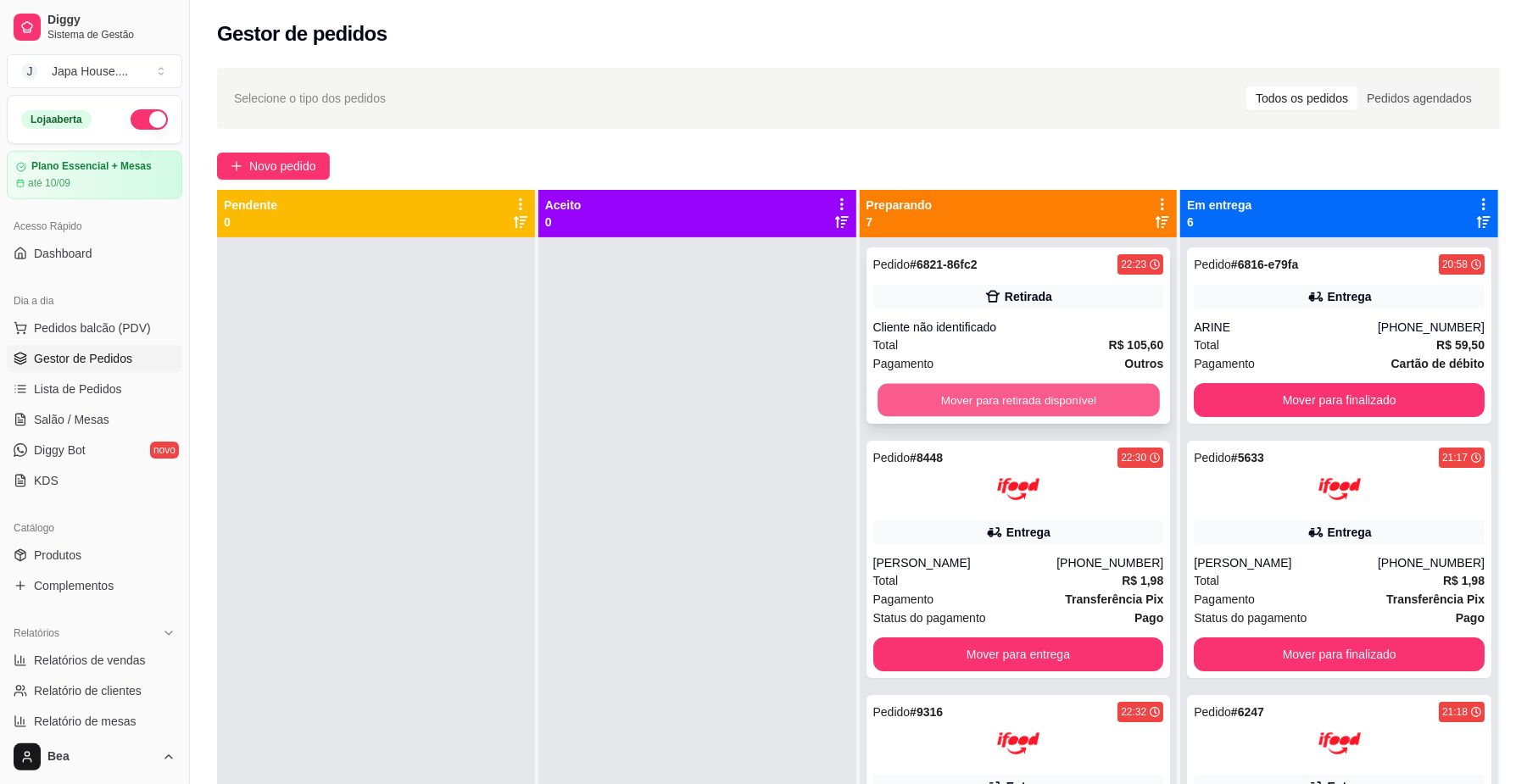
click at [1029, 401] on button "Mover para retirada disponível" at bounding box center [1018, 401] width 282 height 33
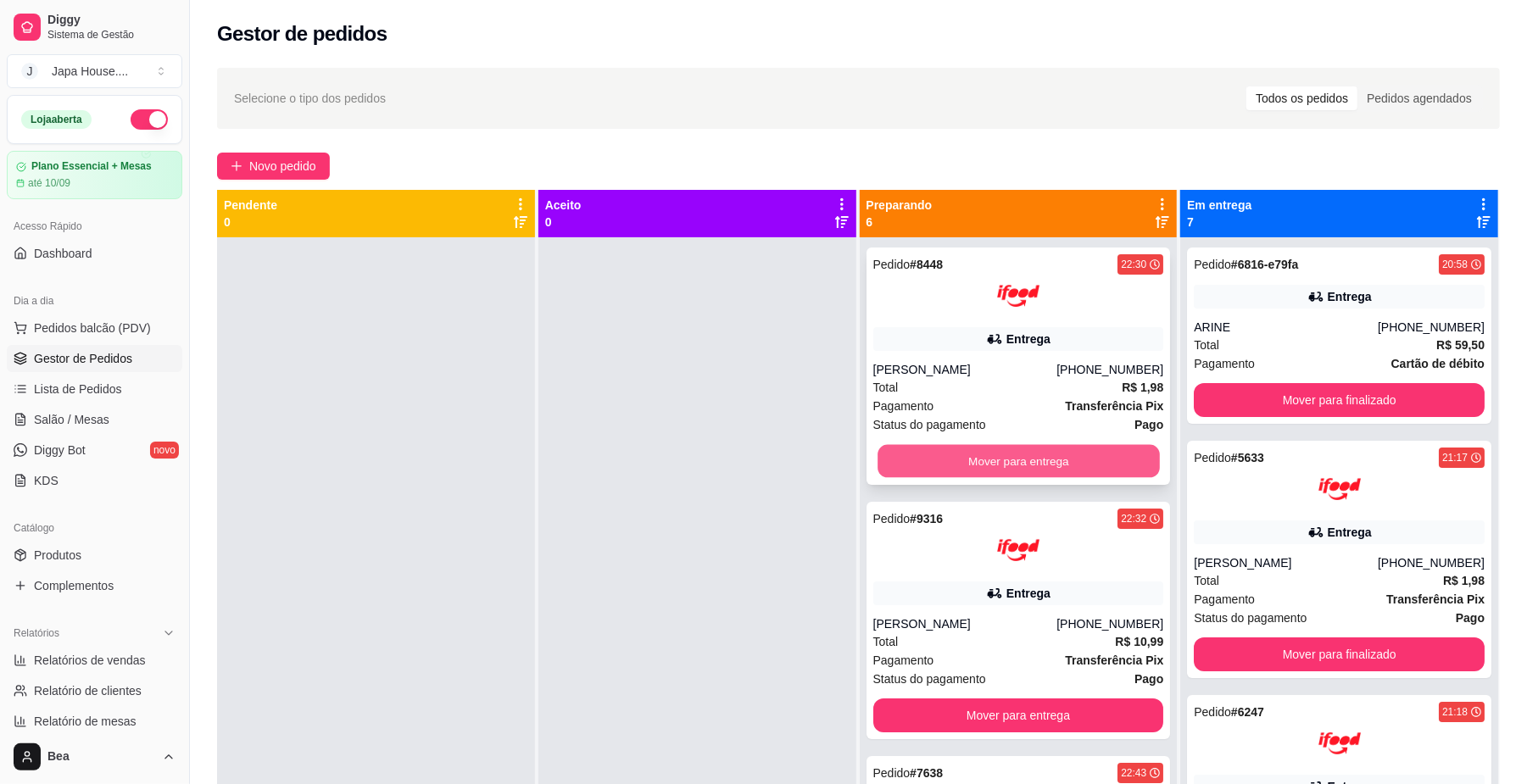
click at [1045, 460] on button "Mover para entrega" at bounding box center [1018, 461] width 282 height 33
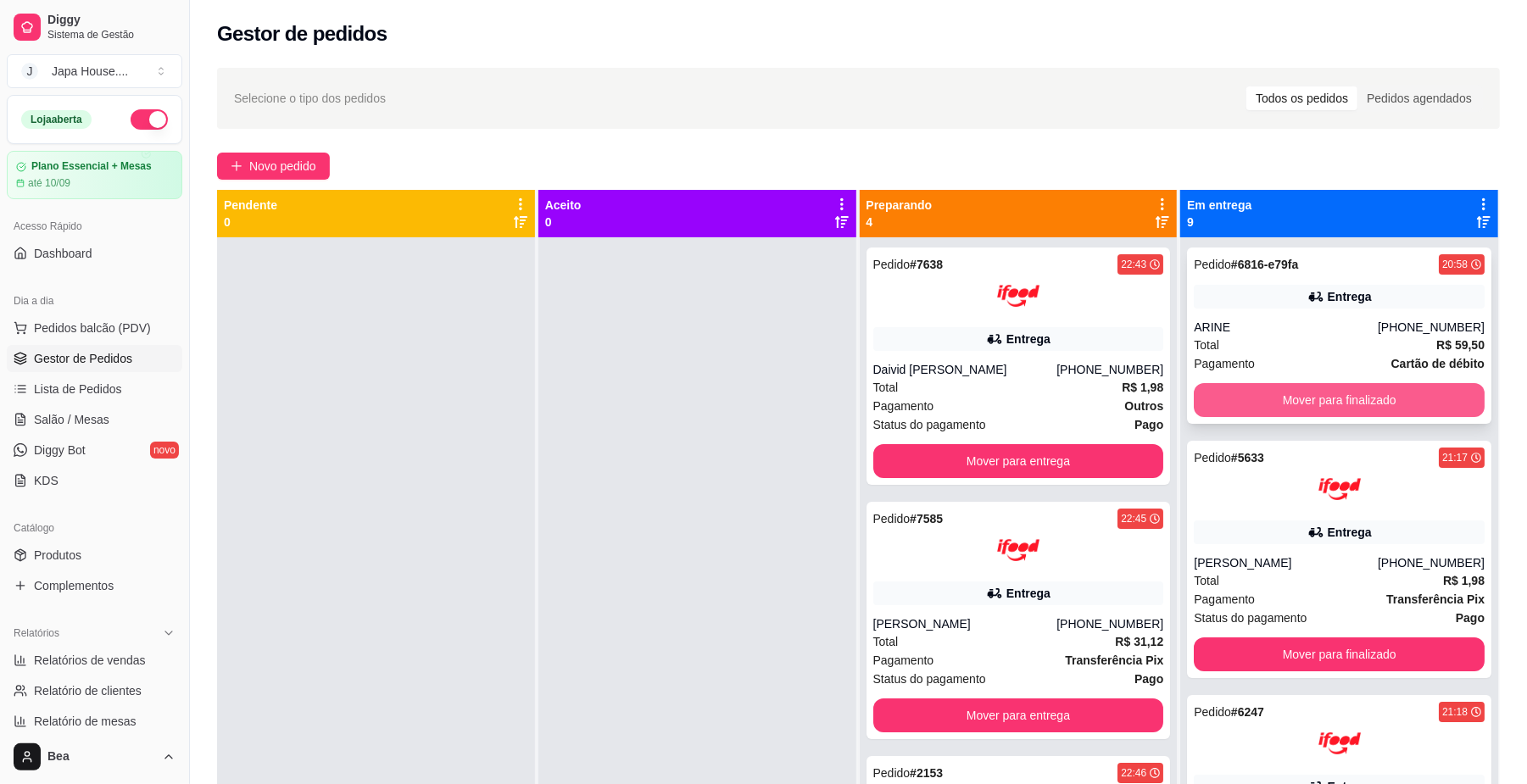
click at [1414, 395] on button "Mover para finalizado" at bounding box center [1339, 401] width 291 height 34
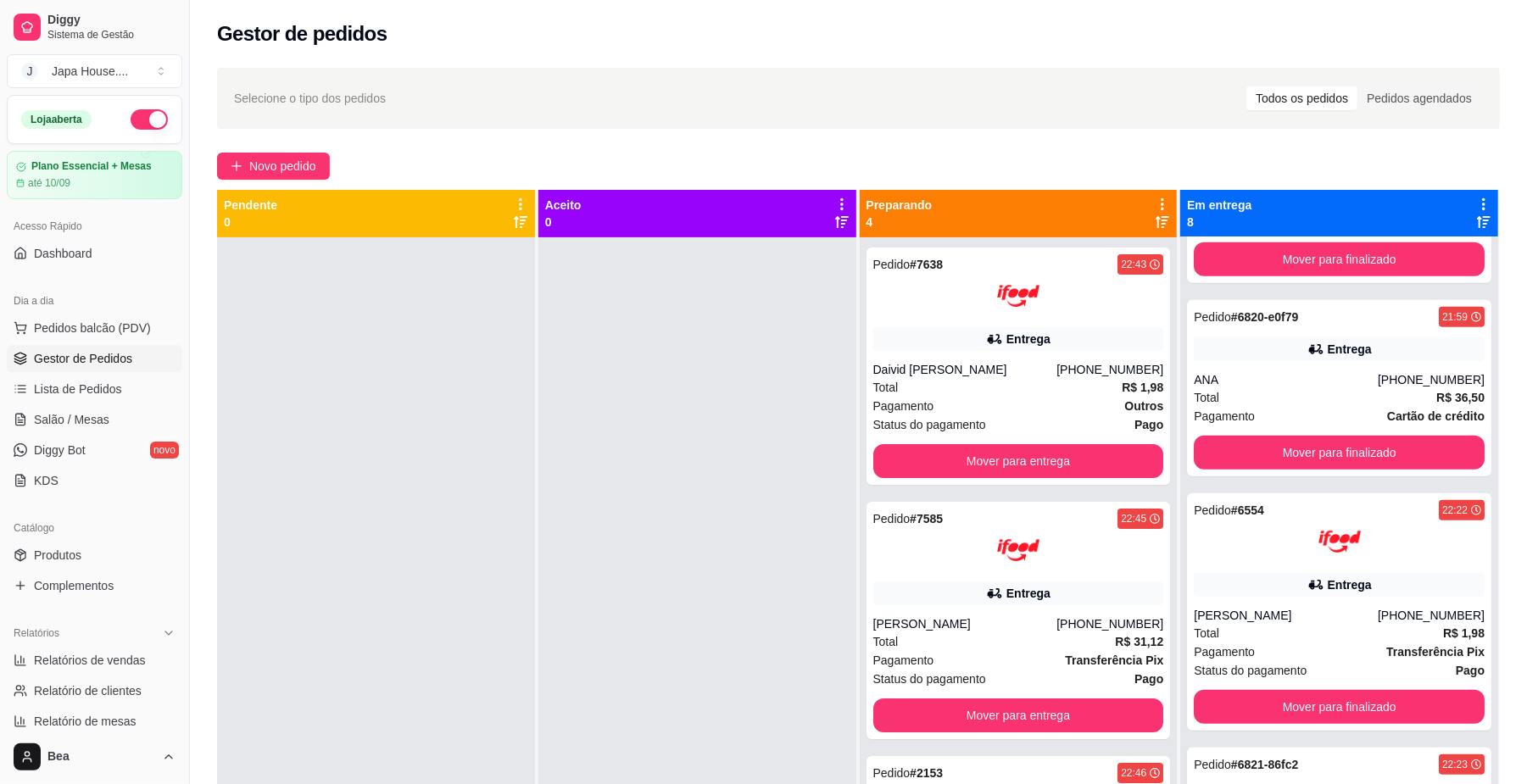
scroll to position [652, 0]
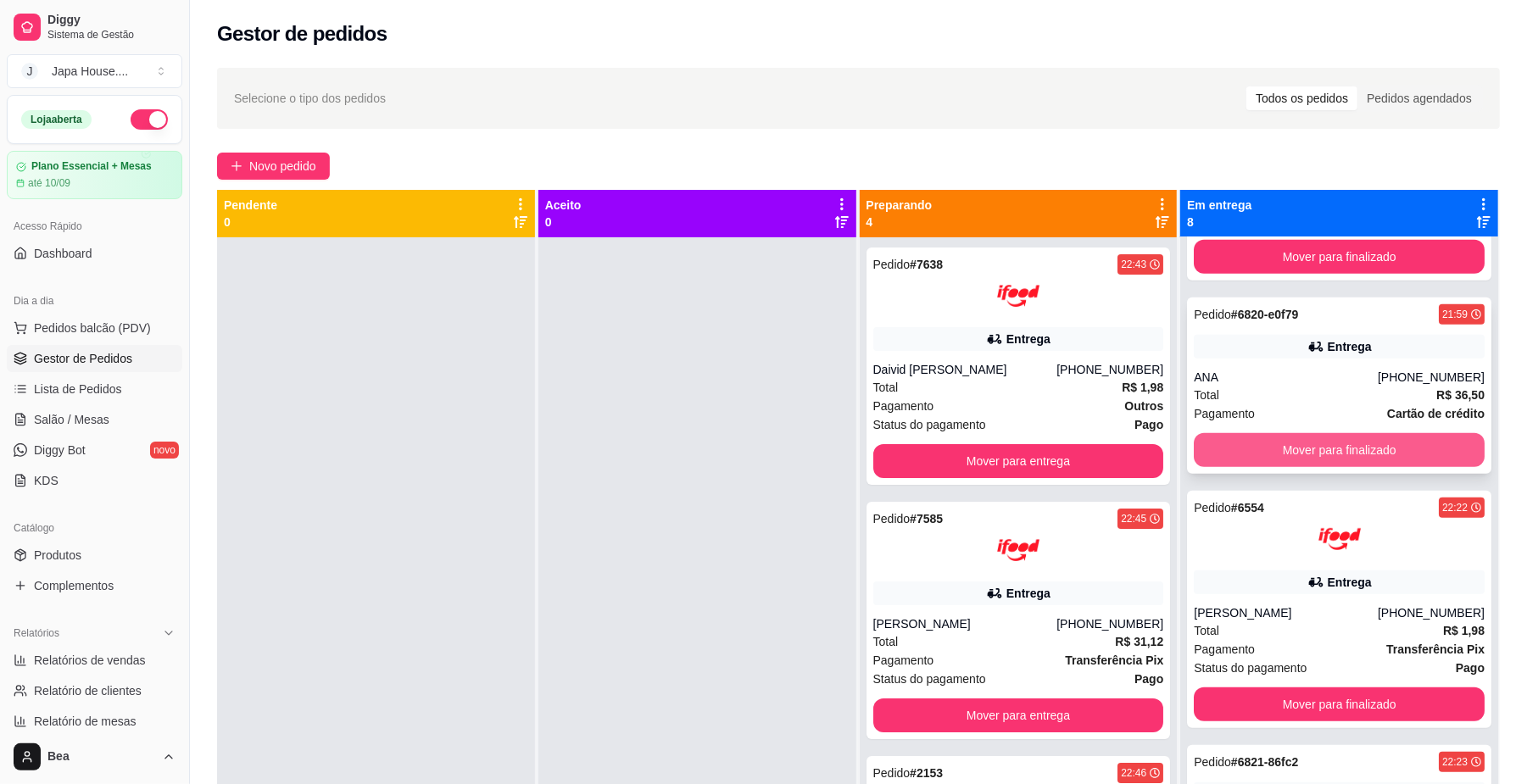
click at [1348, 458] on button "Mover para finalizado" at bounding box center [1339, 450] width 291 height 34
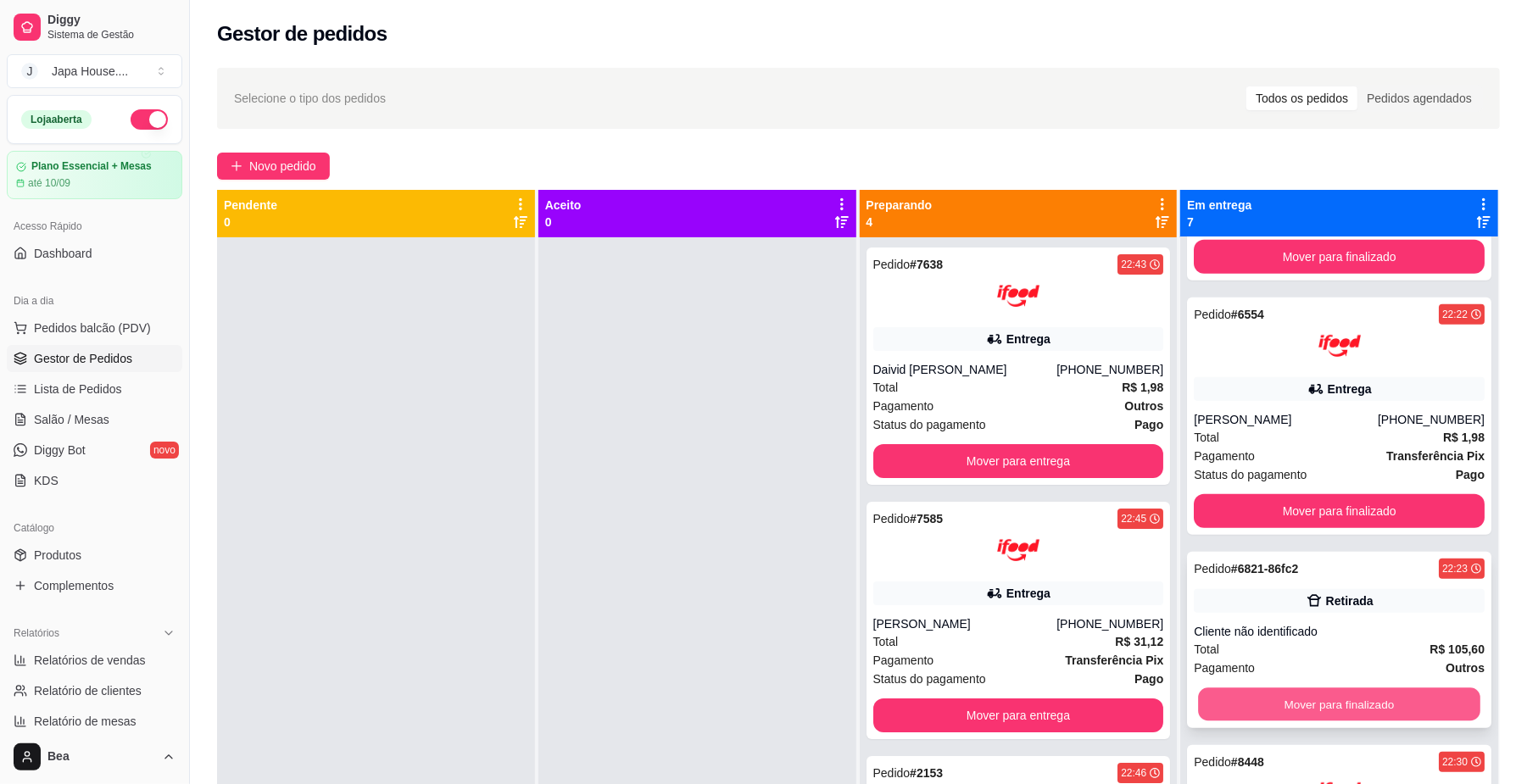
click at [1387, 700] on button "Mover para finalizado" at bounding box center [1338, 704] width 282 height 33
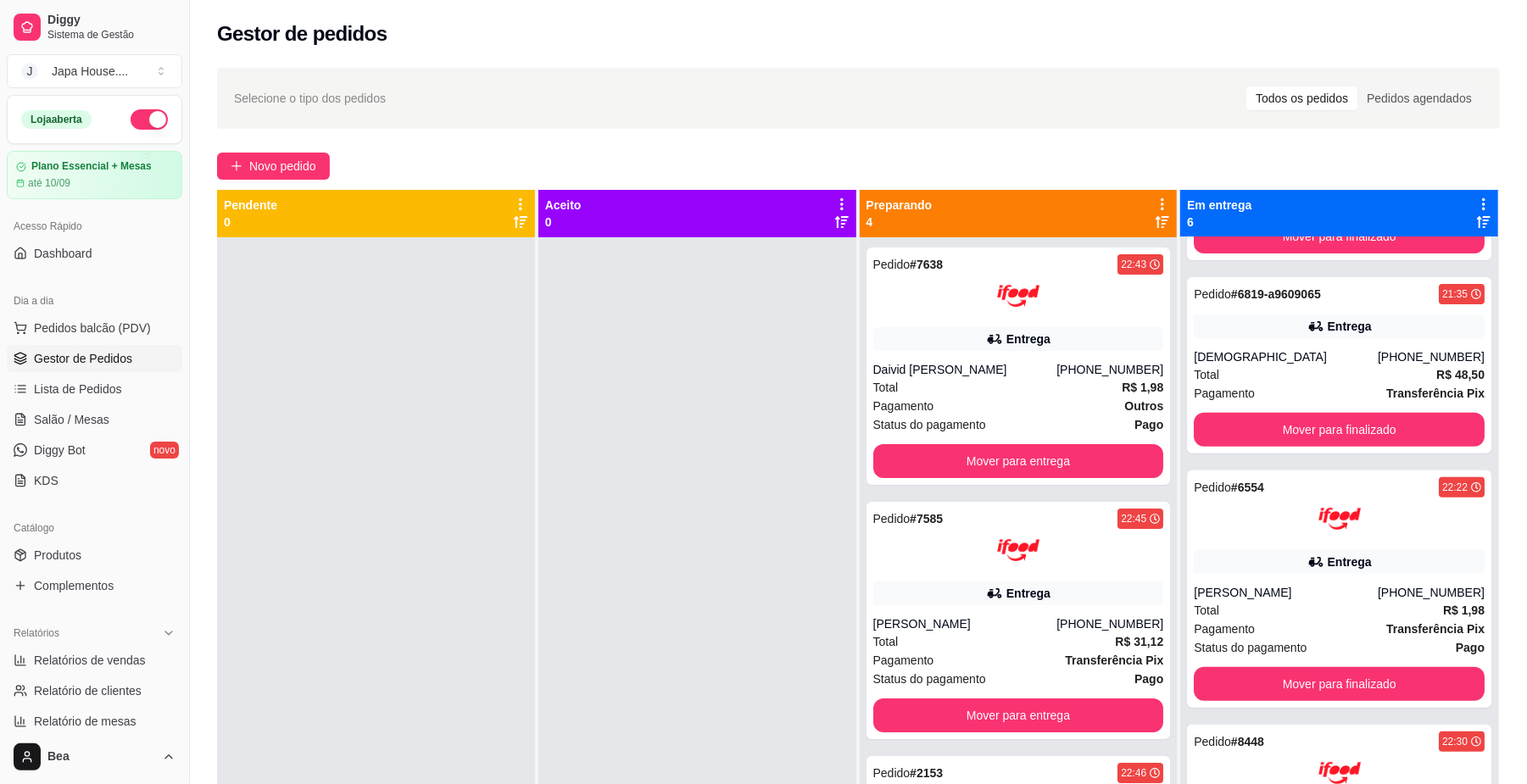
scroll to position [463, 0]
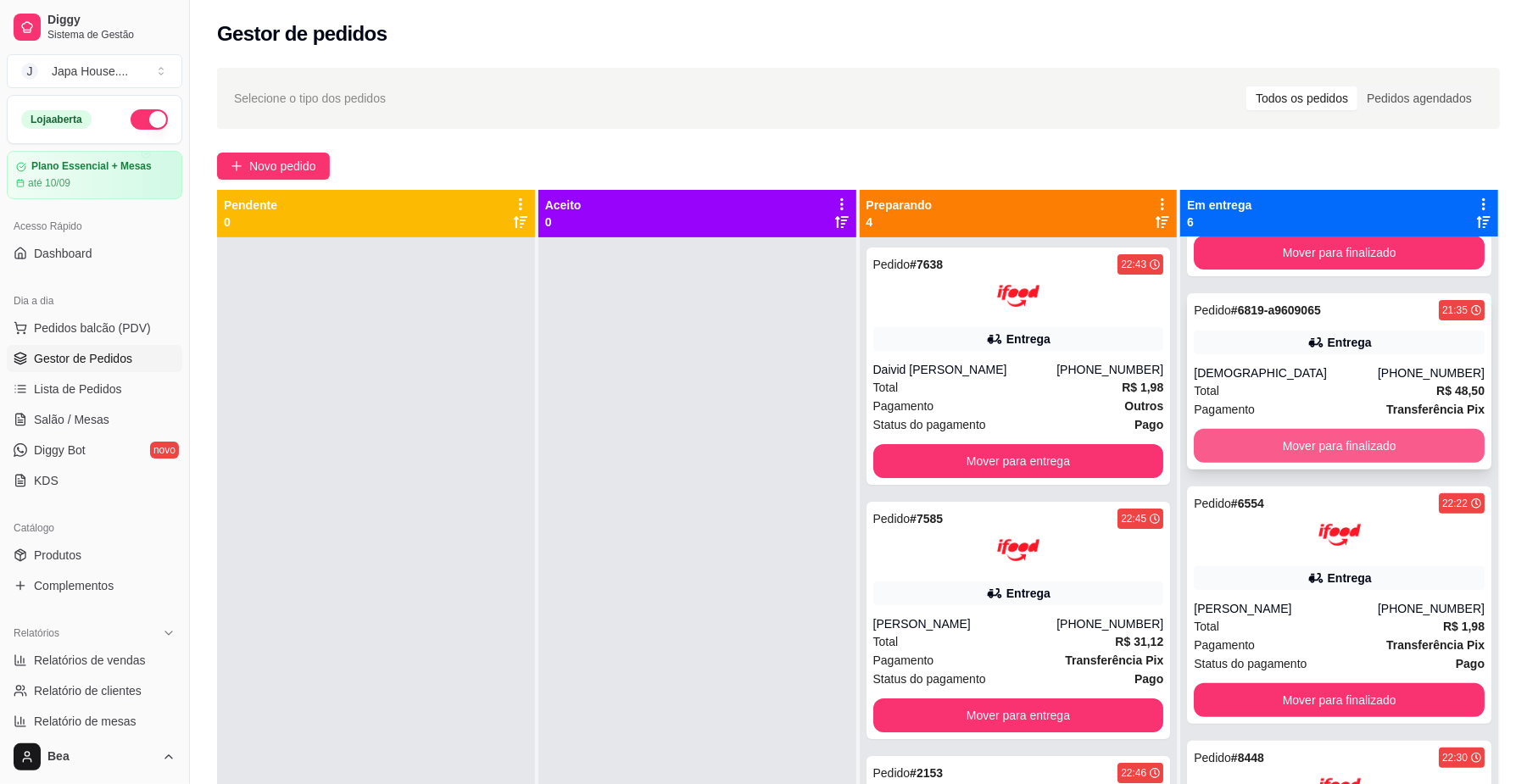
click at [1399, 435] on button "Mover para finalizado" at bounding box center [1339, 446] width 291 height 34
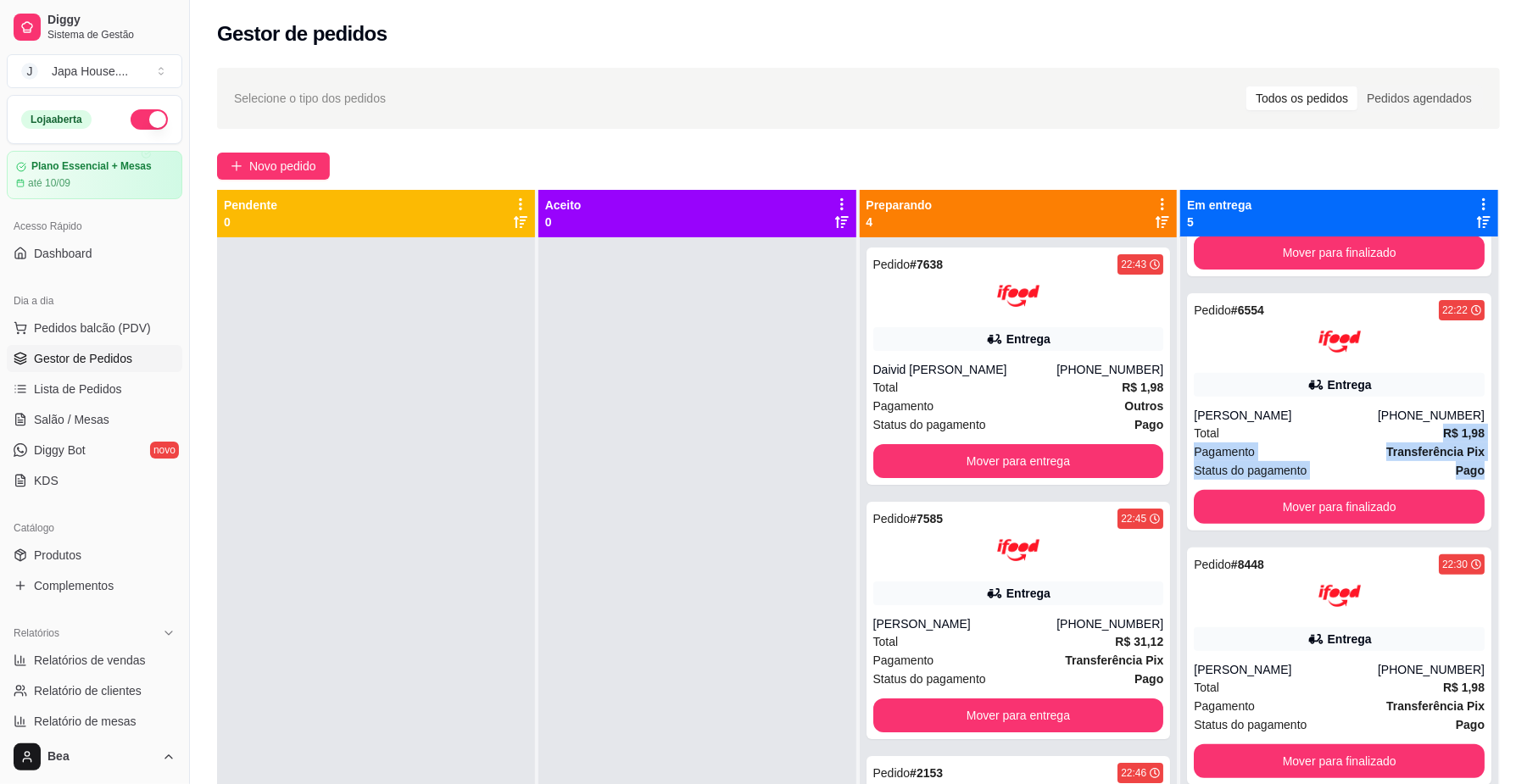
drag, startPoint x: 1399, startPoint y: 435, endPoint x: 1471, endPoint y: 476, distance: 82.9
click at [1471, 476] on div "Pedido # 5633 21:17 Entrega [PERSON_NAME] [PHONE_NUMBER] Total R$ 1,98 Pagament…" at bounding box center [1339, 629] width 318 height 784
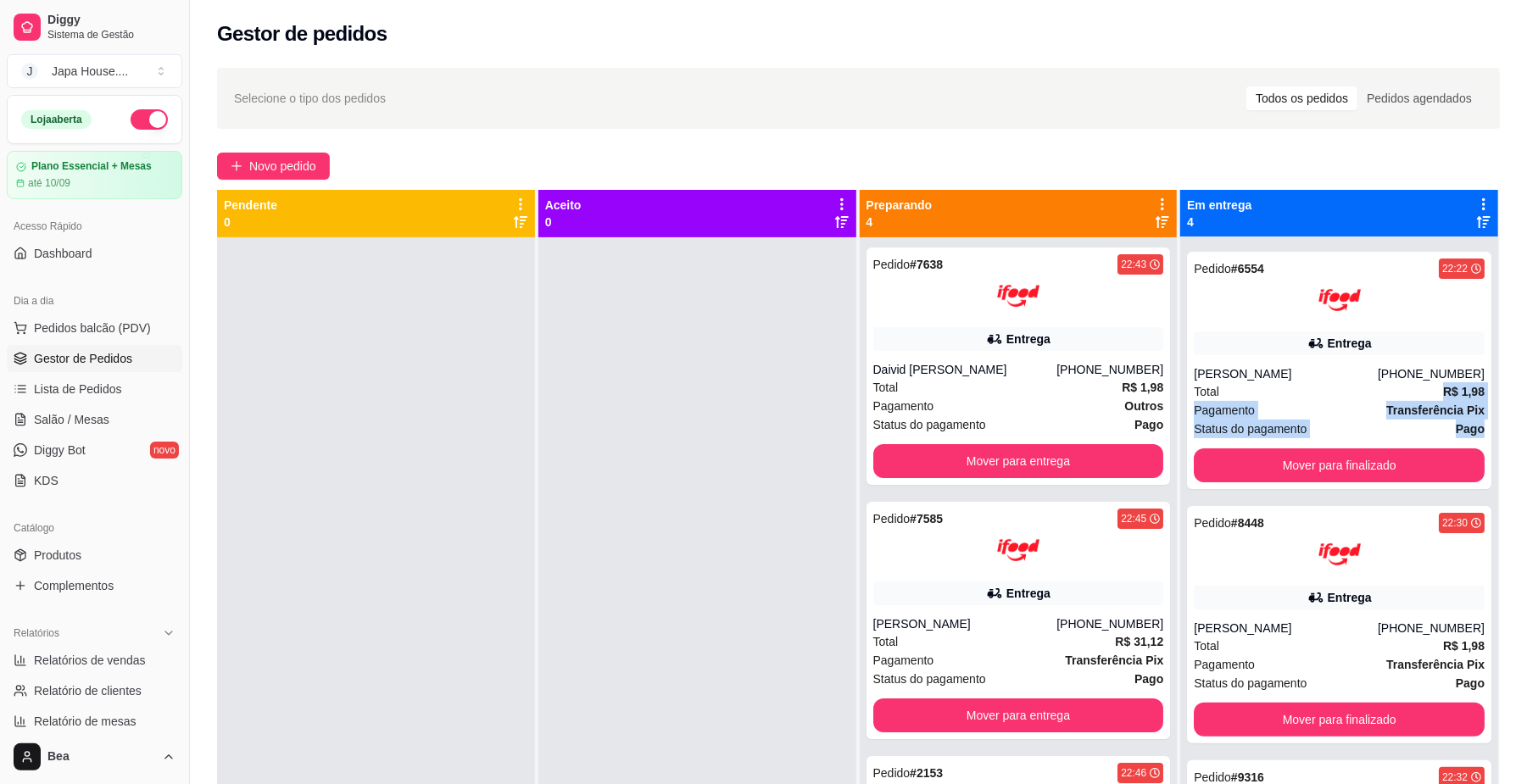
scroll to position [208, 0]
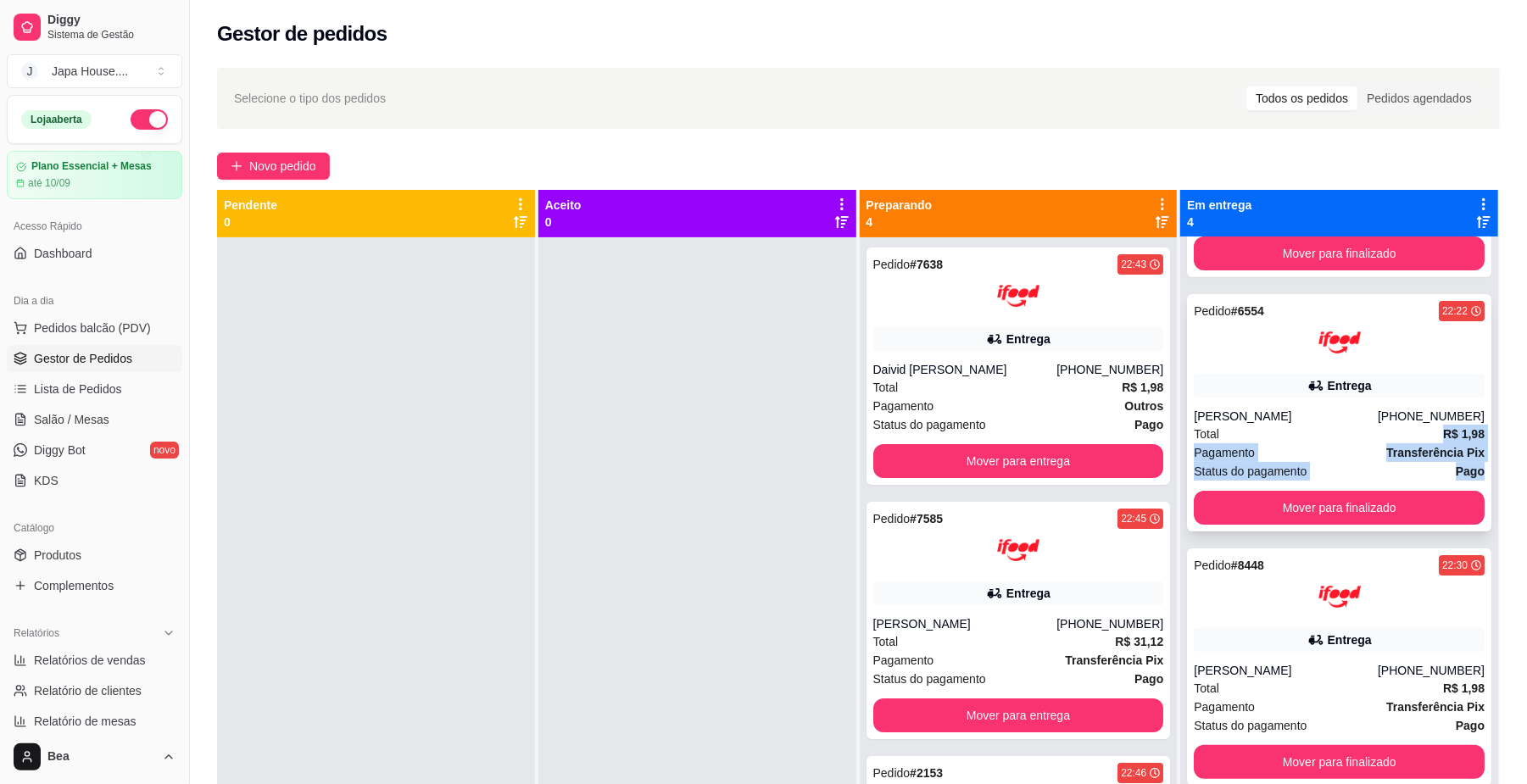
click at [1471, 520] on div "Pedido # 6247 21:18 Entrega [PERSON_NAME] [PHONE_NUMBER] Total R$ 35,49 Pagamen…" at bounding box center [1339, 629] width 318 height 784
click at [1507, 347] on div "Selecione o tipo dos pedidos Todos os pedidos Pedidos agendados Novo pedido Pen…" at bounding box center [859, 526] width 1337 height 936
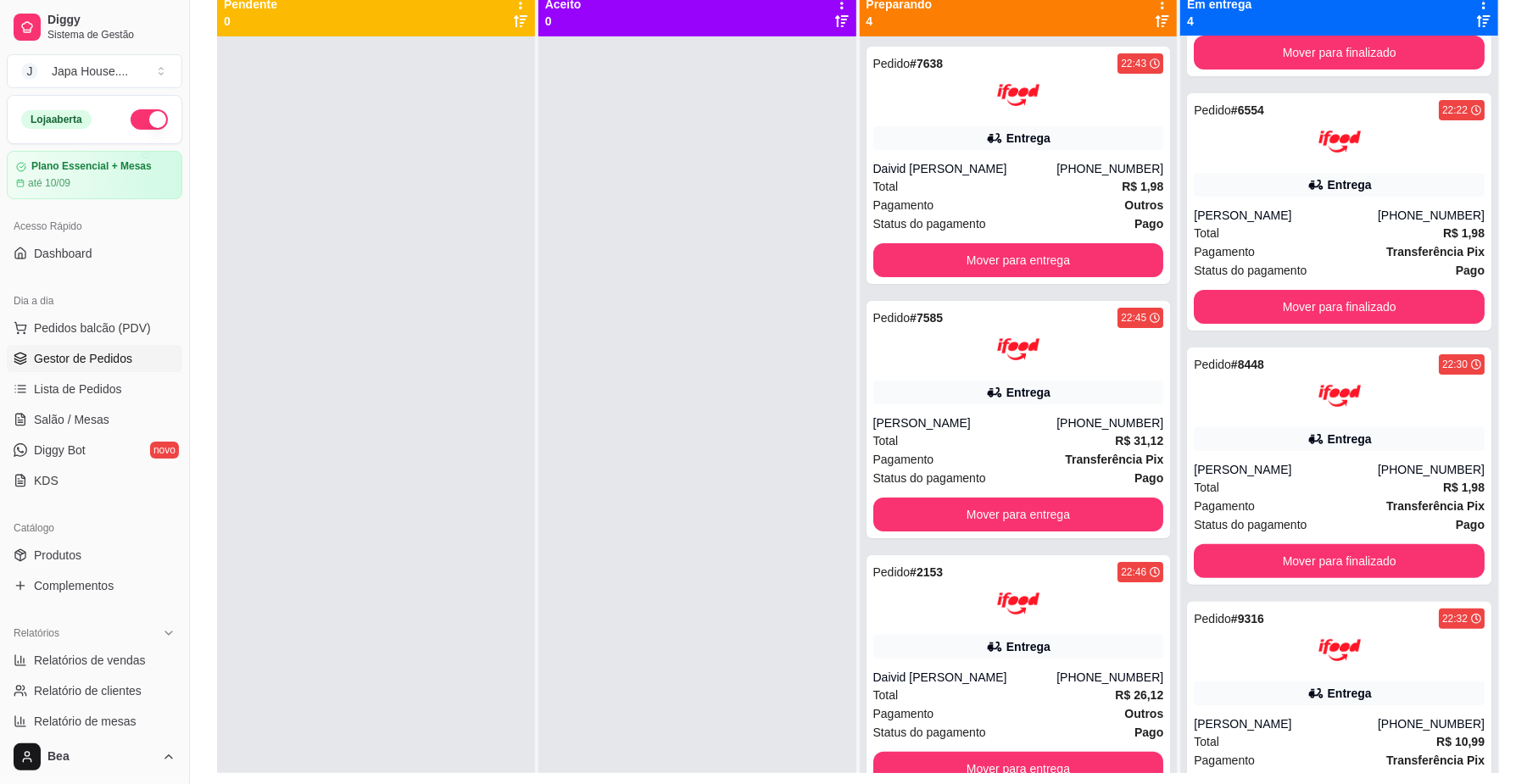
scroll to position [228, 0]
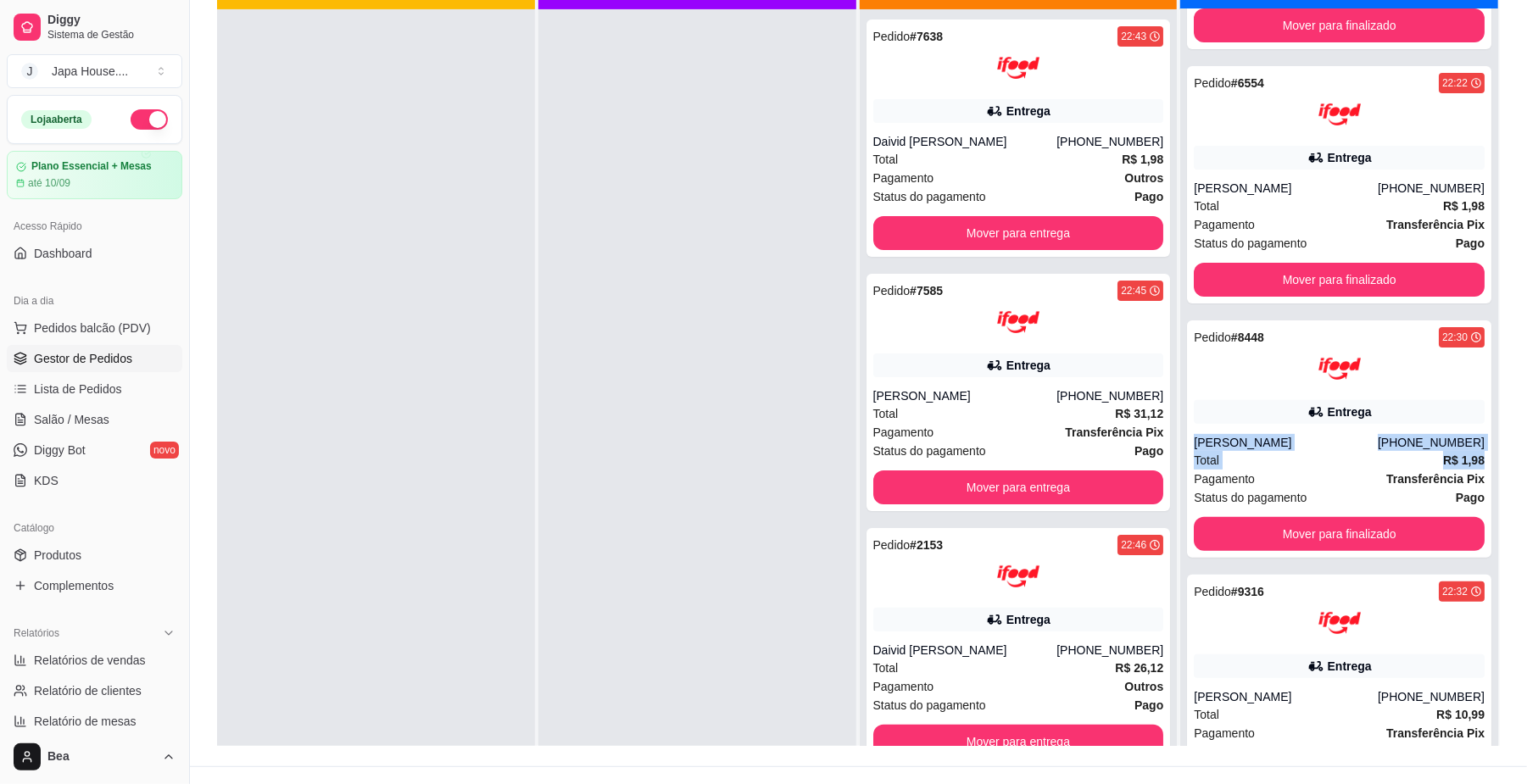
drag, startPoint x: 1463, startPoint y: 401, endPoint x: 1469, endPoint y: 466, distance: 65.3
click at [1469, 466] on div "Pedido # 6247 21:18 Entrega [PERSON_NAME] [PHONE_NUMBER] Total R$ 35,49 Pagamen…" at bounding box center [1339, 401] width 318 height 784
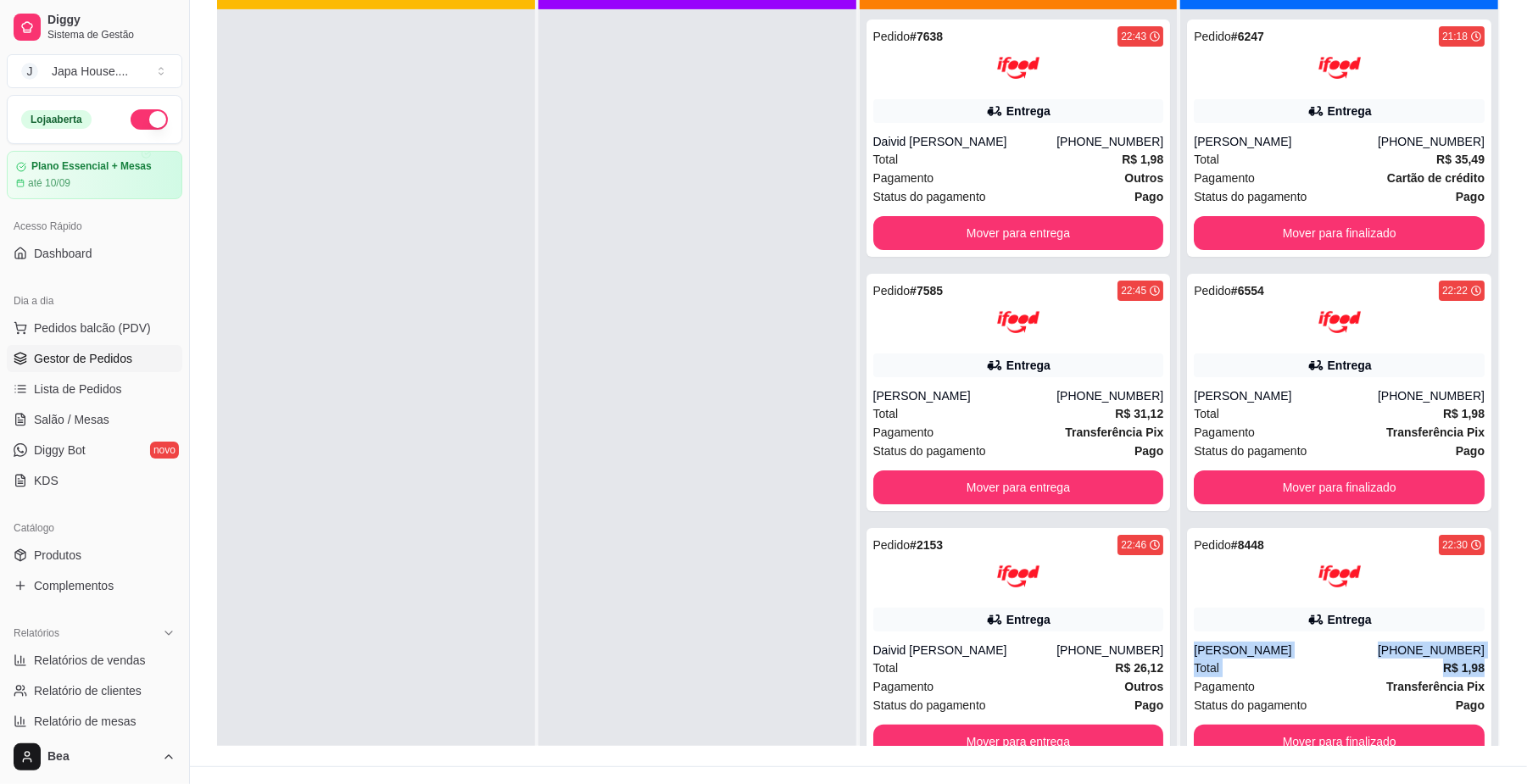
scroll to position [79, 0]
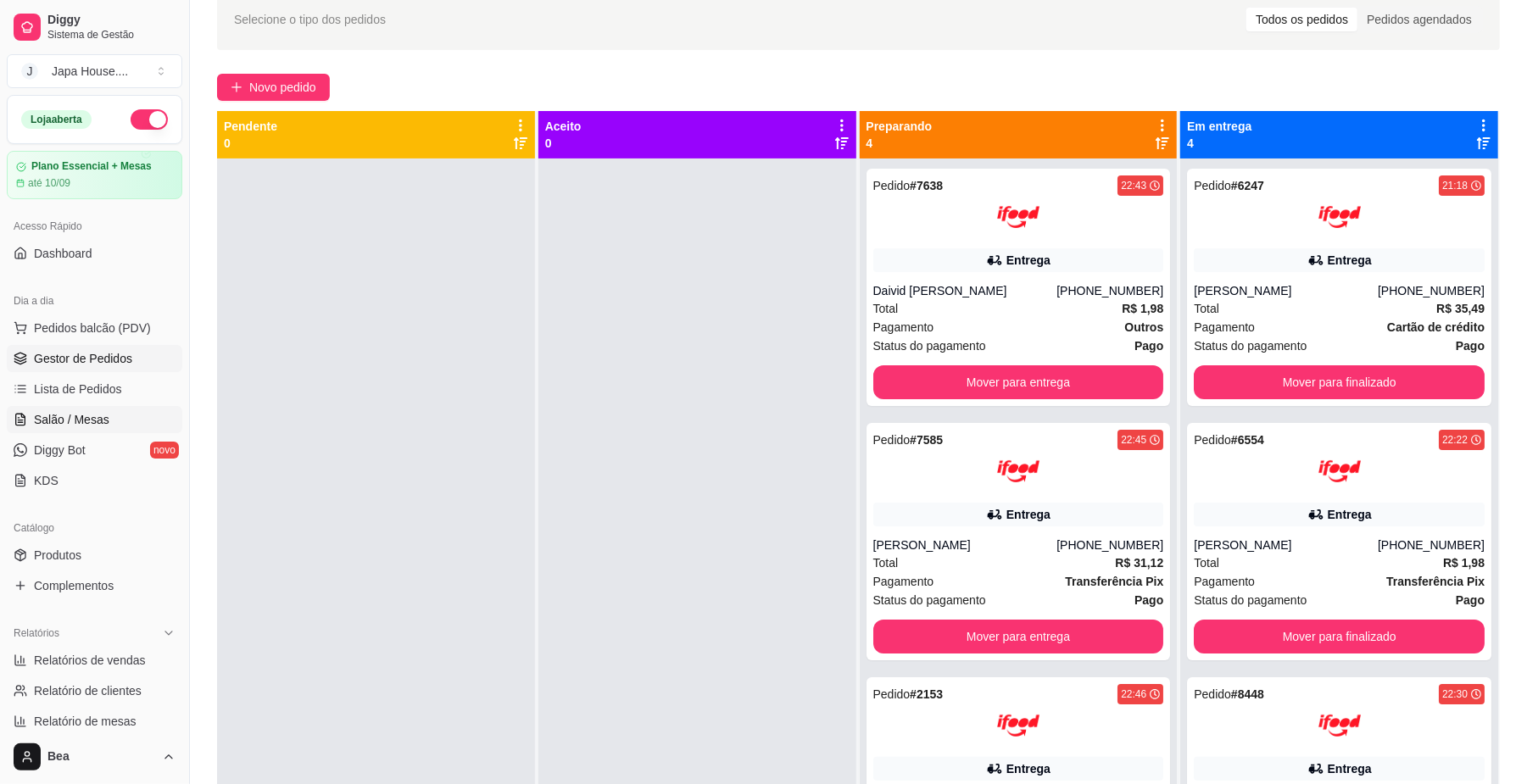
click at [97, 413] on span "Salão / Mesas" at bounding box center [72, 419] width 75 height 17
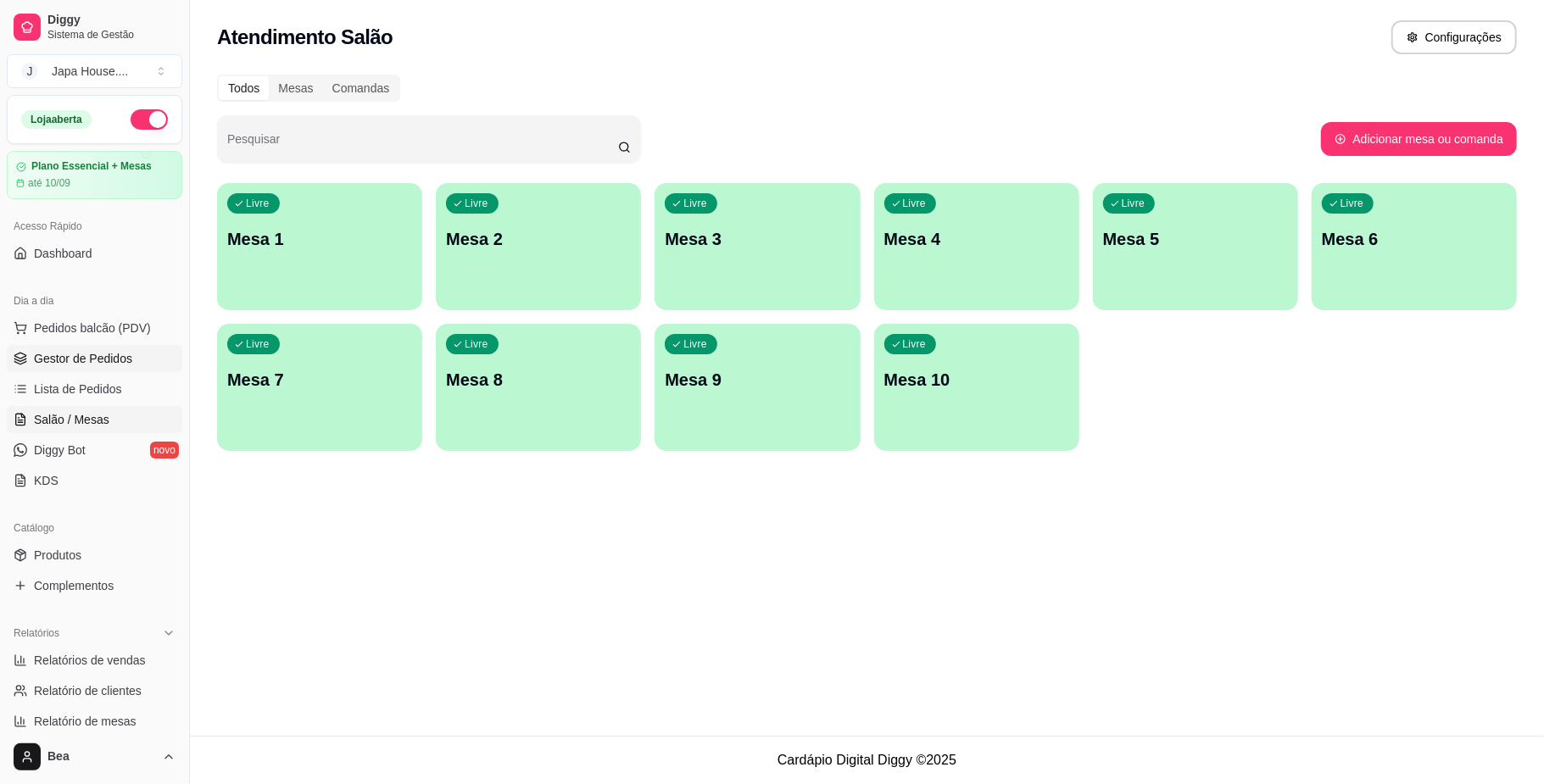
click at [121, 361] on span "Gestor de Pedidos" at bounding box center [83, 359] width 98 height 17
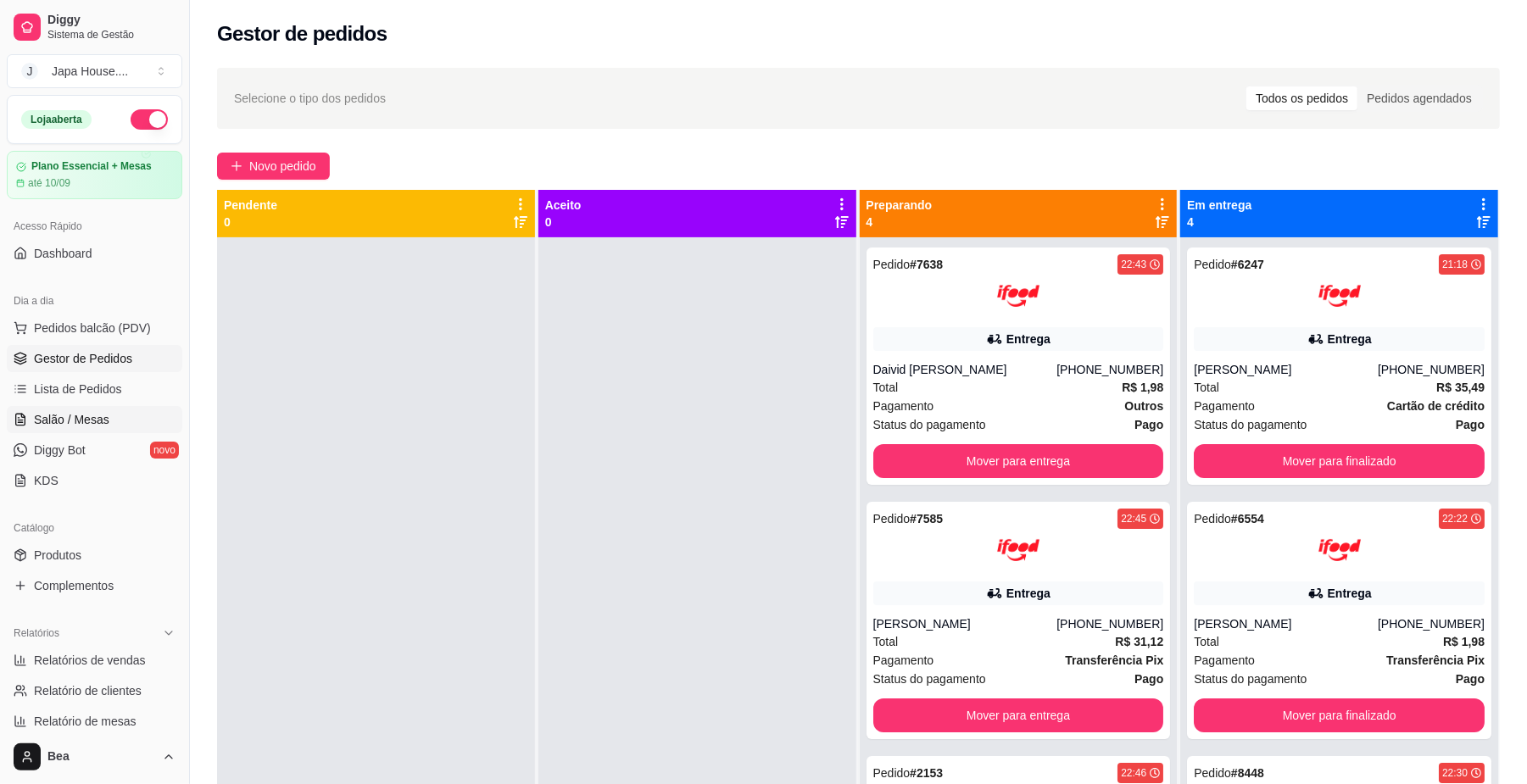
click at [103, 410] on link "Salão / Mesas" at bounding box center [94, 419] width 175 height 27
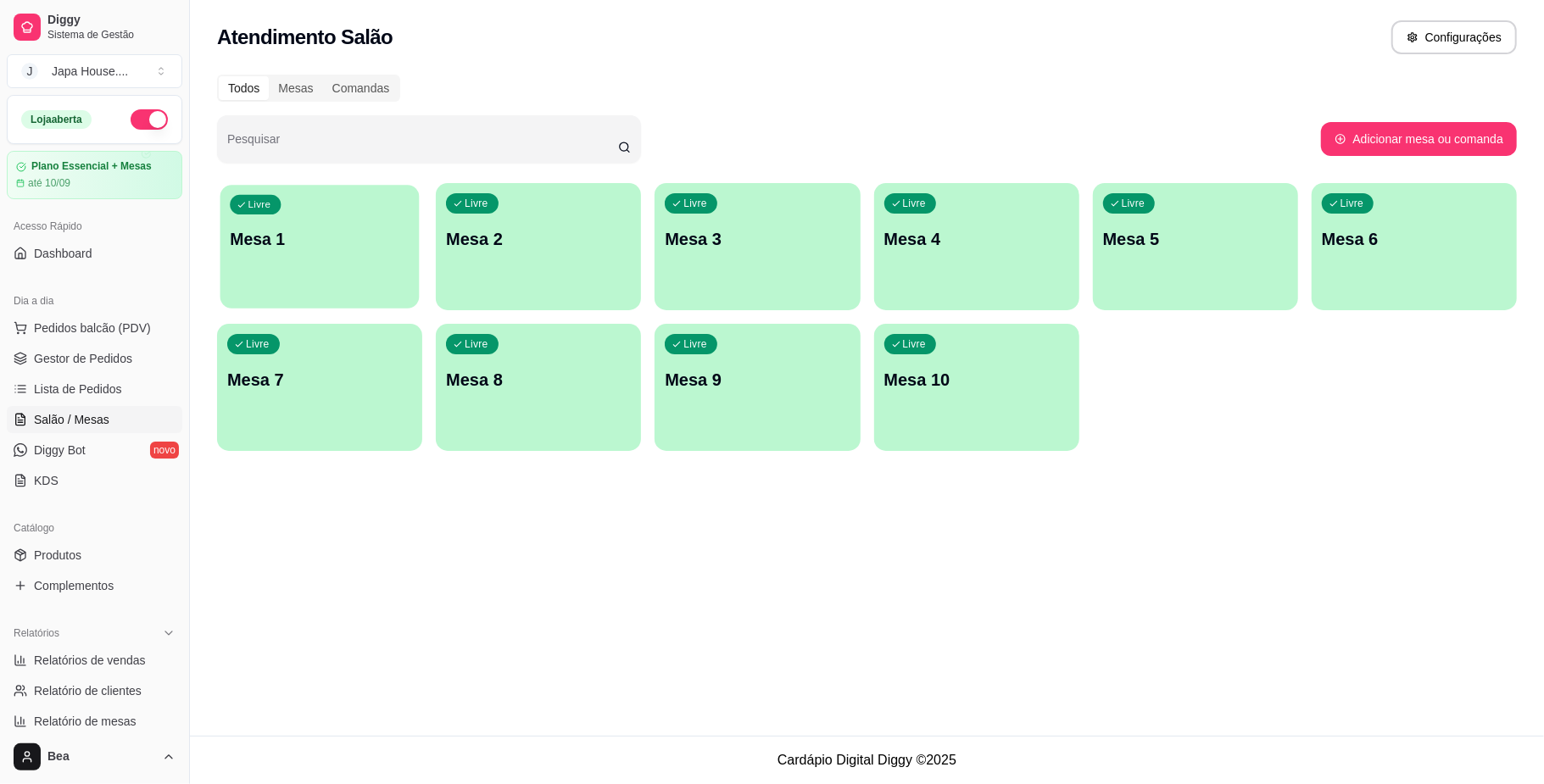
click at [372, 265] on div "Livre Mesa 1" at bounding box center [319, 236] width 200 height 104
click at [307, 358] on div "Livre Mesa 7" at bounding box center [319, 377] width 200 height 104
click at [341, 269] on div "Livre Mesa 1" at bounding box center [319, 236] width 200 height 104
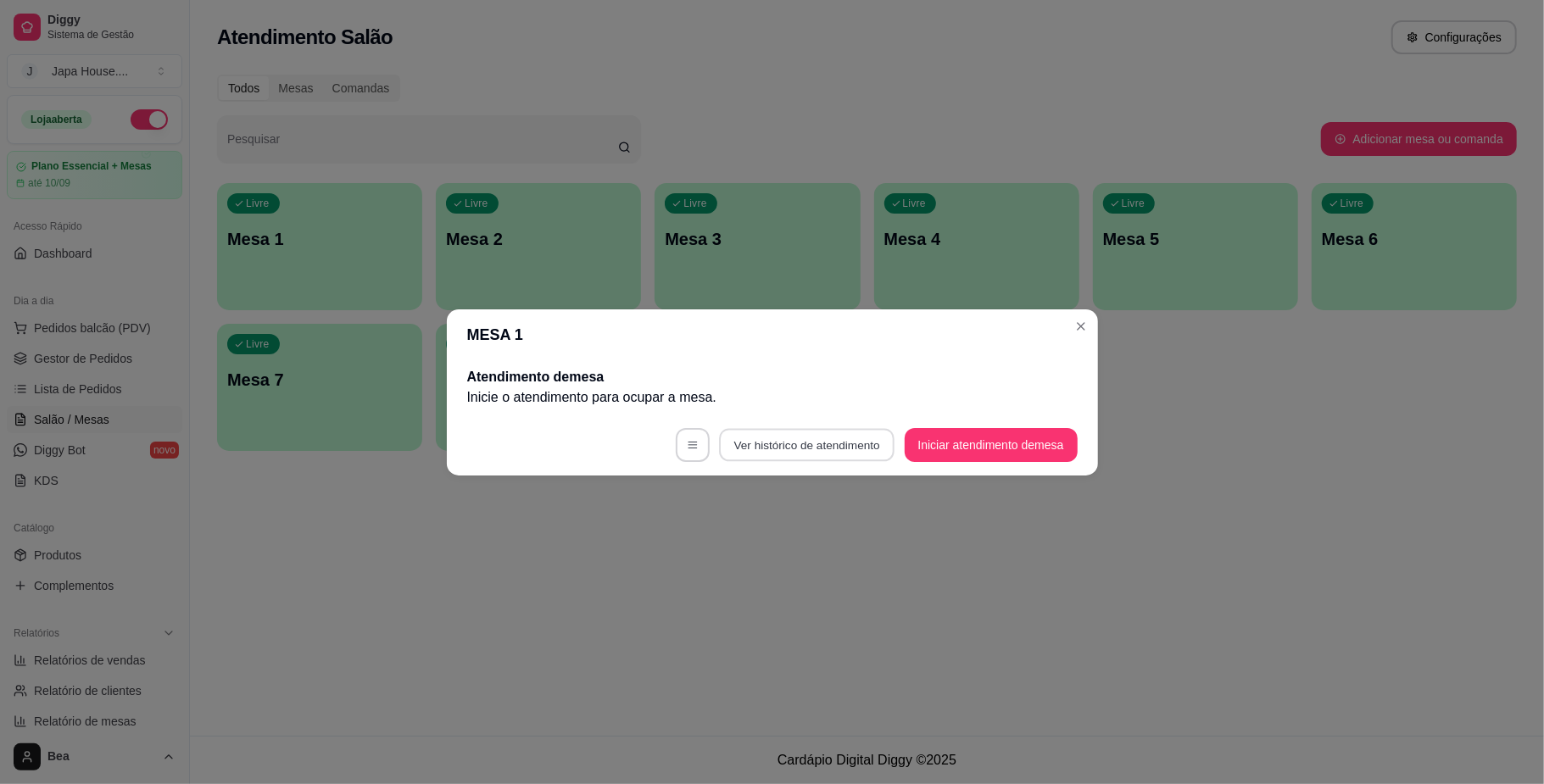
click at [809, 448] on button "Ver histórico de atendimento" at bounding box center [807, 444] width 176 height 33
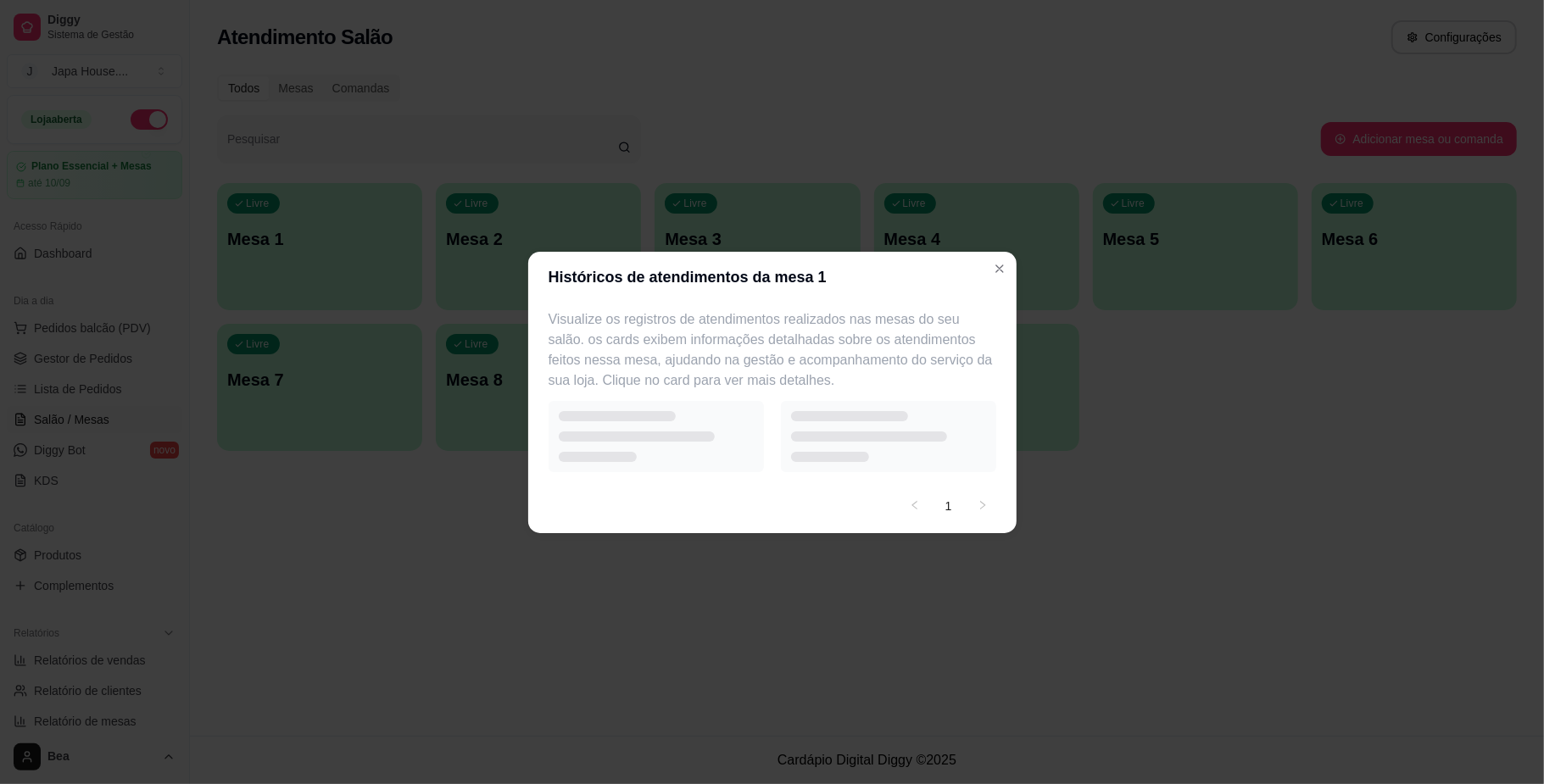
select select "7"
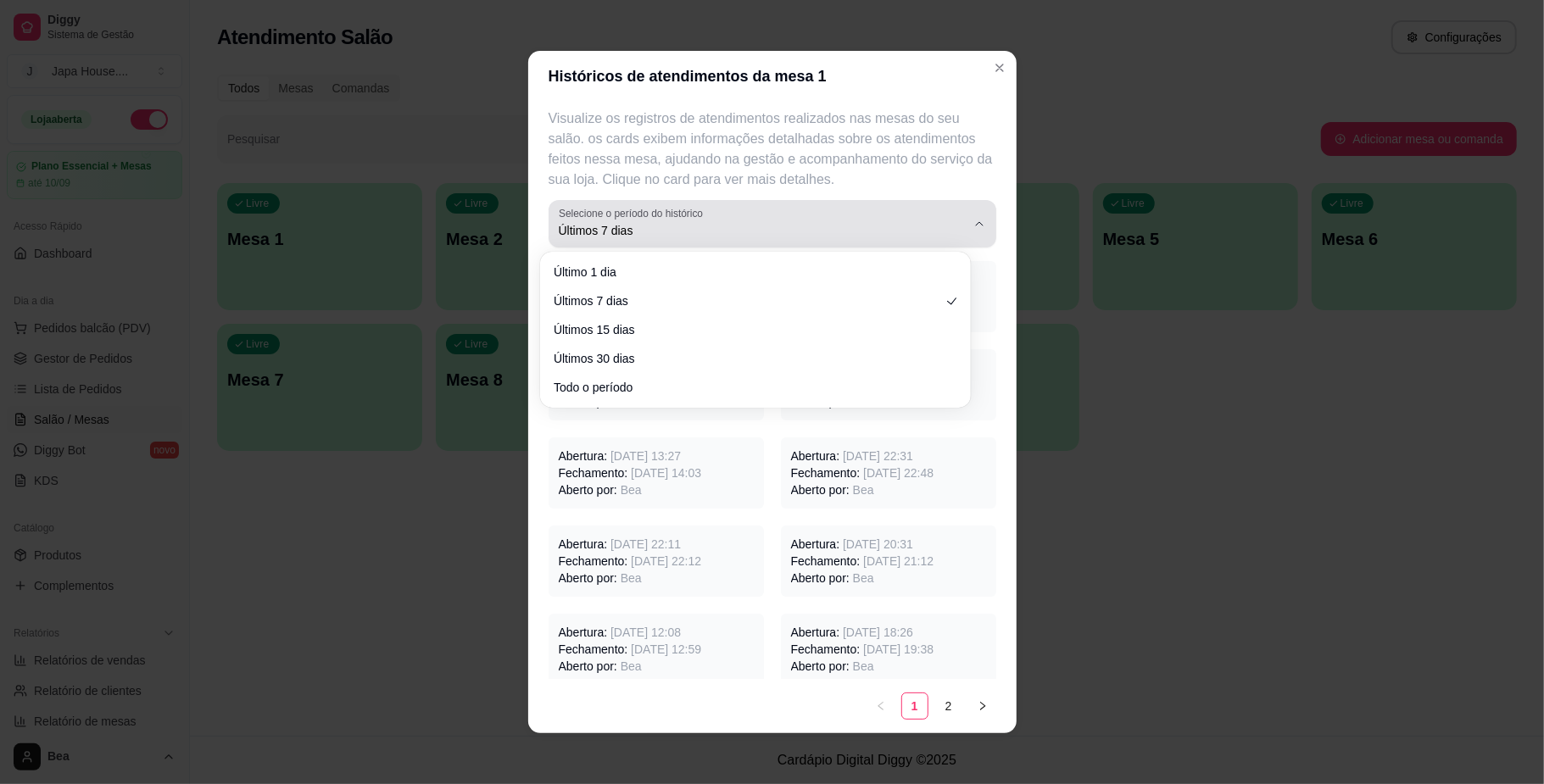
click at [692, 211] on label "Selecione o período do histórico" at bounding box center [634, 213] width 150 height 15
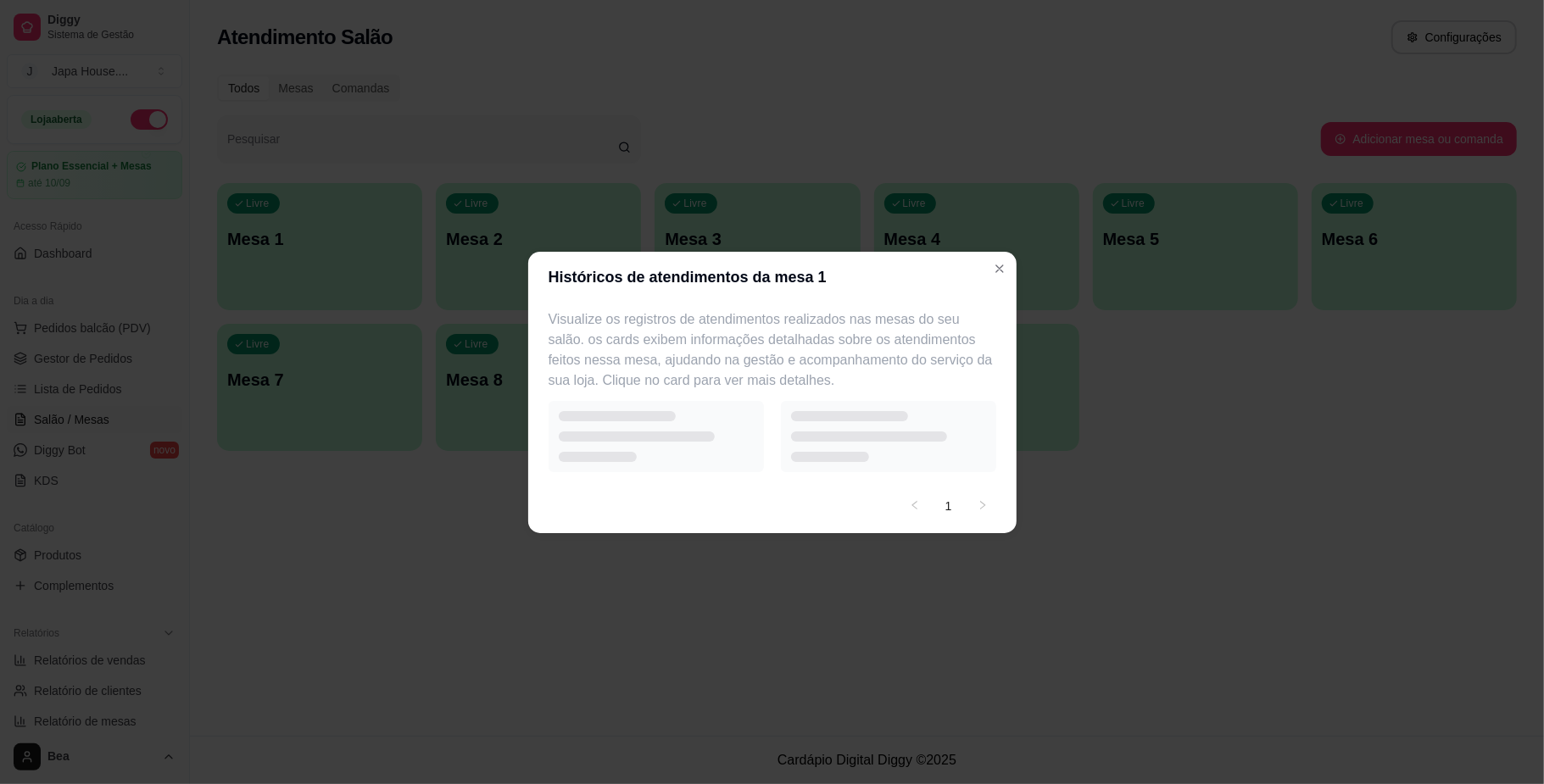
select select "1"
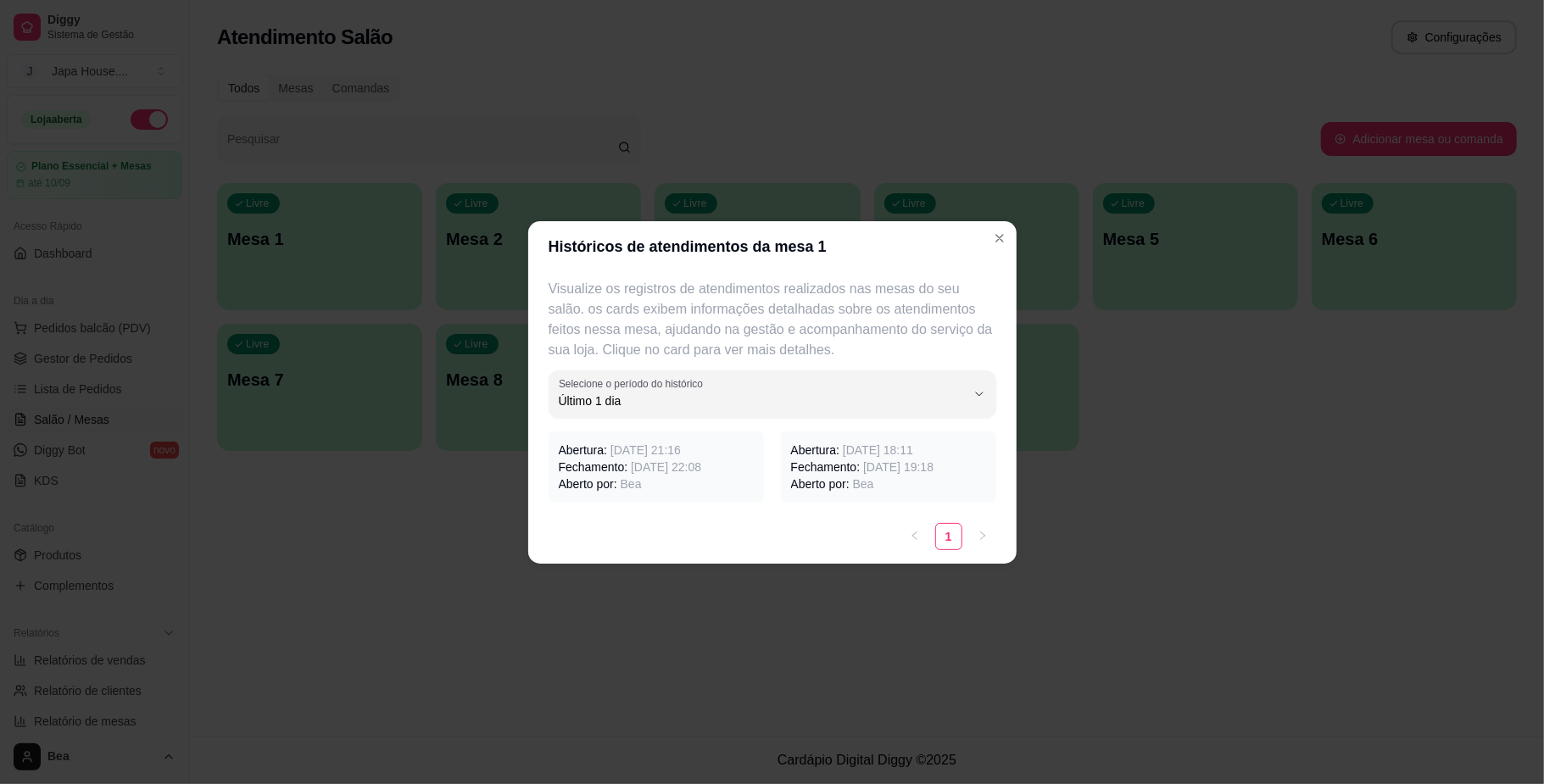
click at [650, 466] on span "[DATE] 22:08" at bounding box center [666, 467] width 70 height 14
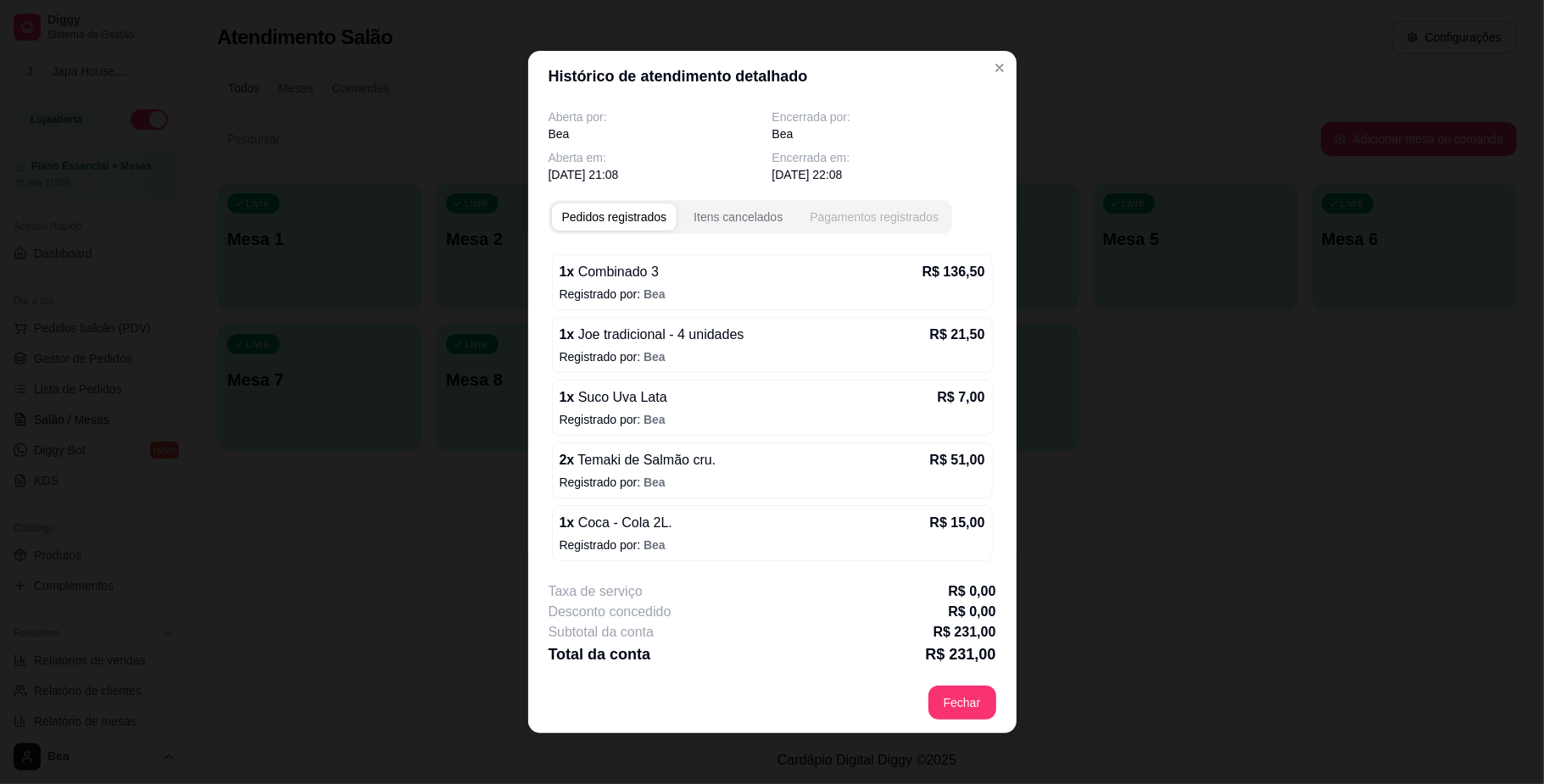
click at [853, 211] on div "Pagamentos registrados" at bounding box center [874, 217] width 129 height 17
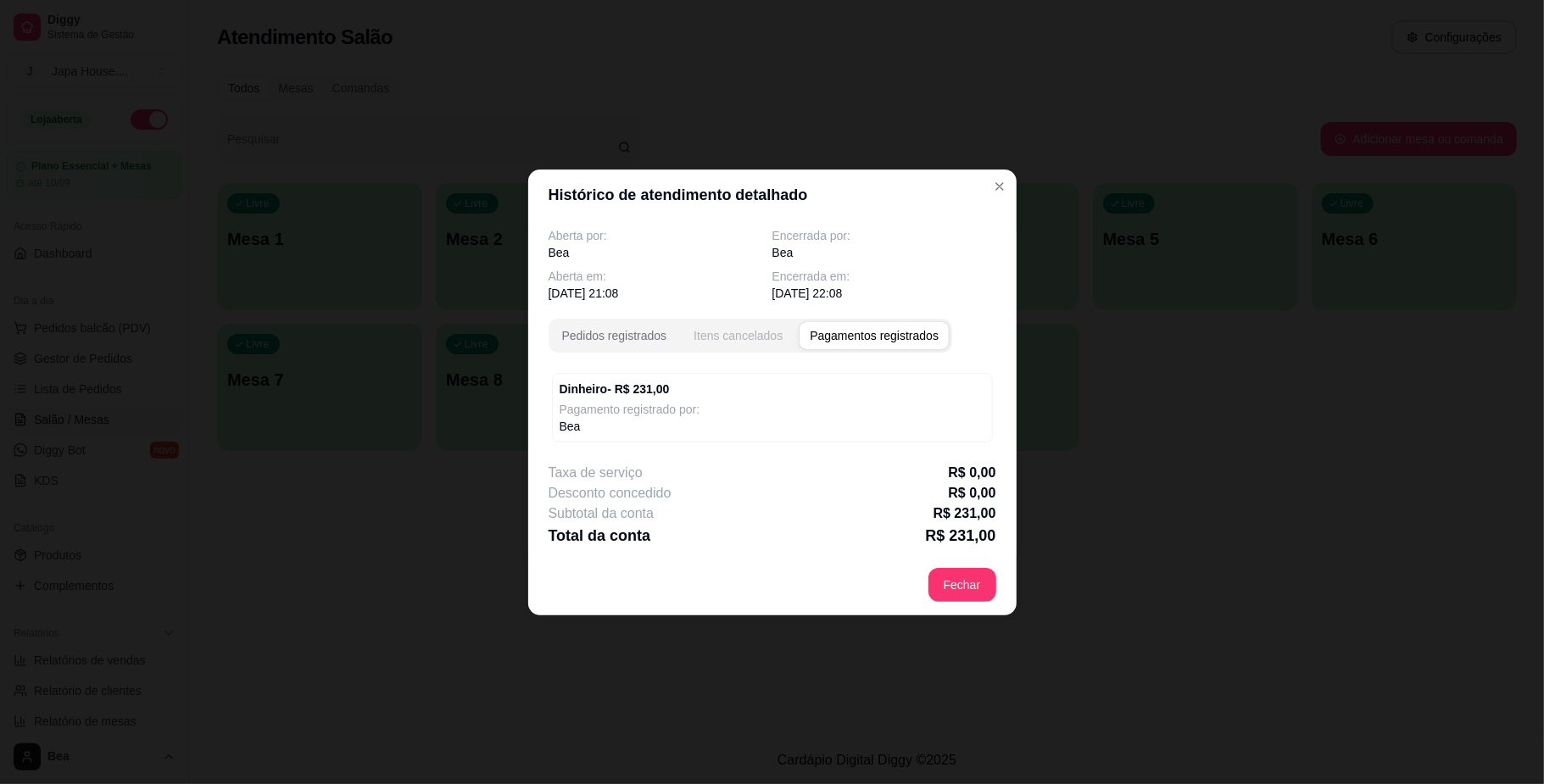
click at [735, 327] on div "Itens cancelados" at bounding box center [738, 336] width 89 height 17
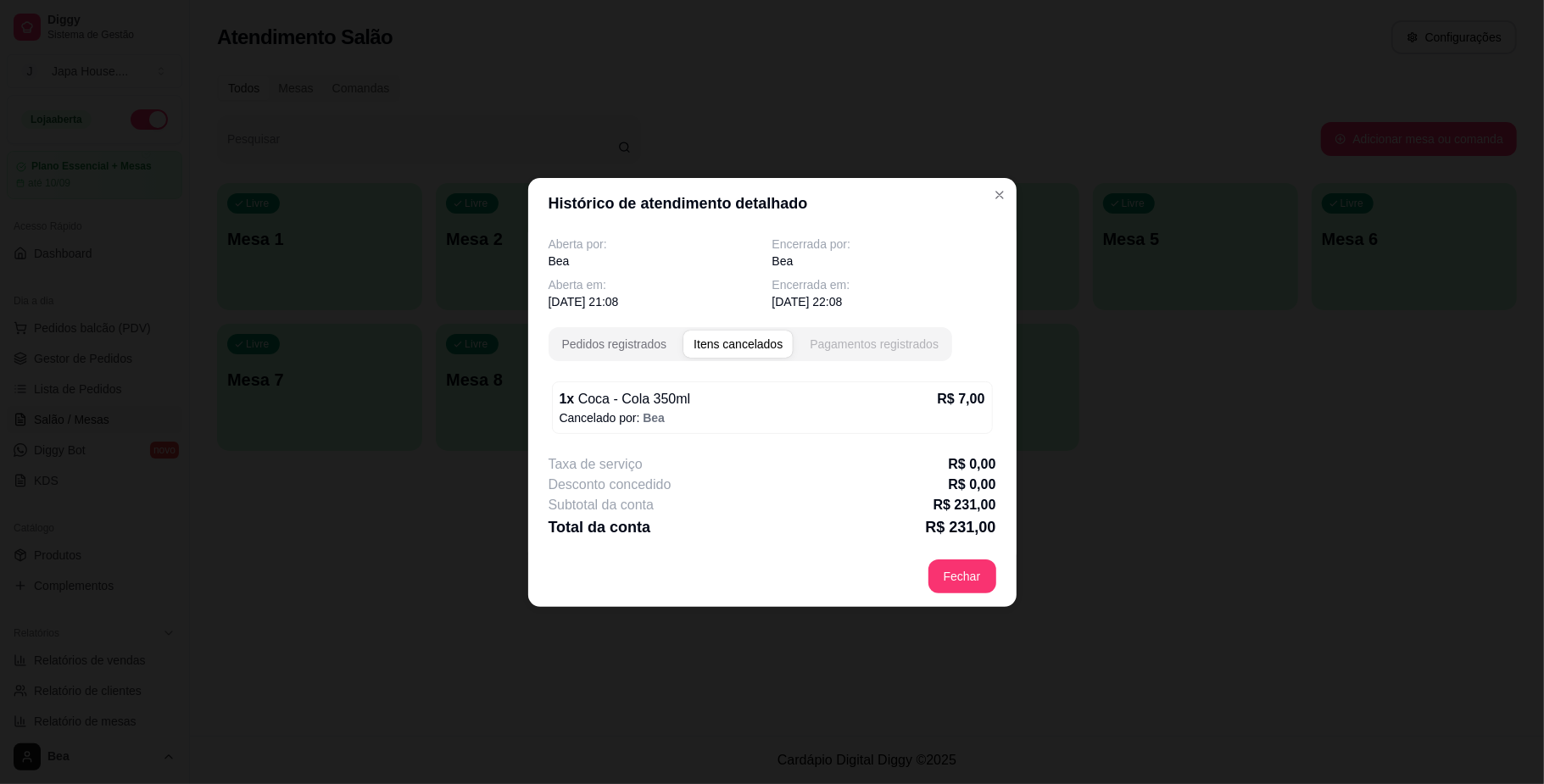
click at [845, 347] on div "Pagamentos registrados" at bounding box center [874, 344] width 129 height 17
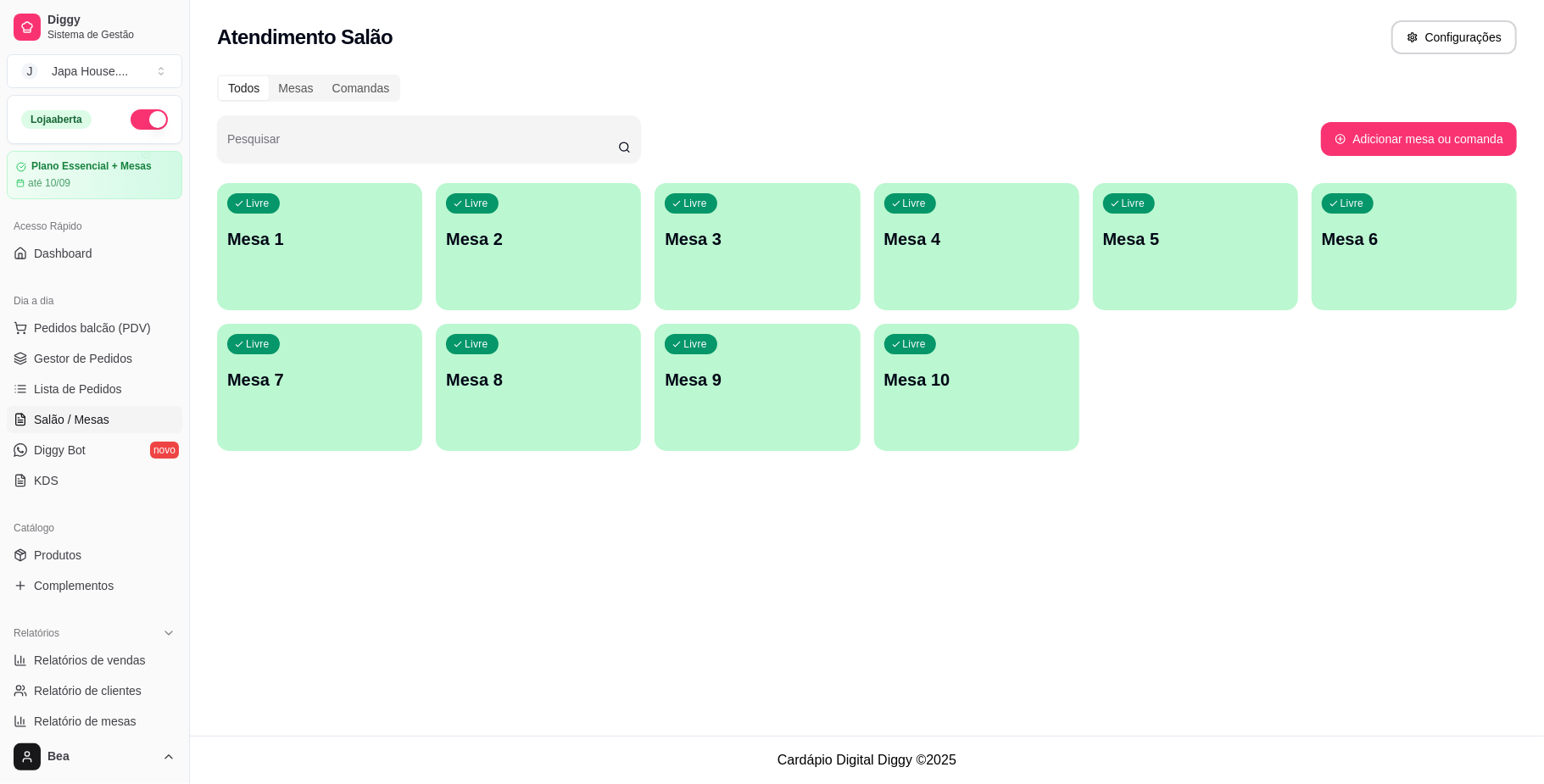
click at [116, 353] on span "Gestor de Pedidos" at bounding box center [83, 359] width 98 height 17
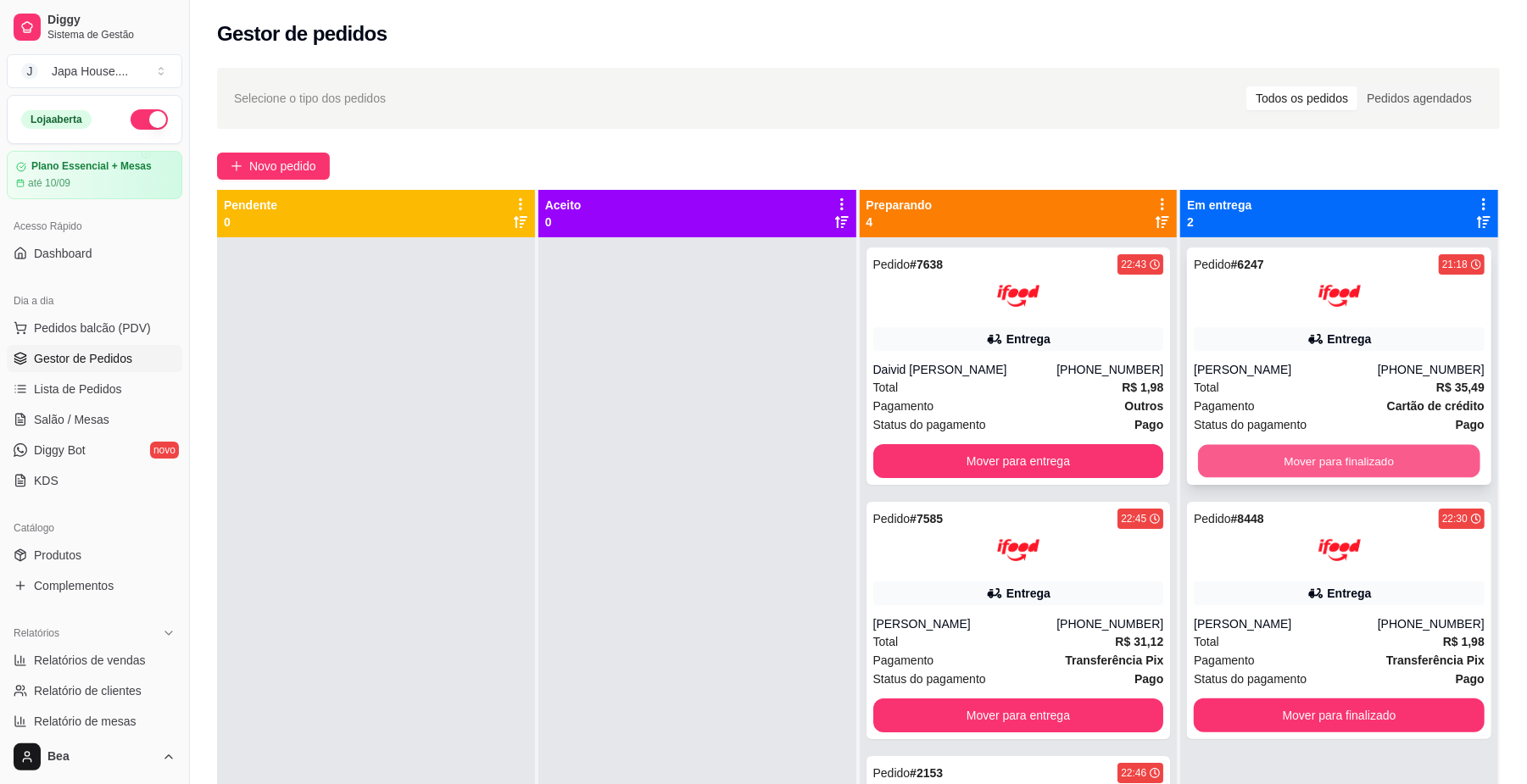
click at [1374, 452] on button "Mover para finalizado" at bounding box center [1338, 461] width 282 height 33
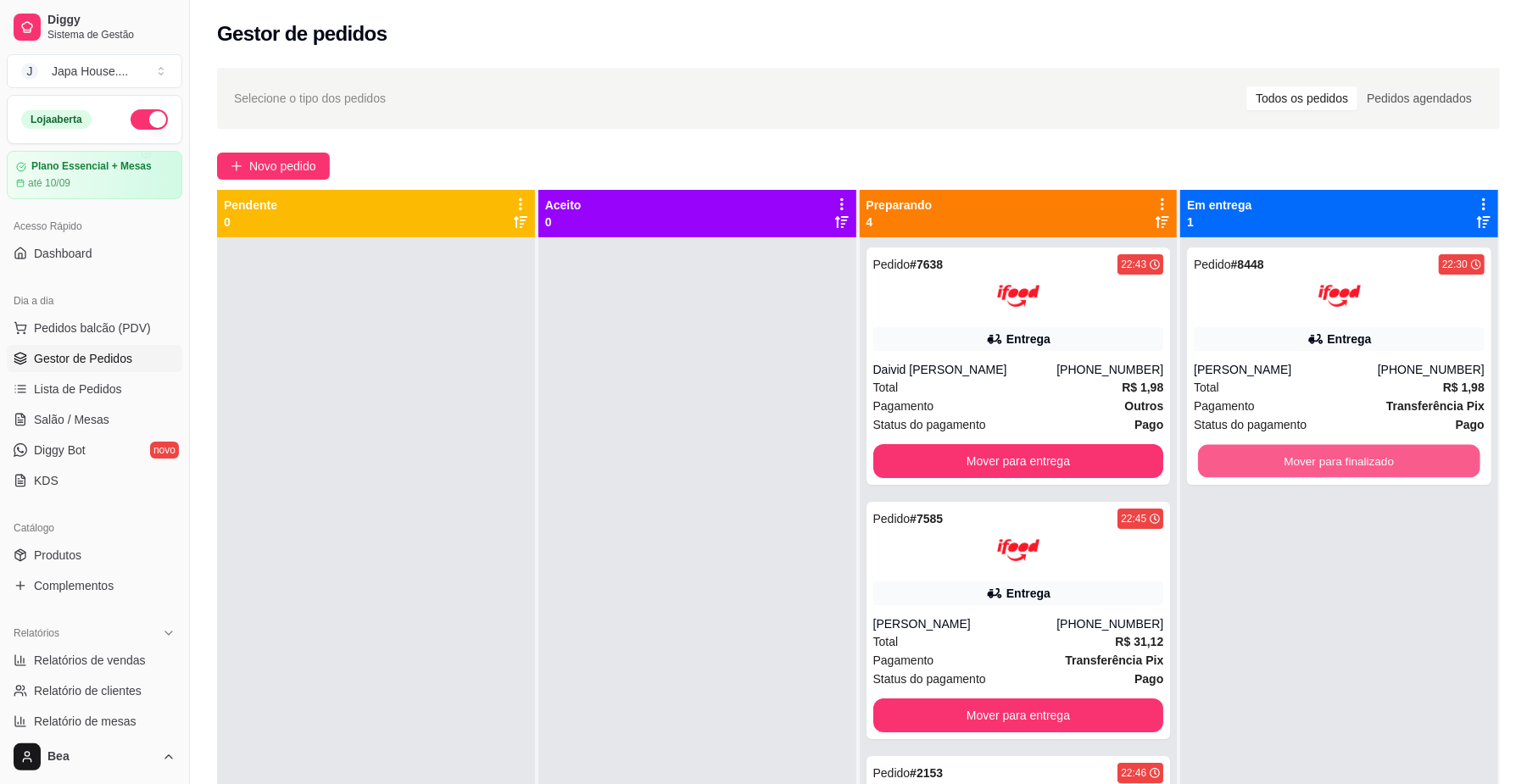
click at [1374, 452] on button "Mover para finalizado" at bounding box center [1338, 461] width 282 height 33
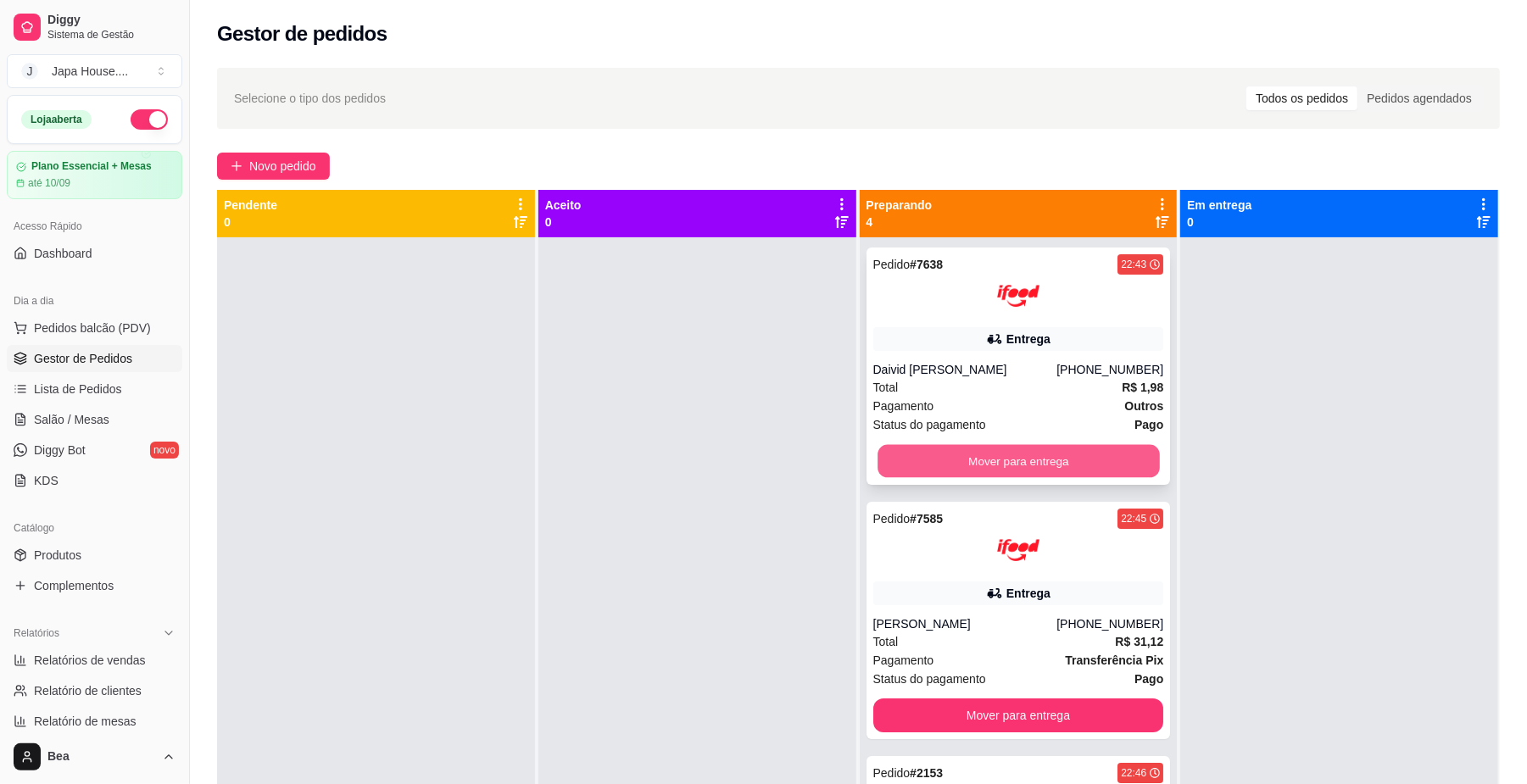
click at [1059, 458] on button "Mover para entrega" at bounding box center [1018, 461] width 282 height 33
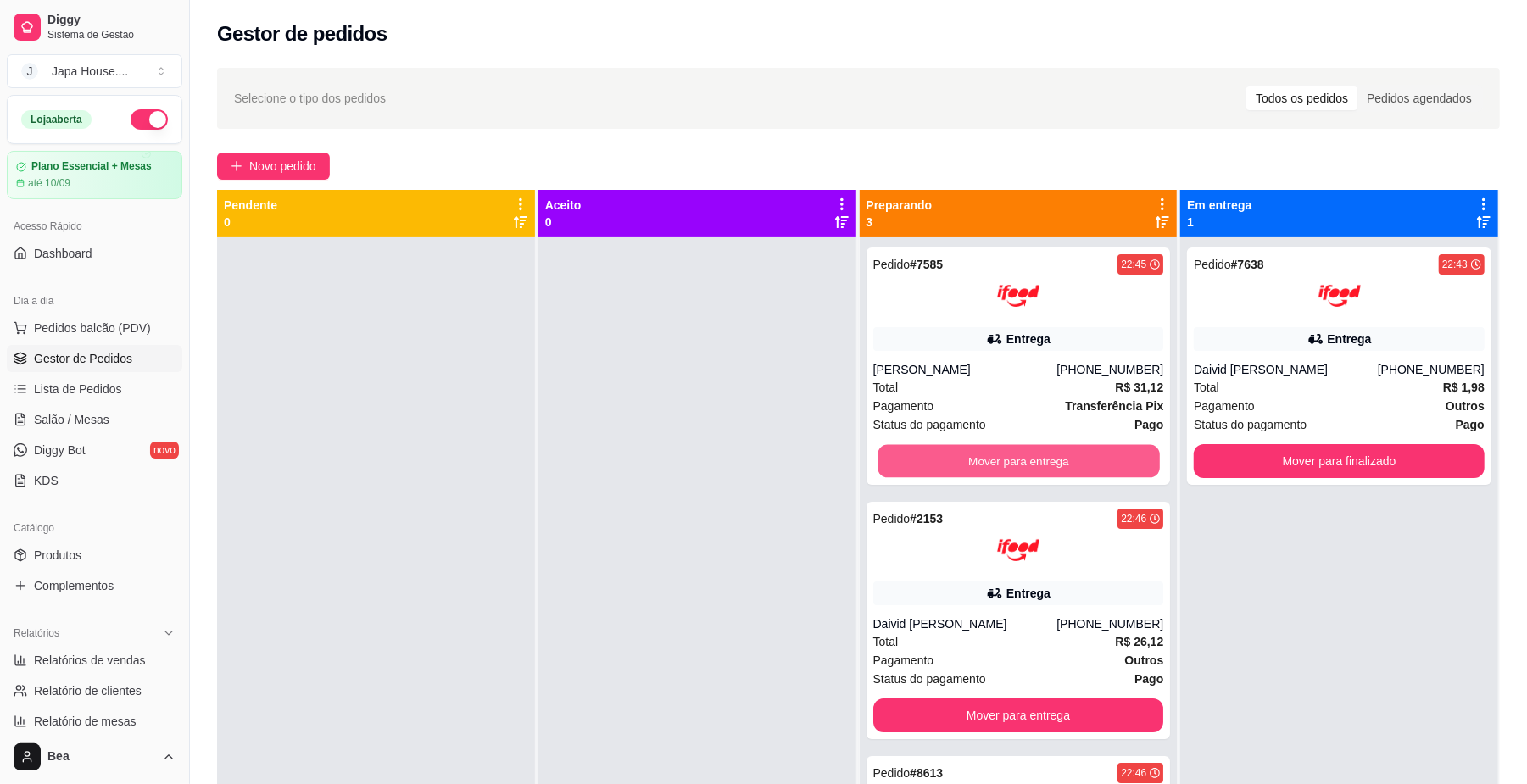
click at [1059, 458] on button "Mover para entrega" at bounding box center [1018, 461] width 282 height 33
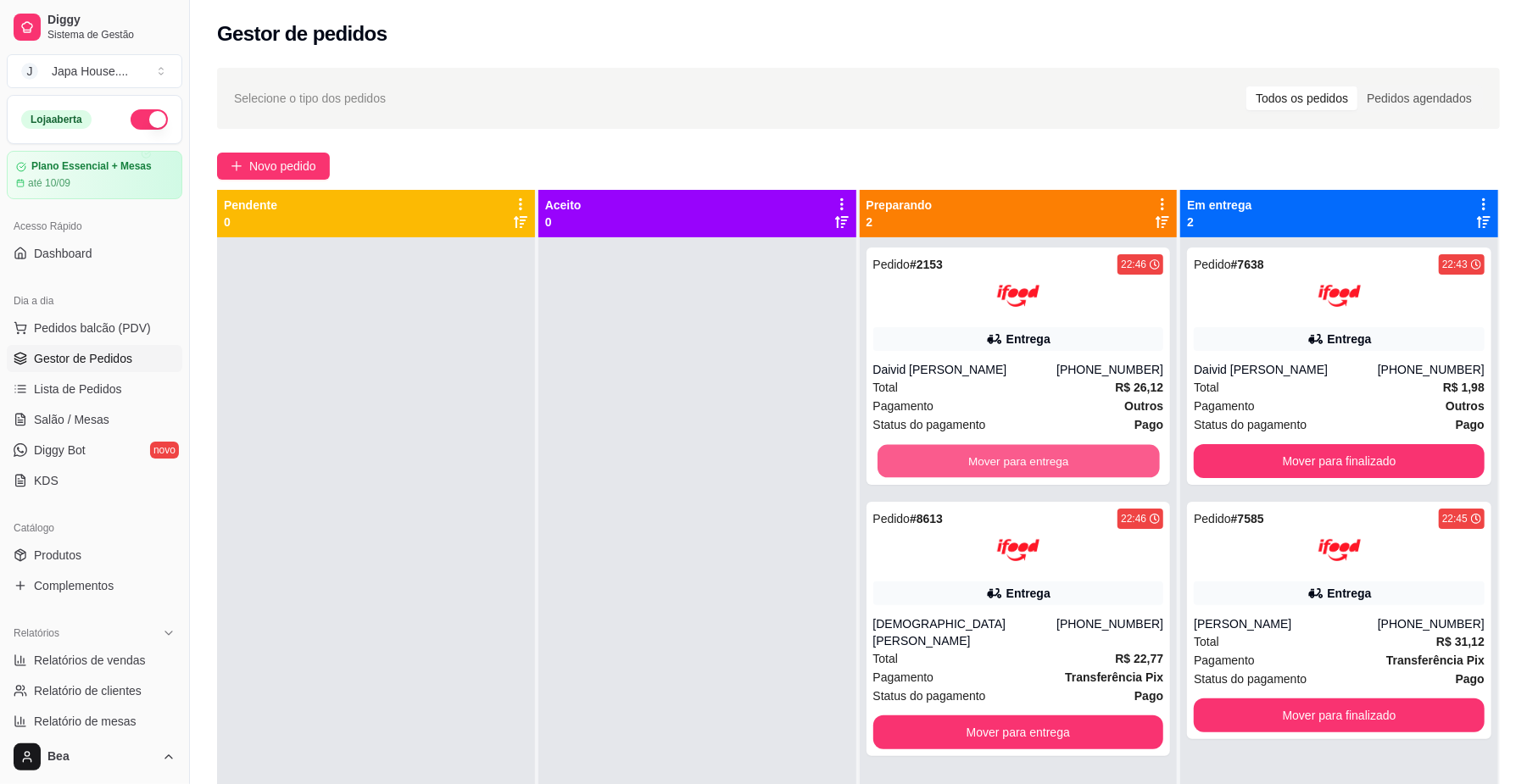
click at [1059, 458] on button "Mover para entrega" at bounding box center [1018, 461] width 282 height 33
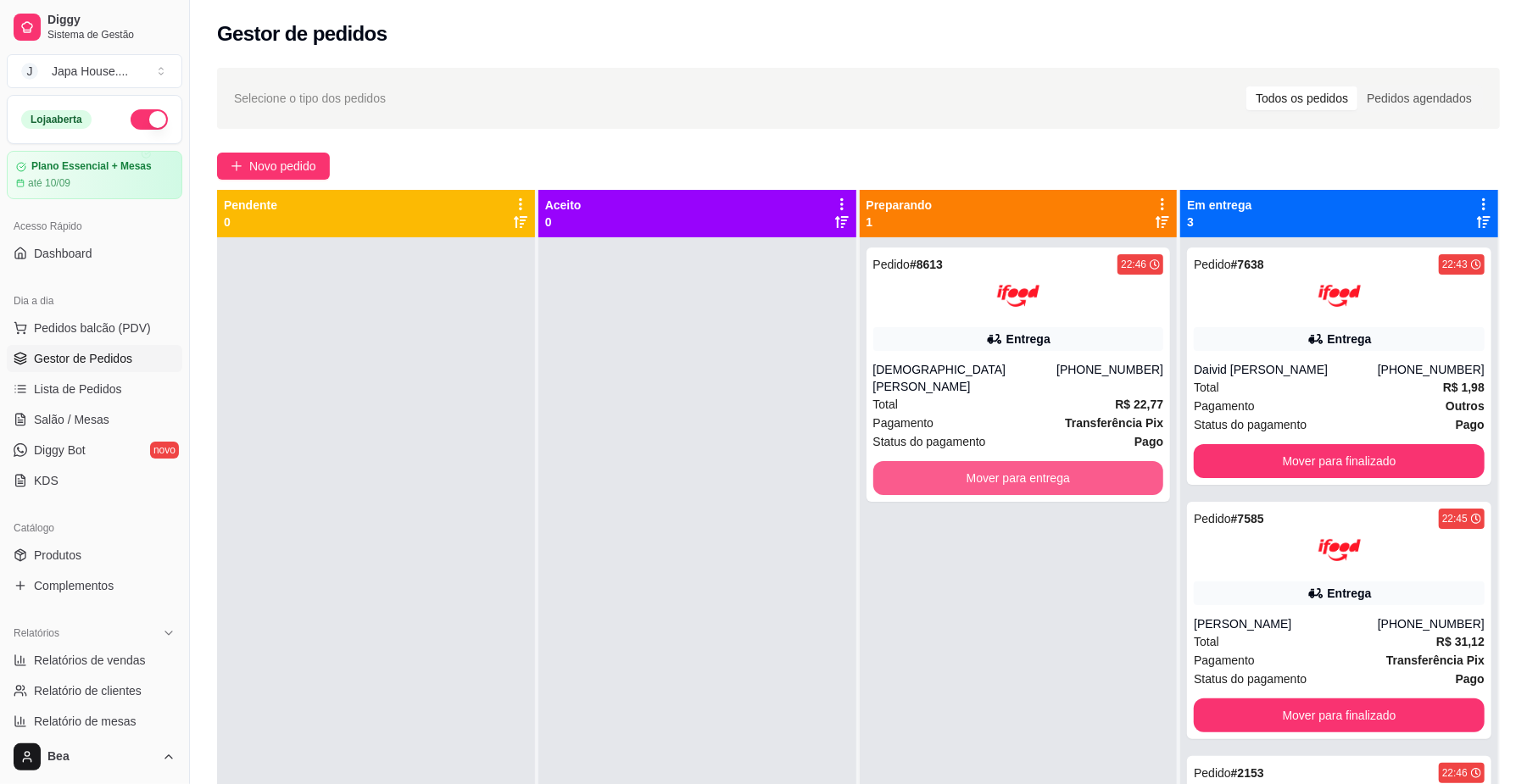
click at [1059, 461] on button "Mover para entrega" at bounding box center [1019, 478] width 291 height 34
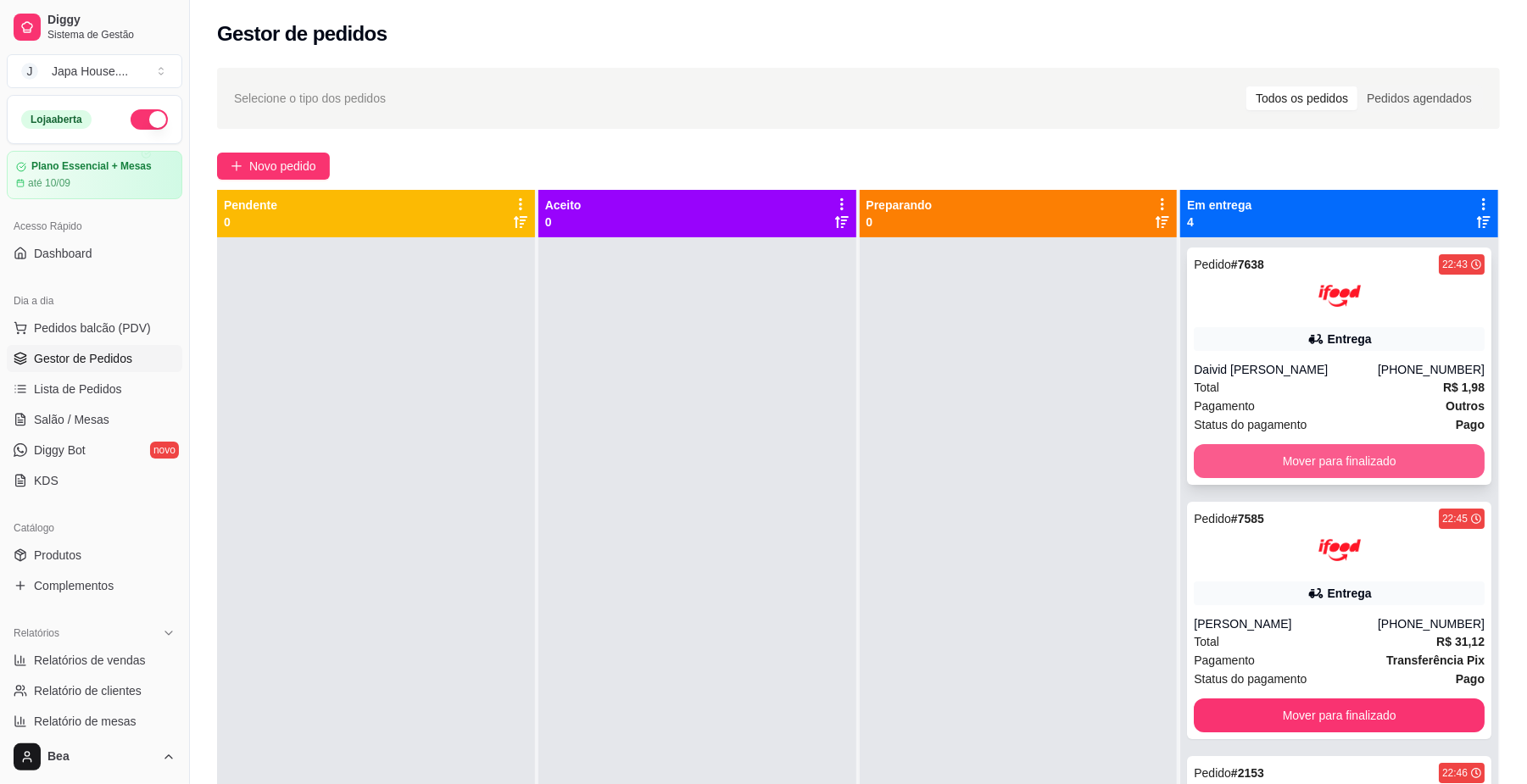
click at [1235, 466] on button "Mover para finalizado" at bounding box center [1339, 461] width 291 height 34
click at [1235, 466] on button "Mover para finalizado" at bounding box center [1338, 461] width 282 height 33
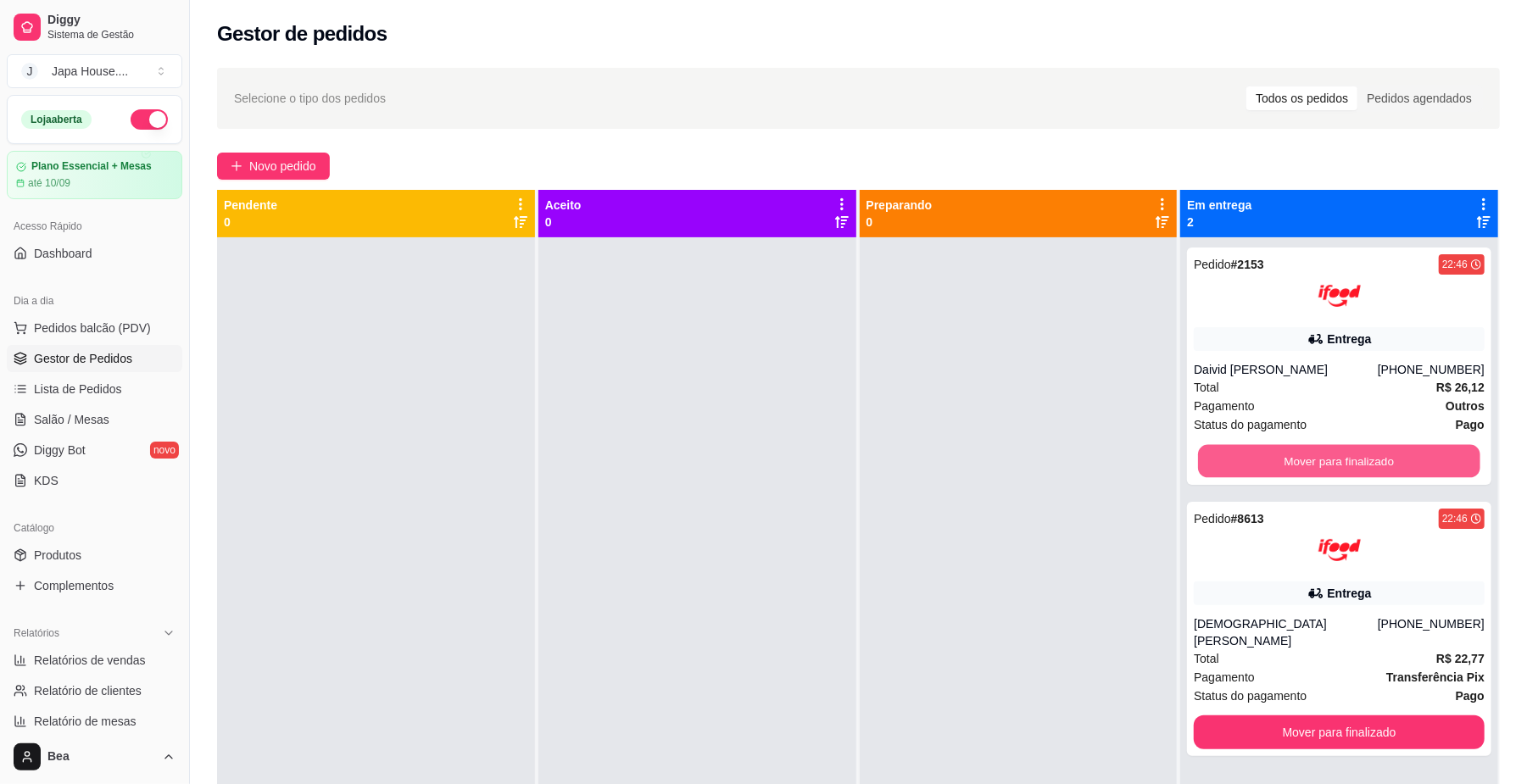
click at [1235, 466] on button "Mover para finalizado" at bounding box center [1338, 461] width 282 height 33
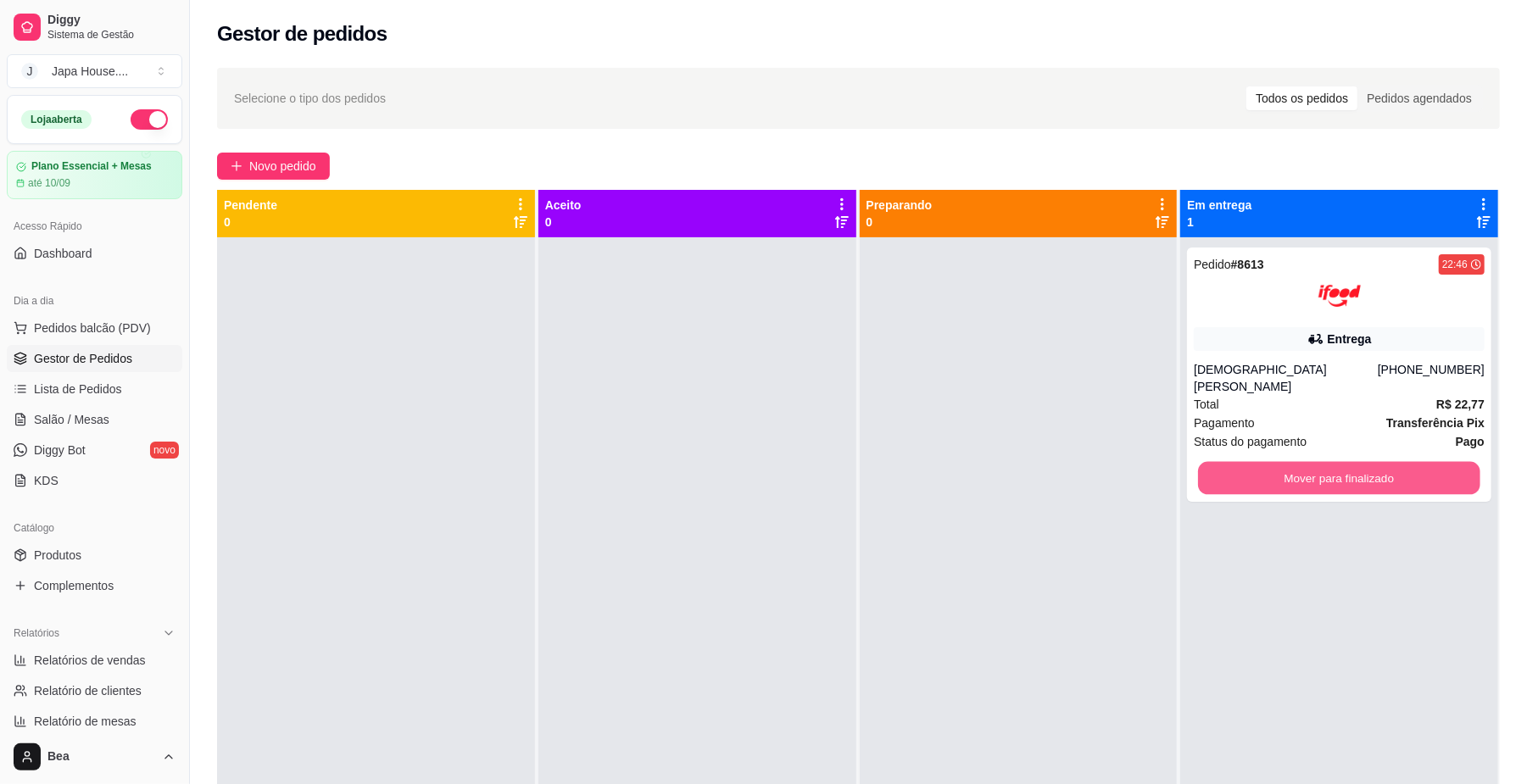
click at [1235, 466] on button "Mover para finalizado" at bounding box center [1338, 478] width 282 height 33
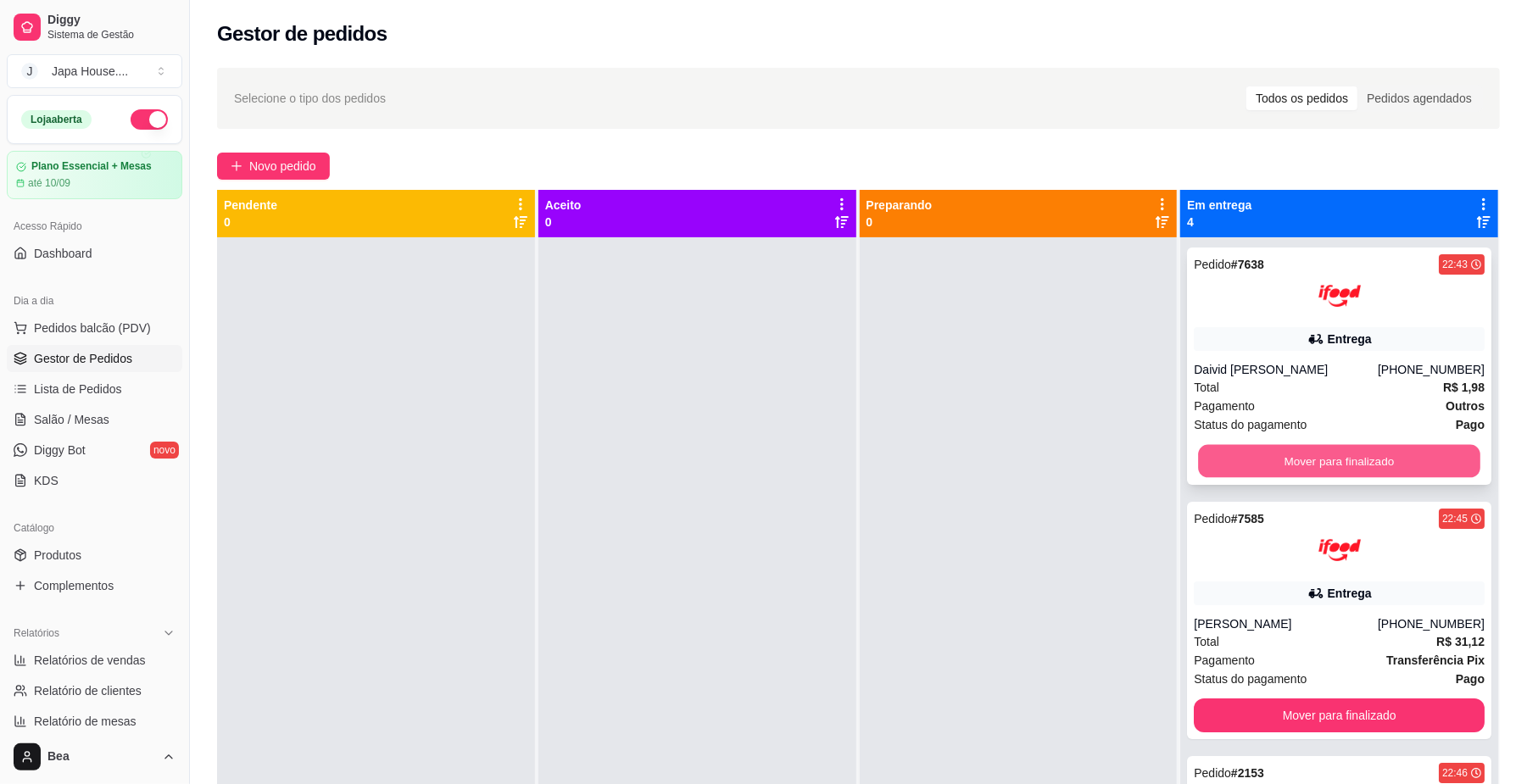
click at [1245, 451] on button "Mover para finalizado" at bounding box center [1338, 461] width 282 height 33
click at [1290, 453] on button "Mover para finalizado" at bounding box center [1339, 461] width 291 height 34
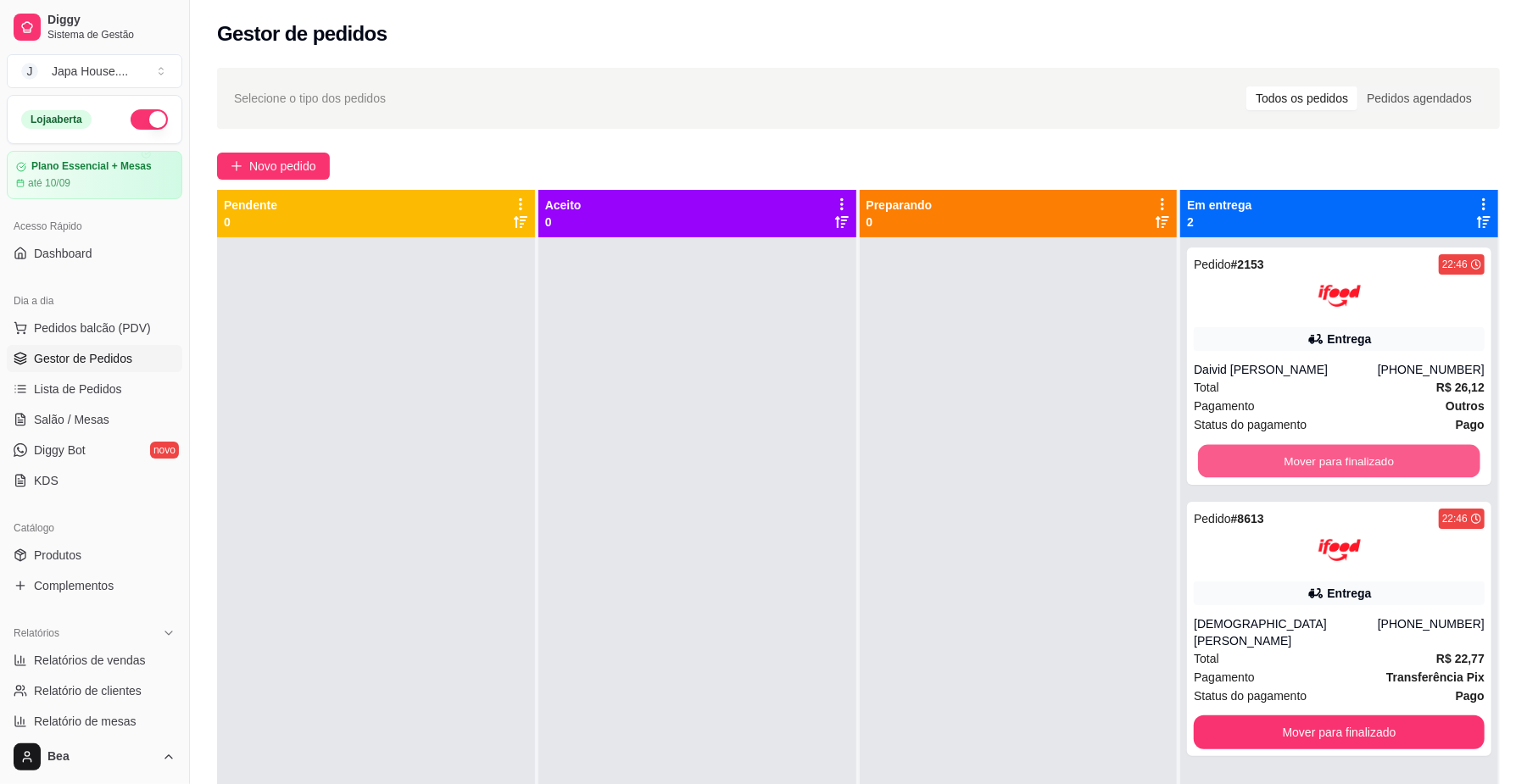
click at [1290, 453] on button "Mover para finalizado" at bounding box center [1338, 461] width 282 height 33
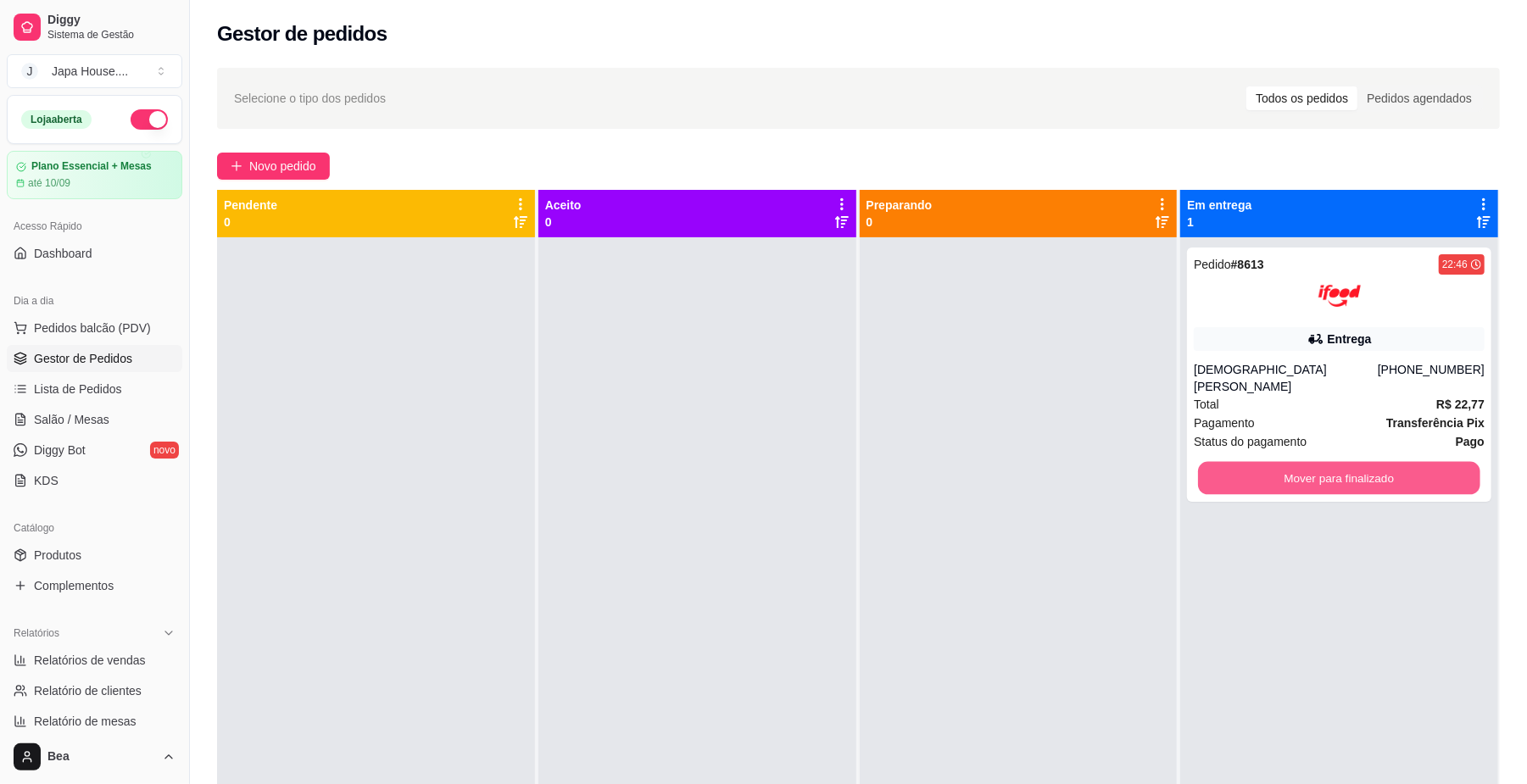
click at [1290, 462] on button "Mover para finalizado" at bounding box center [1338, 478] width 282 height 33
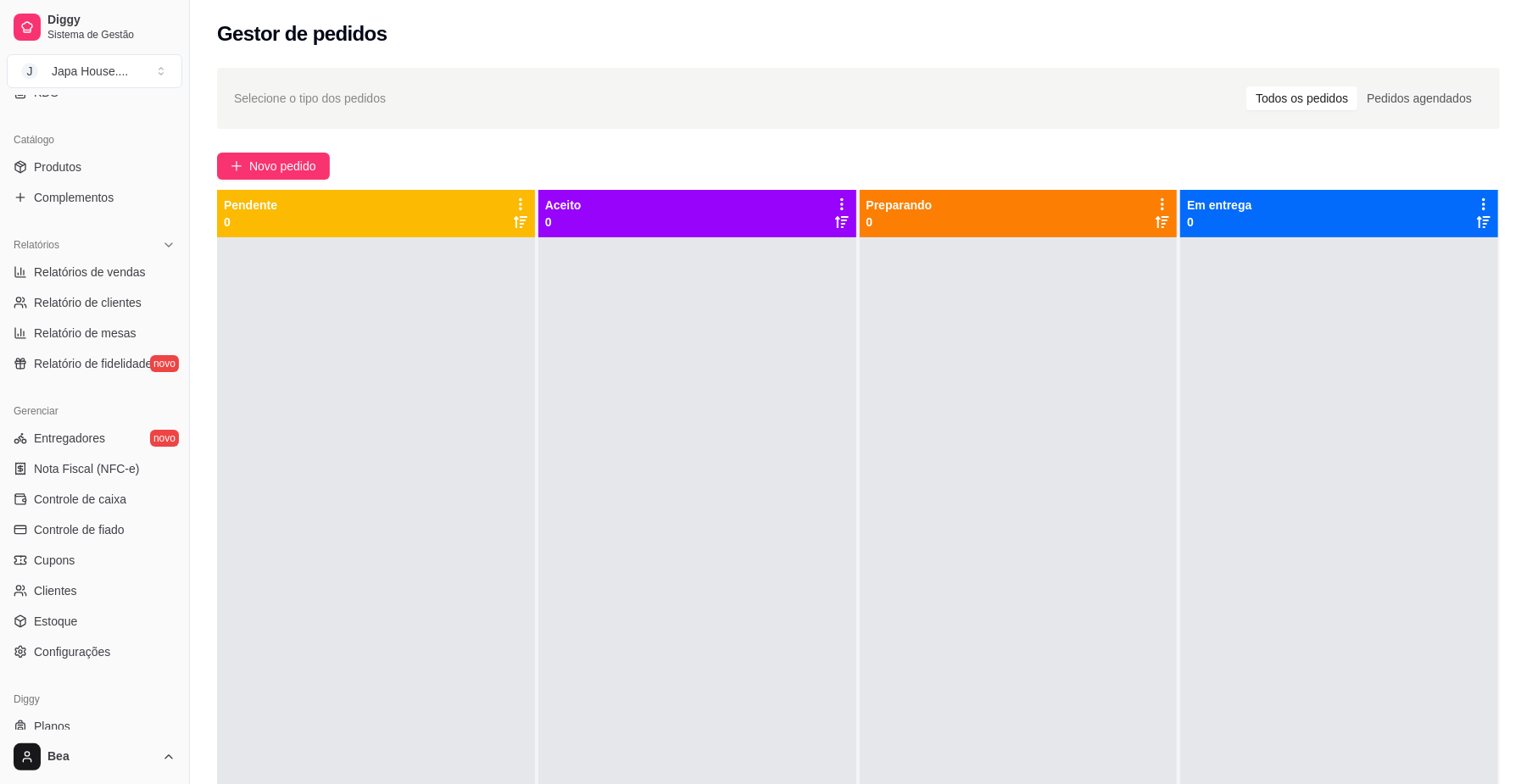
scroll to position [436, 0]
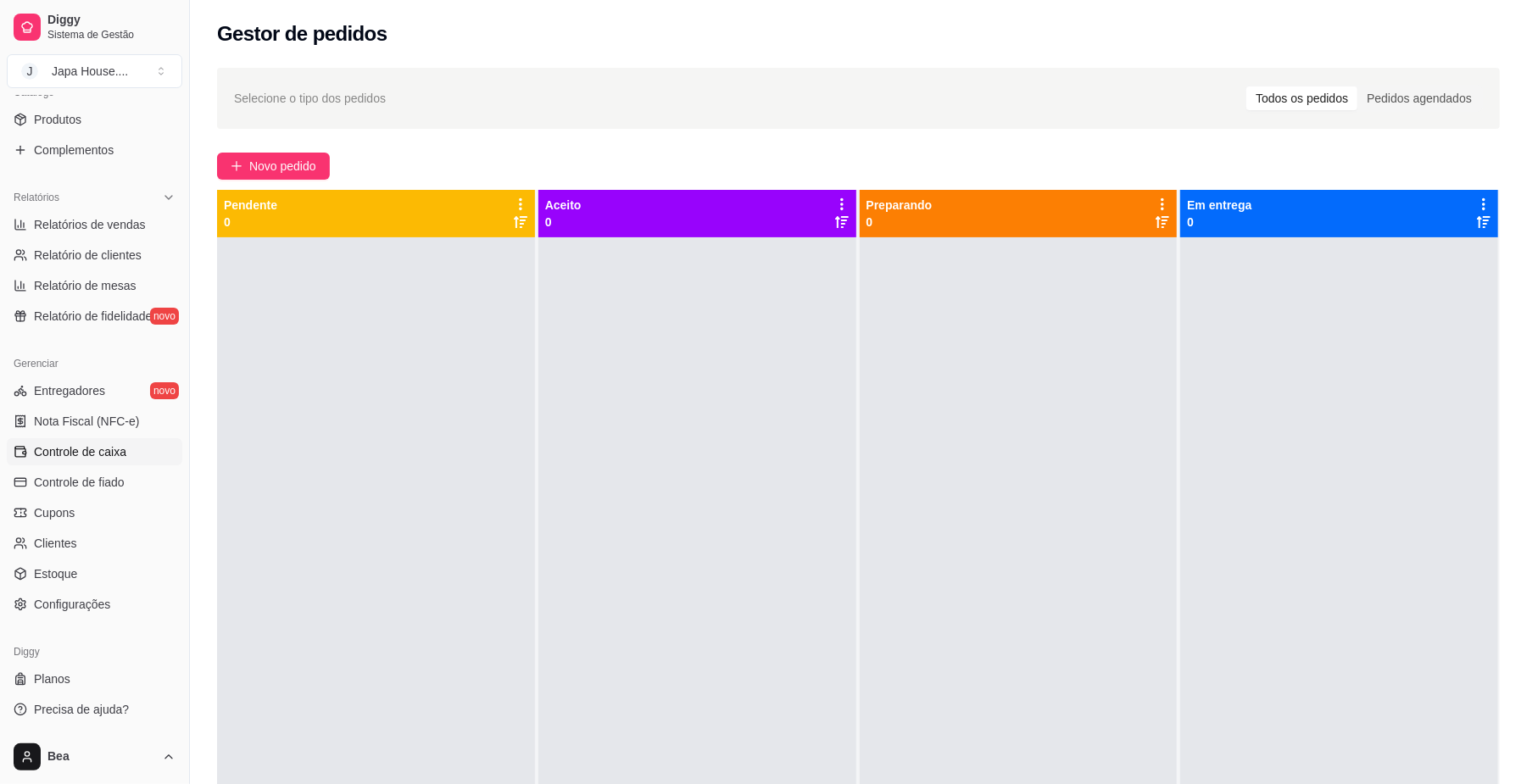
click at [86, 455] on span "Controle de caixa" at bounding box center [80, 452] width 92 height 17
